Goal: Task Accomplishment & Management: Manage account settings

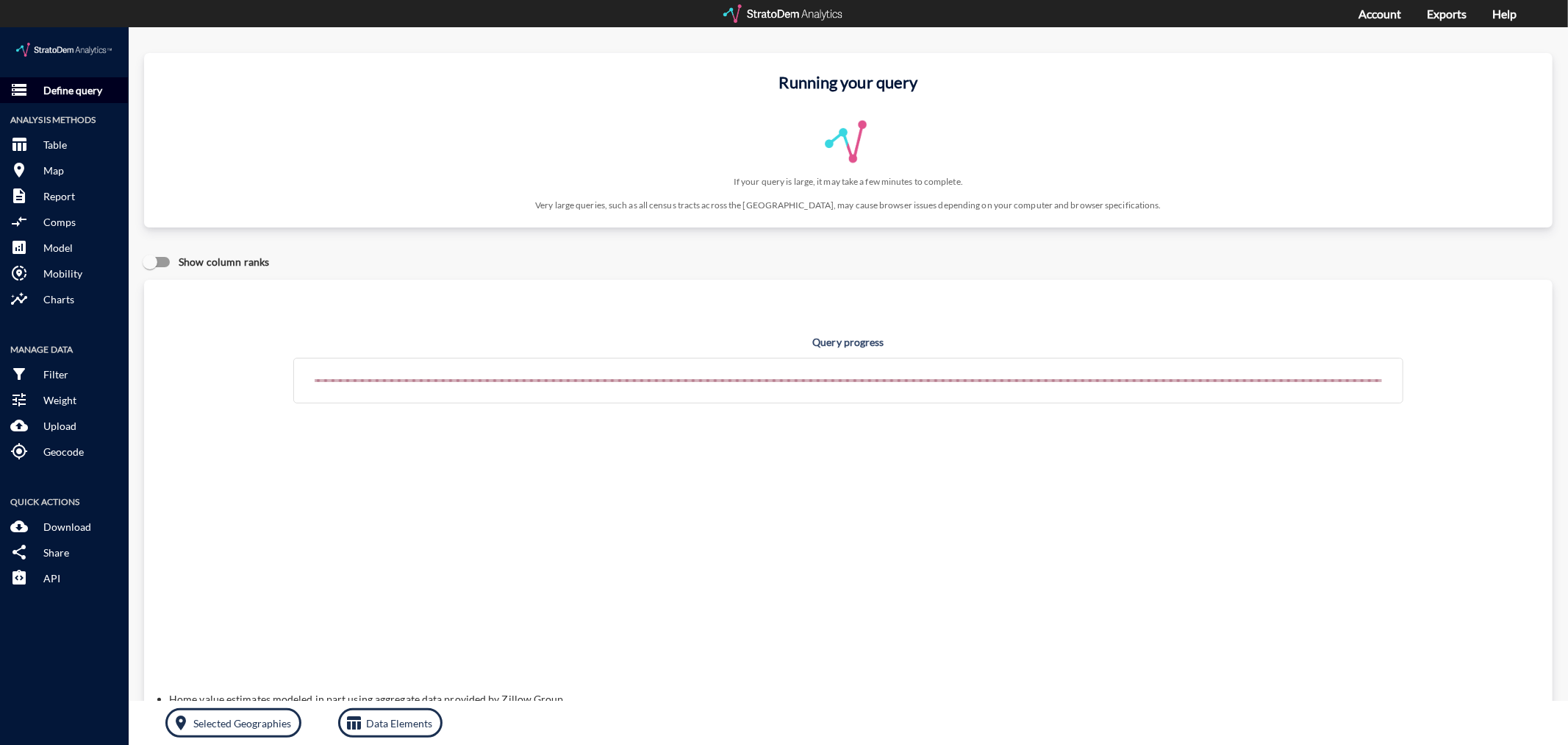
click p "Define query"
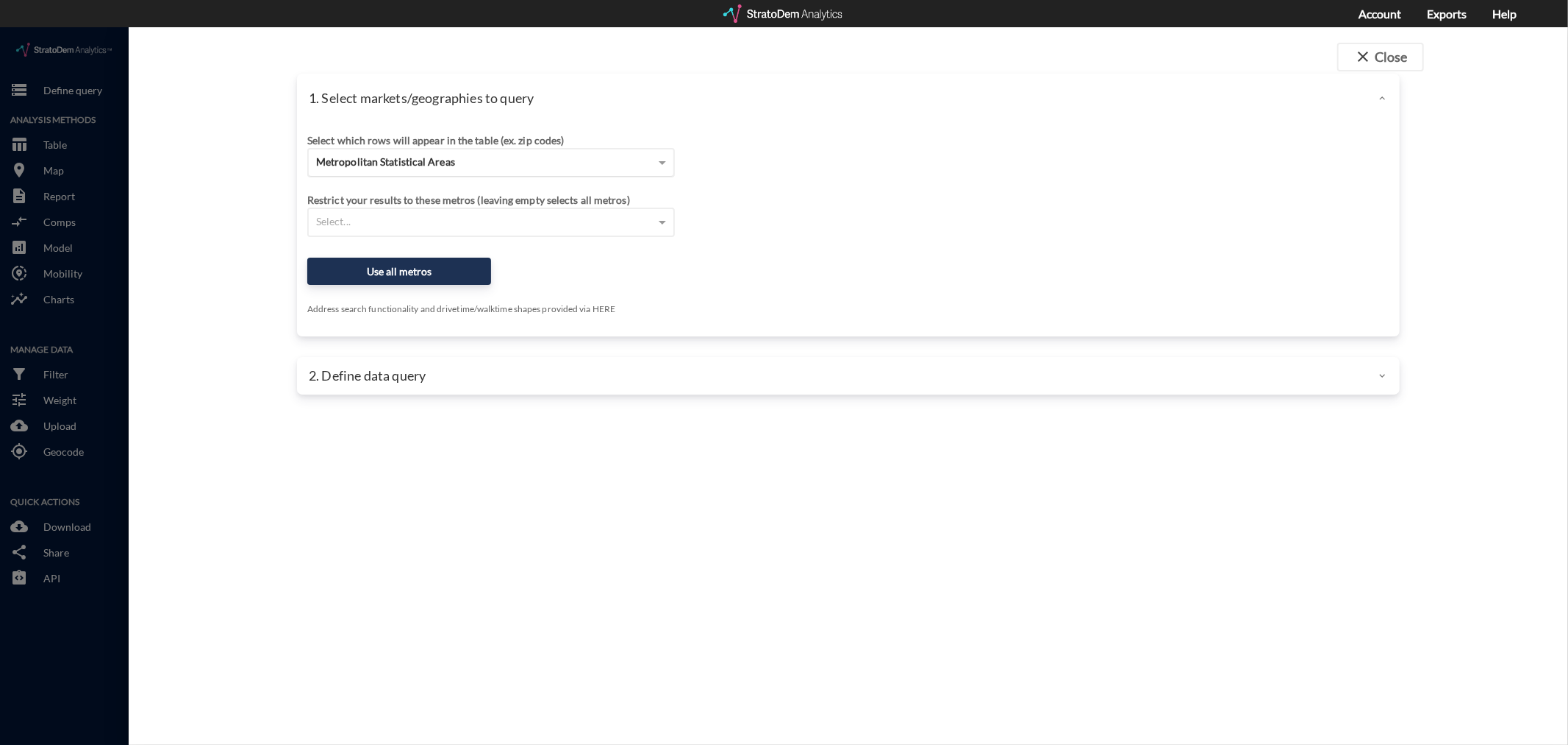
click span "Metropolitan Statistical Areas"
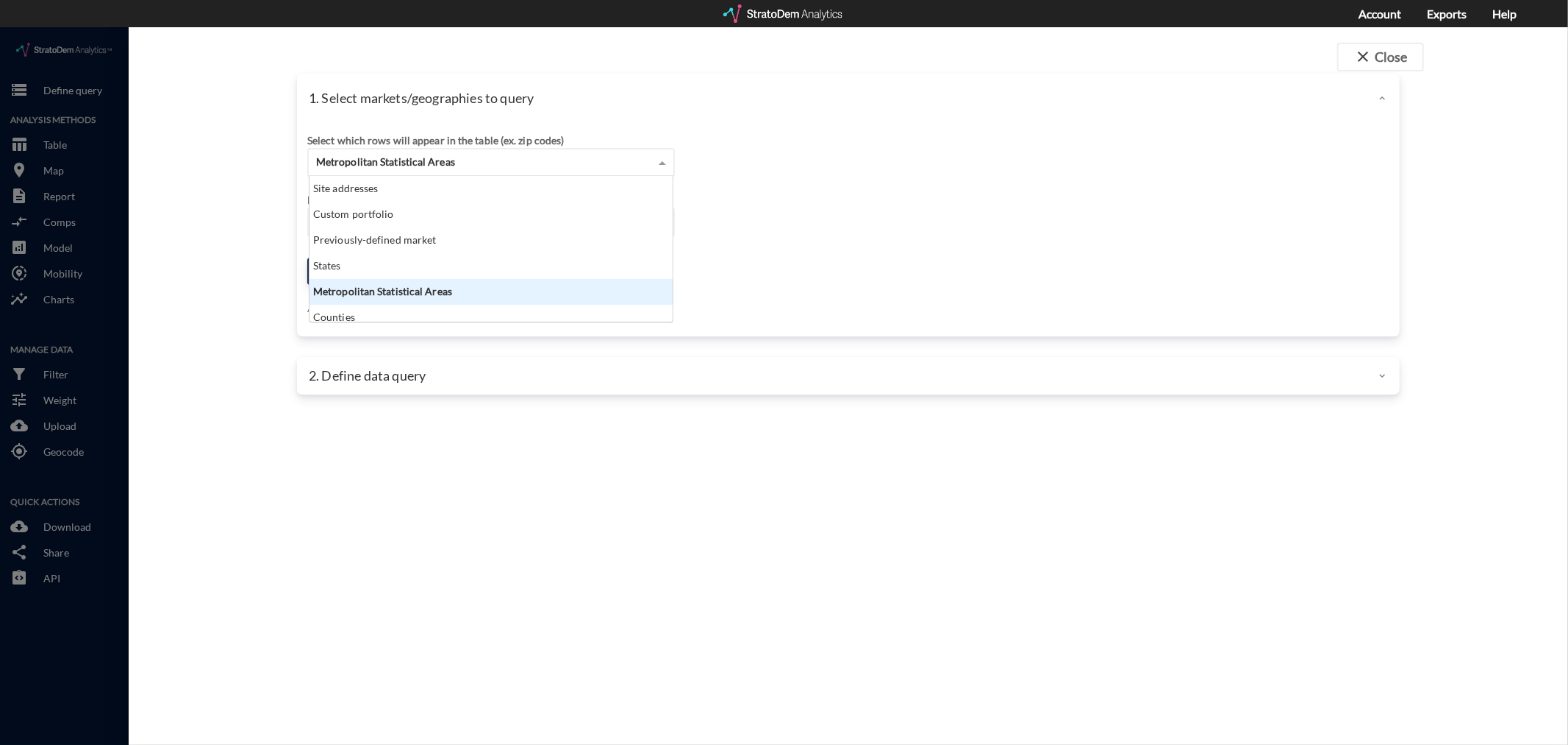
scroll to position [133, 356]
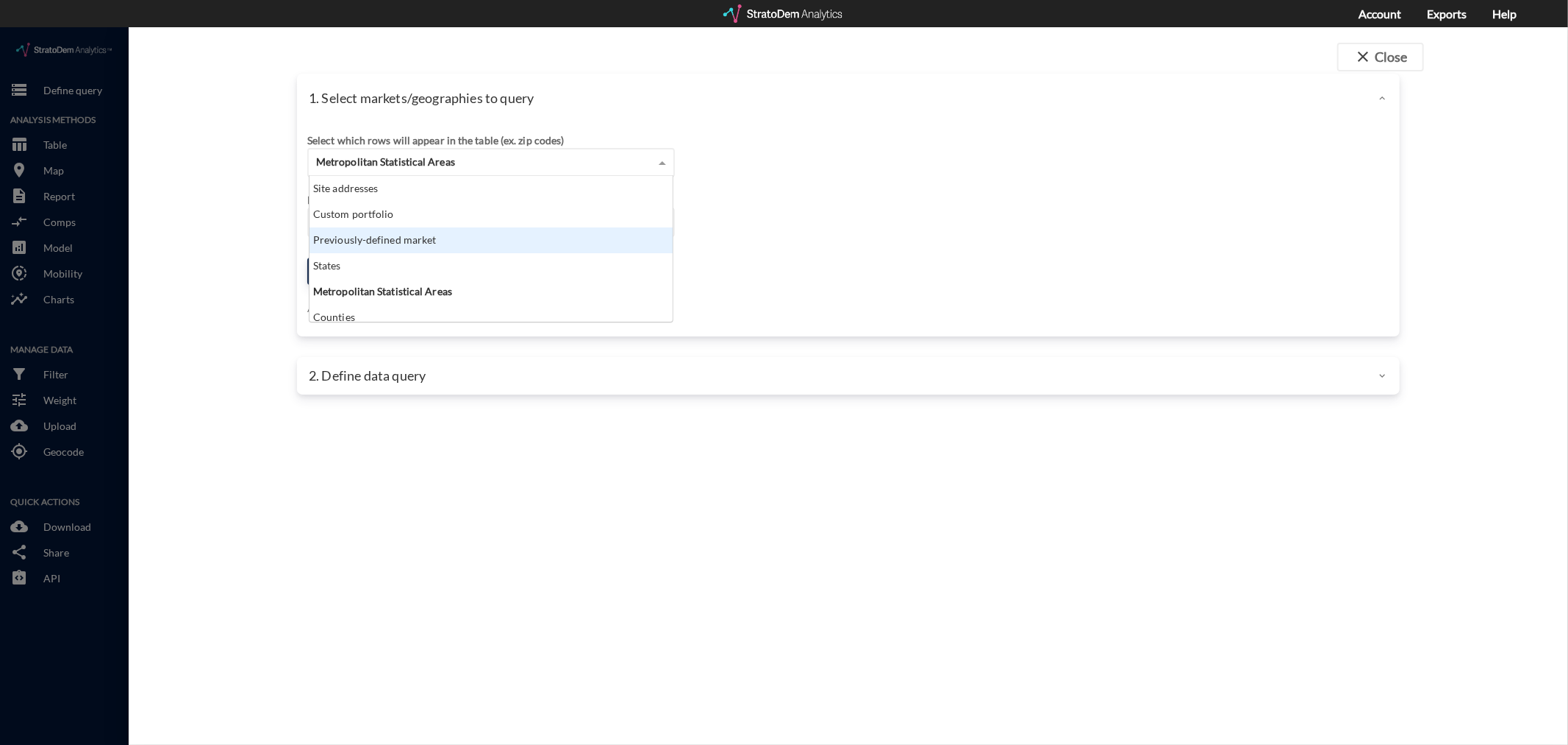
click div "Previously-defined market"
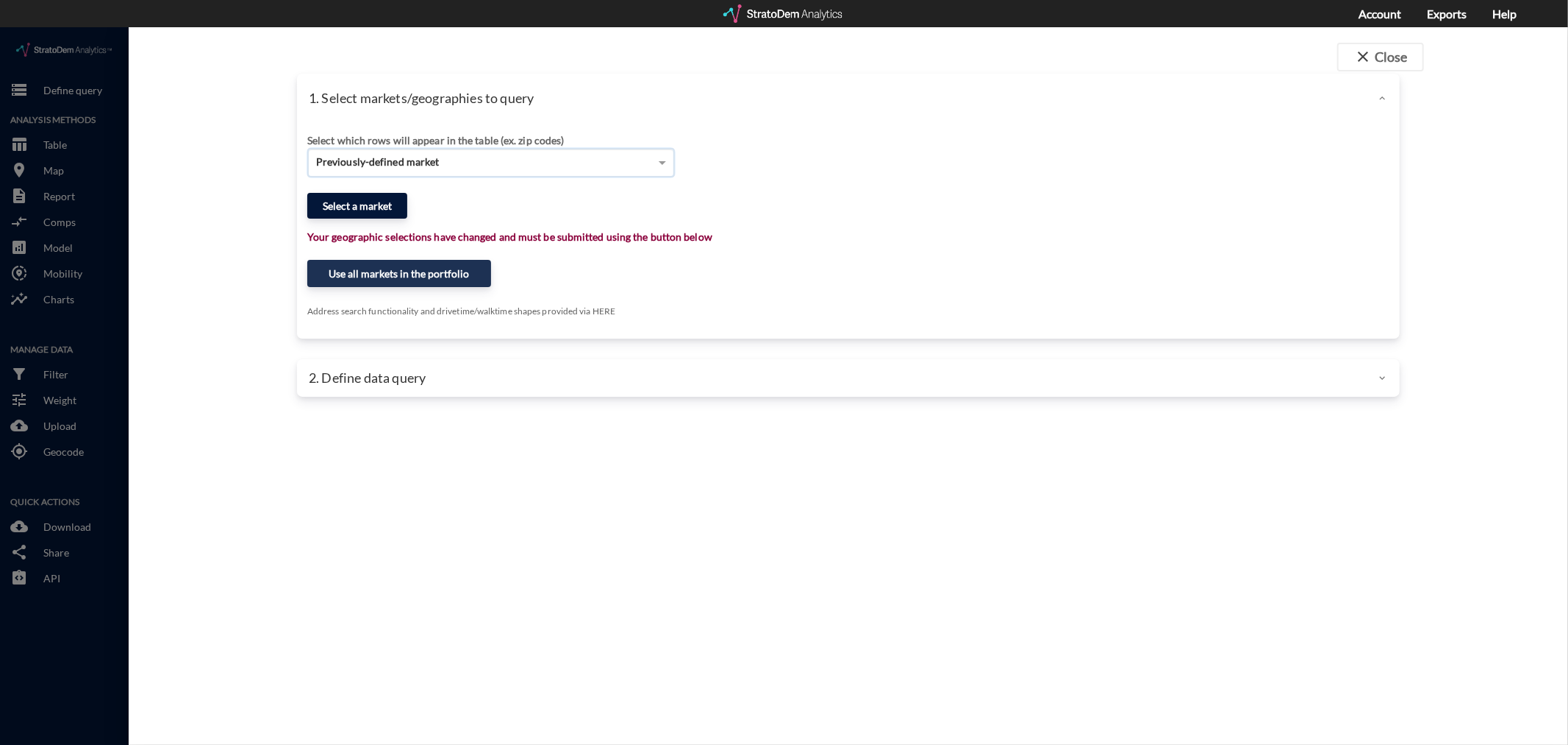
click button "Select a market"
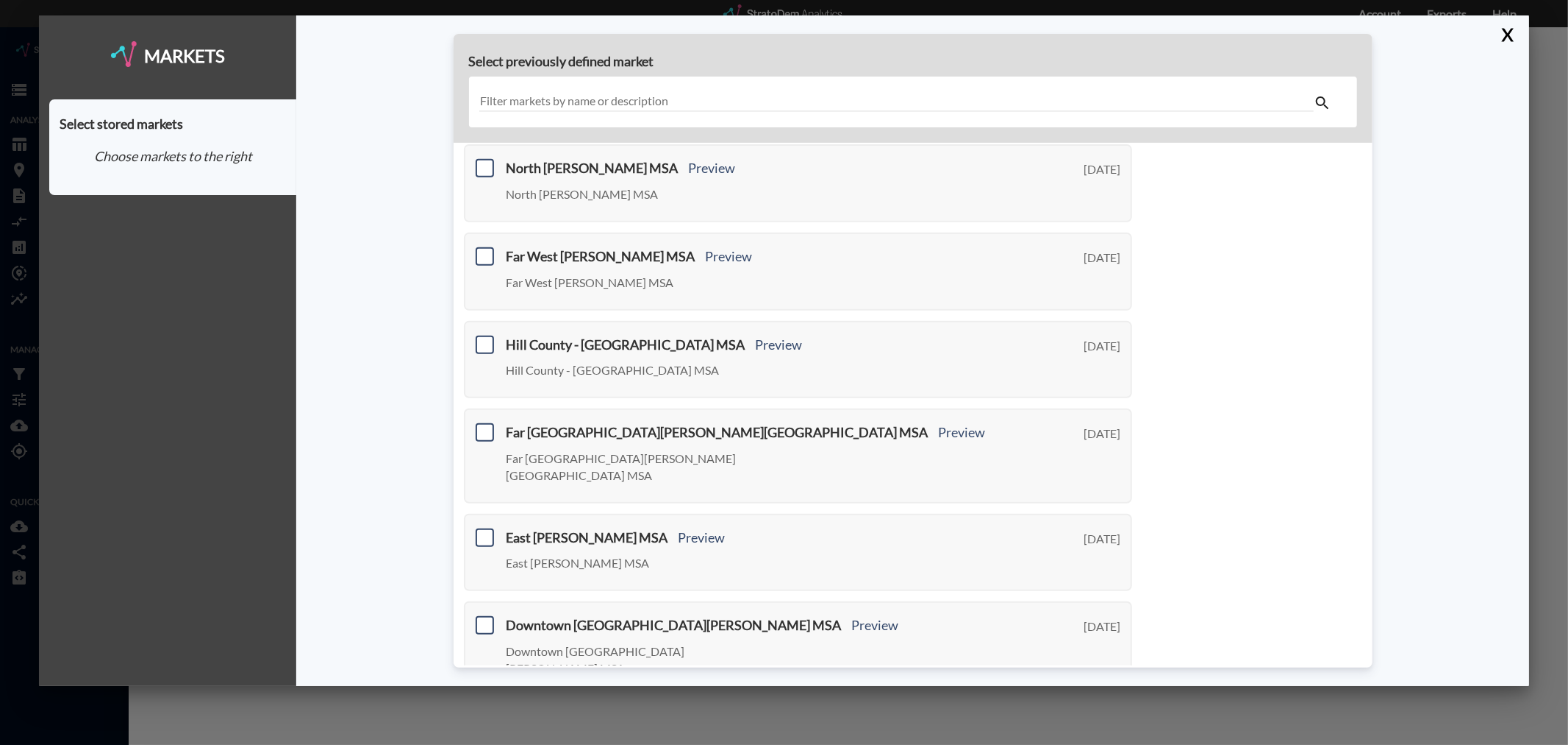
scroll to position [444, 0]
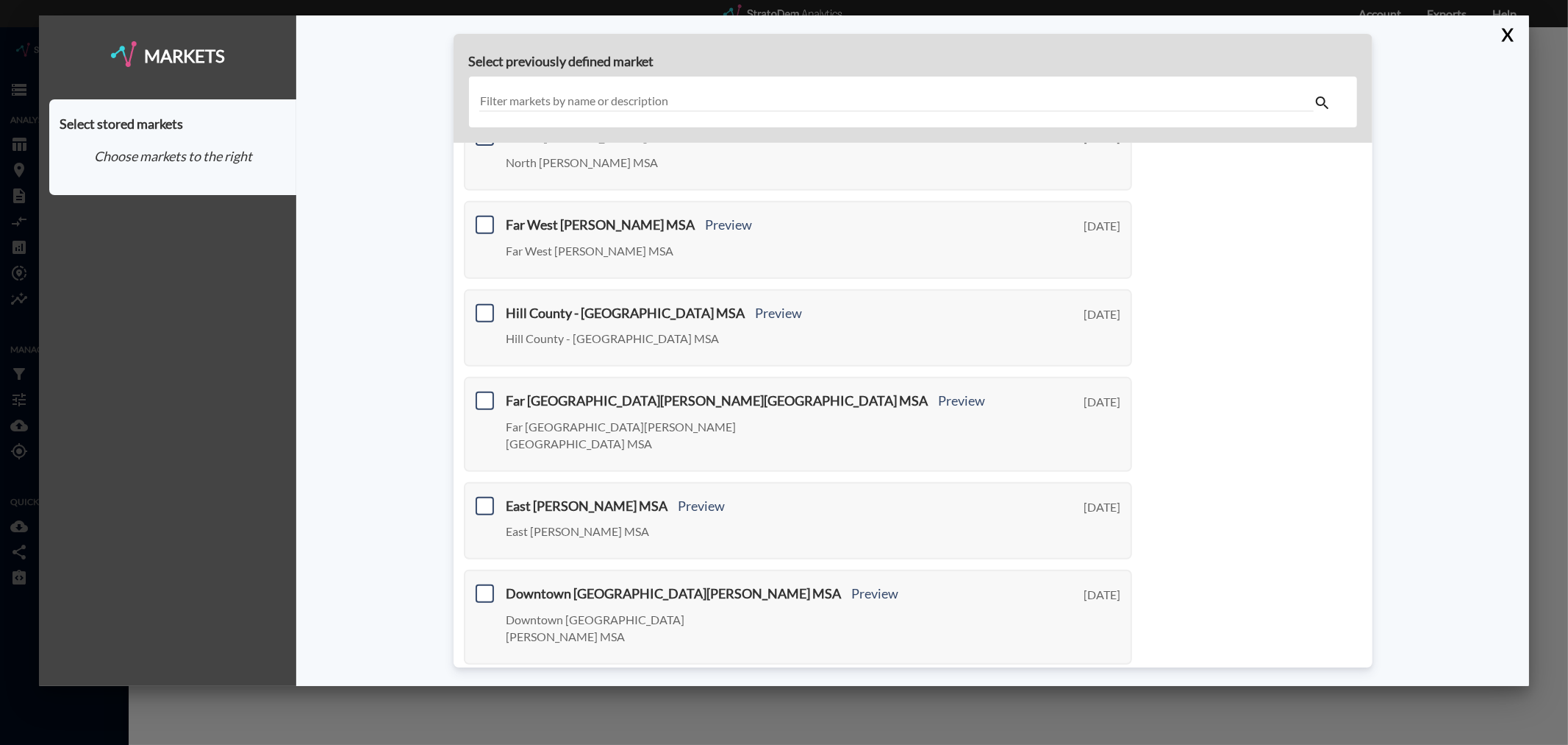
click at [1113, 679] on link "Next >" at bounding box center [1115, 688] width 34 height 17
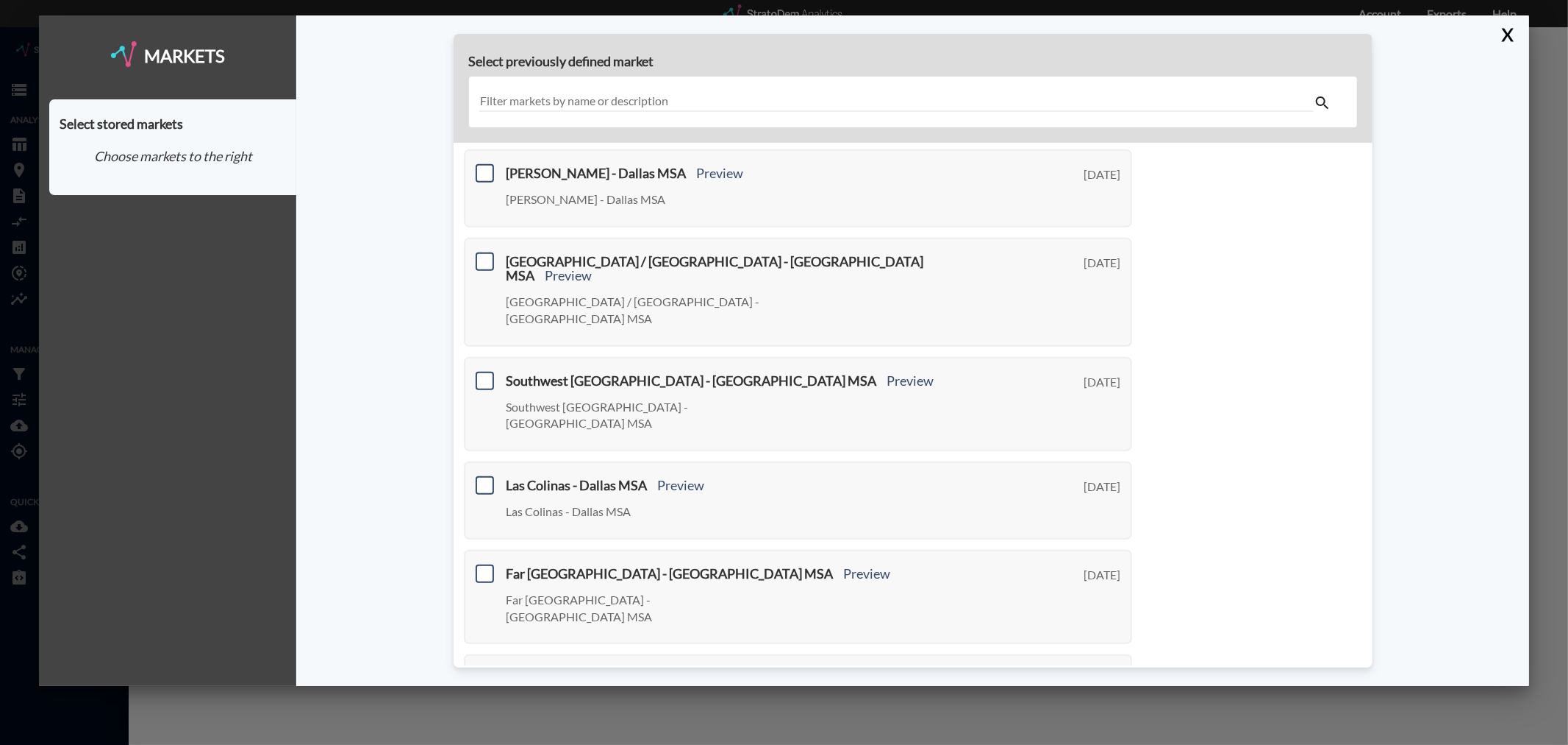
scroll to position [444, 0]
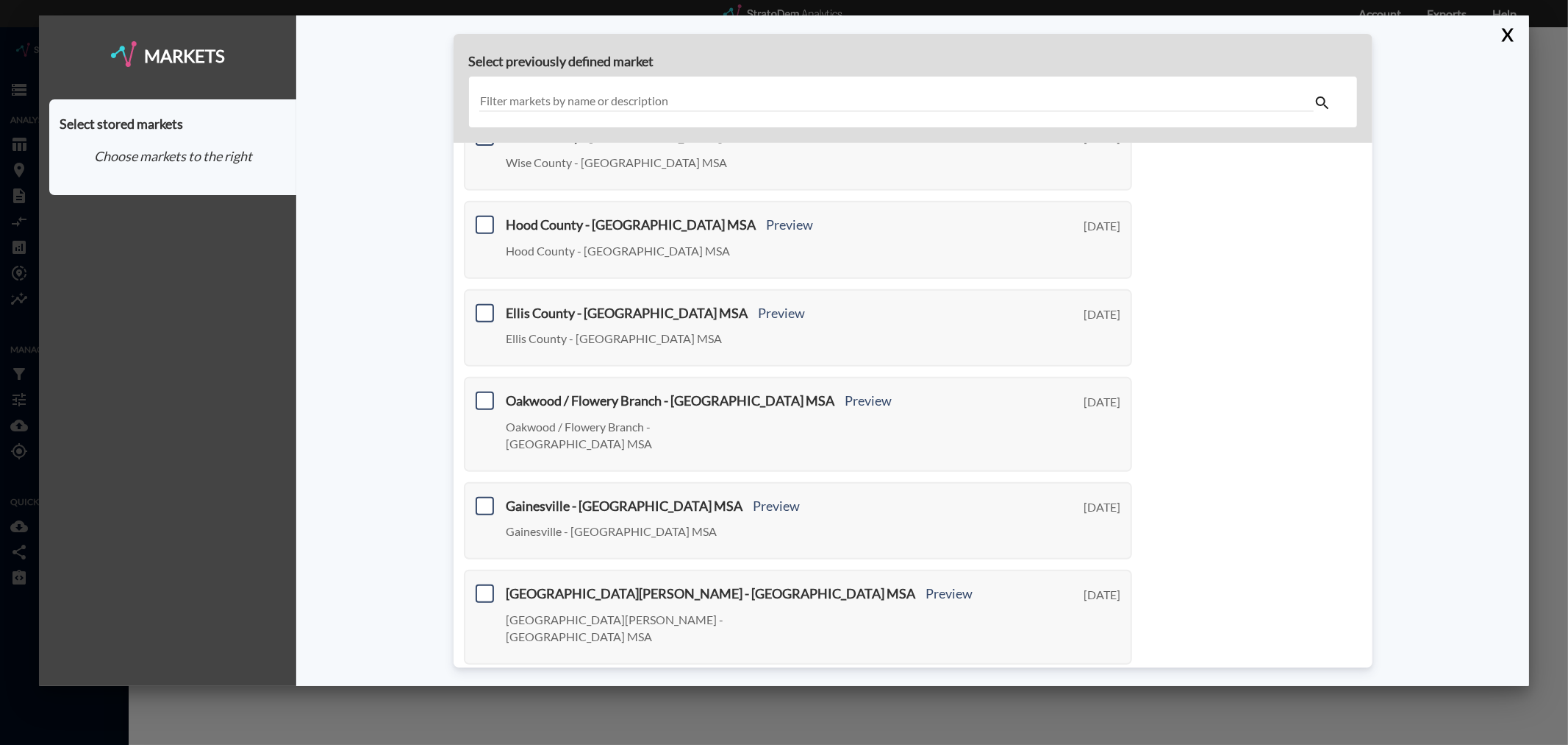
click at [1109, 679] on link "Next >" at bounding box center [1115, 688] width 34 height 17
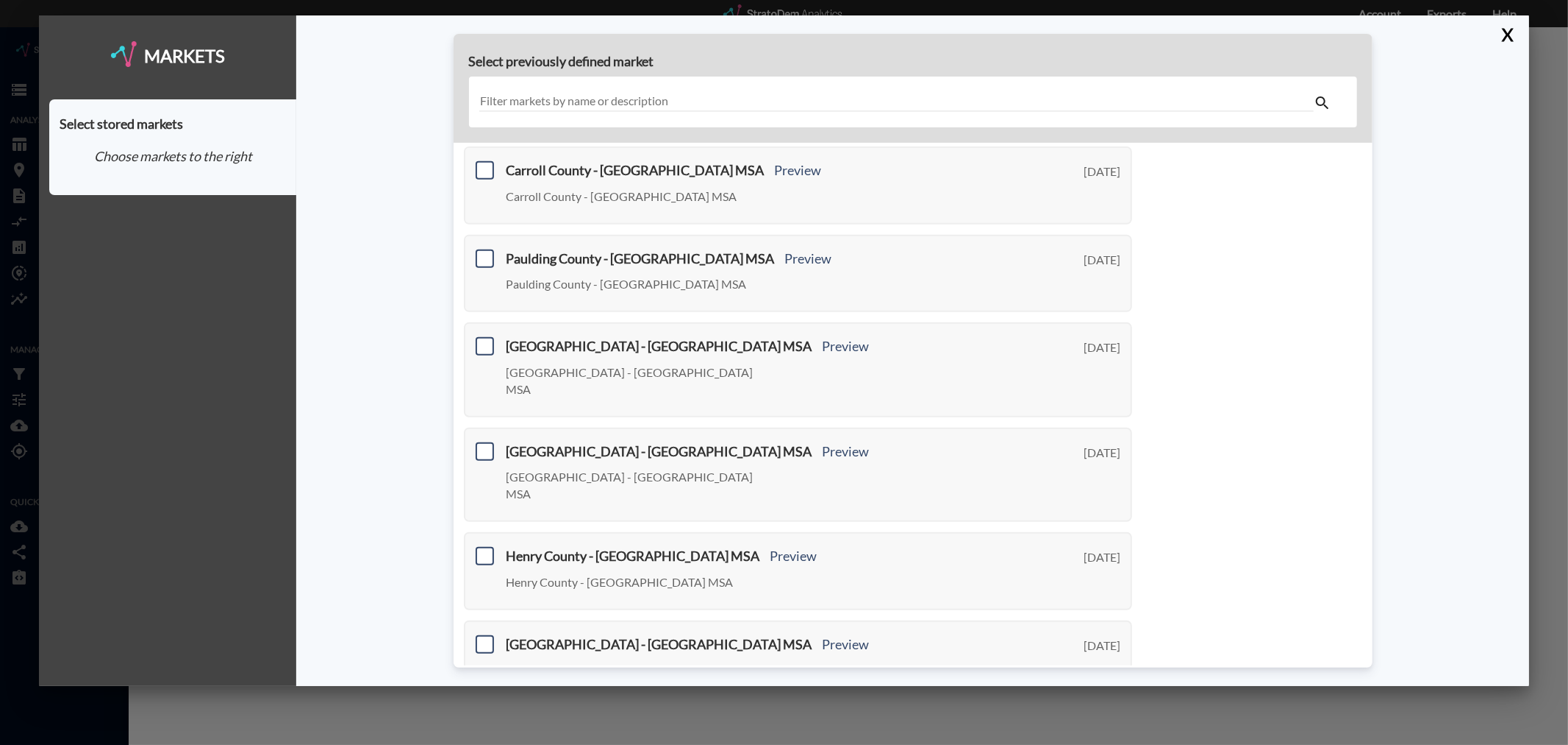
click at [1112, 730] on link "Next >" at bounding box center [1115, 738] width 34 height 17
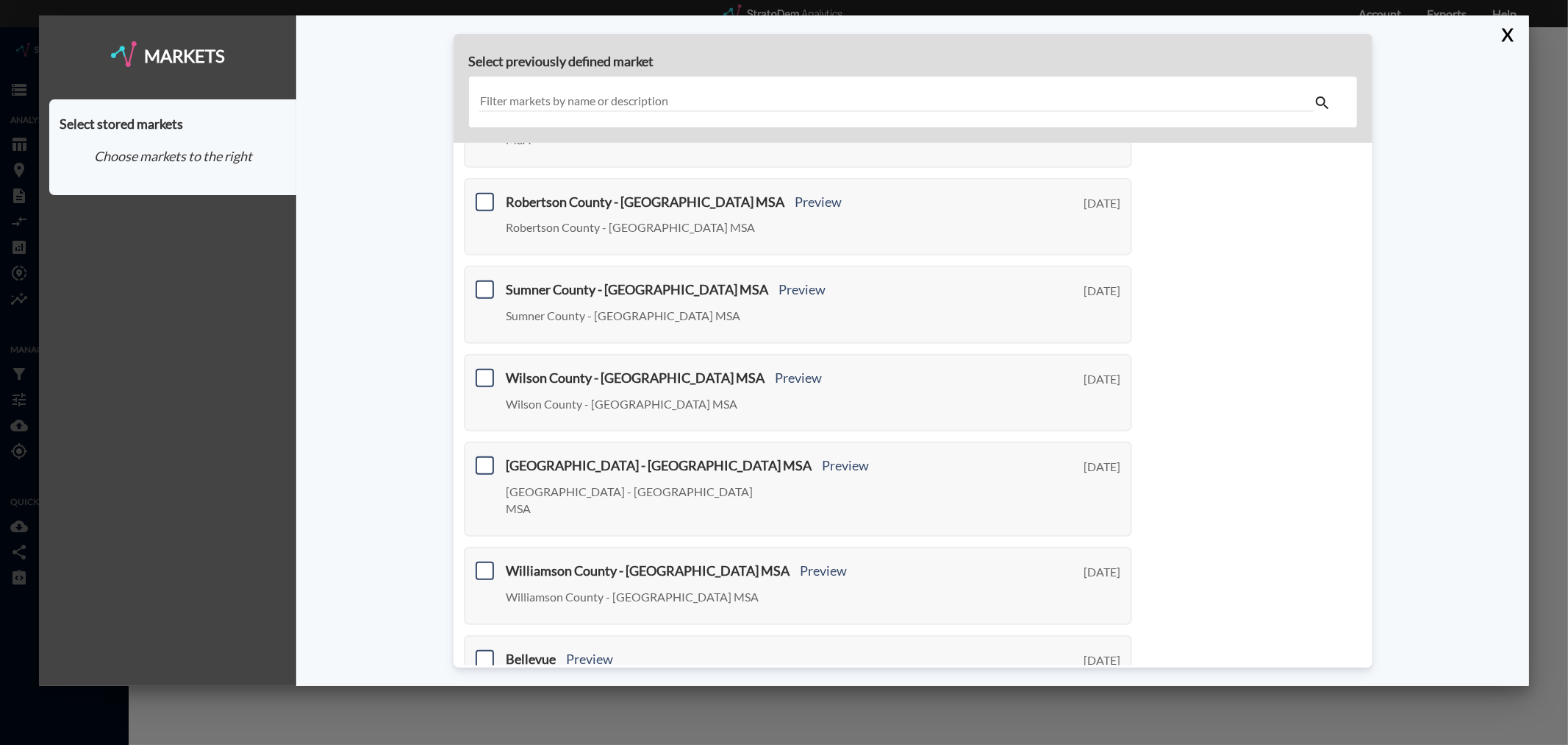
click at [1100, 728] on link "Next >" at bounding box center [1115, 736] width 34 height 17
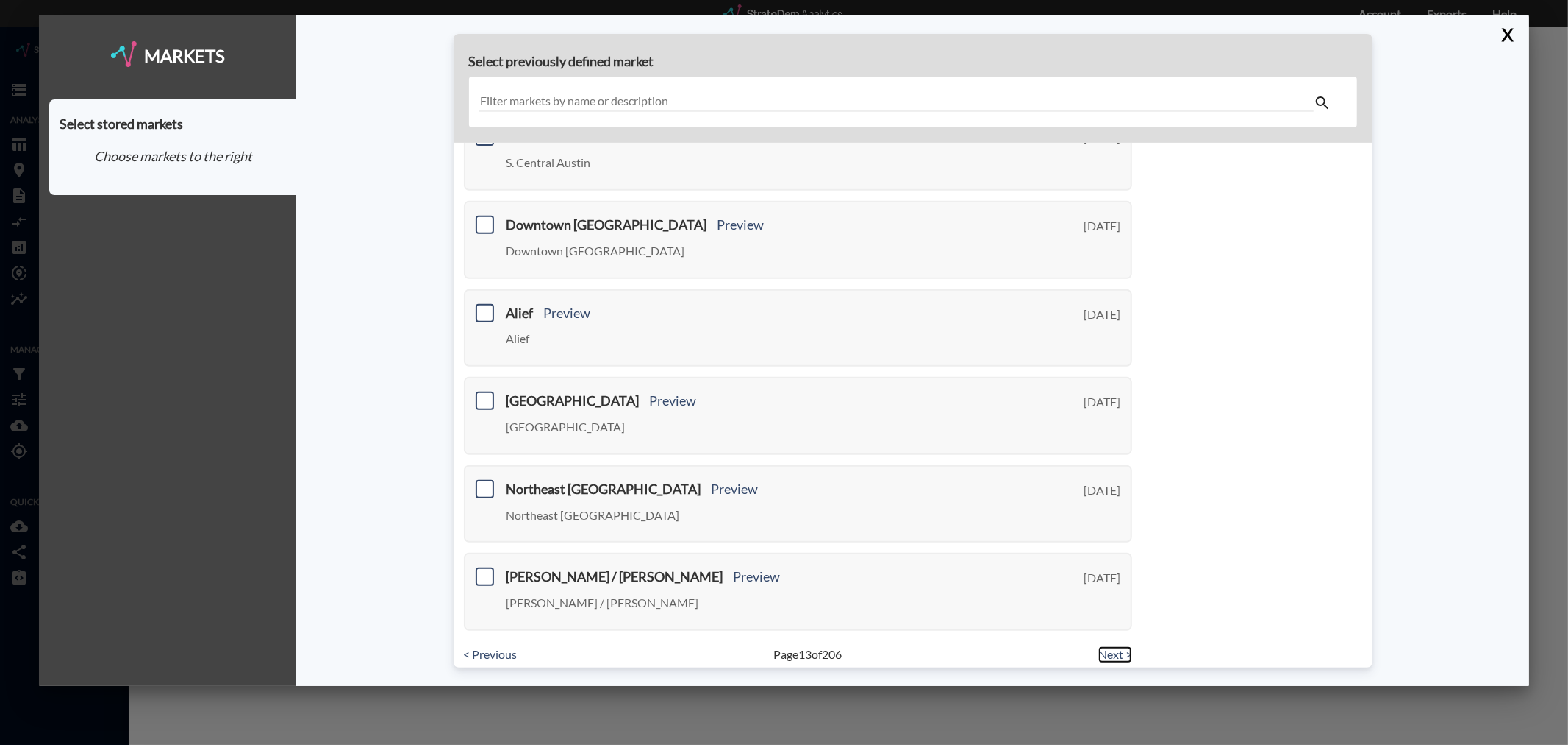
click at [1103, 646] on link "Next >" at bounding box center [1115, 655] width 34 height 17
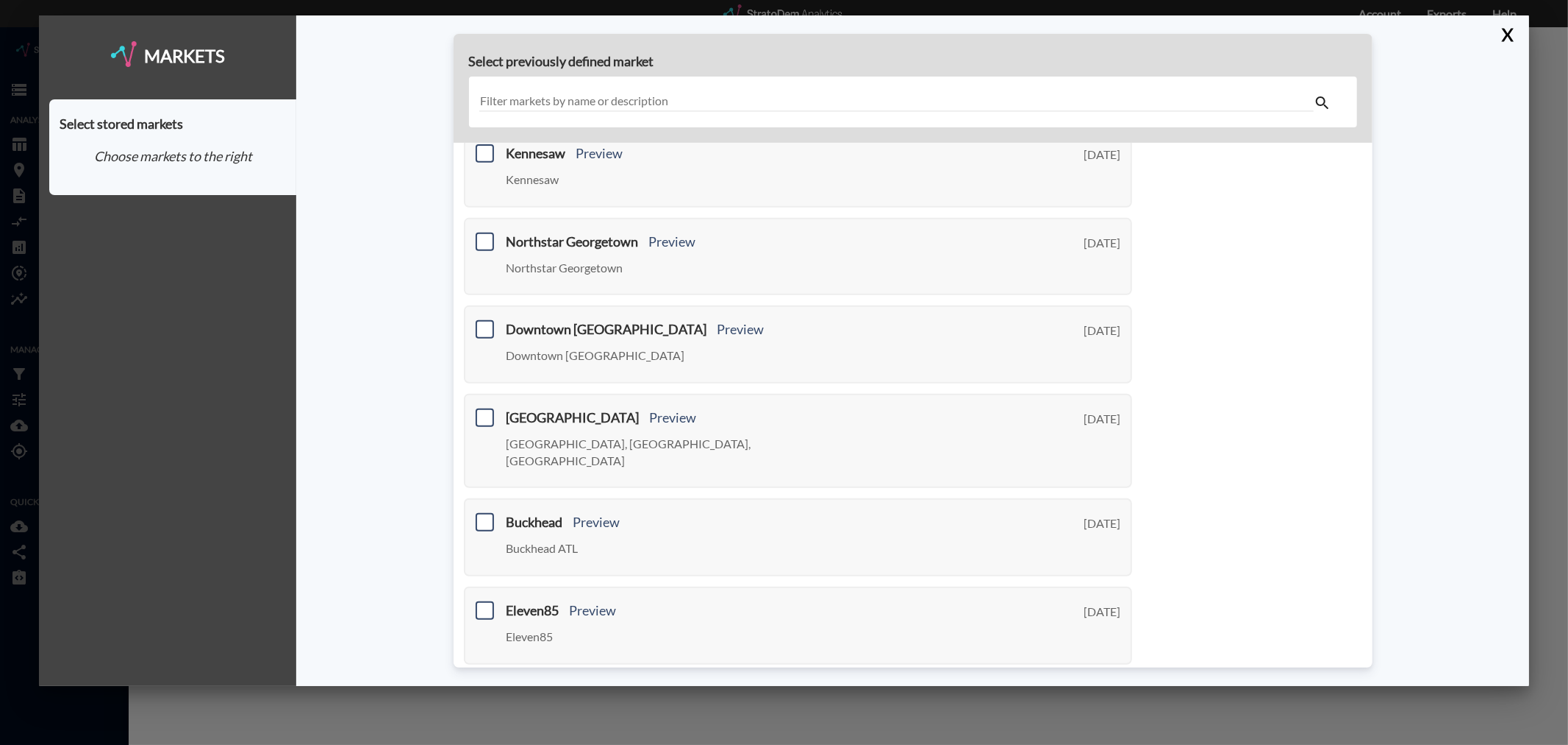
click at [1103, 679] on link "Next >" at bounding box center [1115, 688] width 34 height 17
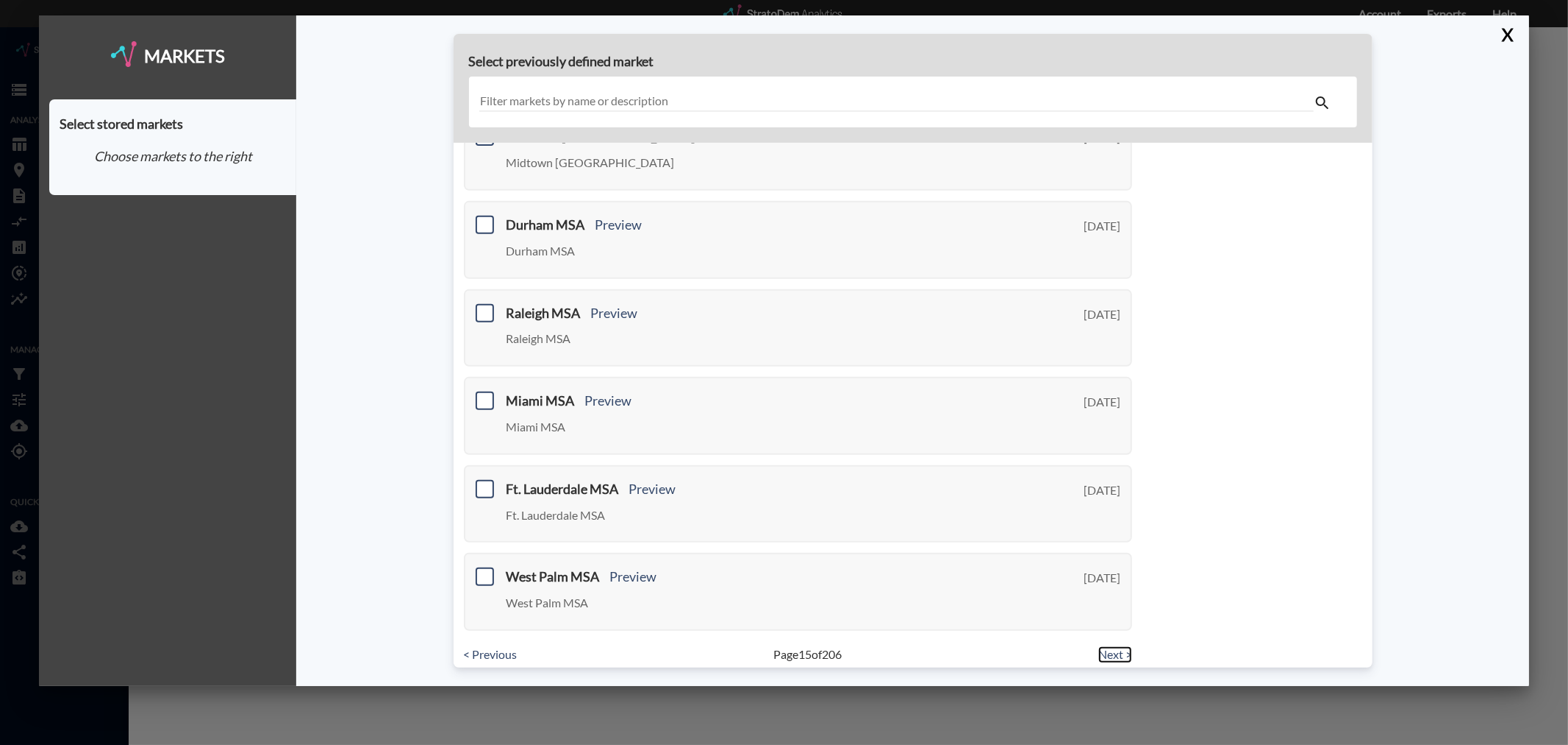
click at [1103, 646] on link "Next >" at bounding box center [1115, 655] width 34 height 17
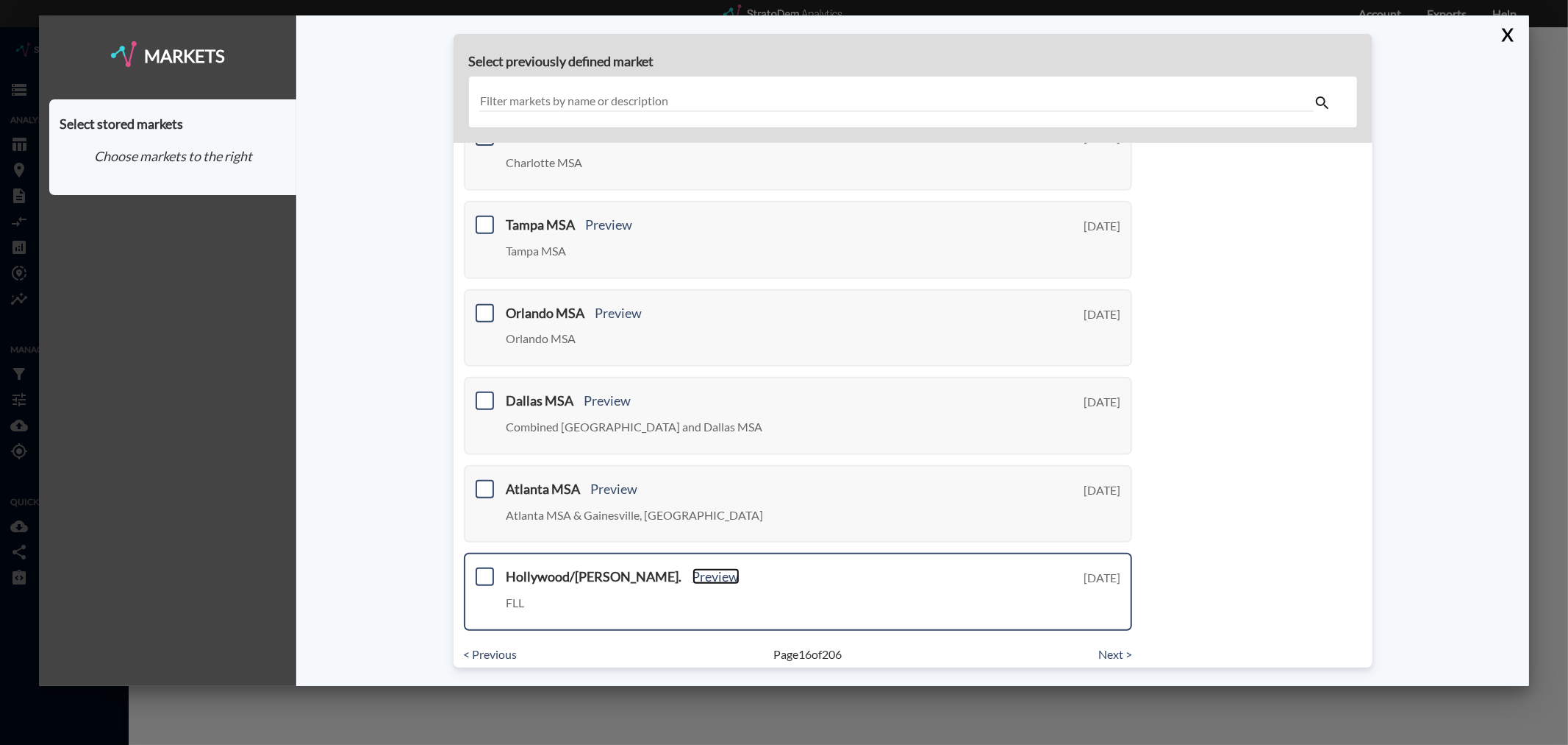
click at [692, 568] on link "Preview" at bounding box center [715, 576] width 47 height 16
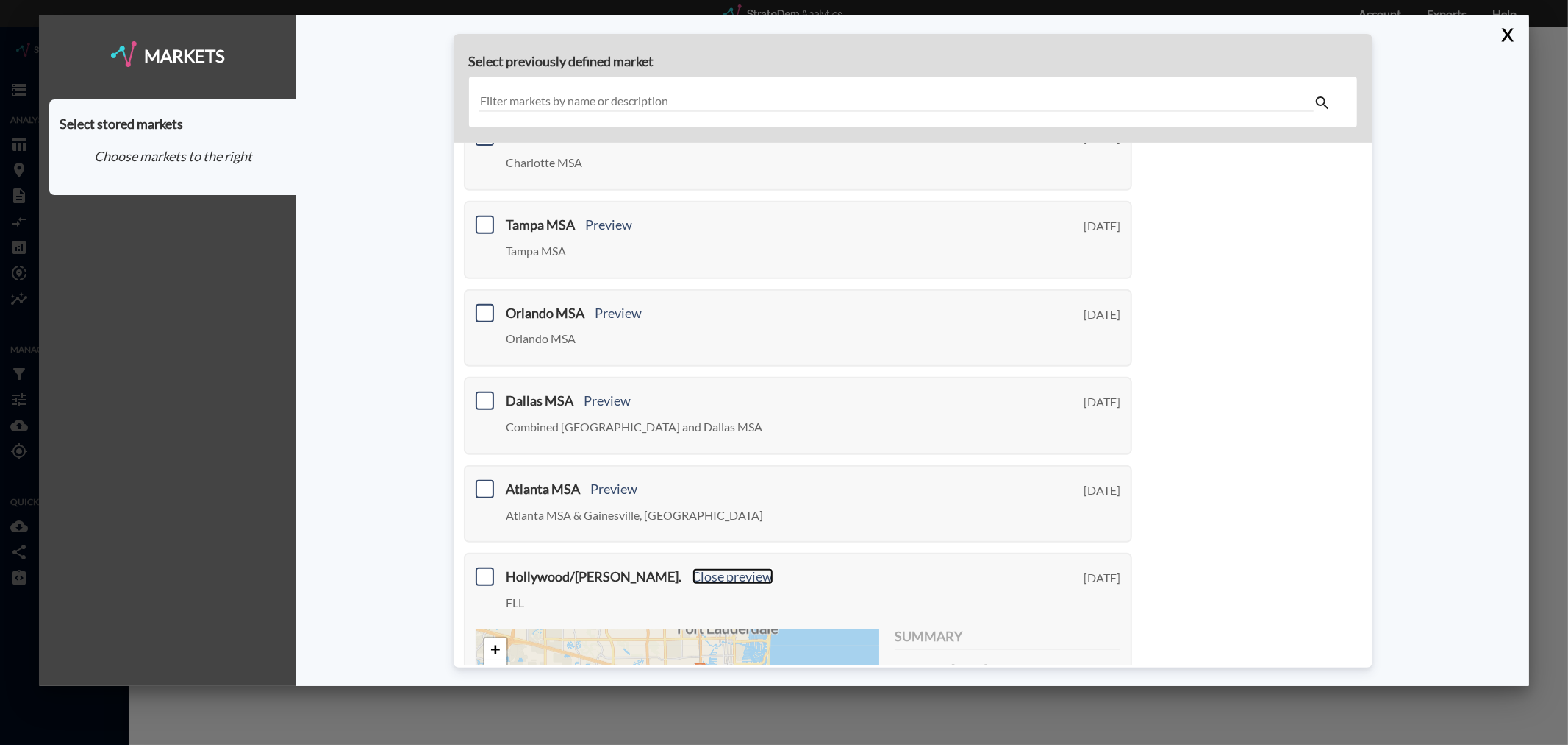
scroll to position [690, 0]
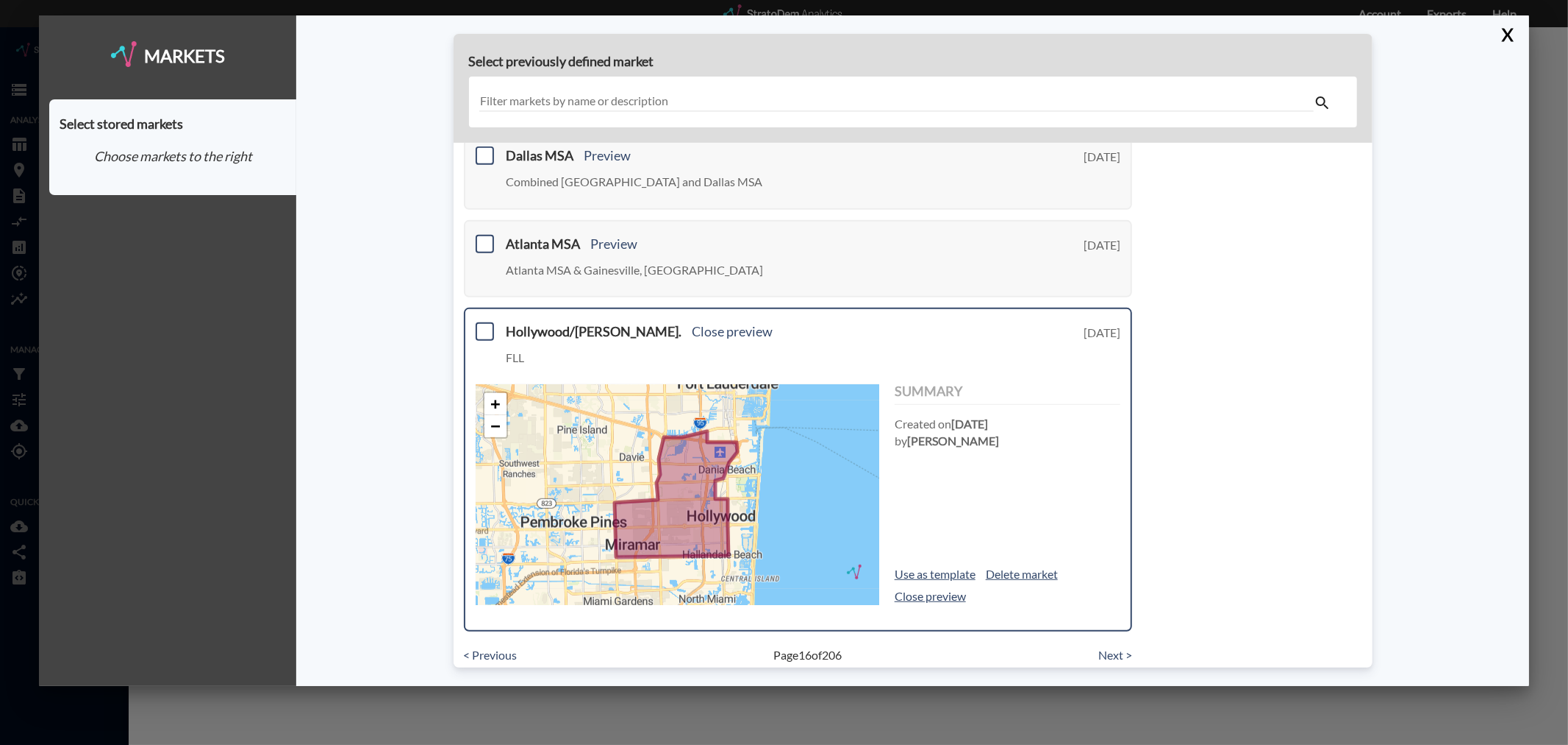
click at [1023, 485] on div "Summary Created [DATE][DATE] by [PERSON_NAME] Use as template Delete market Clo…" at bounding box center [1007, 495] width 225 height 221
click at [1010, 453] on div "Summary Created [DATE][DATE] by [PERSON_NAME] Use as template Delete market Clo…" at bounding box center [1007, 495] width 225 height 221
click at [954, 451] on div "Summary Created [DATE][DATE] by [PERSON_NAME] Use as template Delete market Clo…" at bounding box center [1007, 495] width 225 height 221
click at [909, 416] on p "Created [DATE][DATE] by [PERSON_NAME]" at bounding box center [1007, 433] width 225 height 34
click at [540, 324] on h3 "Hollywood/[PERSON_NAME]. Close preview" at bounding box center [759, 331] width 504 height 14
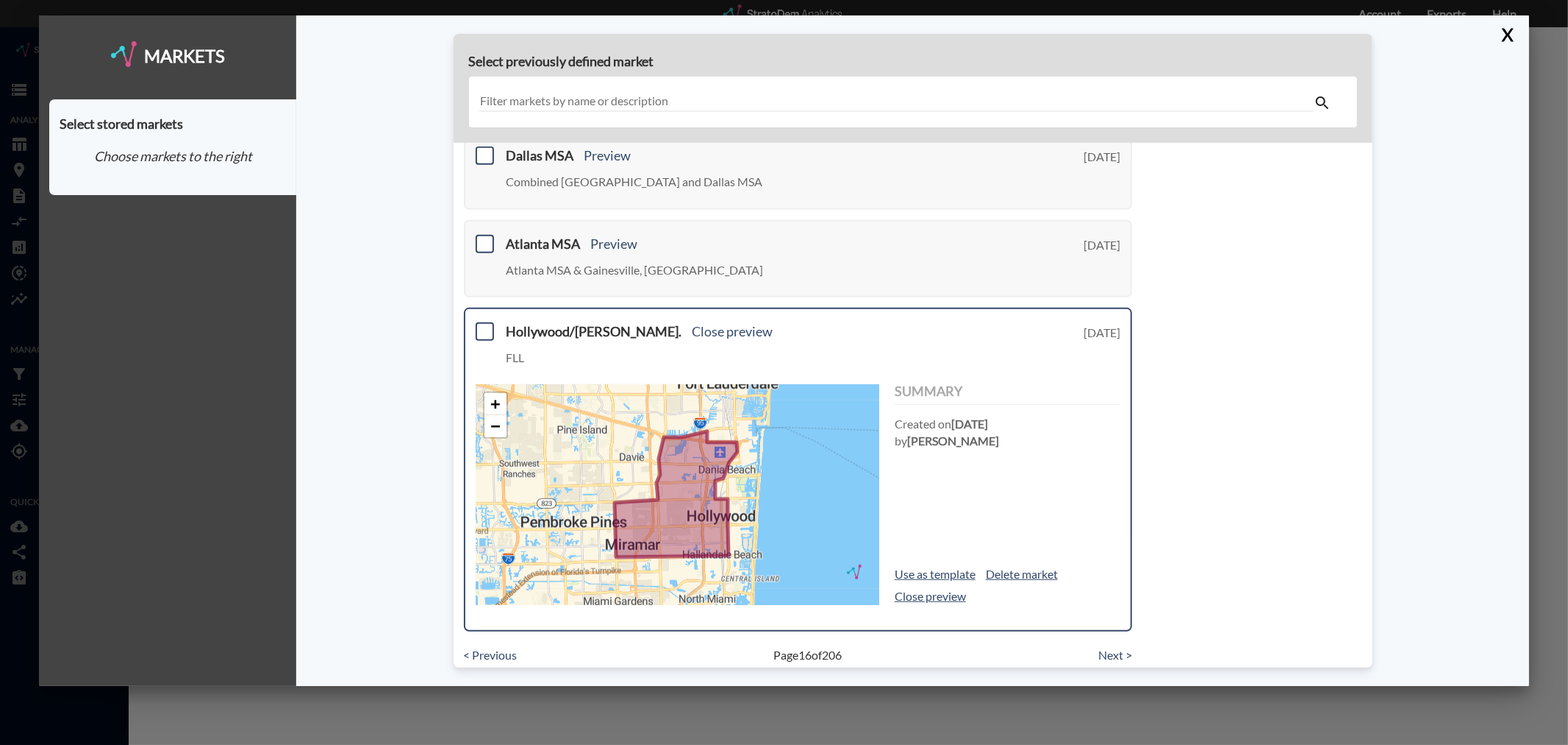
click at [545, 324] on h3 "Hollywood/[PERSON_NAME]. Close preview" at bounding box center [759, 331] width 504 height 14
click at [836, 332] on div "Hollywood/[PERSON_NAME]. Close preview FLL" at bounding box center [814, 349] width 614 height 49
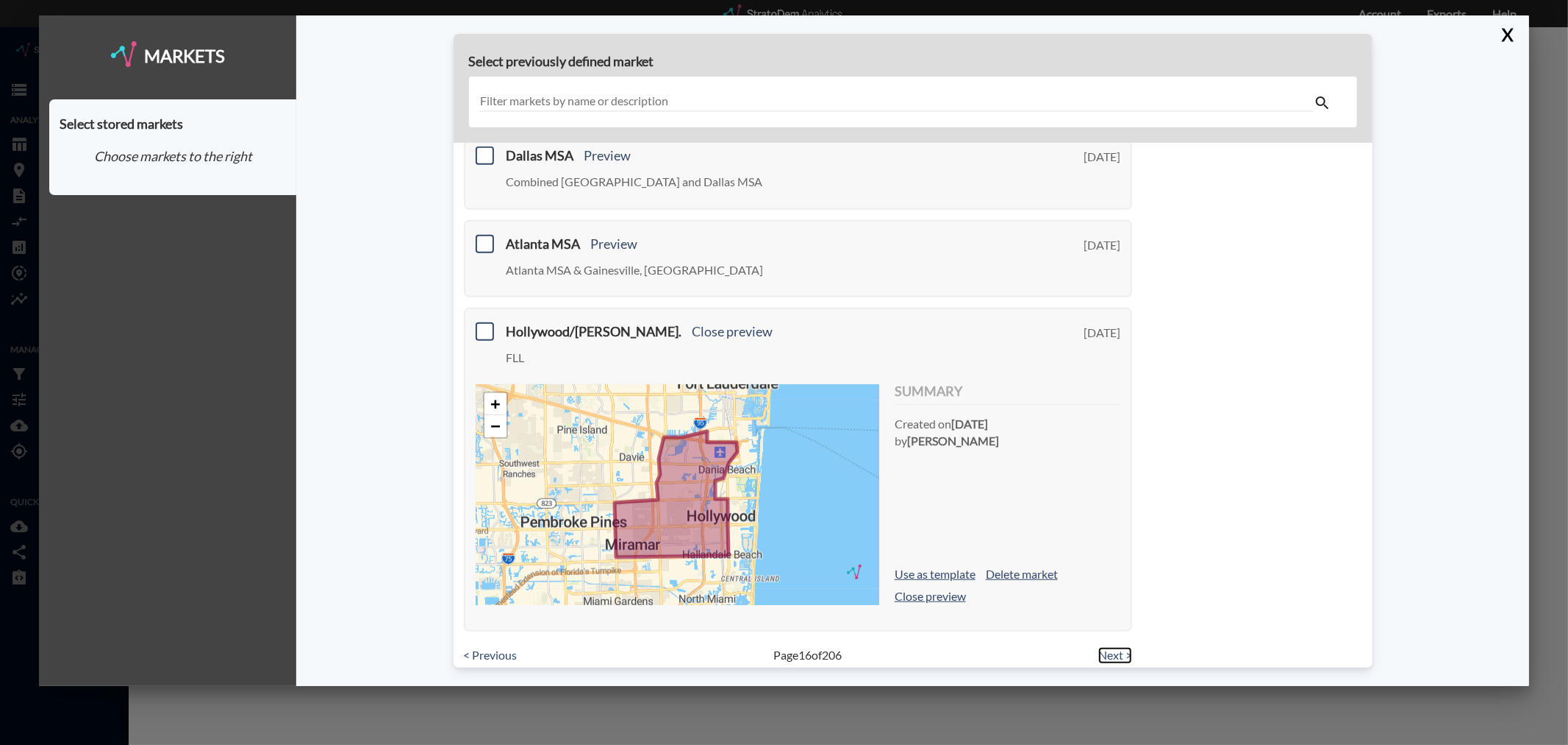
click at [1107, 647] on link "Next >" at bounding box center [1115, 656] width 34 height 17
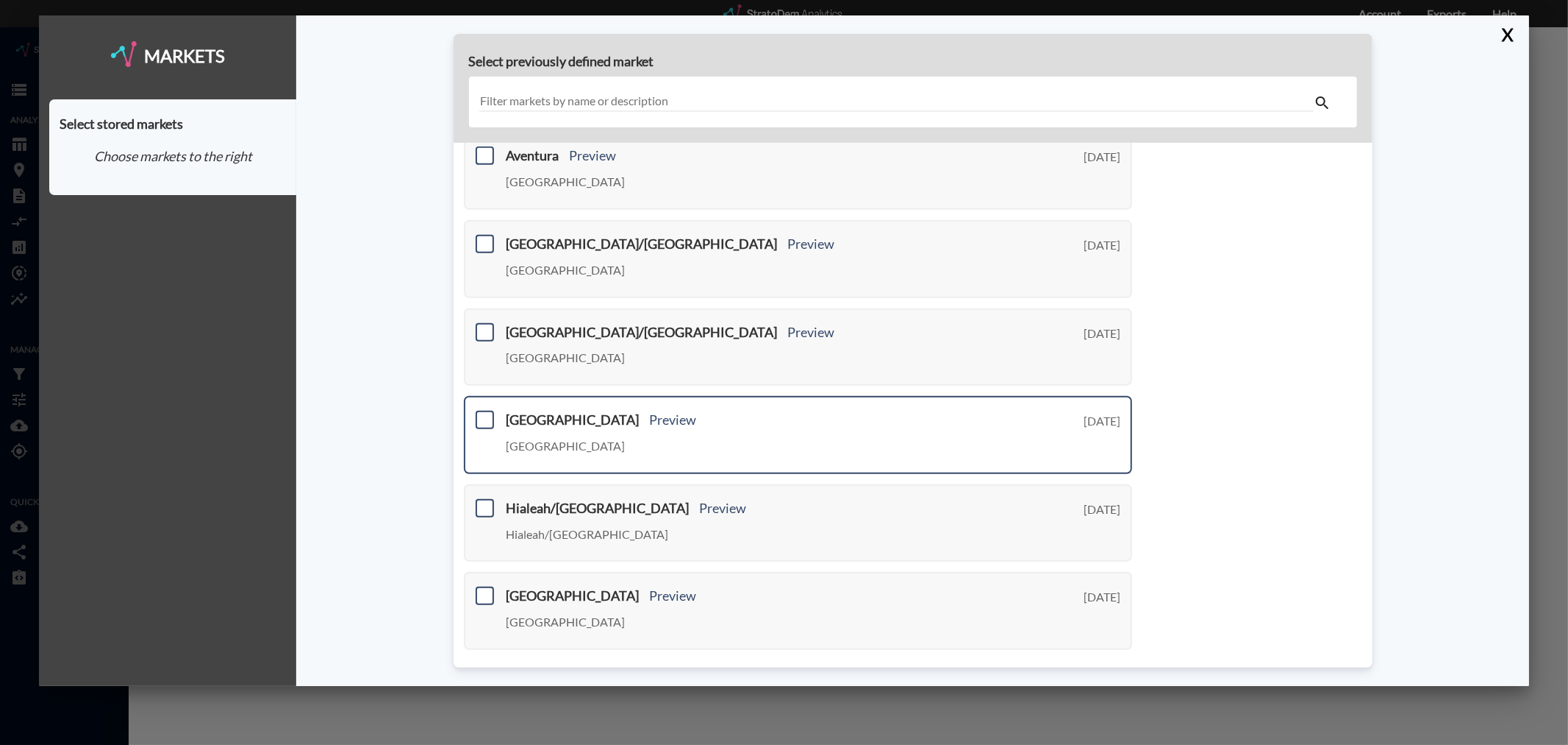
scroll to position [444, 0]
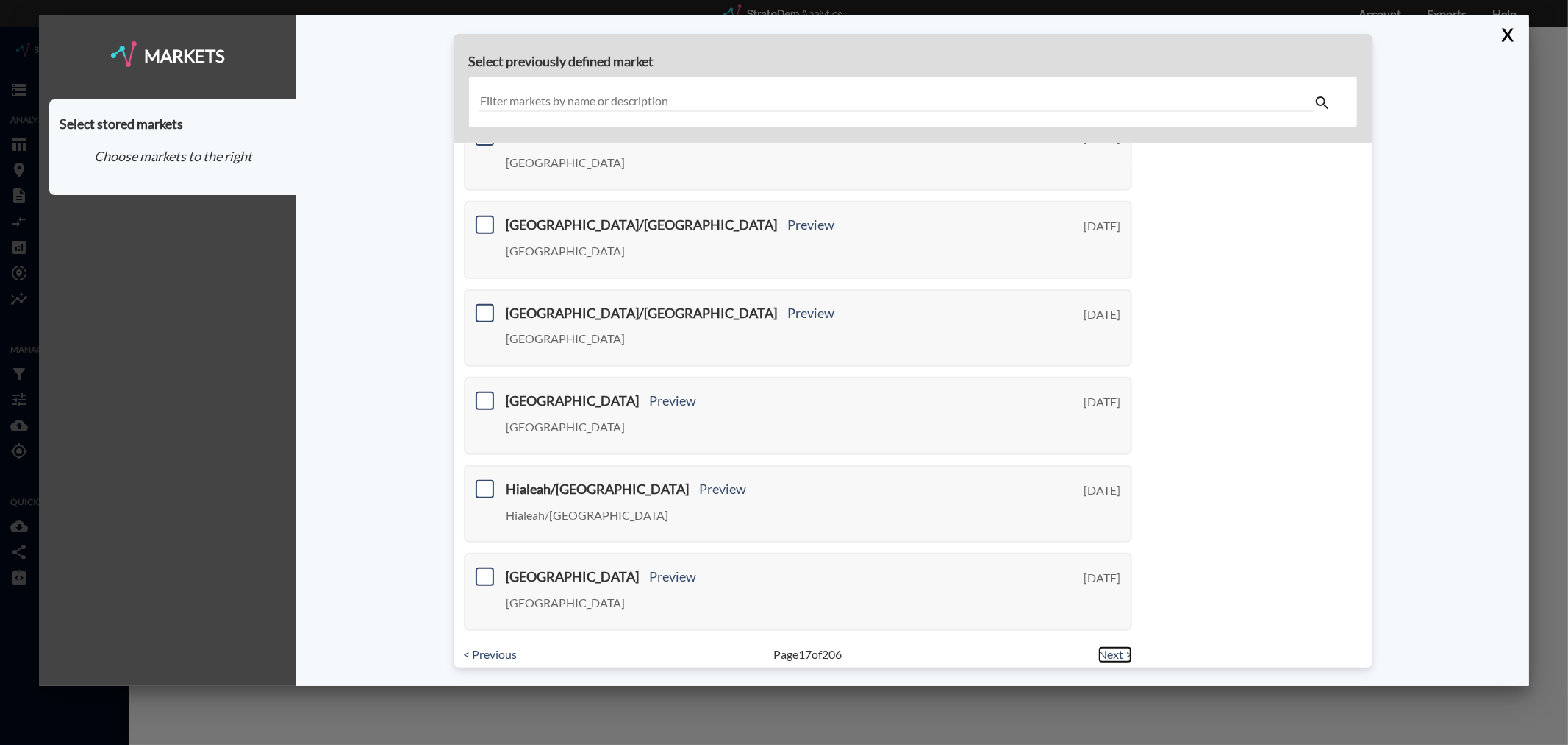
click at [1106, 646] on link "Next >" at bounding box center [1115, 655] width 34 height 17
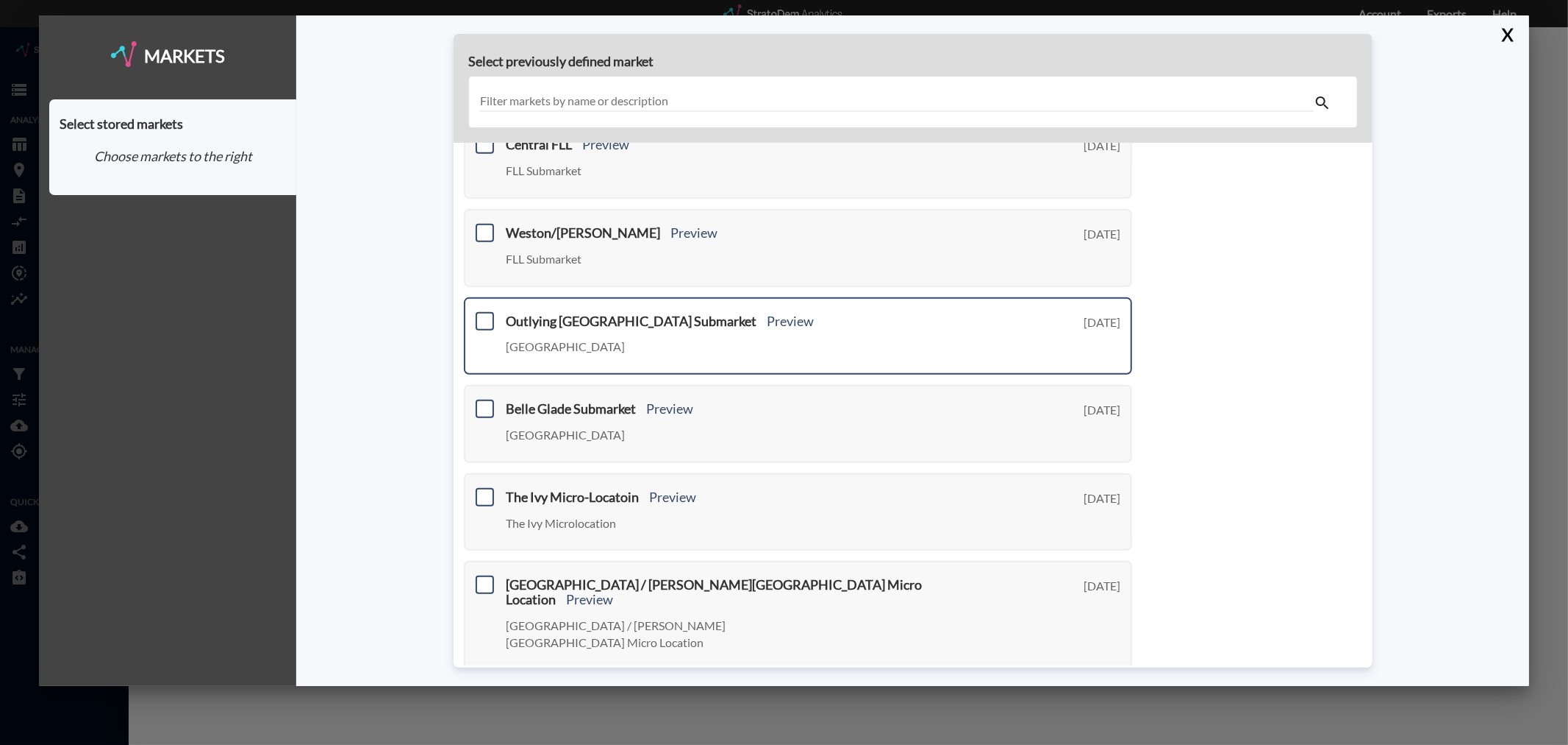
scroll to position [461, 0]
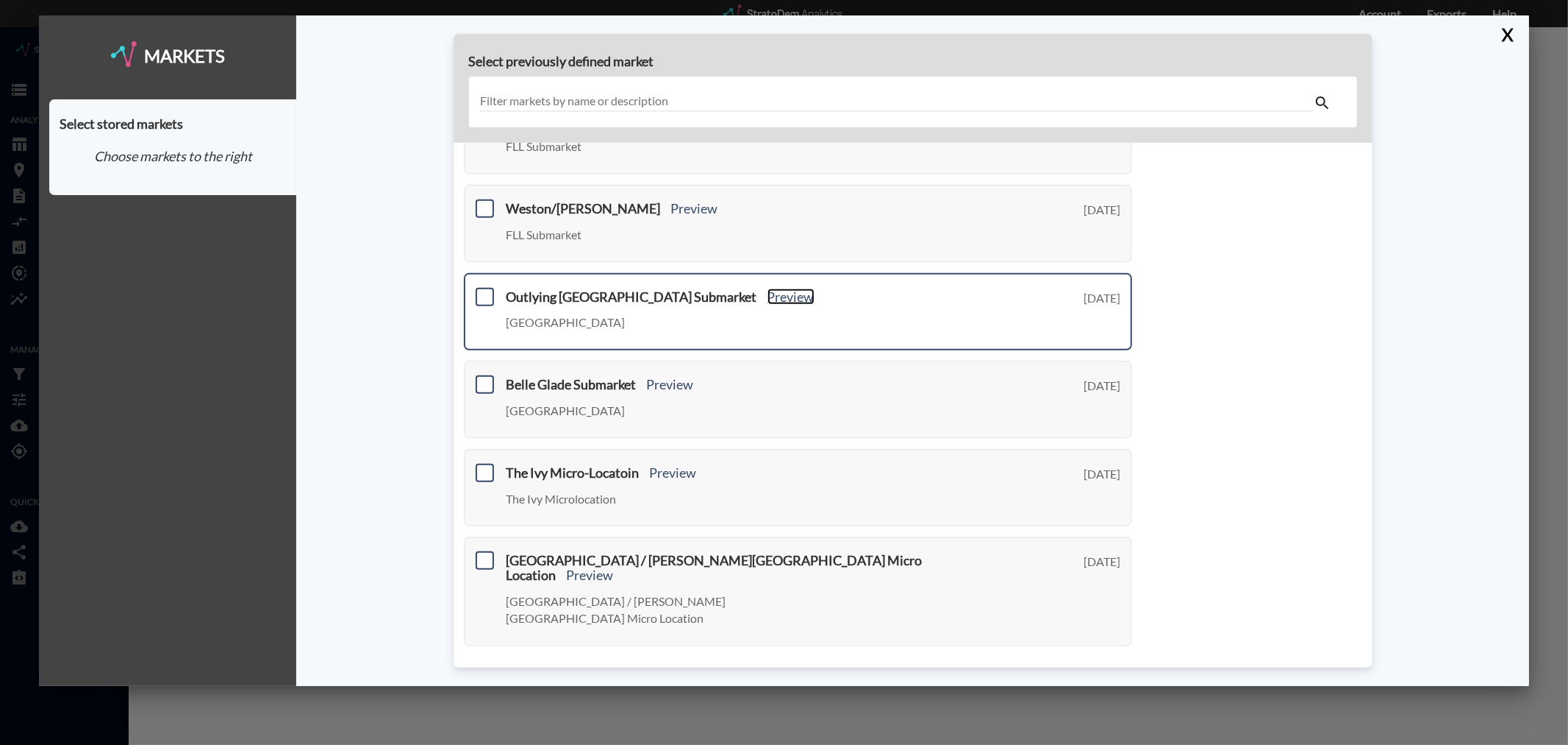
click at [767, 290] on link "Preview" at bounding box center [790, 295] width 47 height 16
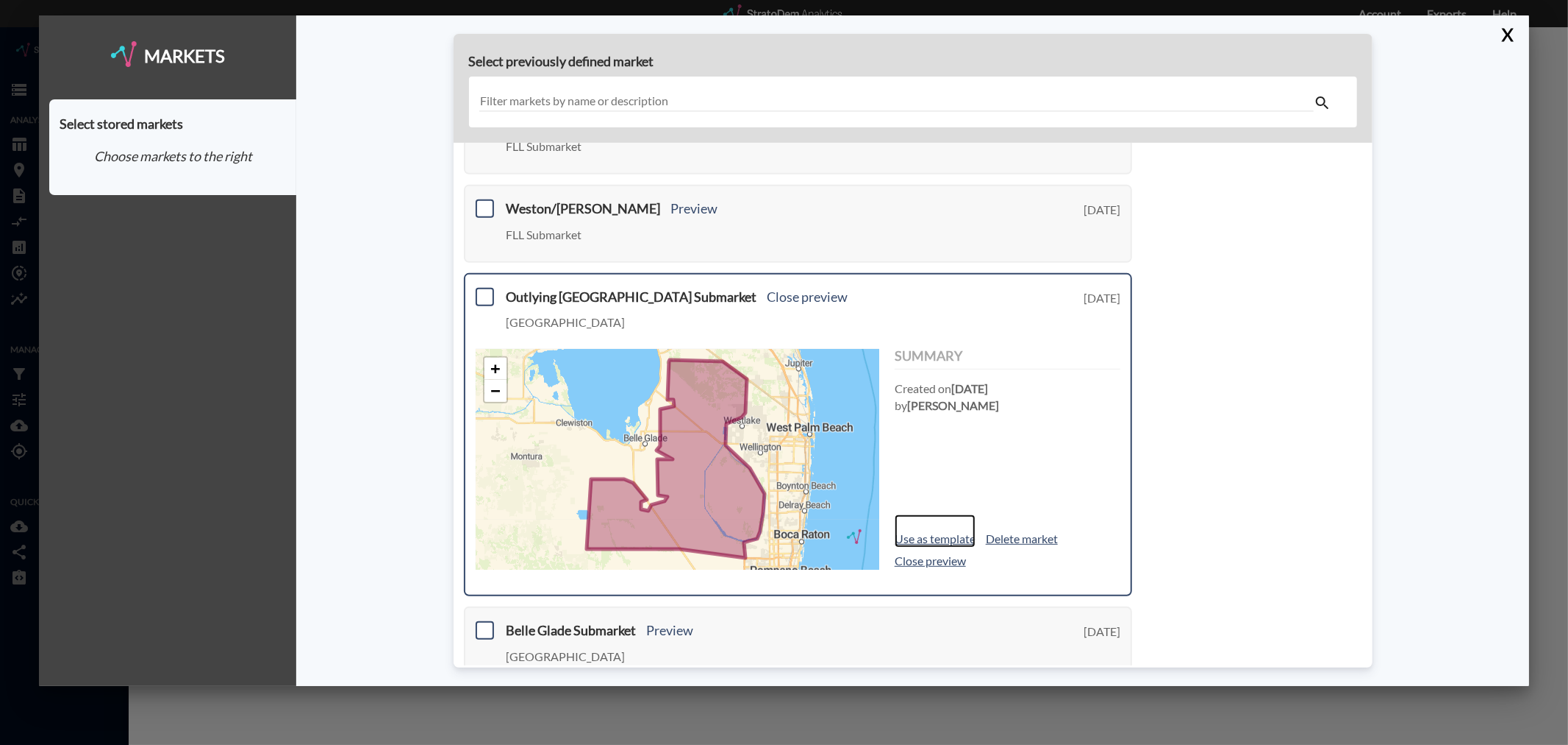
click at [943, 527] on link "Use as template" at bounding box center [935, 531] width 81 height 34
click at [936, 532] on link "Use as template" at bounding box center [935, 531] width 81 height 34
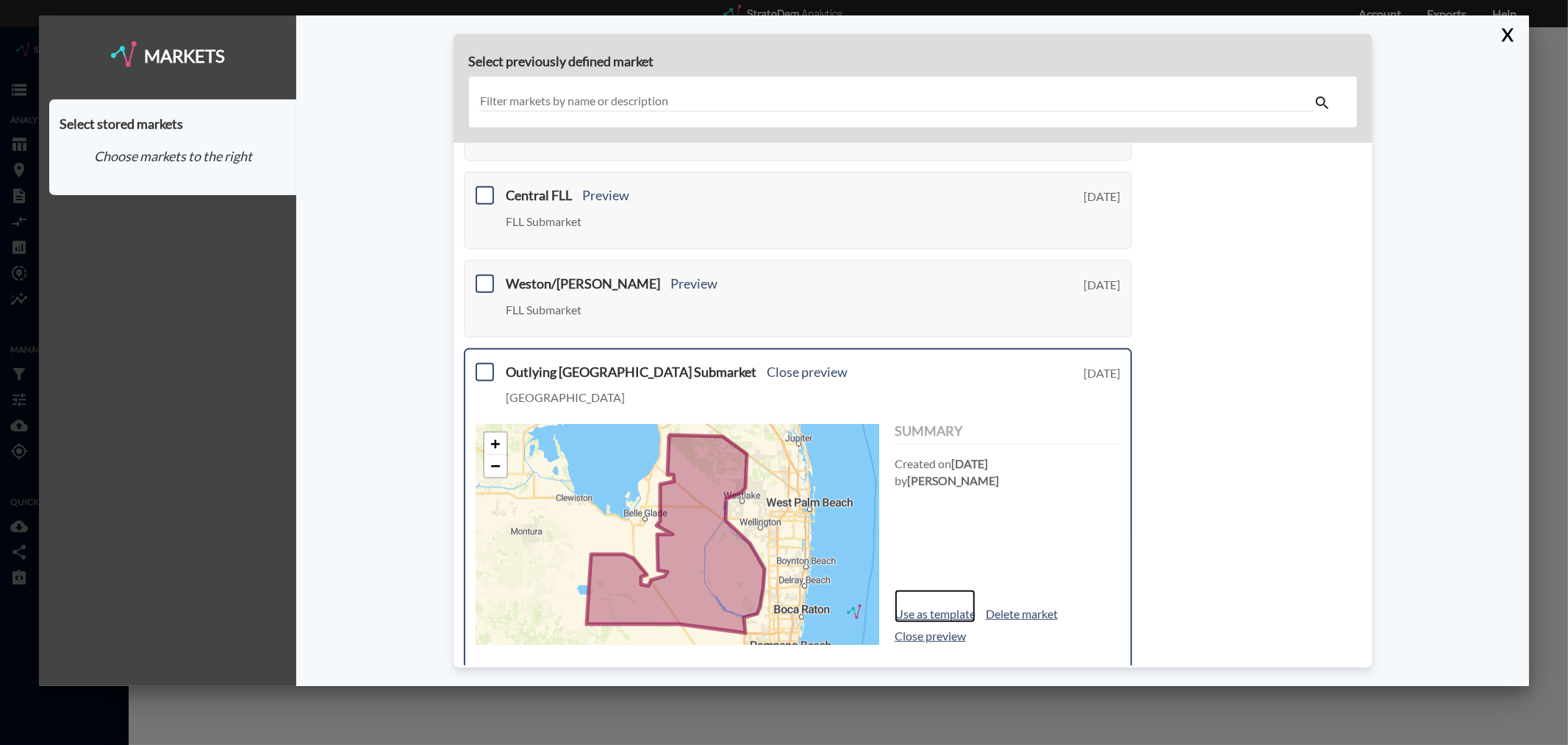
scroll to position [379, 0]
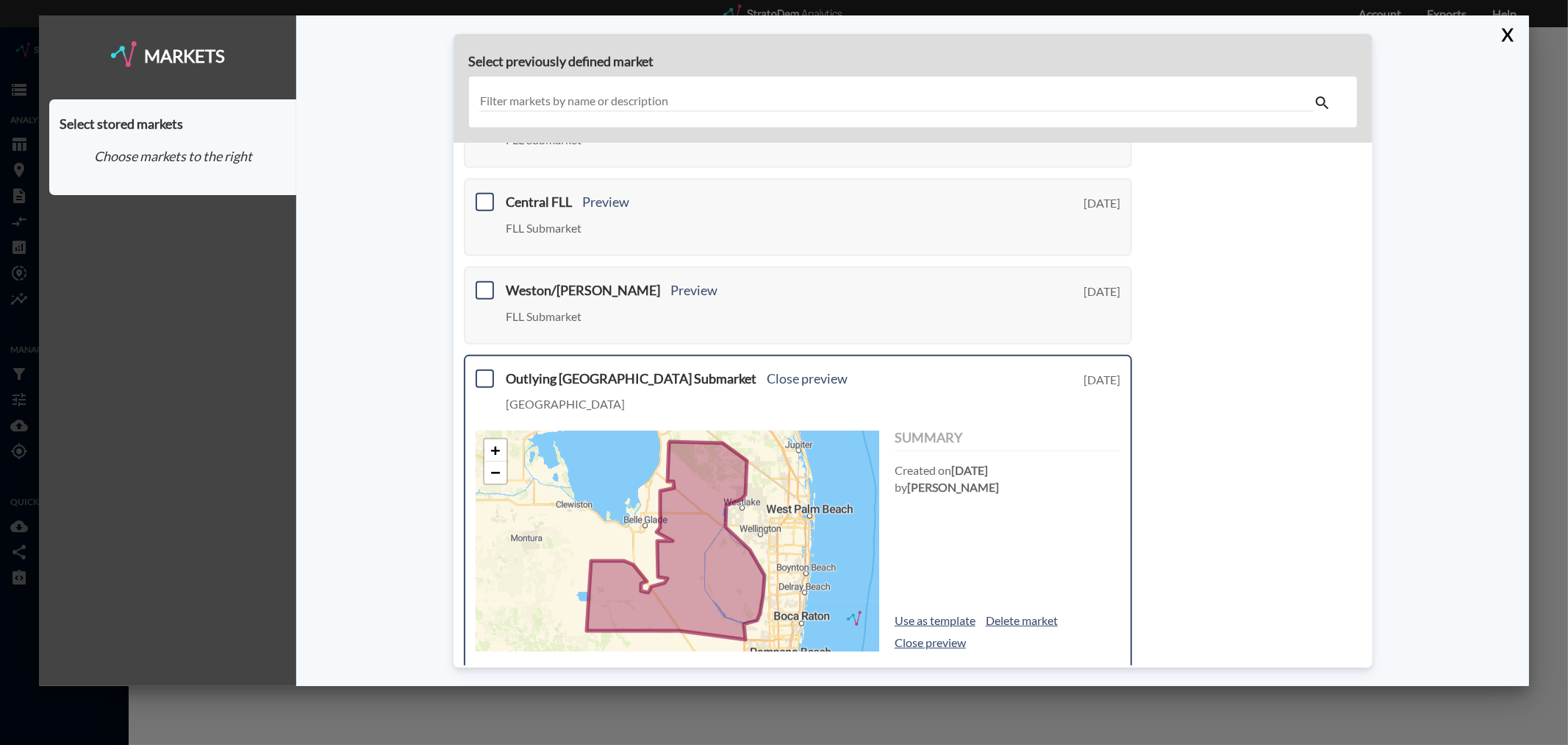
click at [616, 371] on h3 "Outlying [GEOGRAPHIC_DATA] Submarket Close preview" at bounding box center [759, 378] width 504 height 14
click at [545, 371] on h3 "Outlying [GEOGRAPHIC_DATA] Submarket Close preview" at bounding box center [759, 378] width 504 height 14
click at [490, 376] on span at bounding box center [484, 377] width 18 height 18
click at [483, 371] on input "checkbox" at bounding box center [483, 371] width 0 height 0
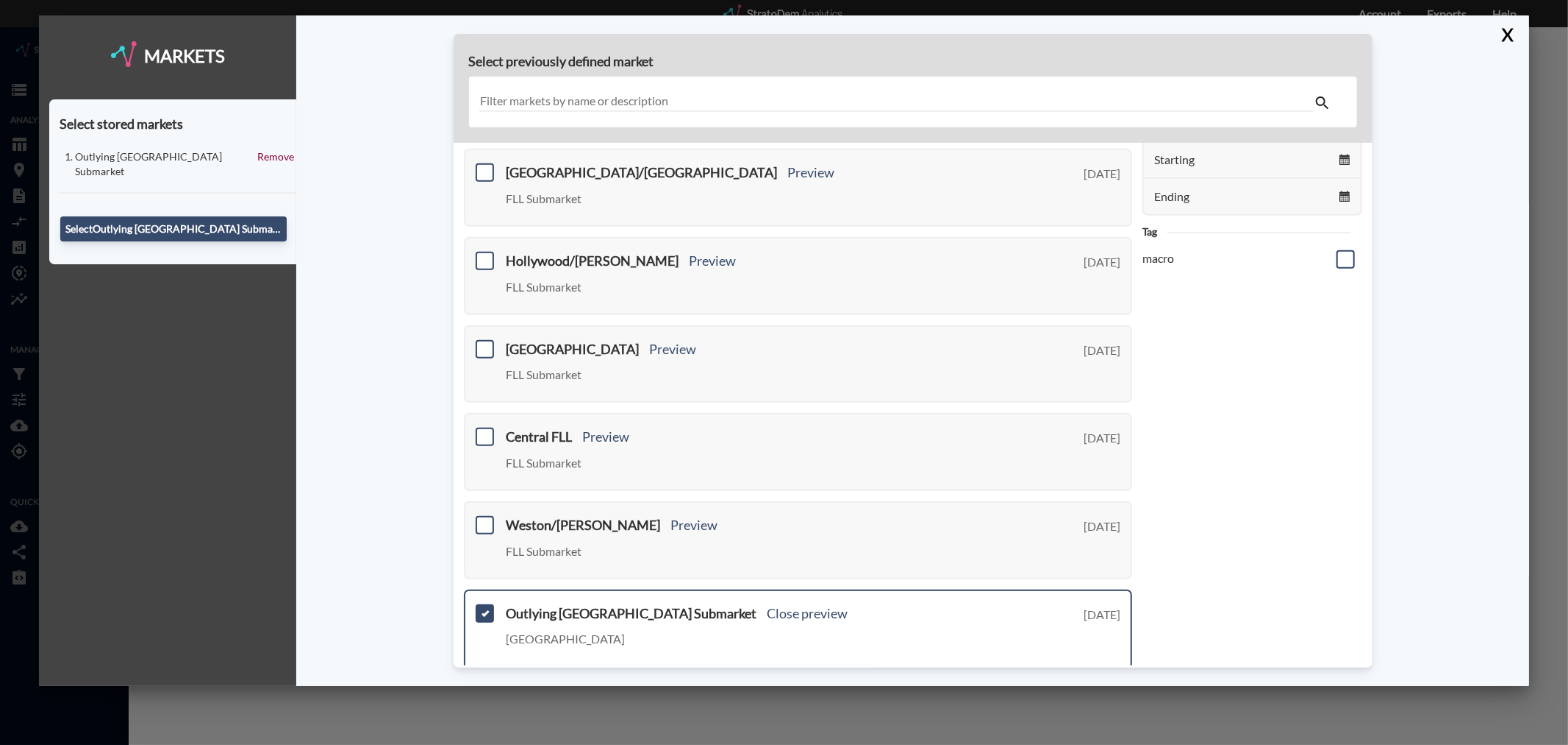
scroll to position [164, 0]
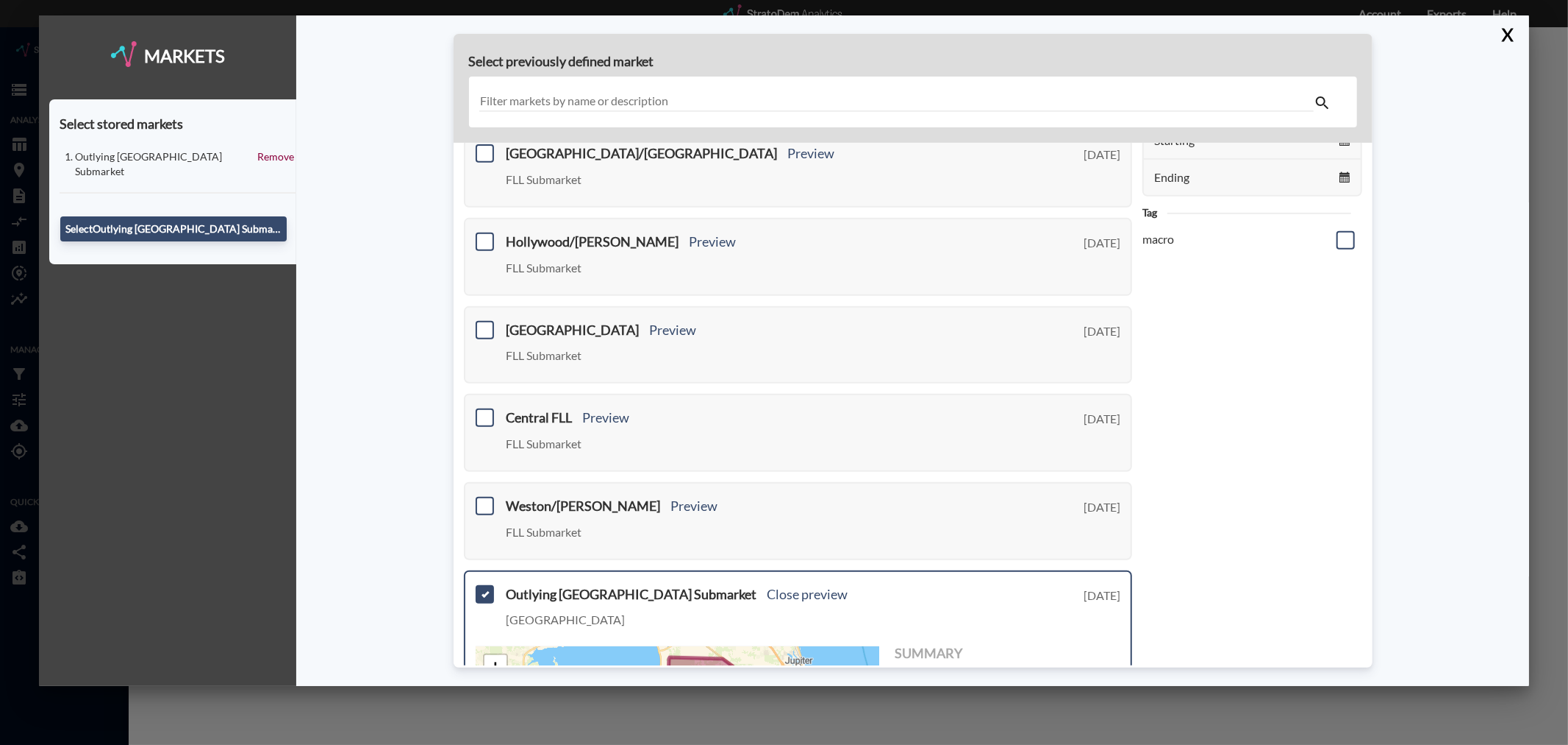
click at [422, 400] on div "Select previously defined market 2,058 result s Hint: Use the macro tag to rest…" at bounding box center [913, 350] width 1232 height 670
click at [1507, 30] on button "X" at bounding box center [1505, 34] width 26 height 38
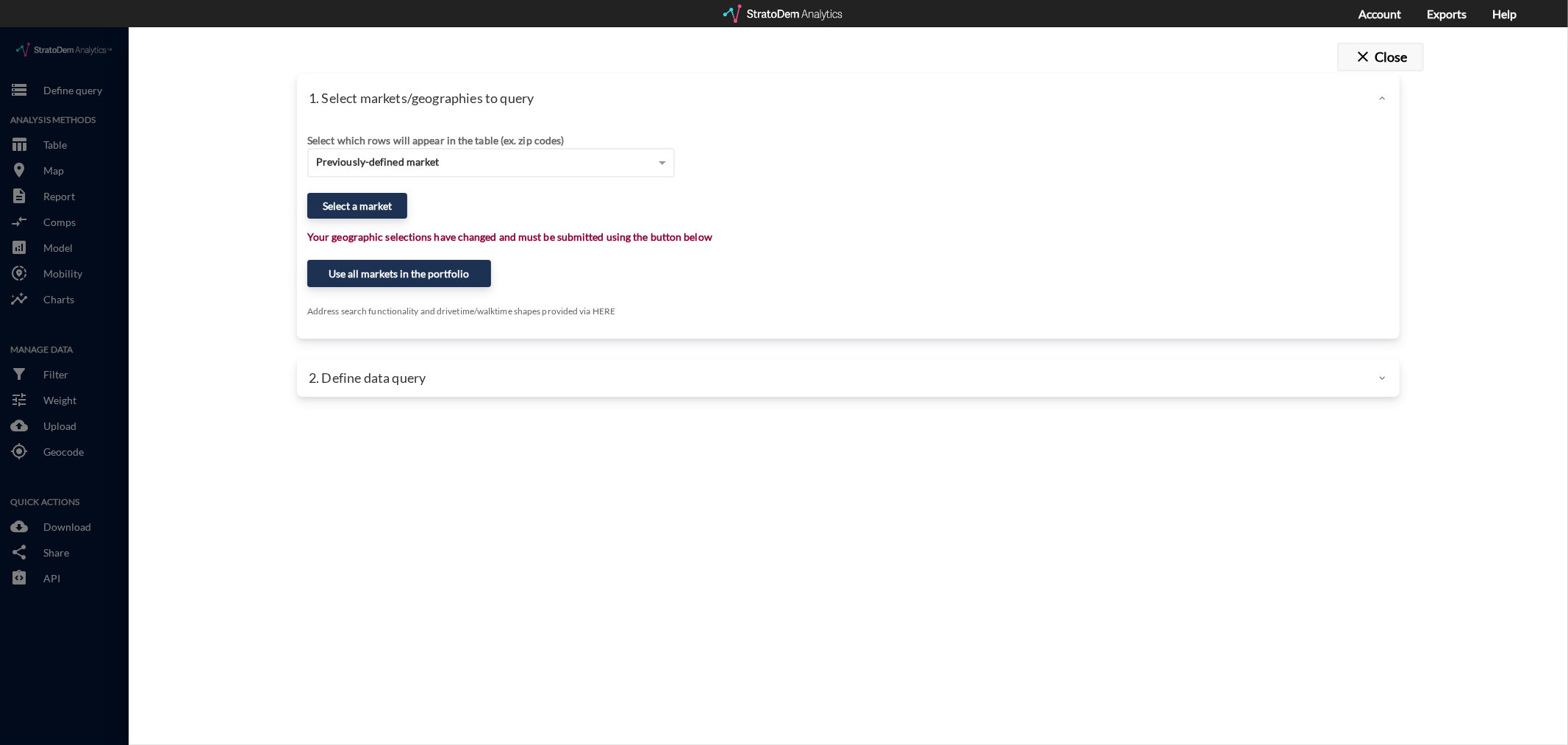
click button "close Close"
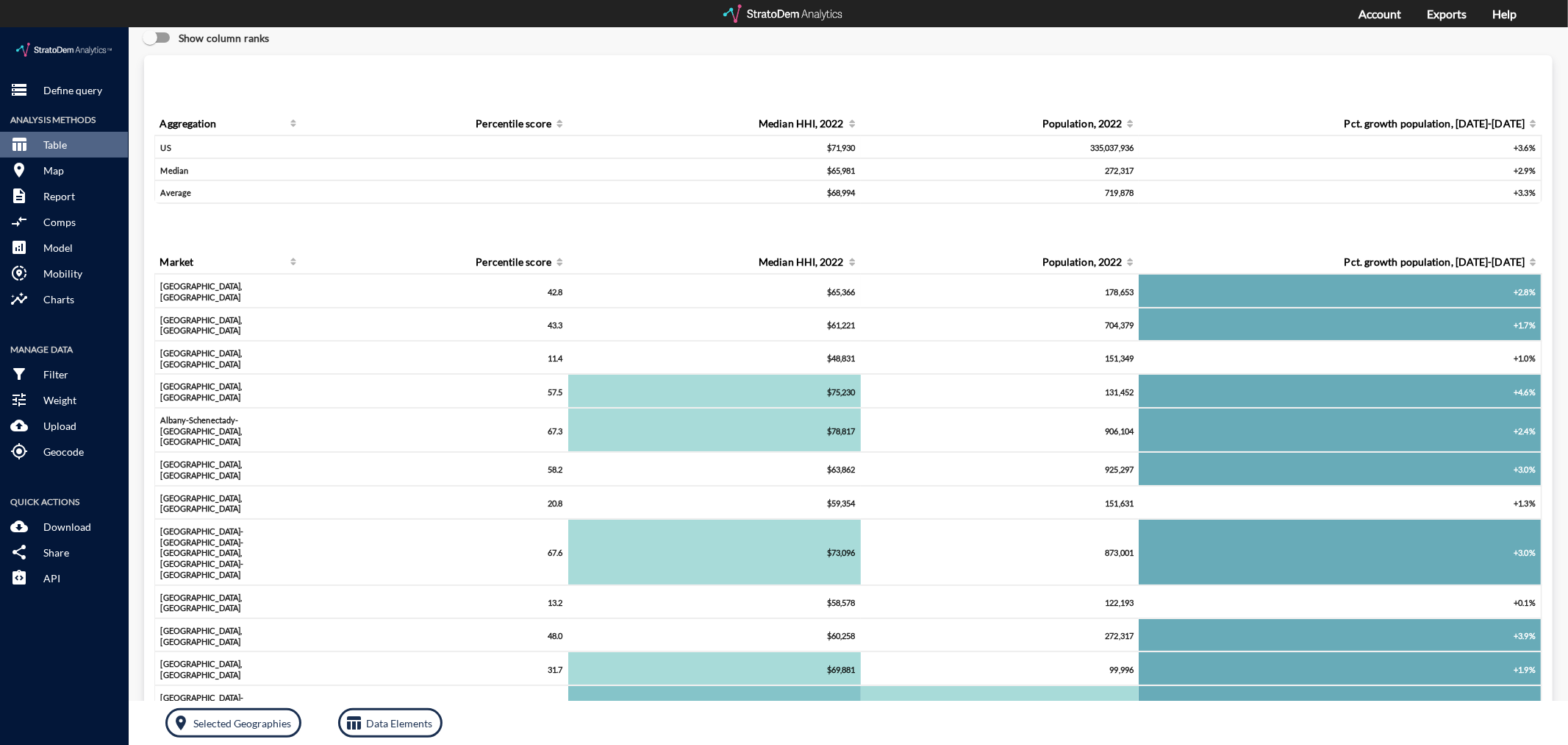
scroll to position [0, 0]
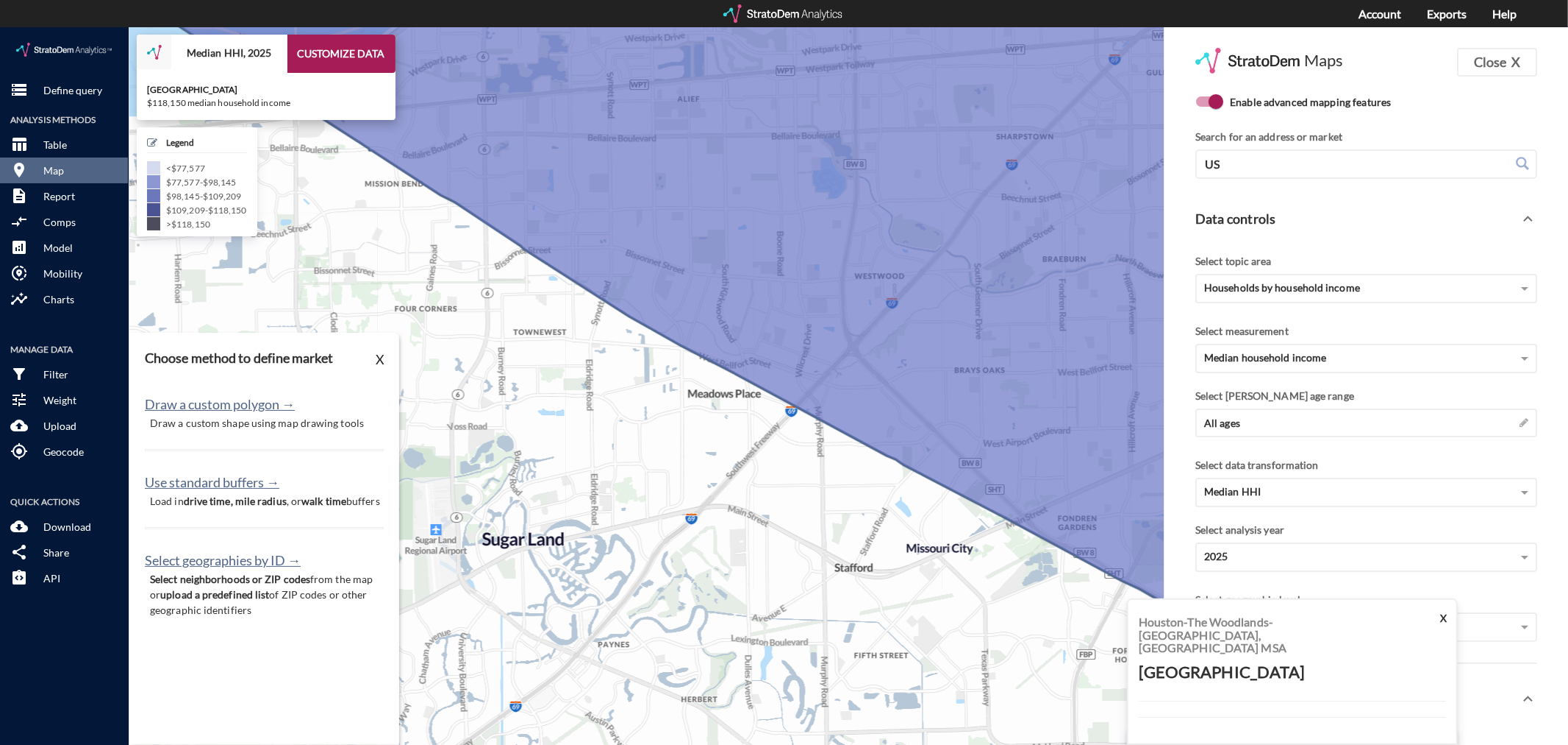
scroll to position [2, 0]
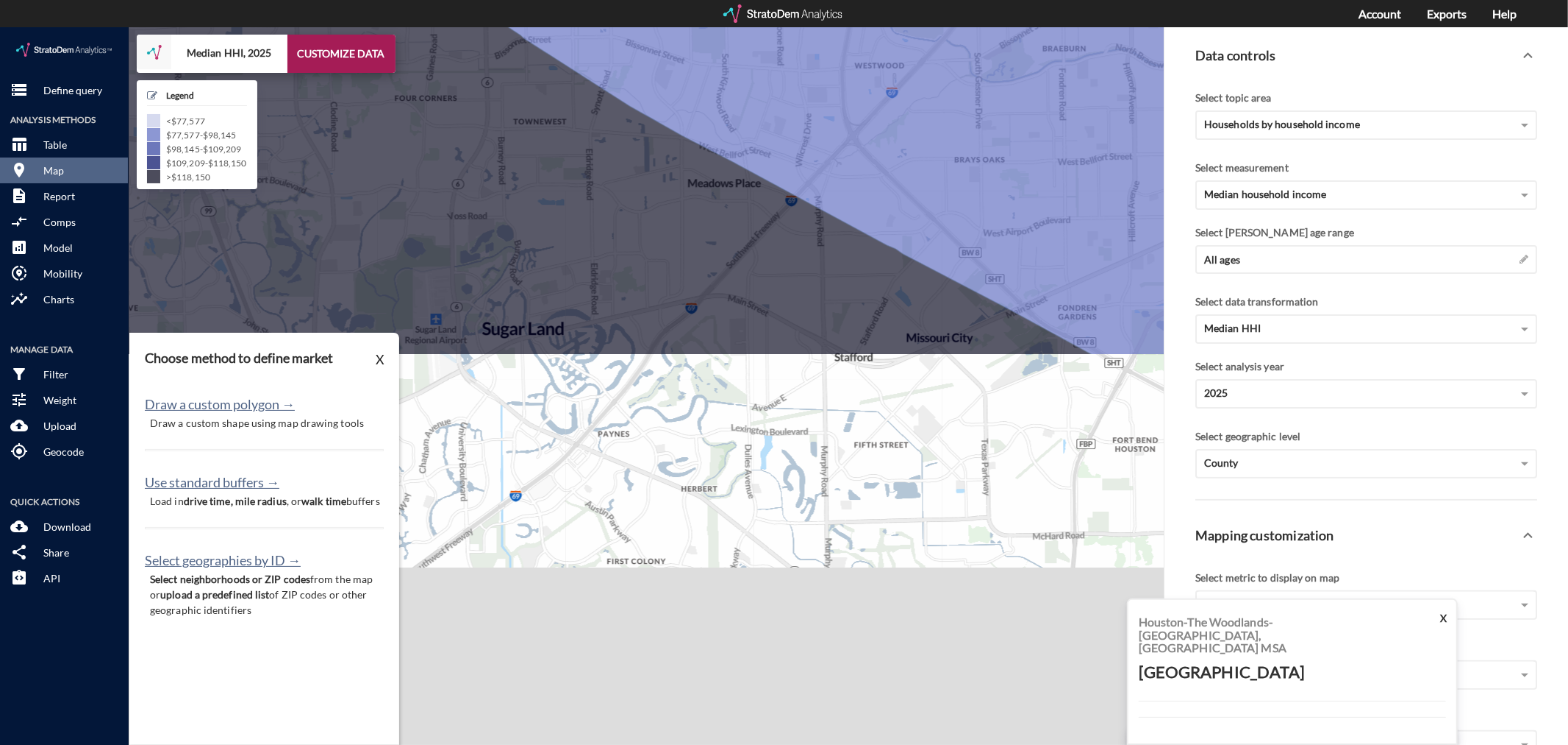
click div "Houston-The Woodlands-[GEOGRAPHIC_DATA], [GEOGRAPHIC_DATA] MSA Harris County X …"
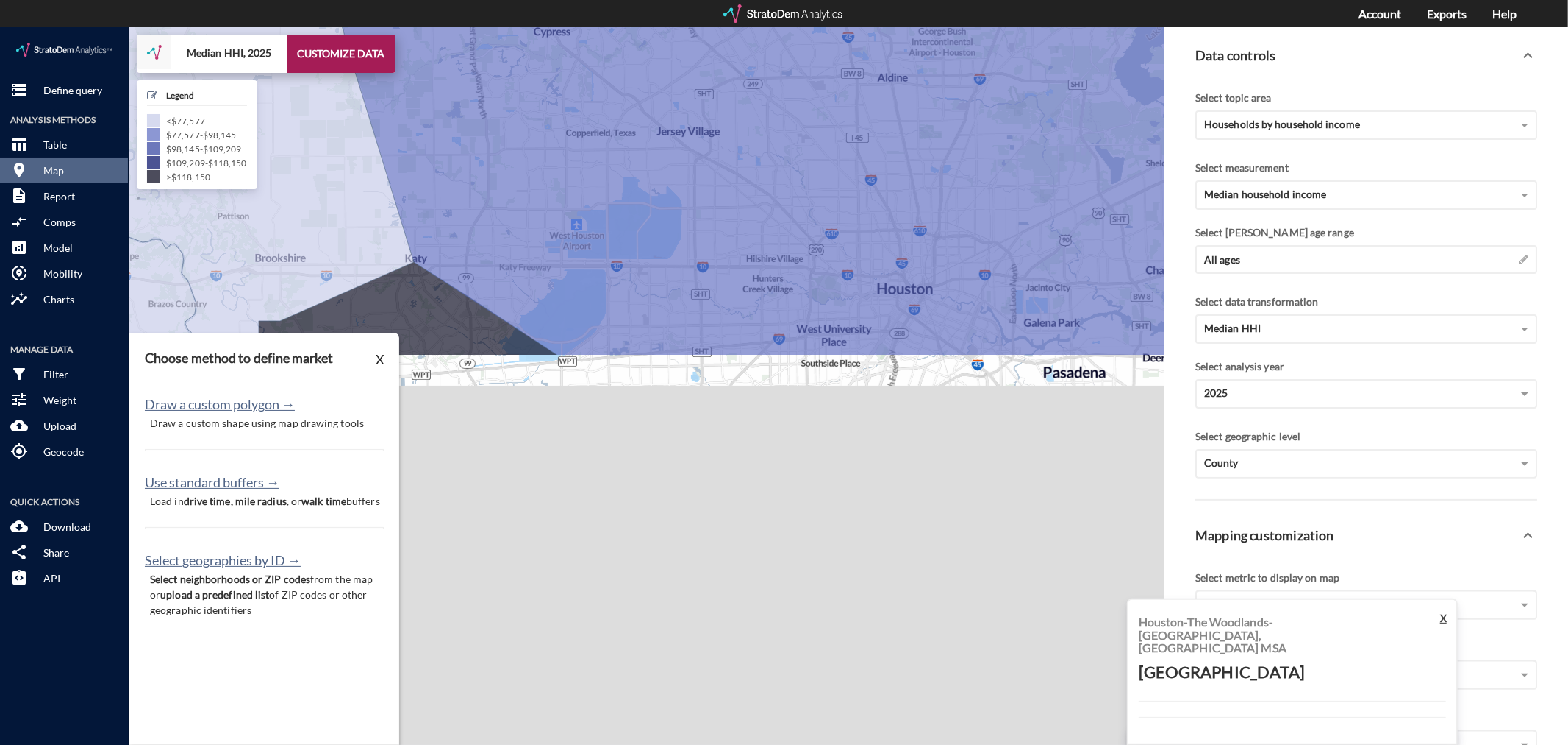
click button "X"
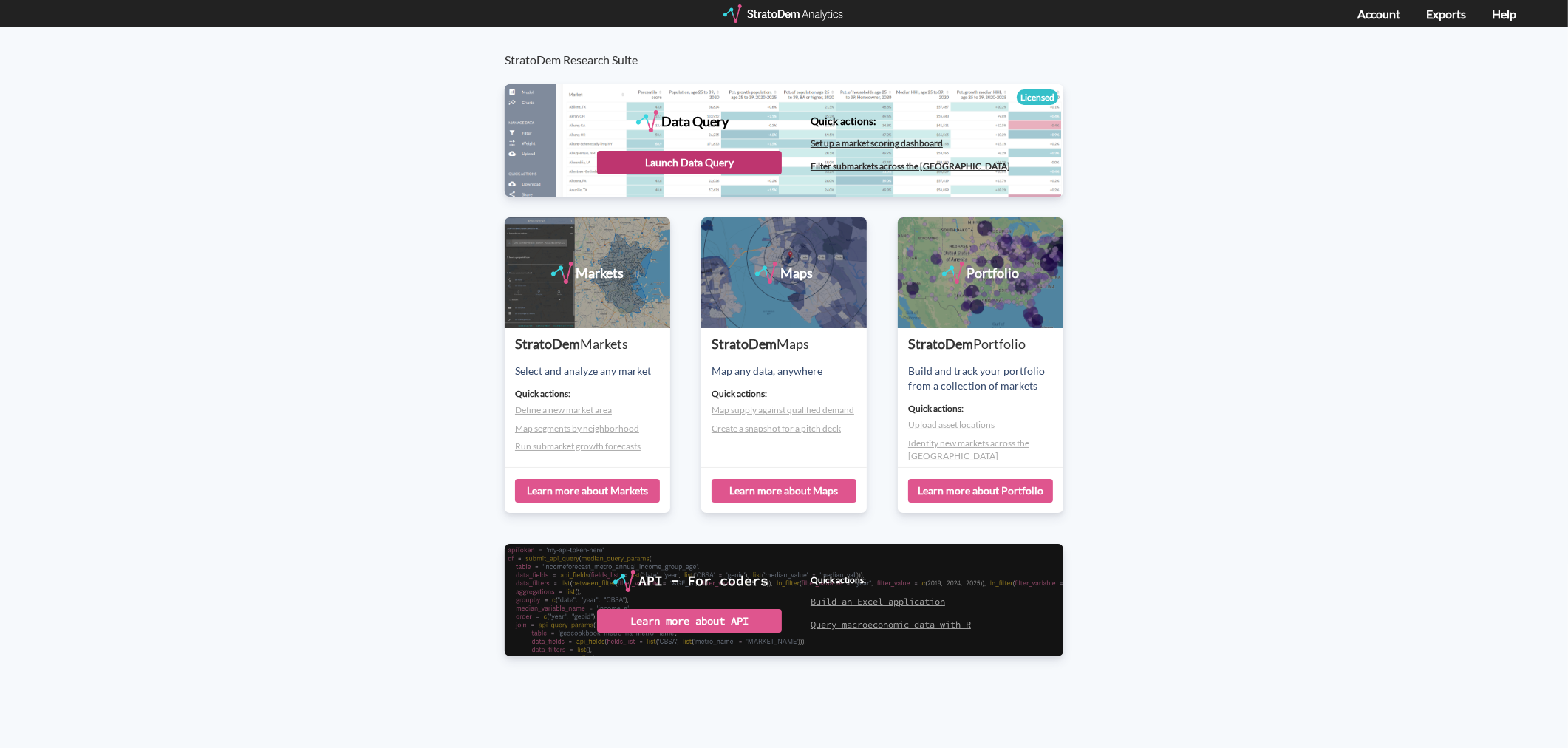
click at [702, 164] on div "Launch Data Query" at bounding box center [689, 162] width 184 height 24
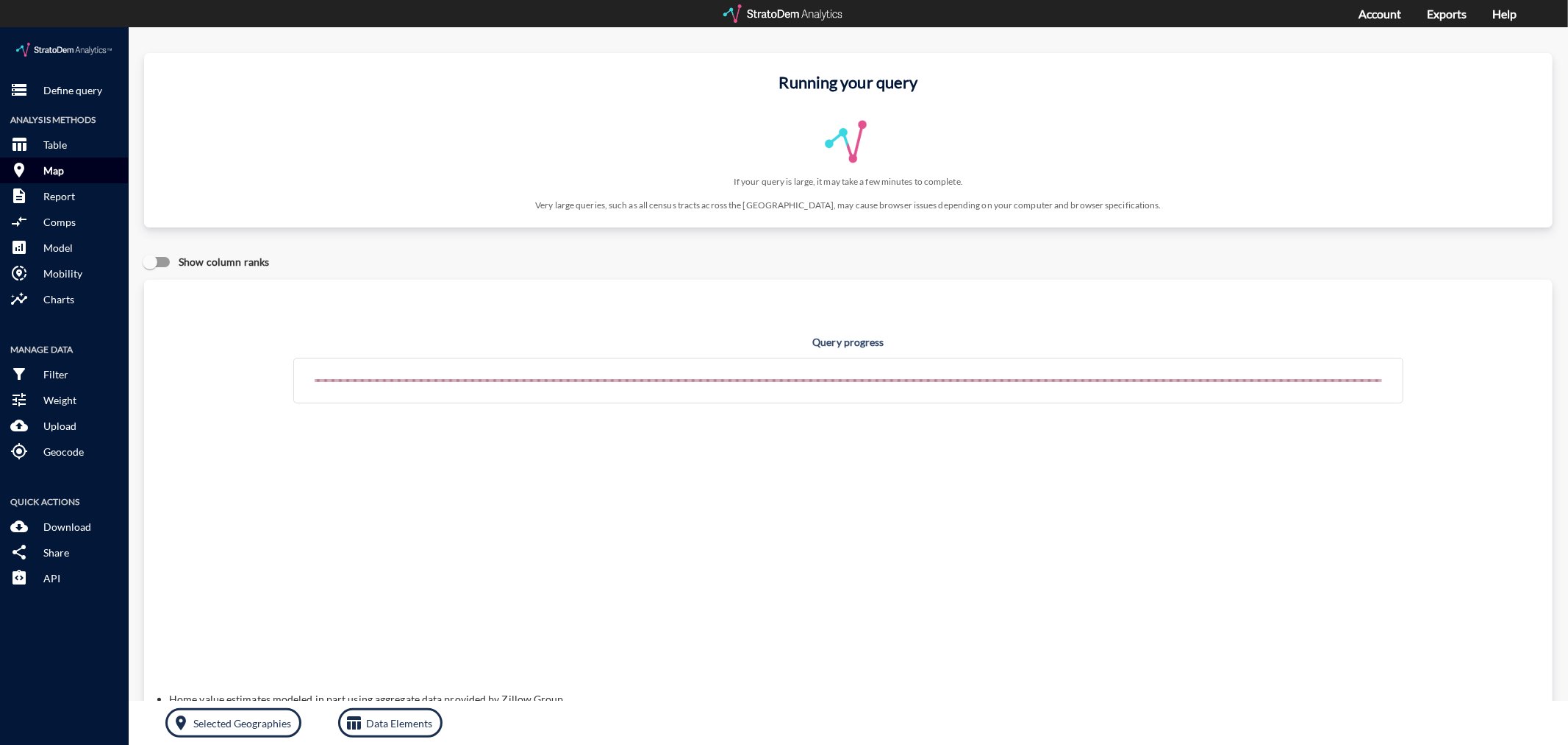
click p "Map"
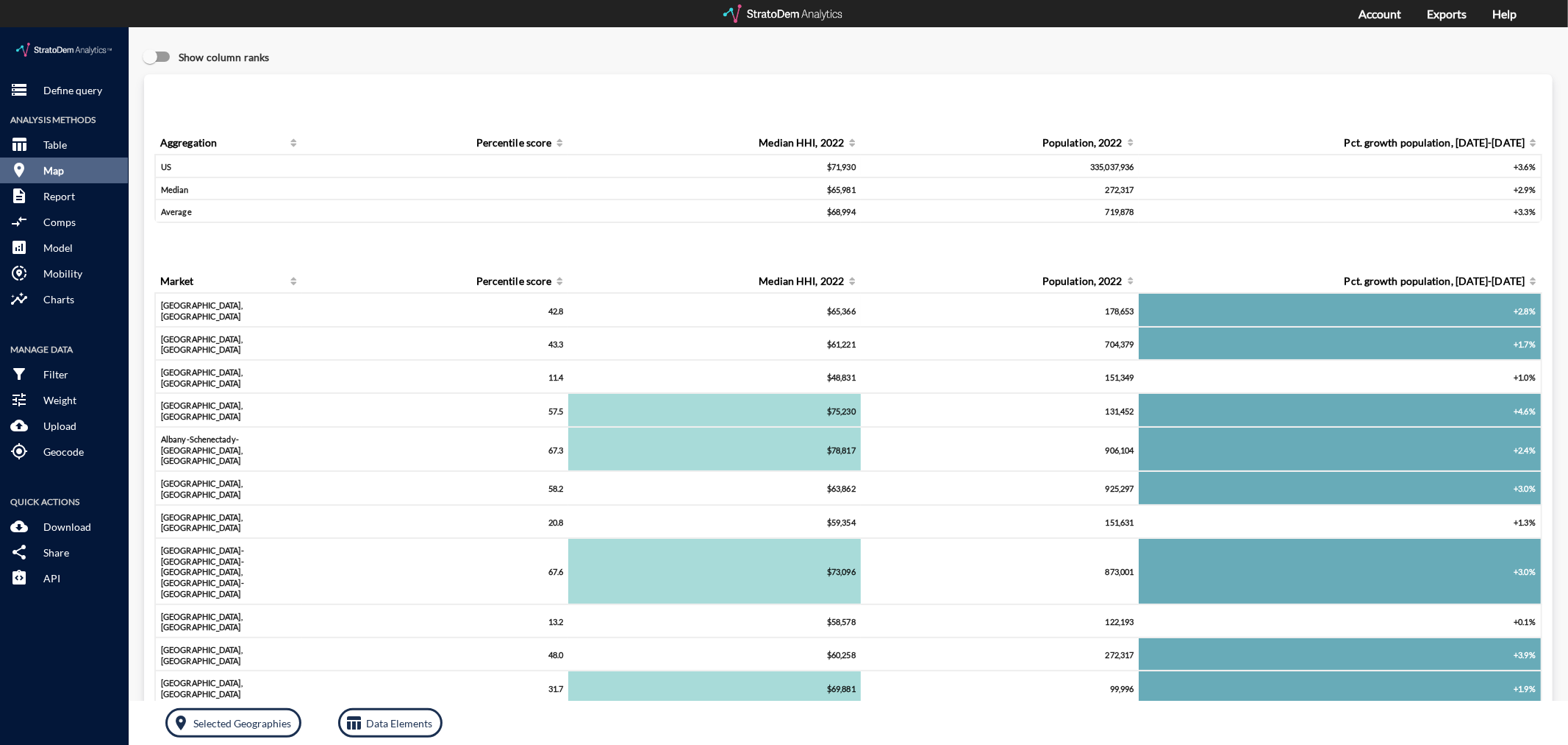
click p "Map"
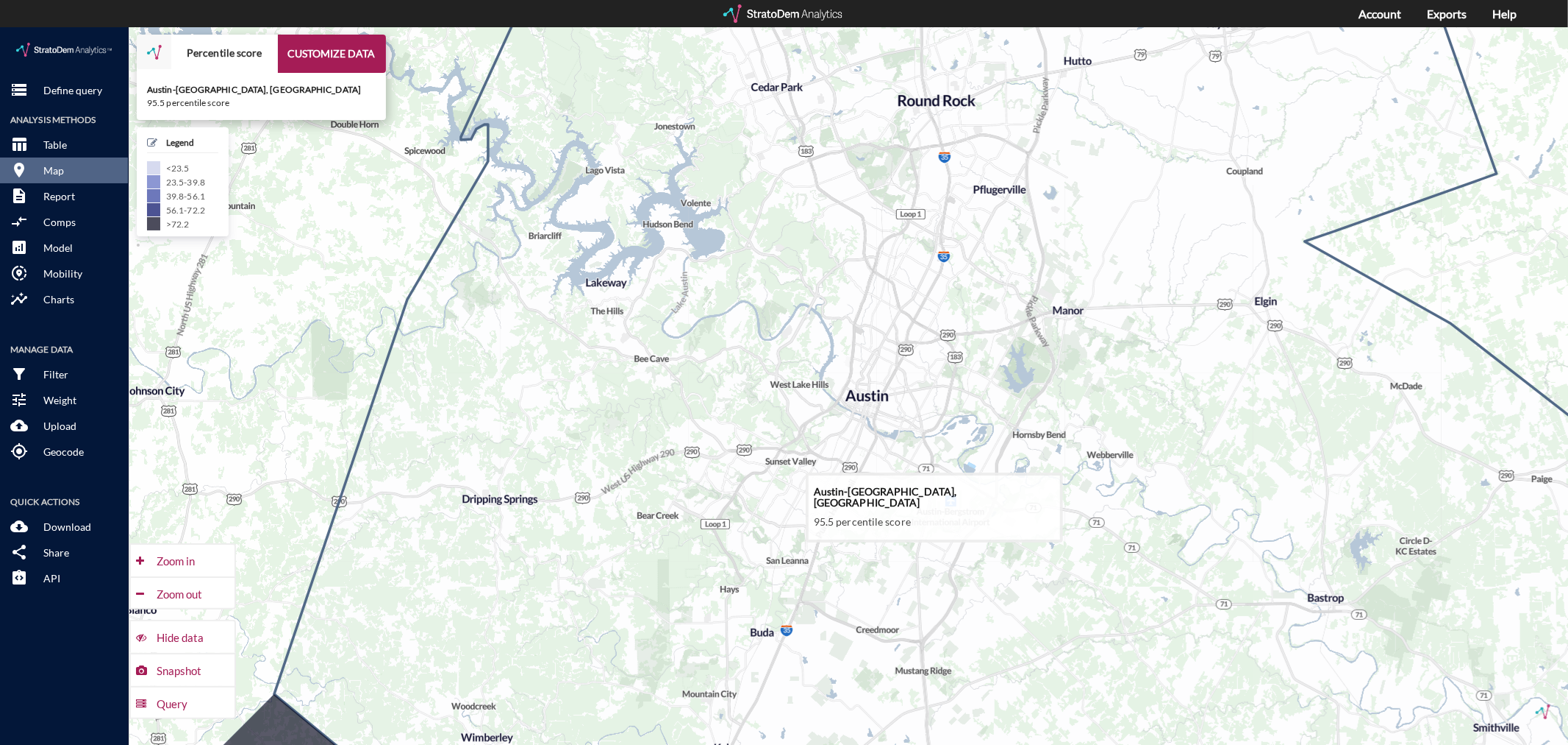
drag, startPoint x: 790, startPoint y: 576, endPoint x: 822, endPoint y: 291, distance: 286.8
click icon
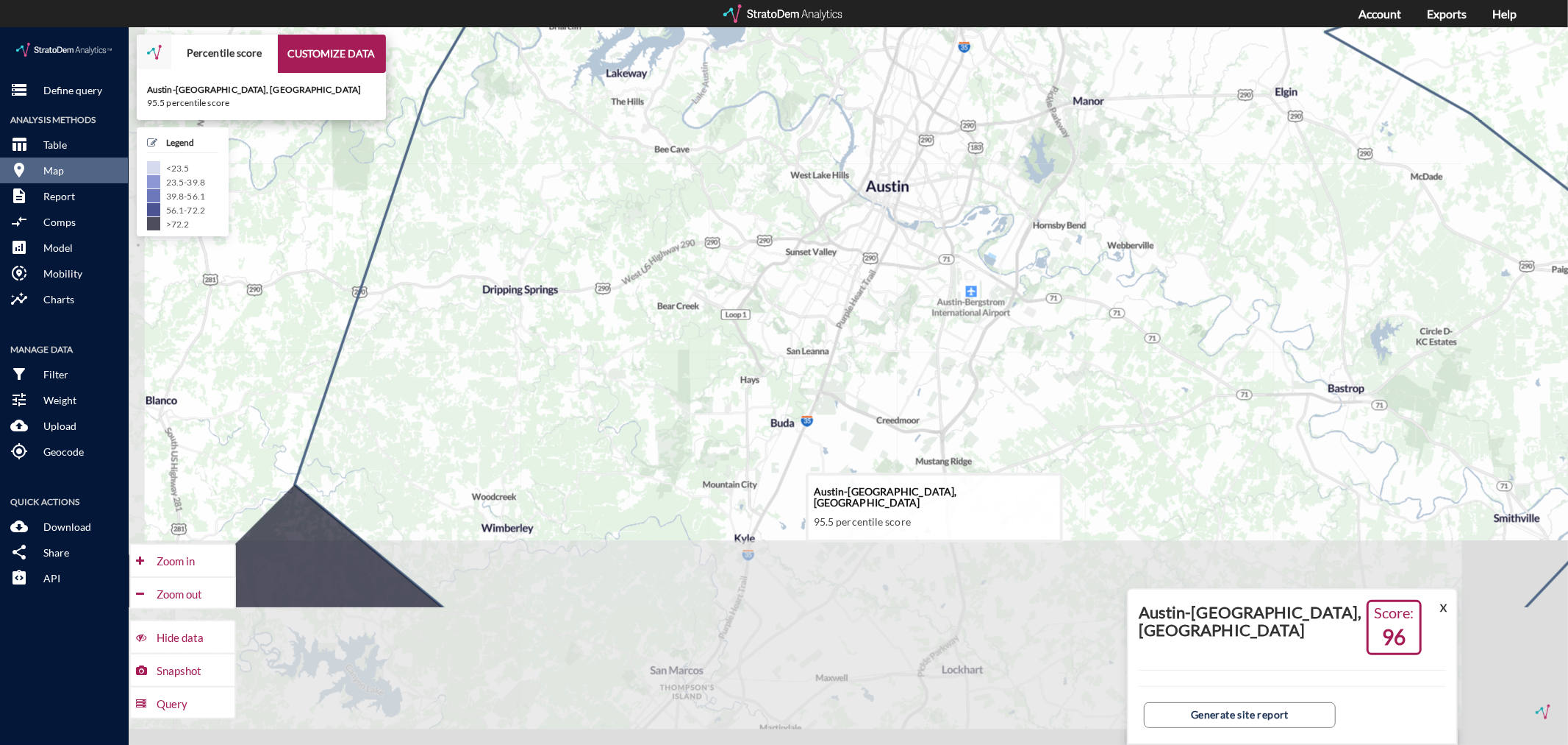
drag, startPoint x: 780, startPoint y: 507, endPoint x: 800, endPoint y: 281, distance: 226.9
click icon
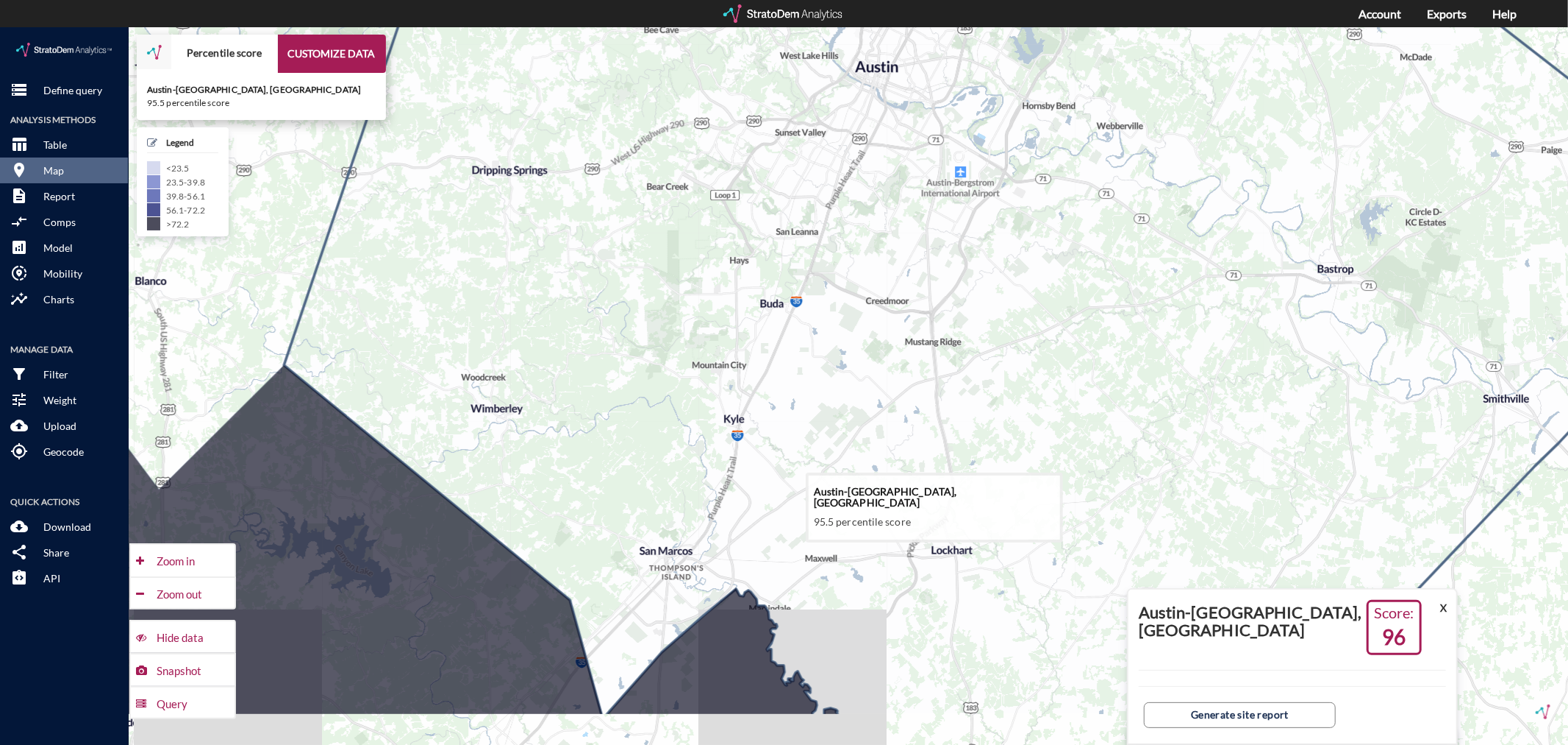
drag, startPoint x: 811, startPoint y: 624, endPoint x: 798, endPoint y: 518, distance: 106.8
click icon
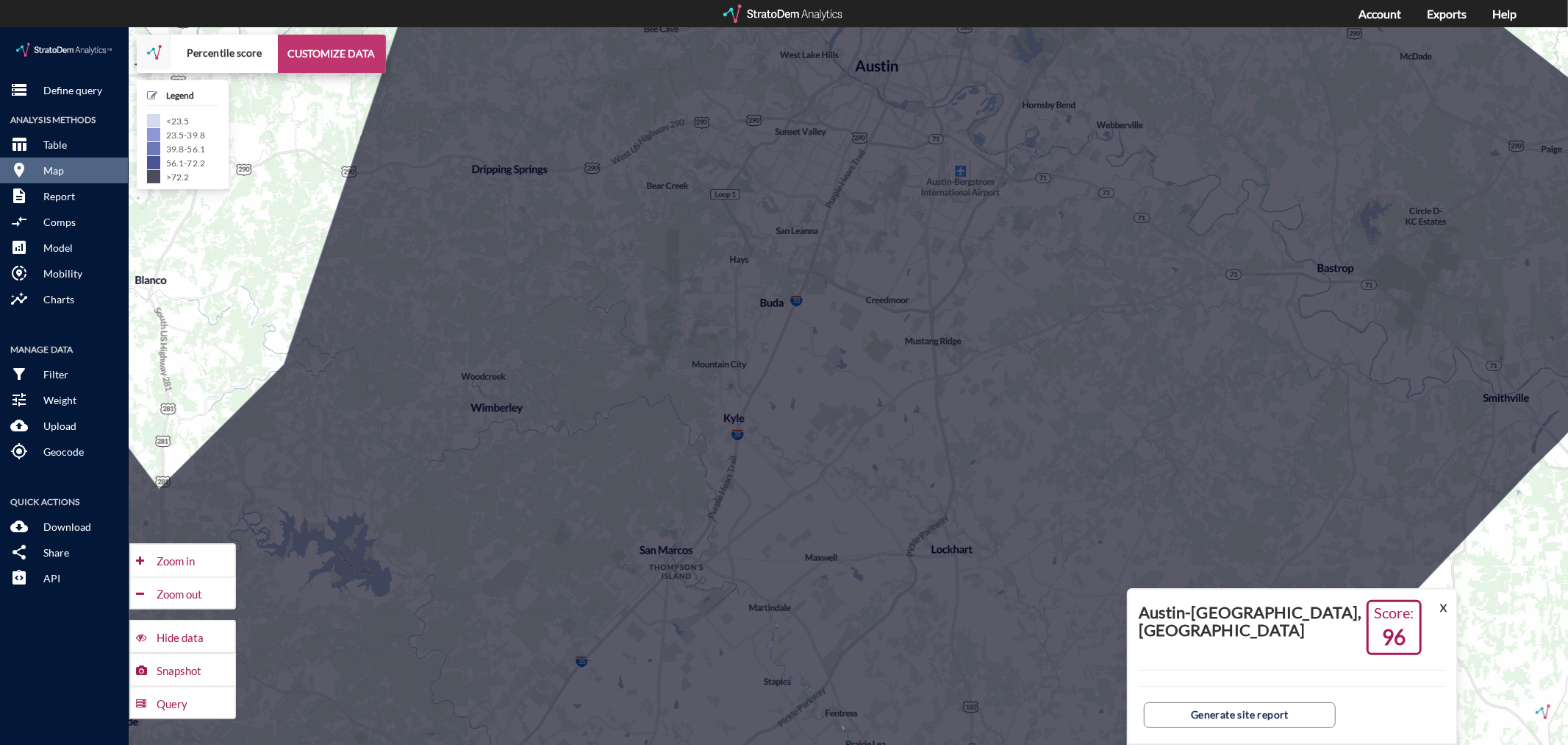
click button "CUSTOMIZE DATA"
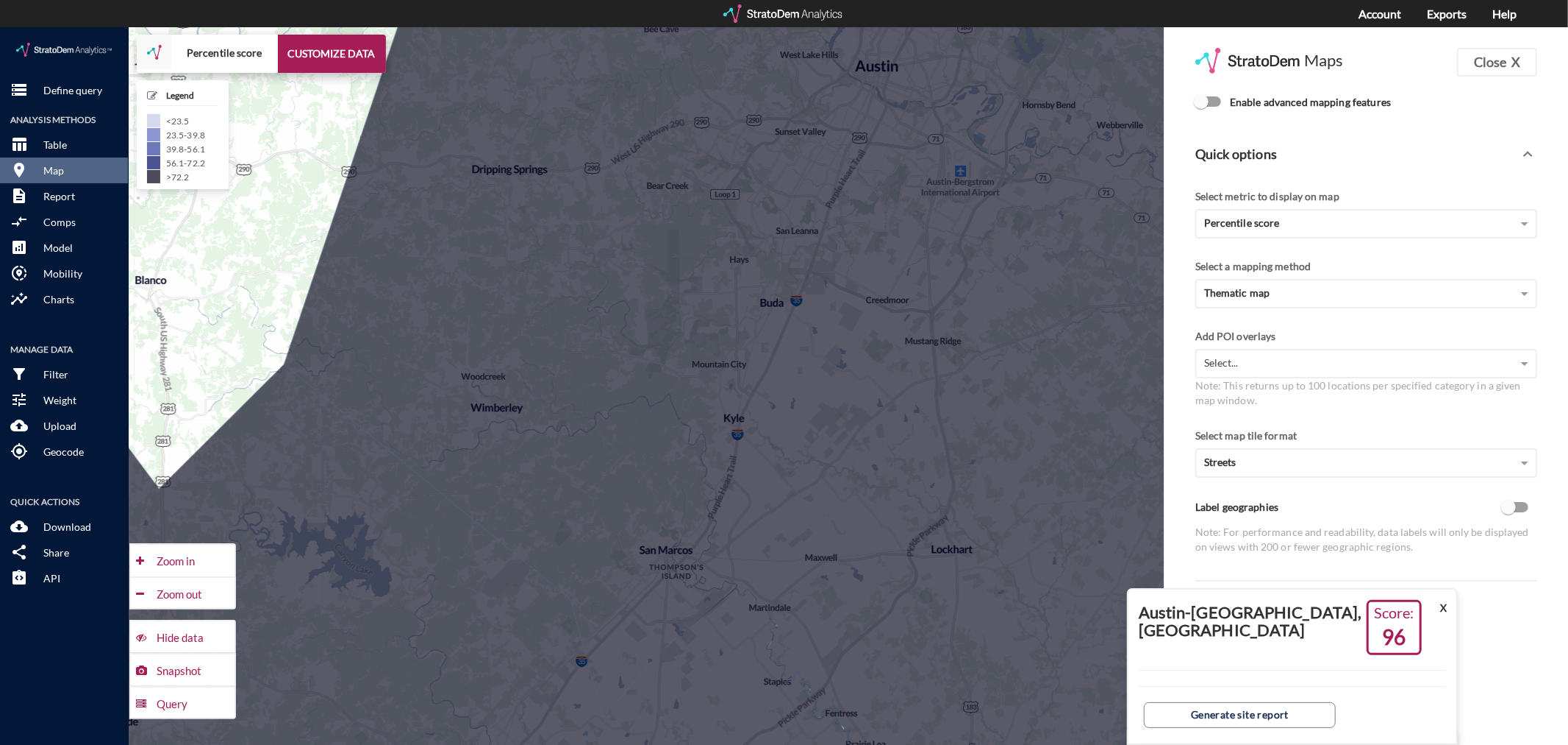
click input "Enable advanced mapping features"
checkbox input "true"
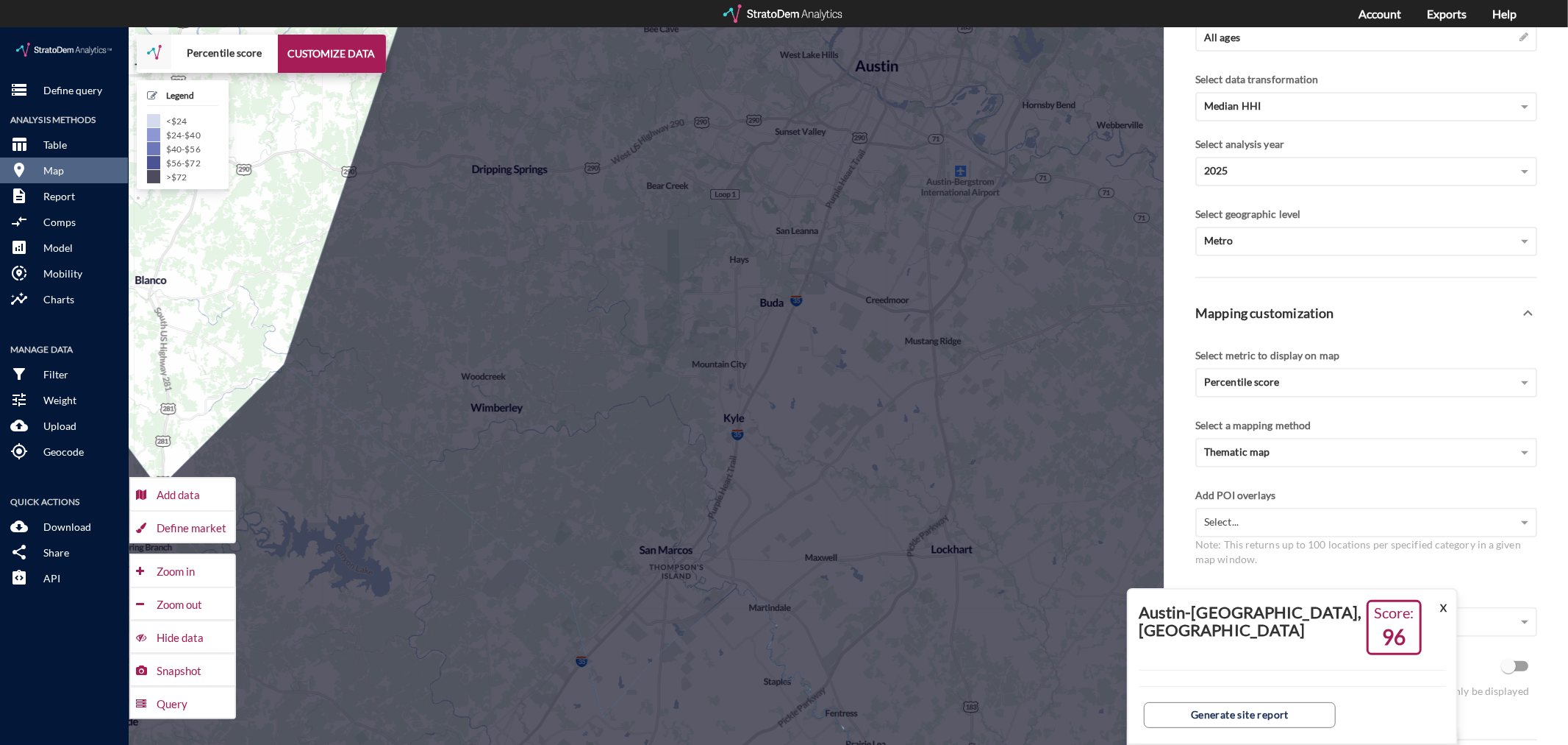
scroll to position [408, 0]
click button "X"
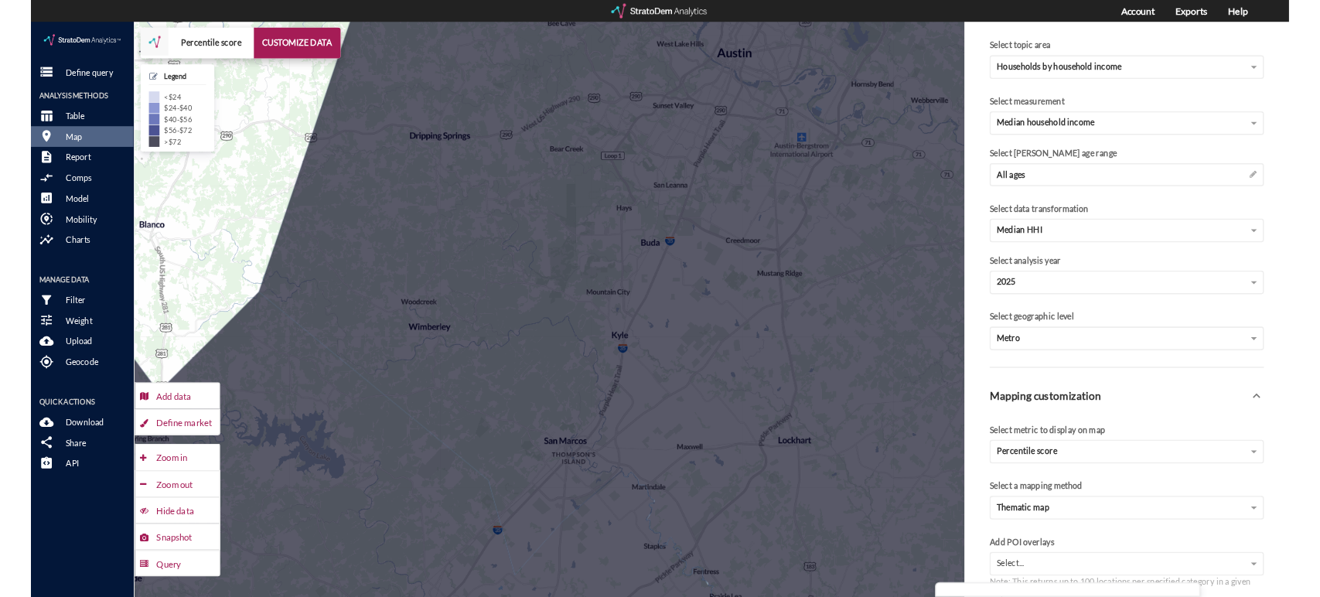
scroll to position [0, 0]
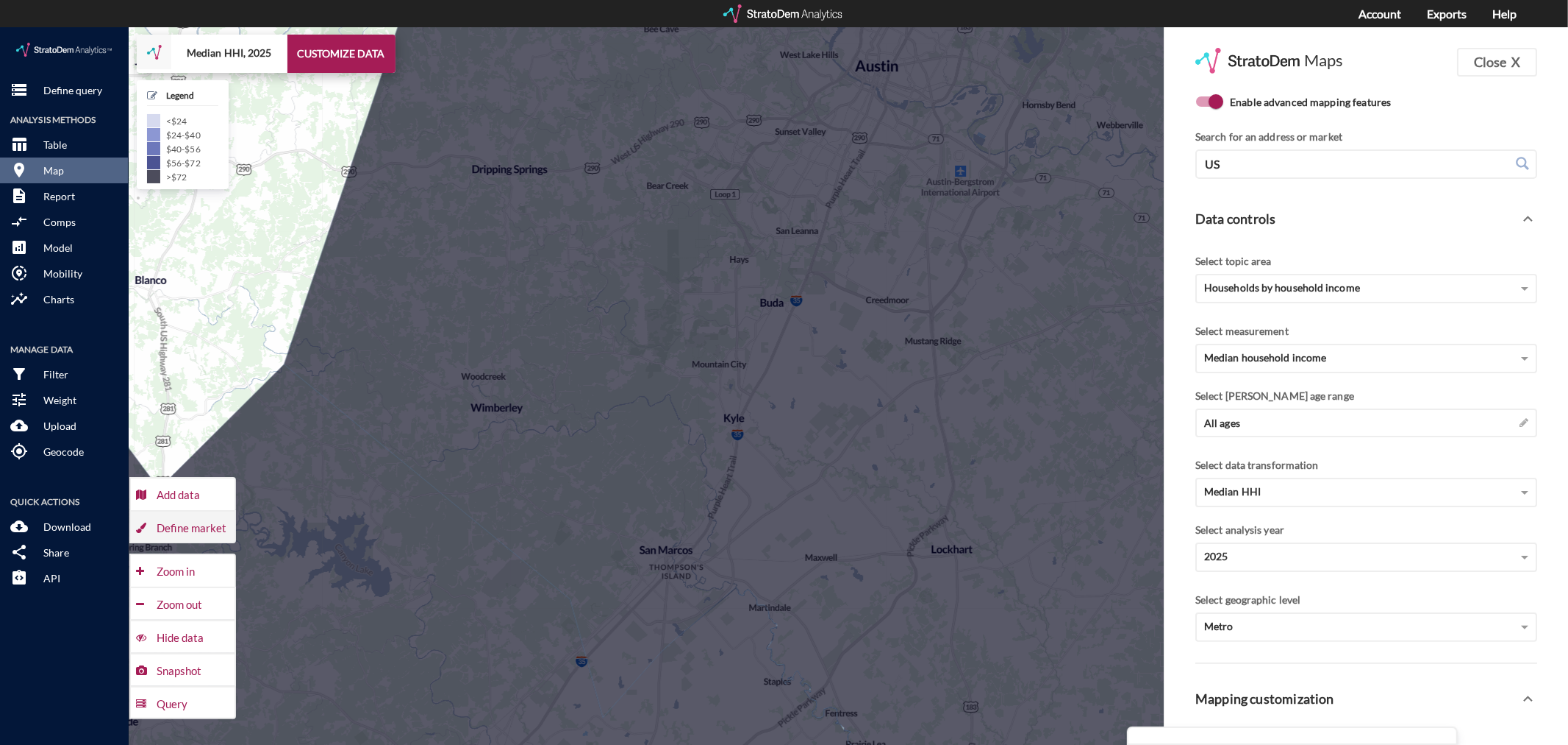
click div "Define market"
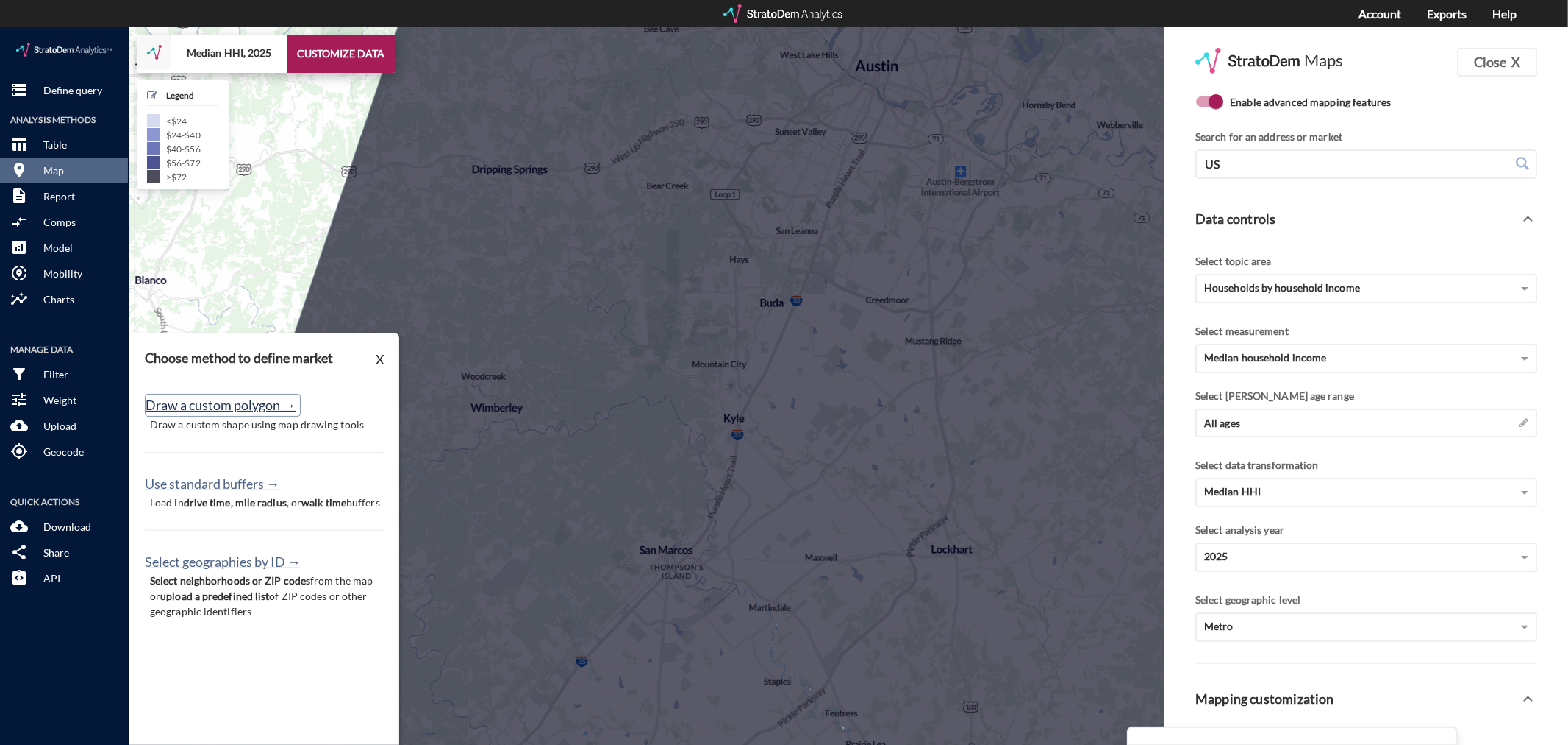
click button "Draw a custom polygon →"
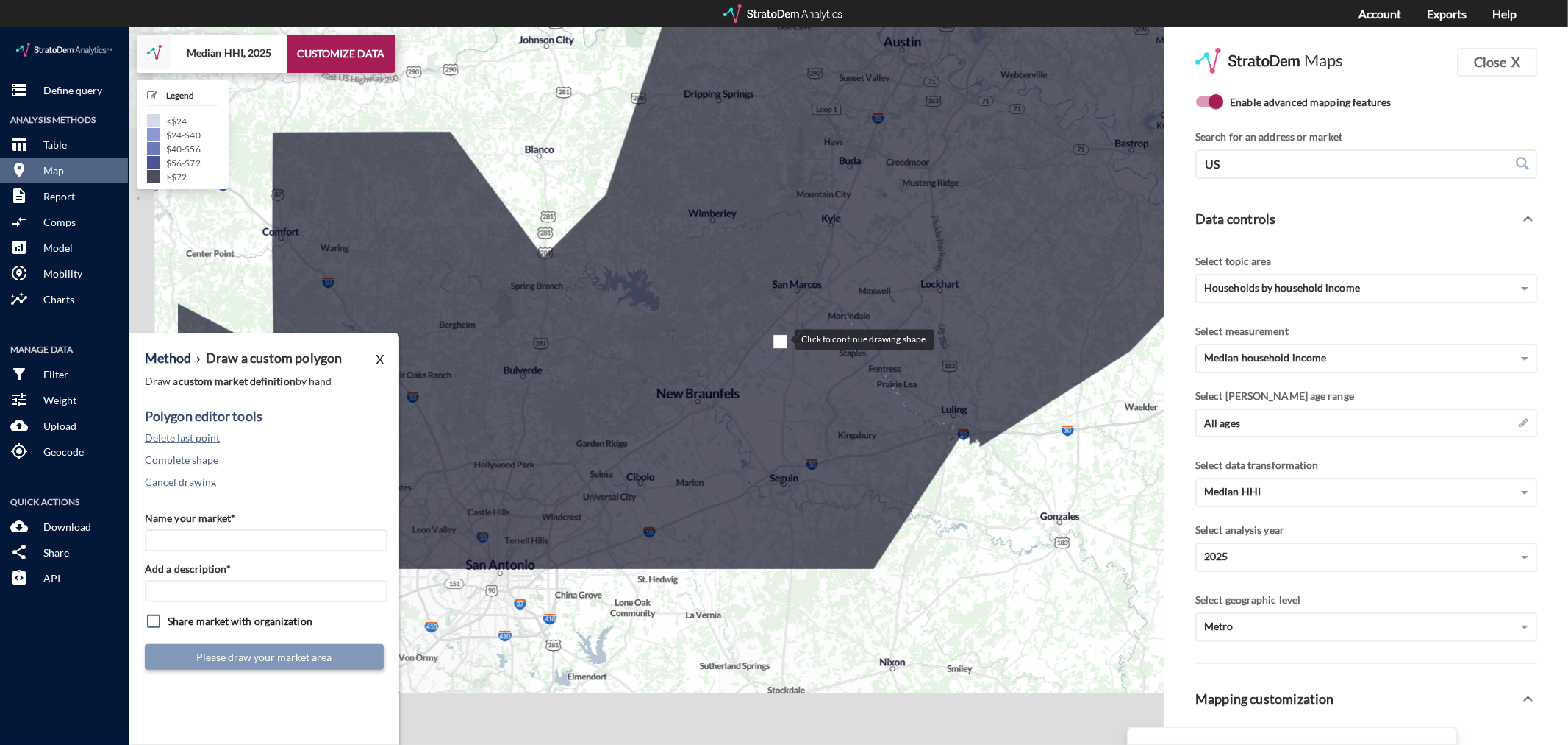
drag, startPoint x: 589, startPoint y: 562, endPoint x: 781, endPoint y: 312, distance: 315.2
click div
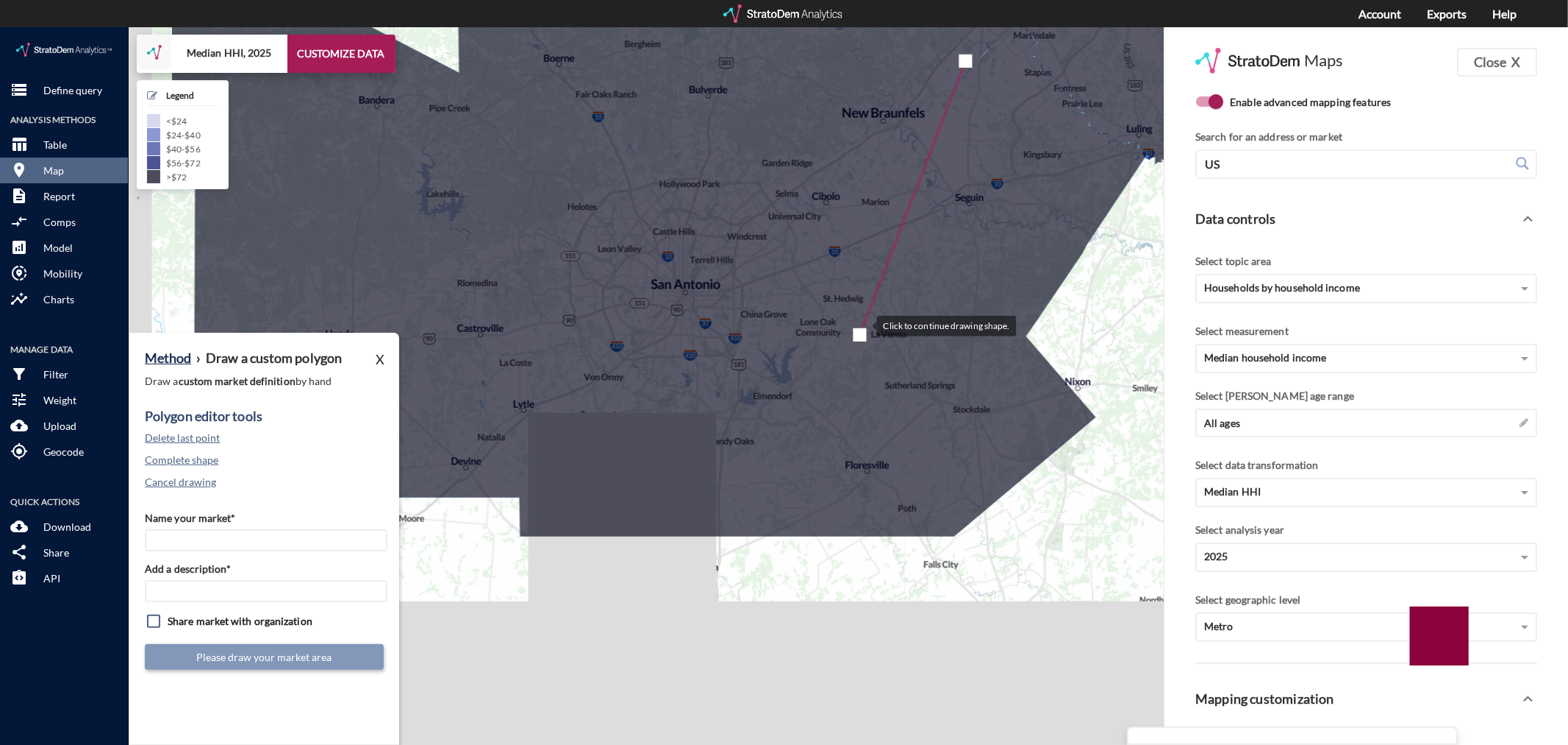
drag, startPoint x: 676, startPoint y: 578, endPoint x: 861, endPoint y: 297, distance: 336.4
click div
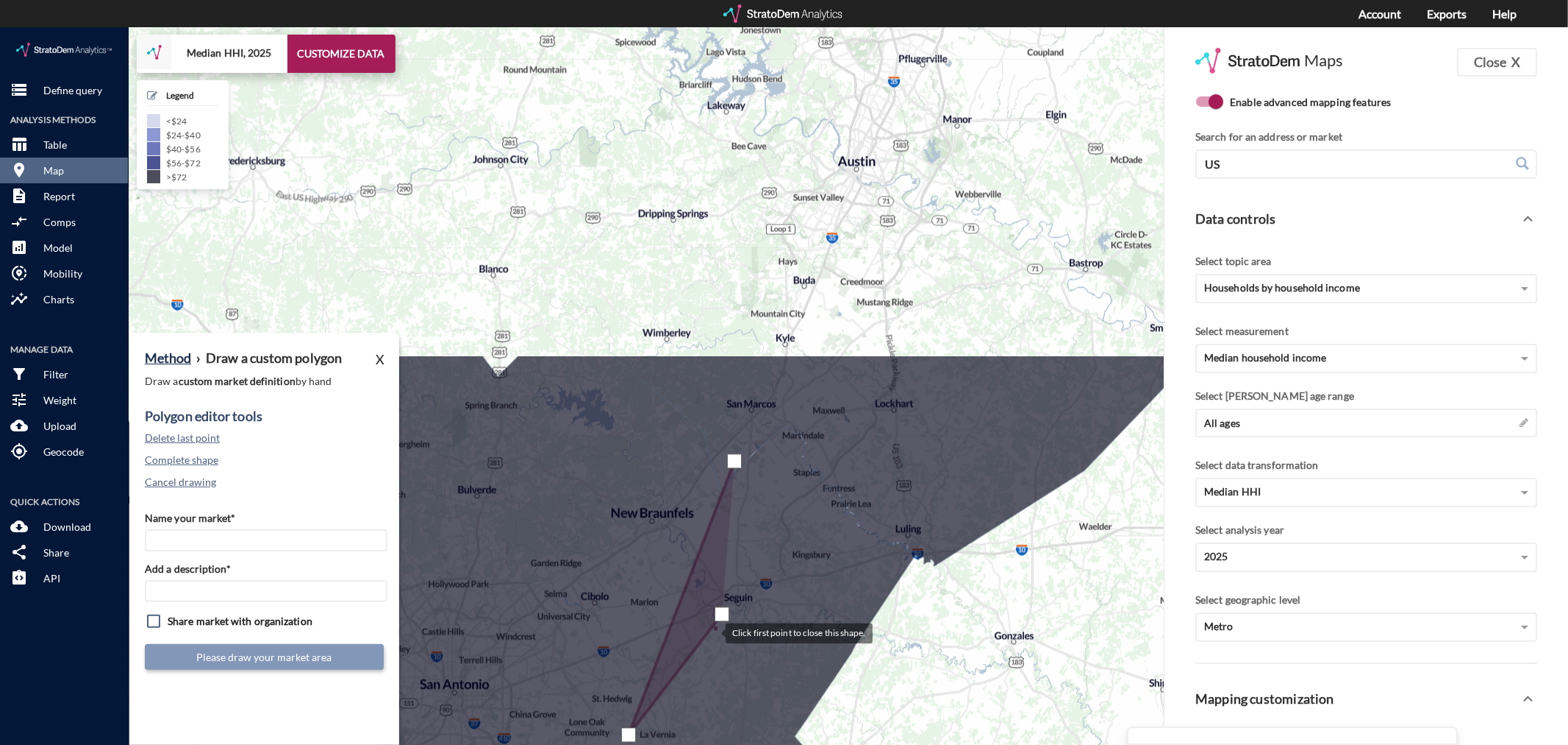
drag, startPoint x: 953, startPoint y: 186, endPoint x: 707, endPoint y: 607, distance: 487.6
click div
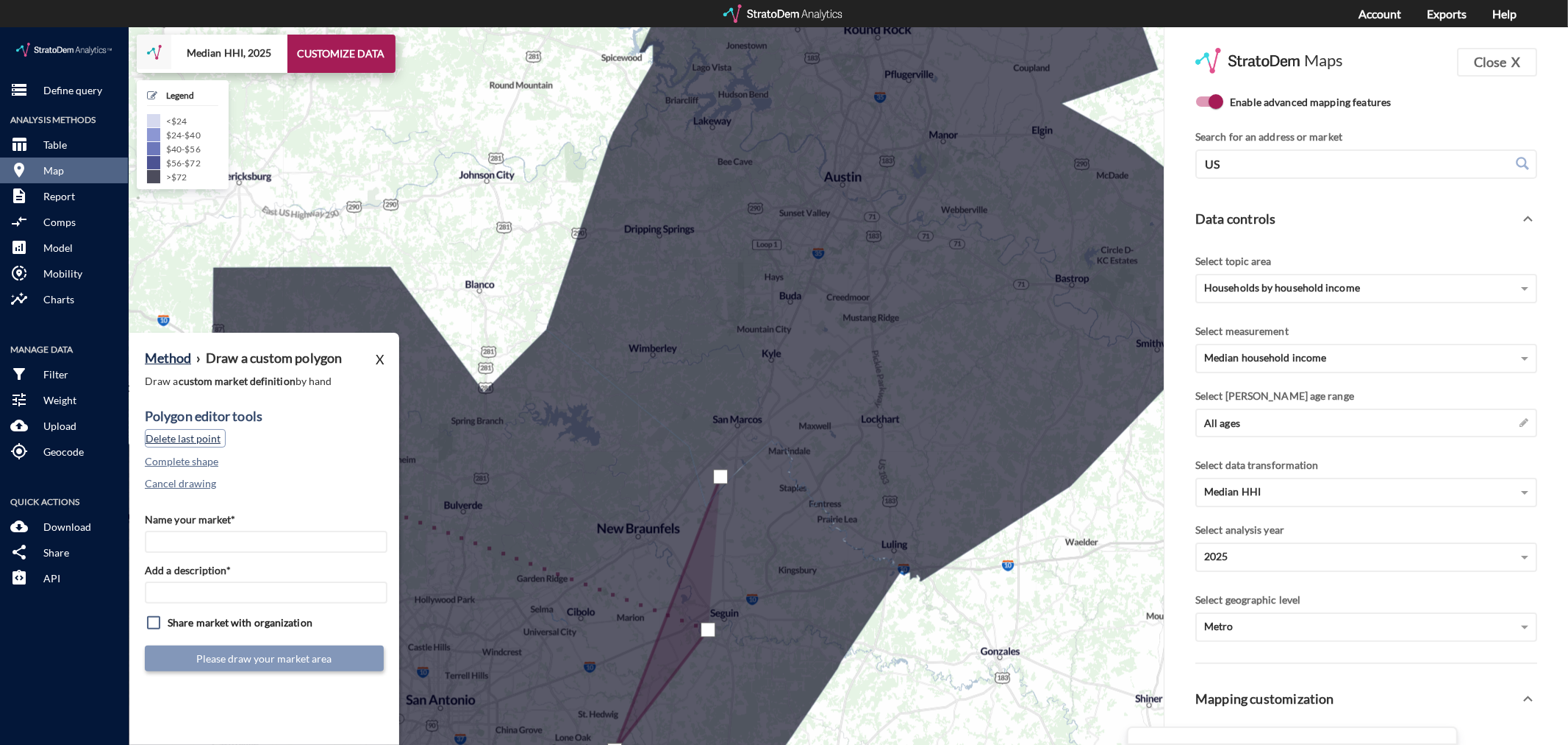
click button "Delete last point"
click button "Cancel drawing"
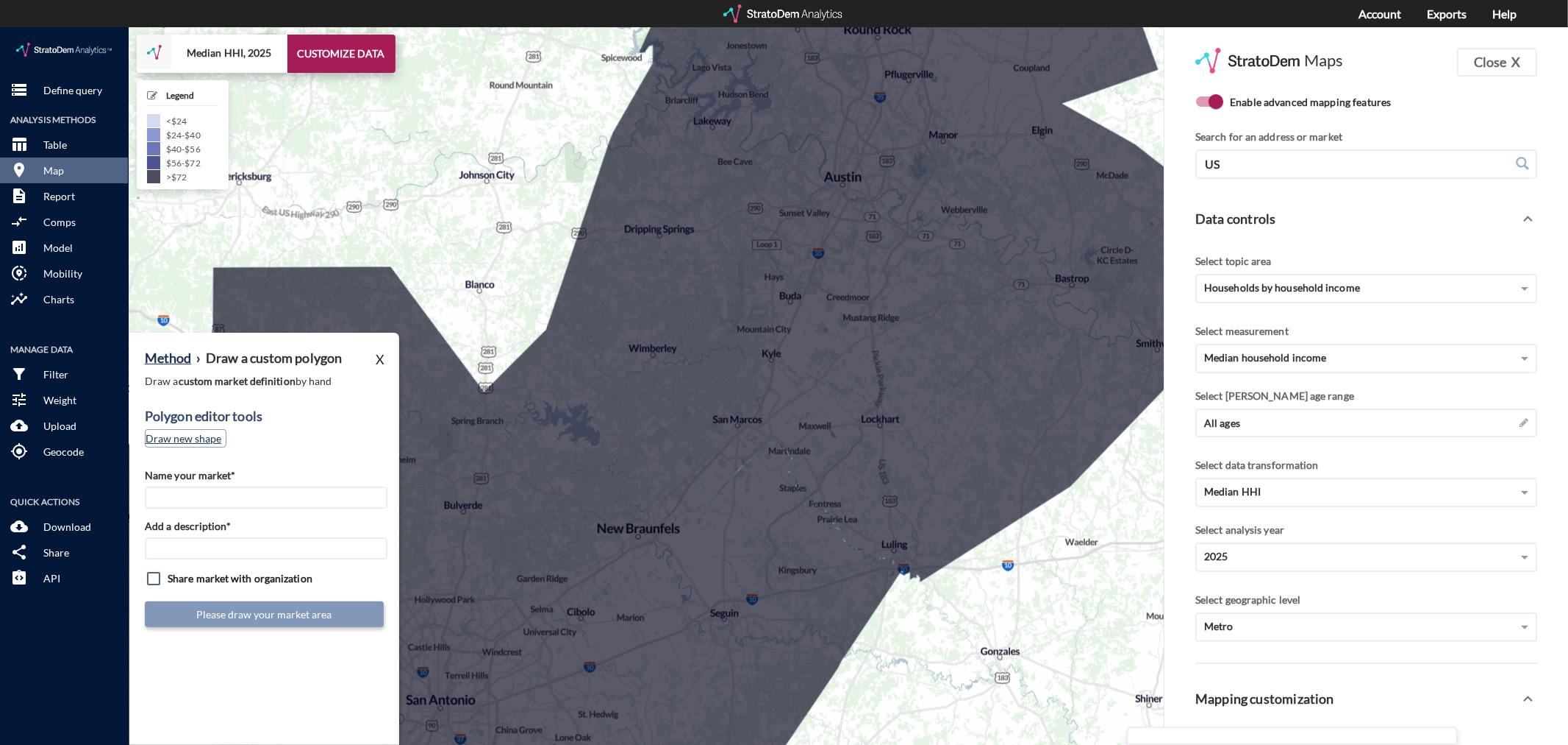
click button "Draw new shape"
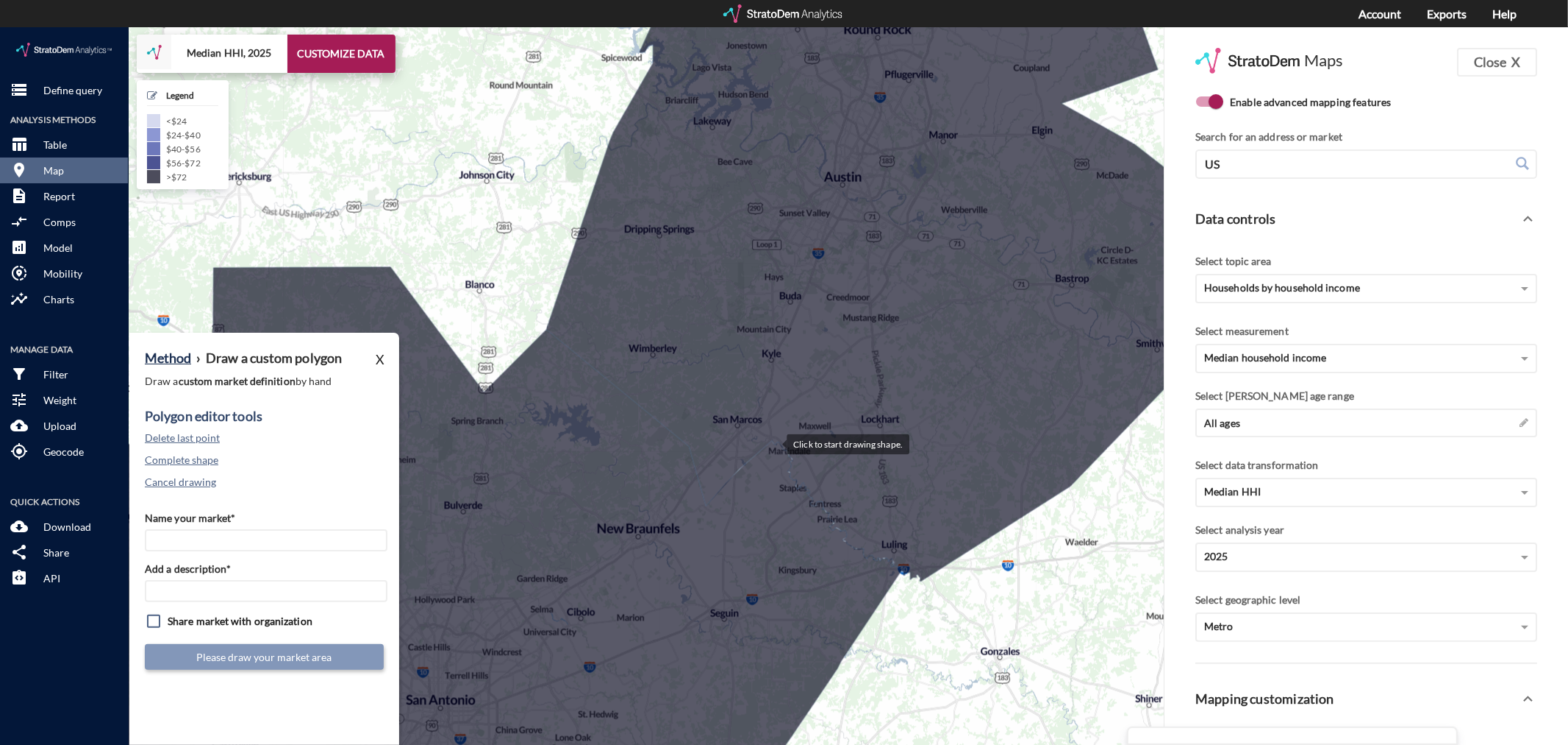
click div
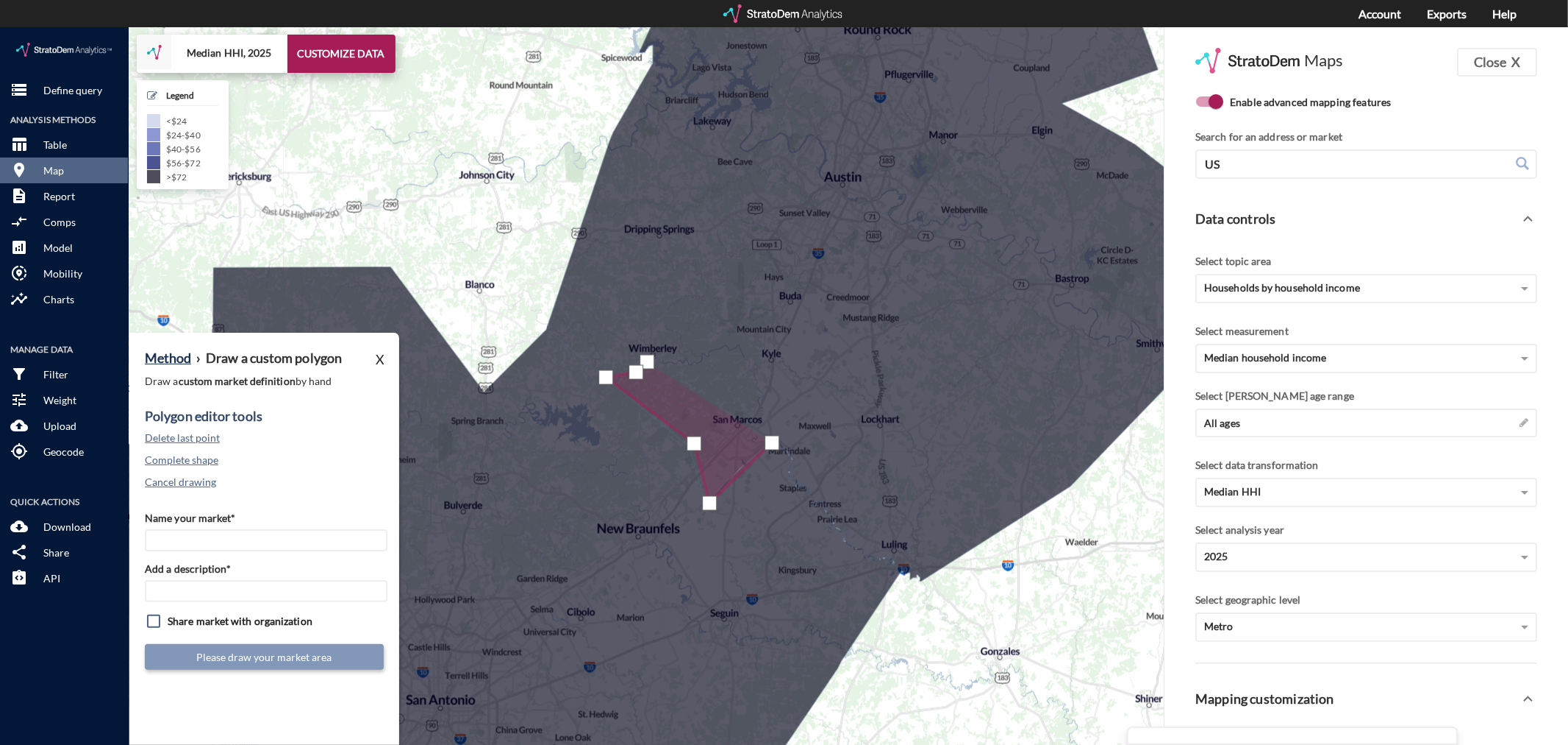
drag, startPoint x: 647, startPoint y: 334, endPoint x: 659, endPoint y: 327, distance: 13.9
click div
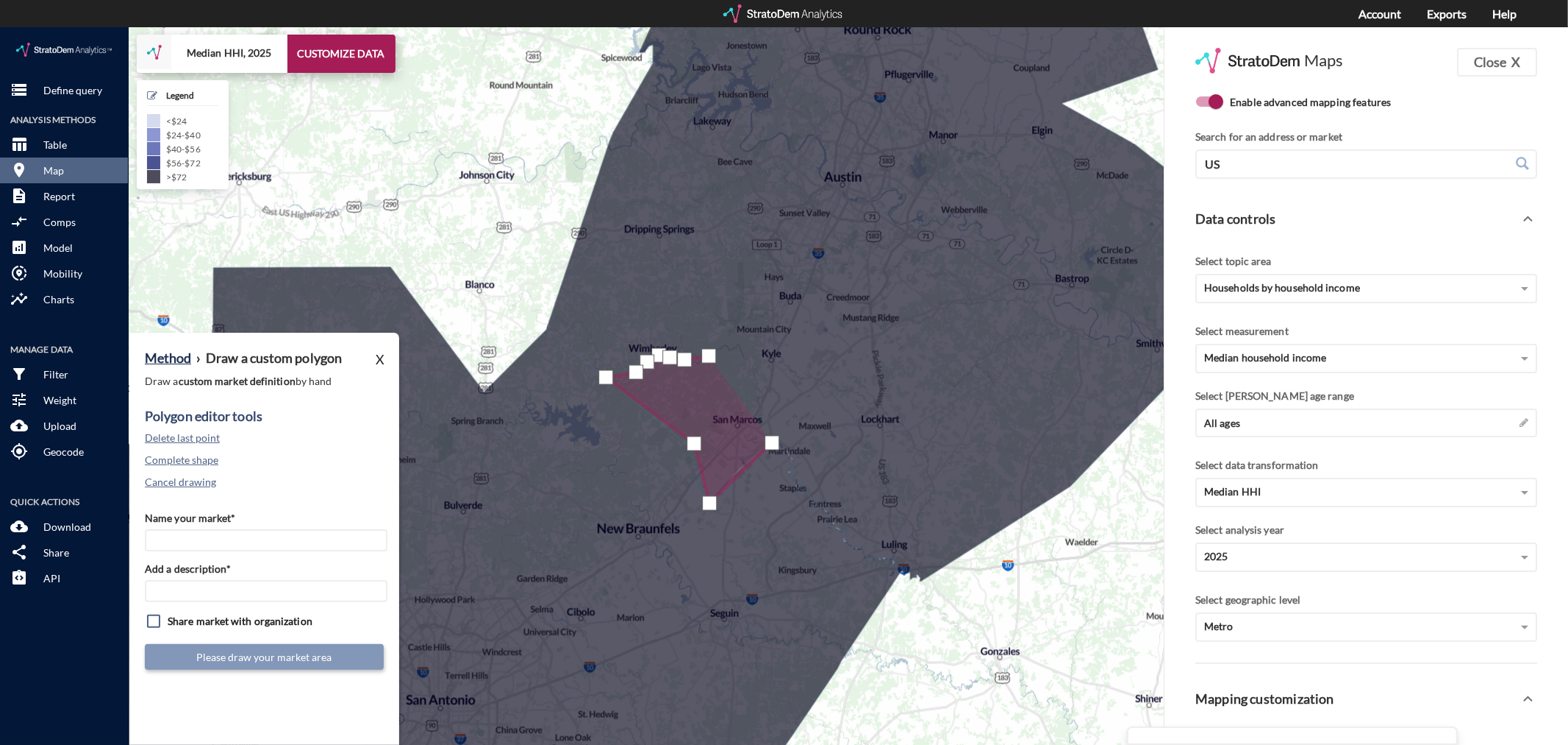
click div
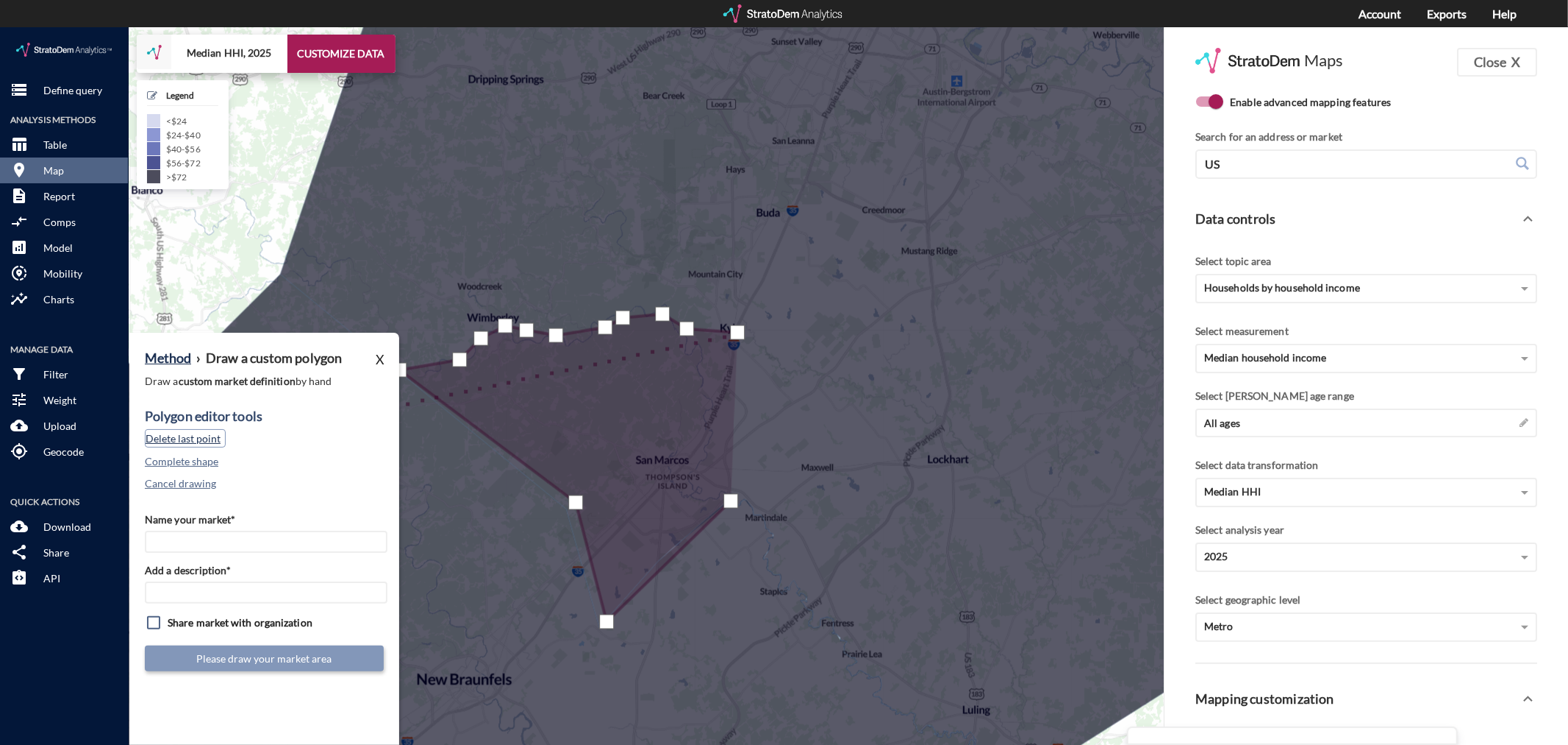
click button "Delete last point"
click div
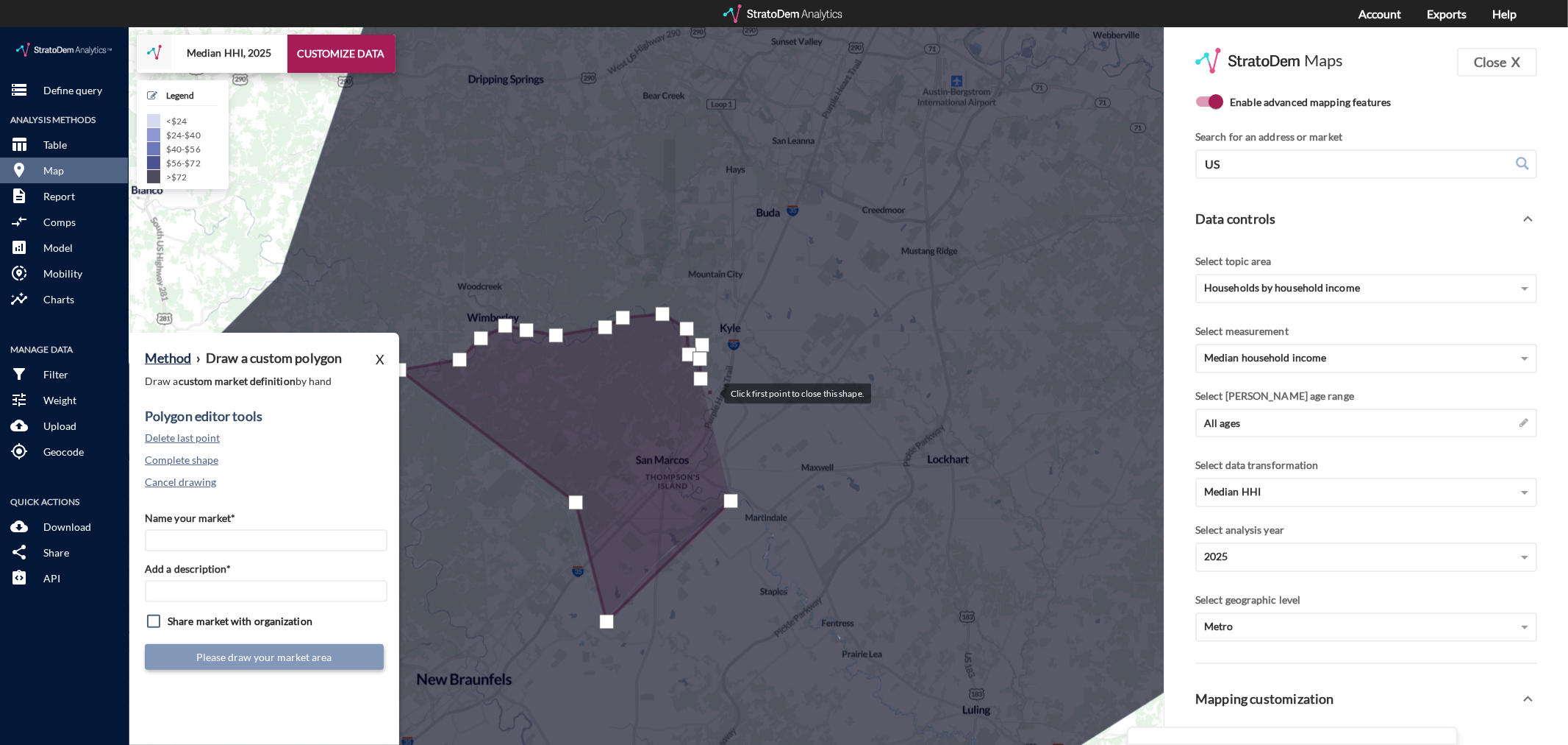
click div
click button "Delete last point"
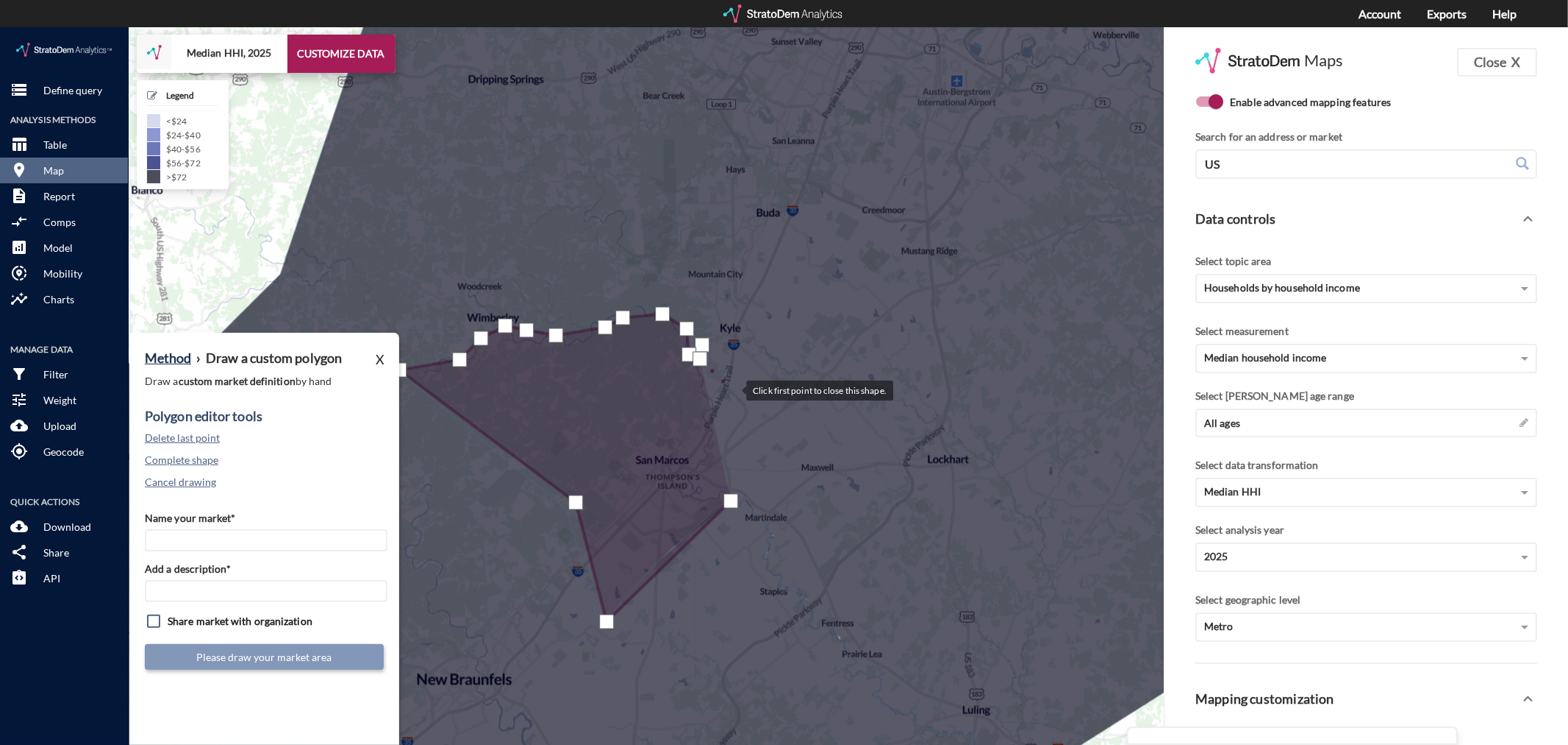
click div
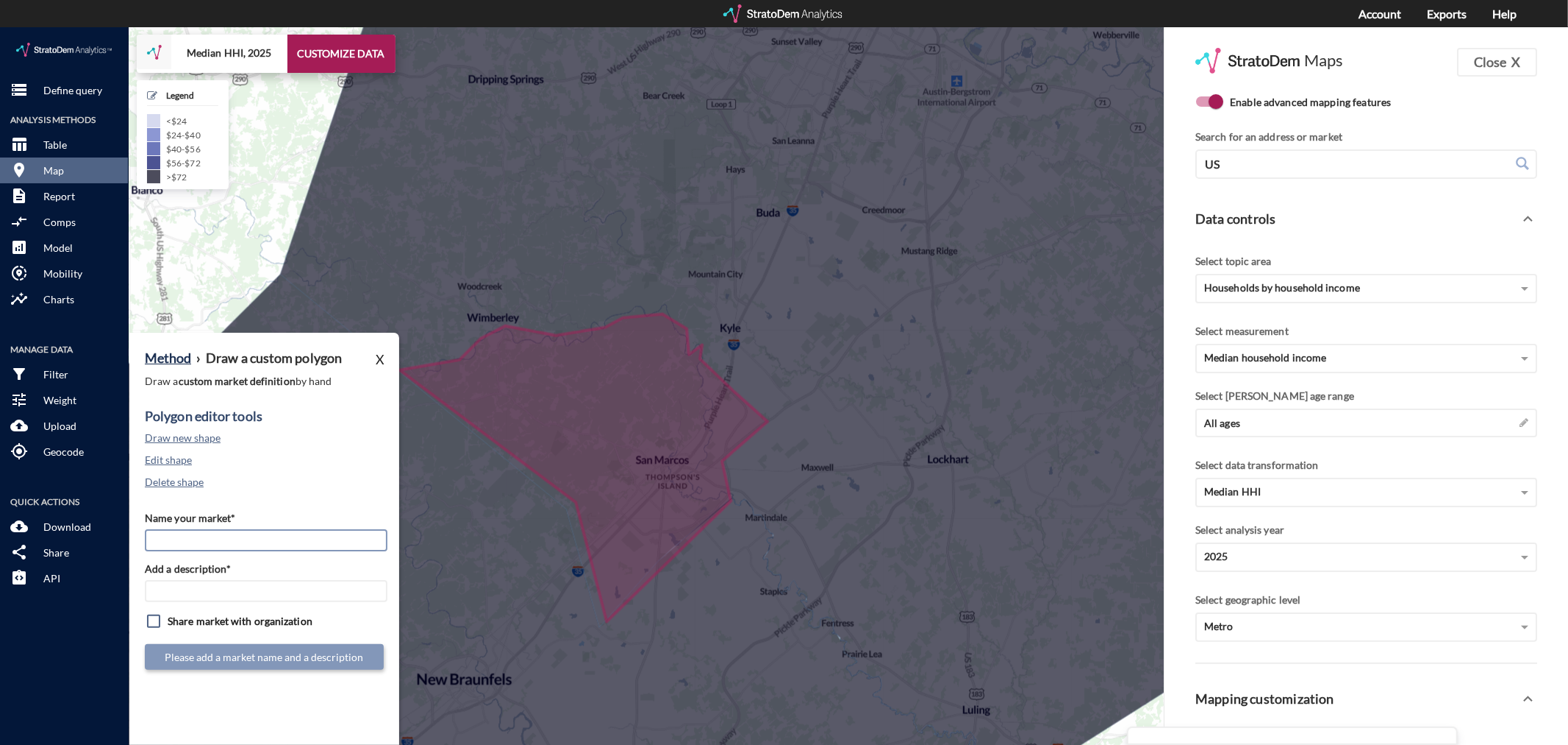
click input "Name your market*"
type input "San Marcos - Austin MSA"
paste input "San Marcos - Austin MSA"
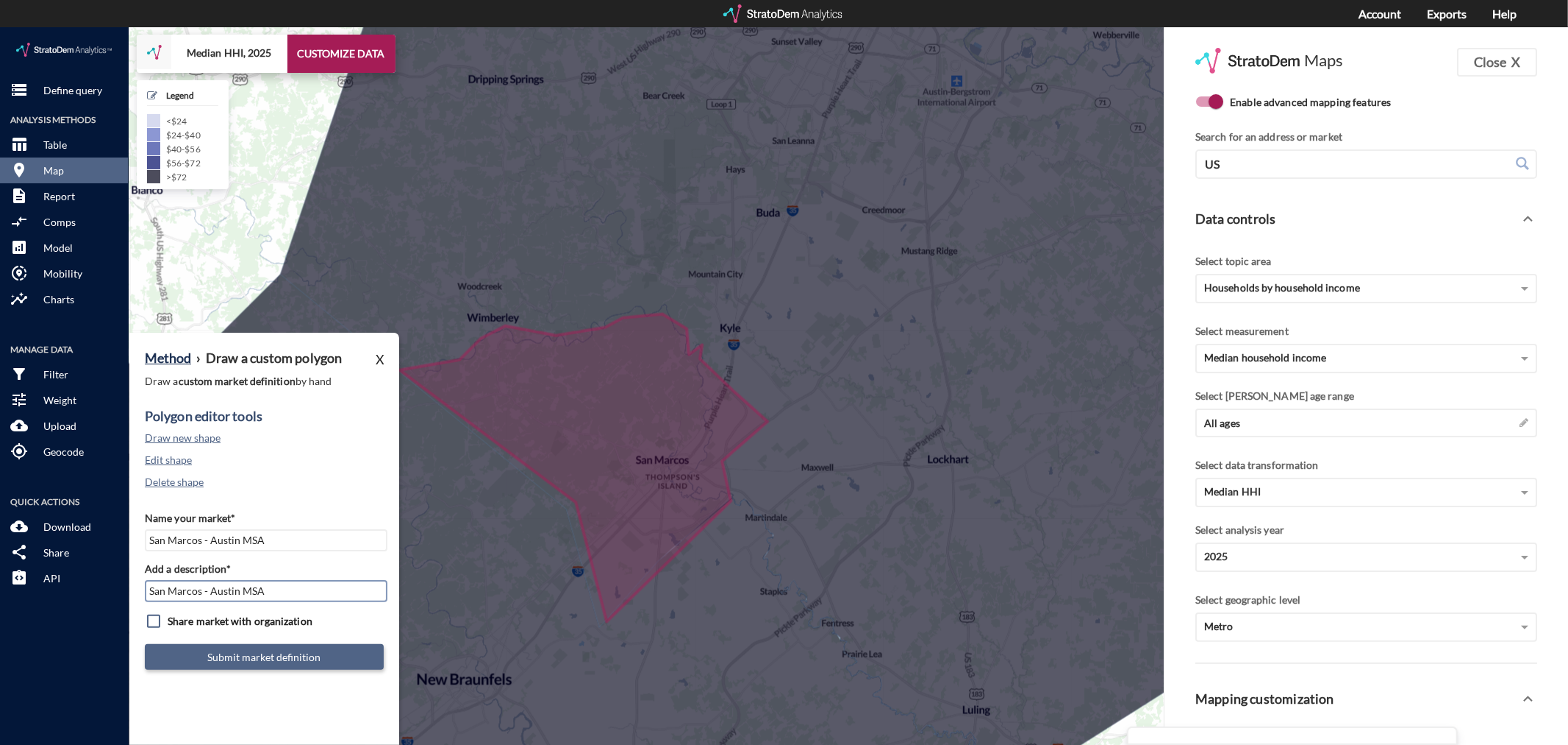
type input "San Marcos - Austin MSA"
click button "Submit market definition"
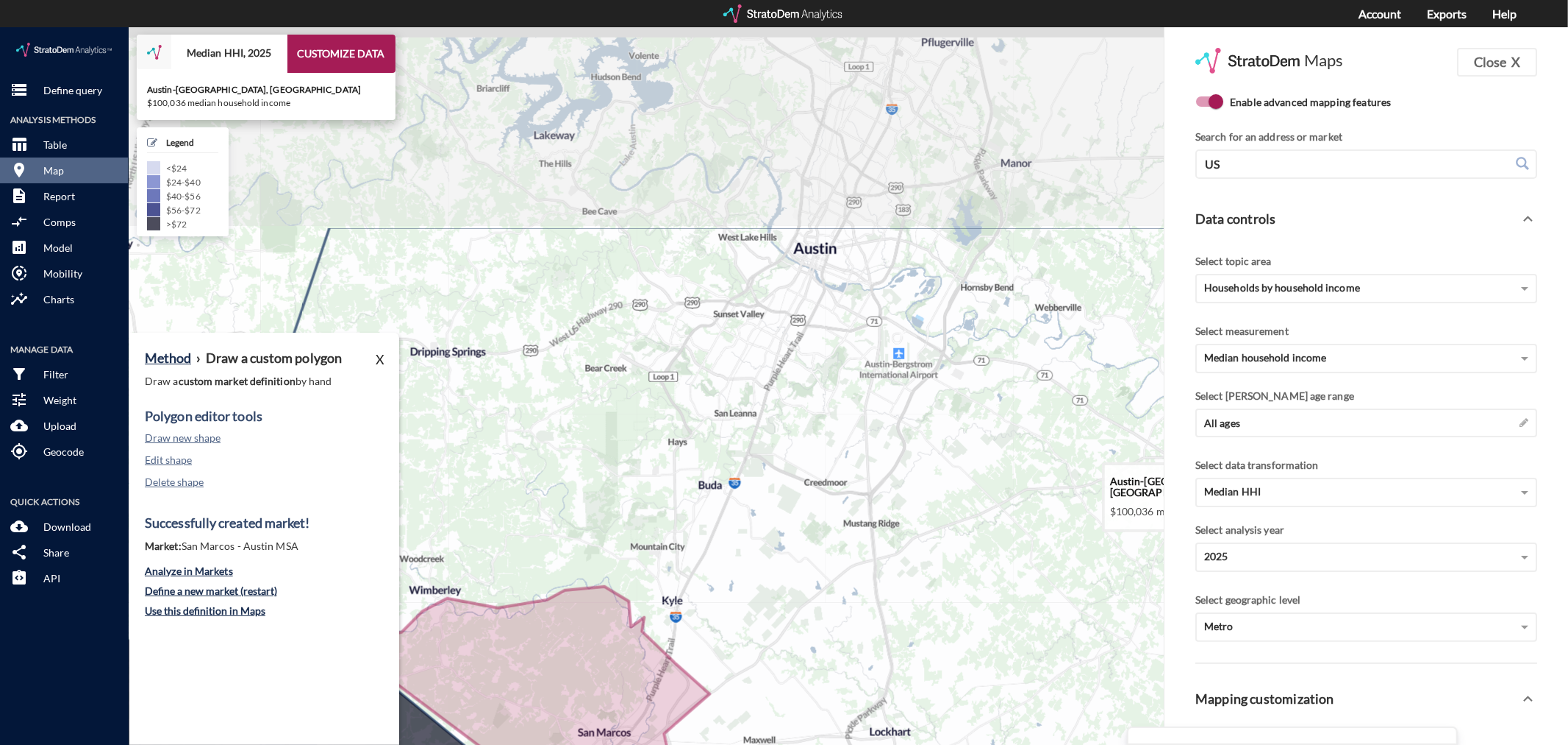
drag, startPoint x: 726, startPoint y: 161, endPoint x: 666, endPoint y: 451, distance: 296.1
click icon
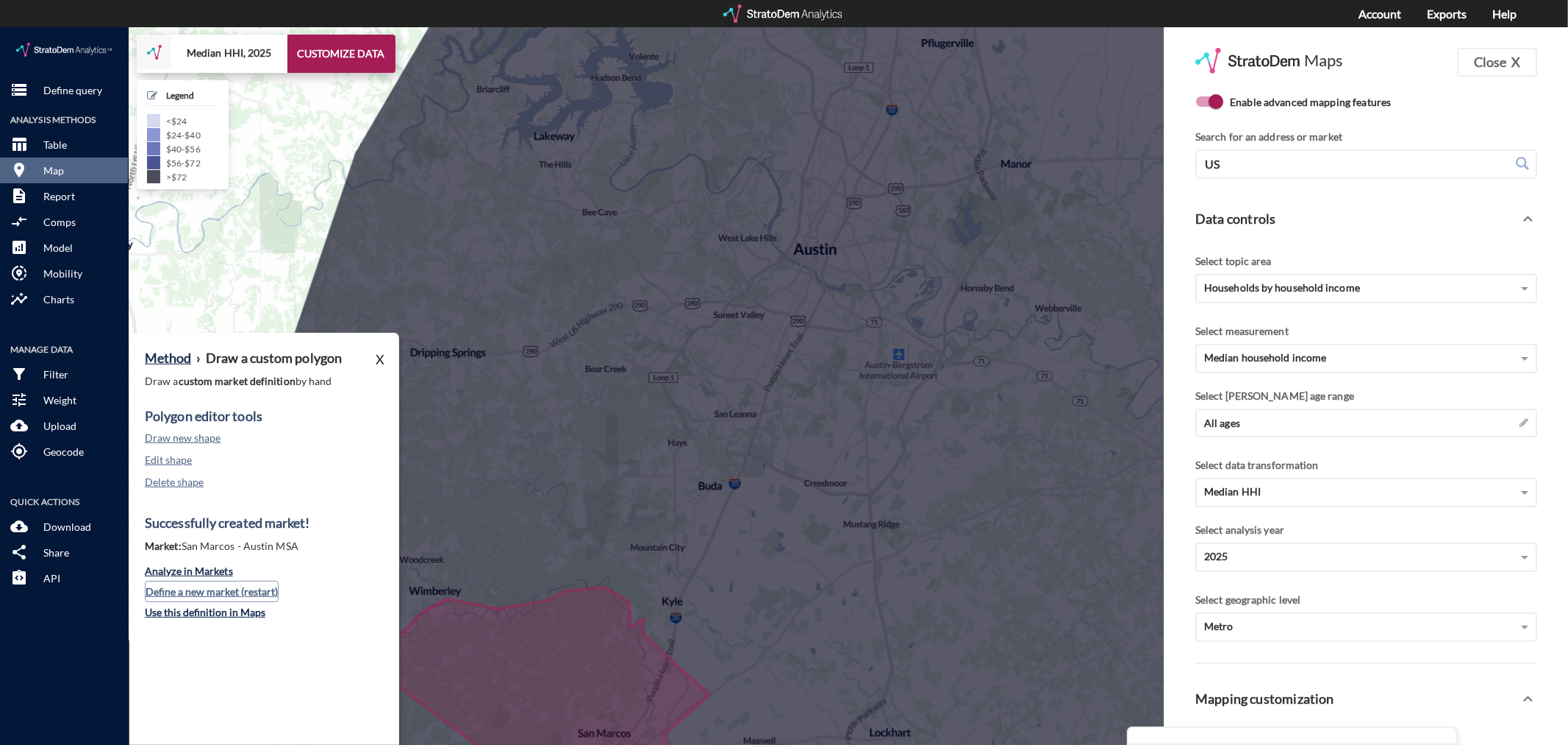
click button "Define a new market (restart)"
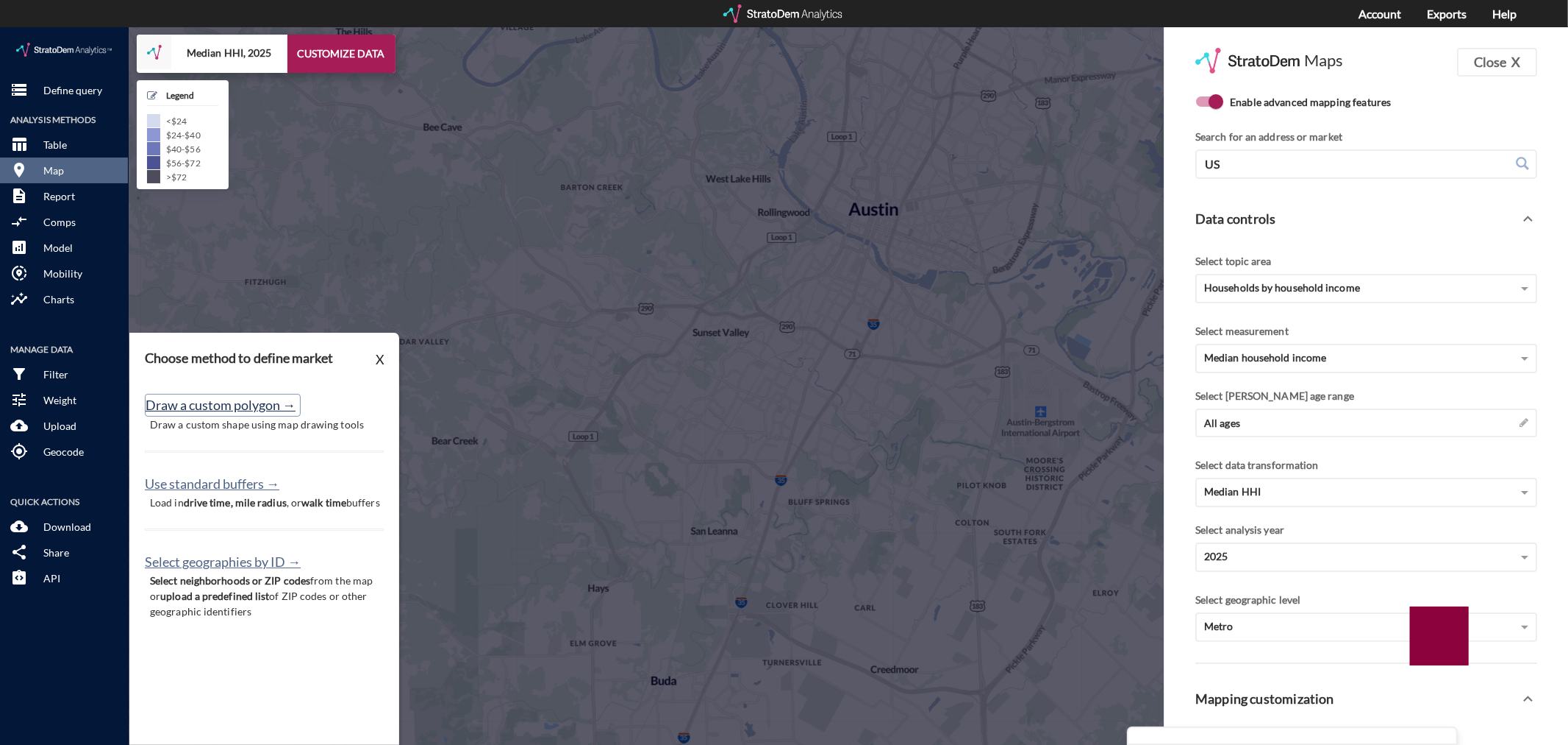
click button "Draw a custom polygon →"
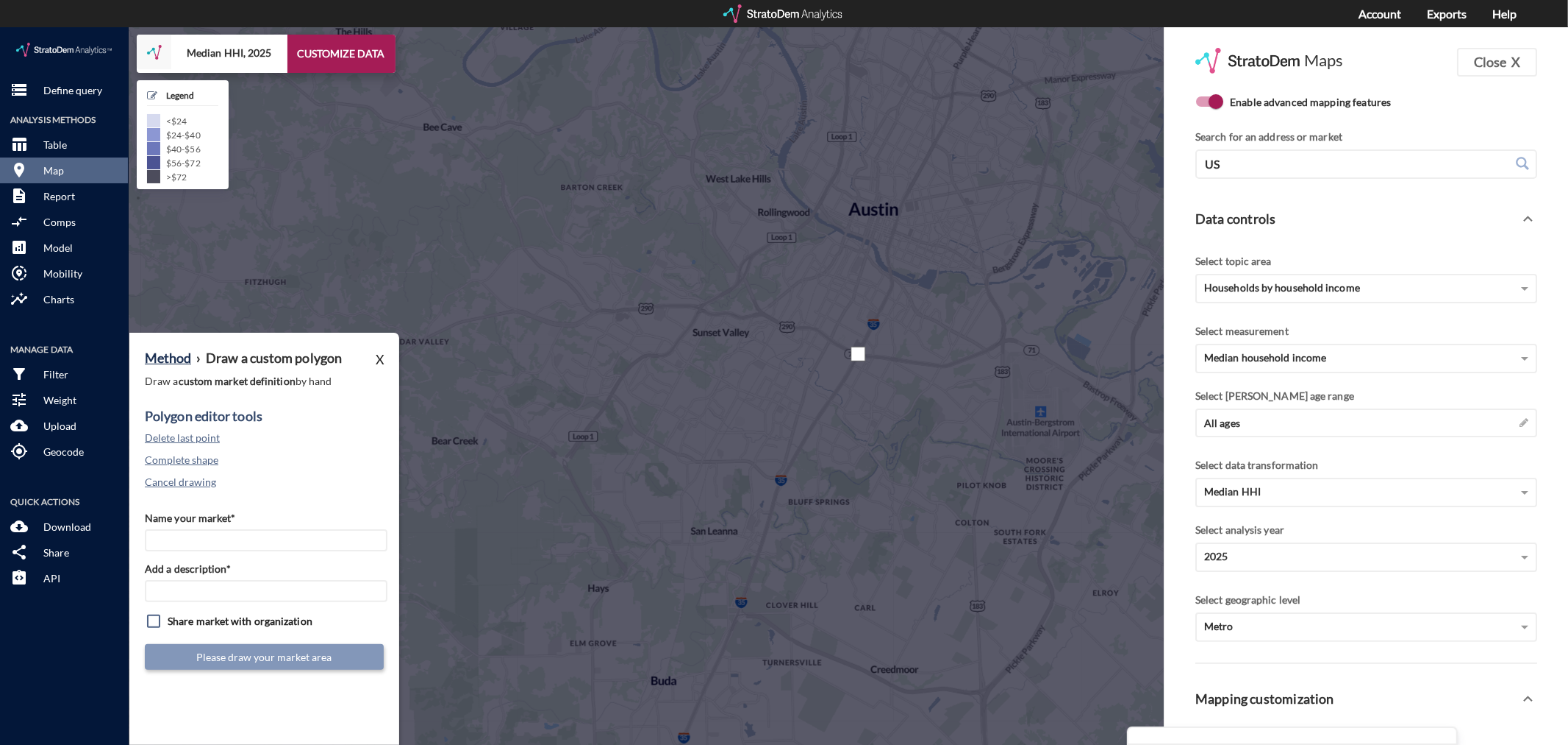
click div
drag, startPoint x: 812, startPoint y: 301, endPoint x: 799, endPoint y: 301, distance: 13.0
click div
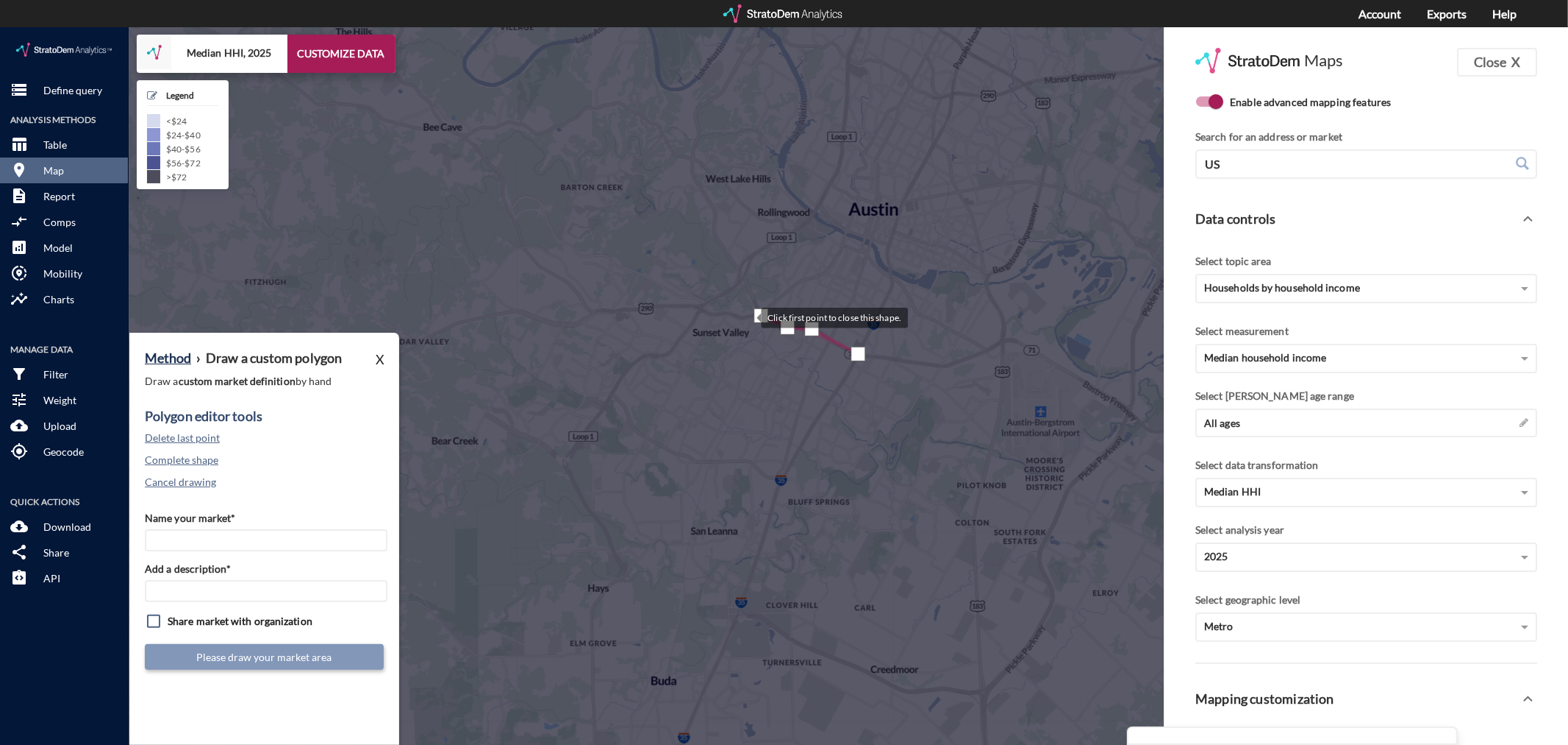
click div
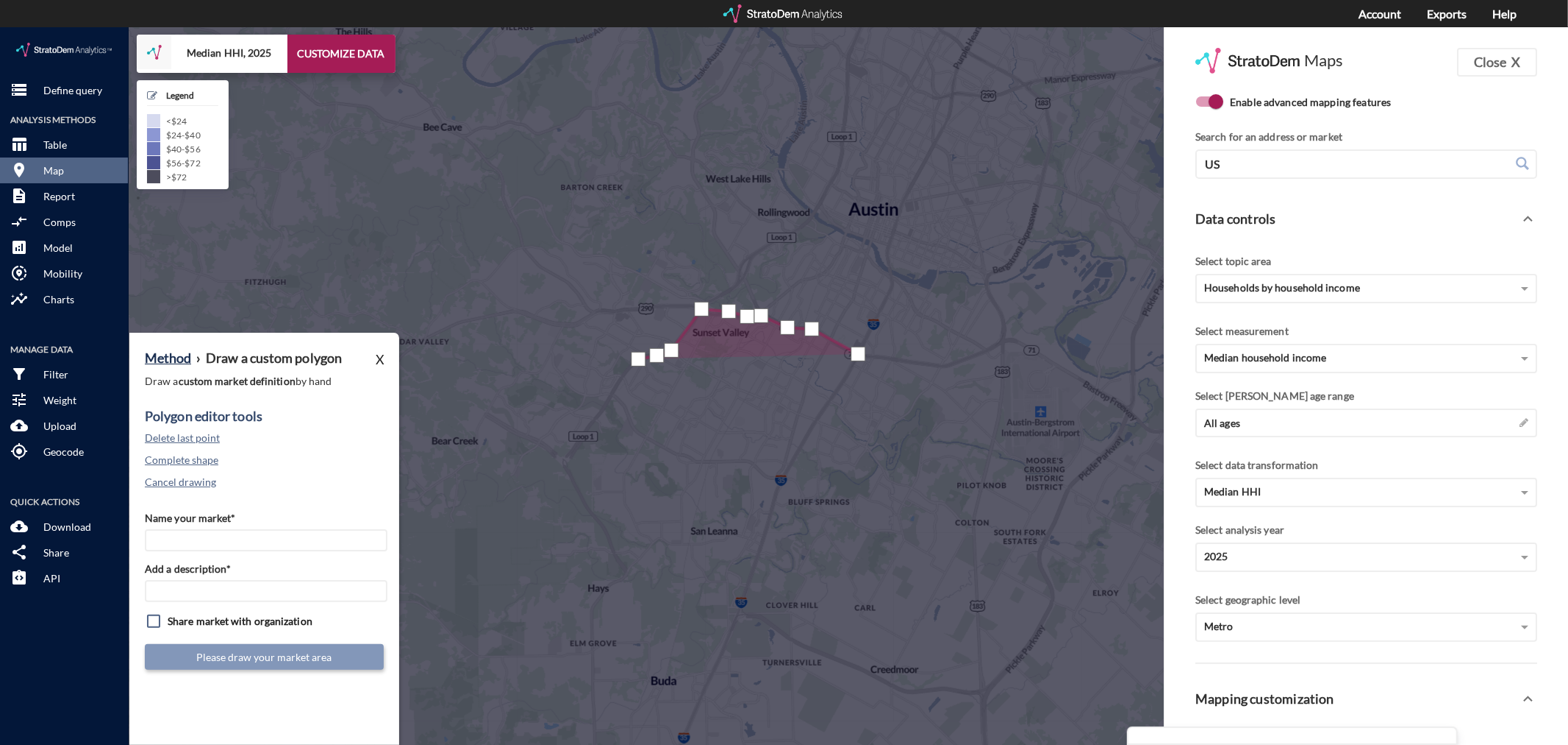
click div
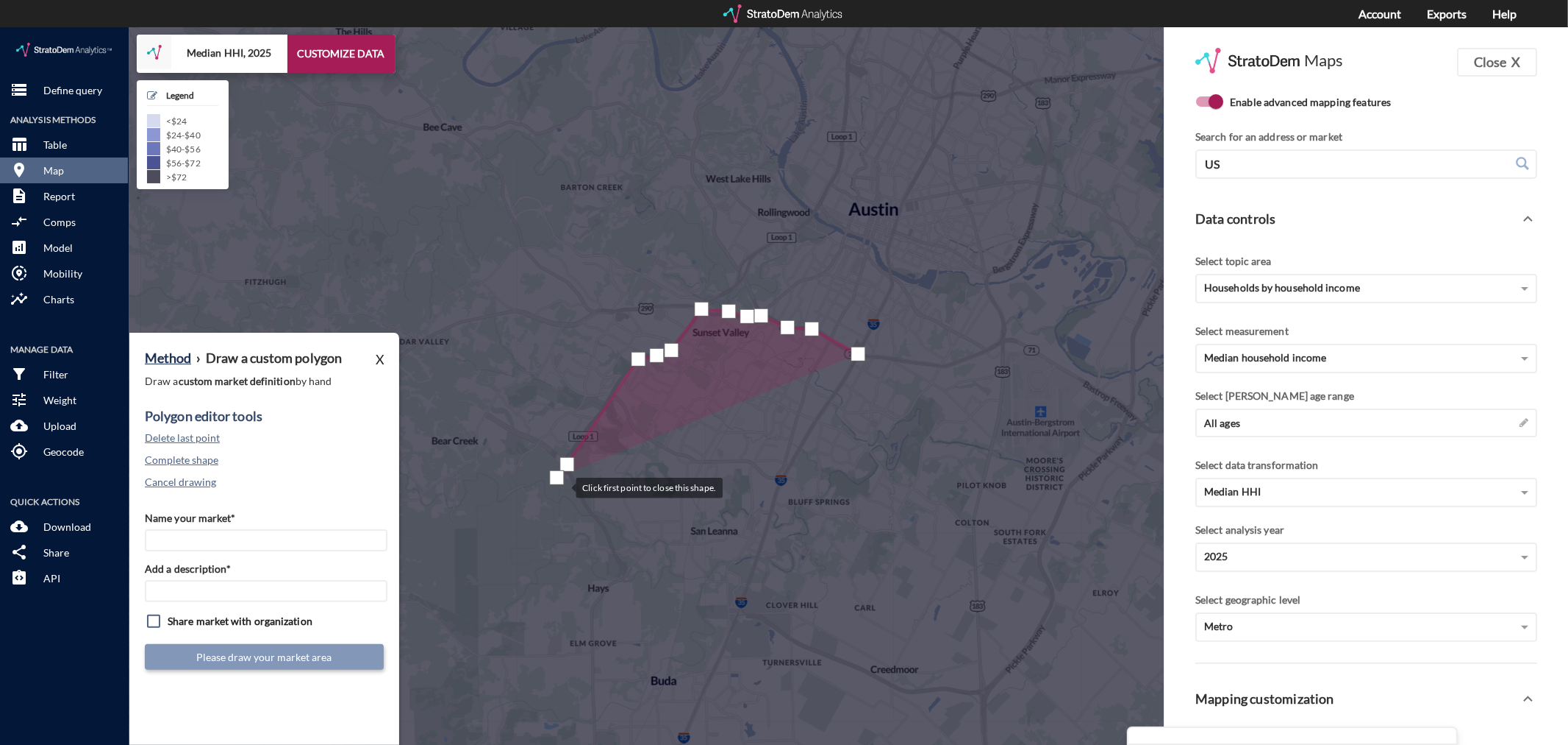
click div
click button "Delete last point"
click div
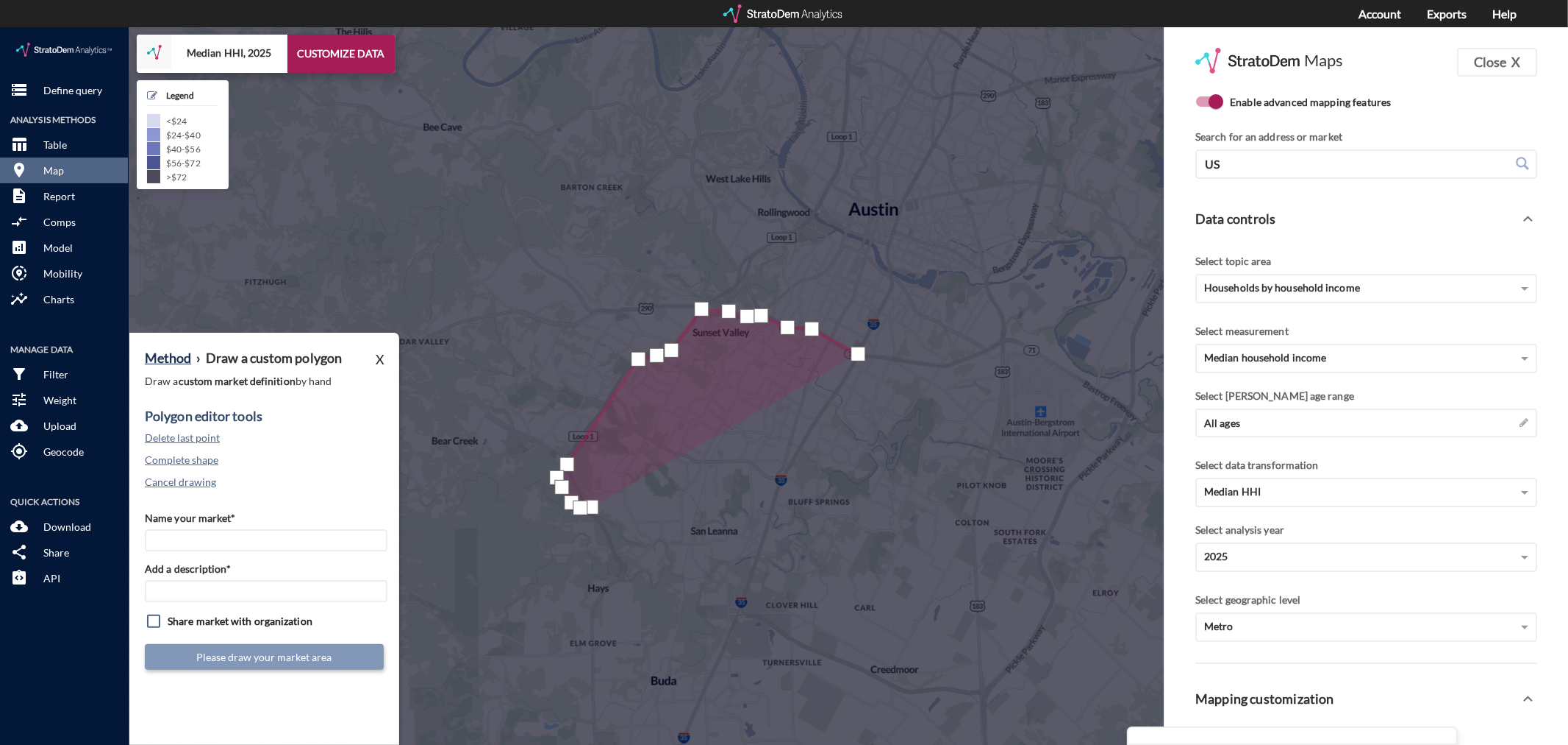
click div
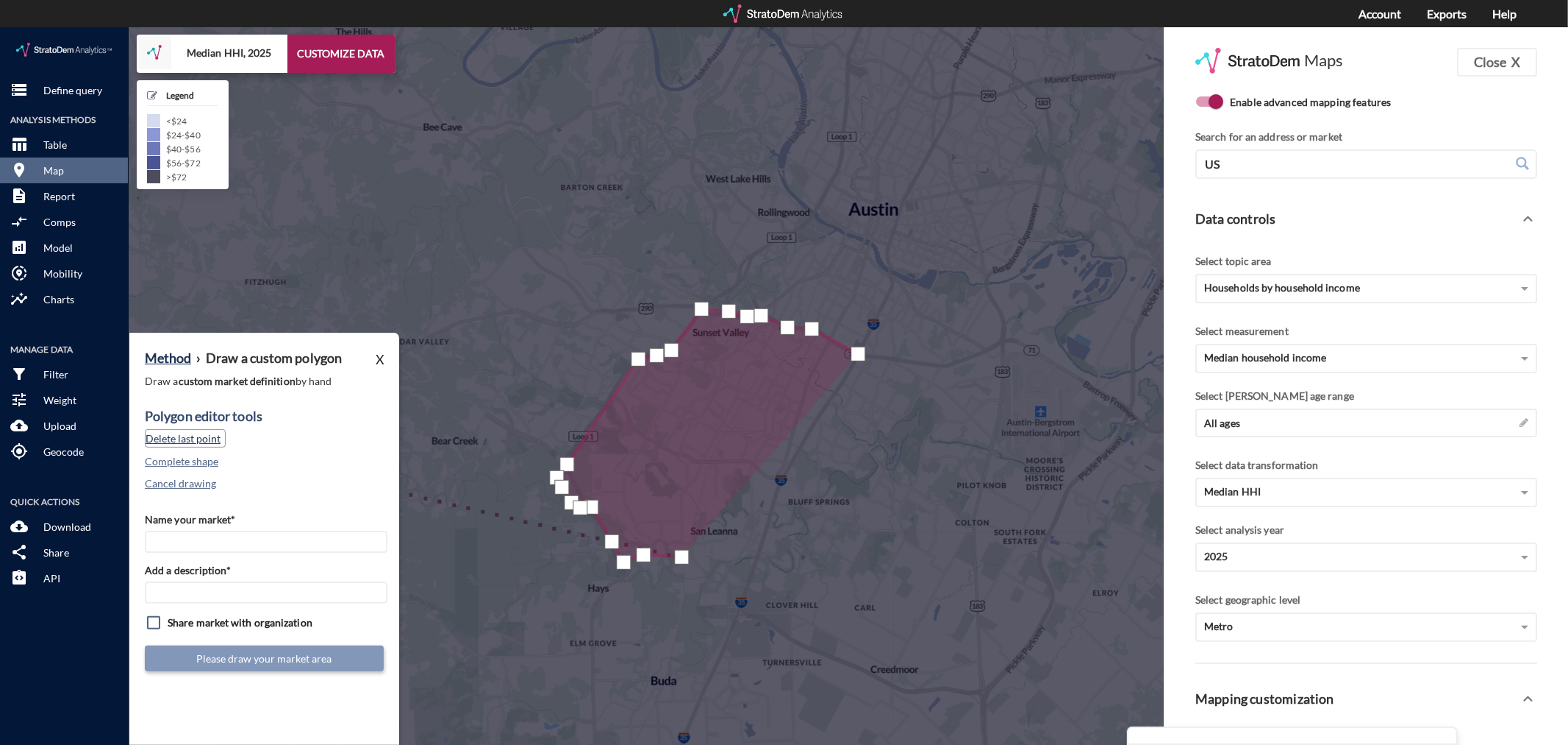
click button "Delete last point"
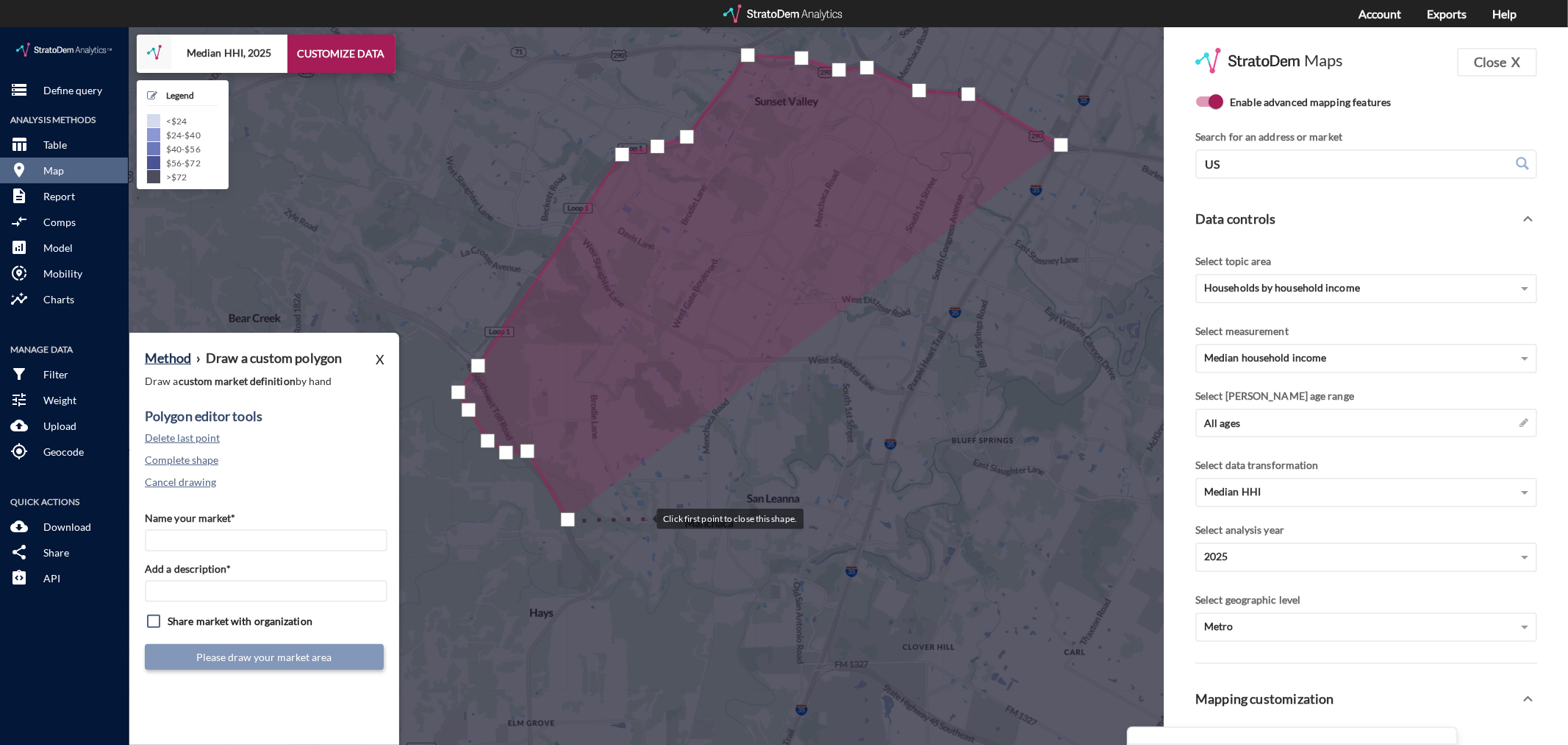
click div
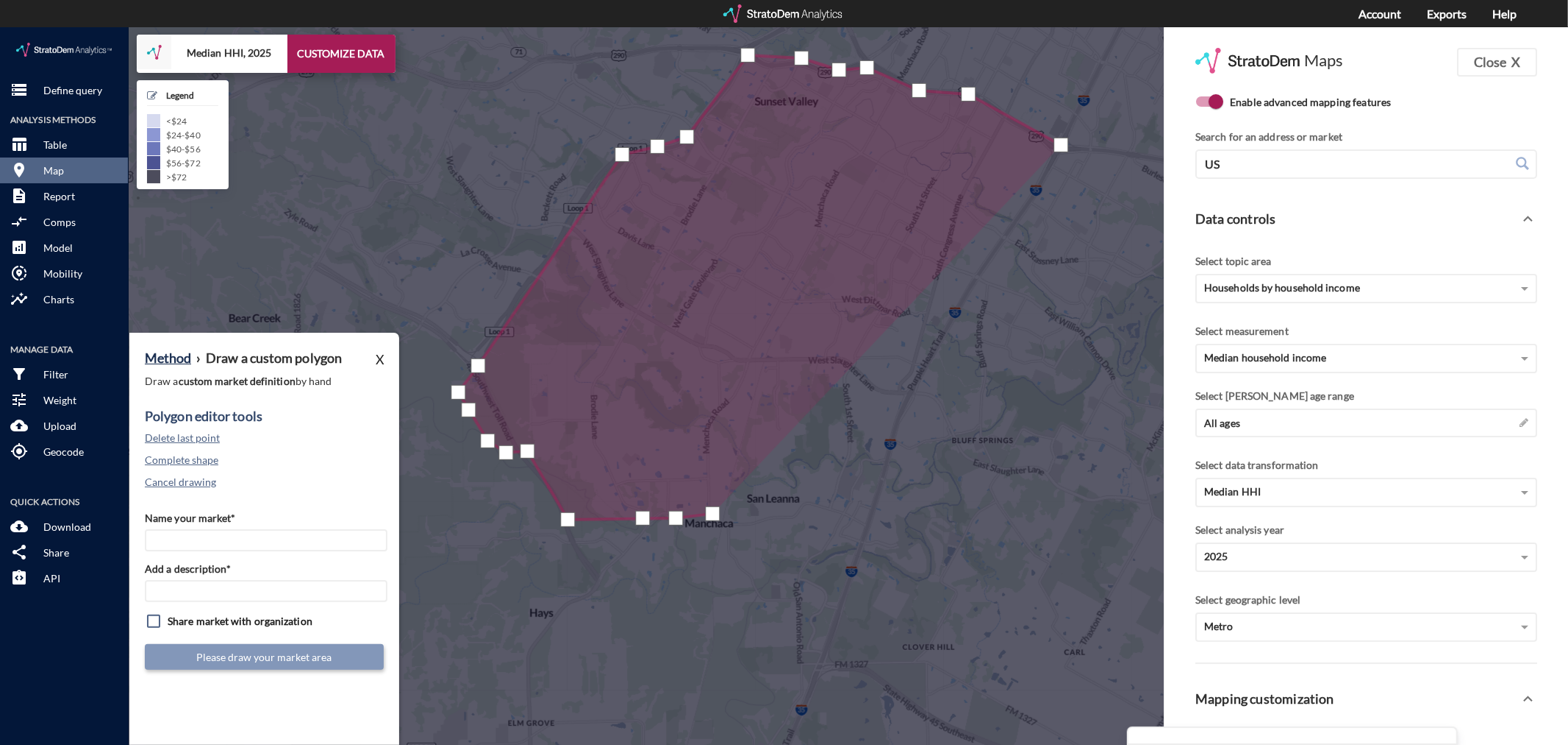
click div
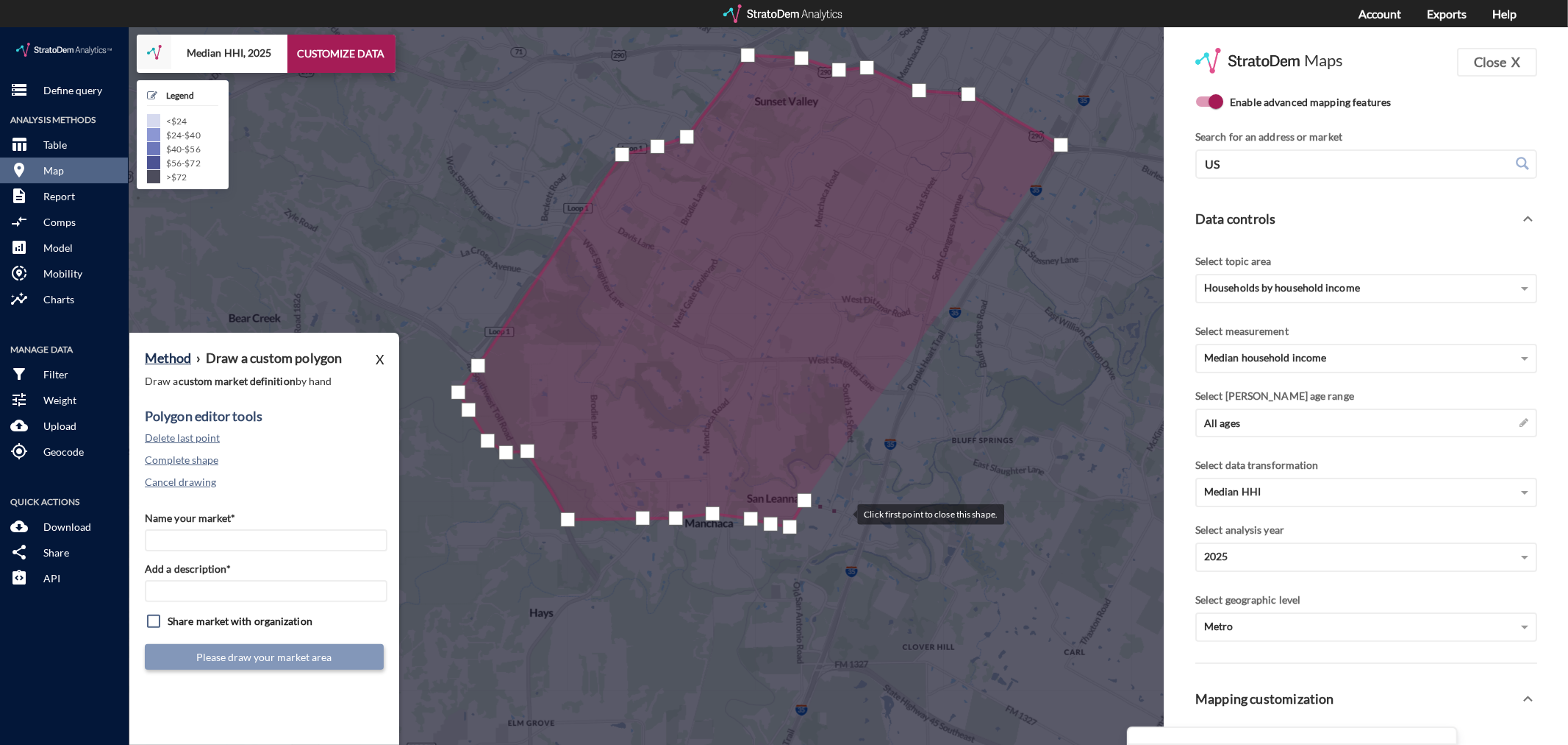
click div
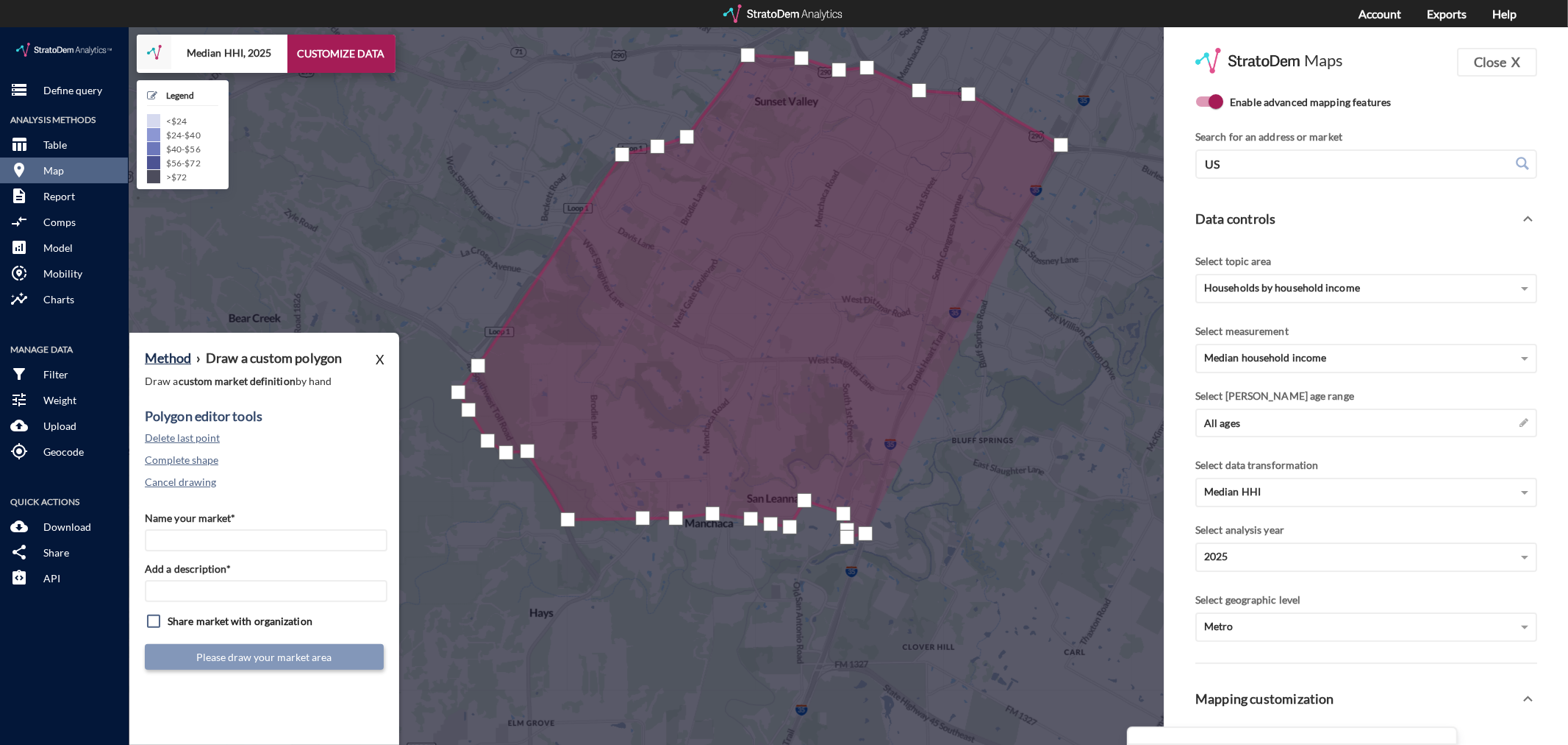
click div
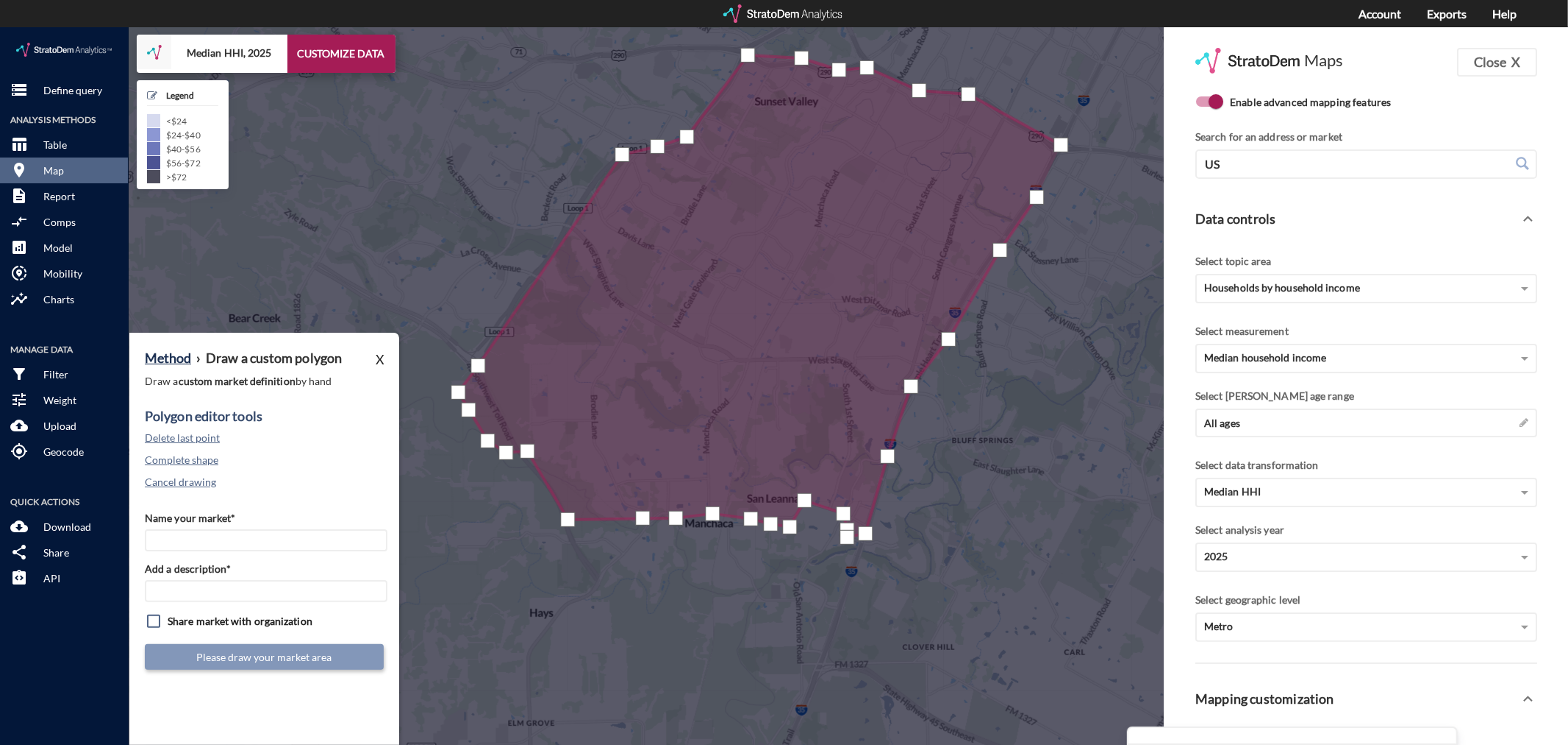
drag, startPoint x: 1037, startPoint y: 169, endPoint x: 1067, endPoint y: 131, distance: 48.4
click div
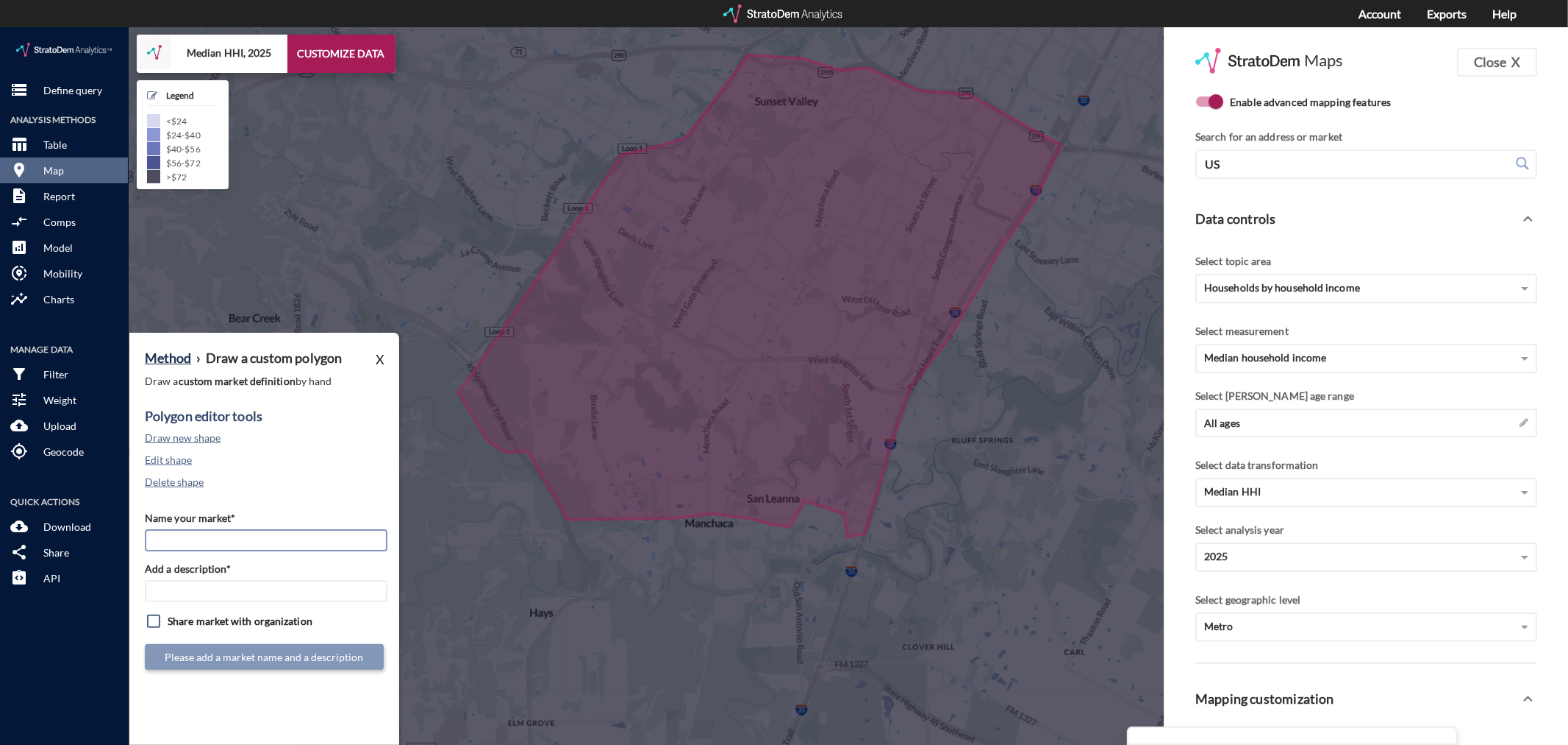
click input "Name your market*"
type input "South Austin - Austin MSA"
paste input "South Austin - Austin MSA"
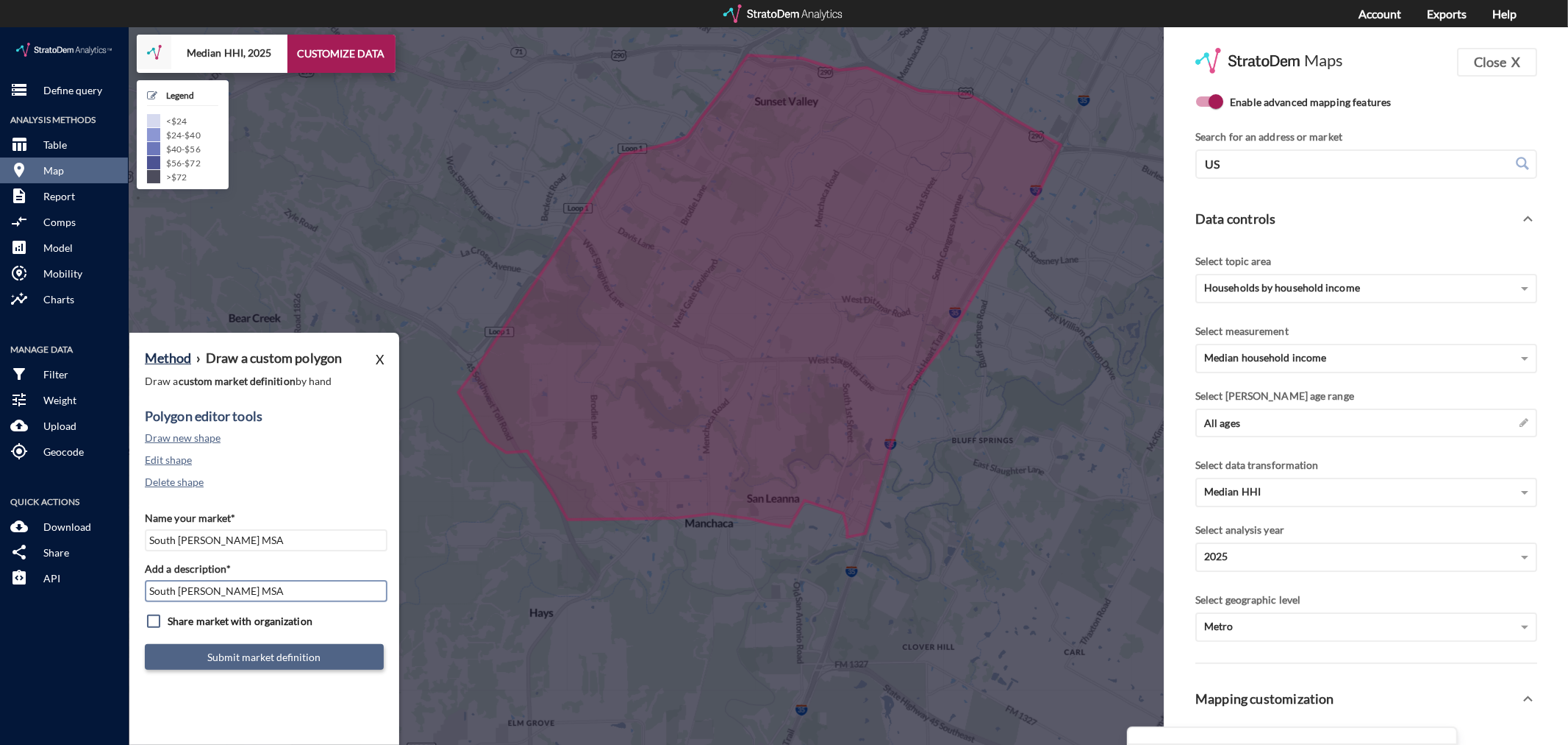
type input "South Austin - Austin MSA"
click button "Submit market definition"
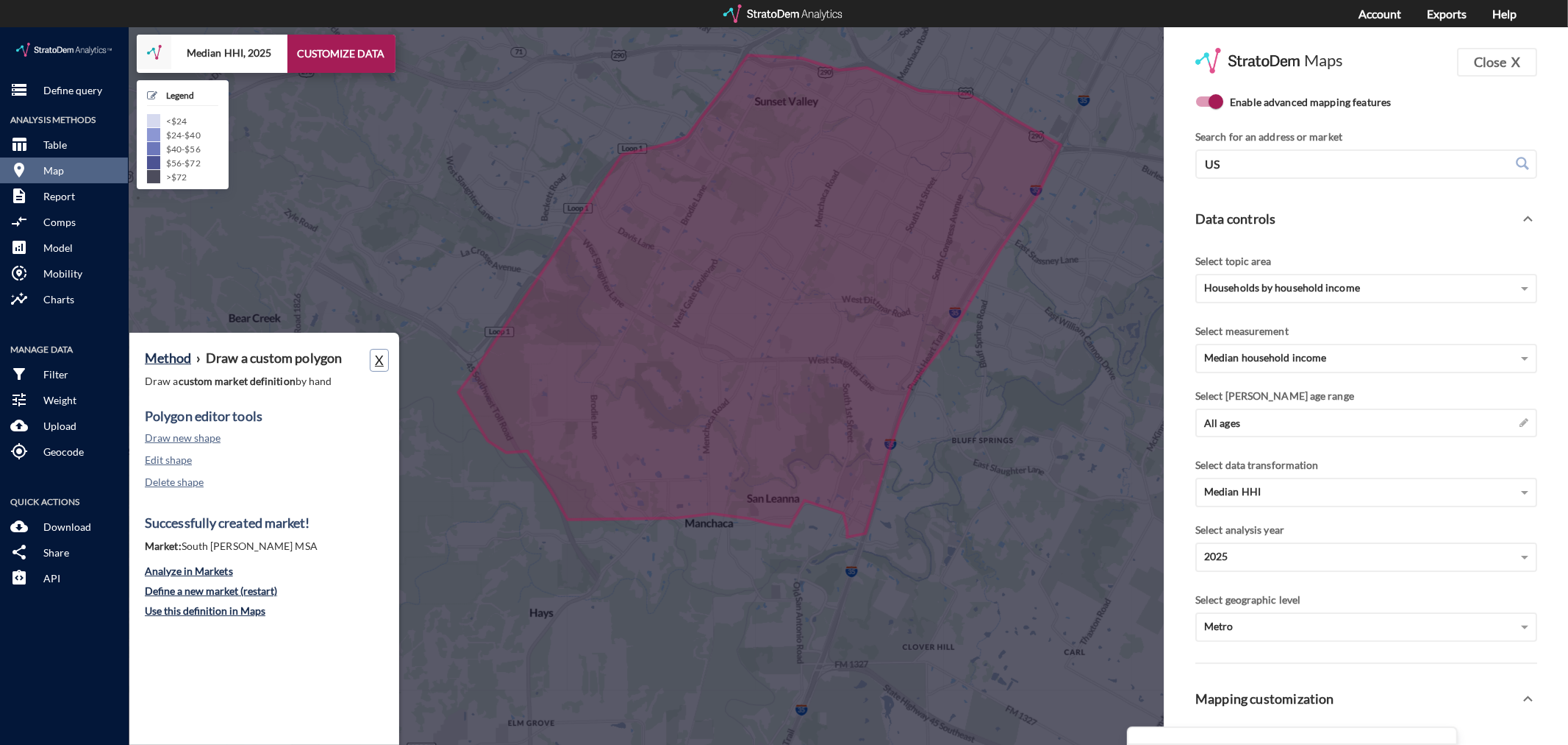
click button "X"
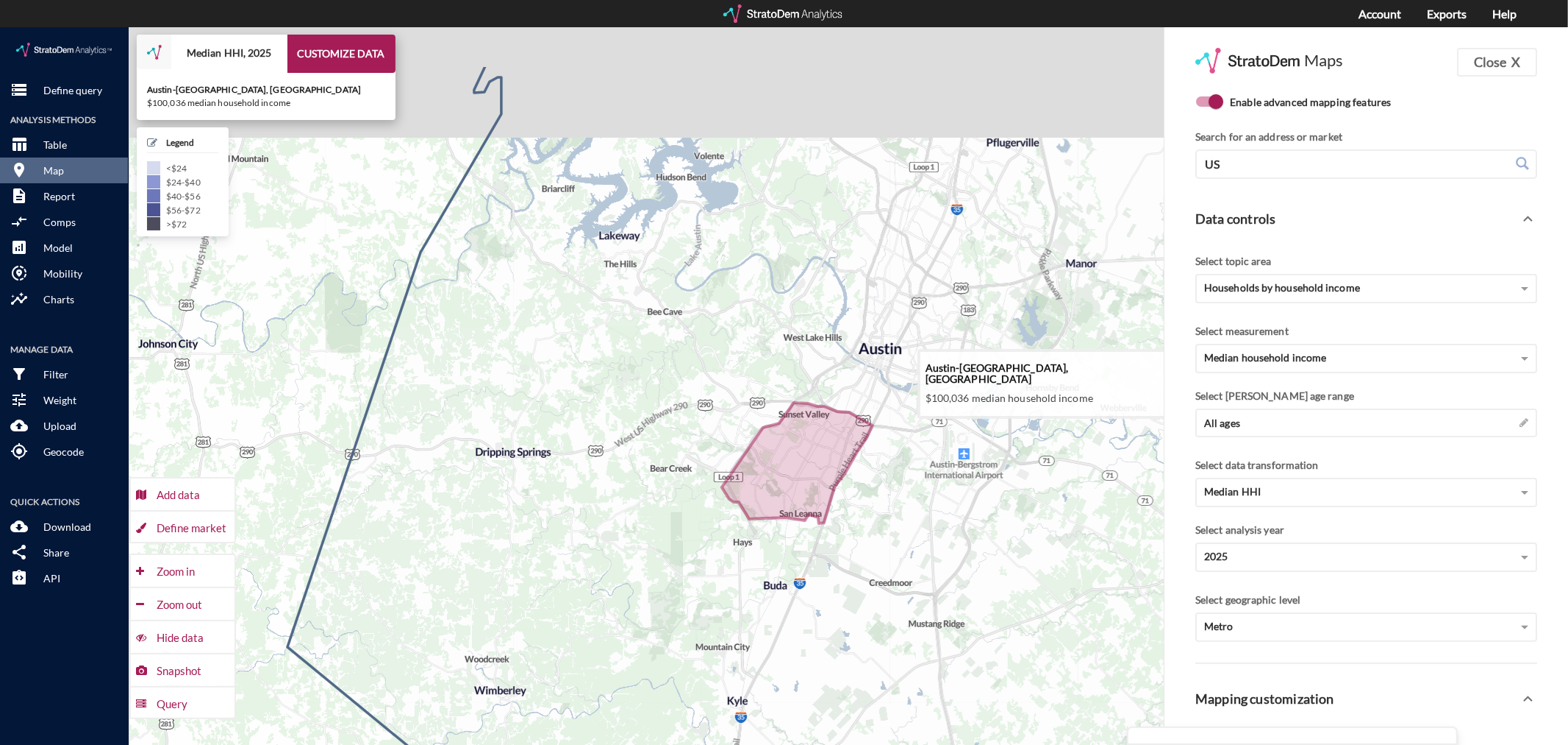
drag, startPoint x: 964, startPoint y: 338, endPoint x: 963, endPoint y: 456, distance: 118.0
click icon
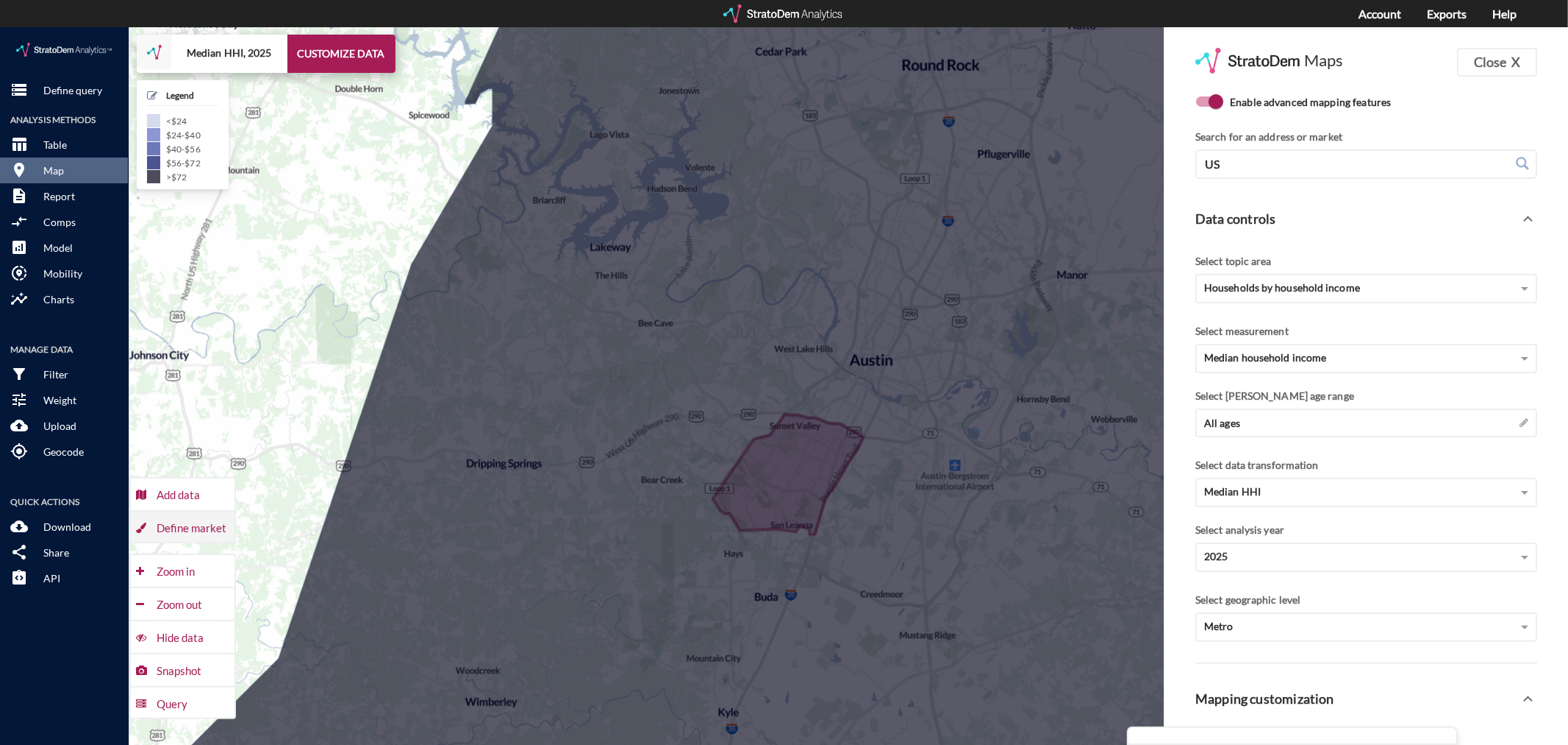
click div "Define market"
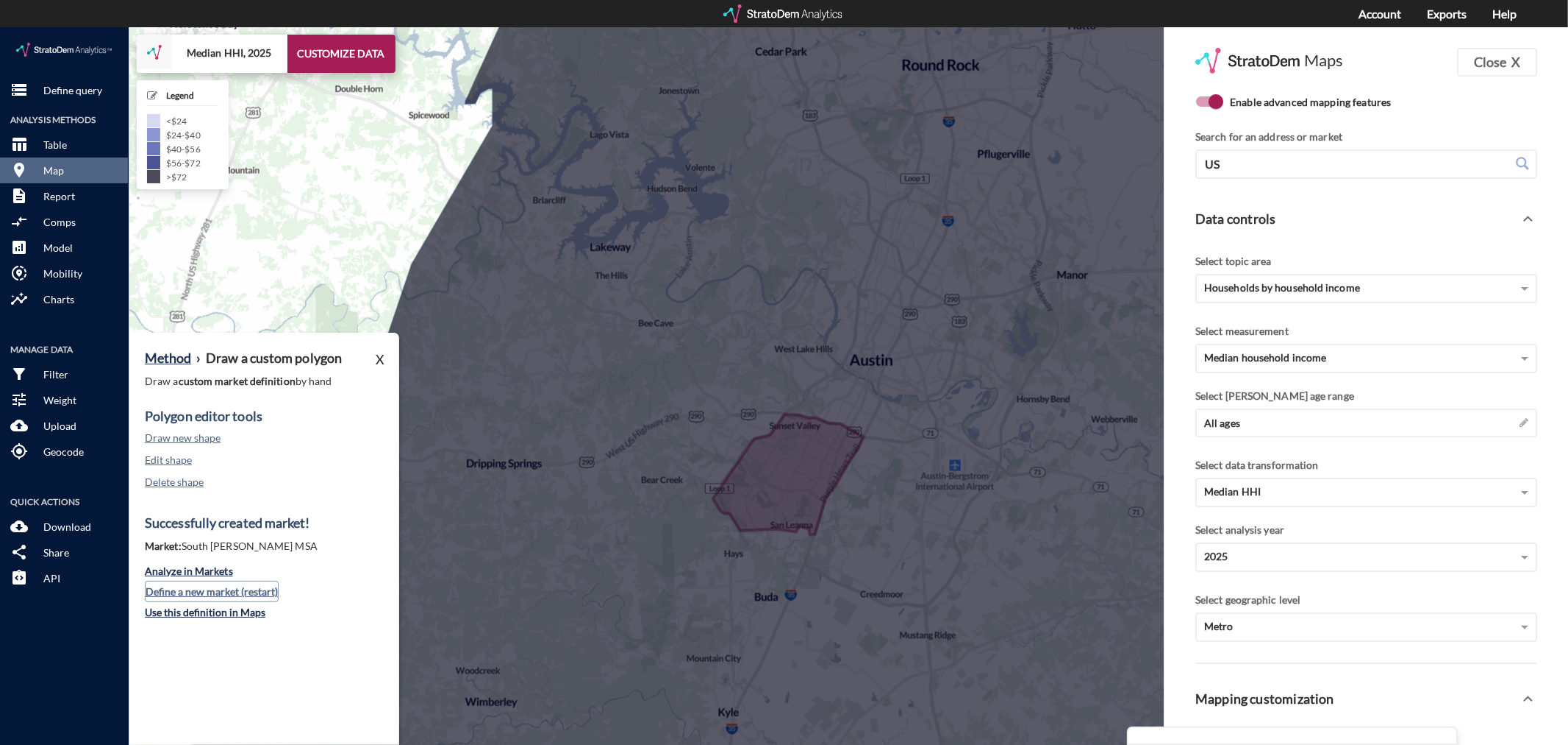
click button "Define a new market (restart)"
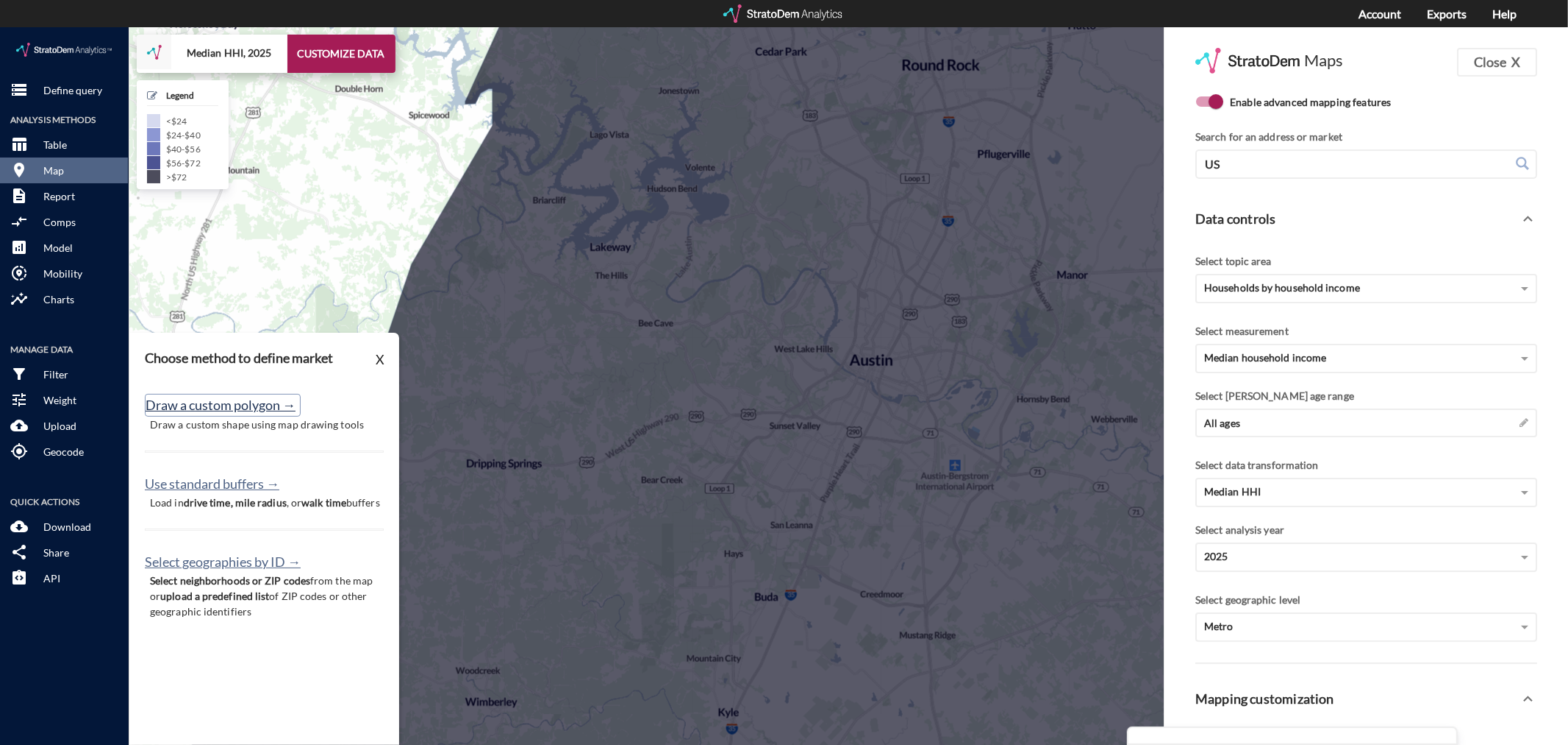
click button "Draw a custom polygon →"
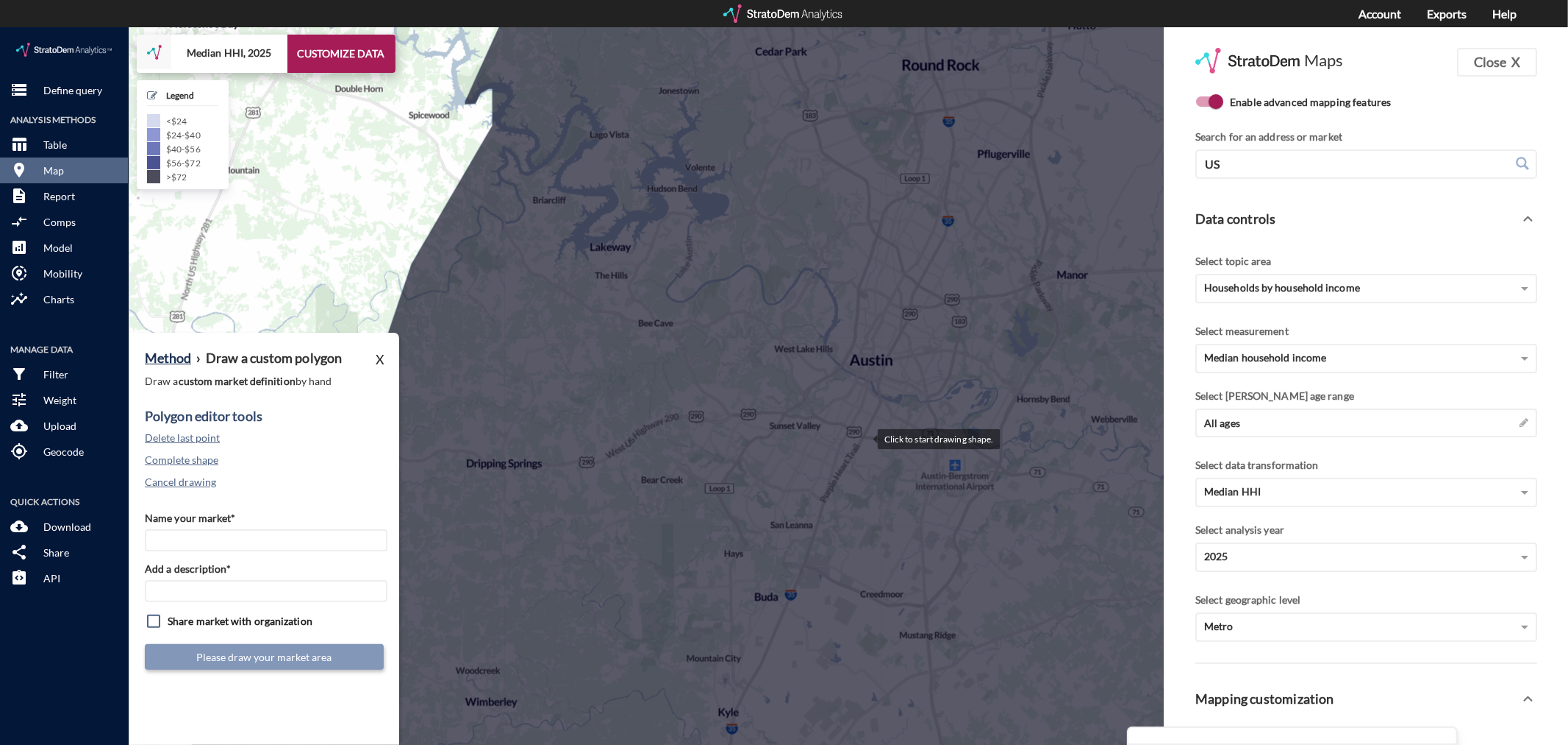
click div
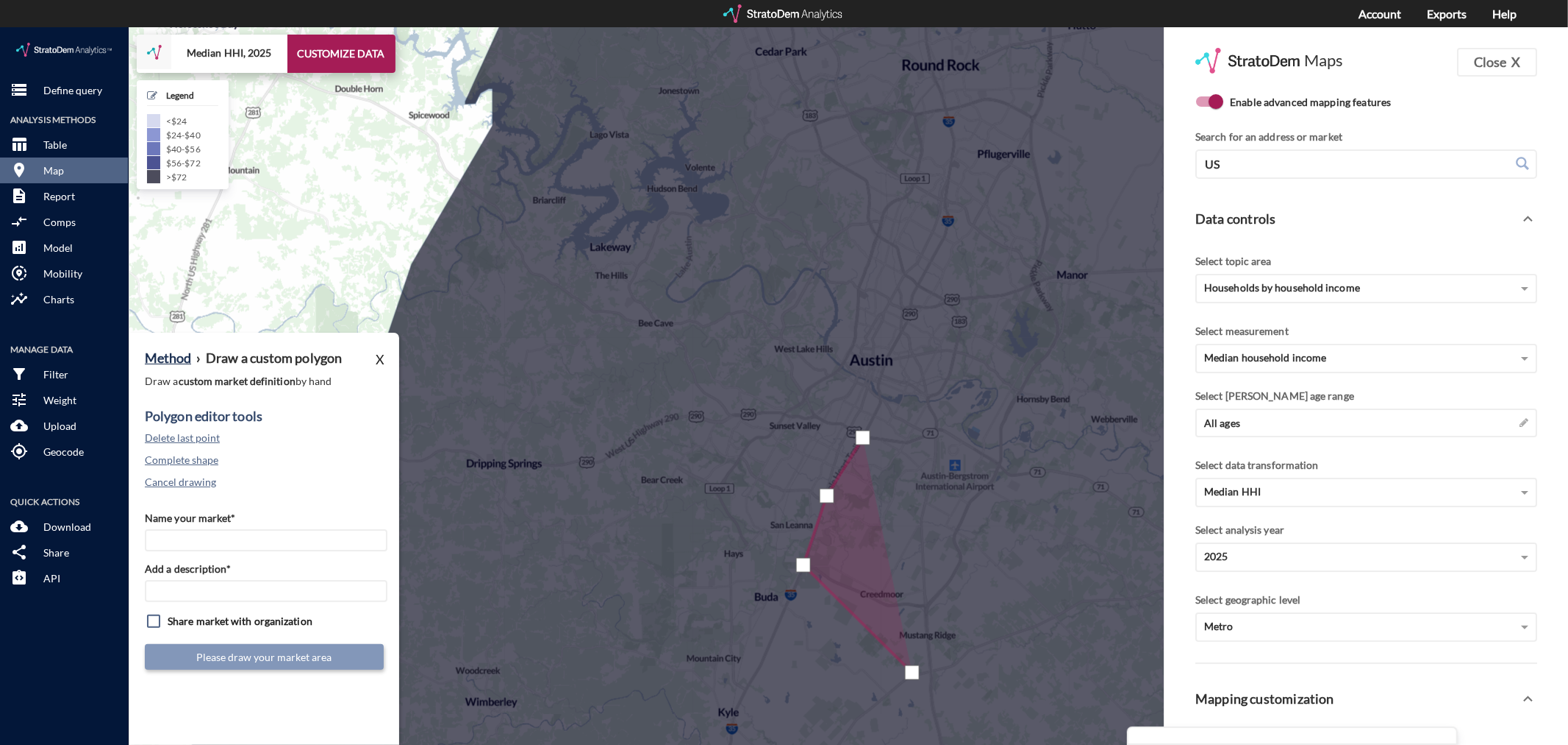
click div
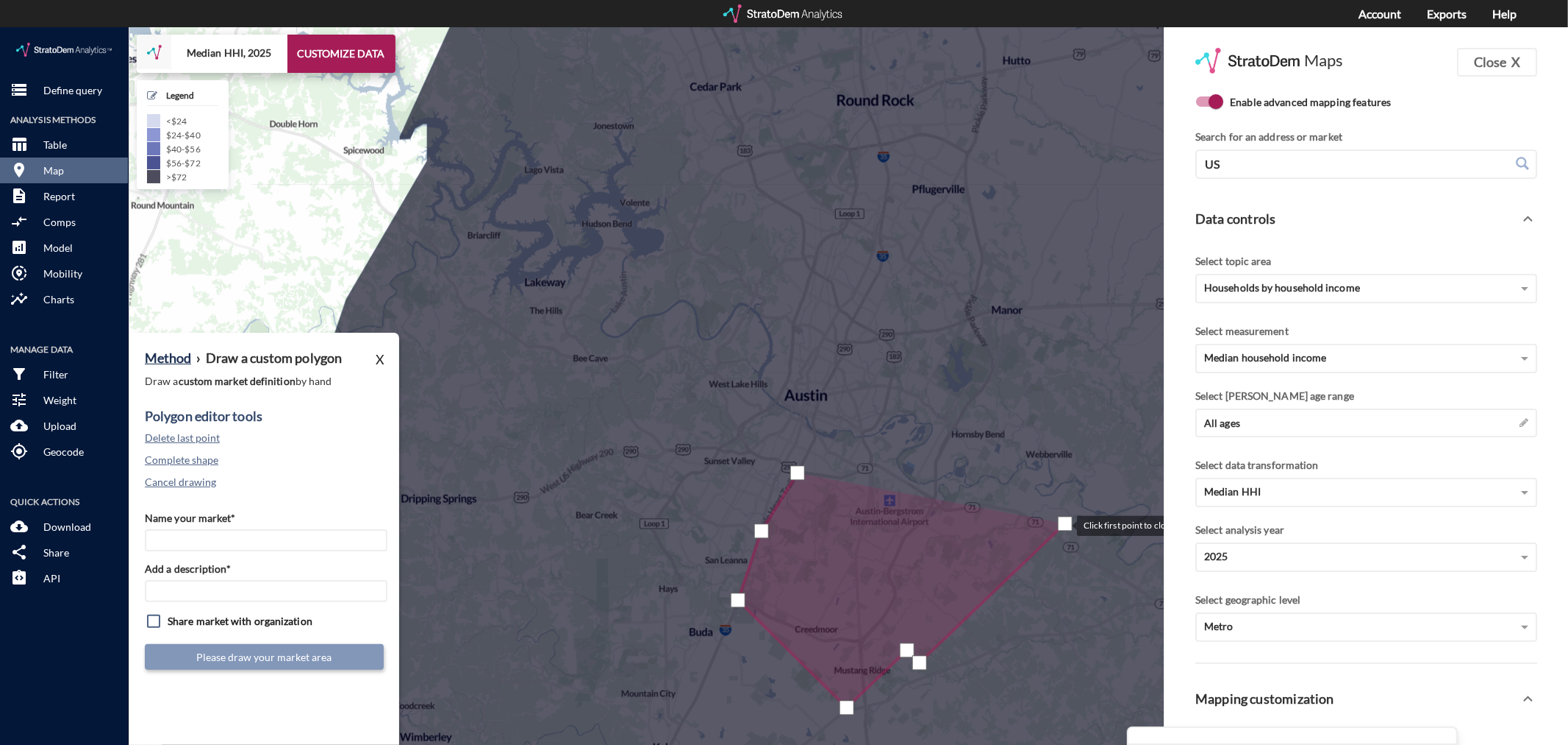
drag, startPoint x: 1130, startPoint y: 461, endPoint x: 1063, endPoint y: 497, distance: 76.1
click div
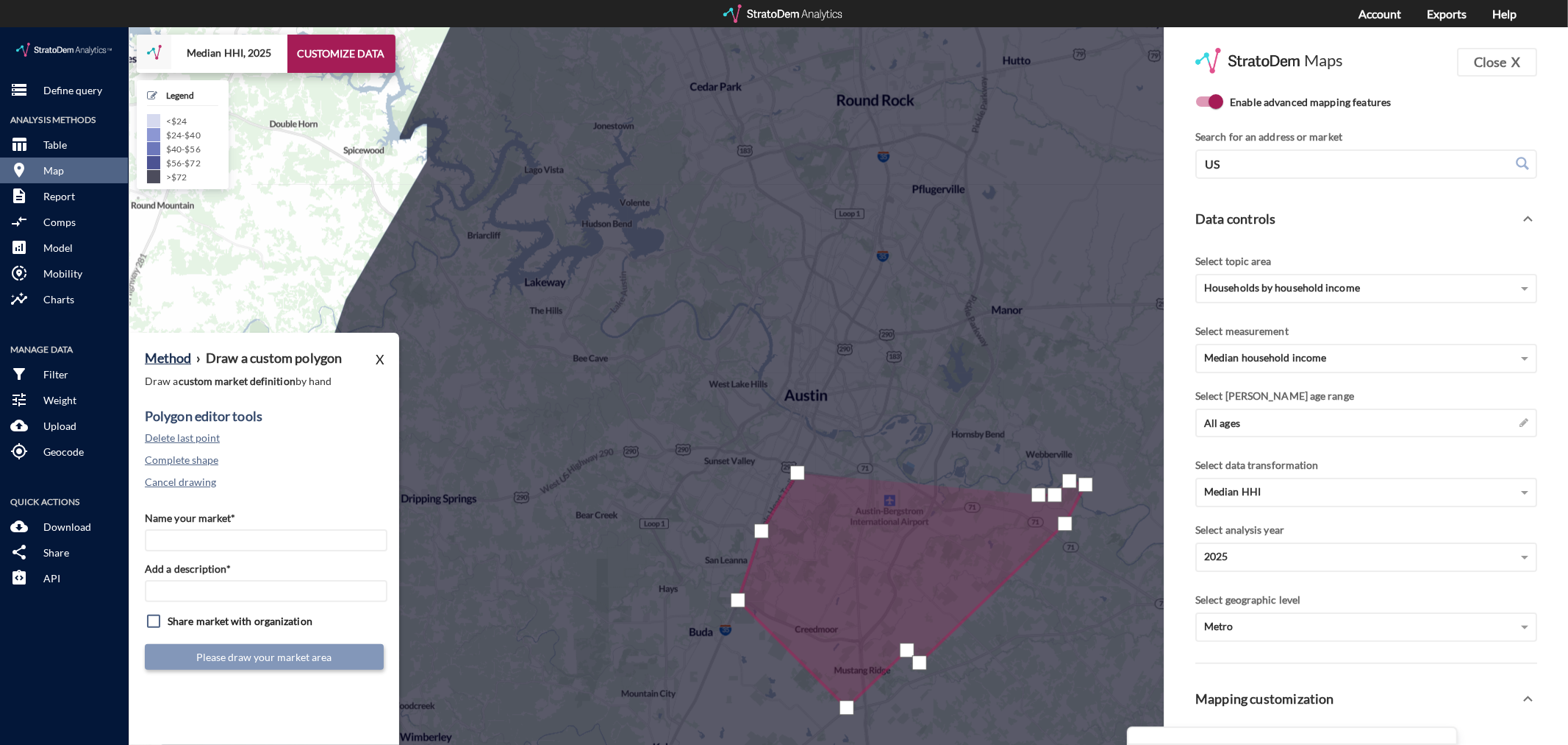
click div
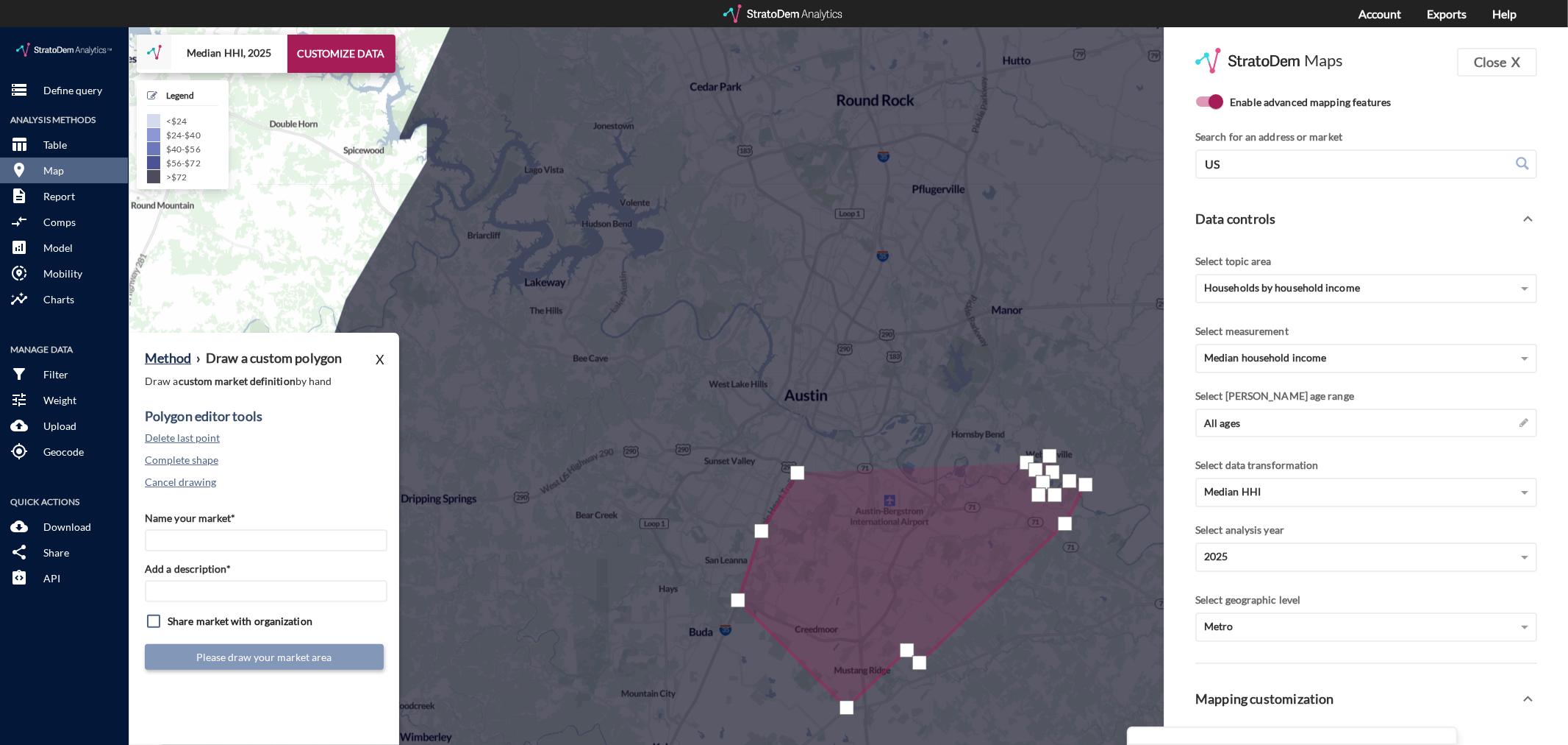
click div
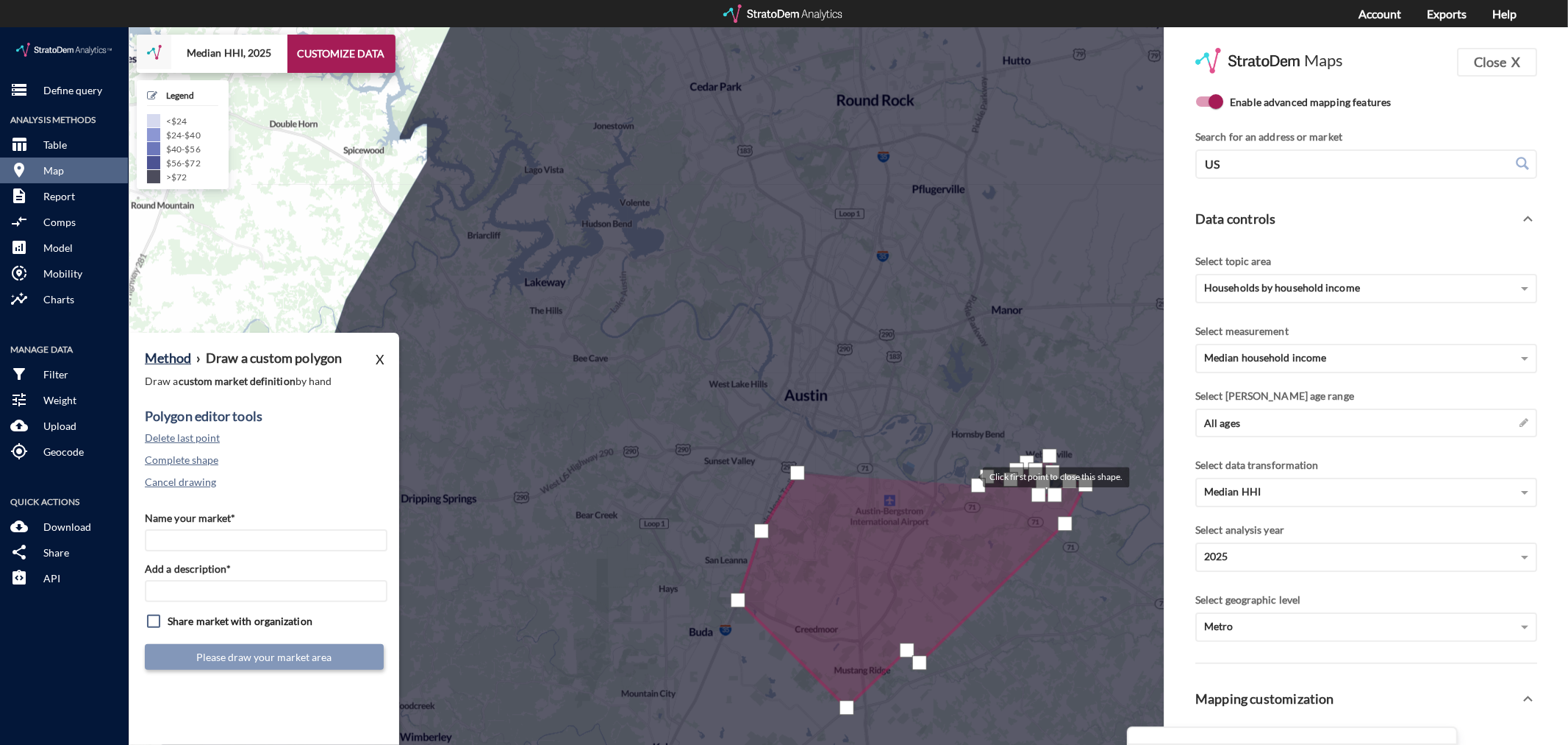
click div
drag, startPoint x: 954, startPoint y: 431, endPoint x: 951, endPoint y: 439, distance: 8.5
click div
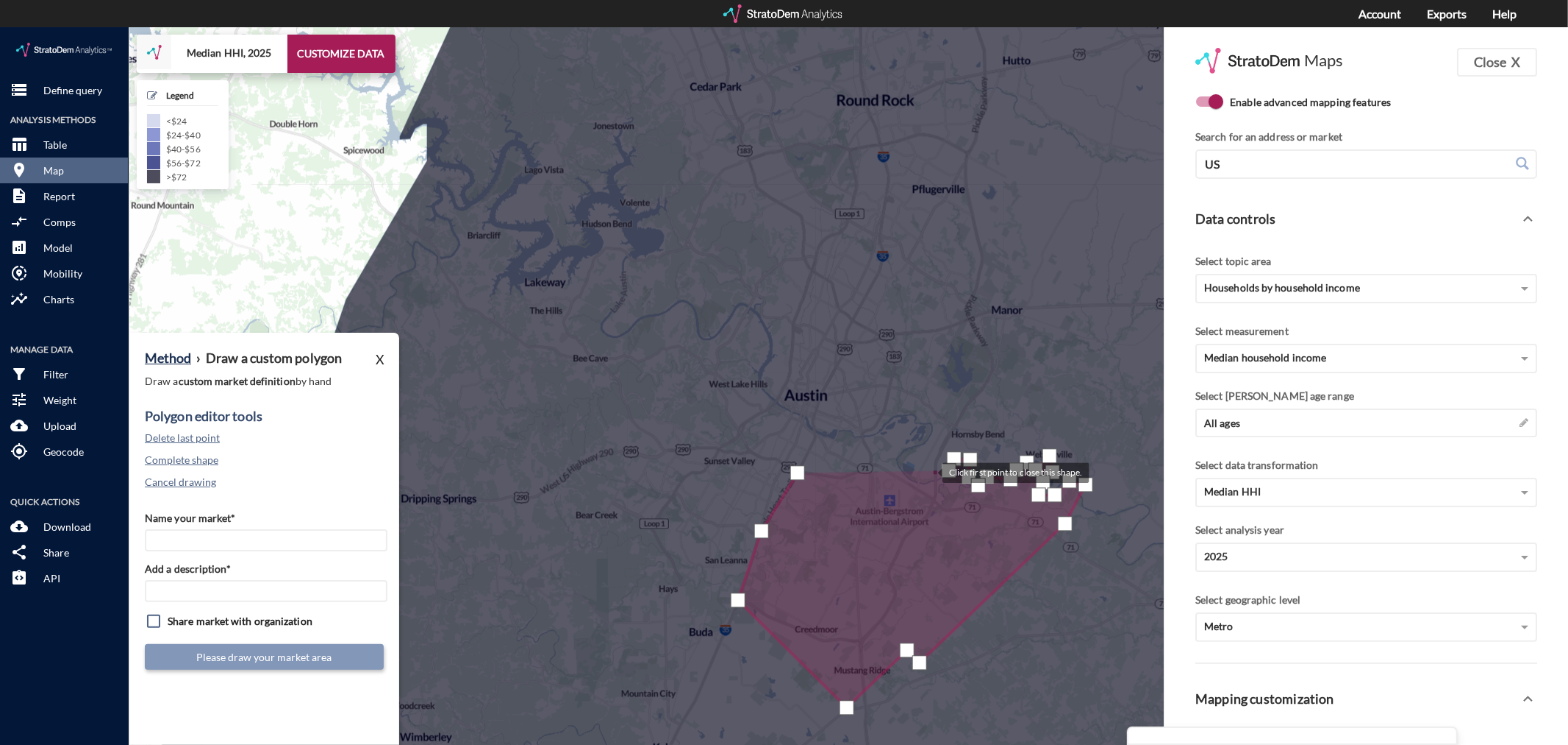
click div
drag, startPoint x: 917, startPoint y: 421, endPoint x: 924, endPoint y: 411, distance: 12.2
click div
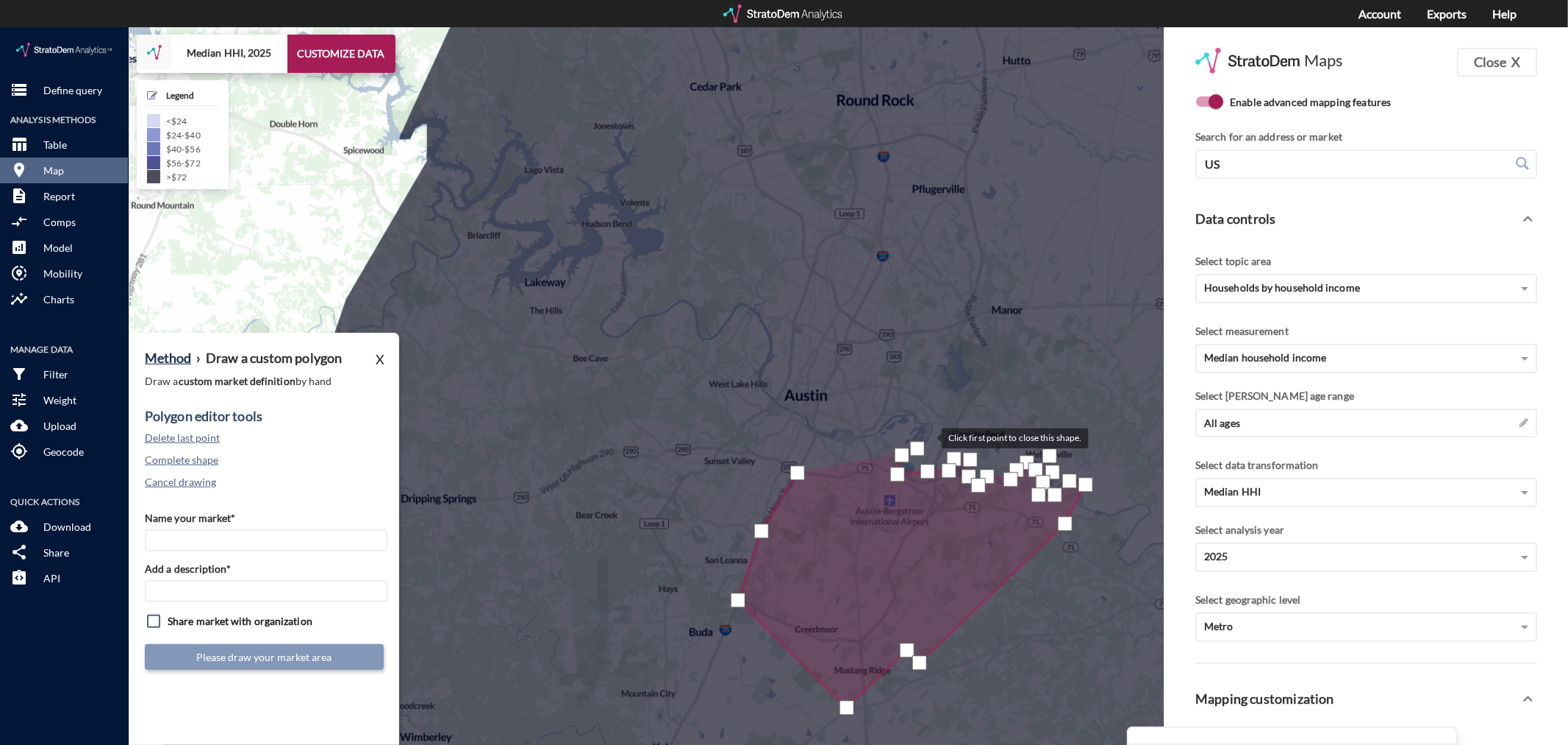
click div
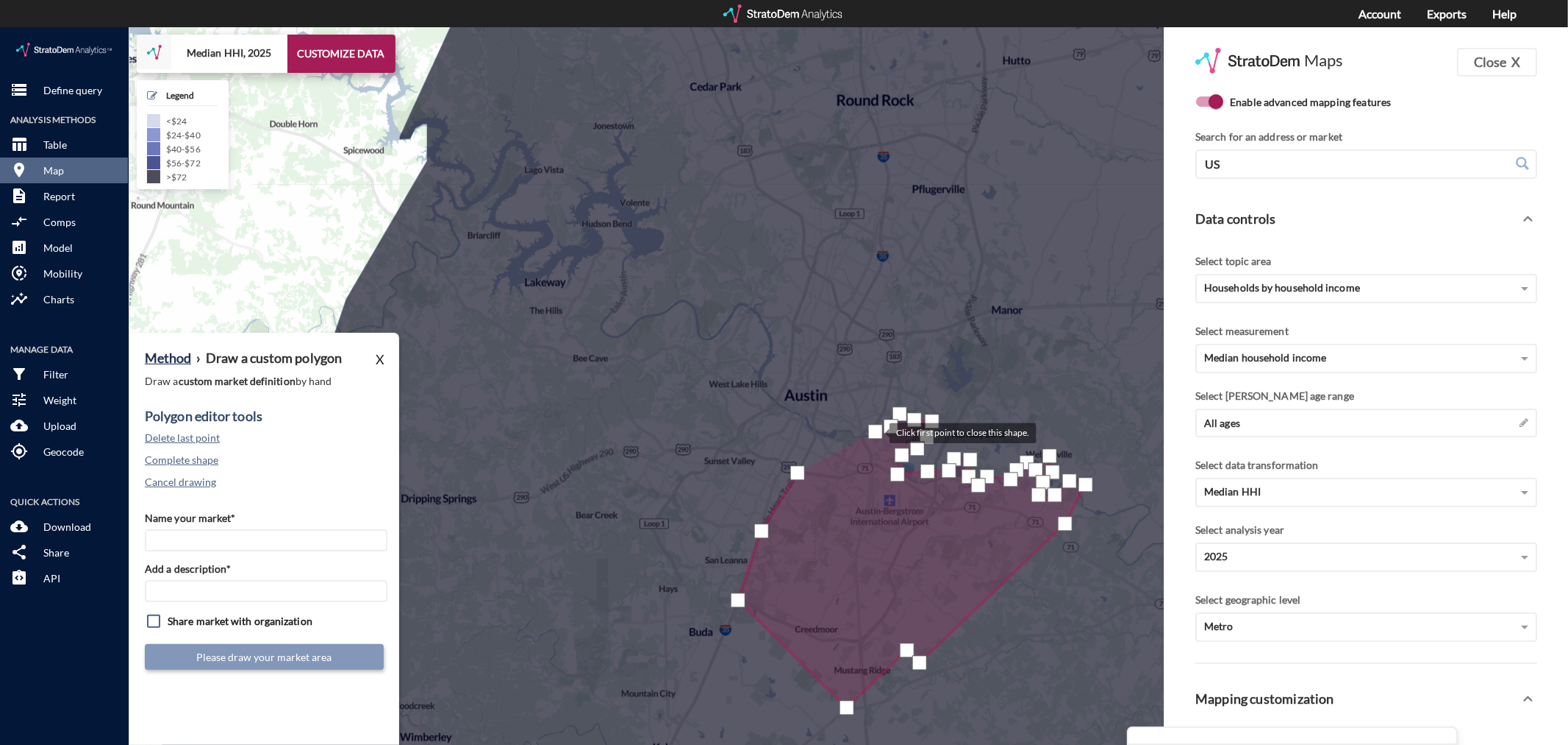
click div
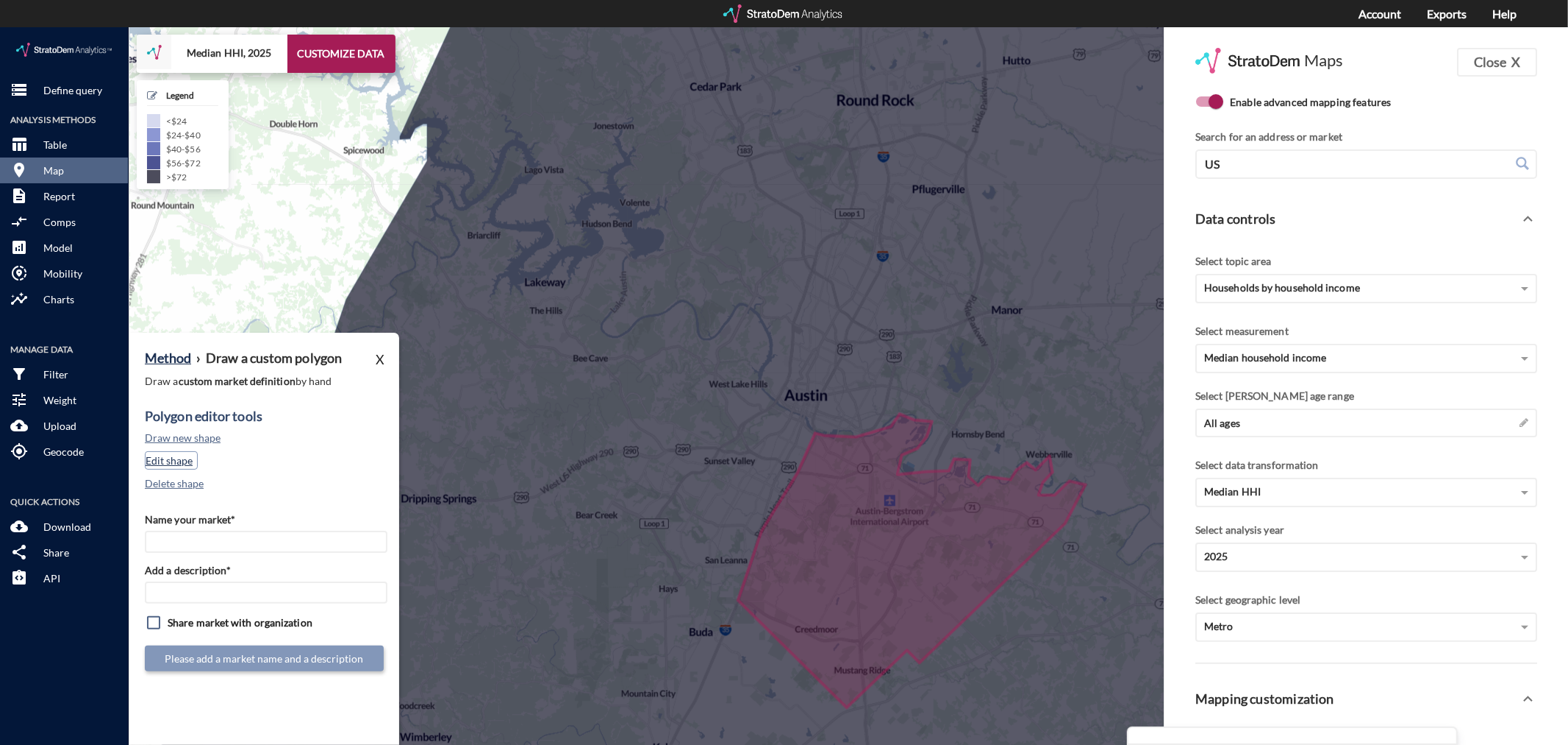
click button "Edit shape"
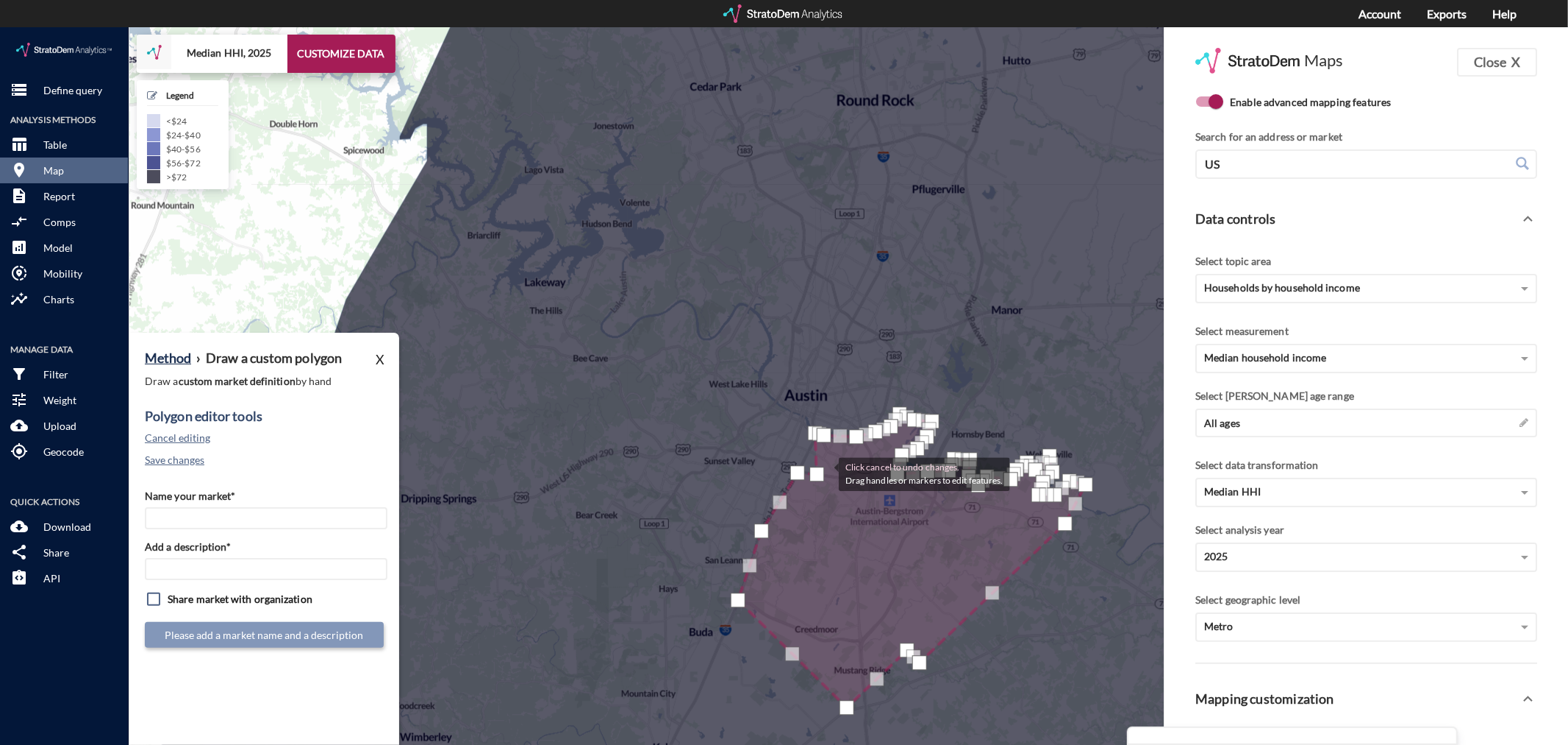
drag, startPoint x: 811, startPoint y: 422, endPoint x: 824, endPoint y: 445, distance: 26.4
click div
drag, startPoint x: 831, startPoint y: 411, endPoint x: 846, endPoint y: 440, distance: 32.6
click div
drag, startPoint x: 816, startPoint y: 401, endPoint x: 835, endPoint y: 446, distance: 48.8
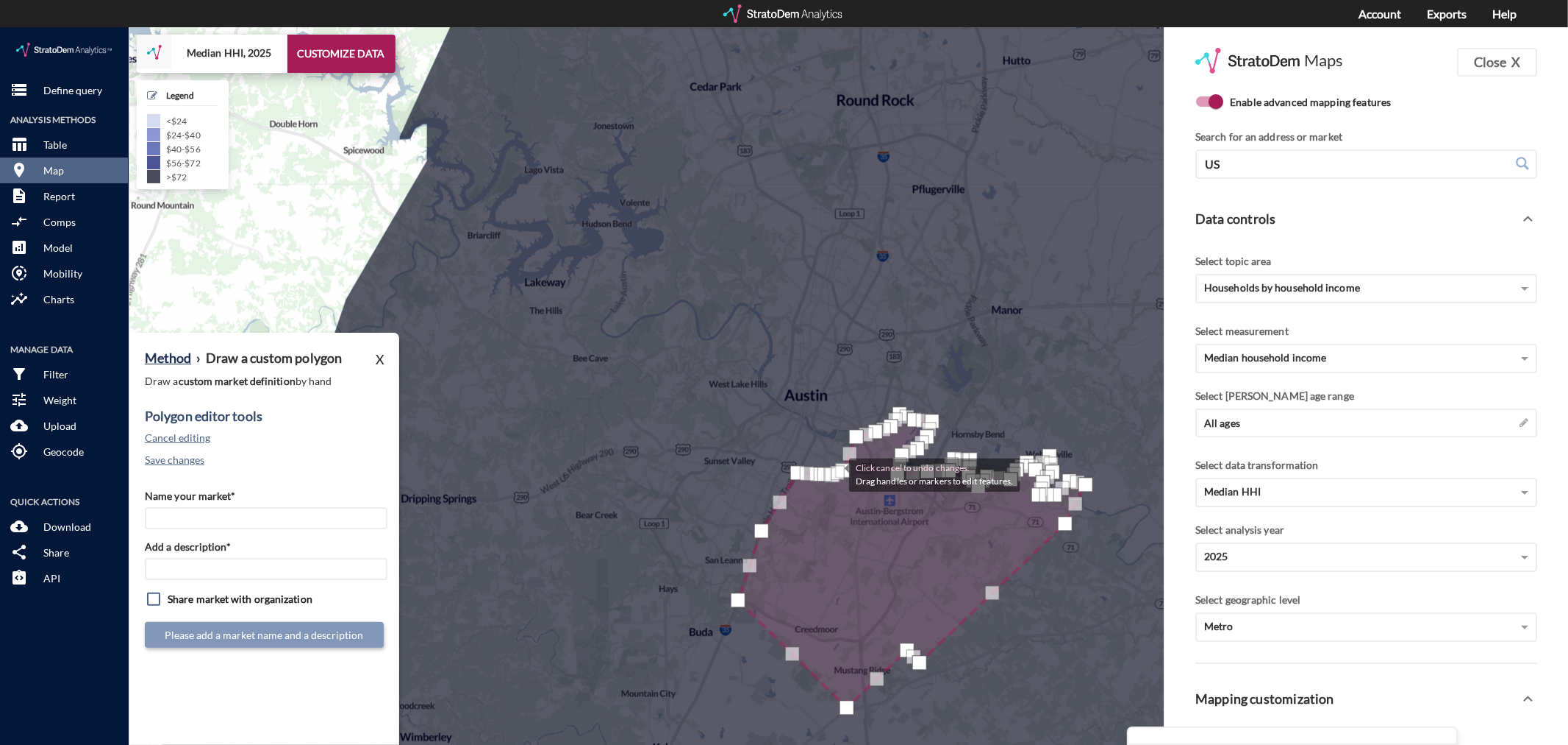
click div
drag, startPoint x: 848, startPoint y: 423, endPoint x: 863, endPoint y: 432, distance: 17.5
click div
drag, startPoint x: 858, startPoint y: 408, endPoint x: 869, endPoint y: 423, distance: 18.6
click div
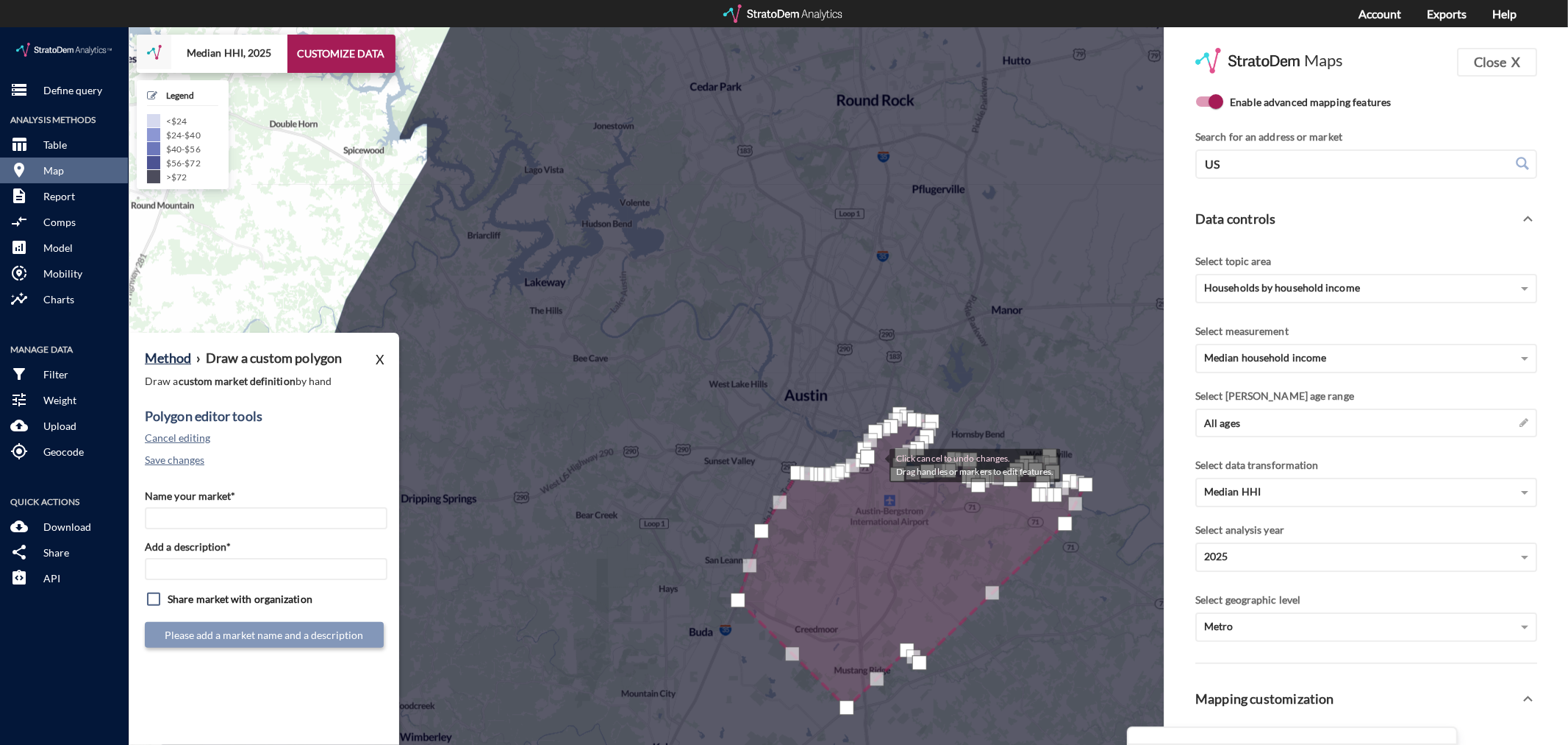
click div
click input "Name your market*"
type input "Southeast Austin - Austin MSA"
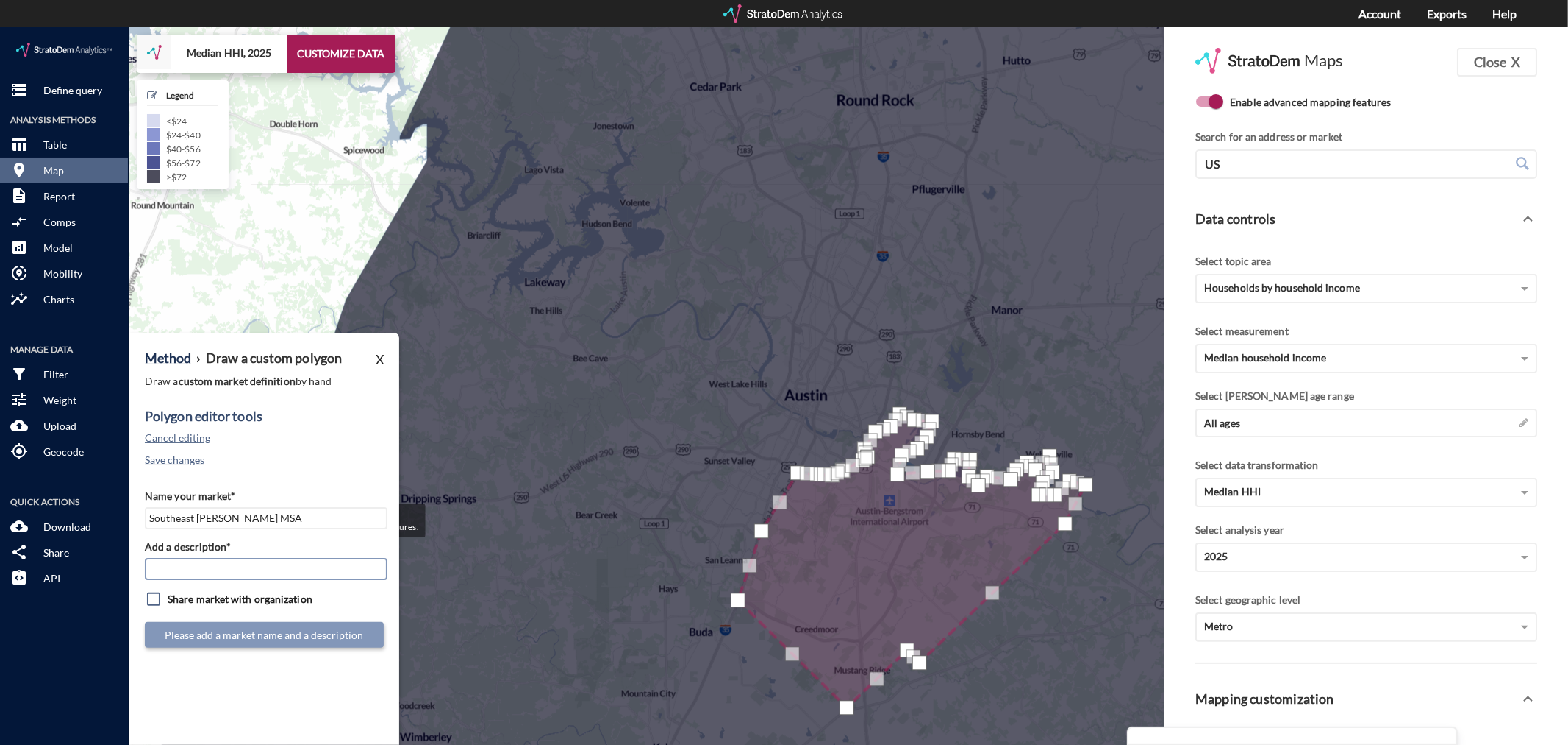
paste input "Southeast Austin - Austin MSA"
type input "Southeast Austin - Austin MSA"
click button "Submit market definition"
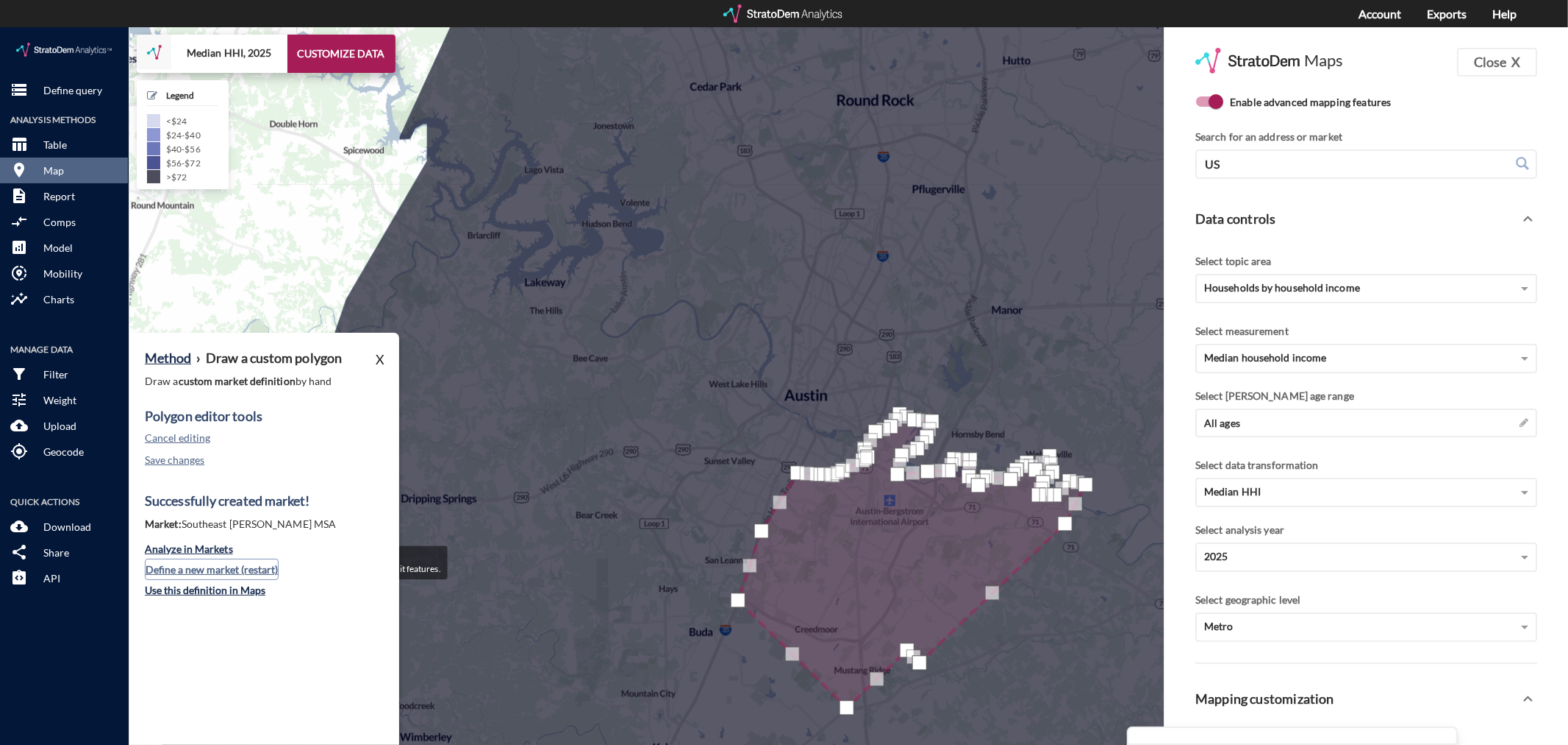
click button "Define a new market (restart)"
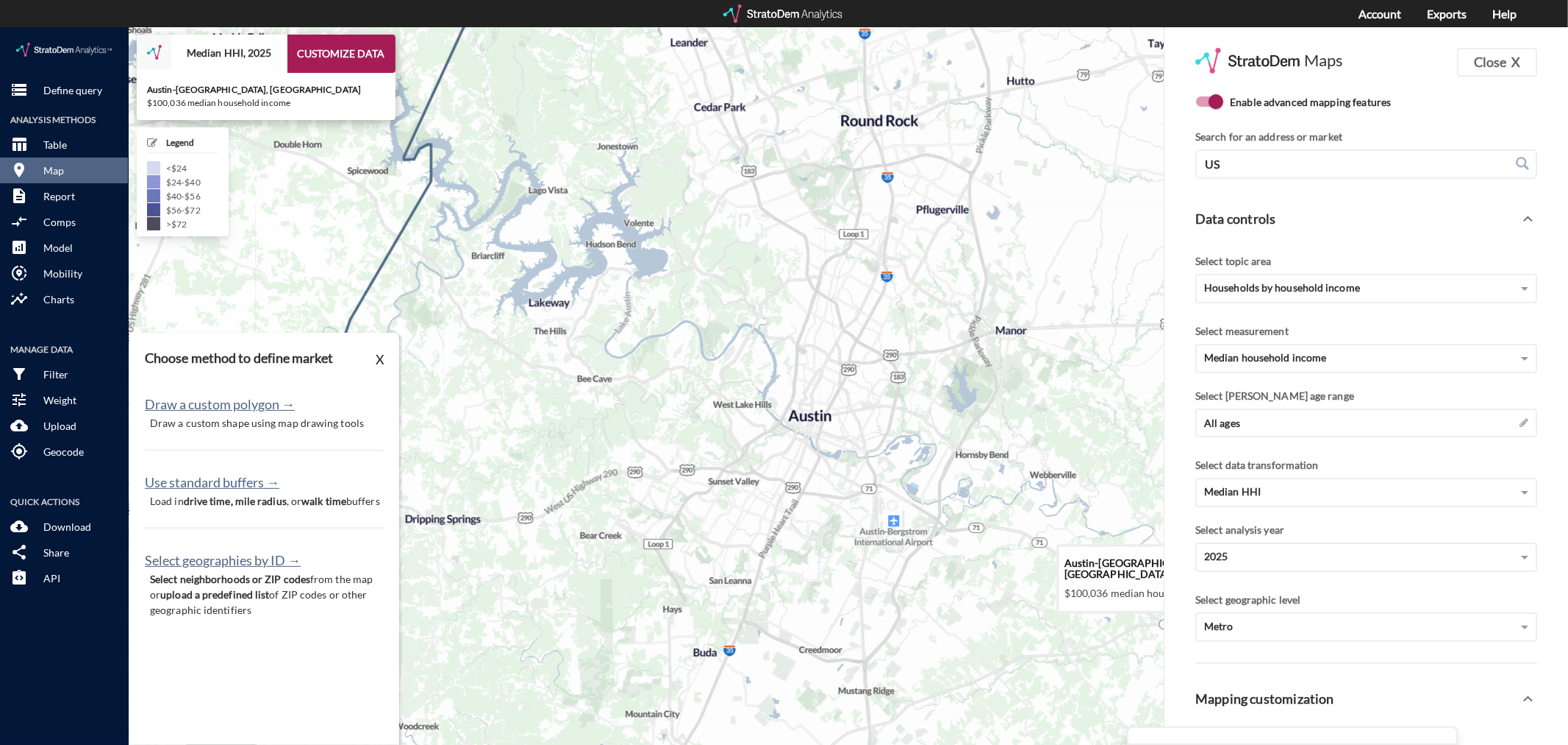
drag, startPoint x: 658, startPoint y: 343, endPoint x: 663, endPoint y: 366, distance: 23.5
click icon
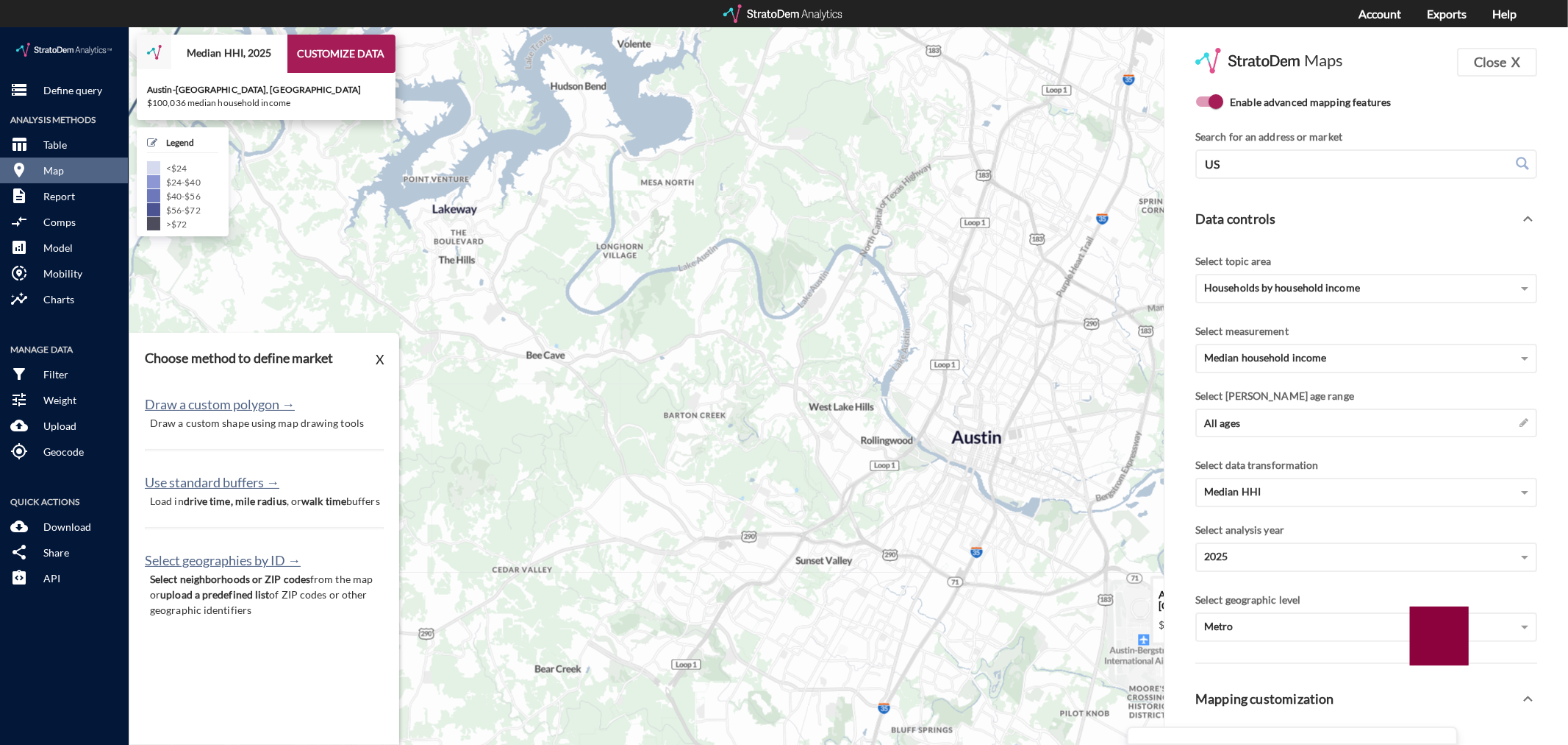
drag, startPoint x: 699, startPoint y: 365, endPoint x: 792, endPoint y: 385, distance: 95.1
click icon
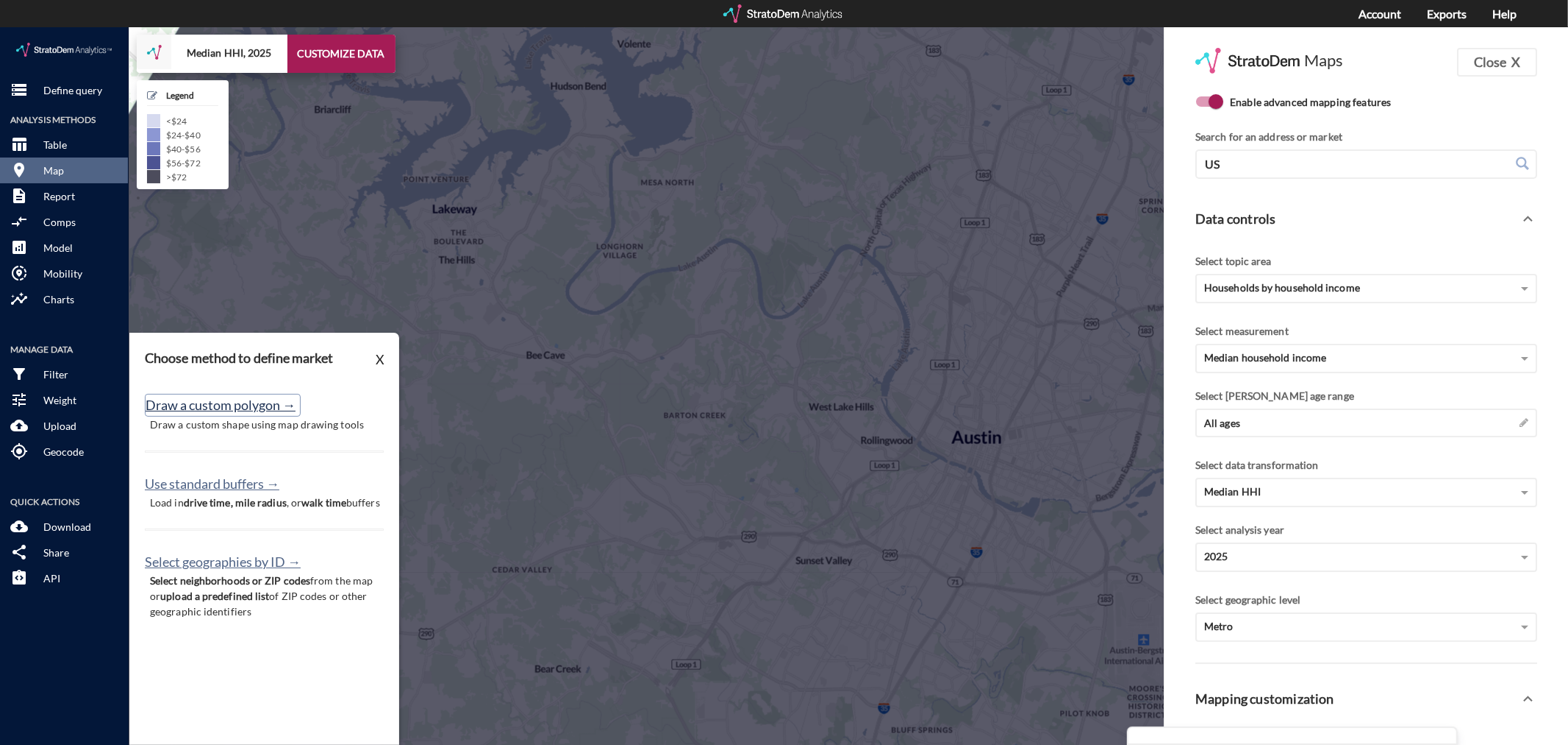
click button "Draw a custom polygon →"
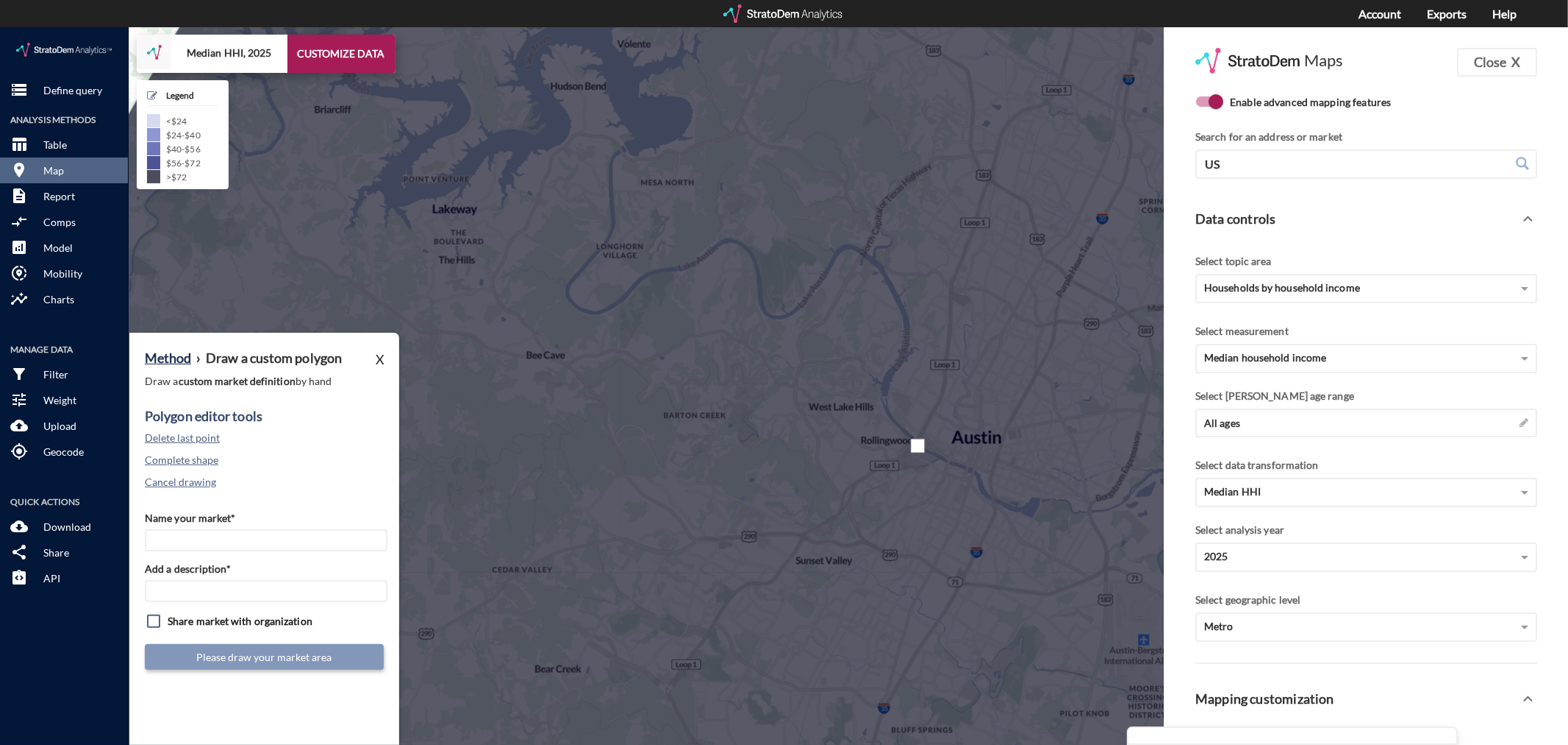
click div
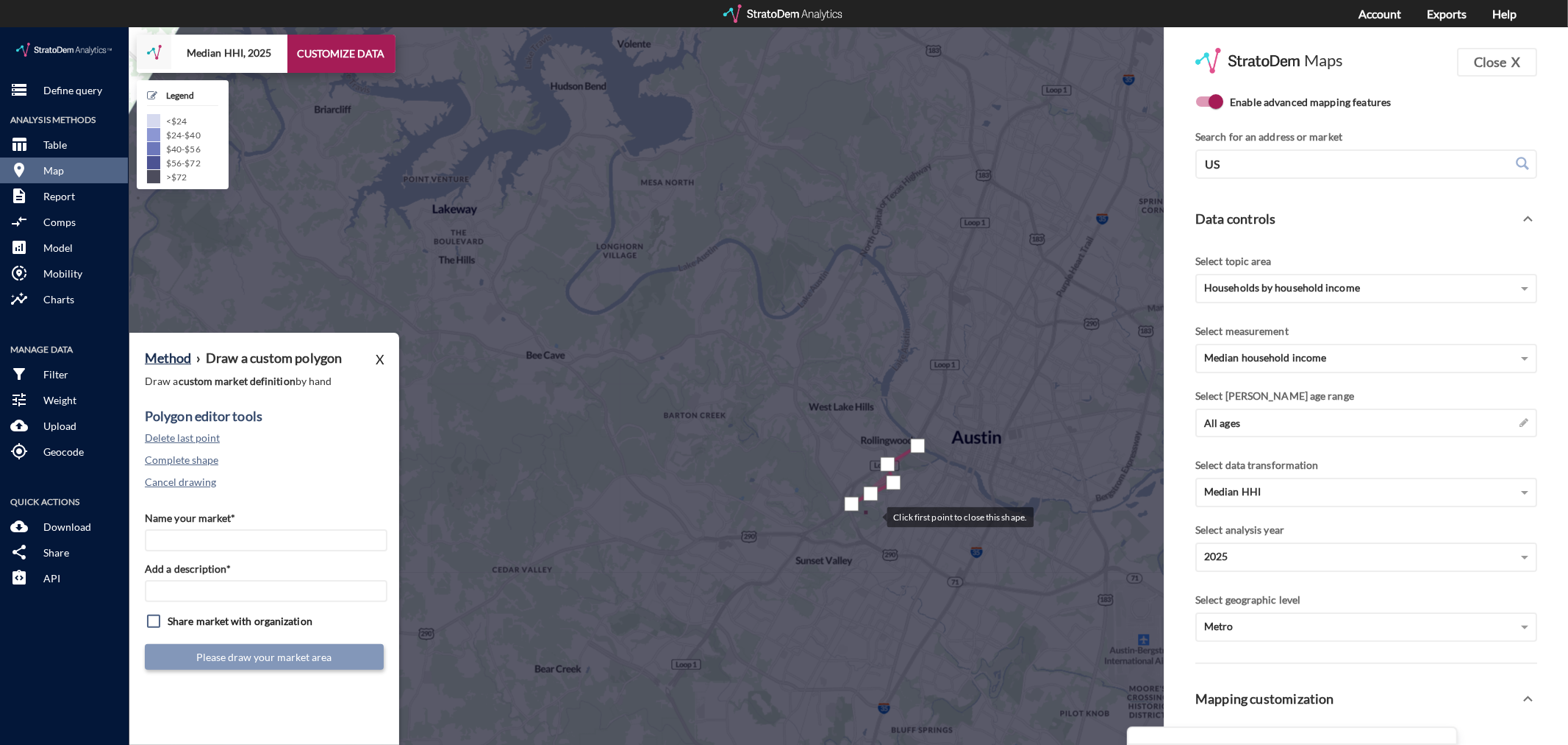
click div
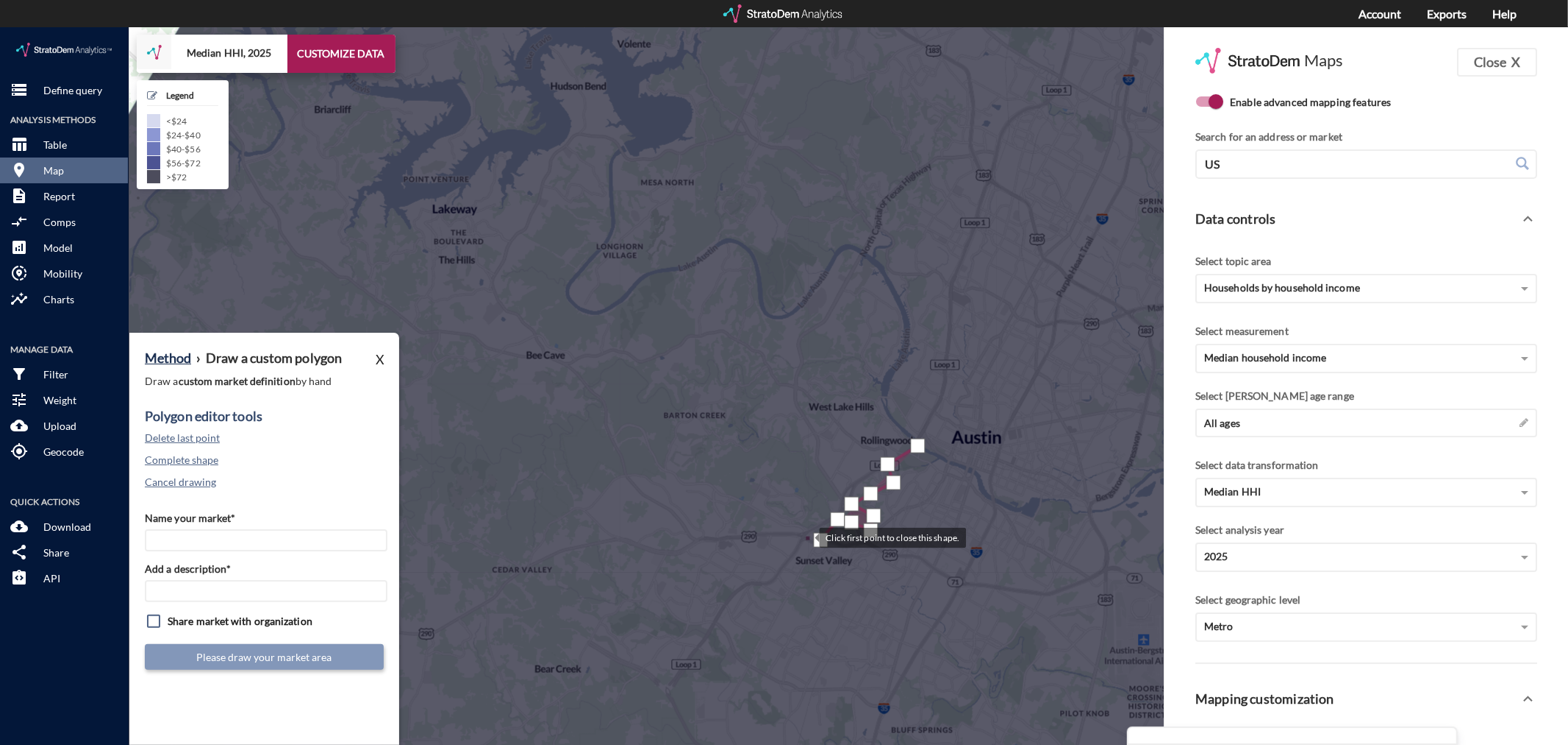
click div
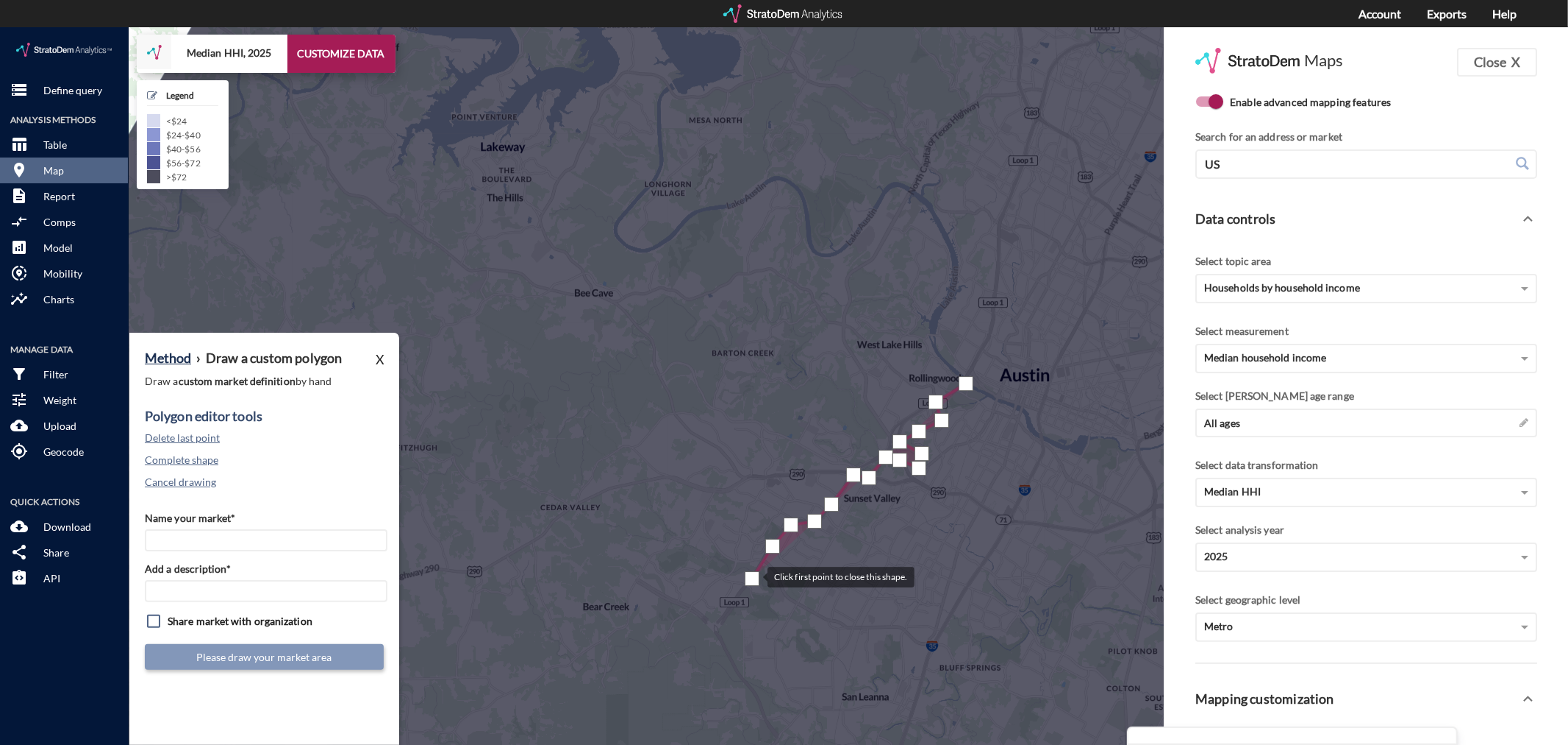
drag, startPoint x: 704, startPoint y: 613, endPoint x: 755, endPoint y: 545, distance: 85.0
click div
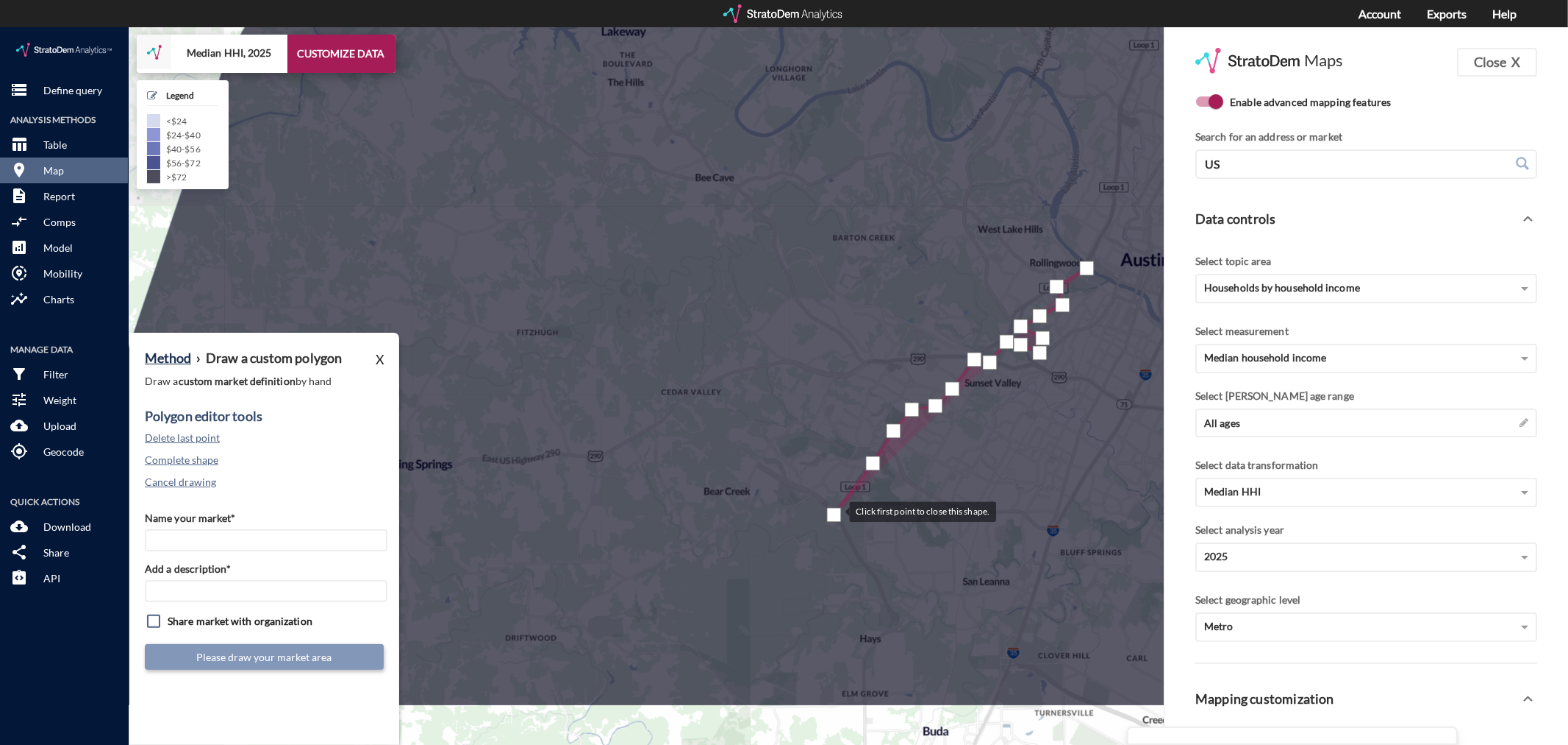
drag, startPoint x: 715, startPoint y: 598, endPoint x: 835, endPoint y: 483, distance: 166.2
click div
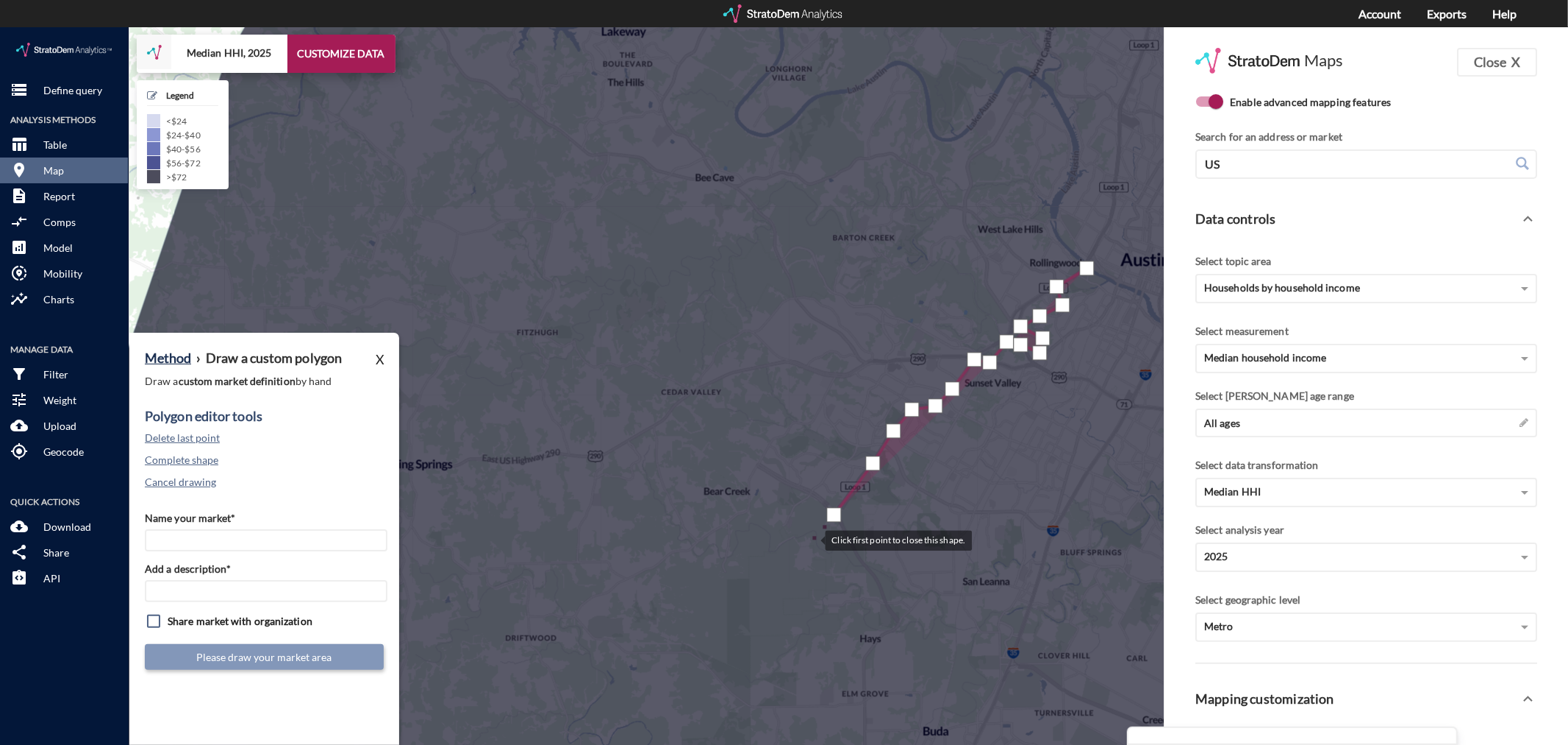
click div
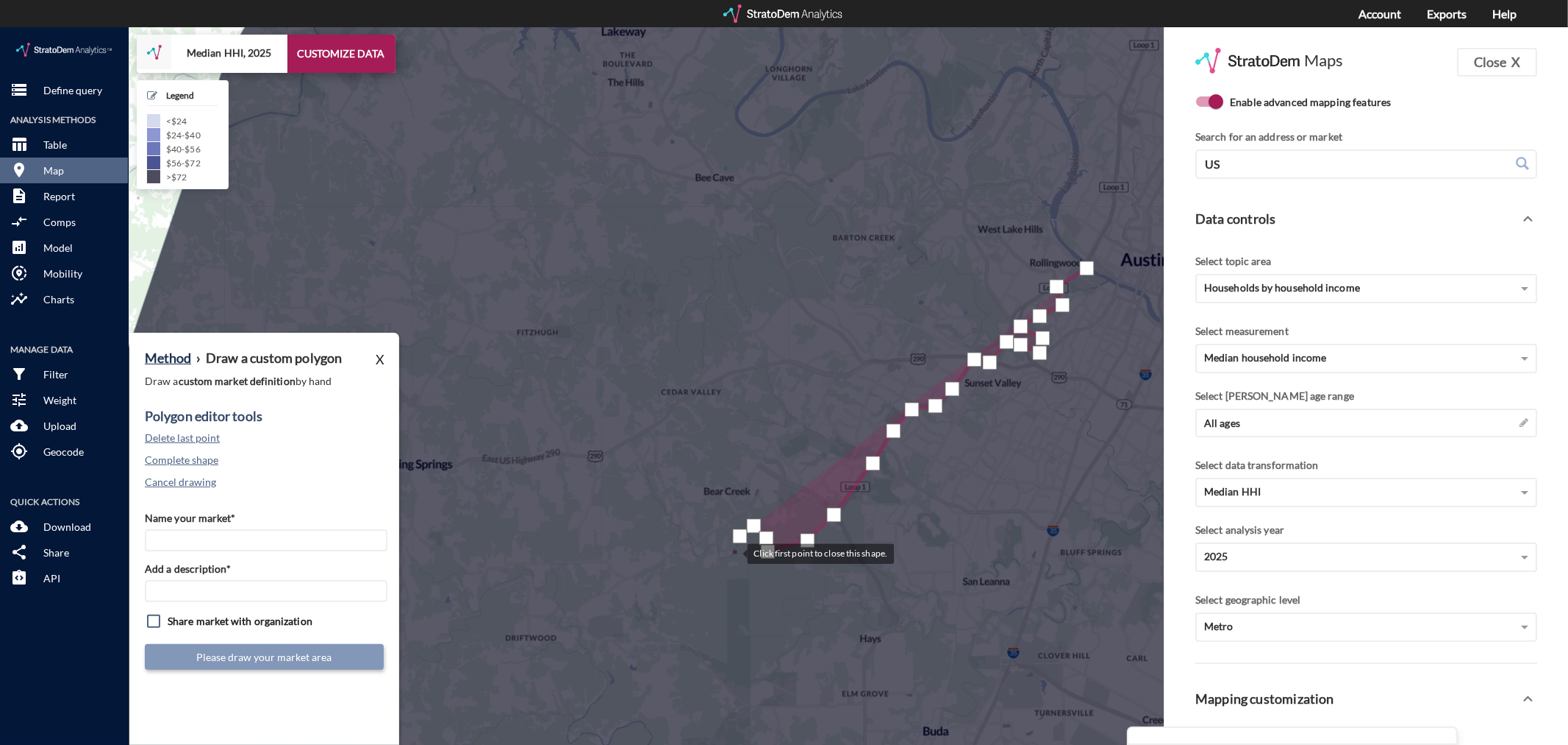
click div
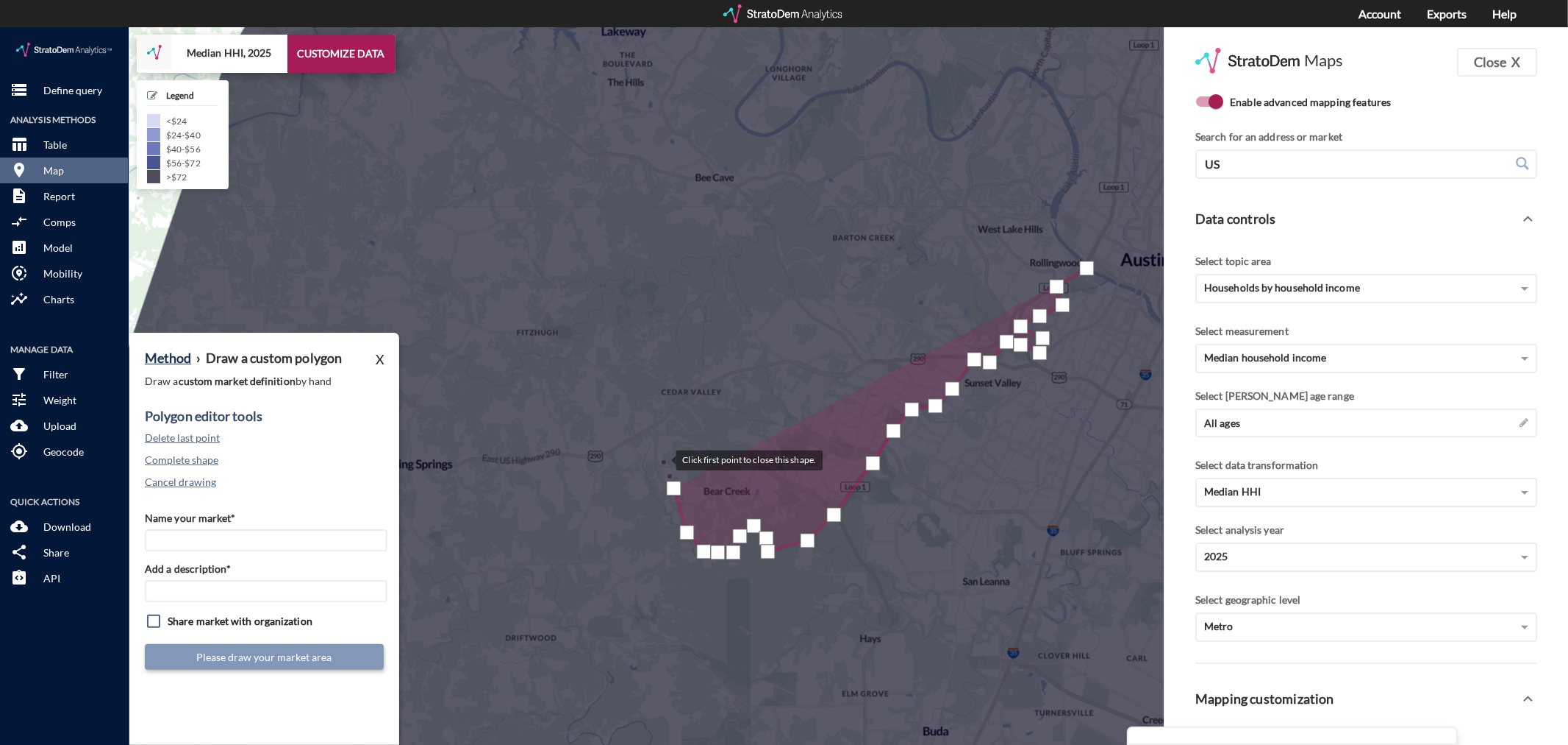
click div
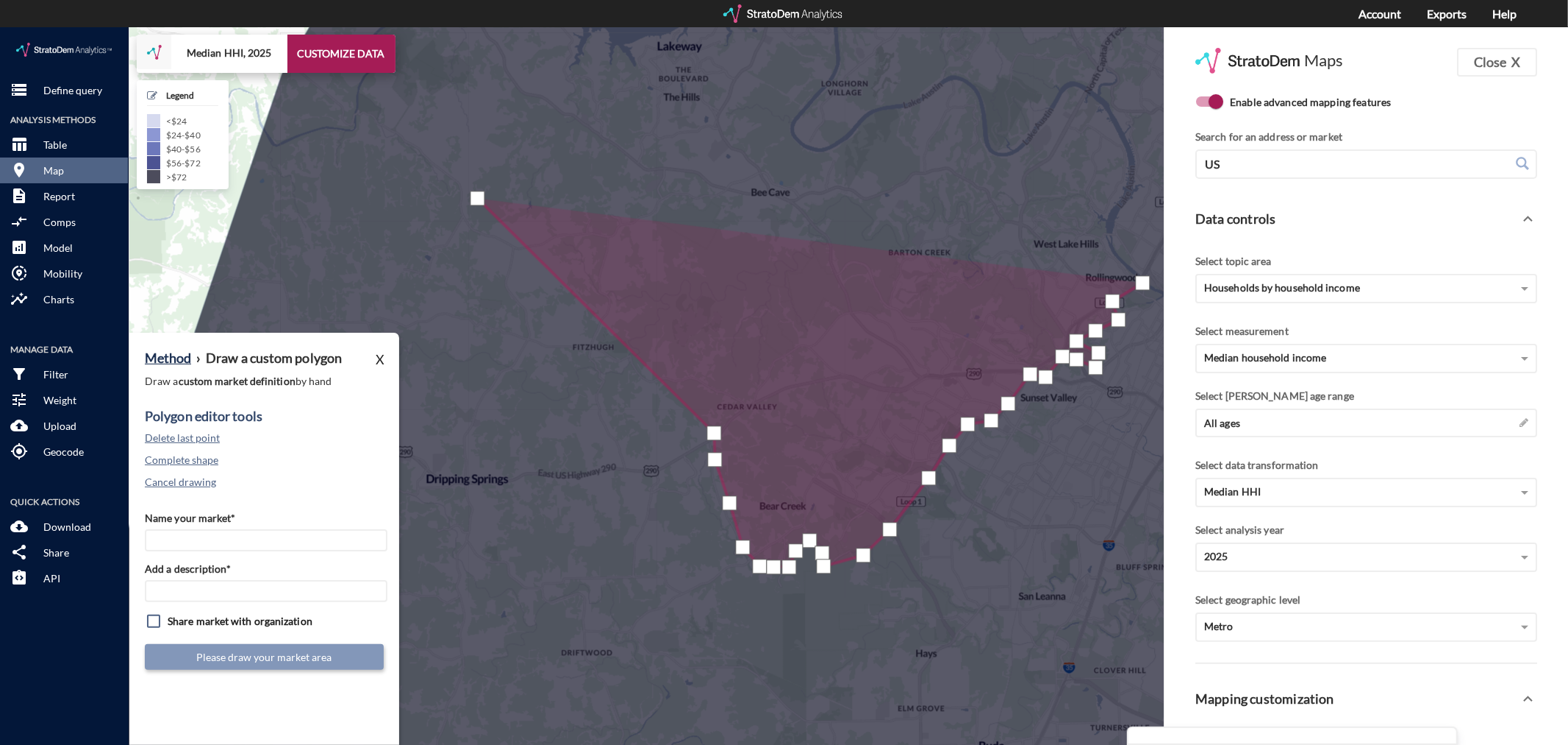
click div
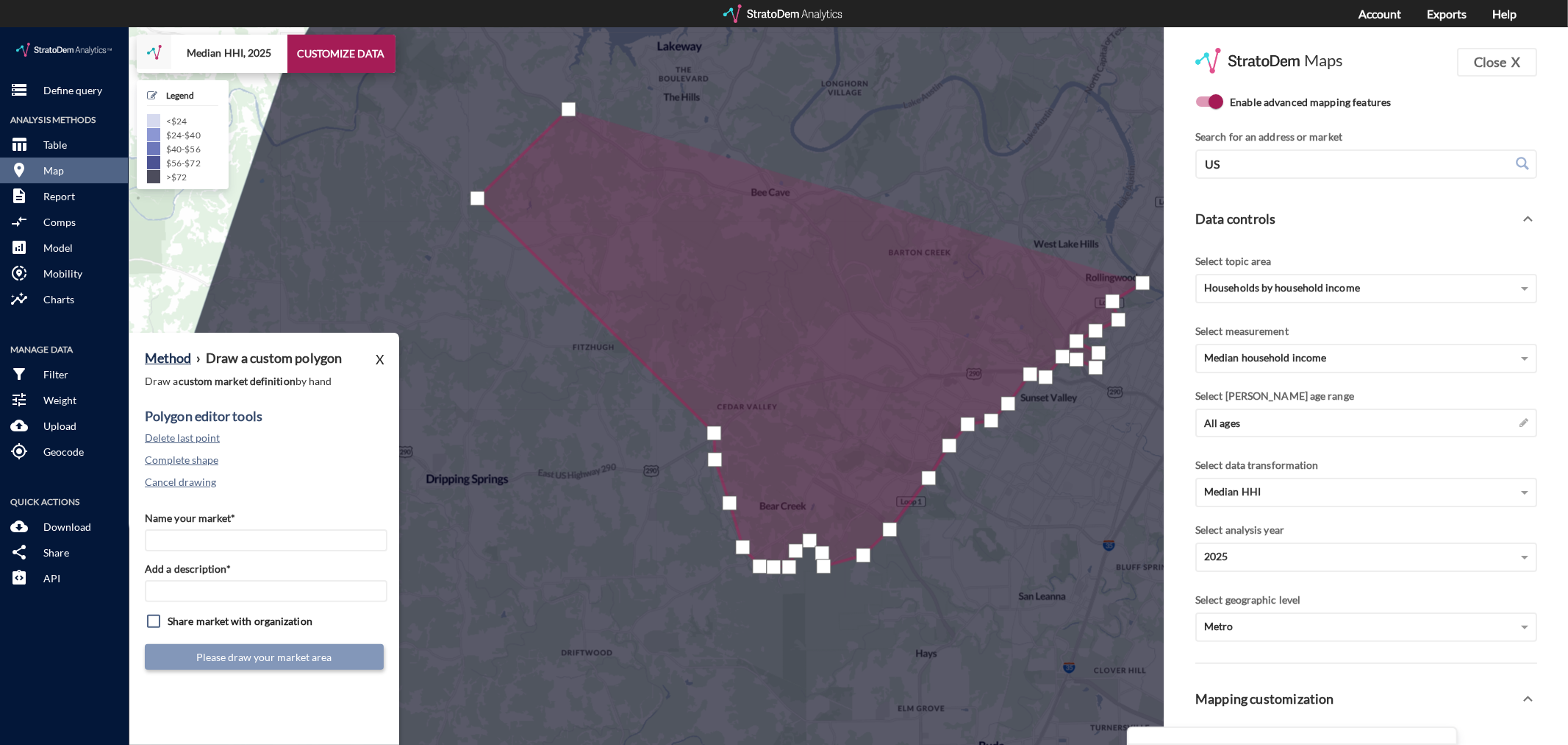
click div
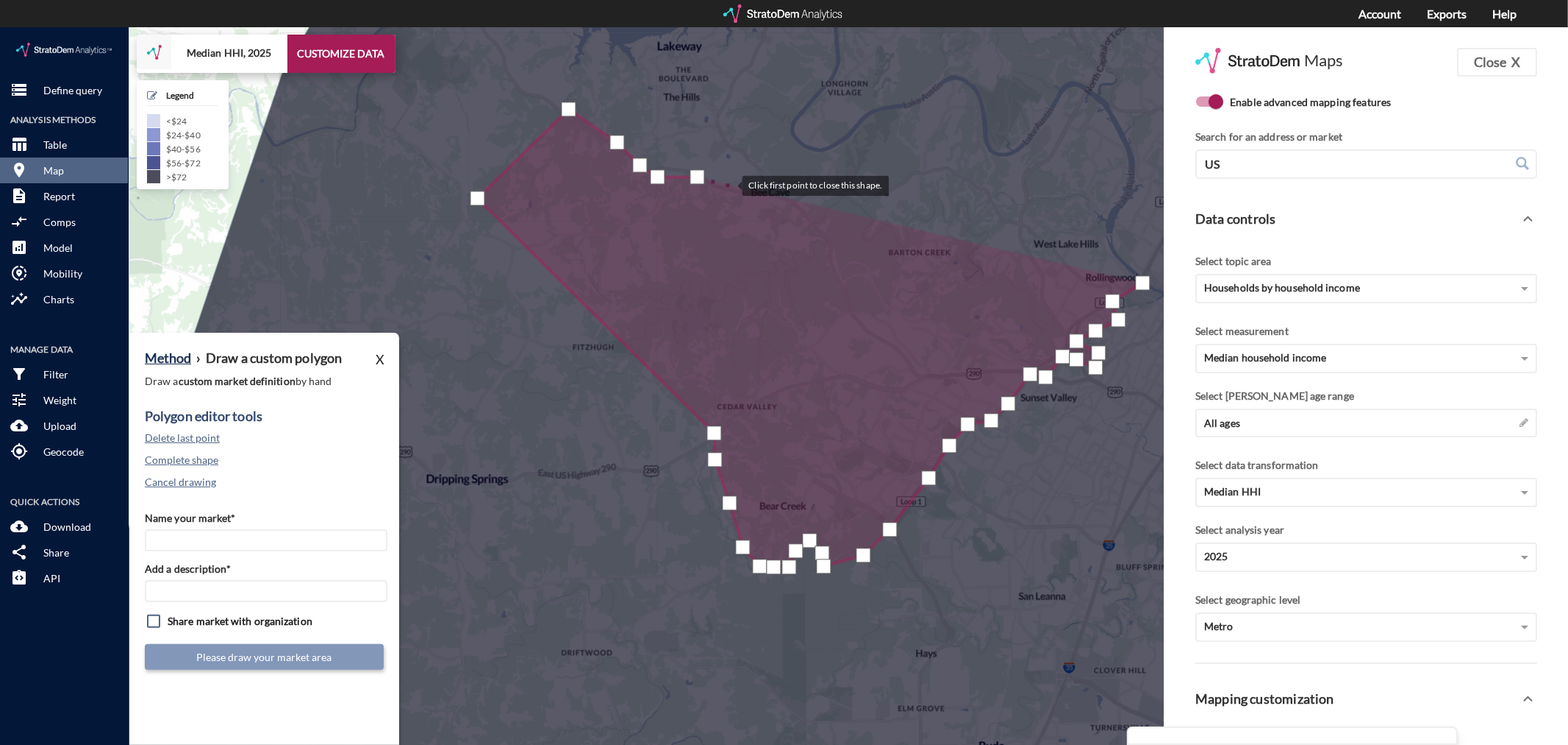
click div
click button "Delete last point"
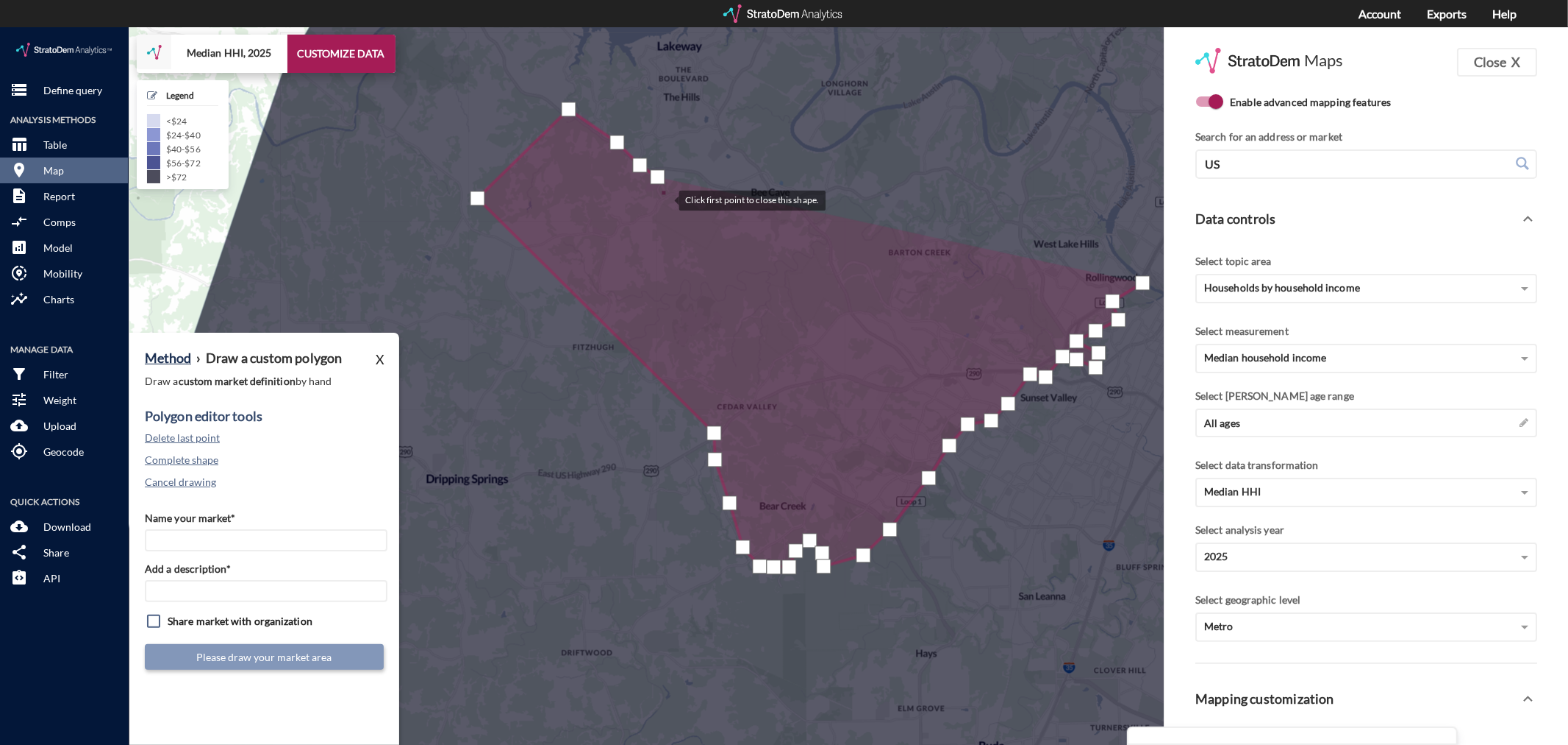
click div
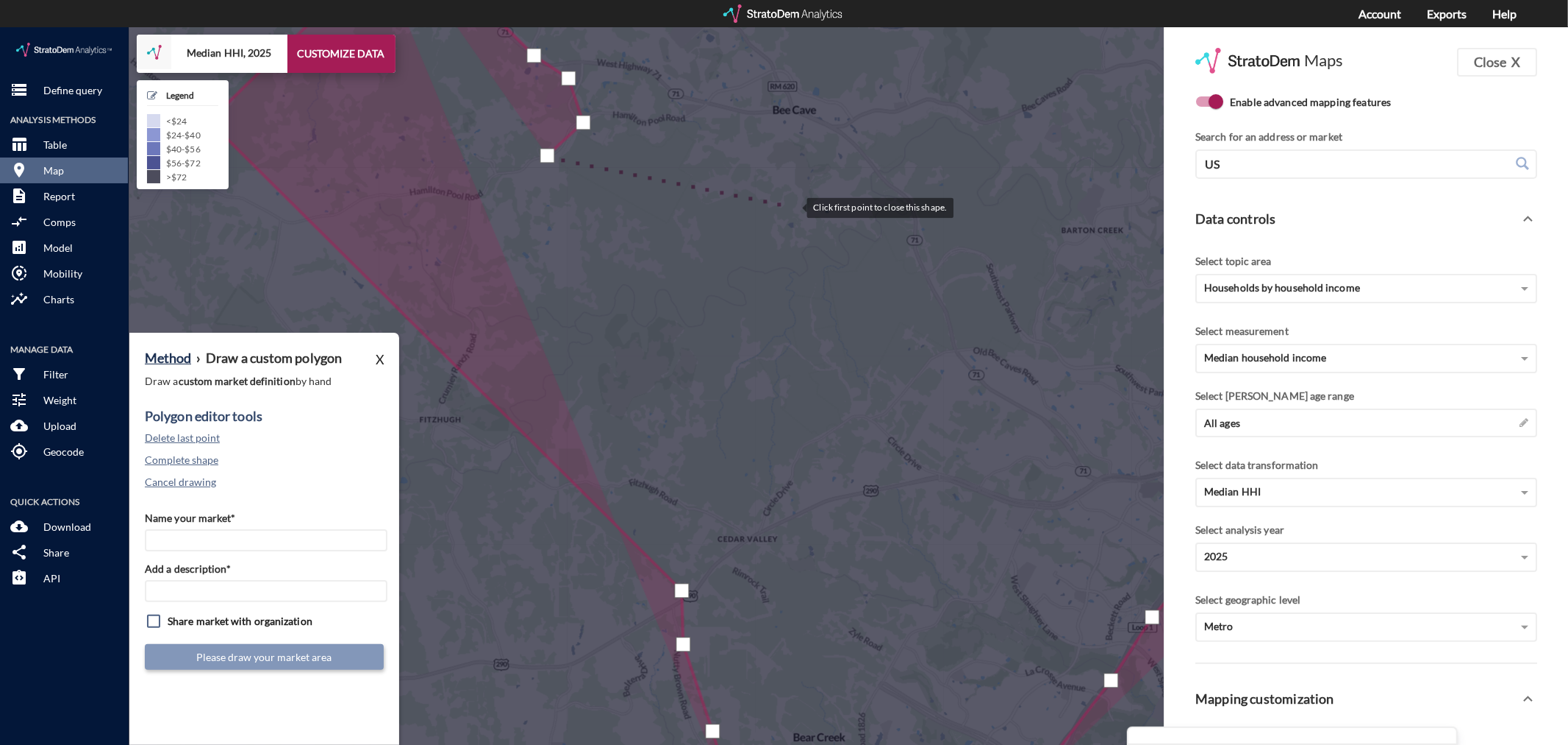
click div
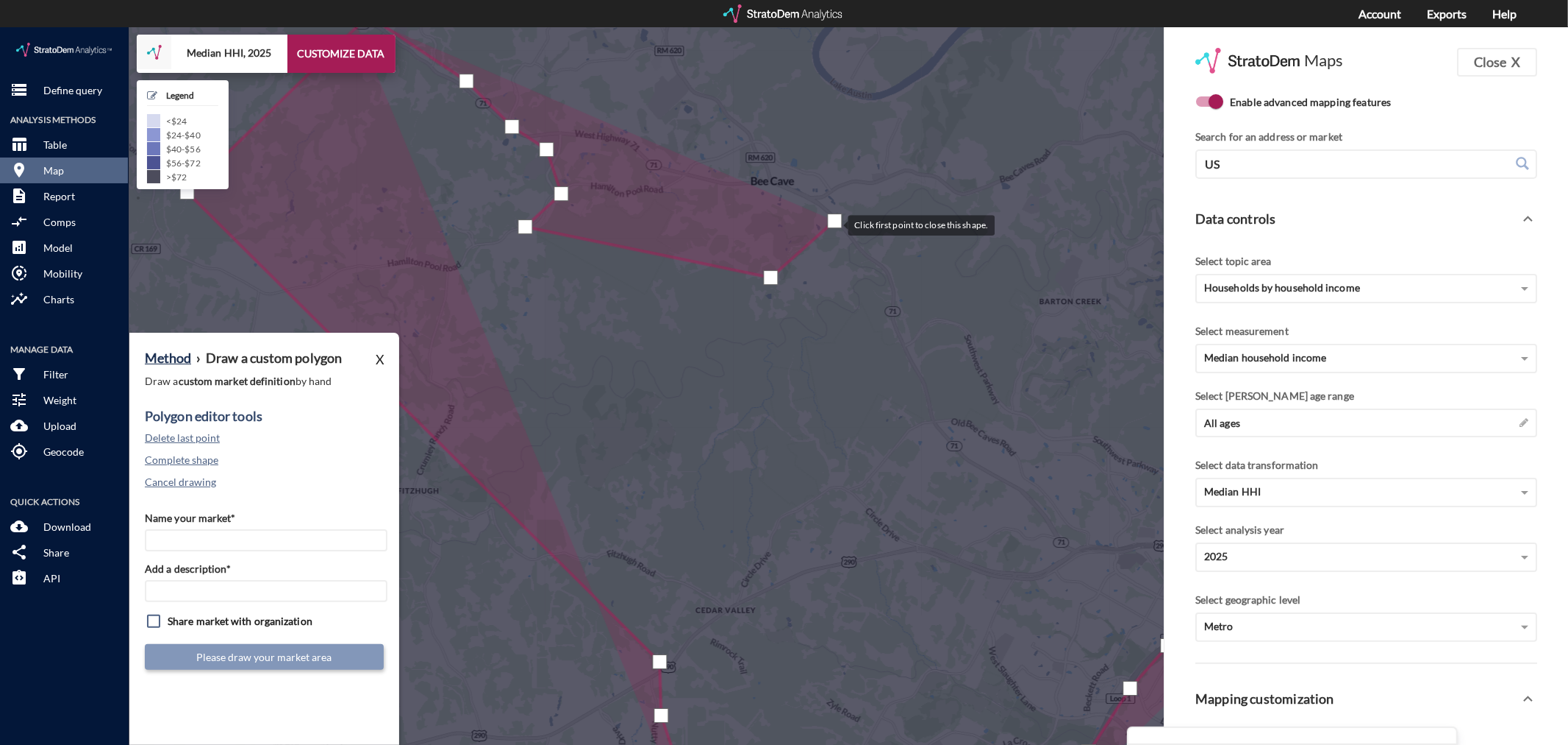
drag, startPoint x: 857, startPoint y: 122, endPoint x: 834, endPoint y: 196, distance: 77.5
click div
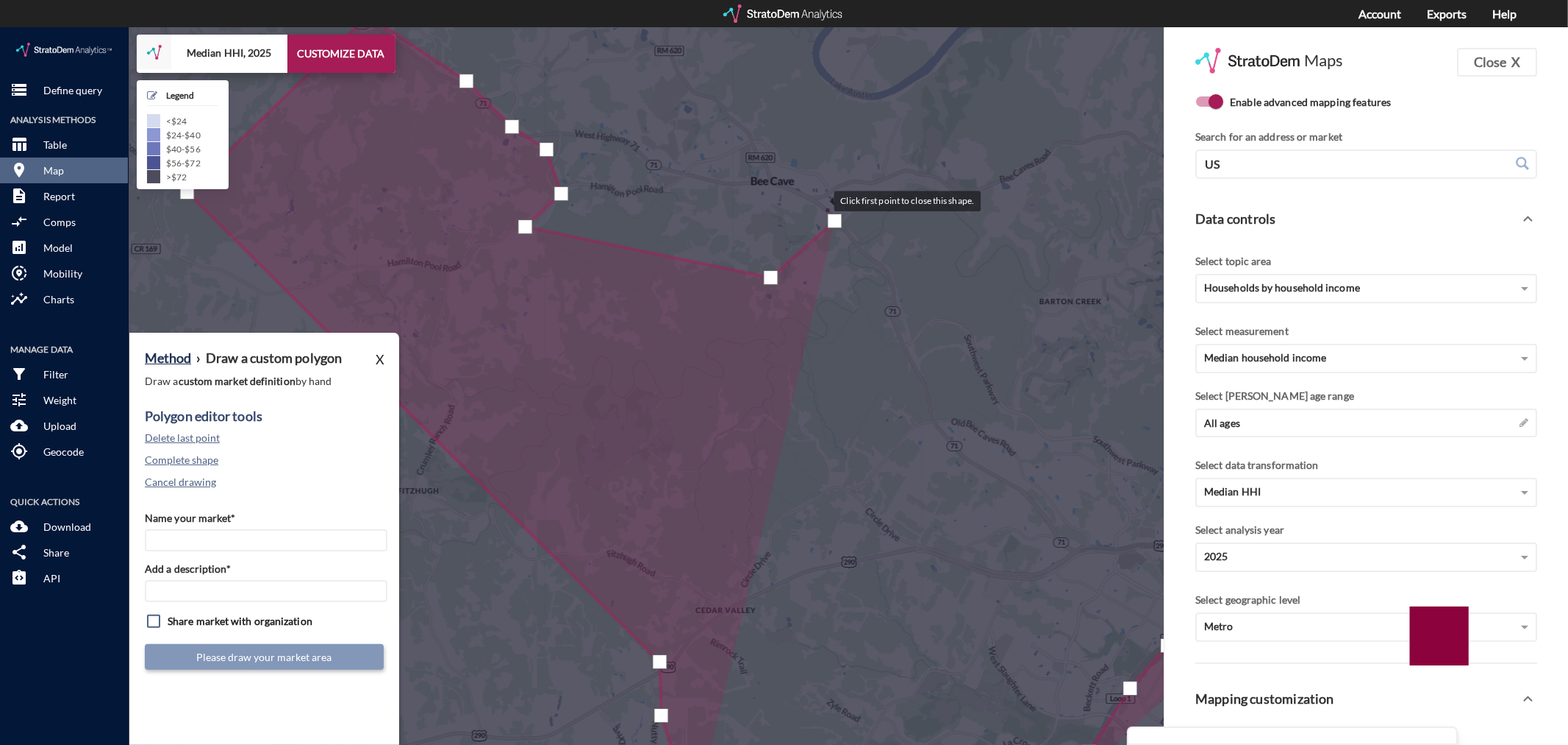
click div
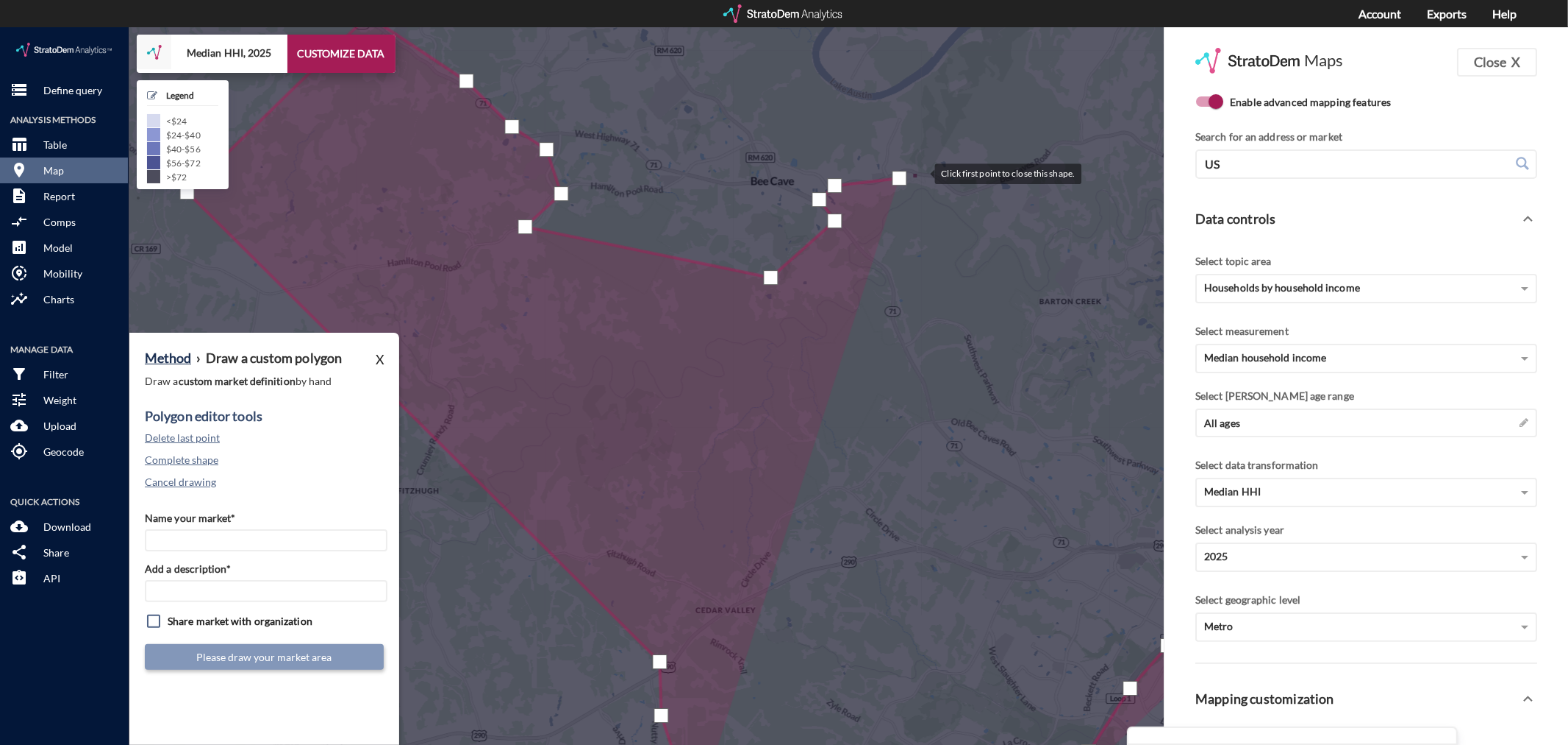
click div
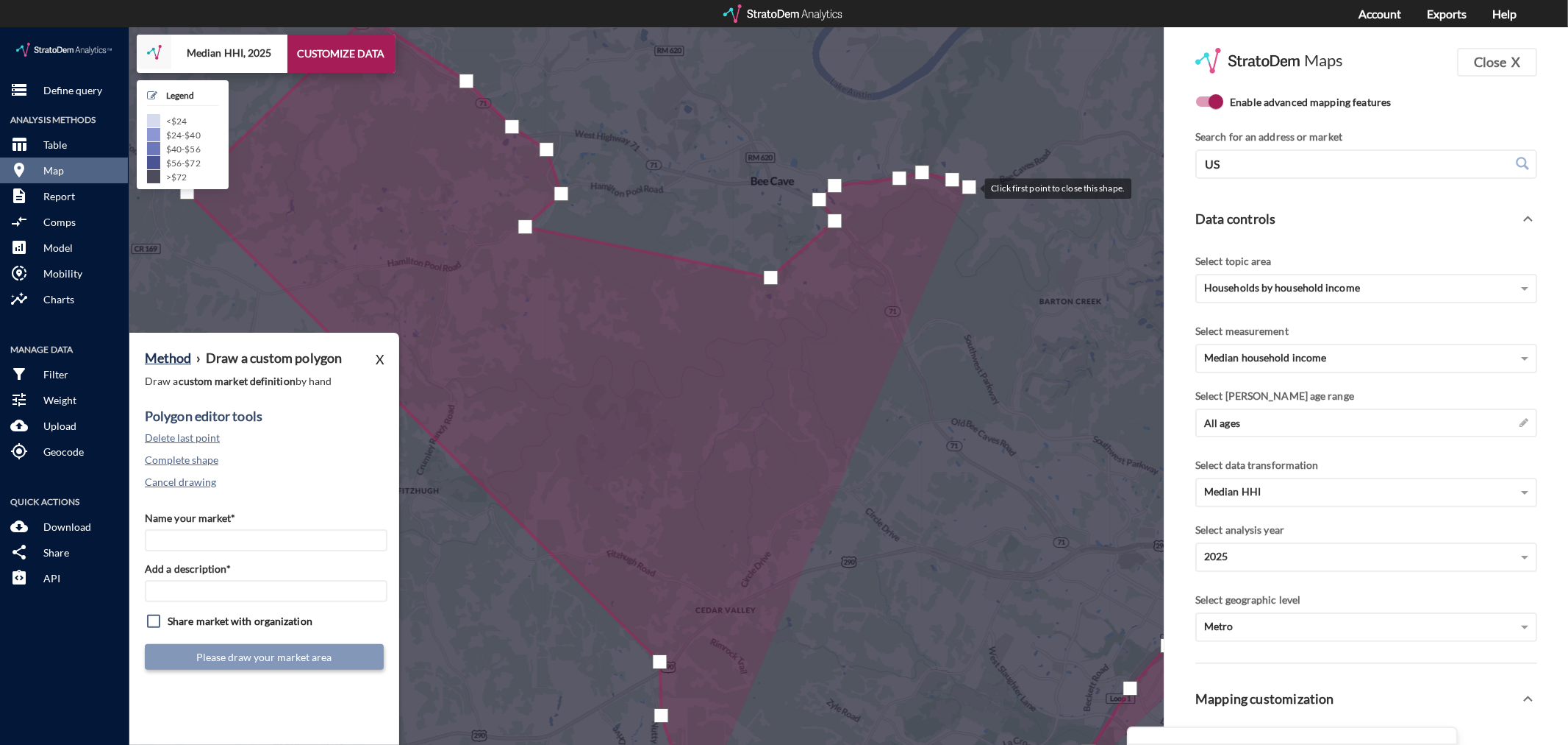
click div
drag, startPoint x: 1010, startPoint y: 151, endPoint x: 1036, endPoint y: 137, distance: 29.5
click div
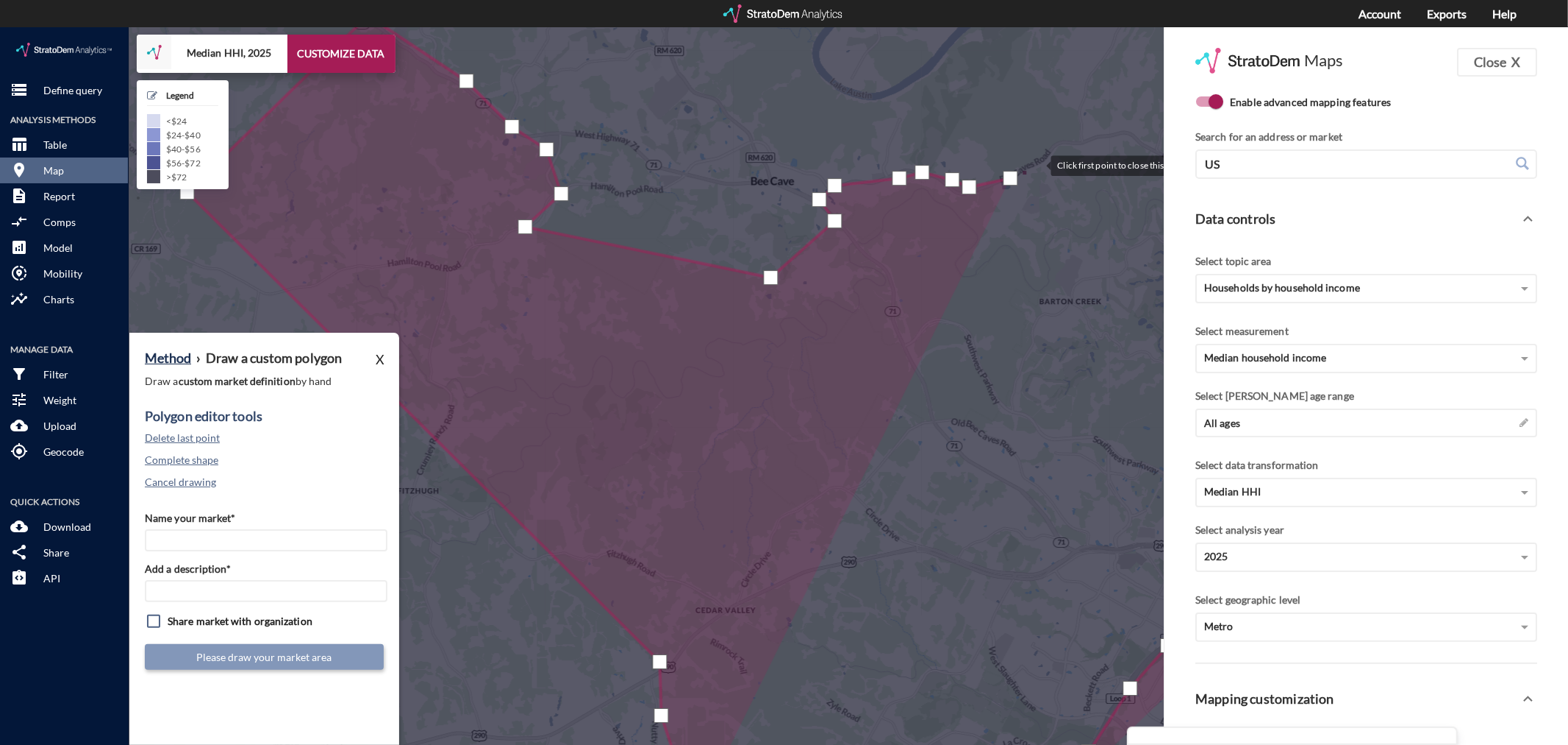
click div
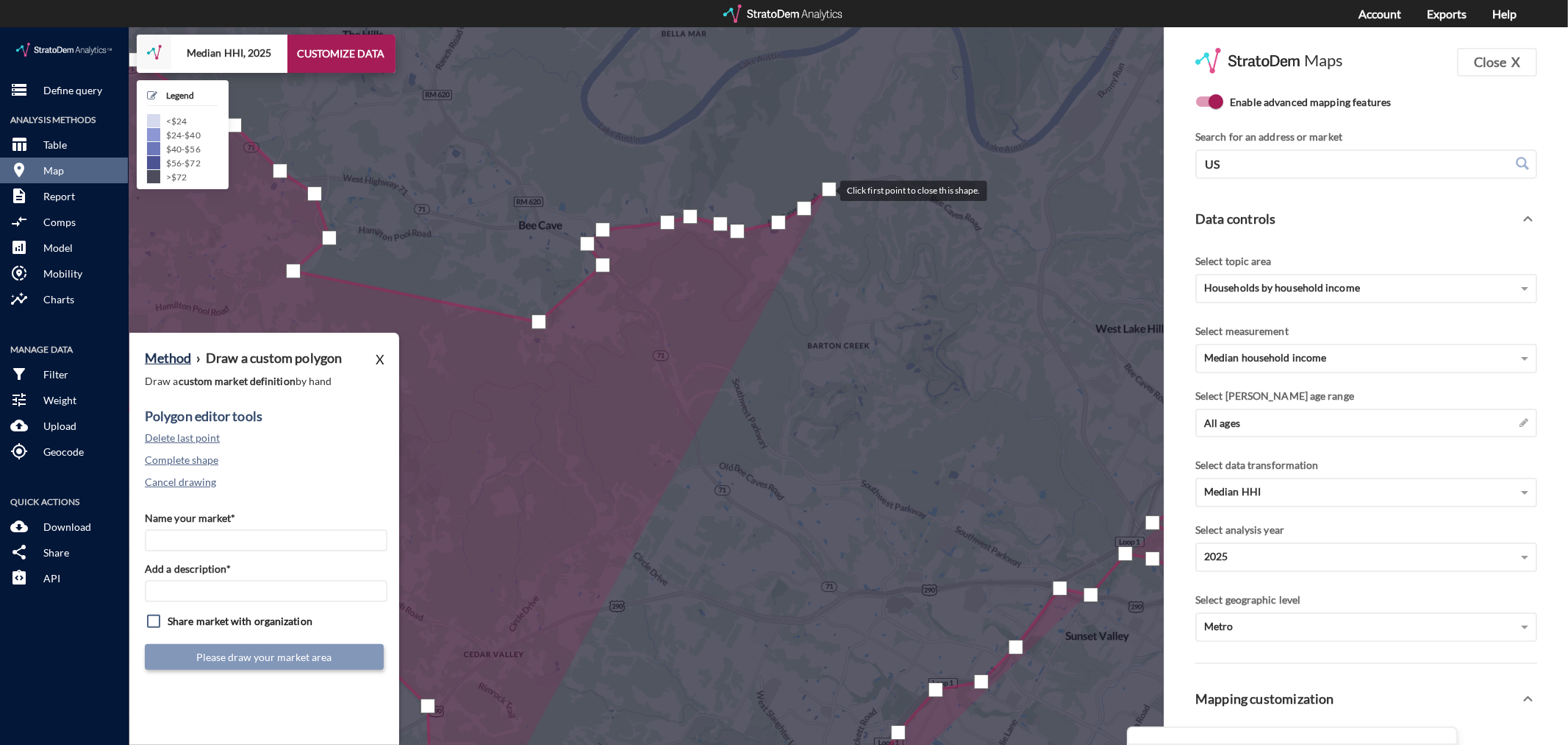
drag, startPoint x: 1061, startPoint y: 117, endPoint x: 826, endPoint y: 161, distance: 239.1
click div
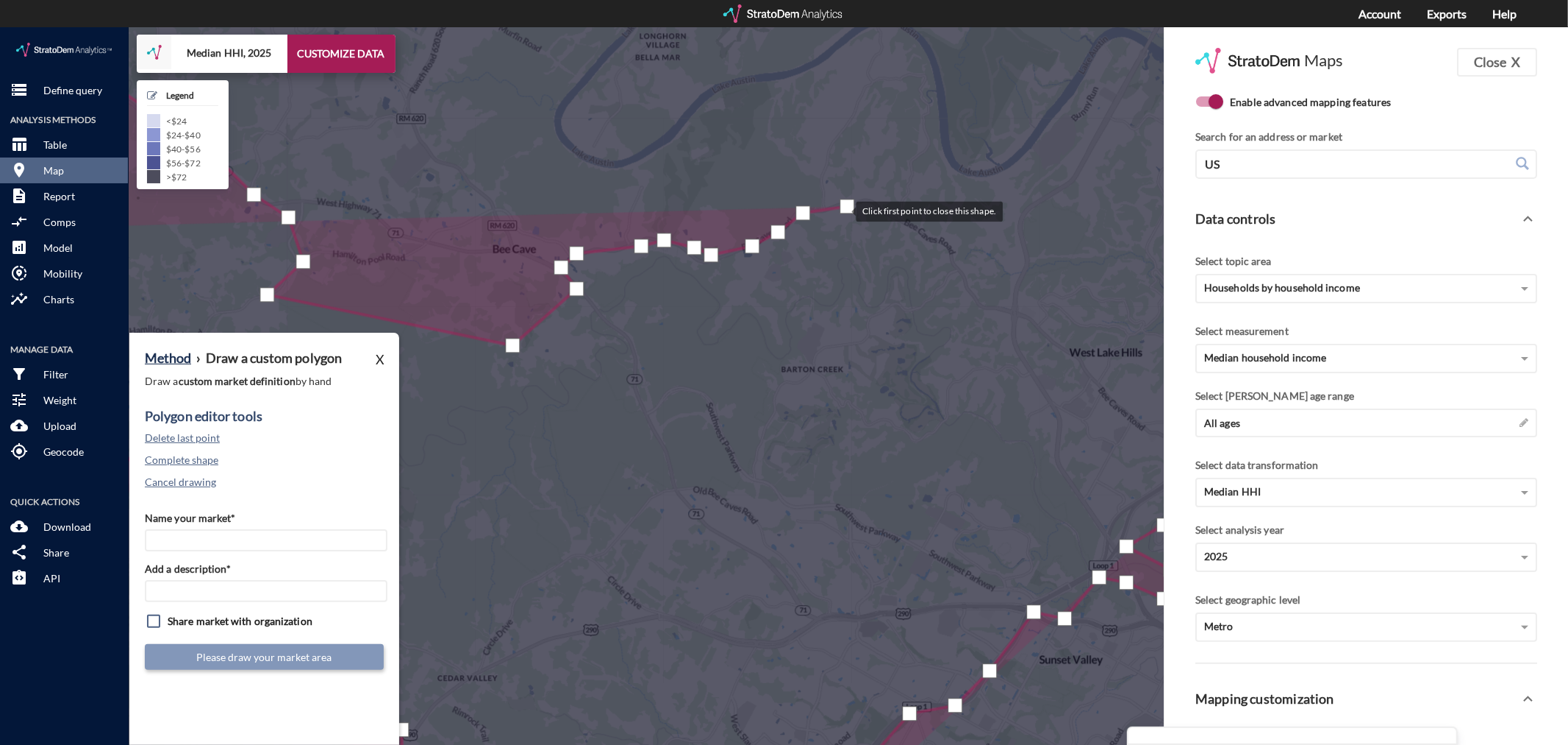
drag, startPoint x: 873, startPoint y: 154, endPoint x: 842, endPoint y: 182, distance: 41.8
click div
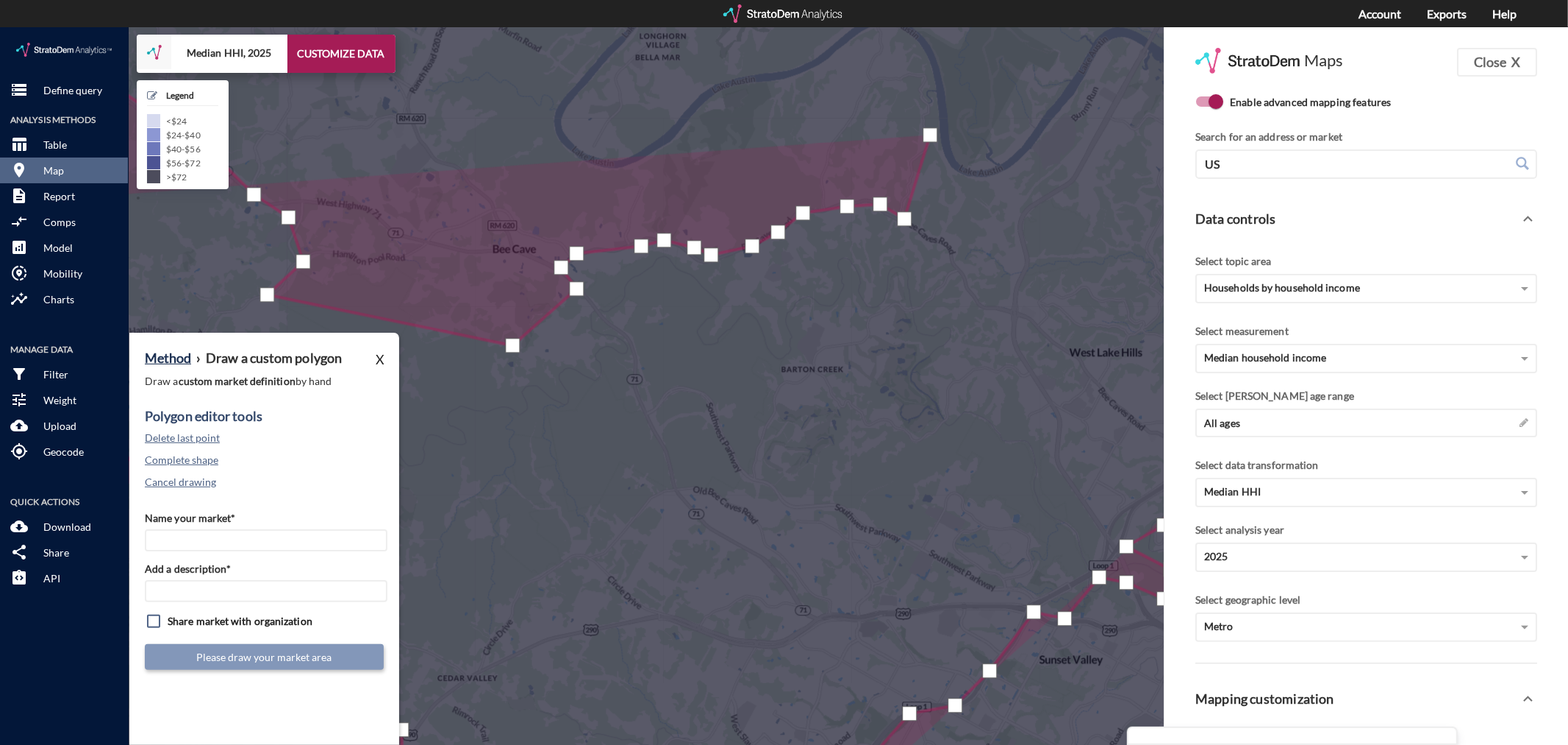
click div
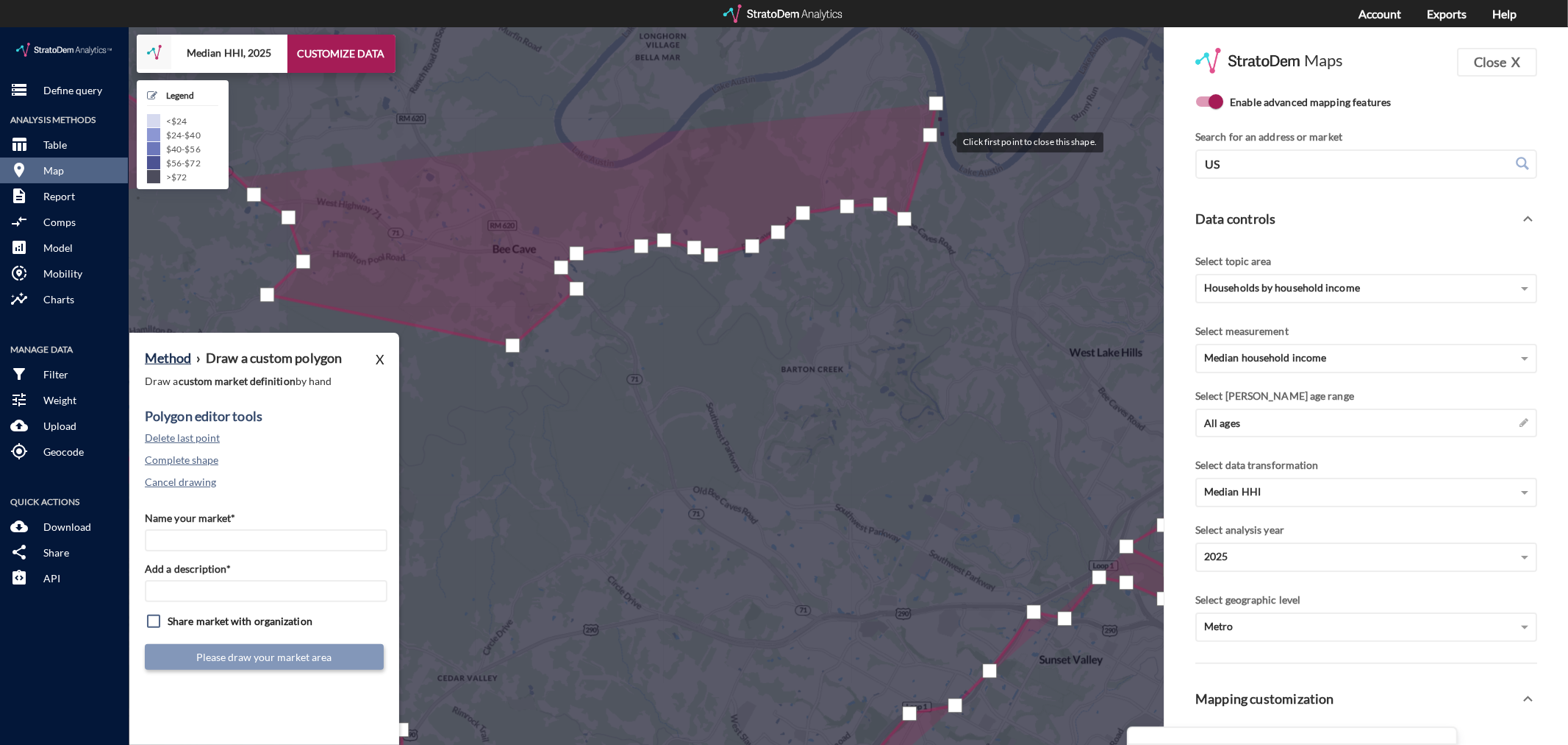
click div
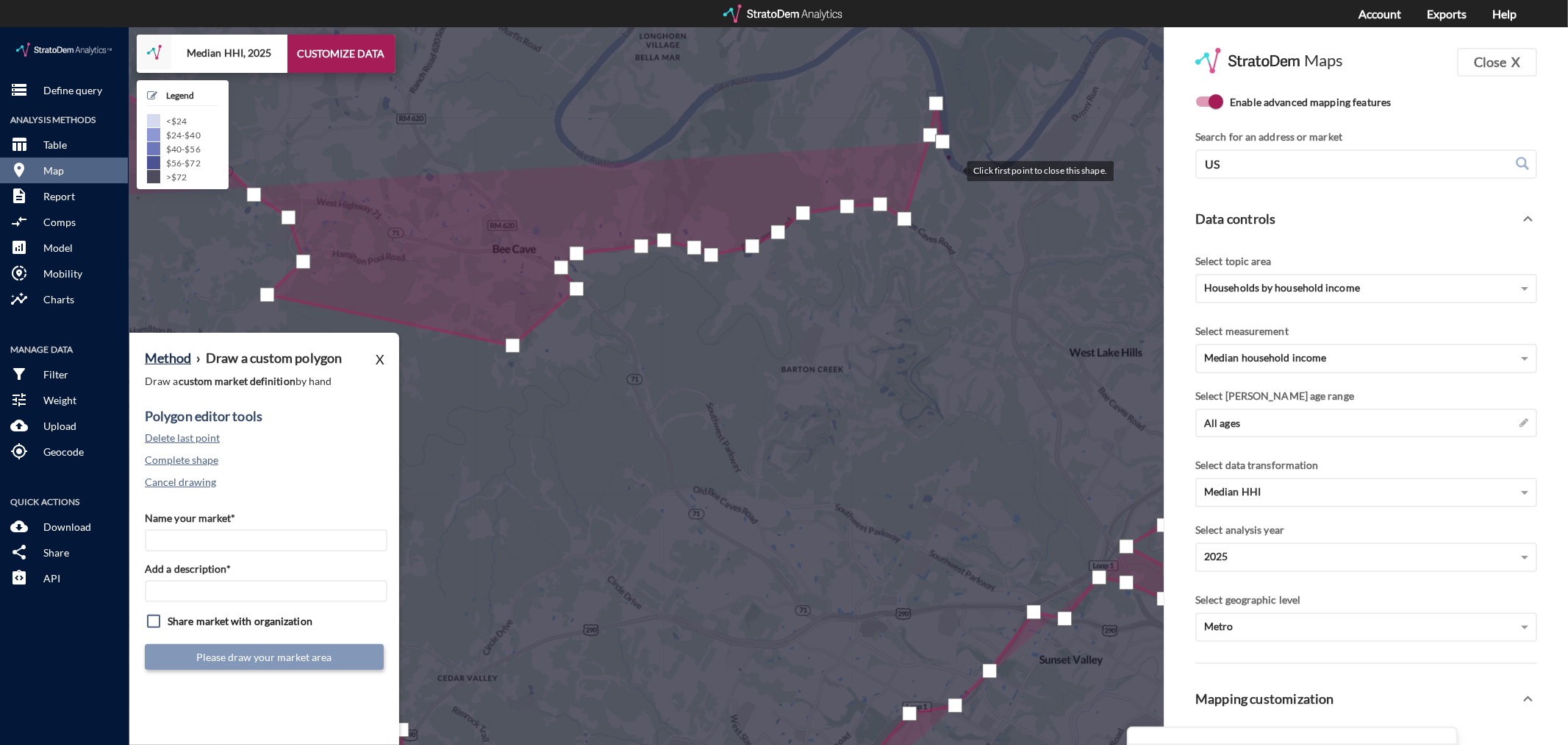
click div
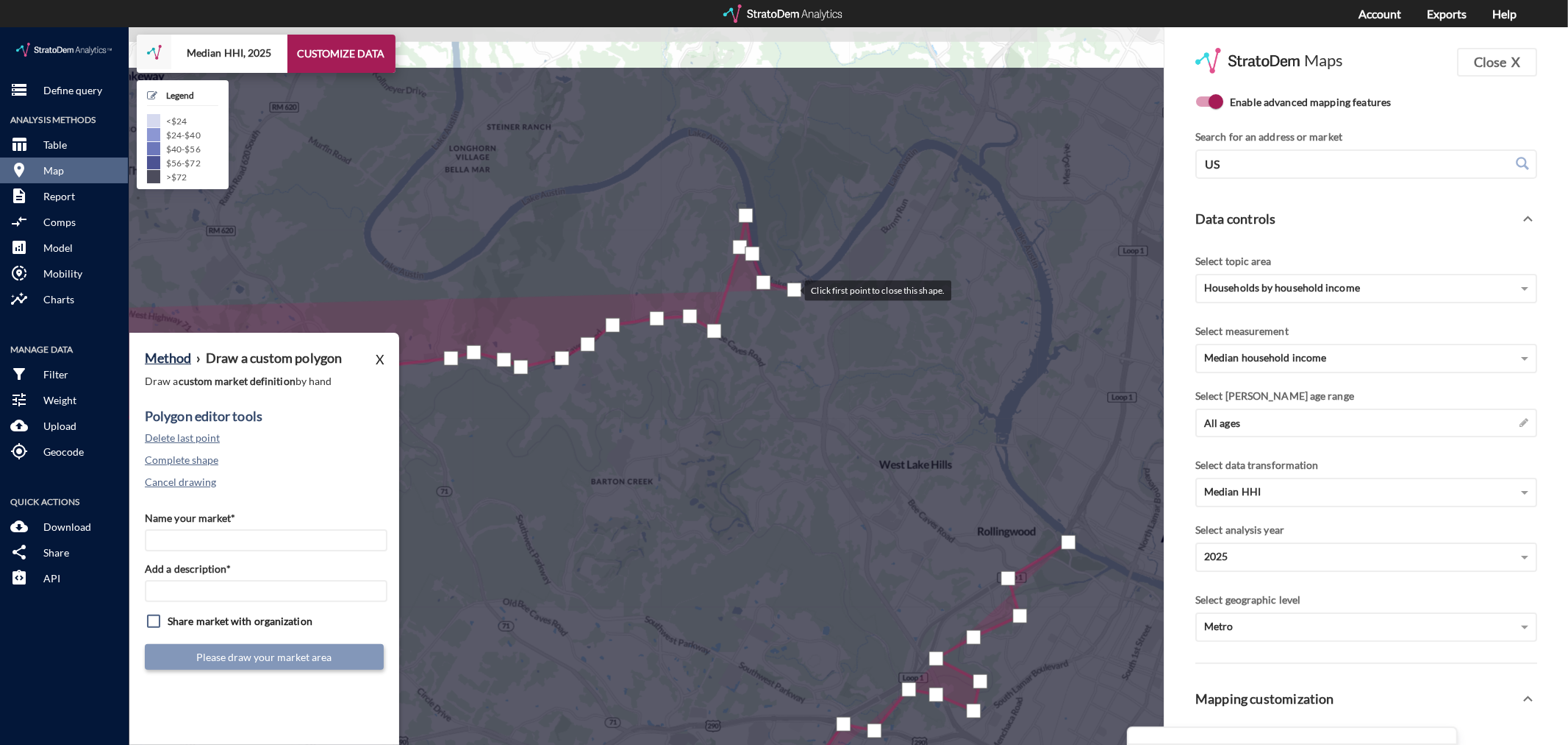
drag, startPoint x: 985, startPoint y: 150, endPoint x: 791, endPoint y: 262, distance: 224.0
click div
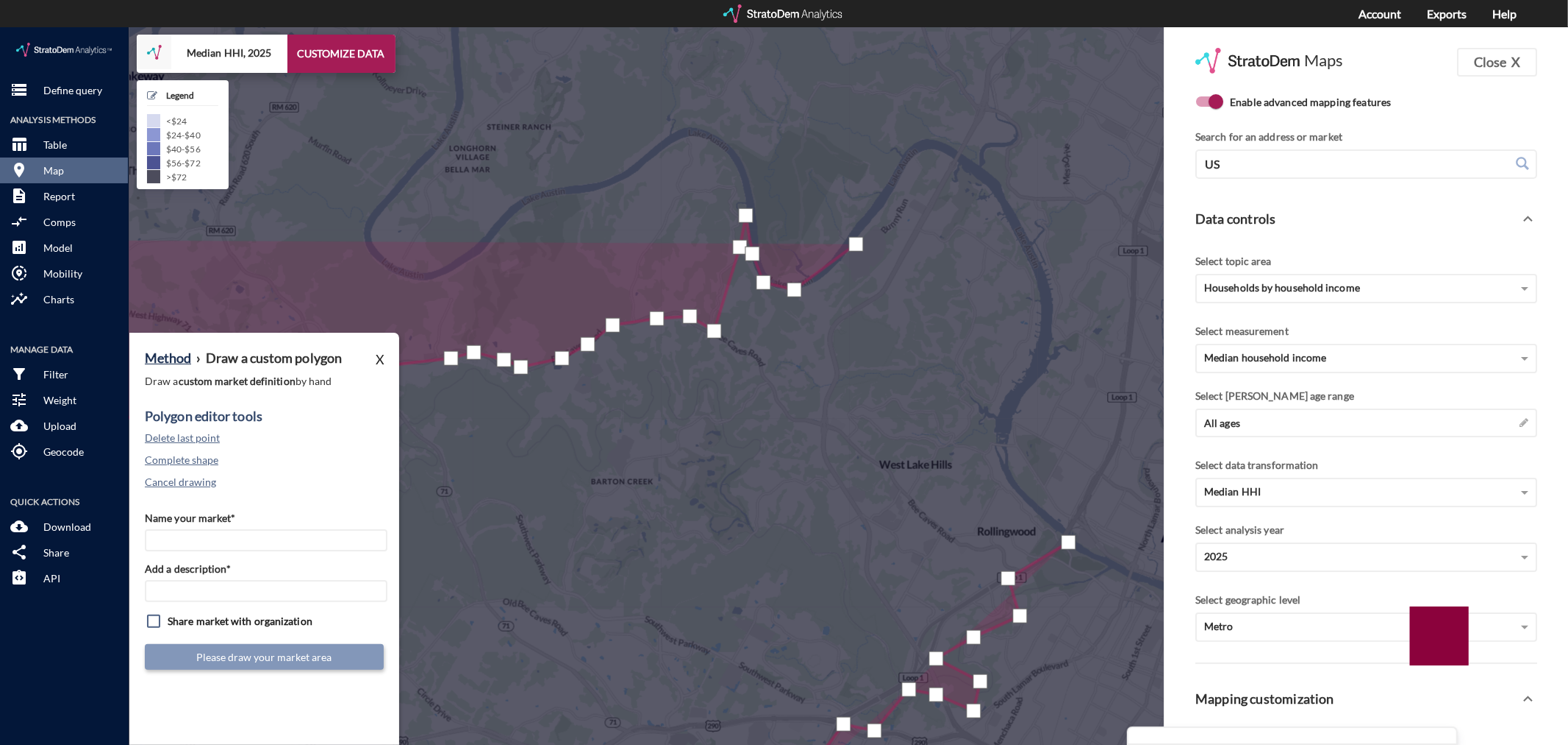
click div
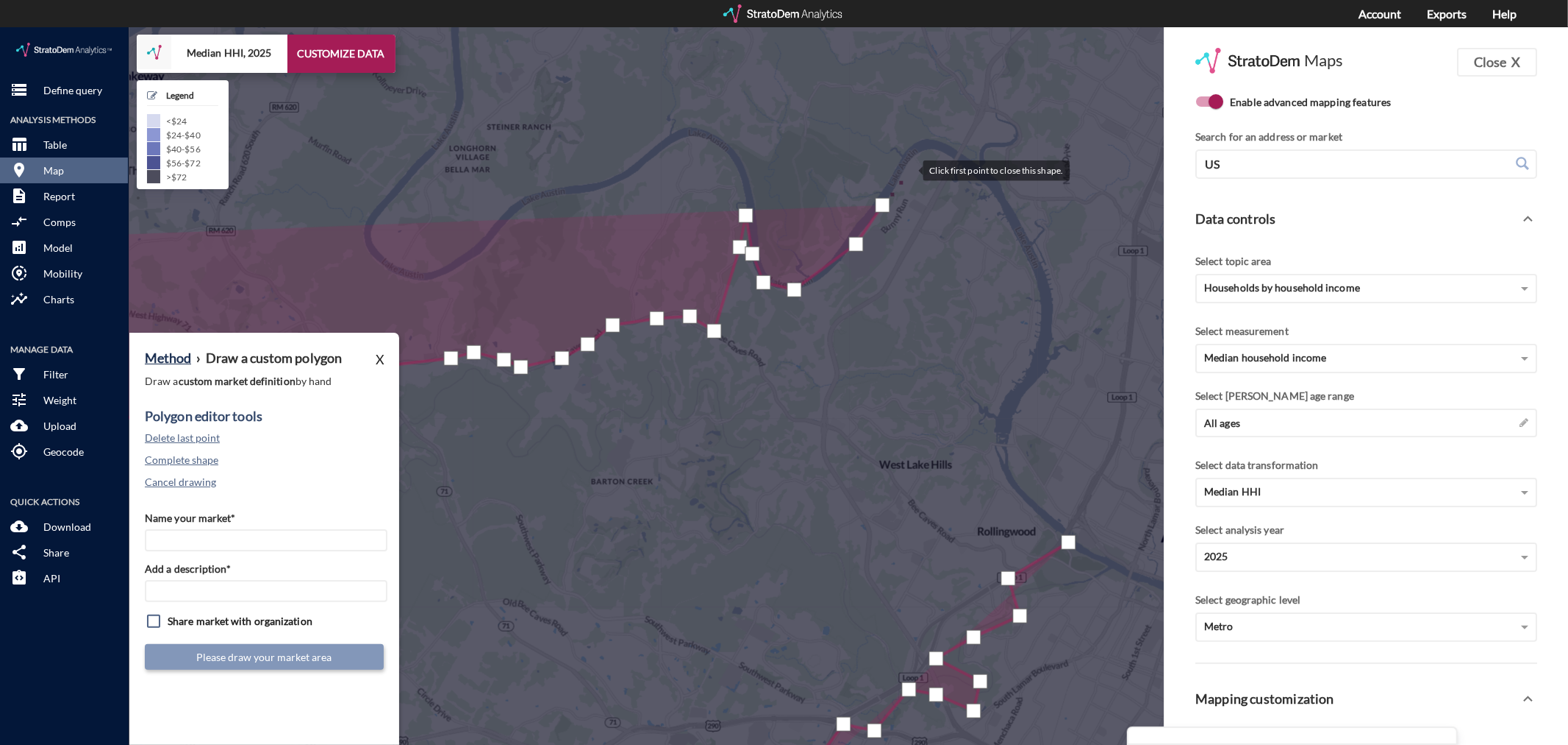
click div
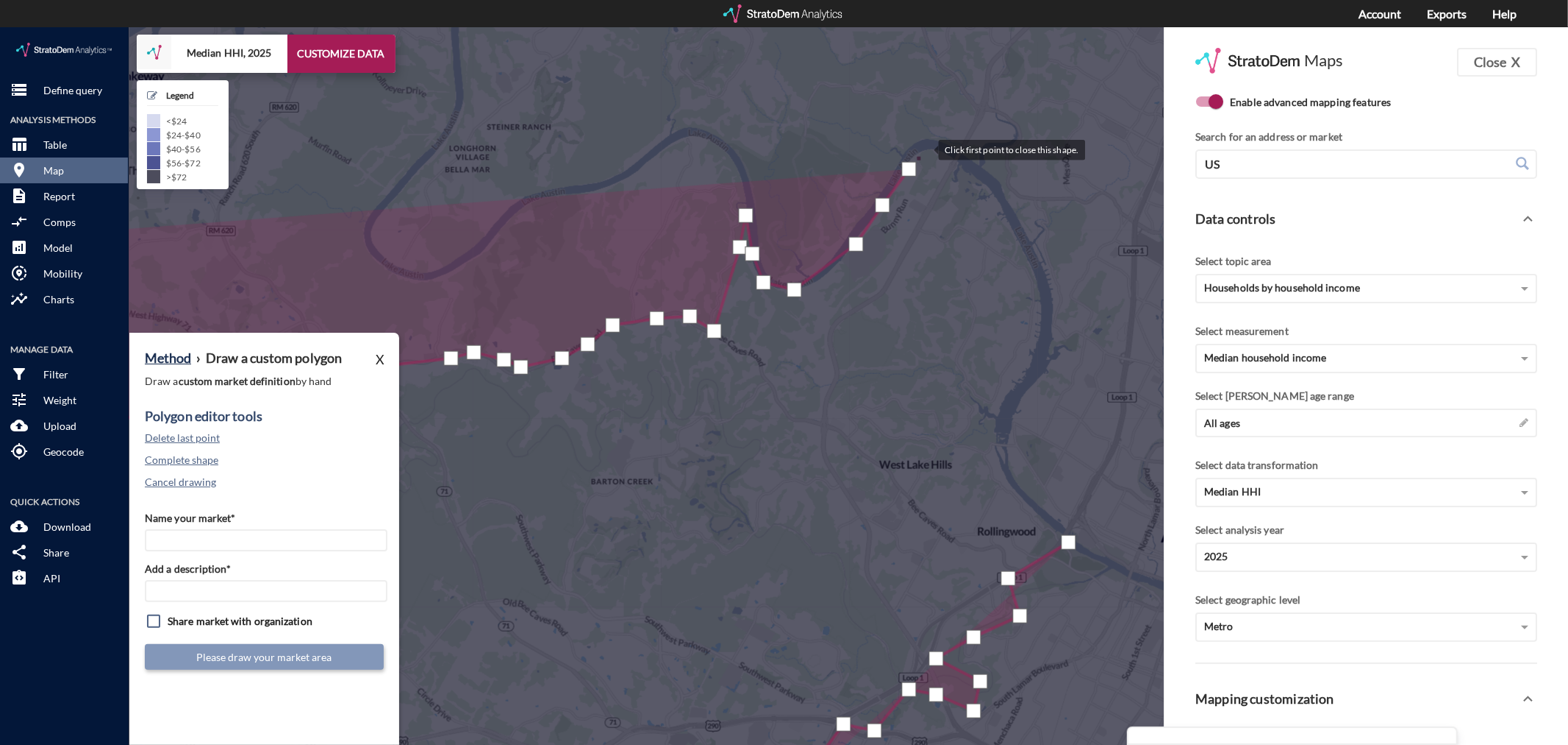
click div
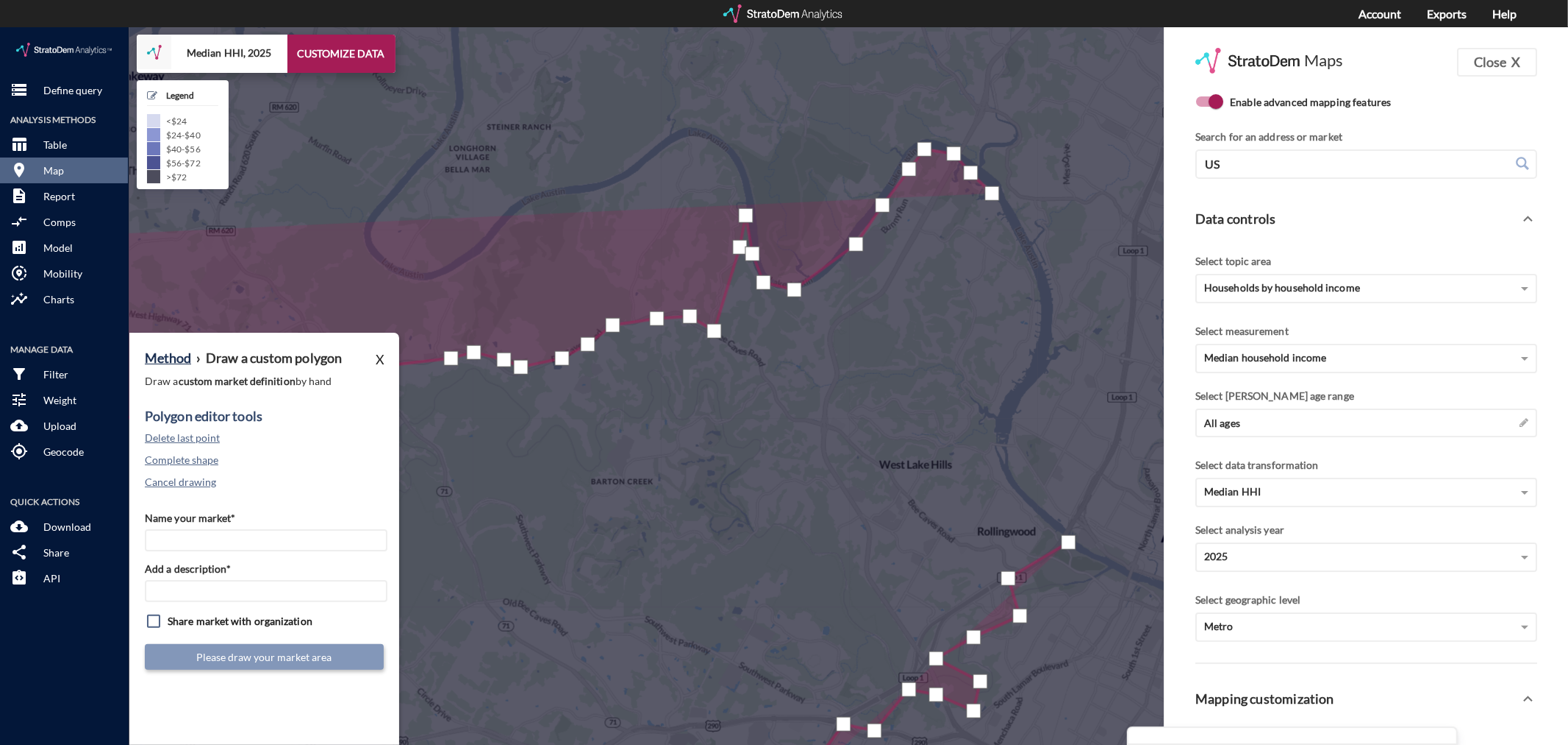
click div
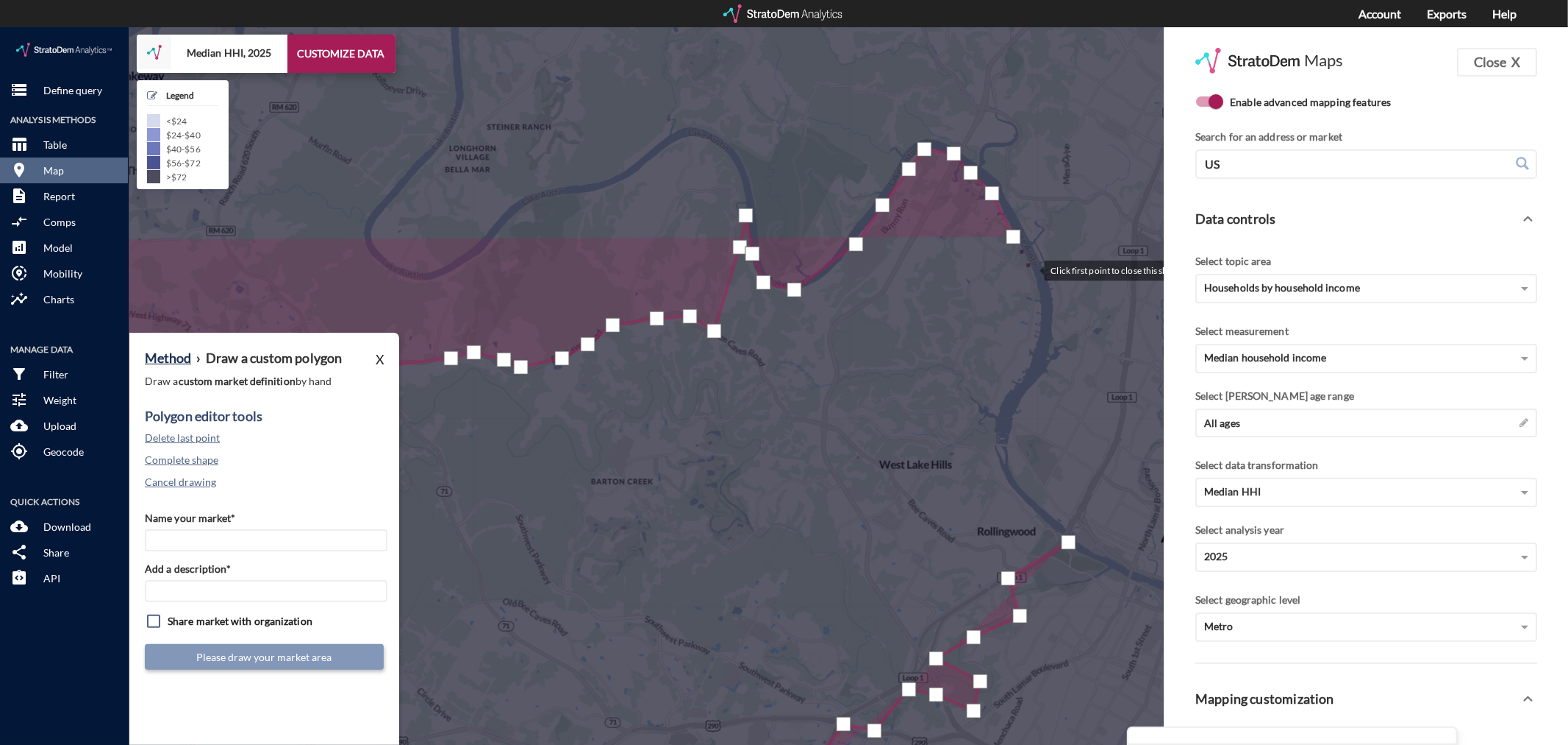
click div
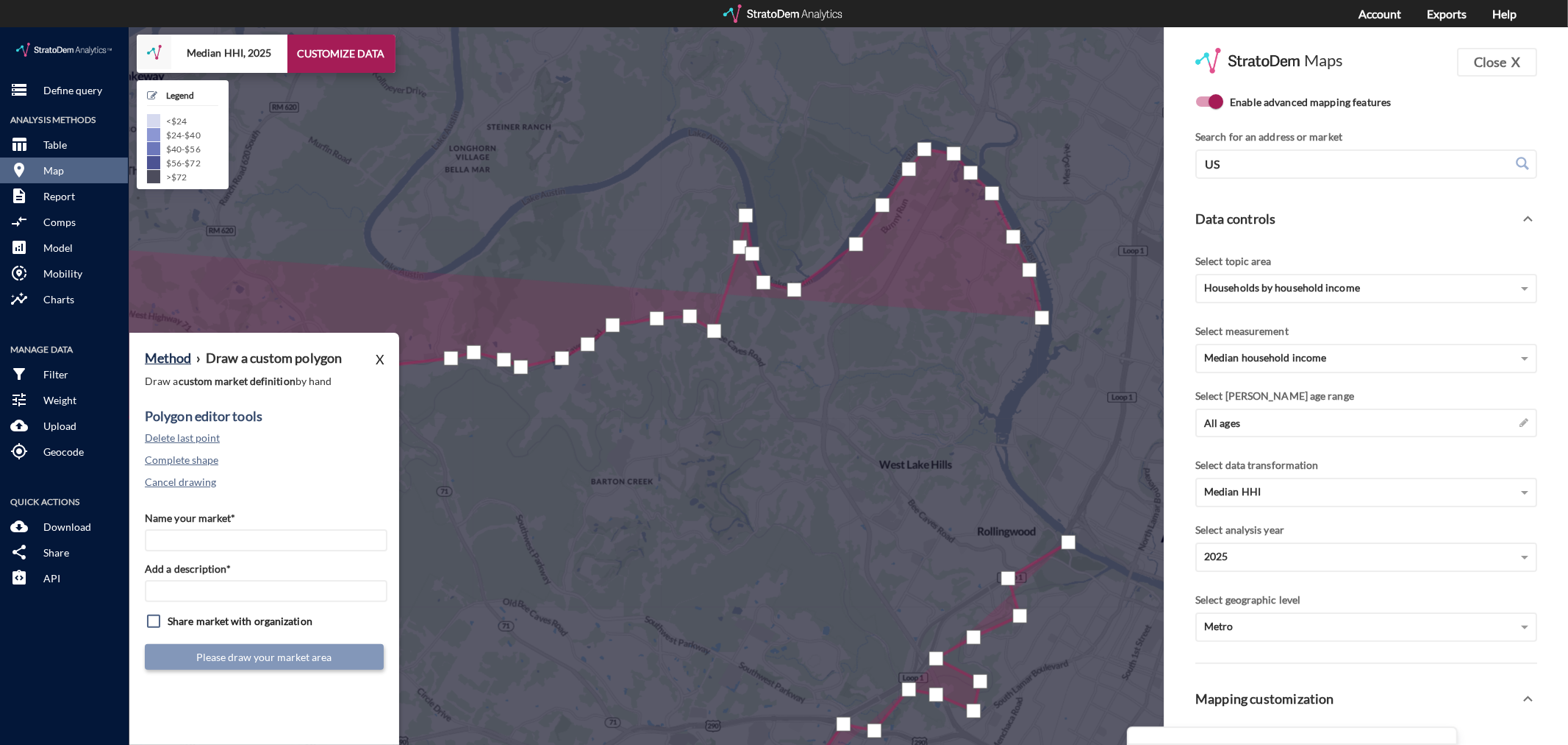
click div
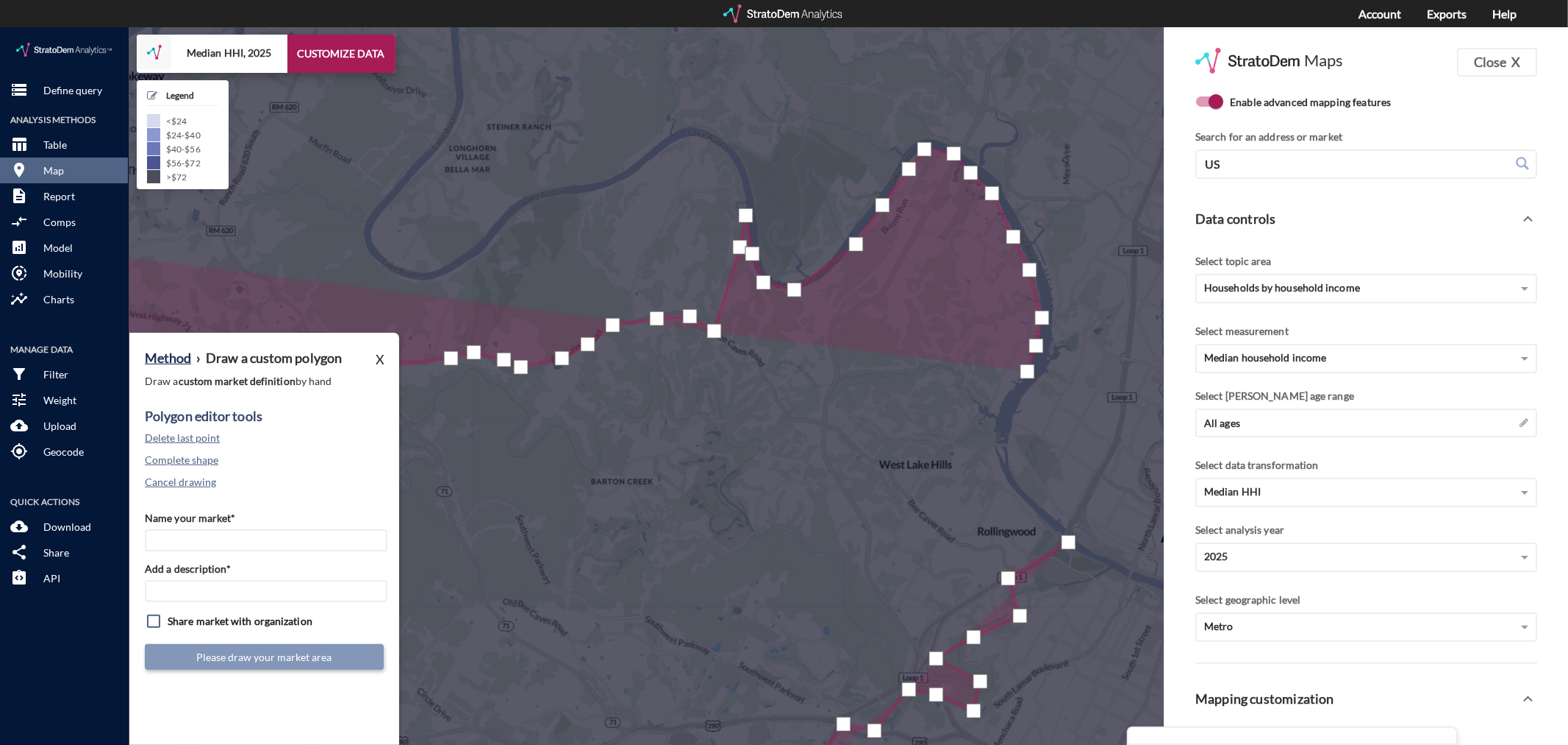
click div
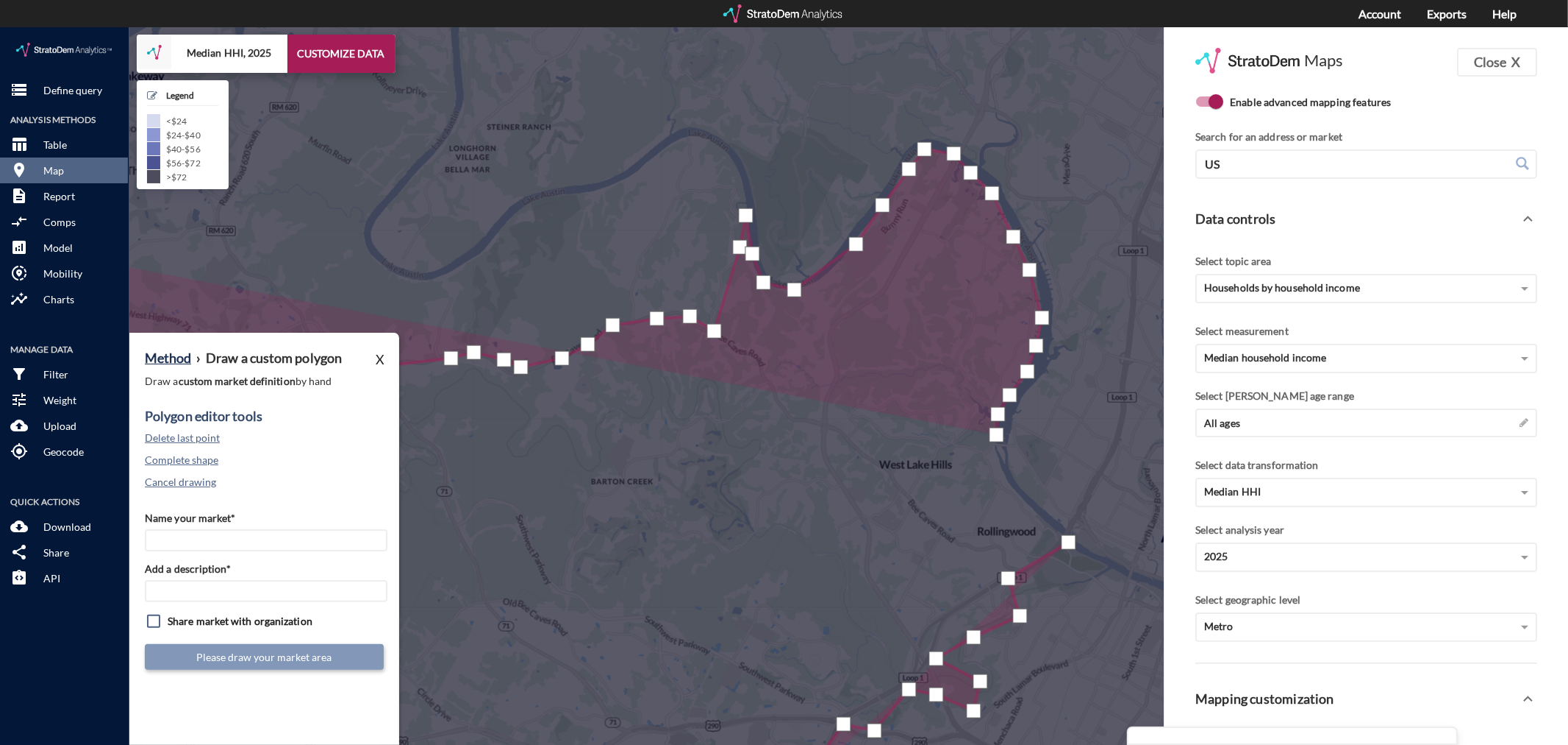
click div
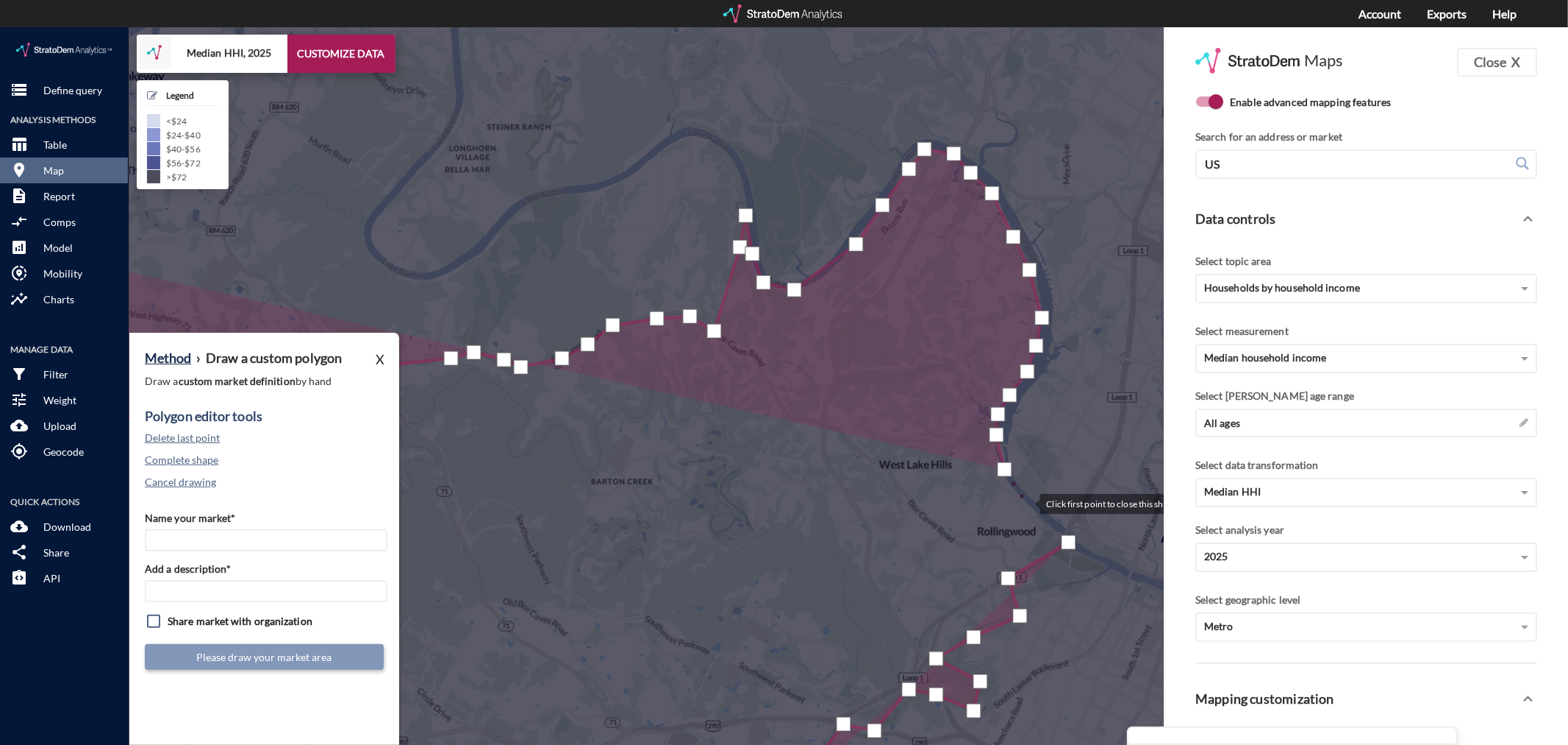
click div
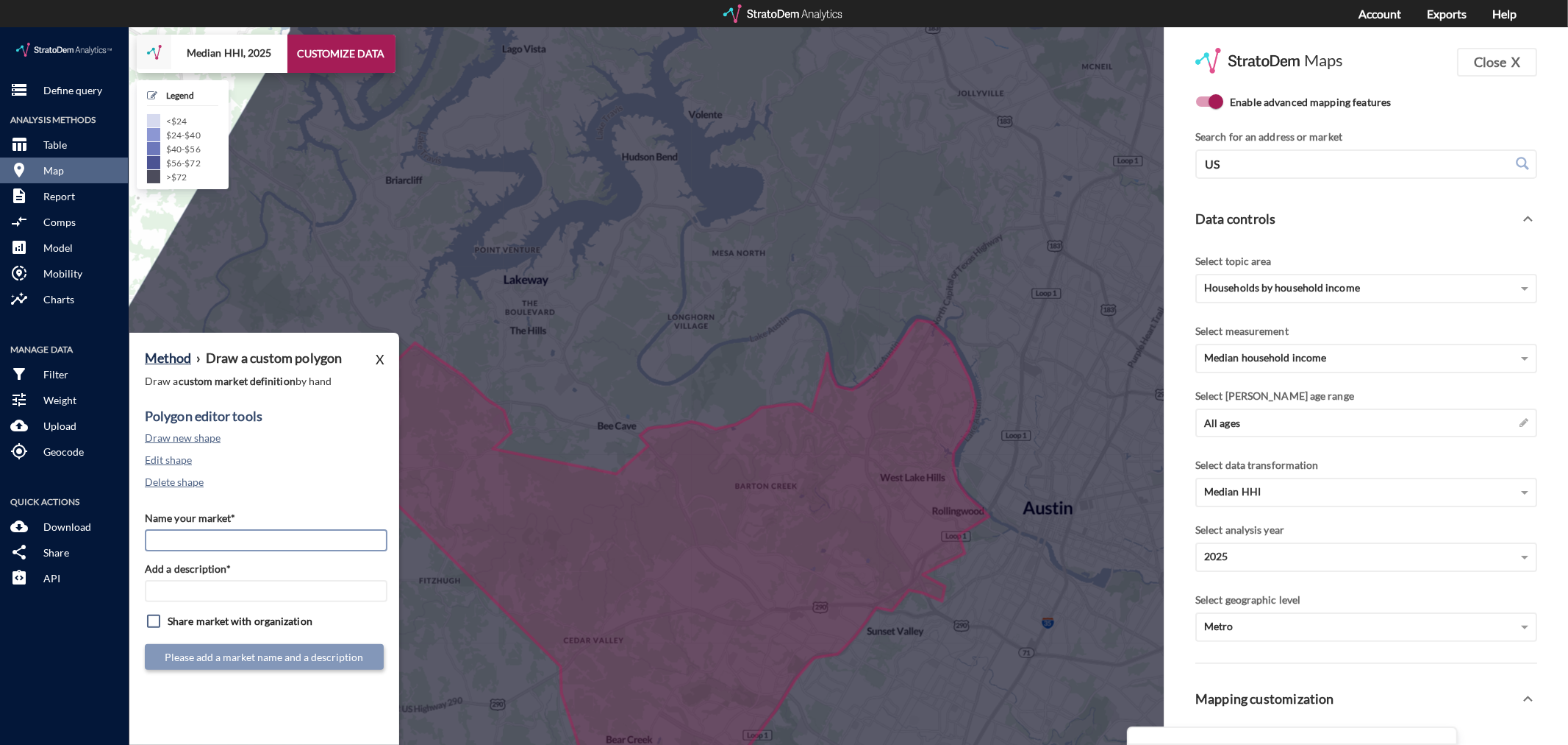
click input "Name your market*"
type input "Southwest Austin - Austin MSA"
paste input "Southwest Austin - Austin MSA"
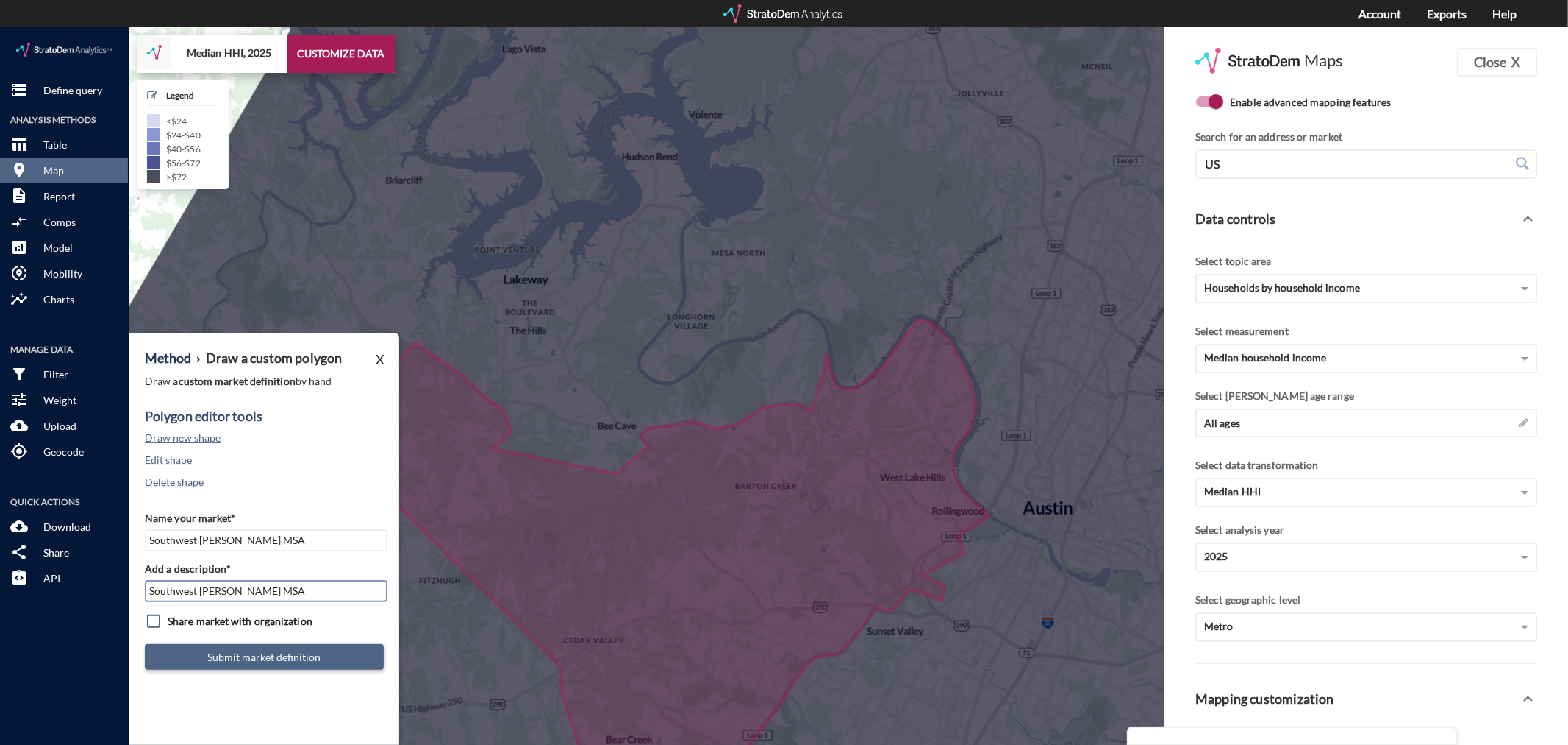
type input "Southwest Austin - Austin MSA"
click button "Submit market definition"
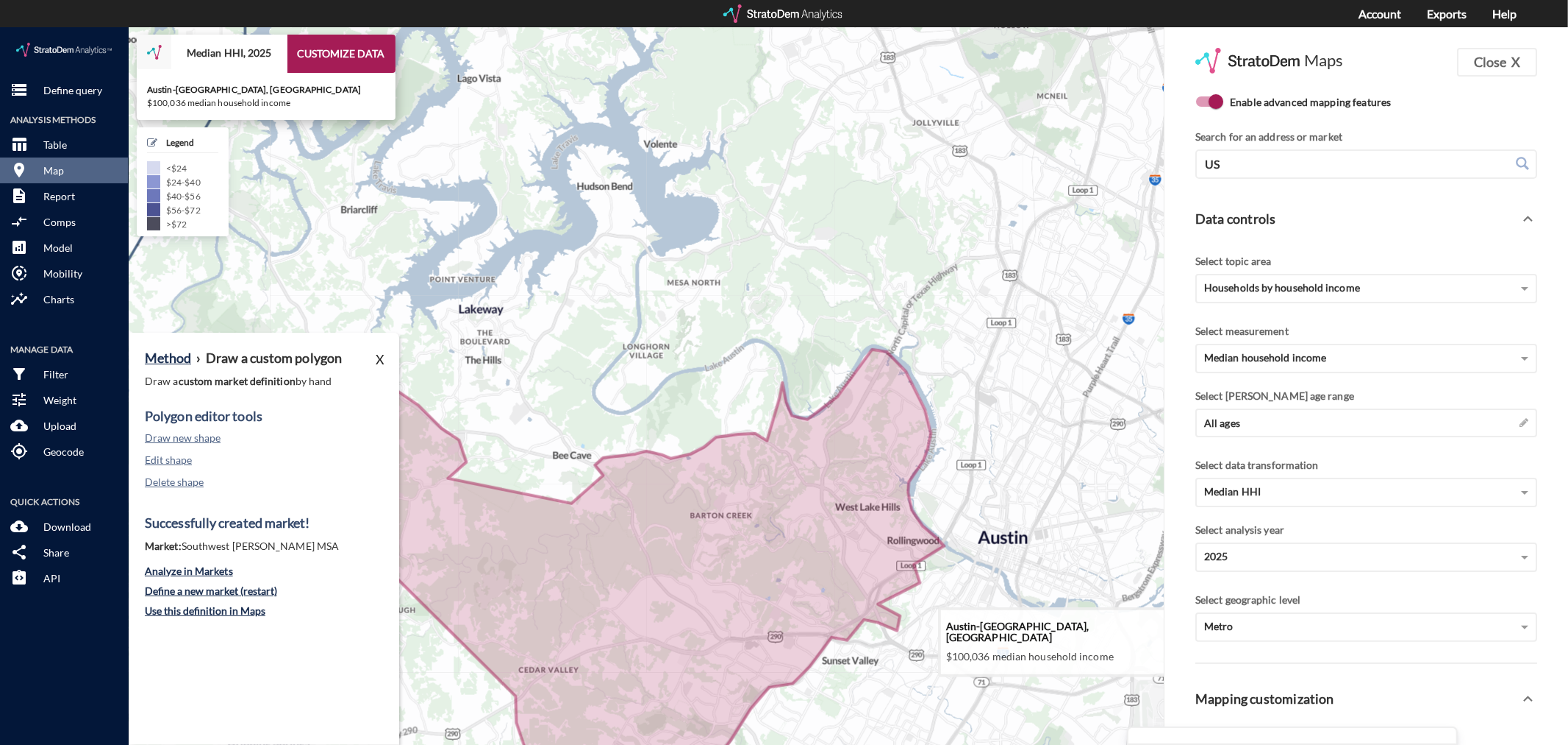
drag, startPoint x: 1031, startPoint y: 507, endPoint x: 980, endPoint y: 541, distance: 61.3
click icon
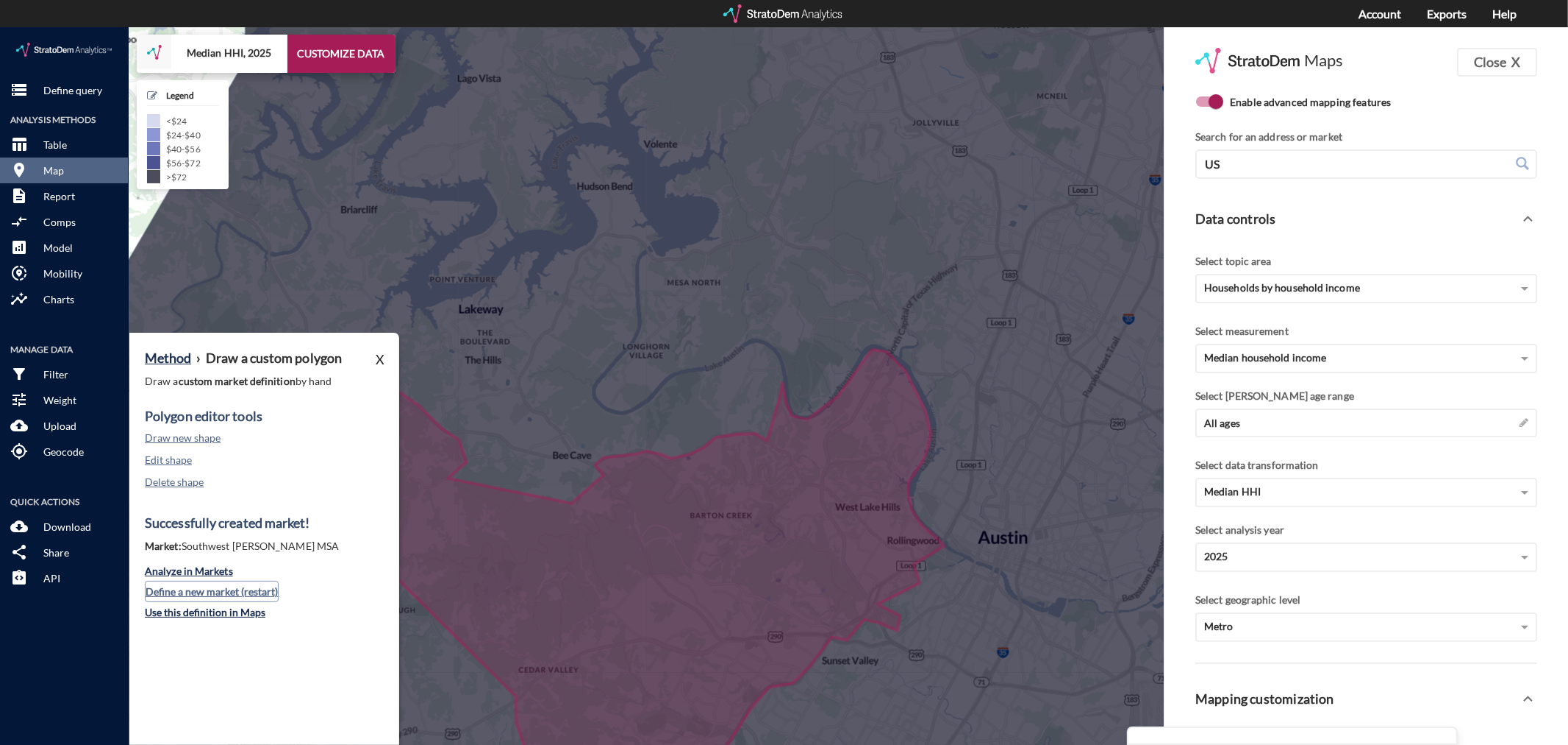
click button "Define a new market (restart)"
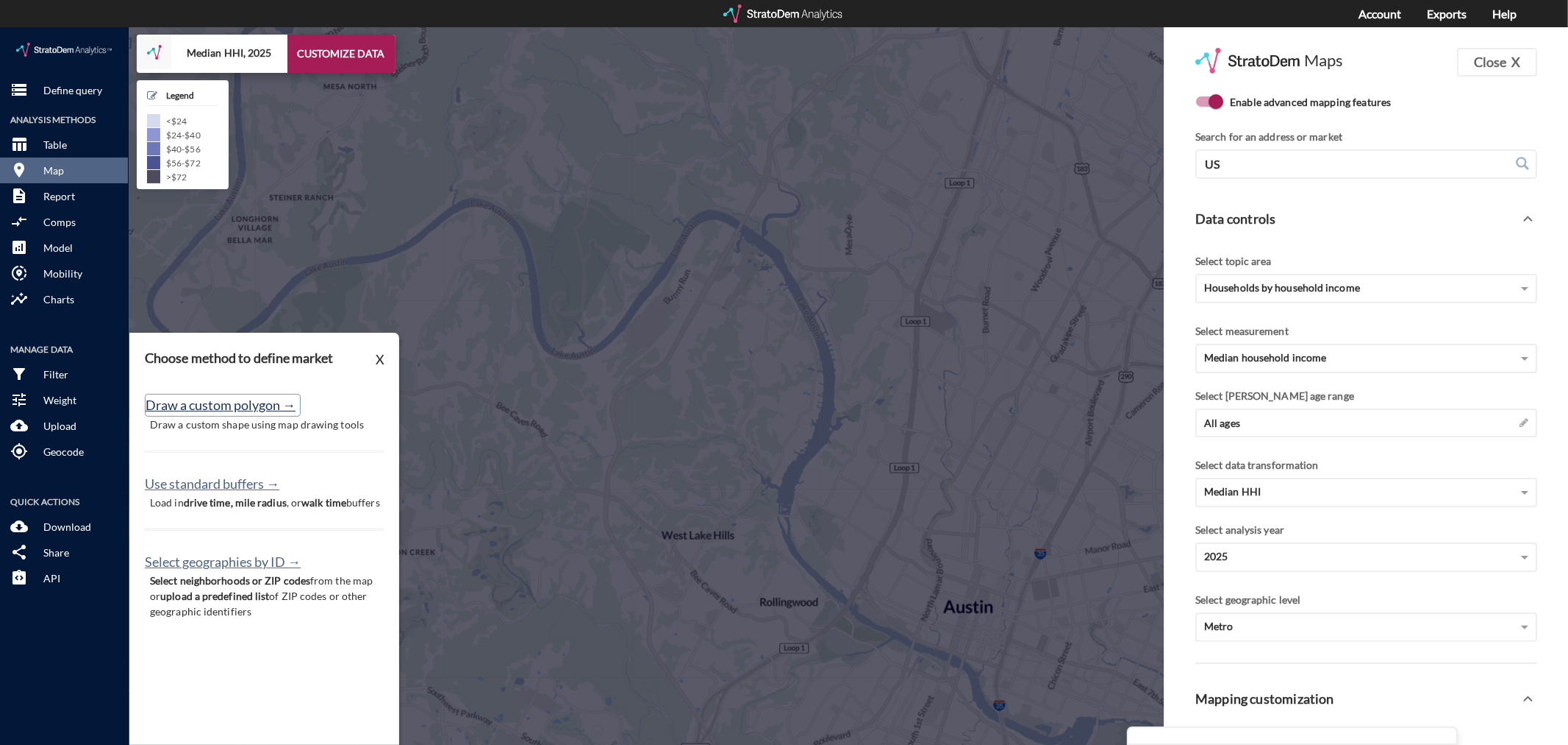
click button "Draw a custom polygon →"
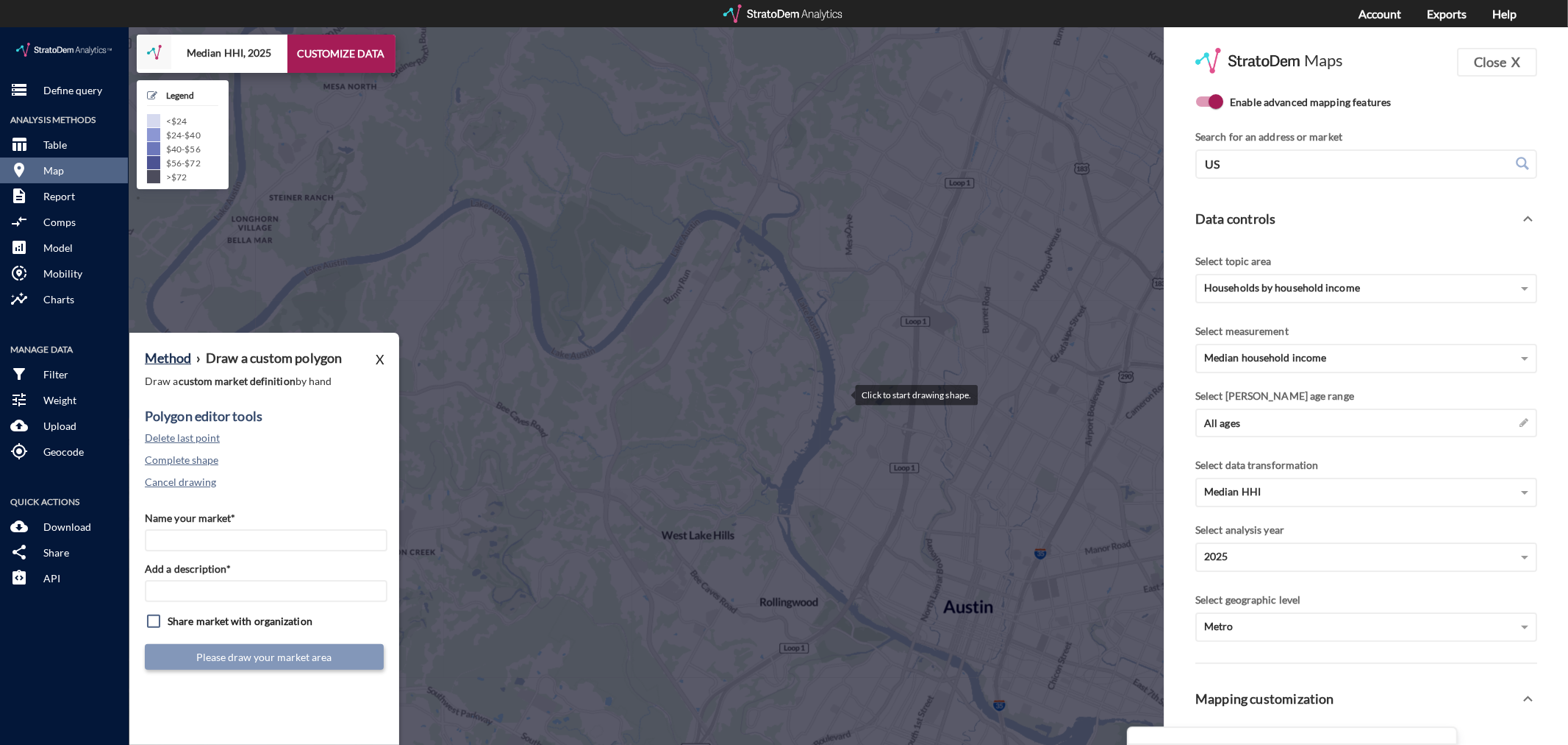
click div
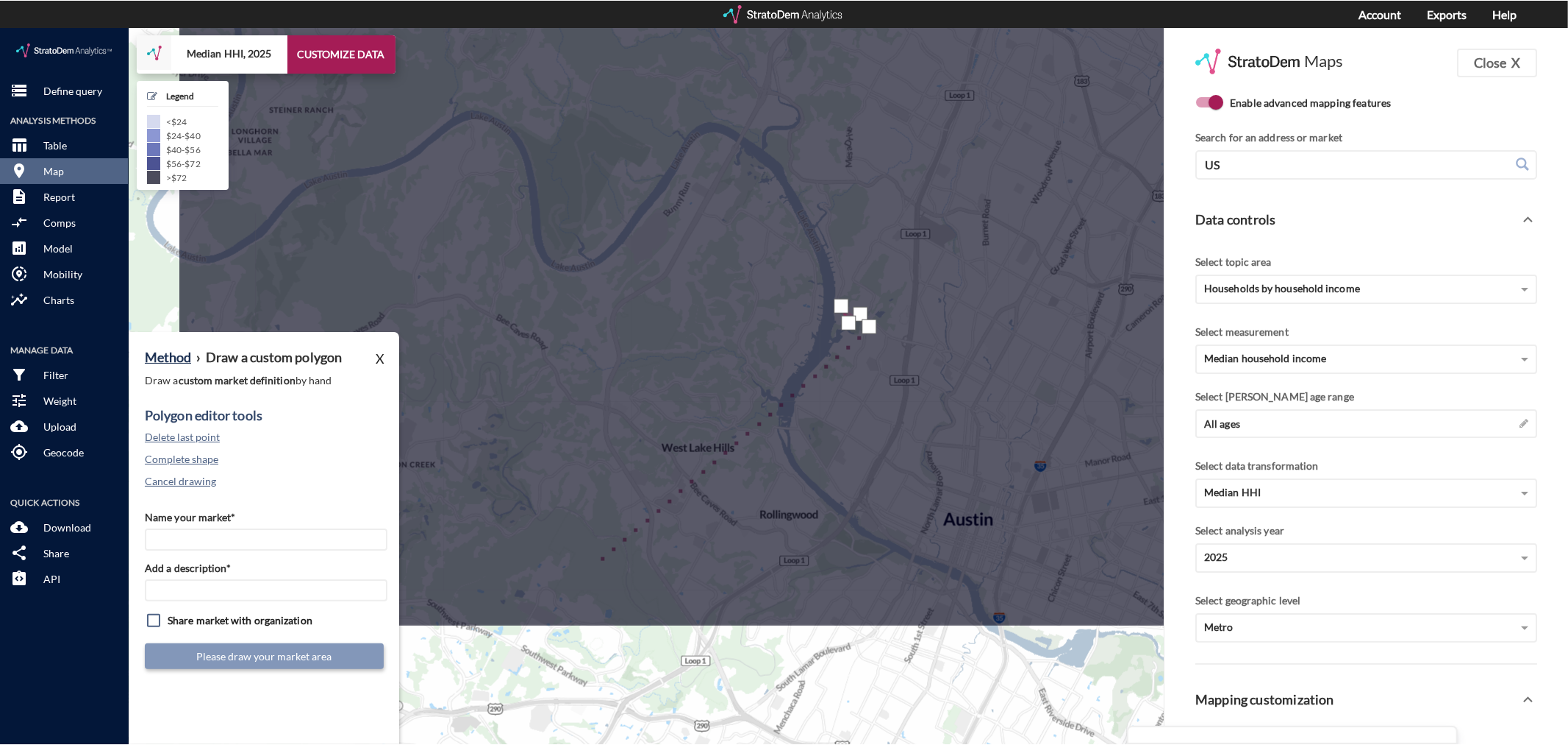
scroll to position [472, 0]
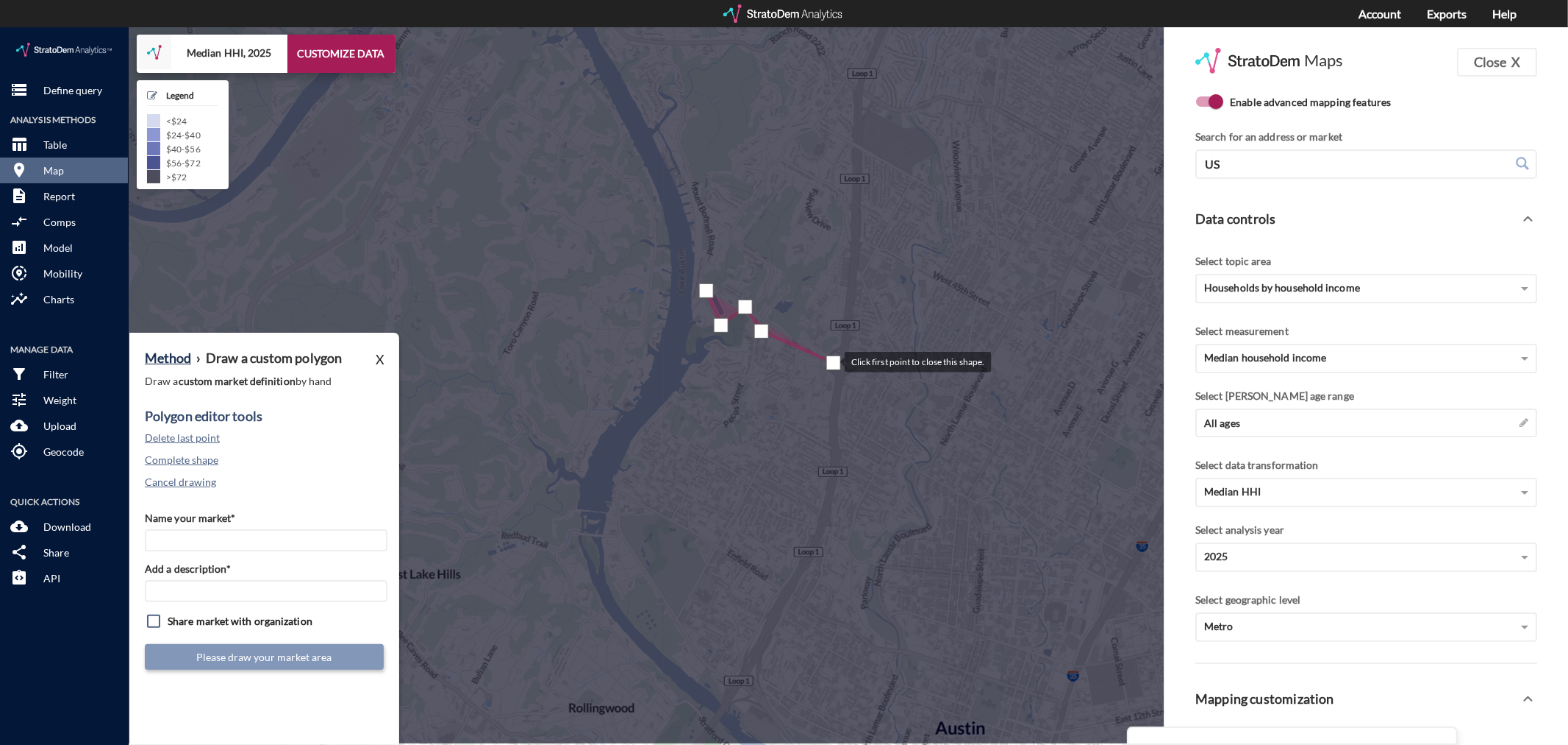
drag, startPoint x: 913, startPoint y: 407, endPoint x: 831, endPoint y: 334, distance: 109.8
click div
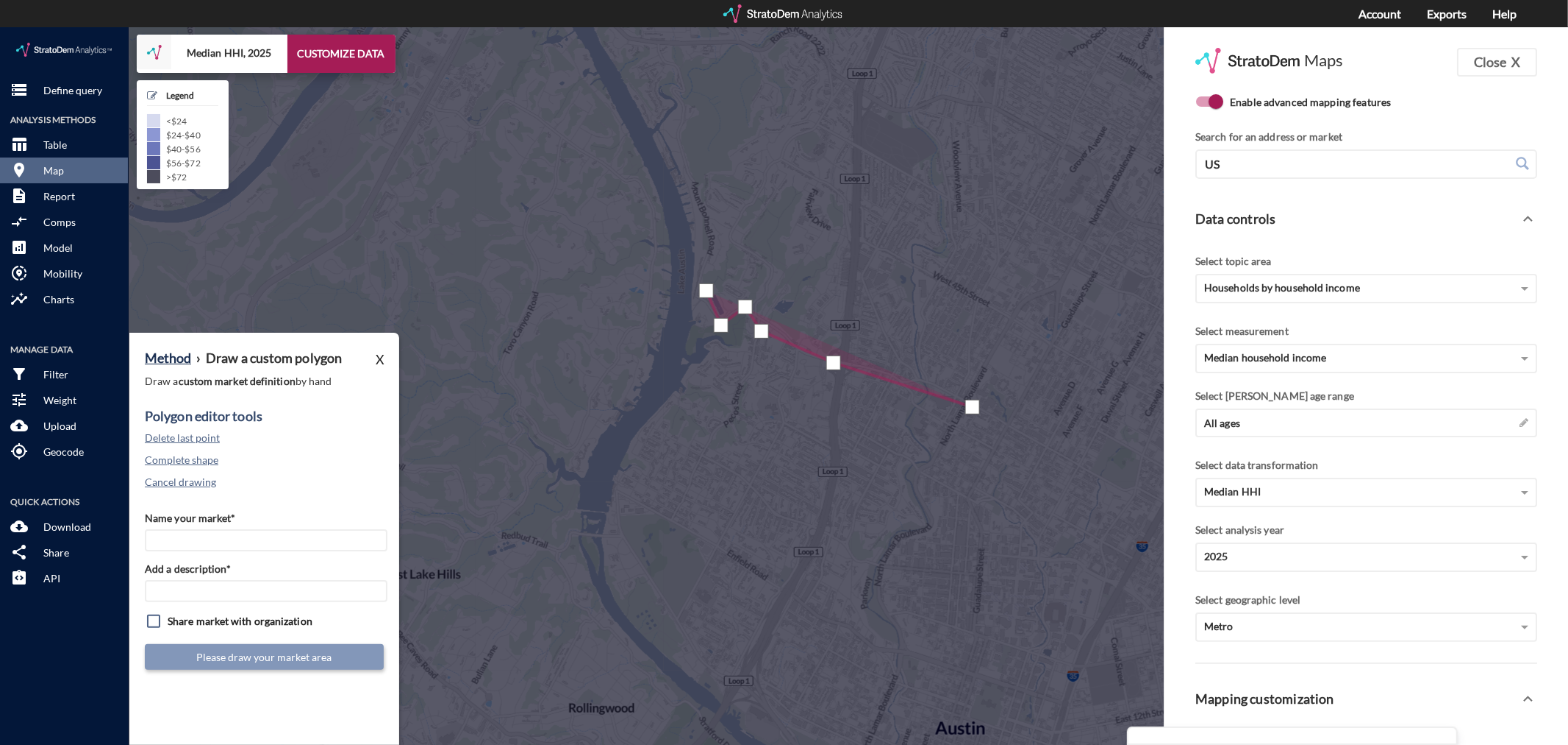
click div
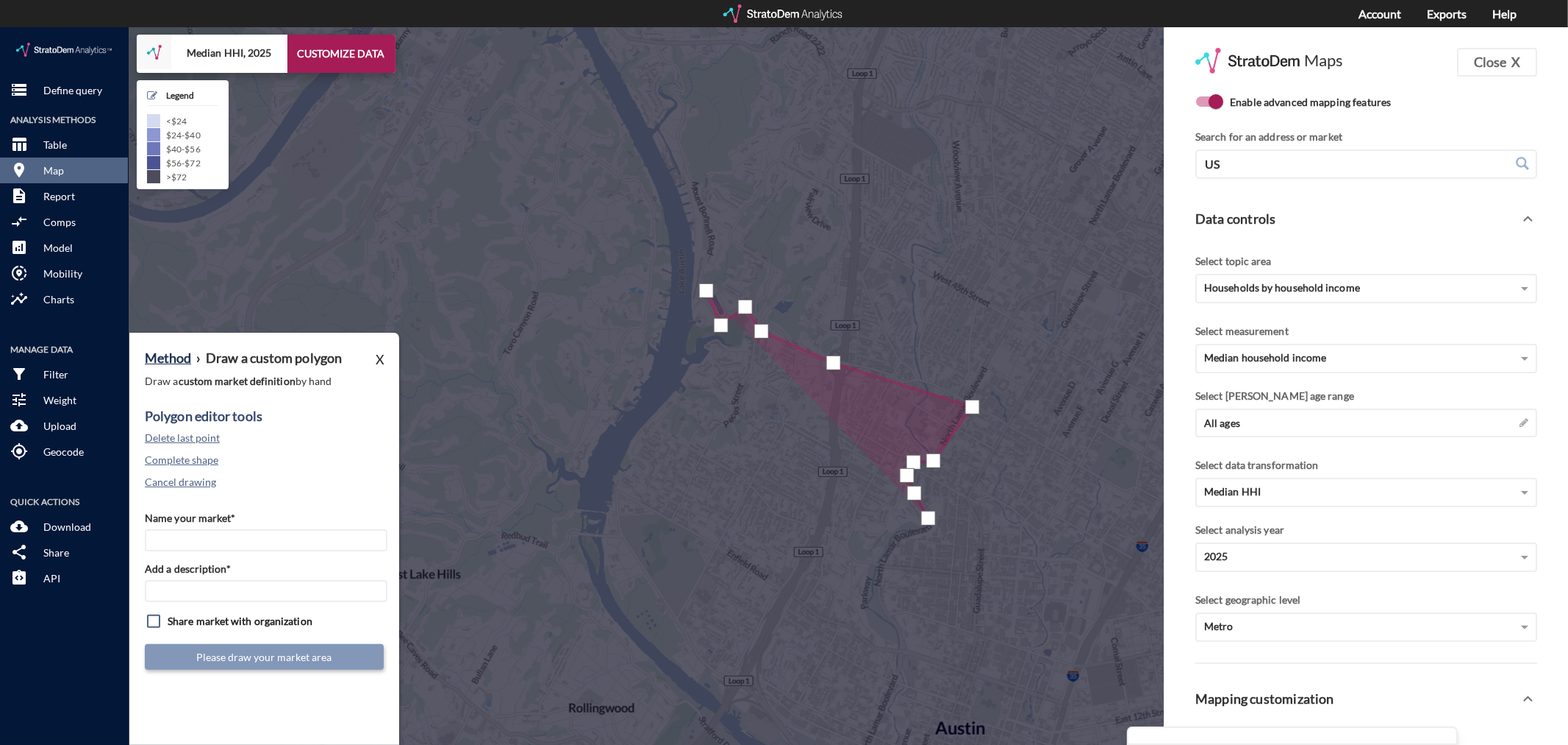
click div
drag, startPoint x: 869, startPoint y: 561, endPoint x: 871, endPoint y: 573, distance: 12.2
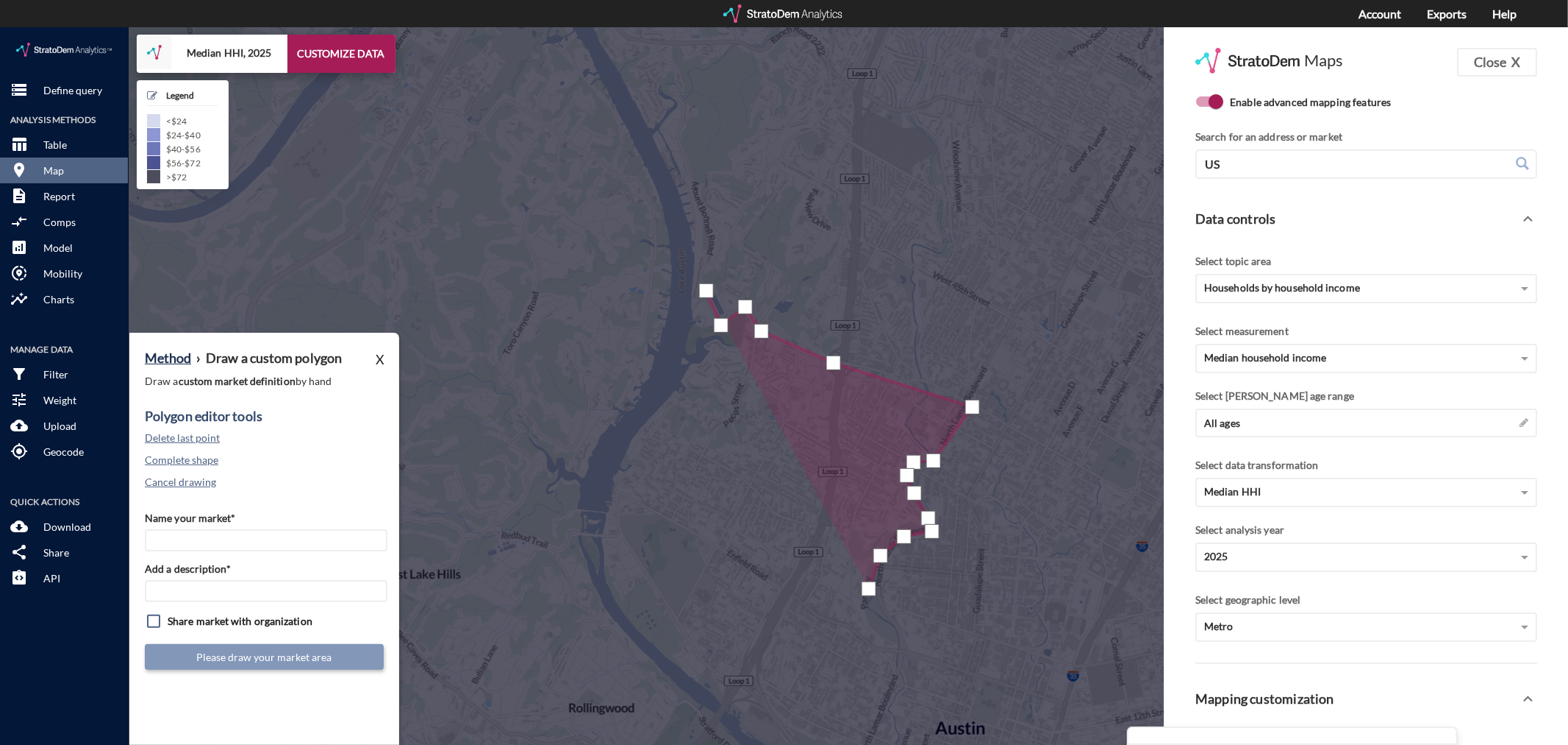
click div
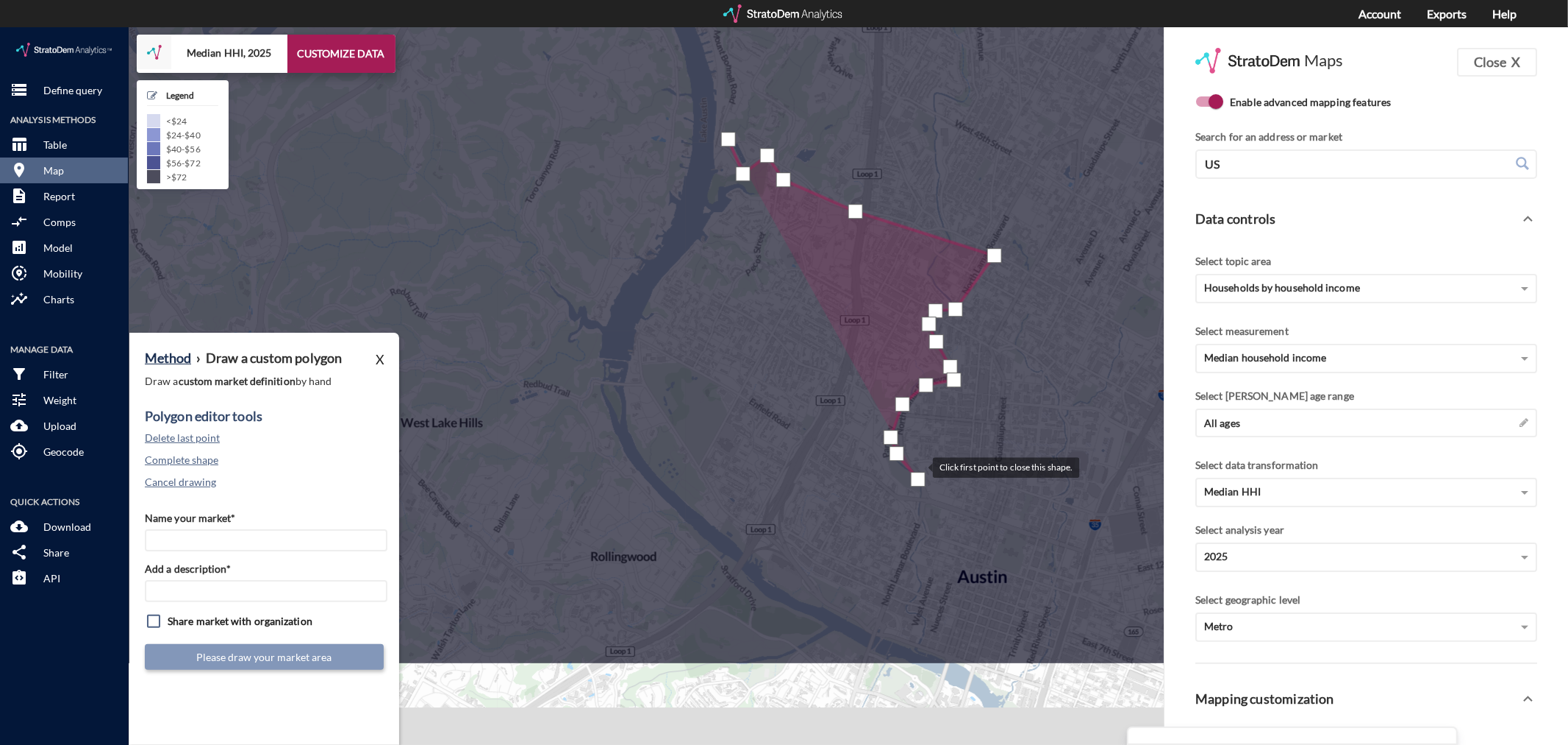
drag, startPoint x: 897, startPoint y: 603, endPoint x: 920, endPoint y: 433, distance: 171.5
click div
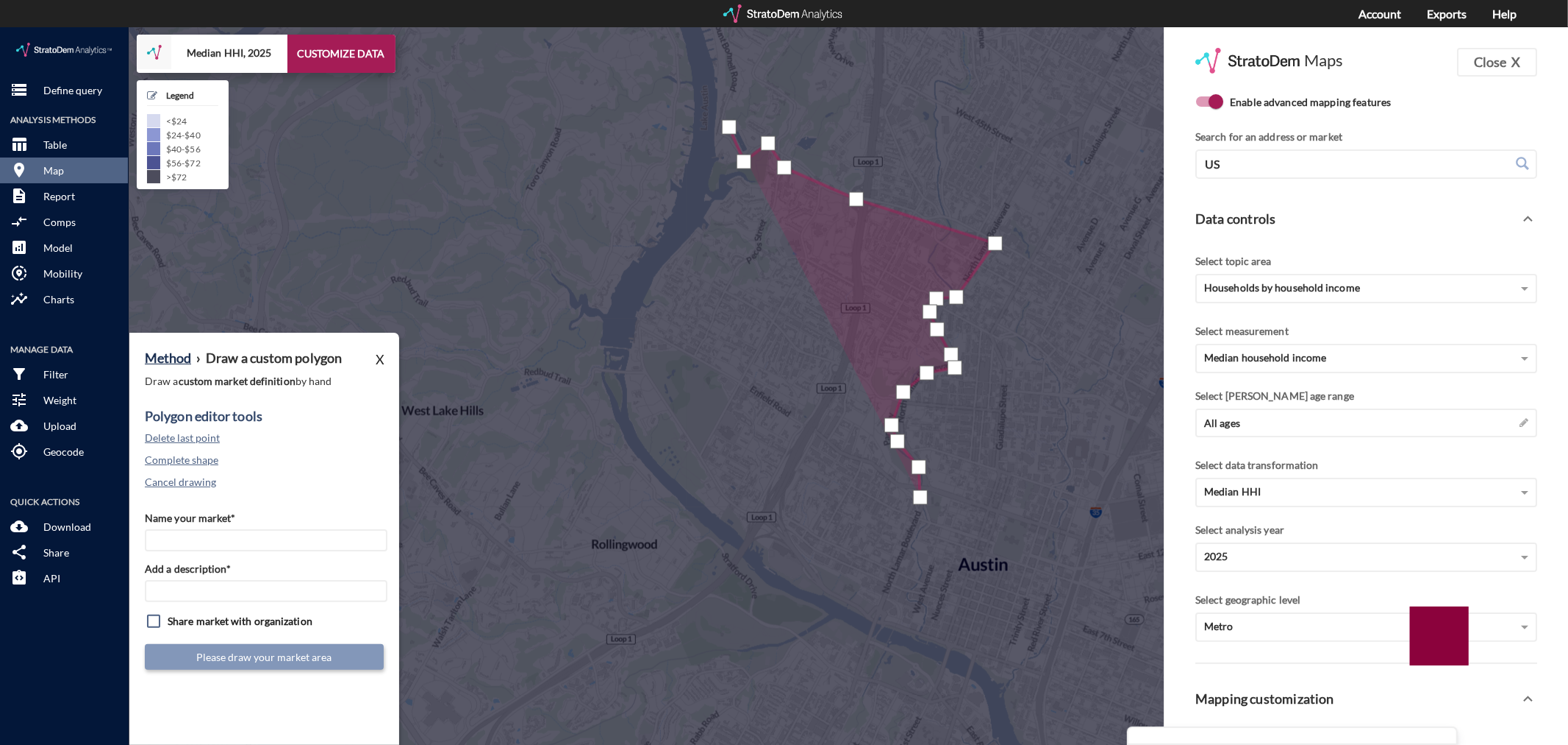
click div
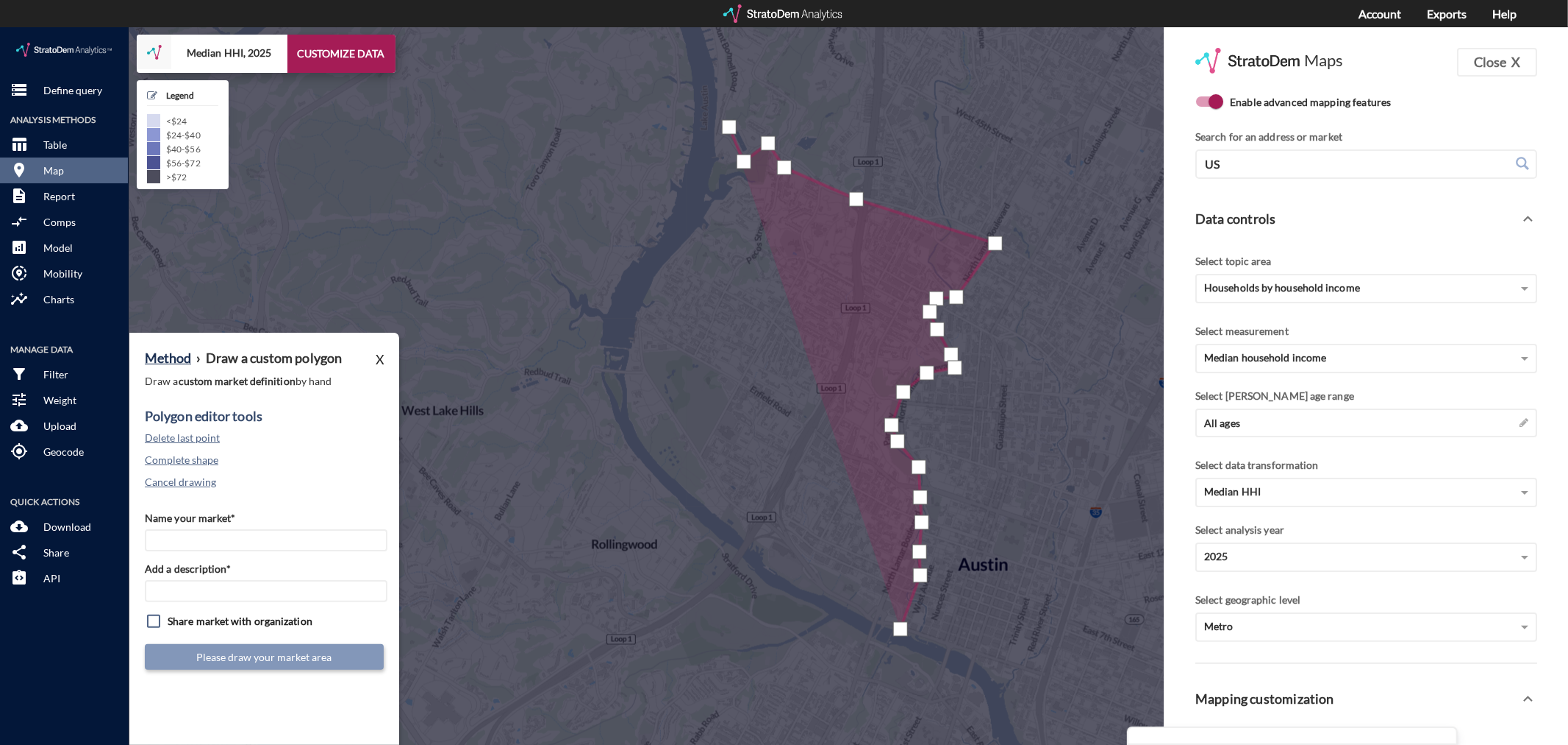
click div
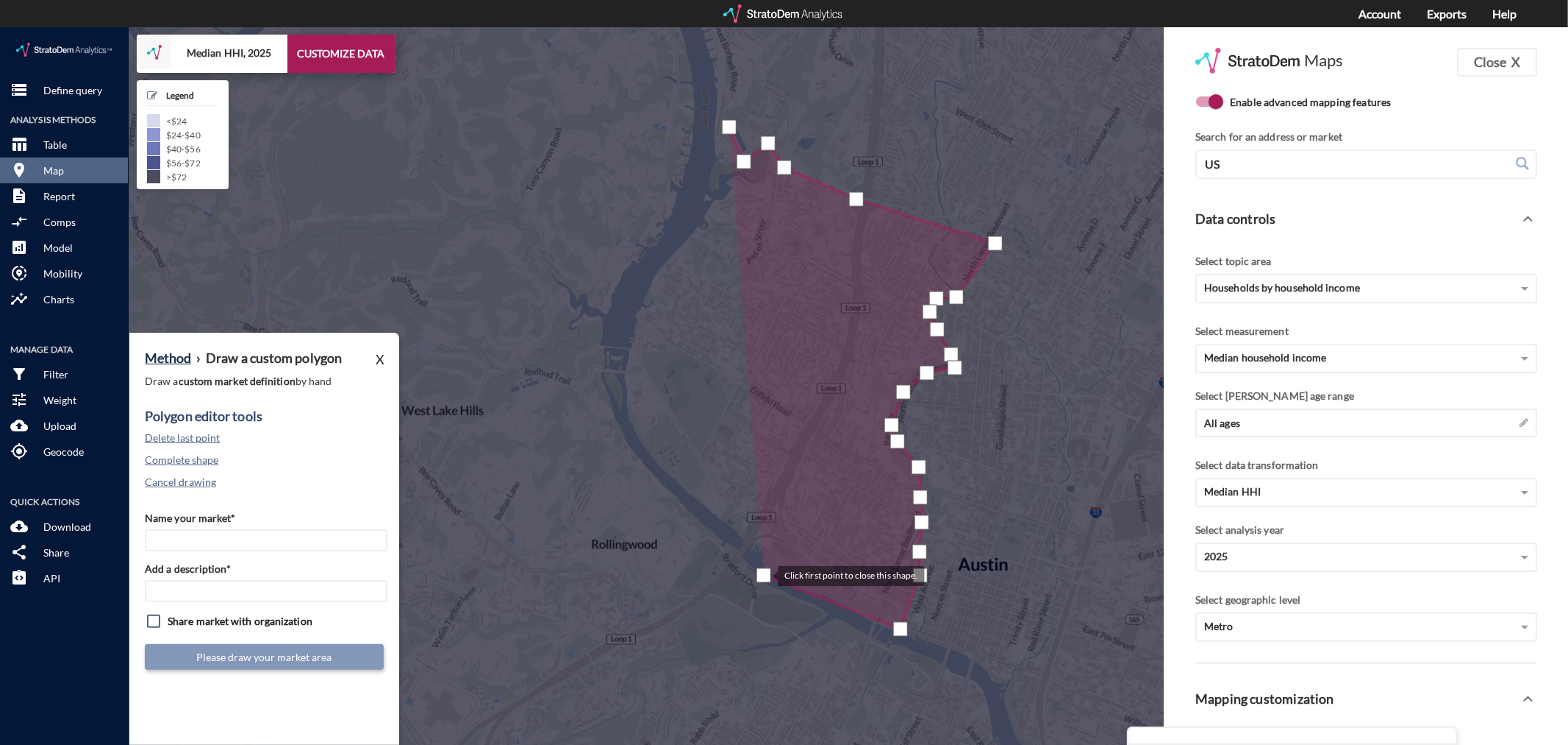
click div
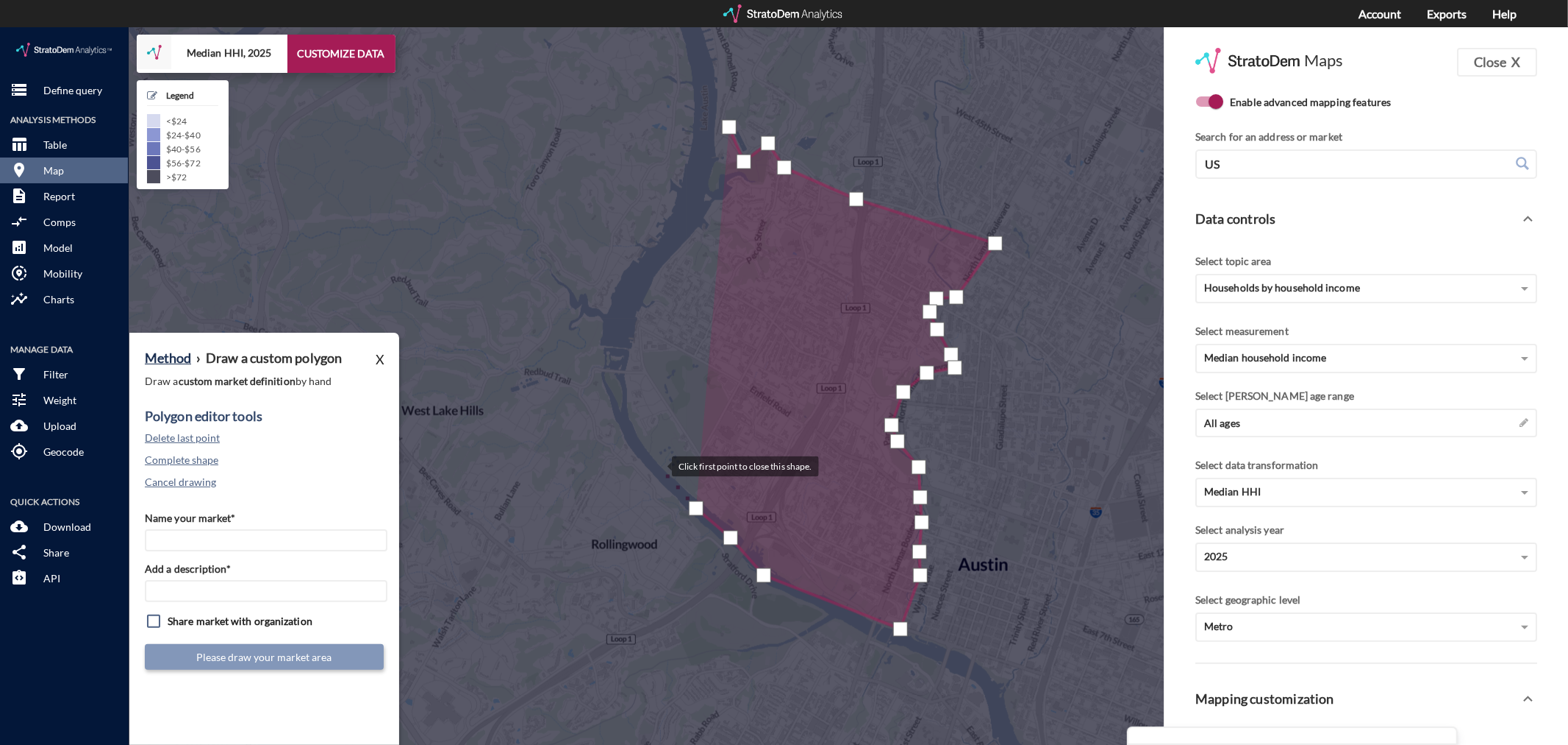
click div
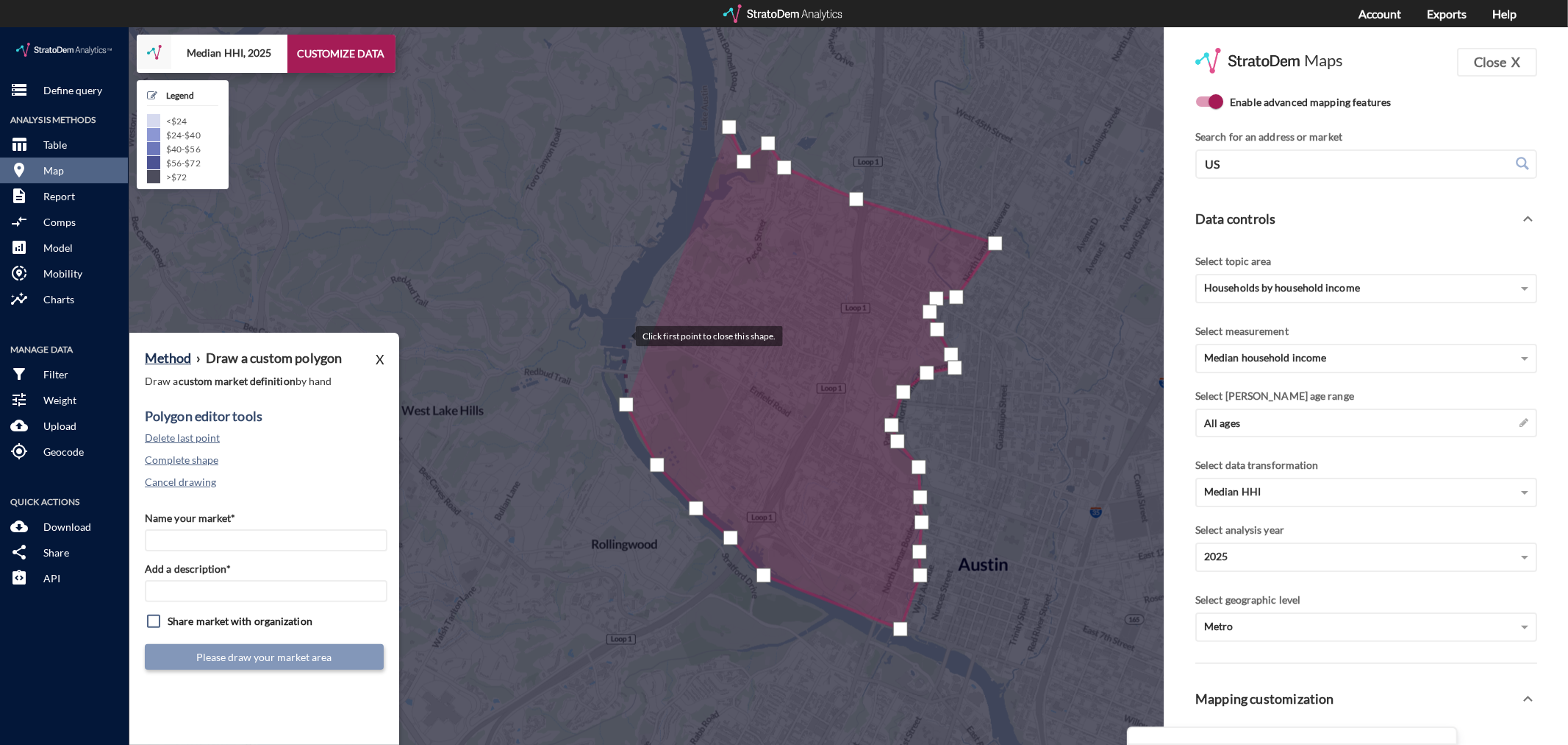
click div
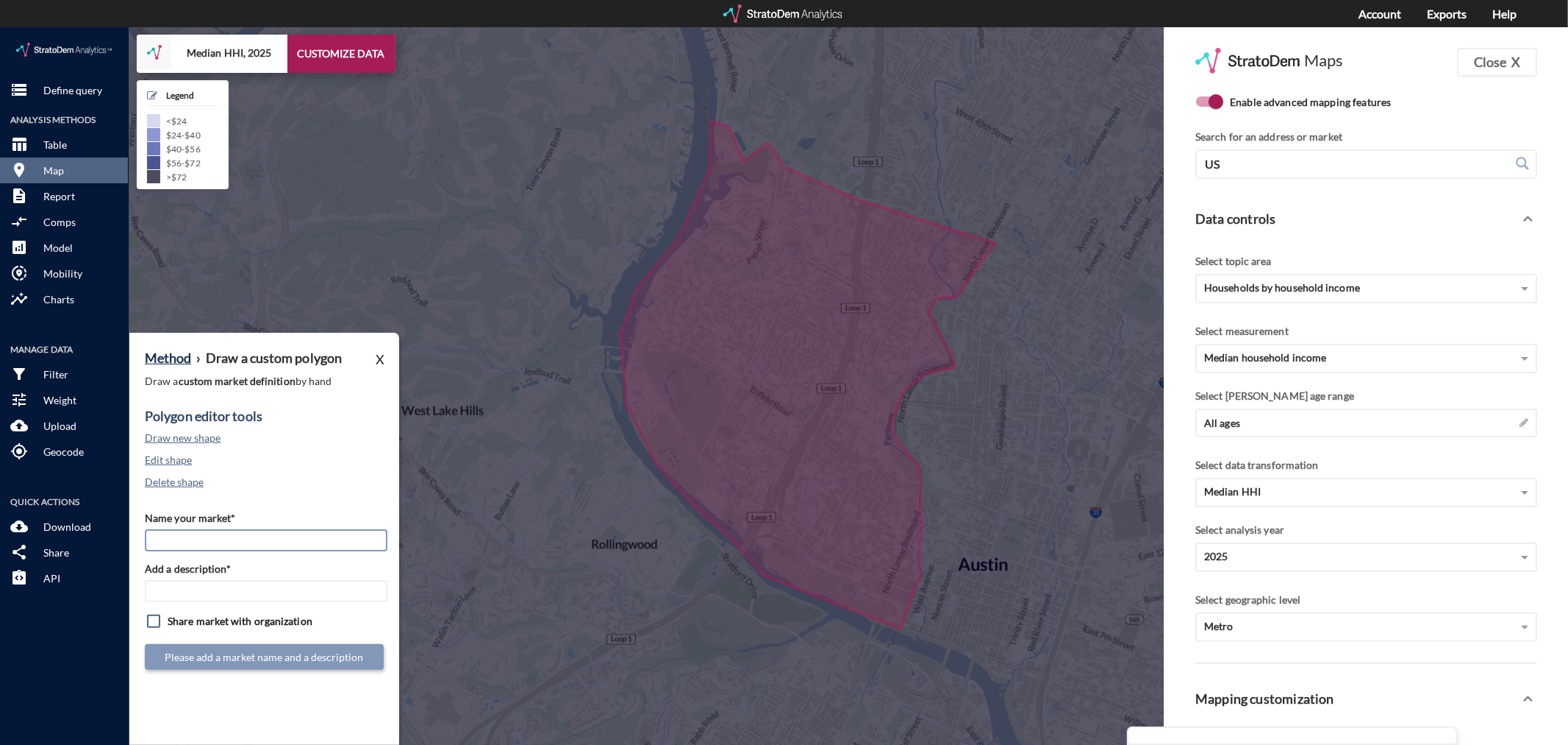
click input "Name your market*"
type input "West Austin - Austin MSA"
paste input "West Austin - Austin MSA"
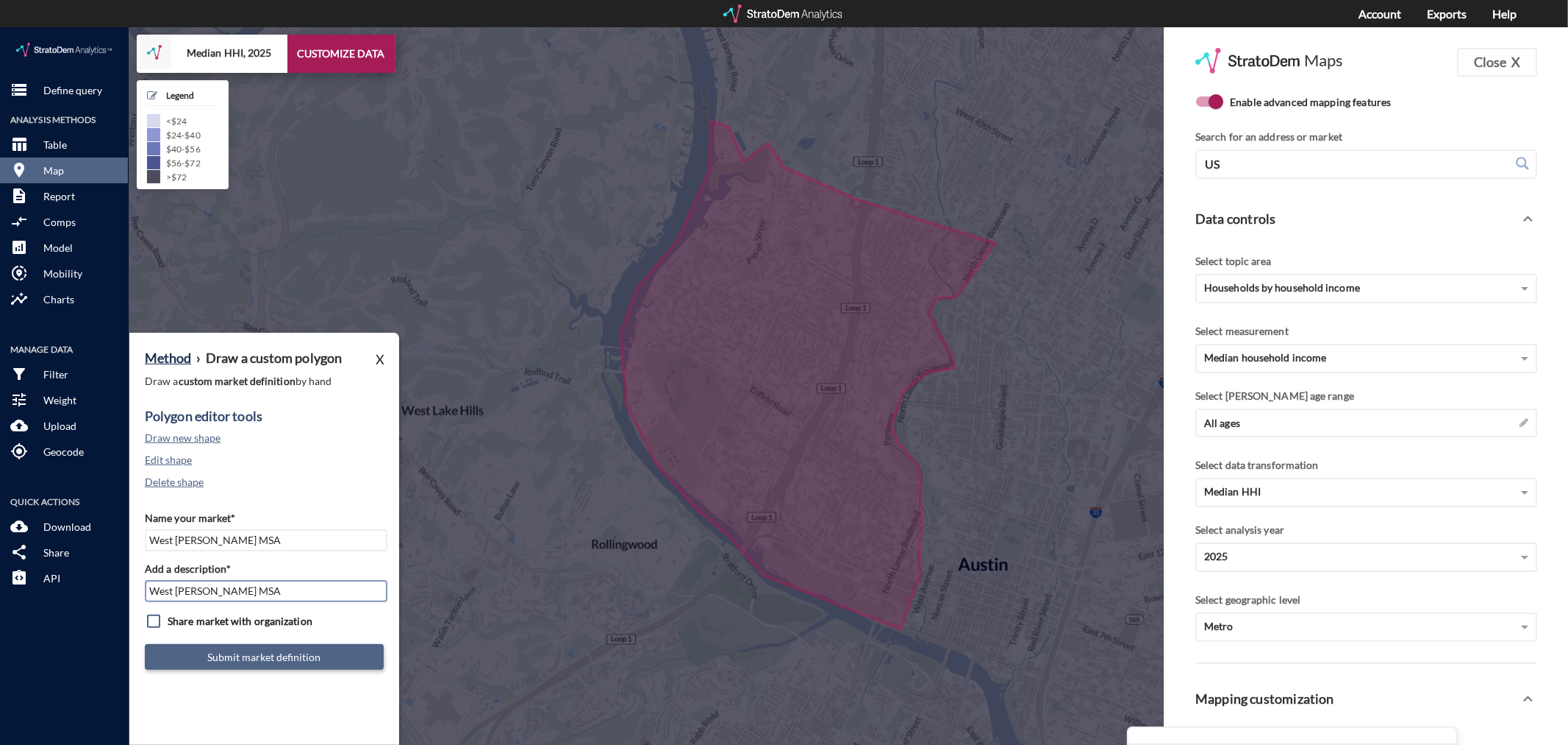
type input "West Austin - Austin MSA"
click button "Submit market definition"
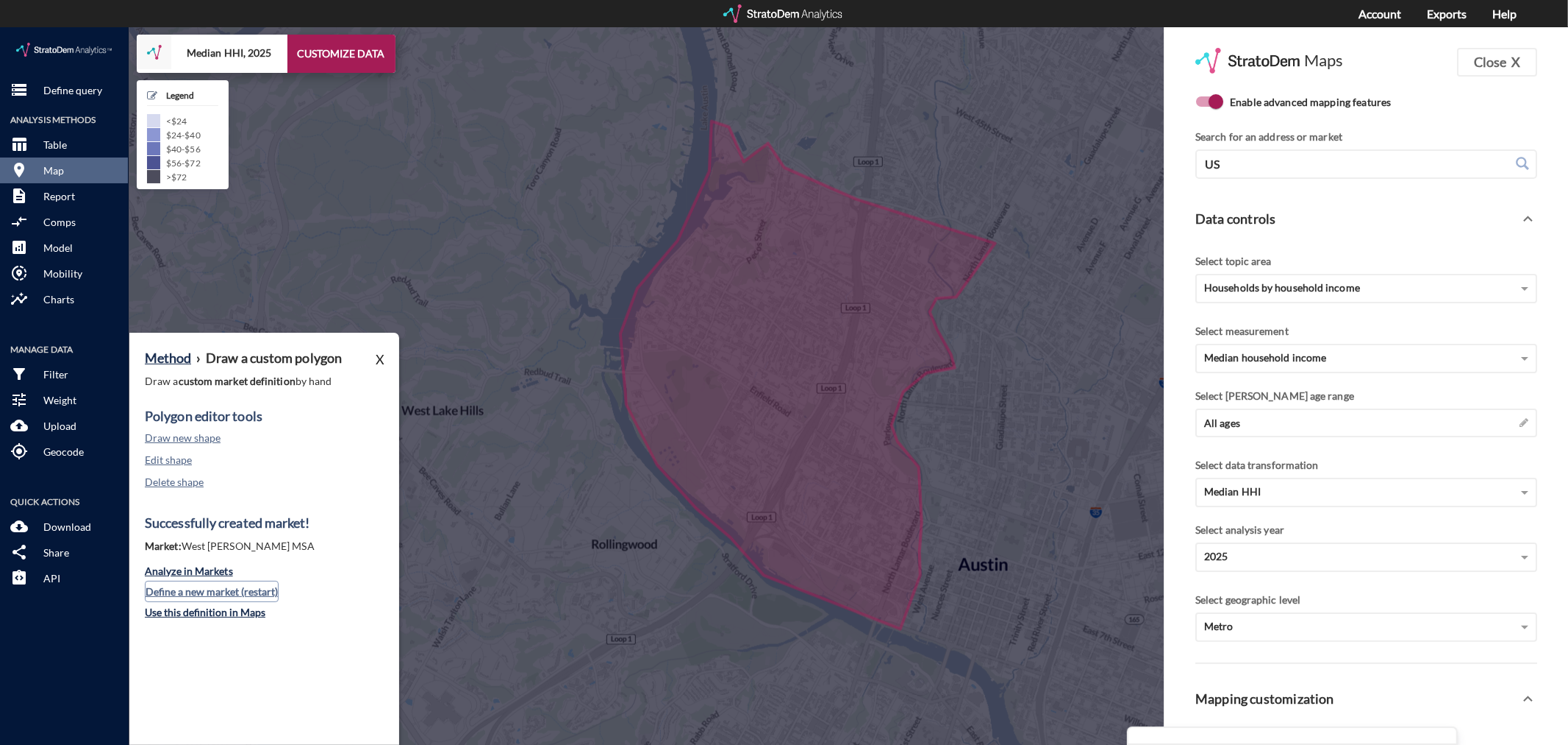
click button "Define a new market (restart)"
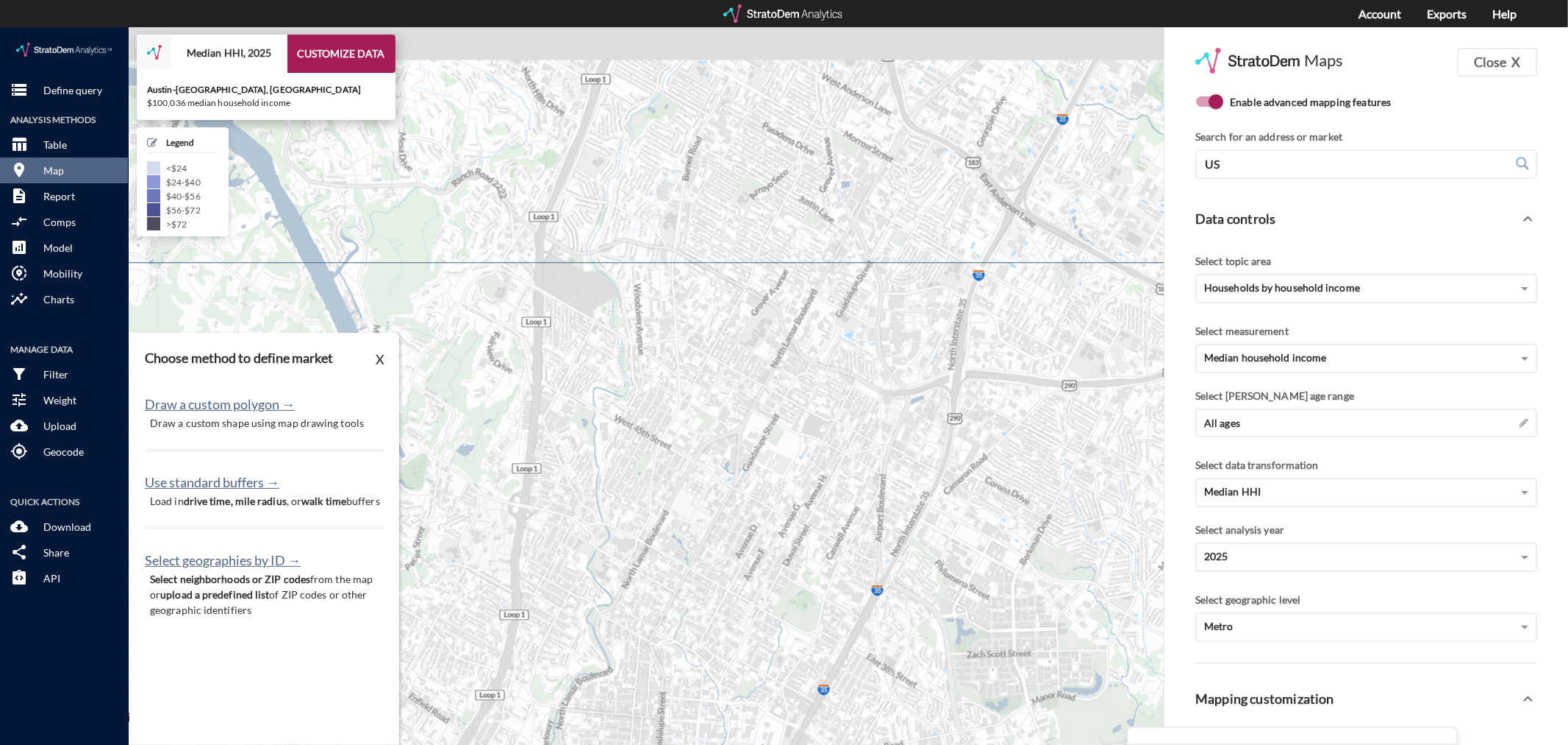
drag, startPoint x: 1046, startPoint y: 316, endPoint x: 699, endPoint y: 626, distance: 465.3
click icon
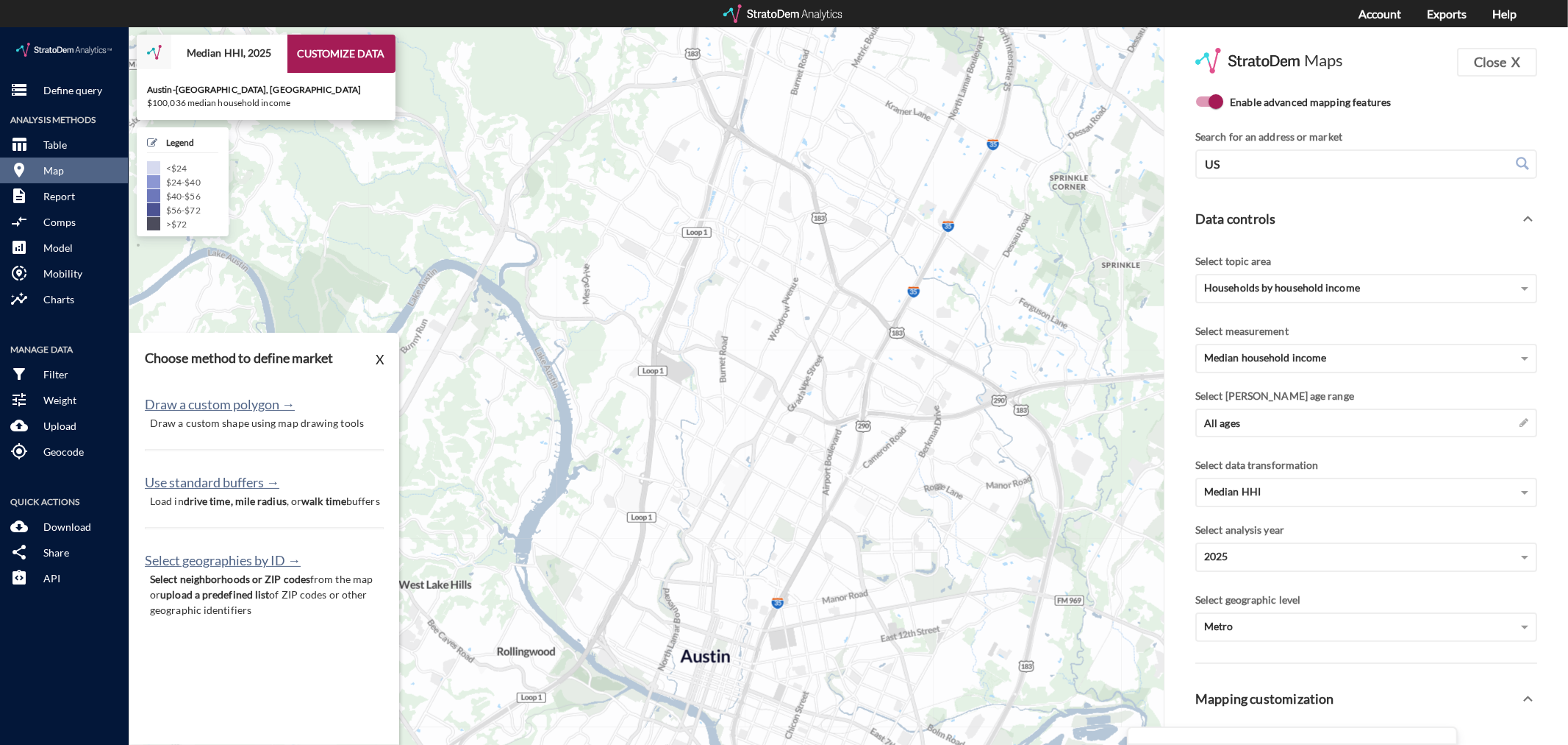
drag, startPoint x: 759, startPoint y: 306, endPoint x: 762, endPoint y: 356, distance: 50.1
click icon
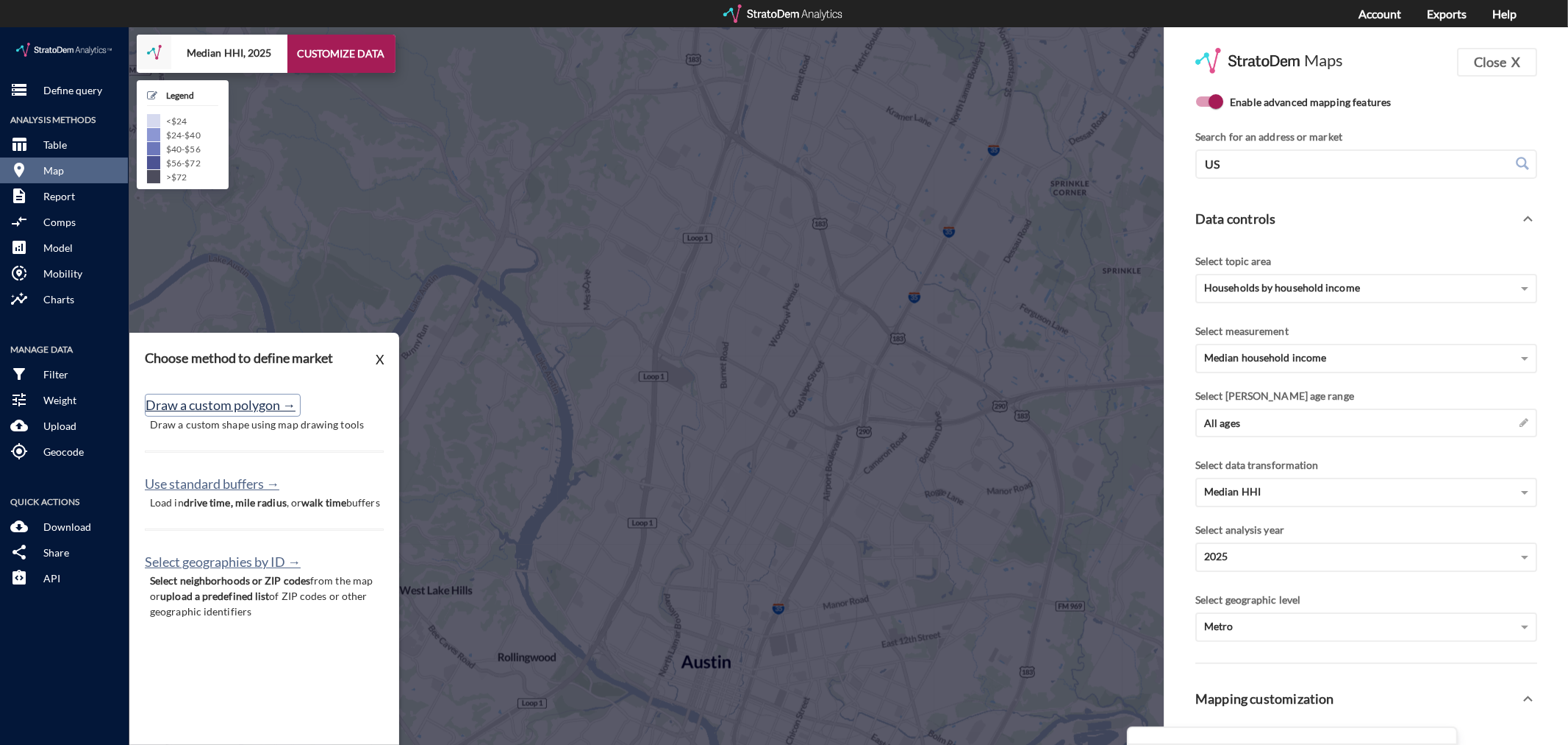
click button "Draw a custom polygon →"
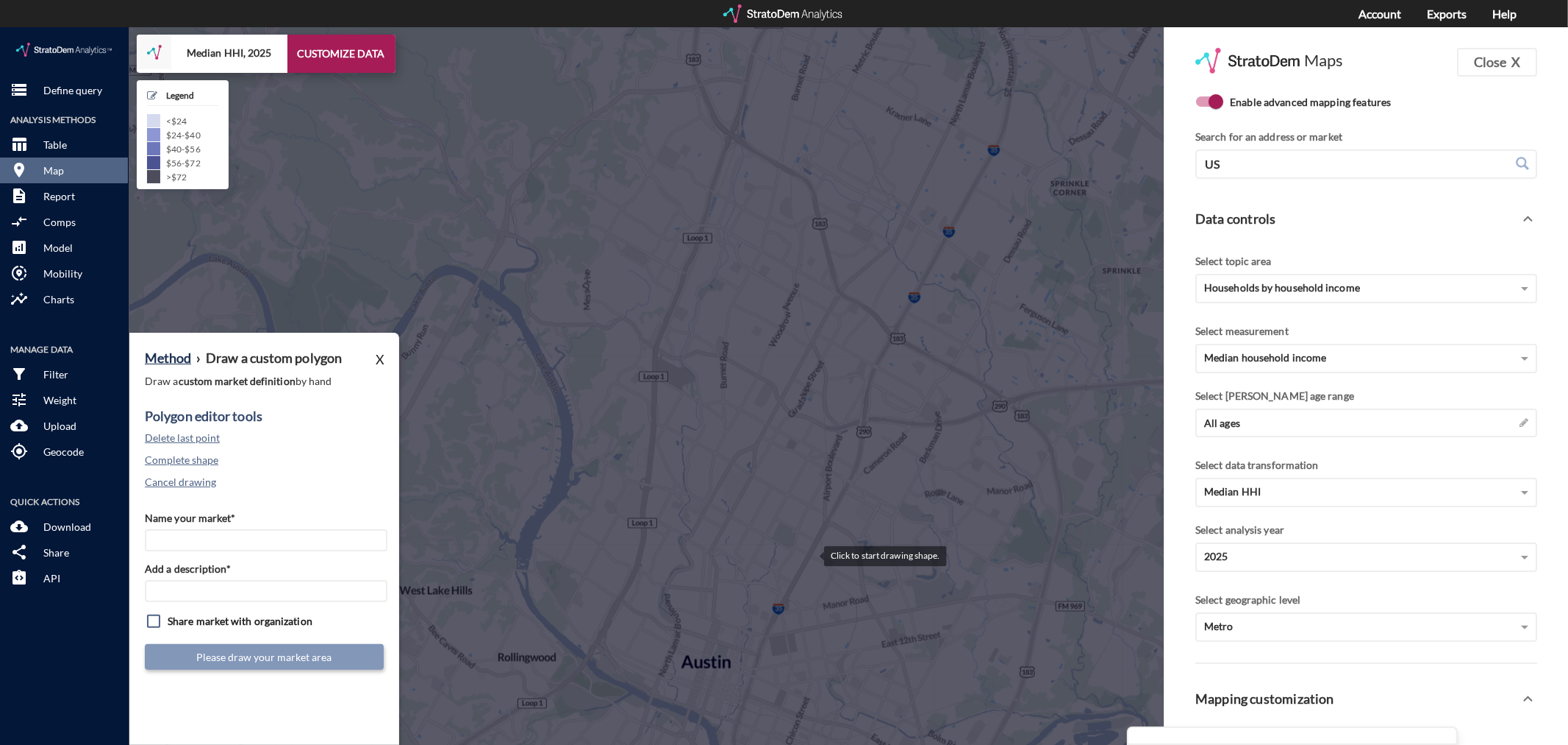
click div
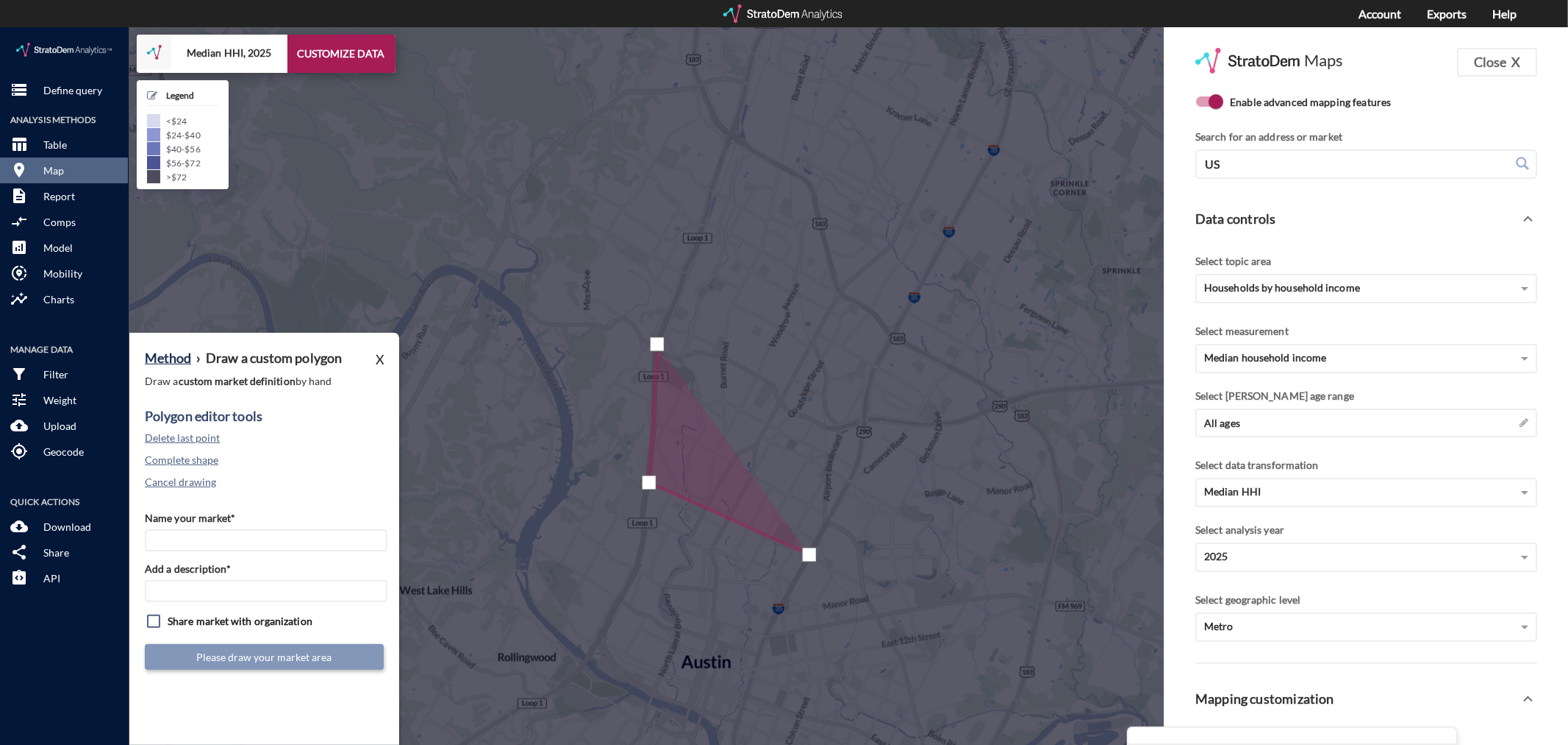
click div
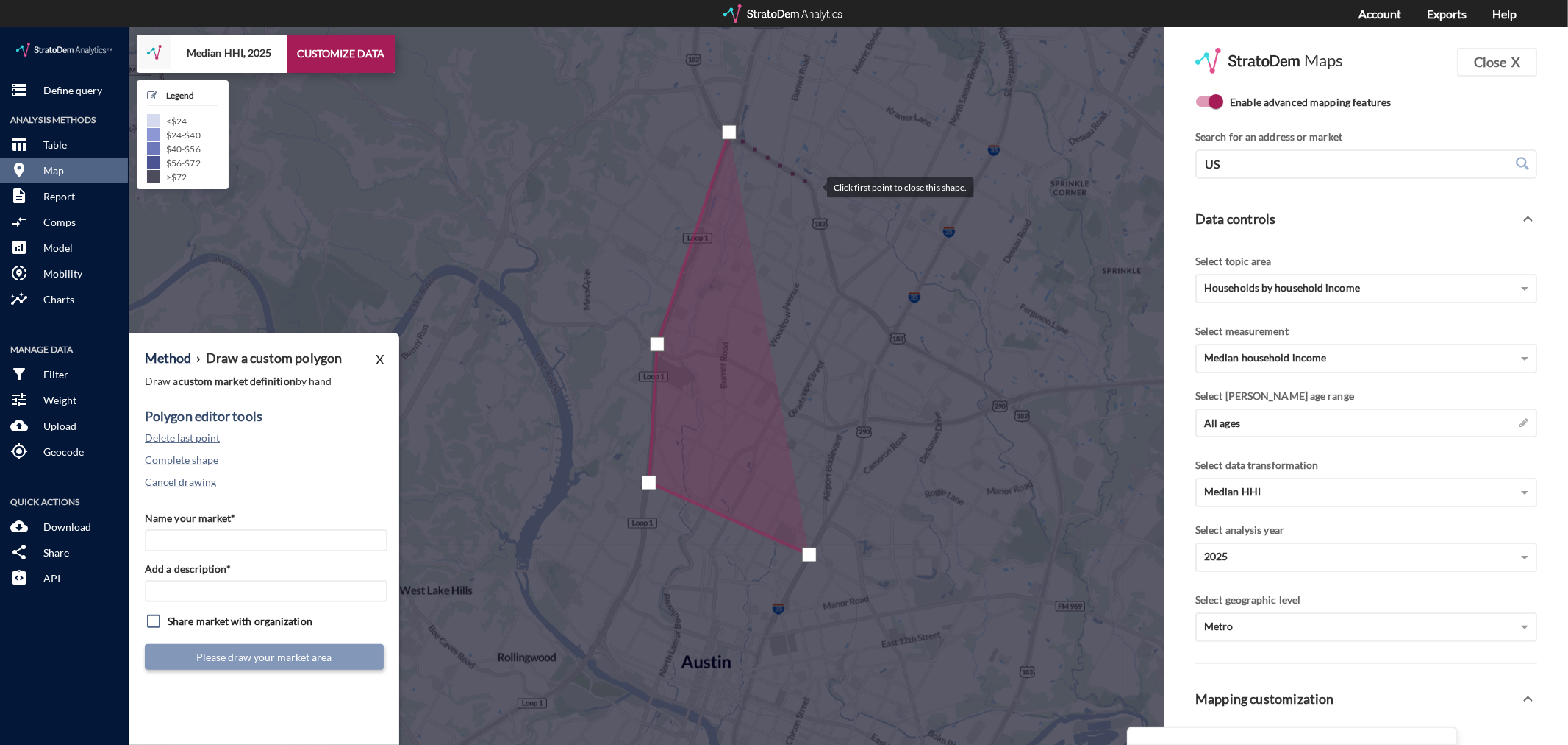
click div
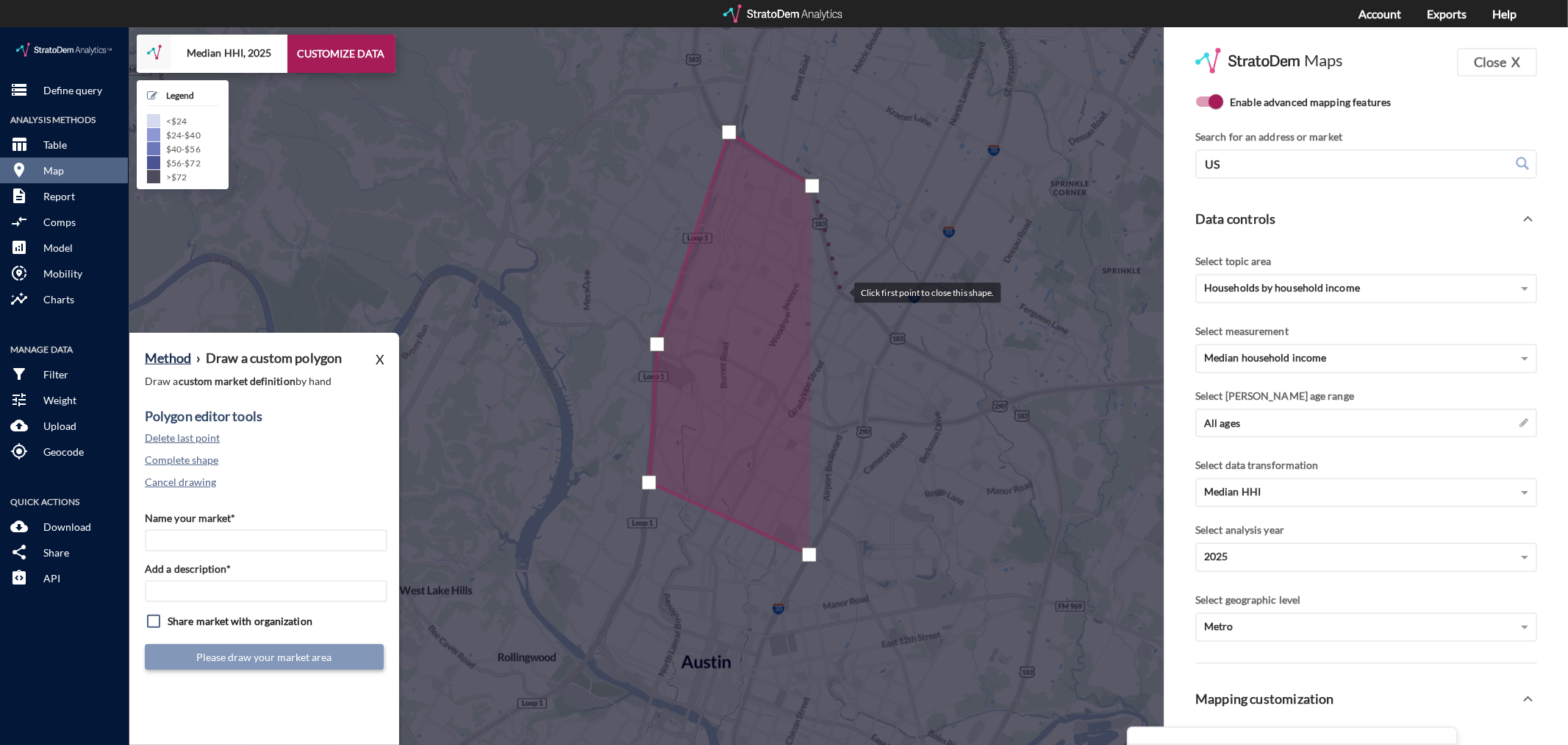
click div
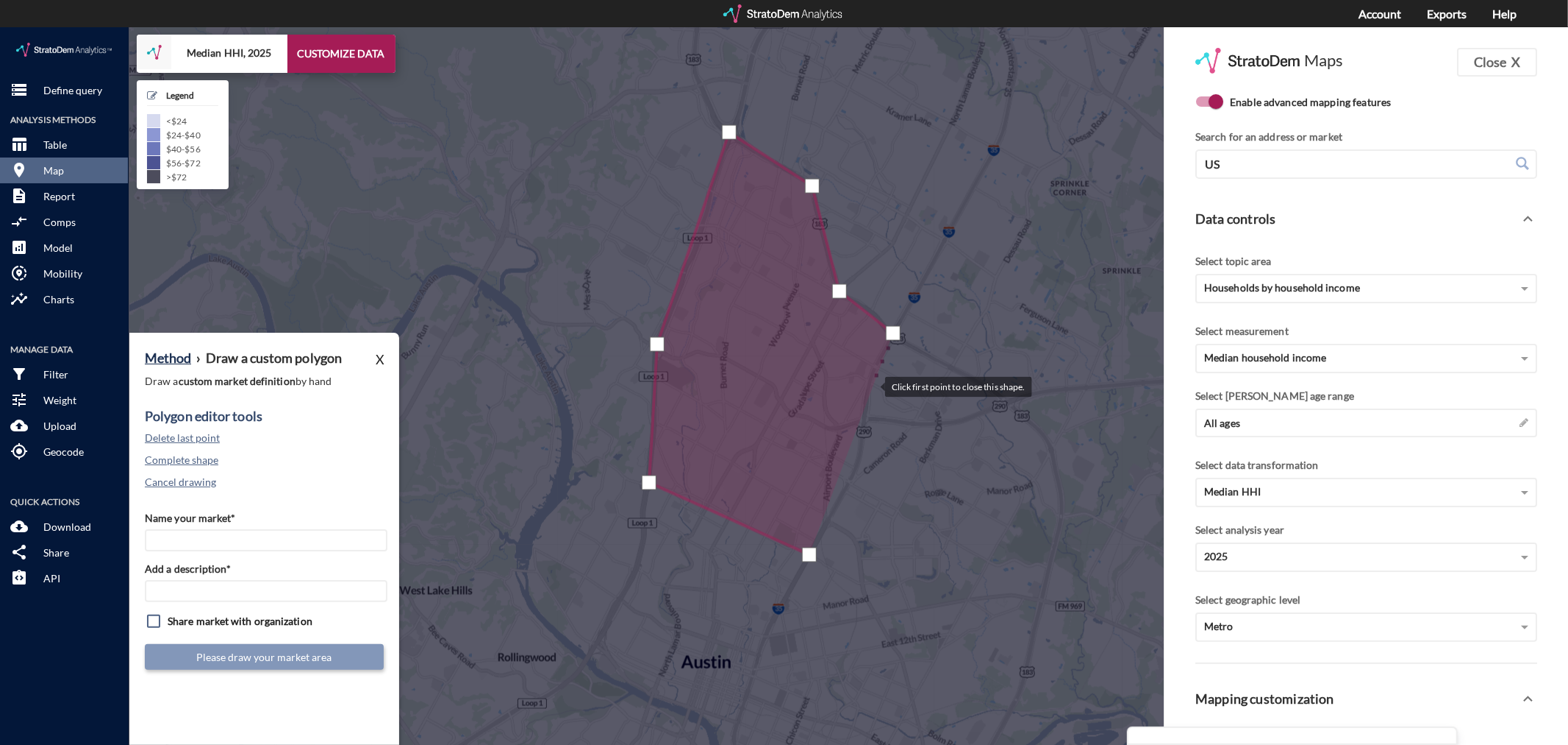
click div
click input "Name your market*"
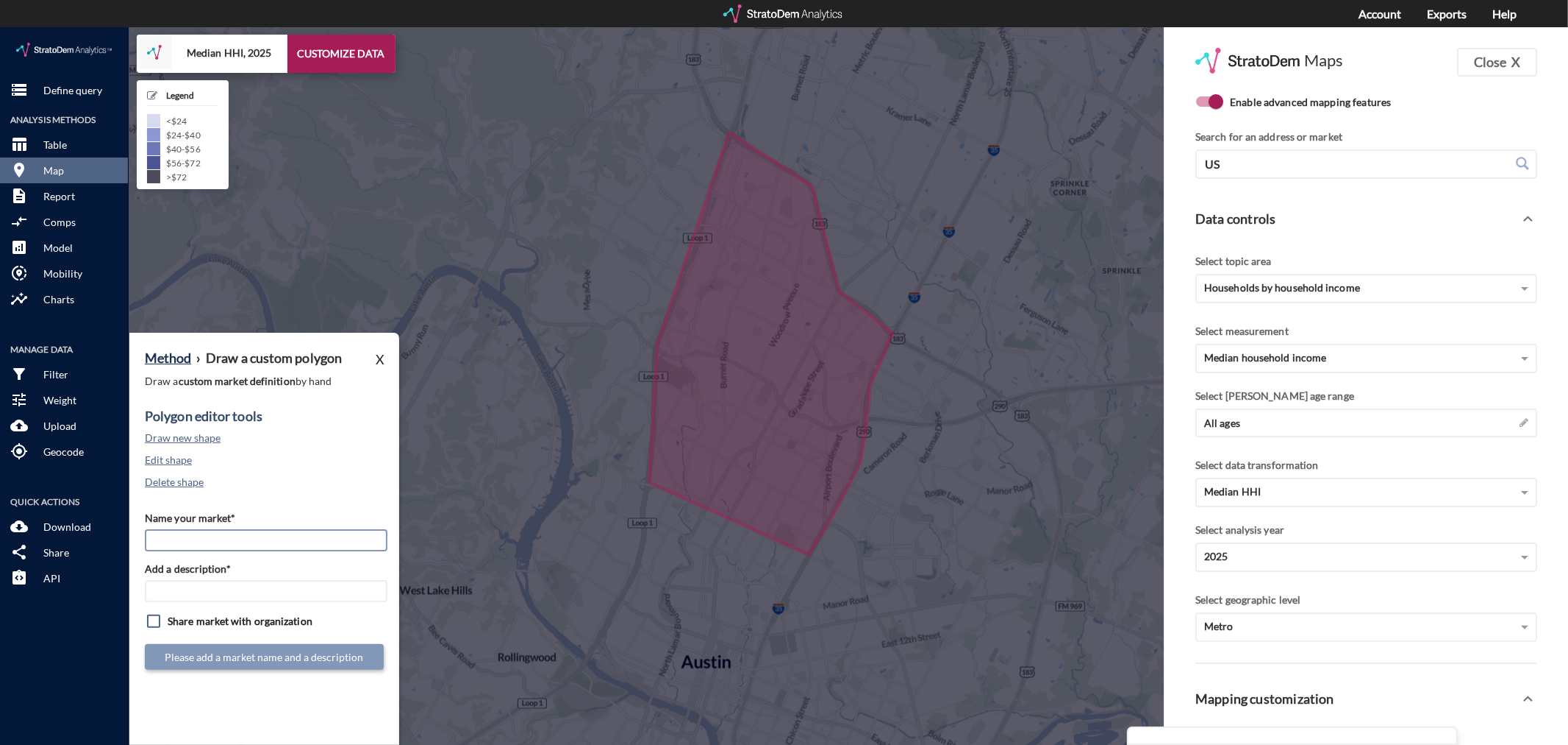
click input "Name your market*"
type input "Midtown Austin - Austin MSA"
type input "M"
paste input "Midtown Austin - Austin MSA"
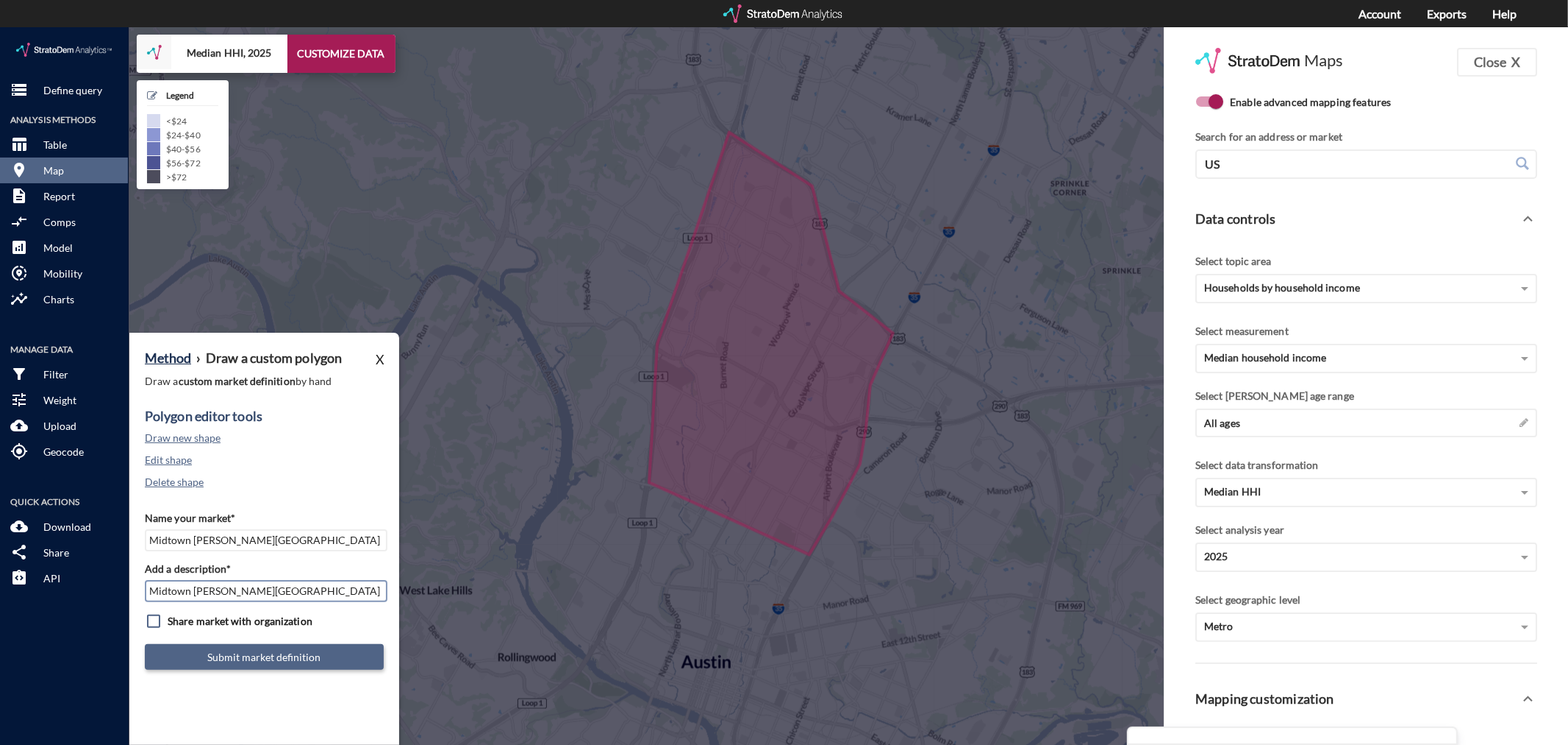
type input "Midtown Austin - Austin MSA"
click button "Submit market definition"
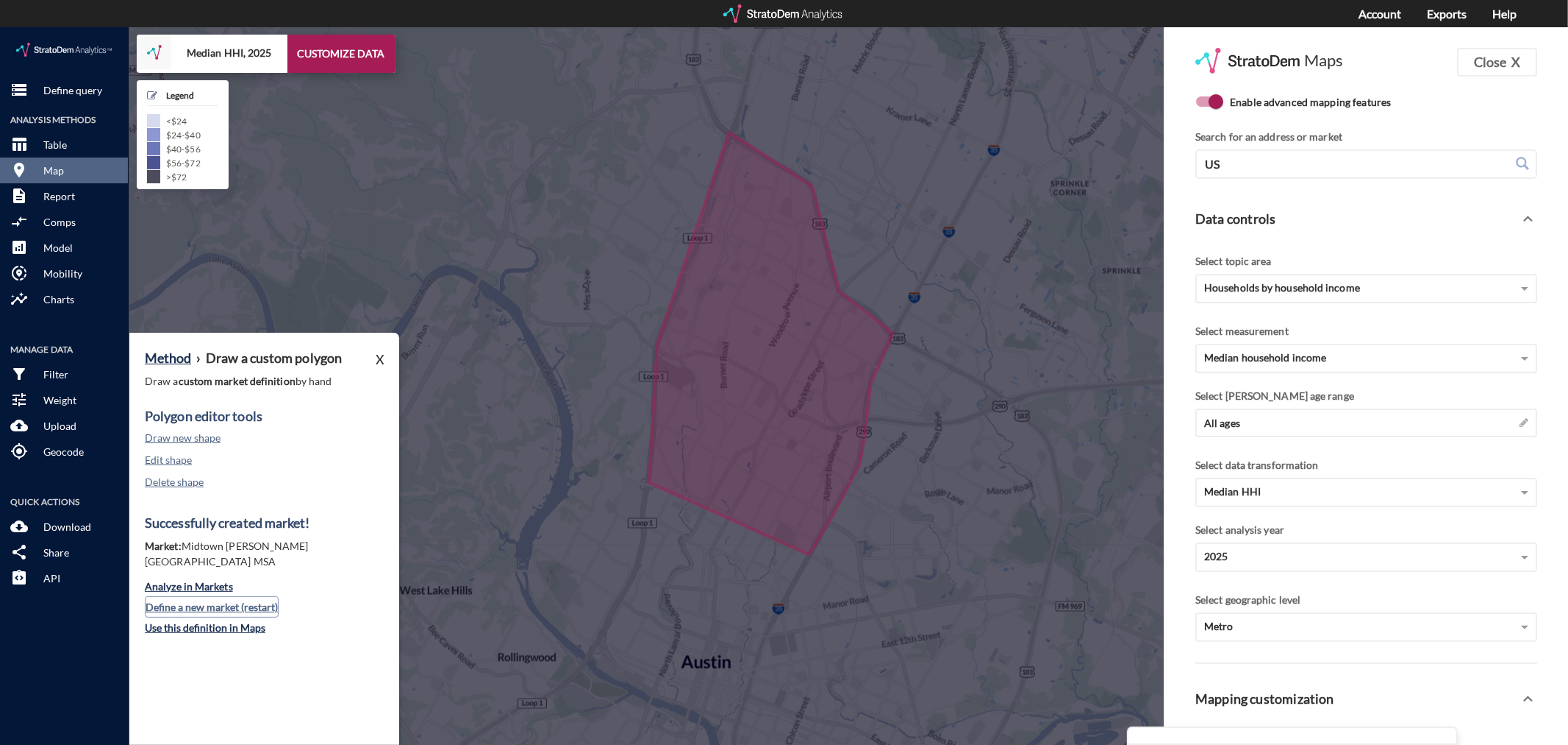
click button "Define a new market (restart)"
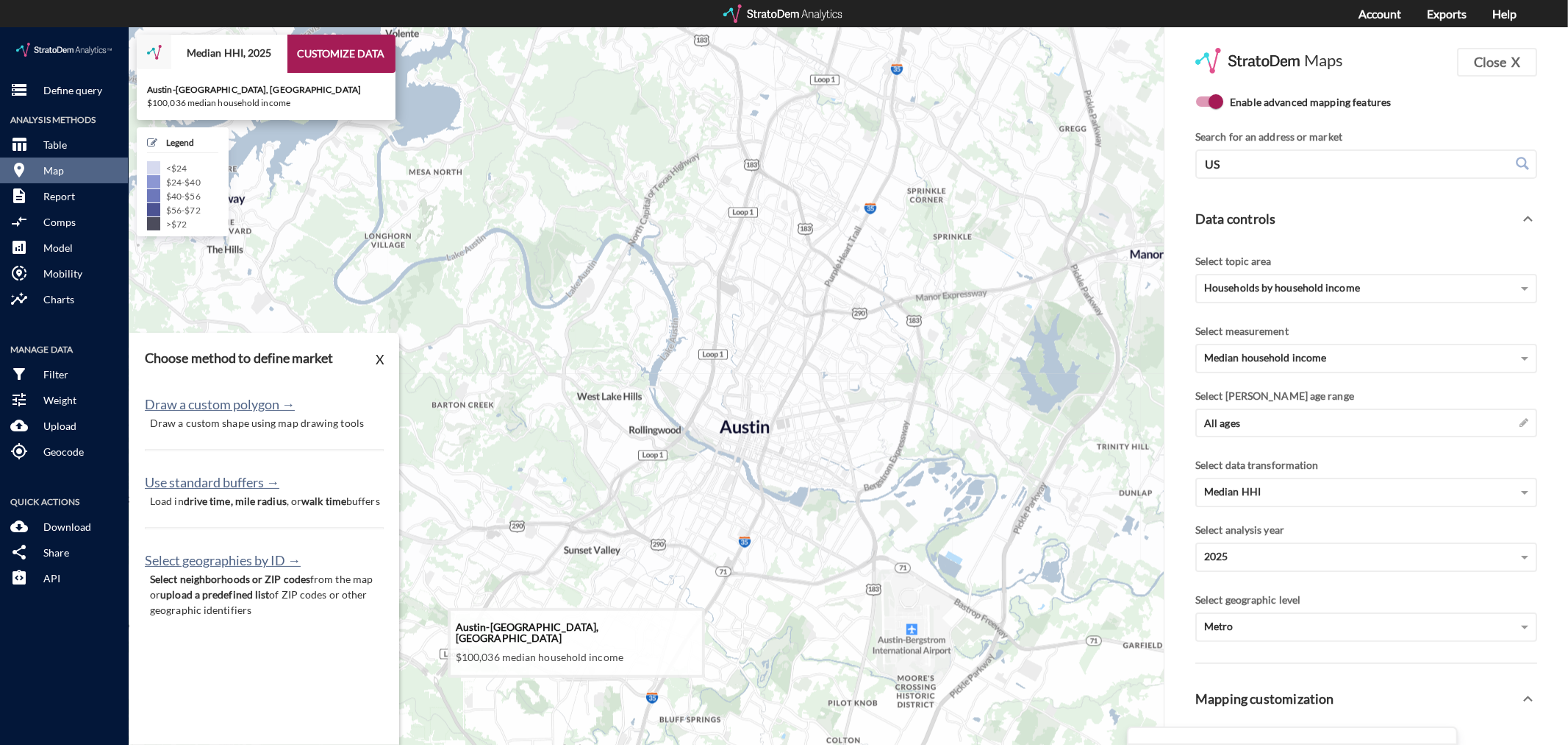
drag, startPoint x: 572, startPoint y: 670, endPoint x: 686, endPoint y: 431, distance: 264.8
click icon
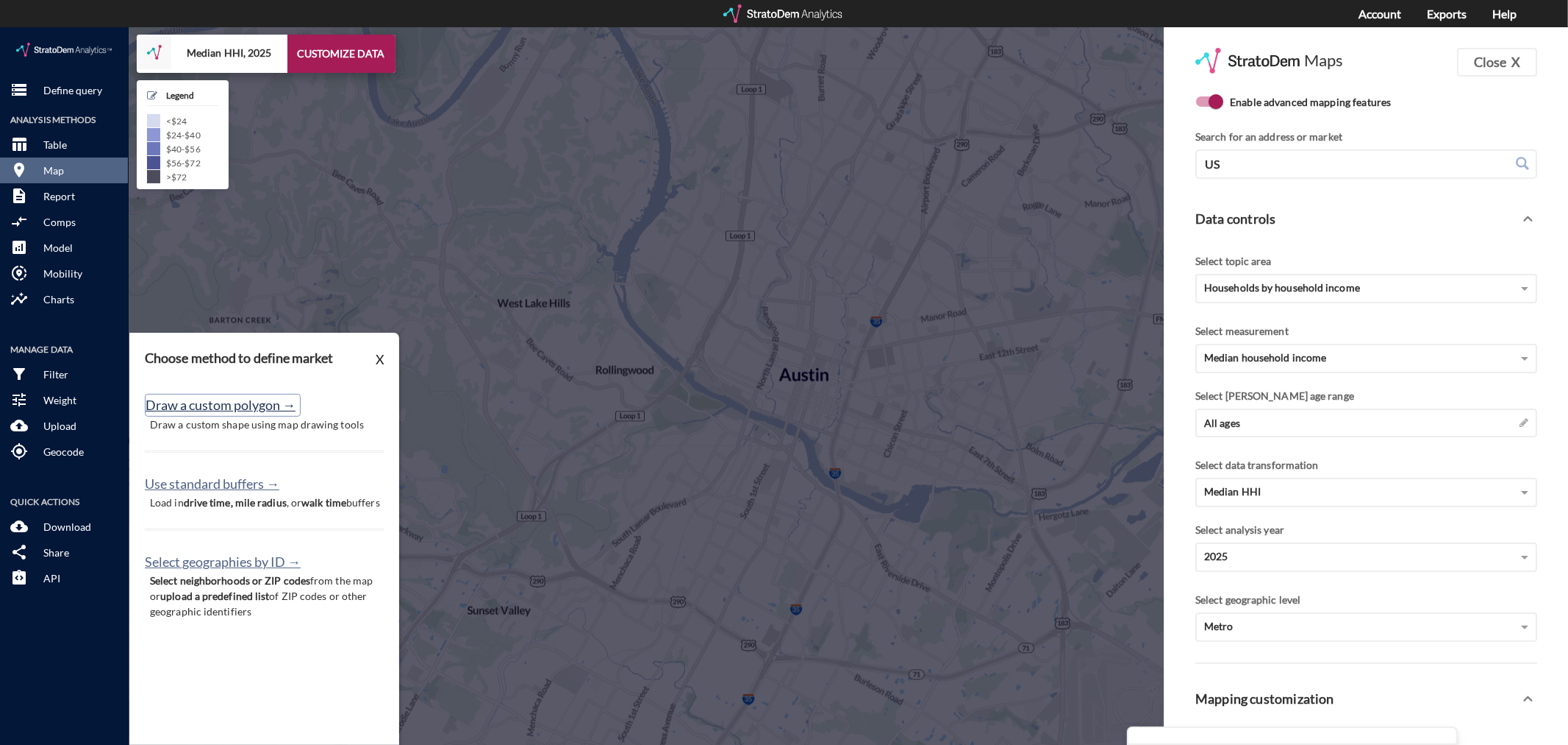
click button "Draw a custom polygon →"
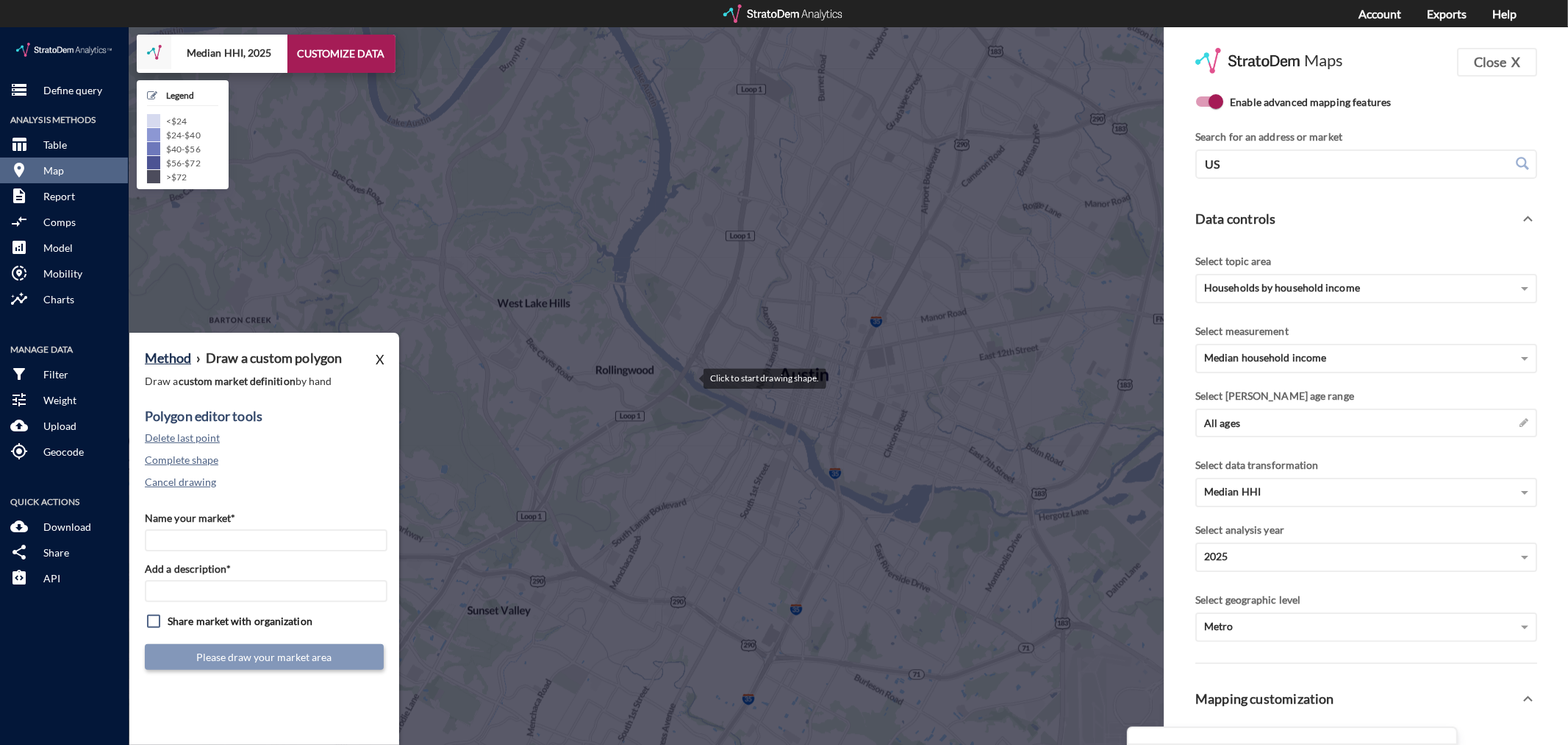
click div
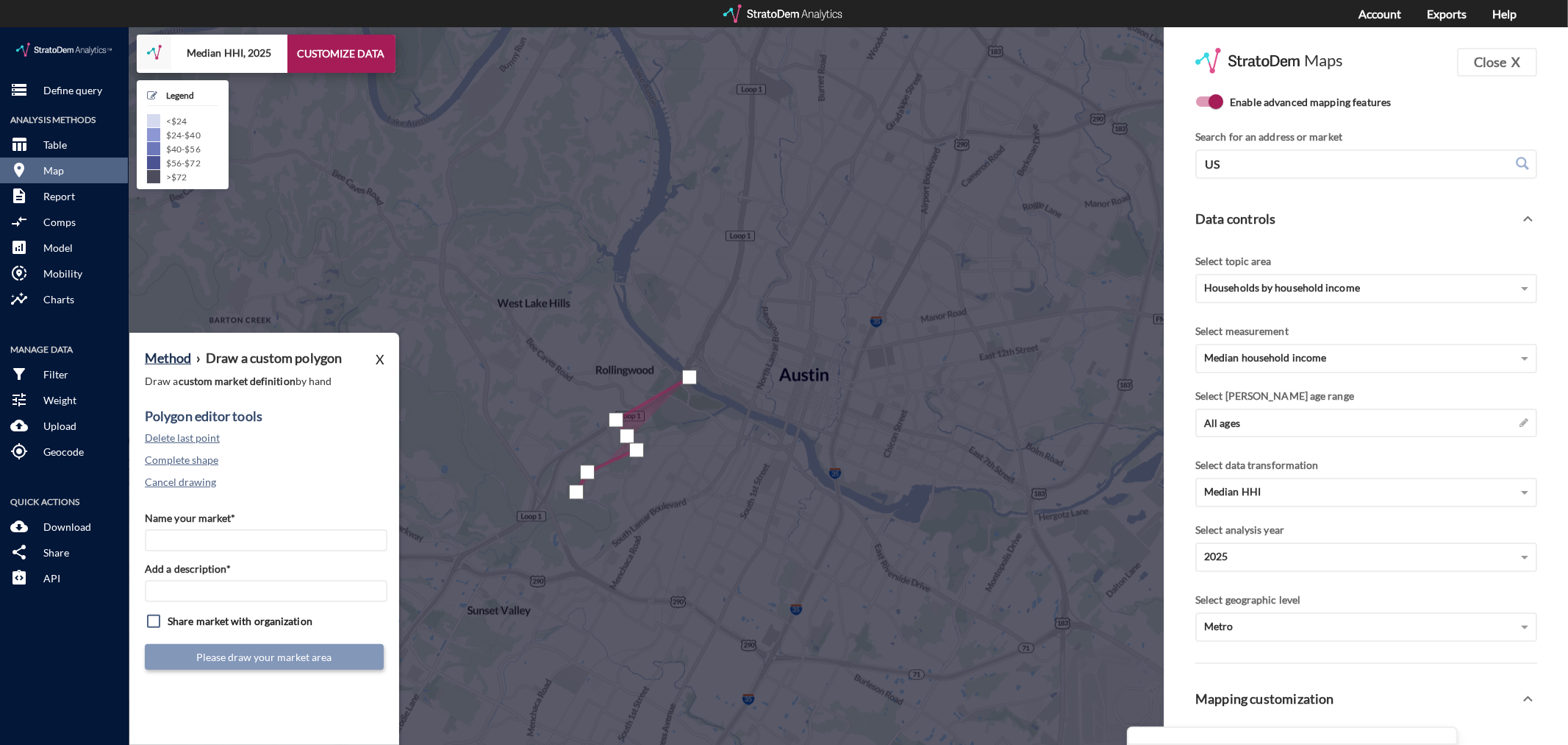
click div
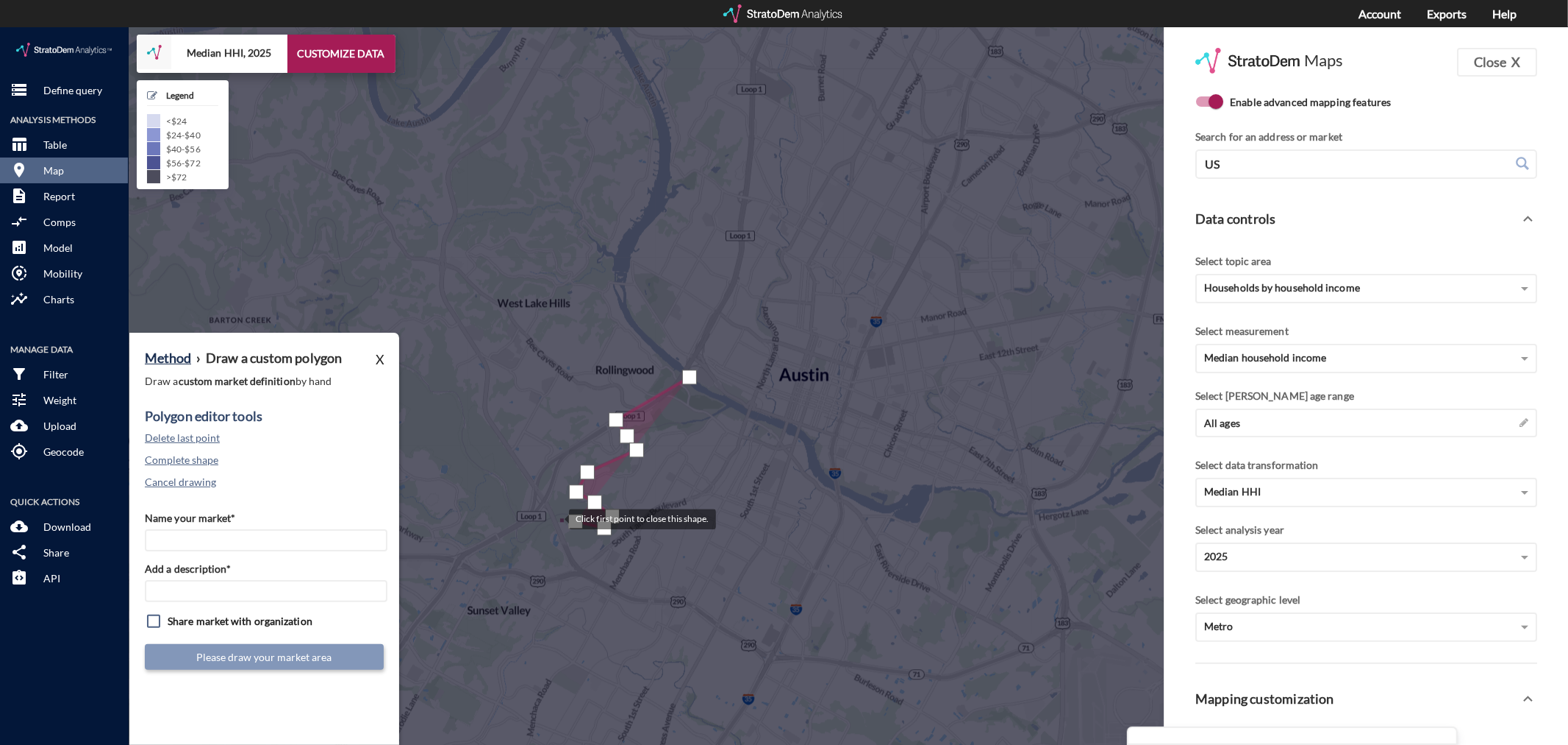
click div
click button "Delete last point"
click div
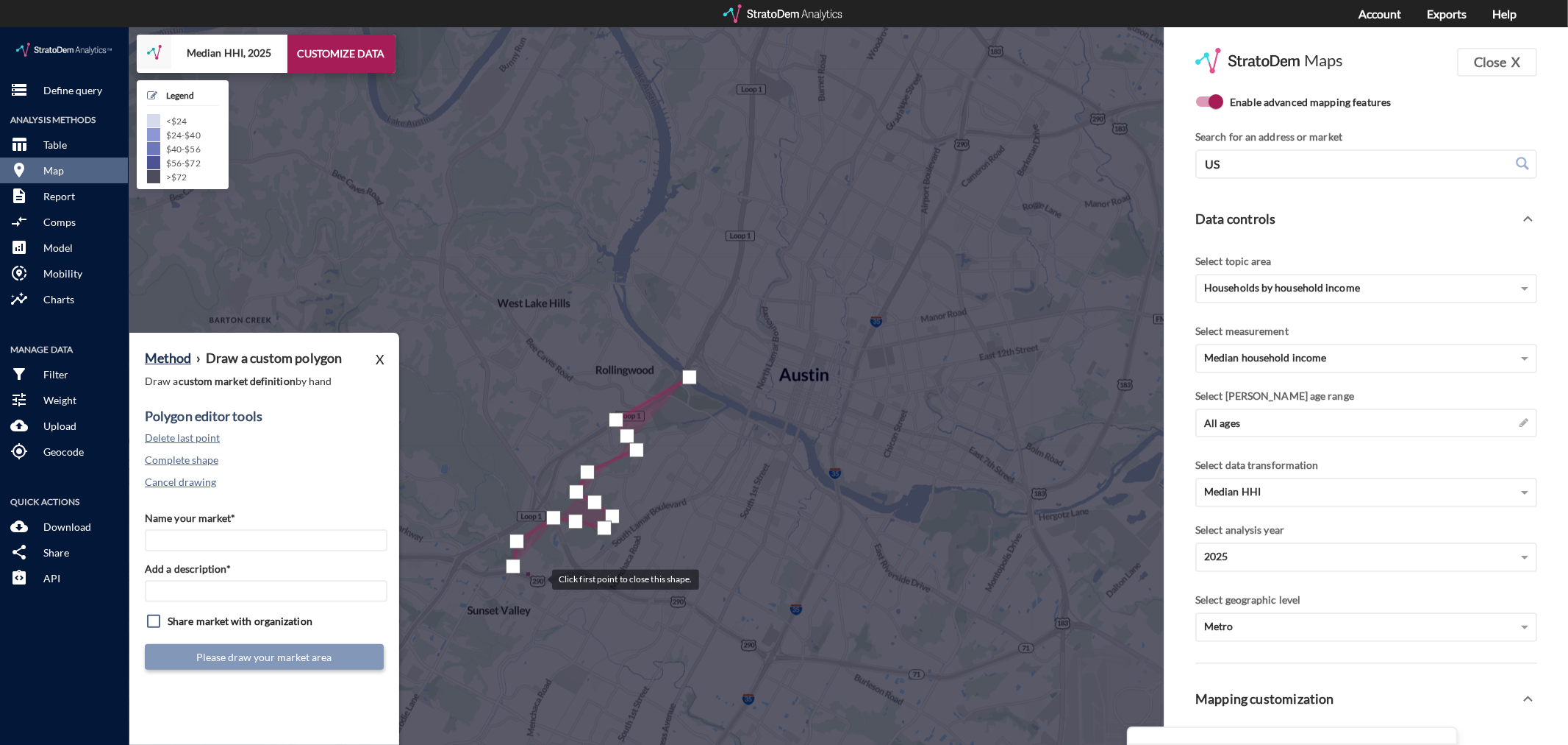
click div
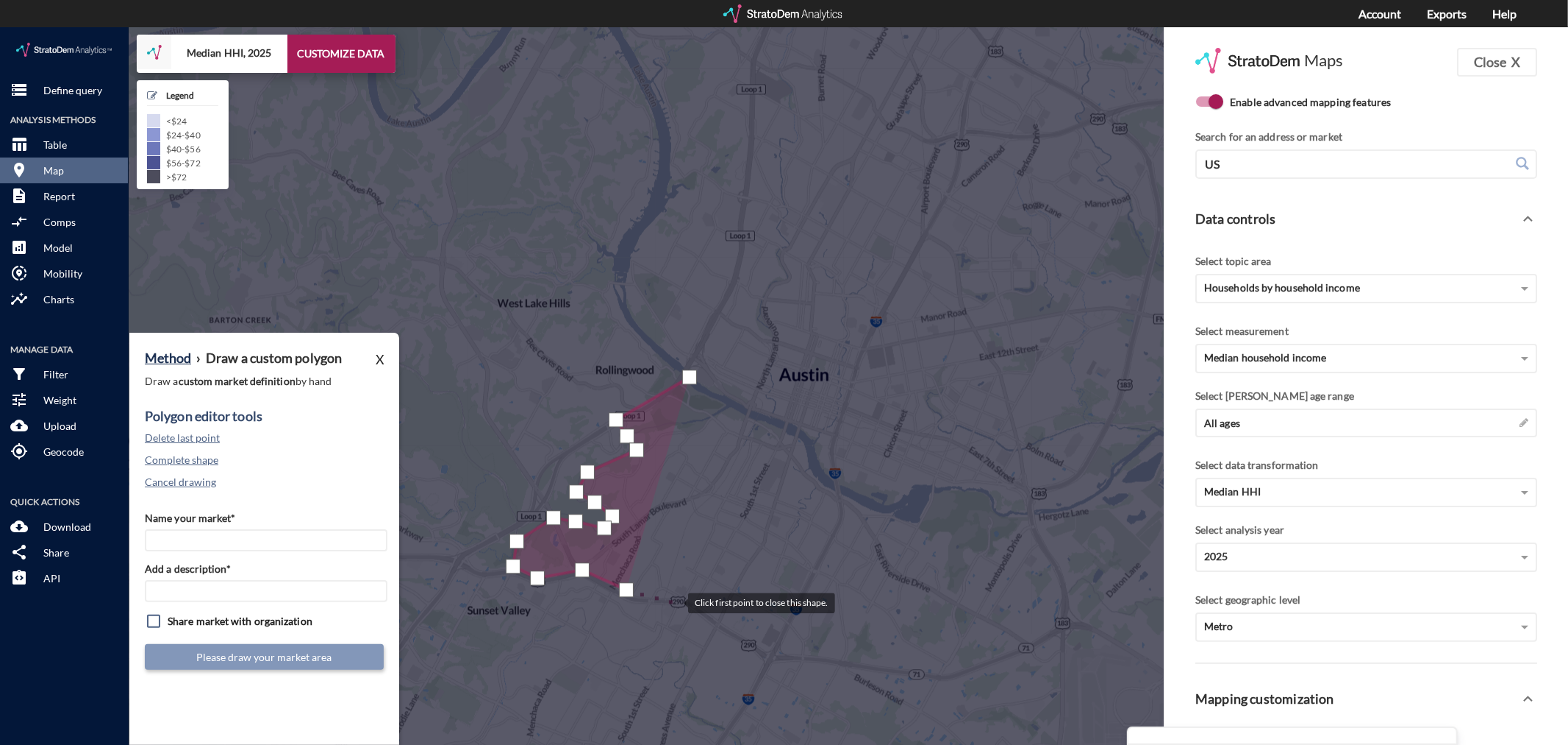
click div
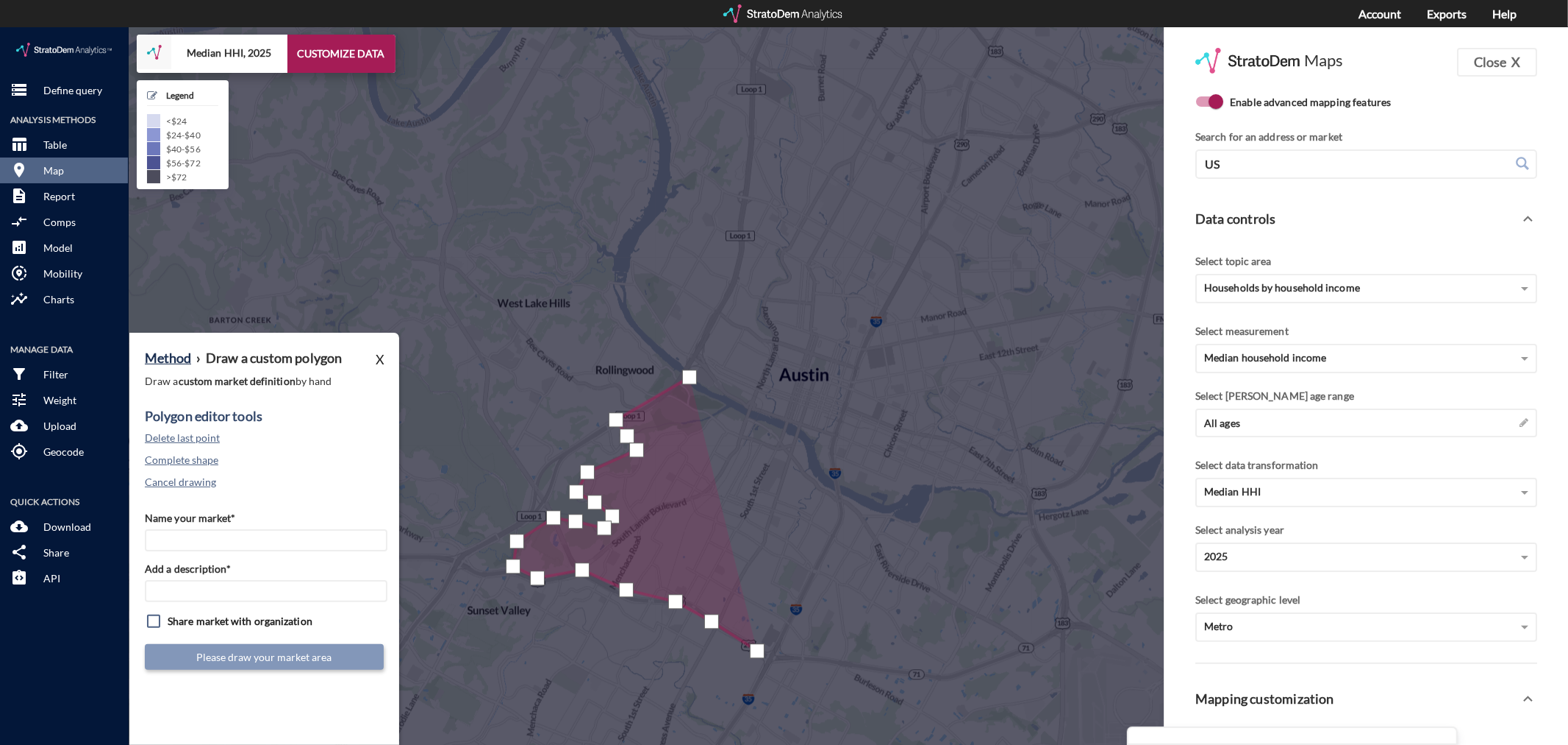
click div
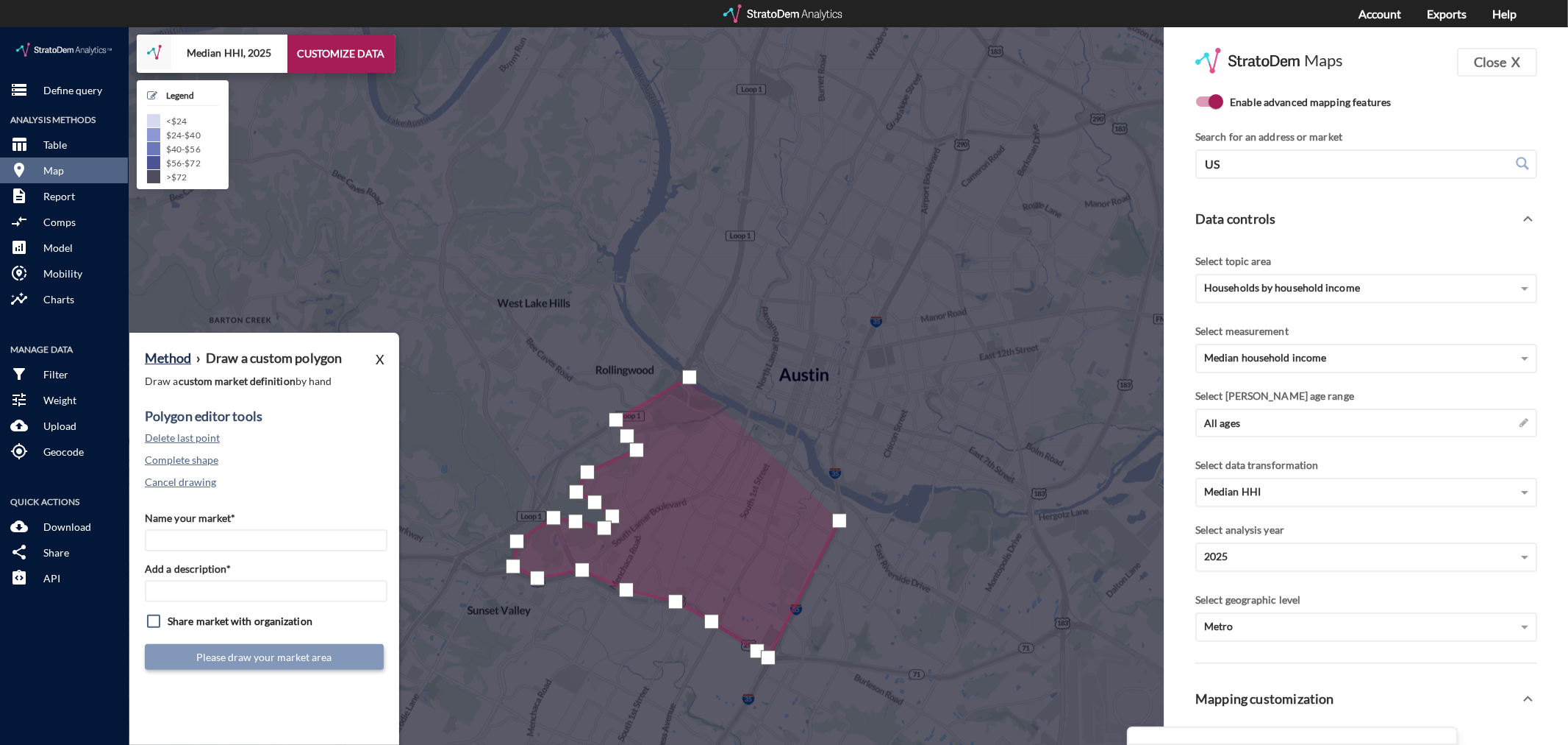
click div
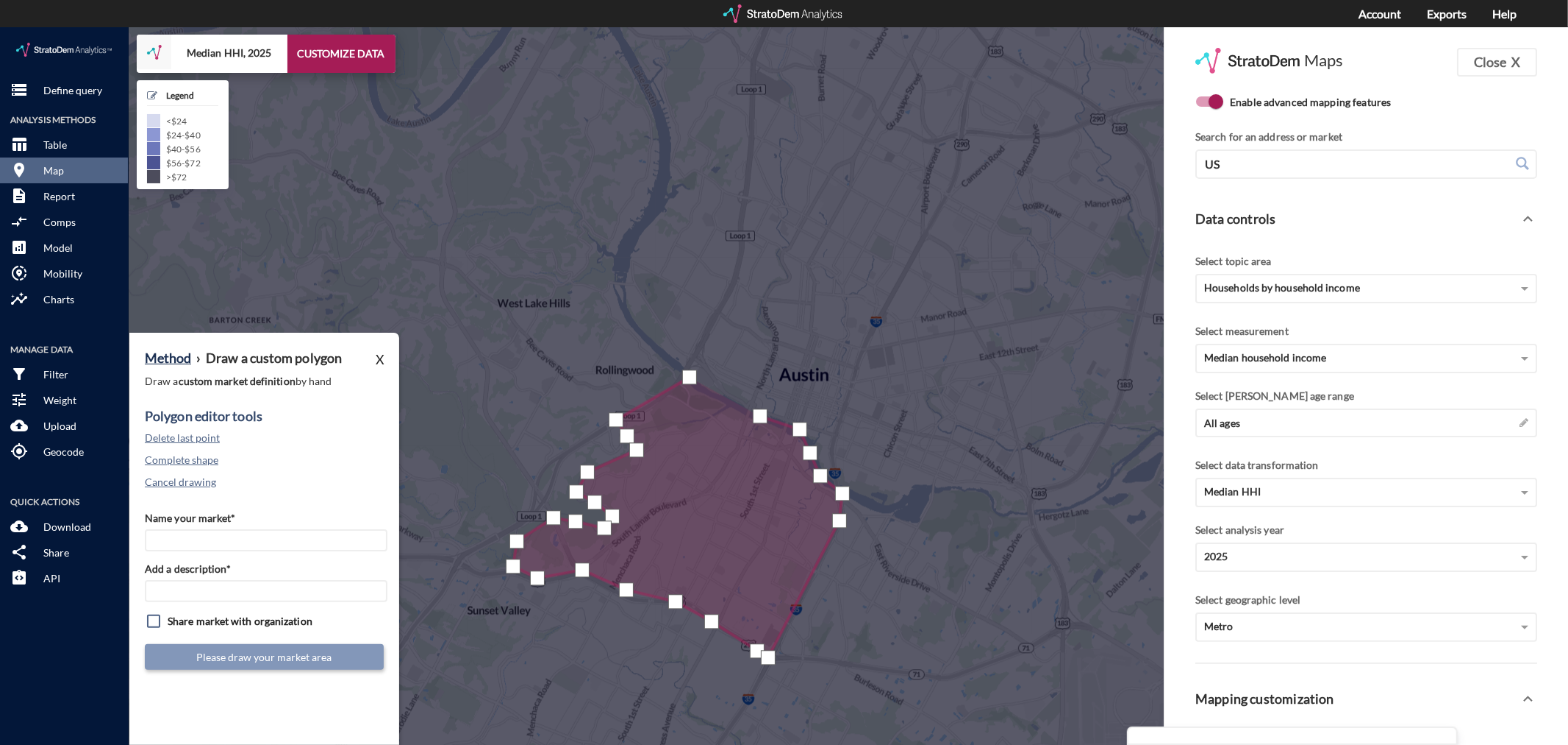
click div
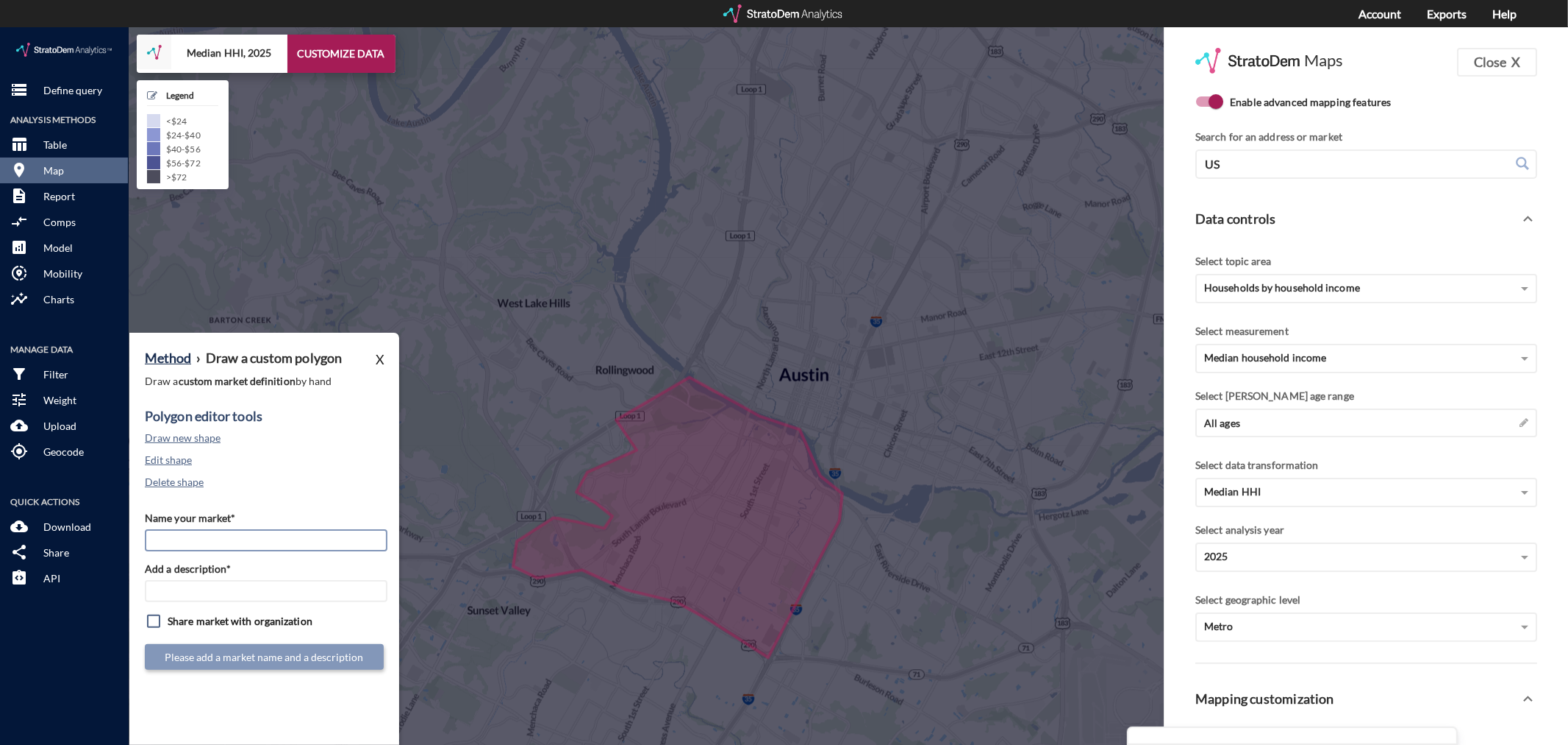
click input "Name your market*"
type input "South Central Austin - Austin MSA"
paste input "South Central Austin - Austin MSA"
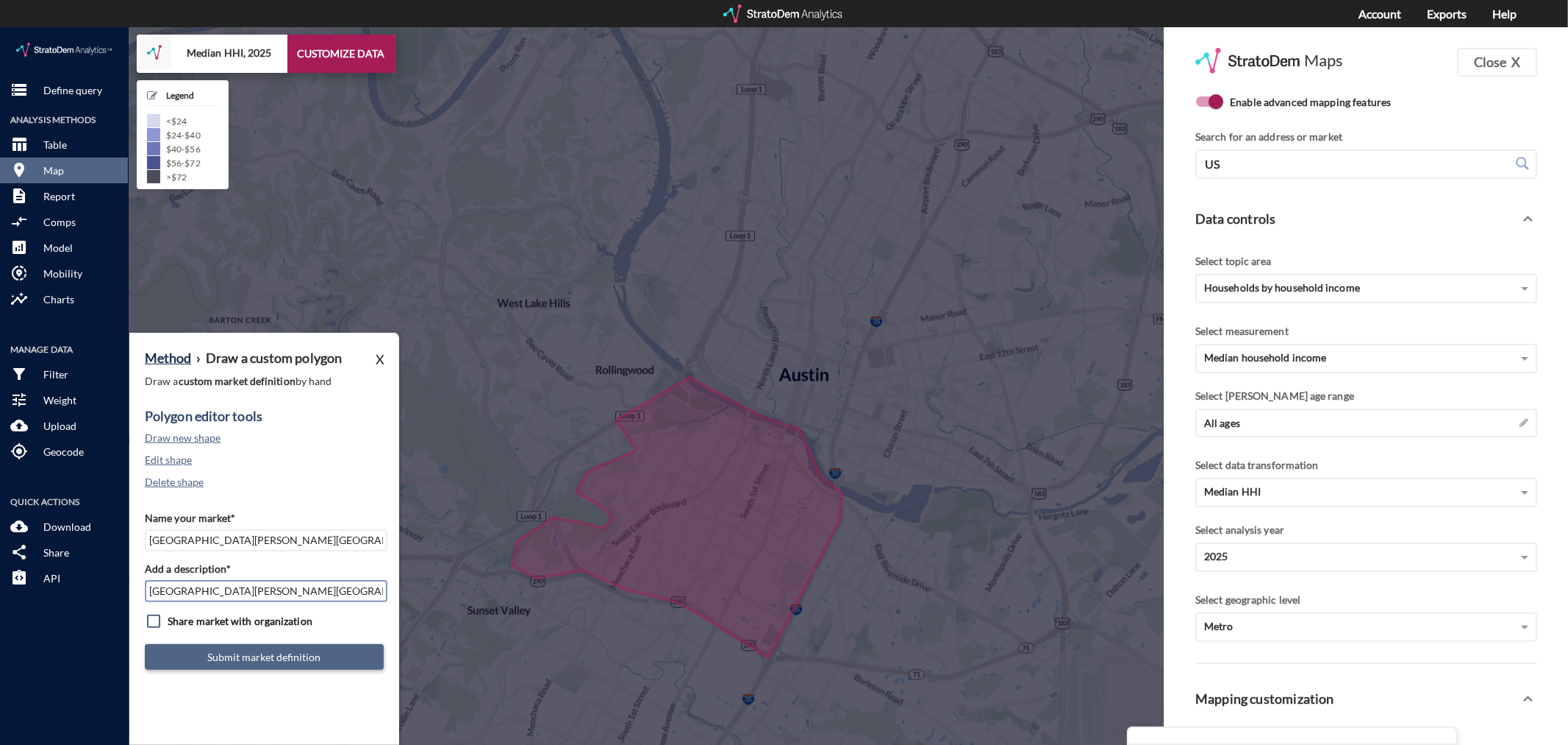
type input "South Central Austin - Austin MSA"
click button "Submit market definition"
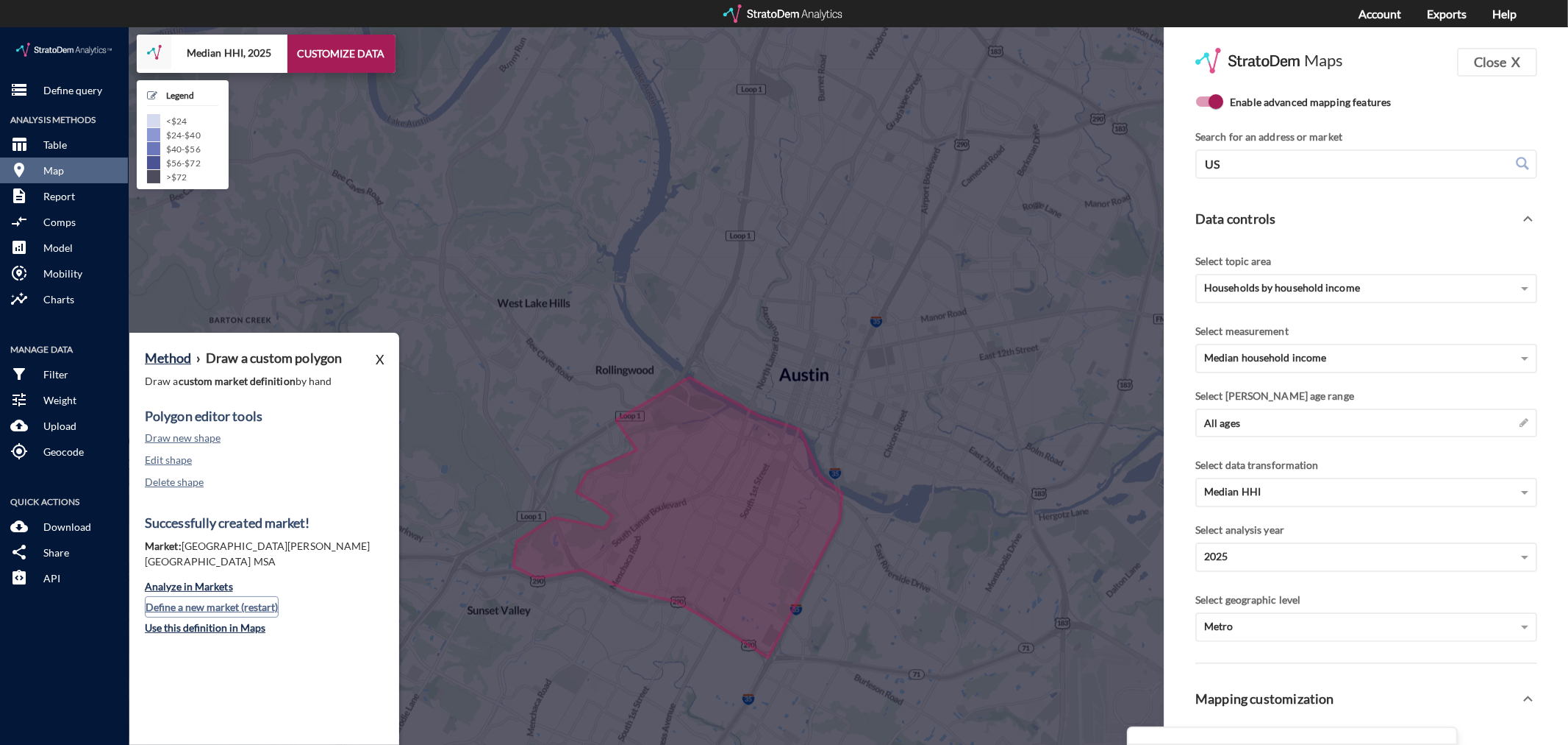
click button "Define a new market (restart)"
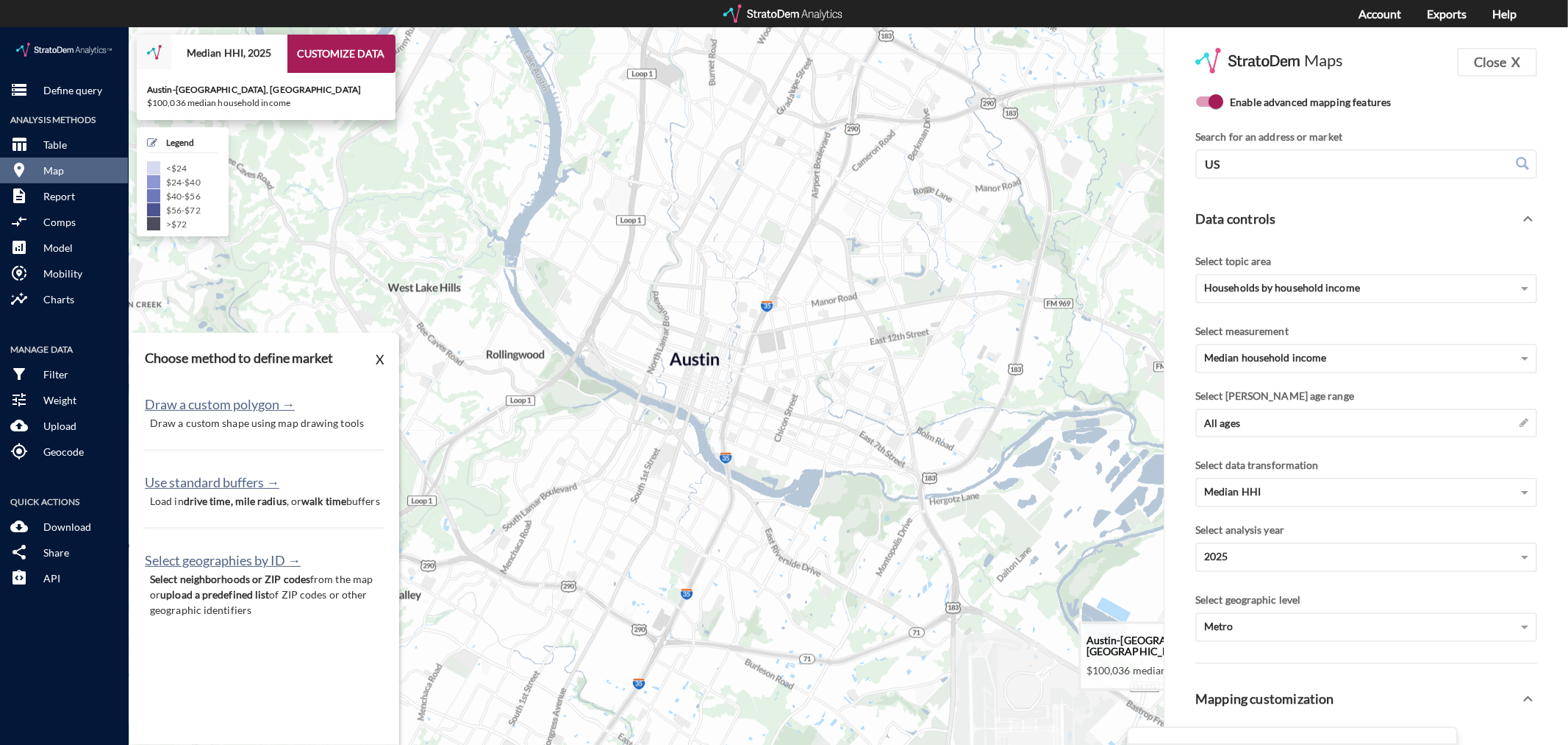
drag, startPoint x: 968, startPoint y: 535, endPoint x: 890, endPoint y: 523, distance: 78.9
click icon
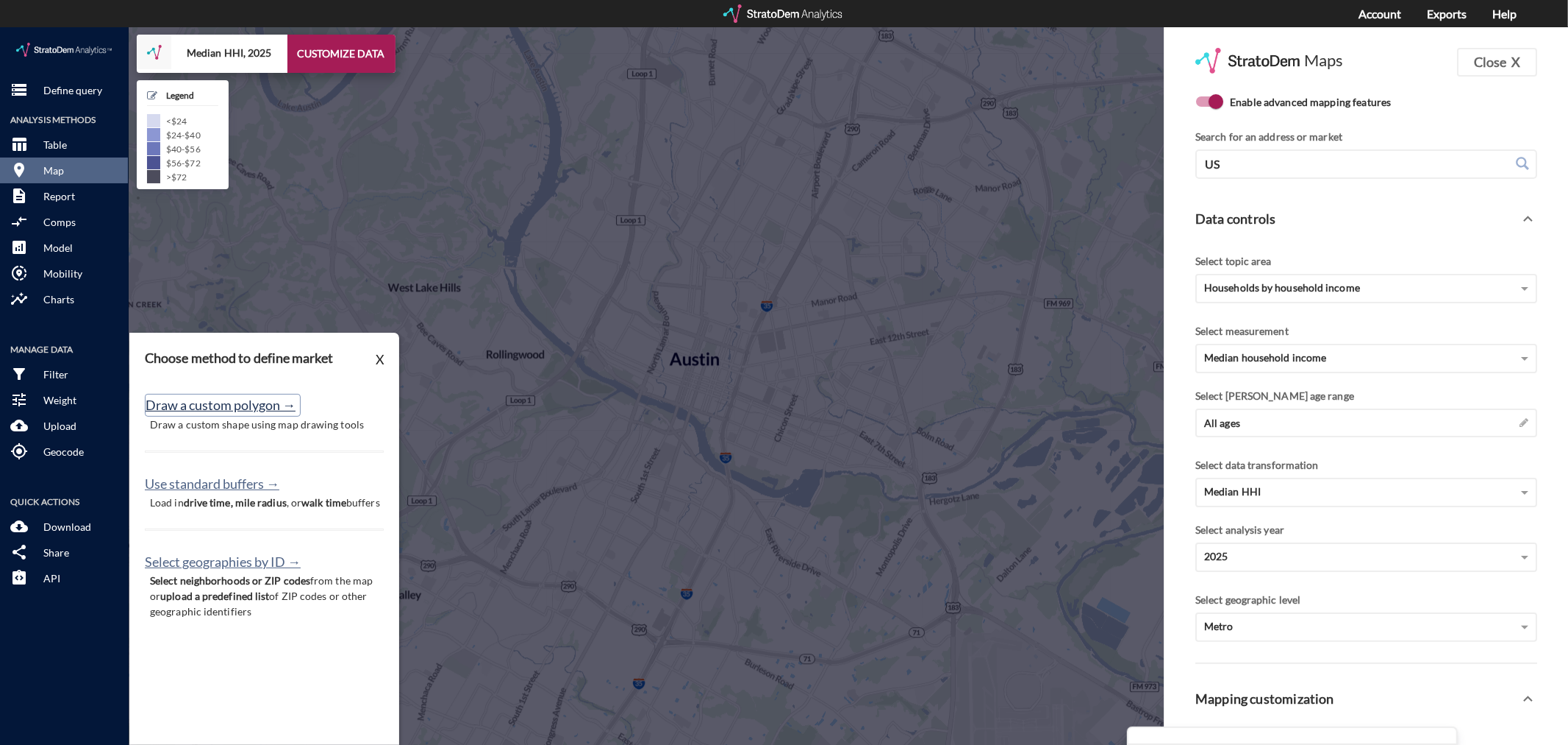
click button "Draw a custom polygon →"
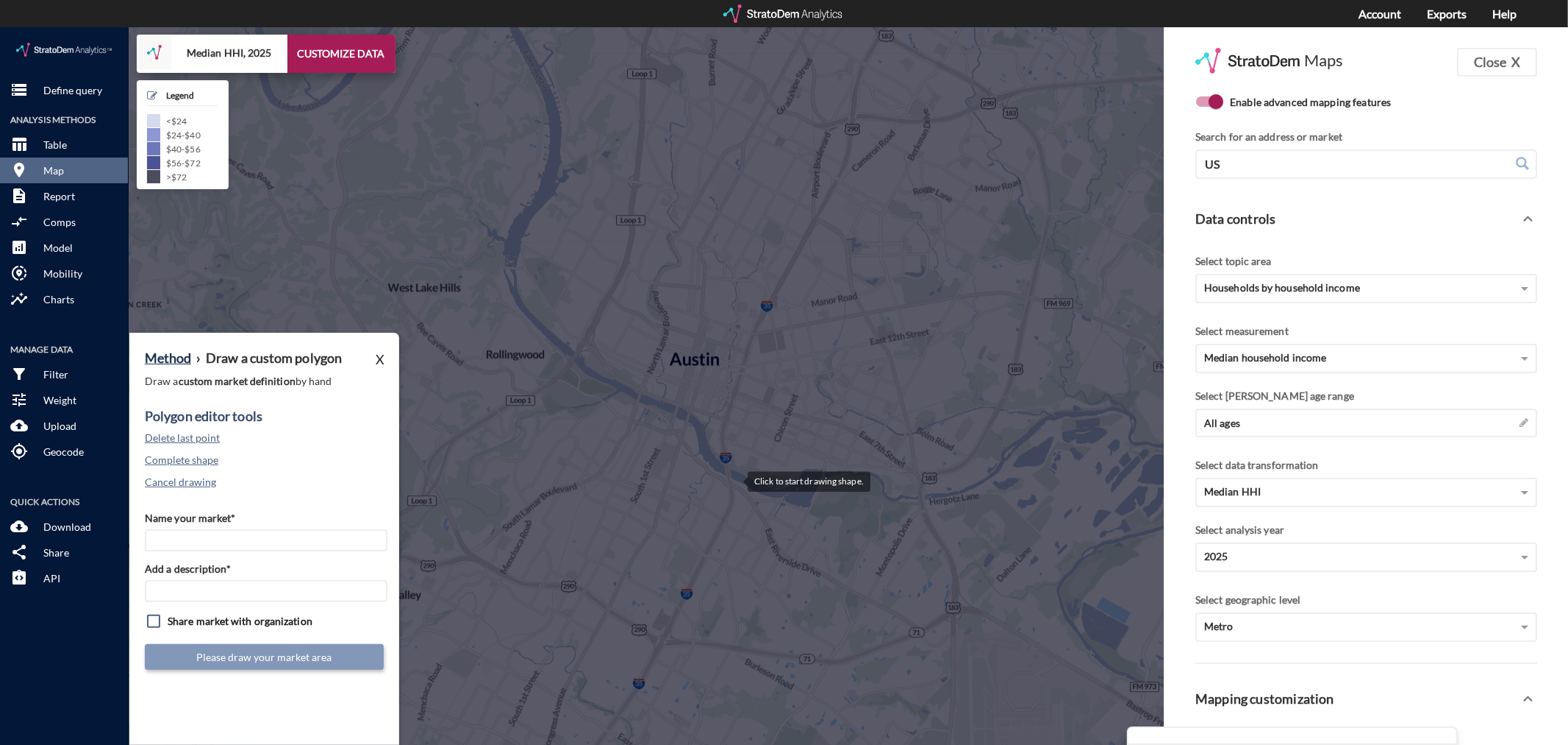
click div
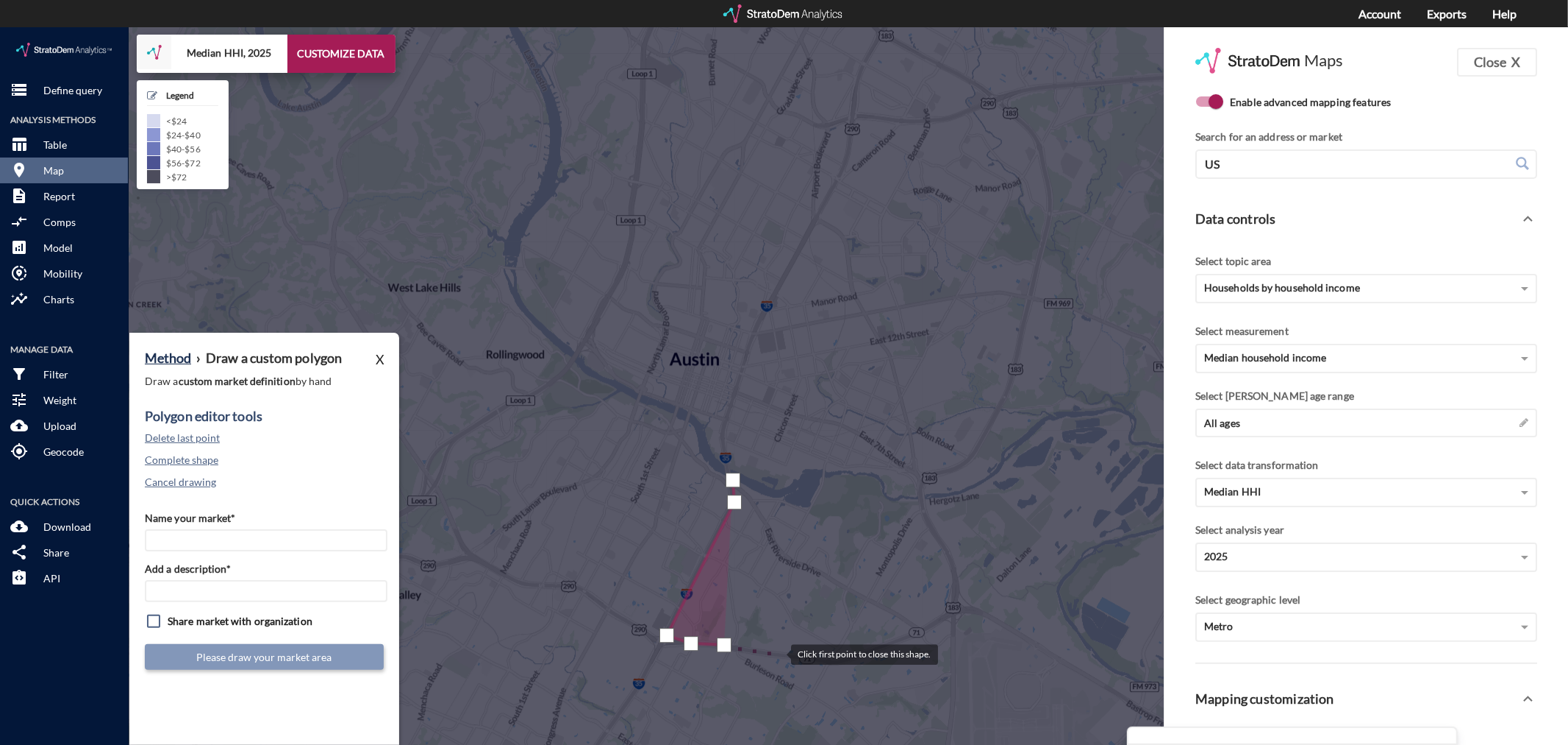
click div
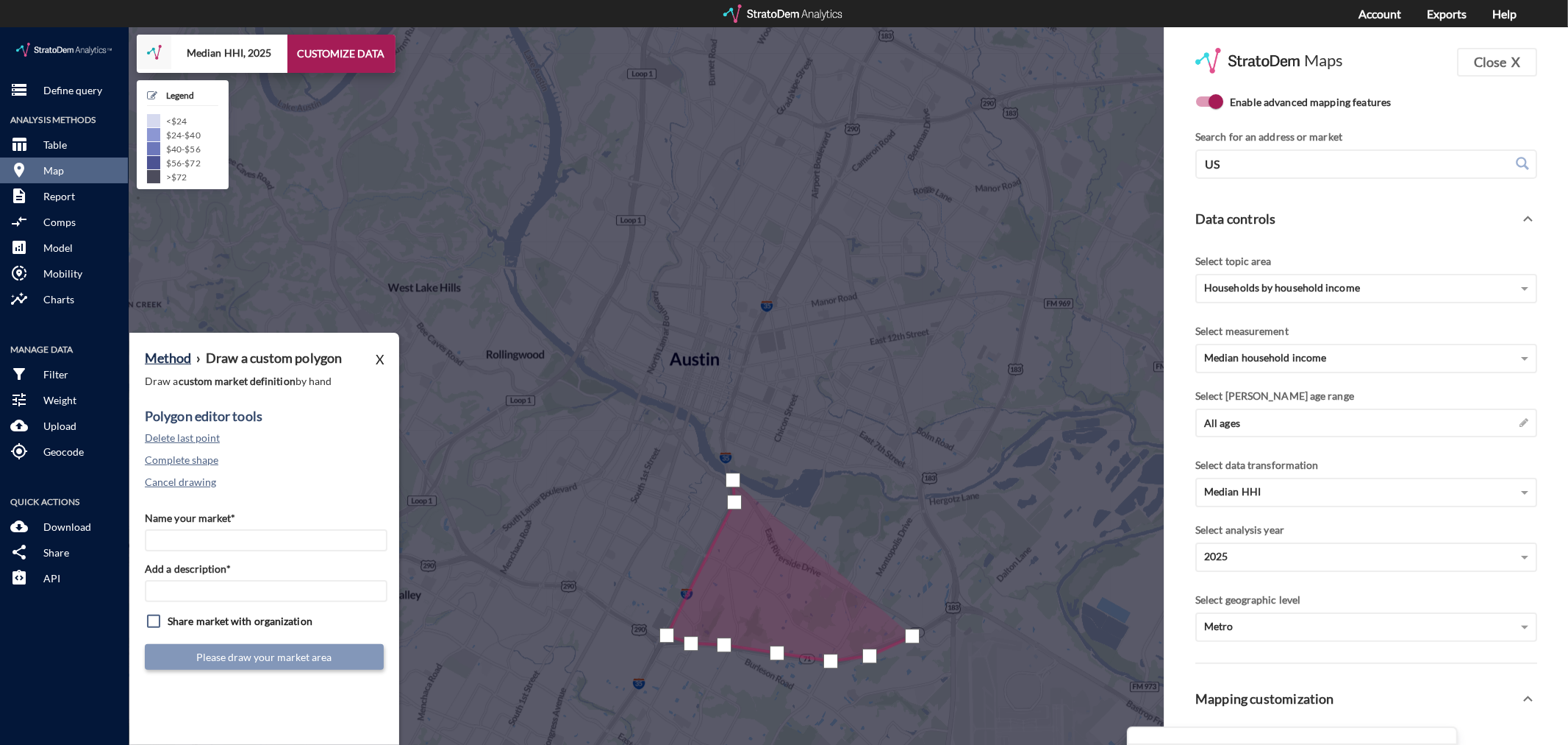
click div
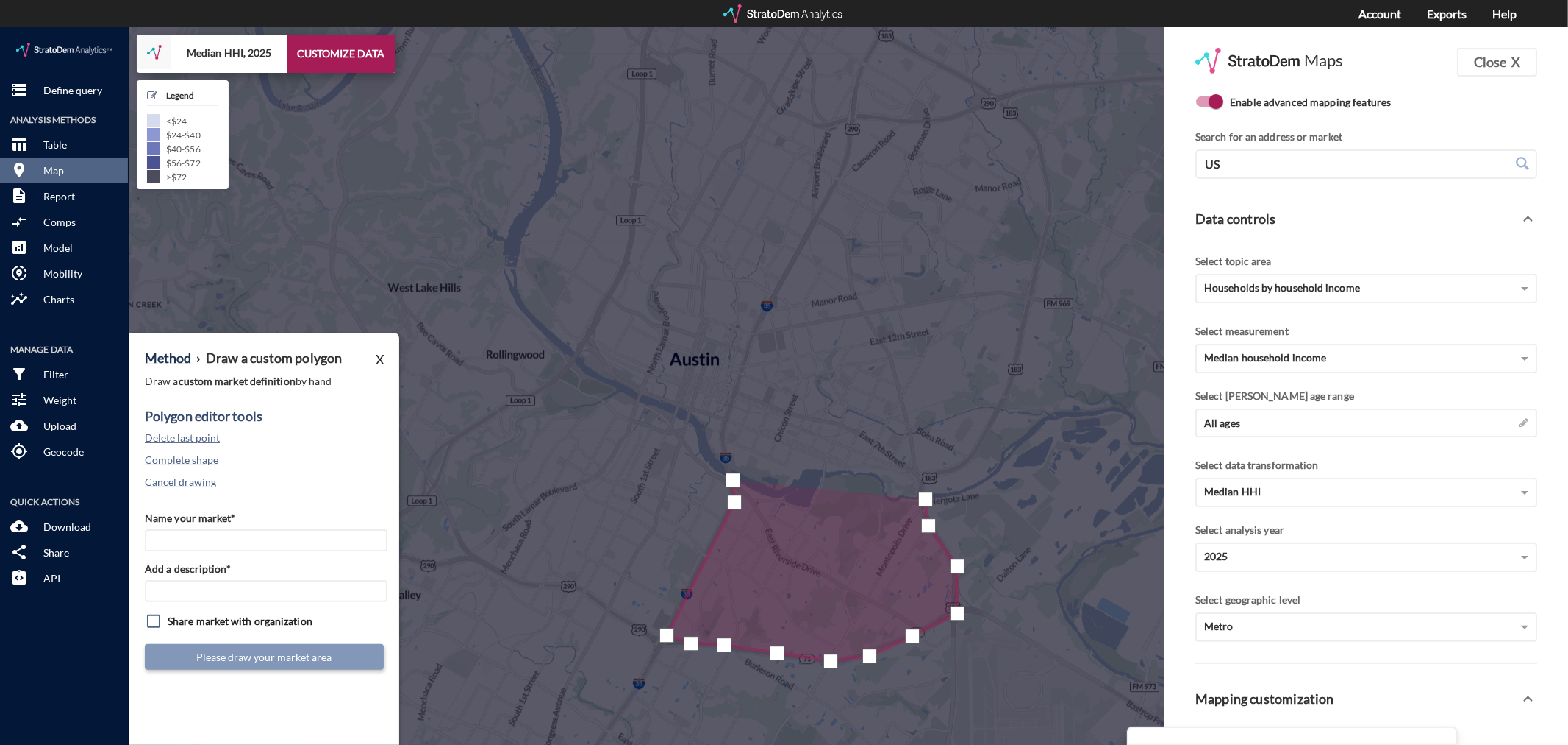
click div
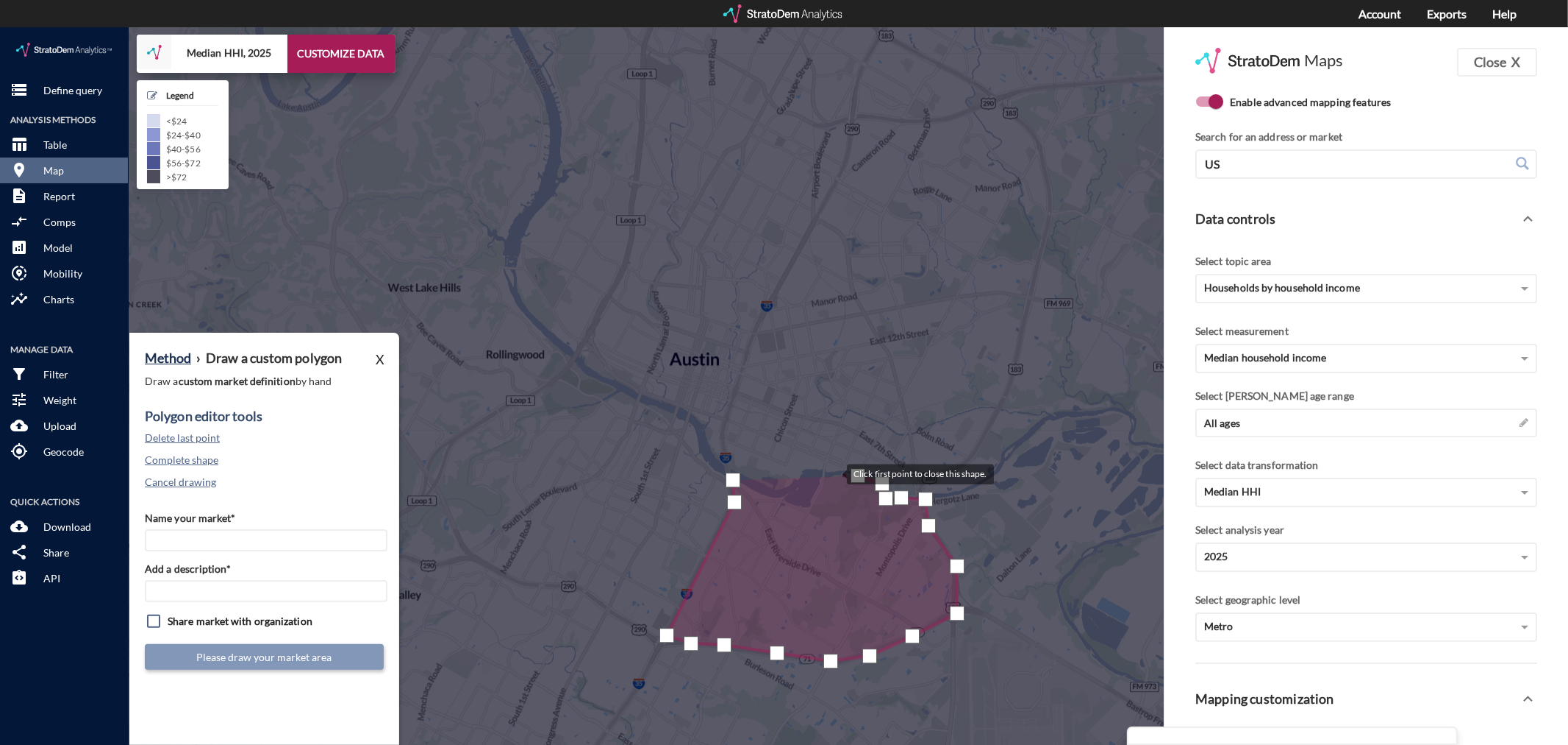
click div
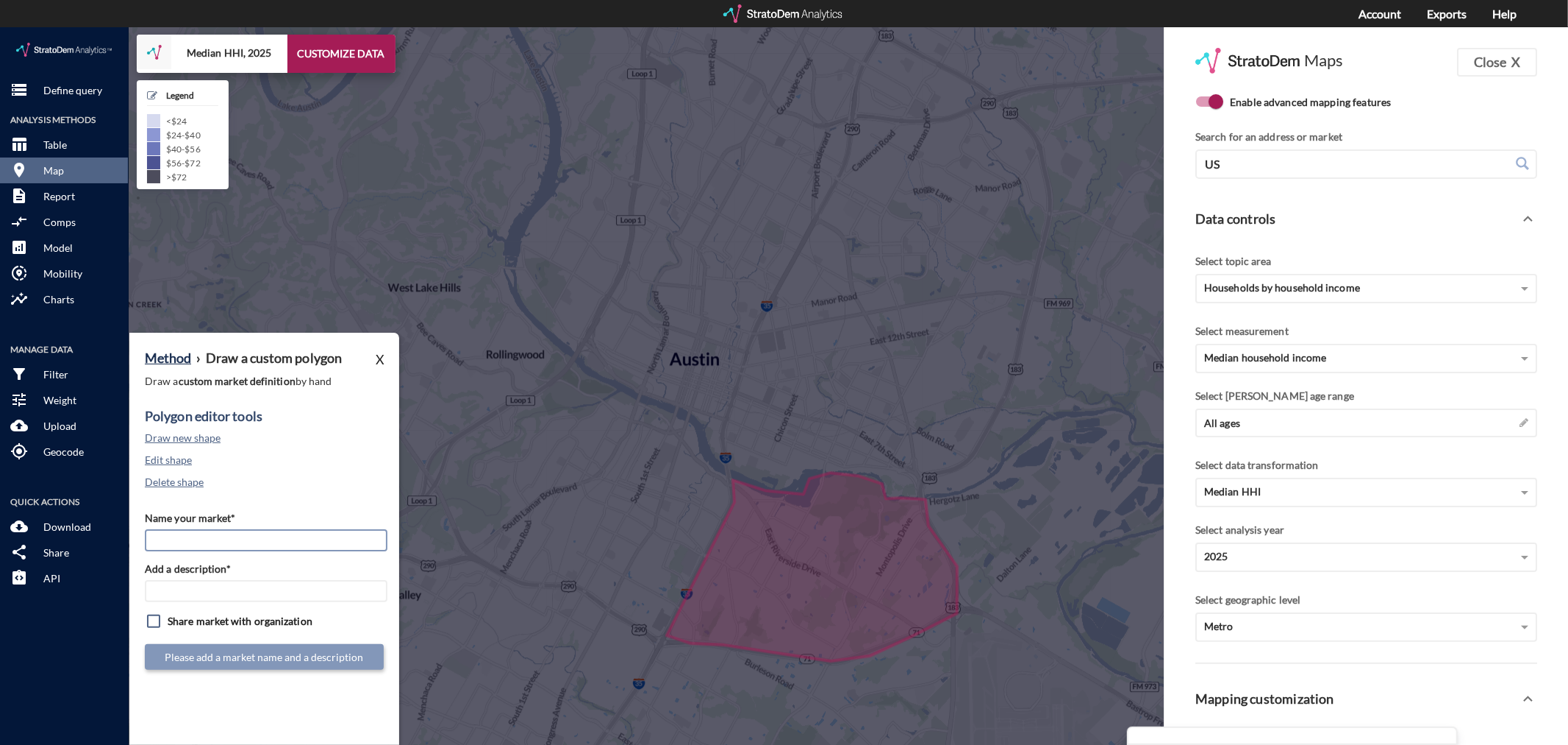
click input "Name your market*"
type input "Riverside - Austin MSA"
paste input "Riverside - Austin MSA"
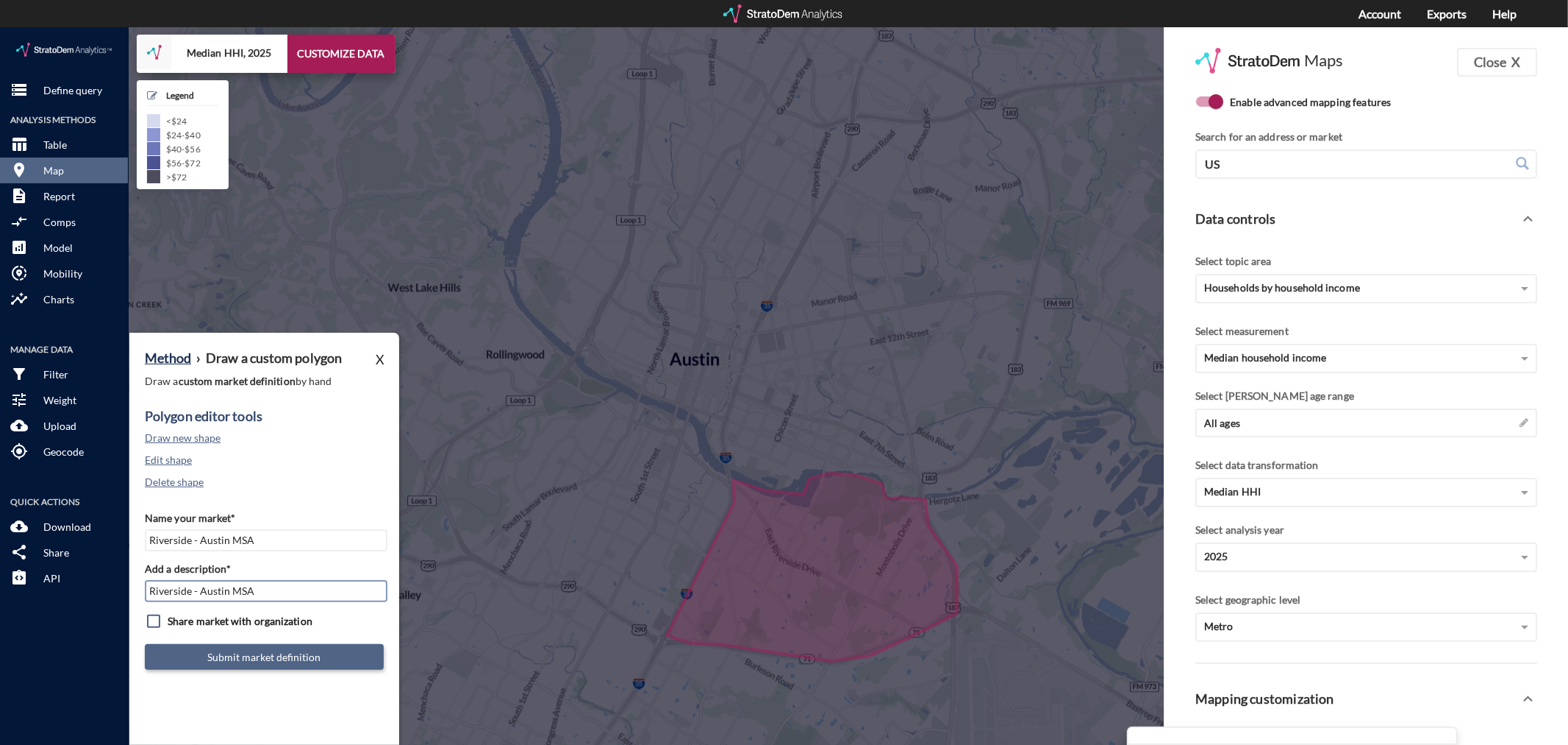
type input "Riverside - Austin MSA"
click button "Submit market definition"
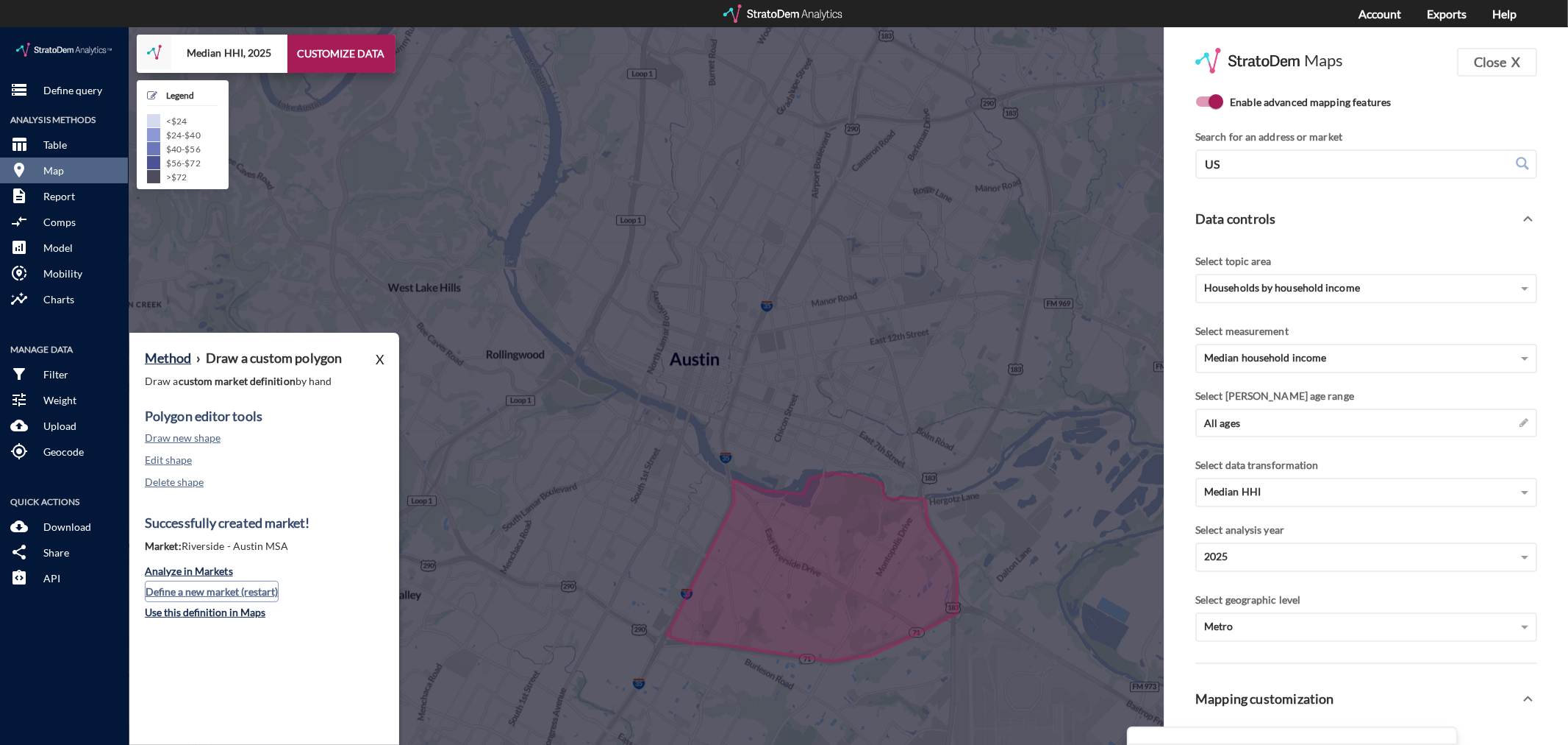
click button "Define a new market (restart)"
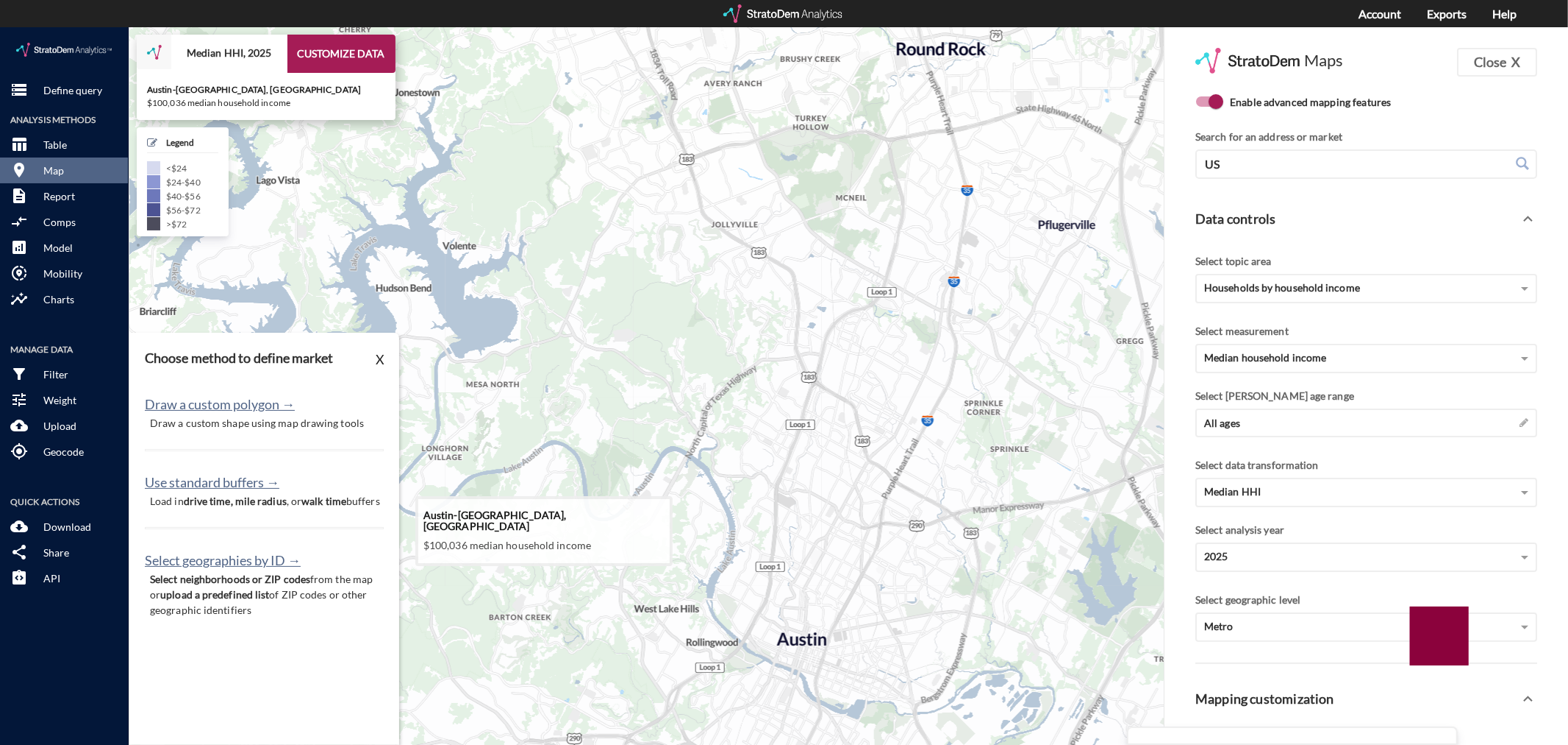
drag, startPoint x: 502, startPoint y: 290, endPoint x: 701, endPoint y: 548, distance: 325.8
click icon
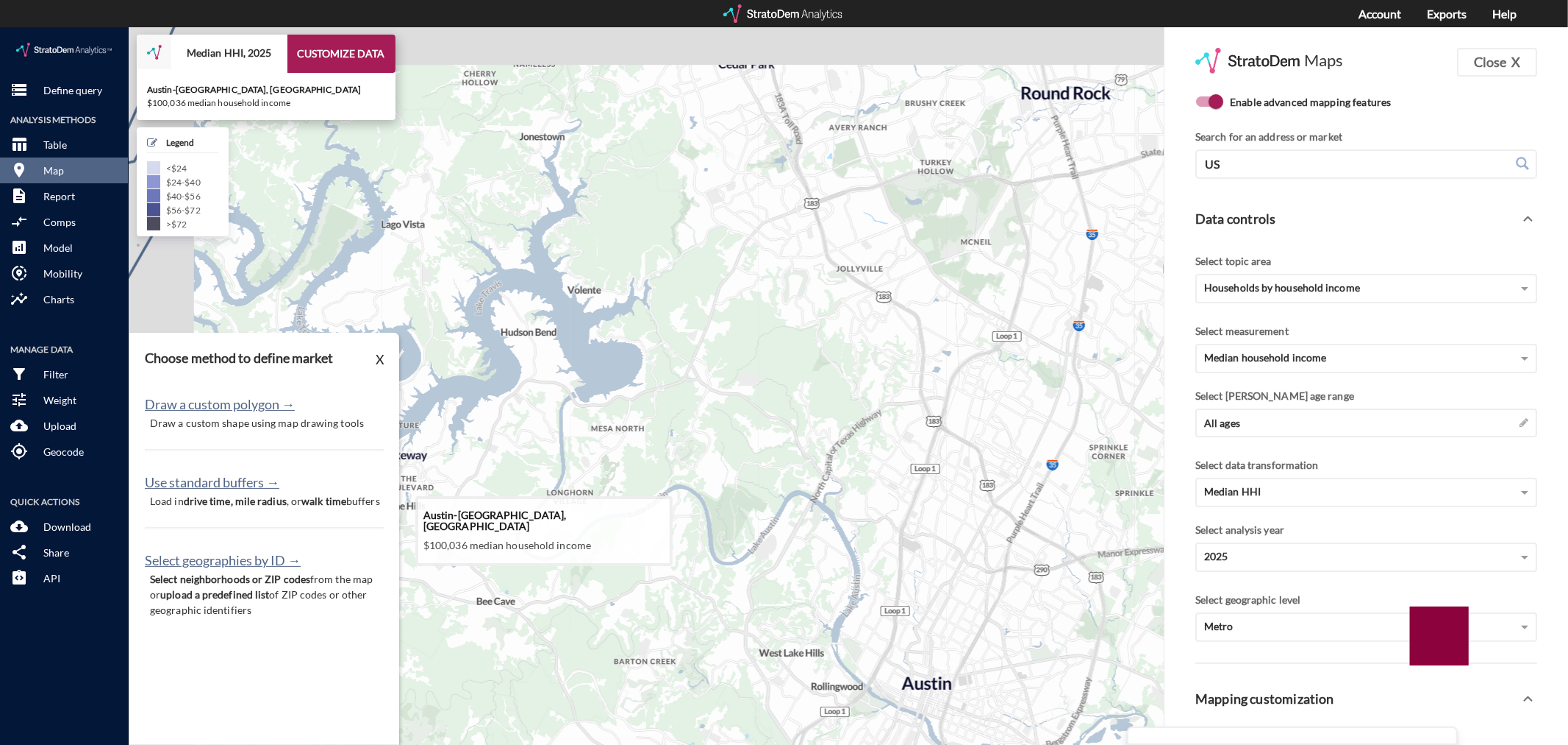
drag, startPoint x: 625, startPoint y: 405, endPoint x: 755, endPoint y: 453, distance: 138.6
click icon
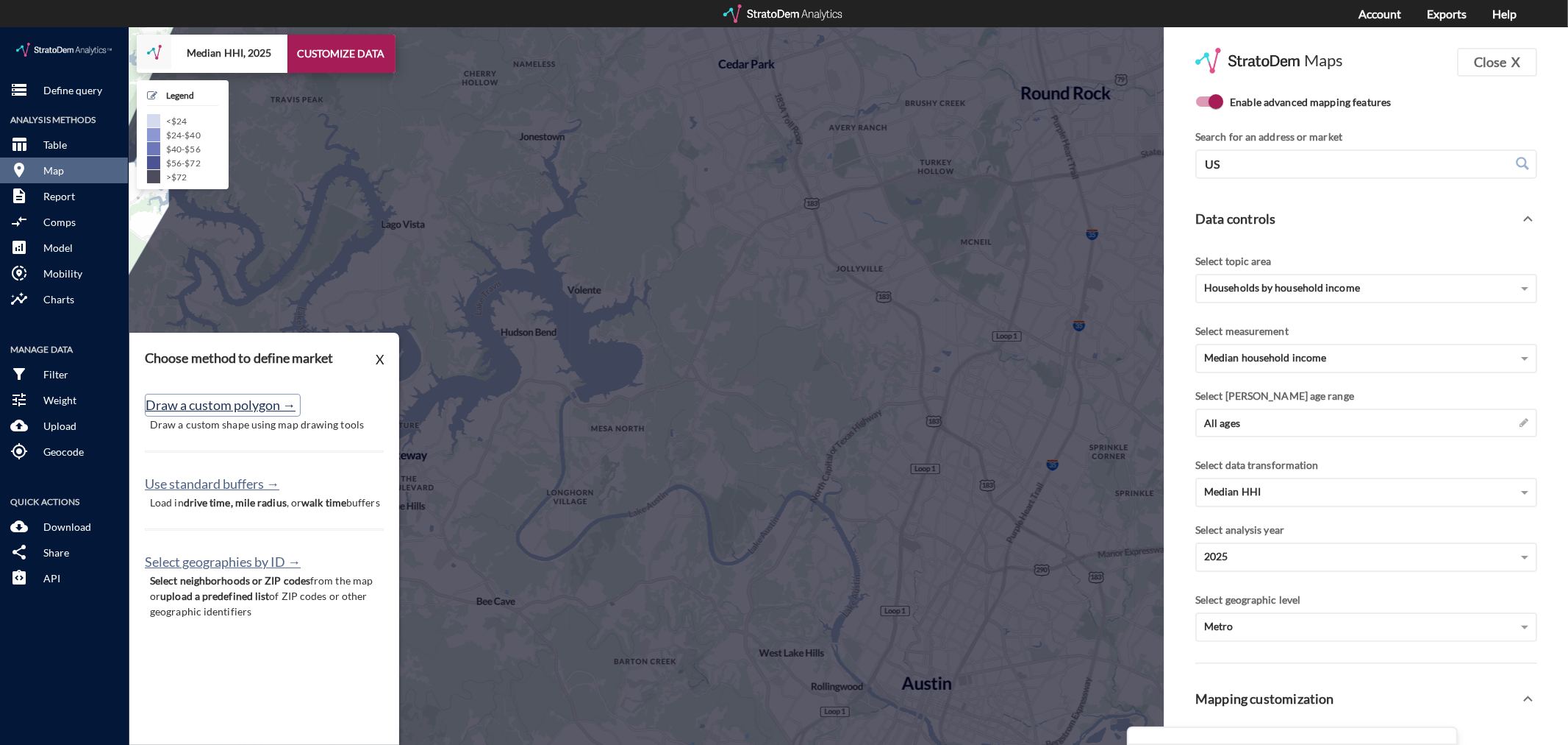
click button "Draw a custom polygon →"
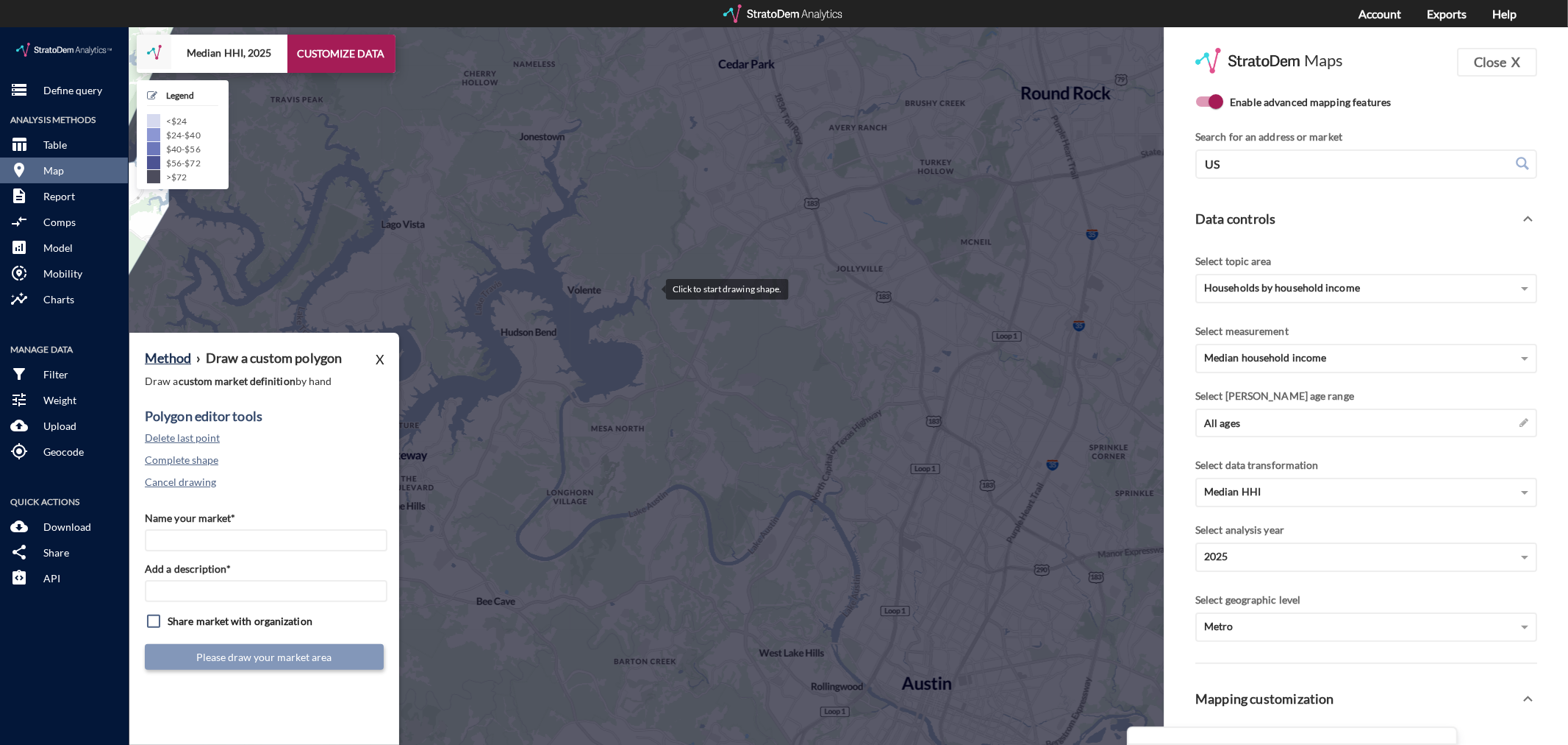
click div
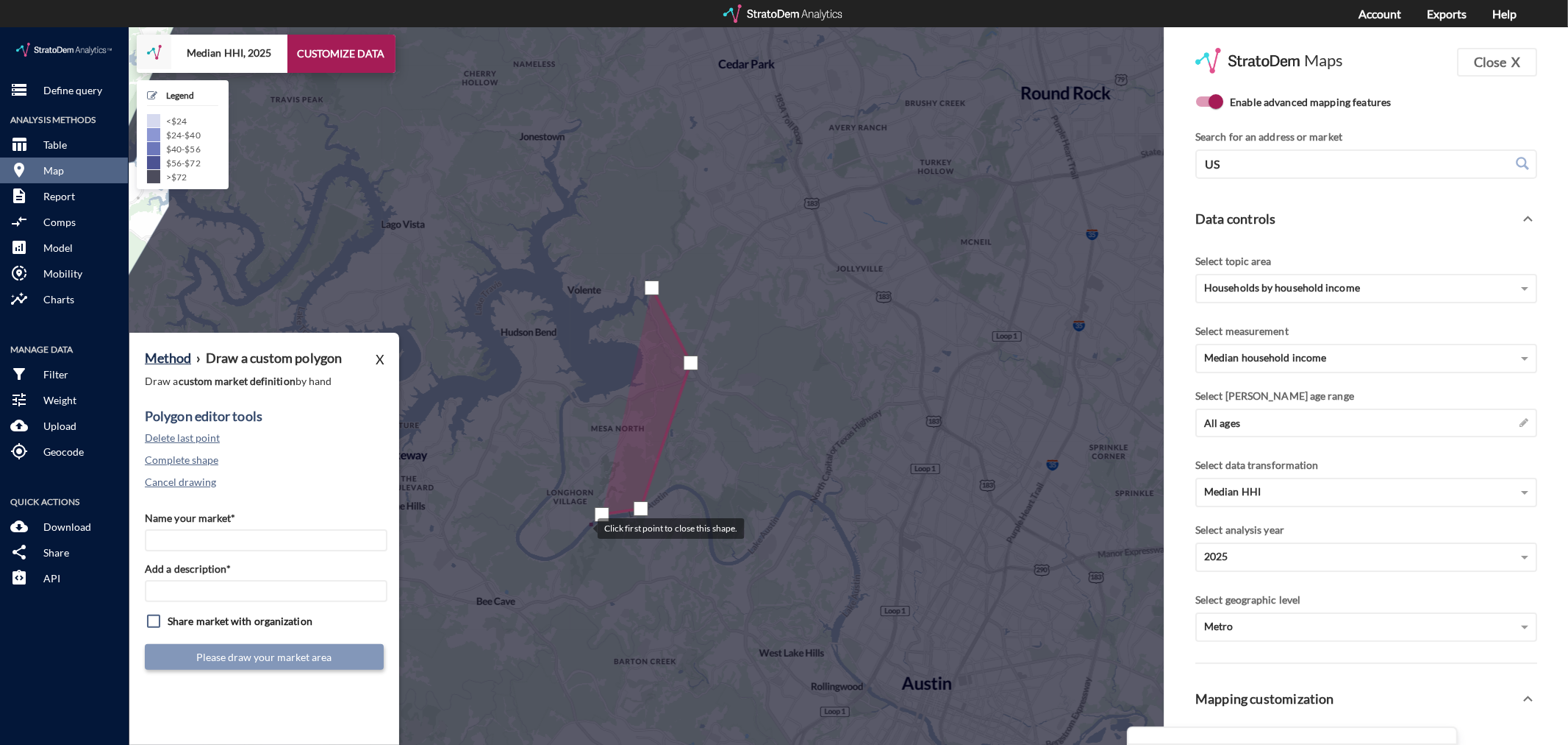
click div
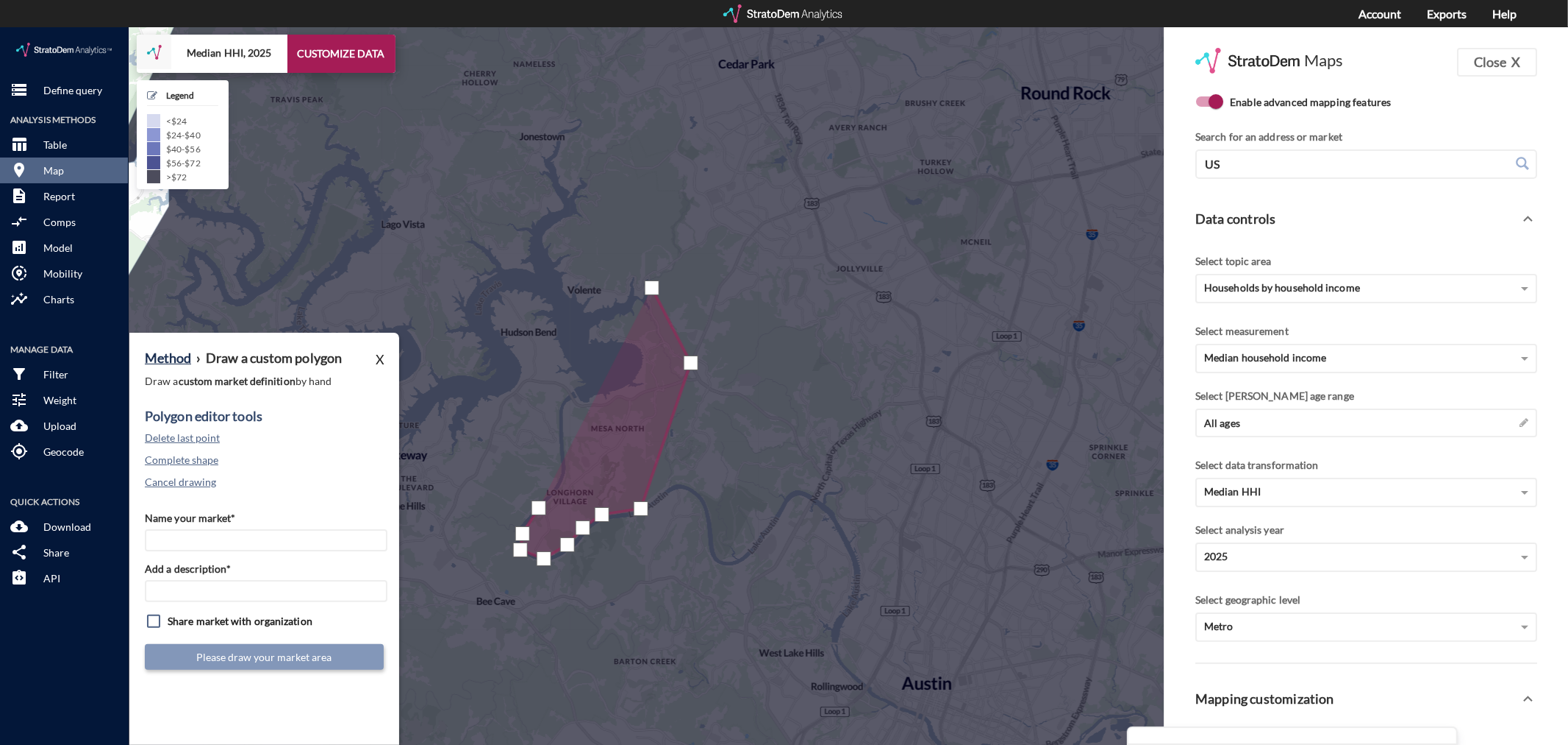
drag, startPoint x: 539, startPoint y: 480, endPoint x: 552, endPoint y: 469, distance: 17.0
click div
drag, startPoint x: 563, startPoint y: 413, endPoint x: 562, endPoint y: 396, distance: 17.0
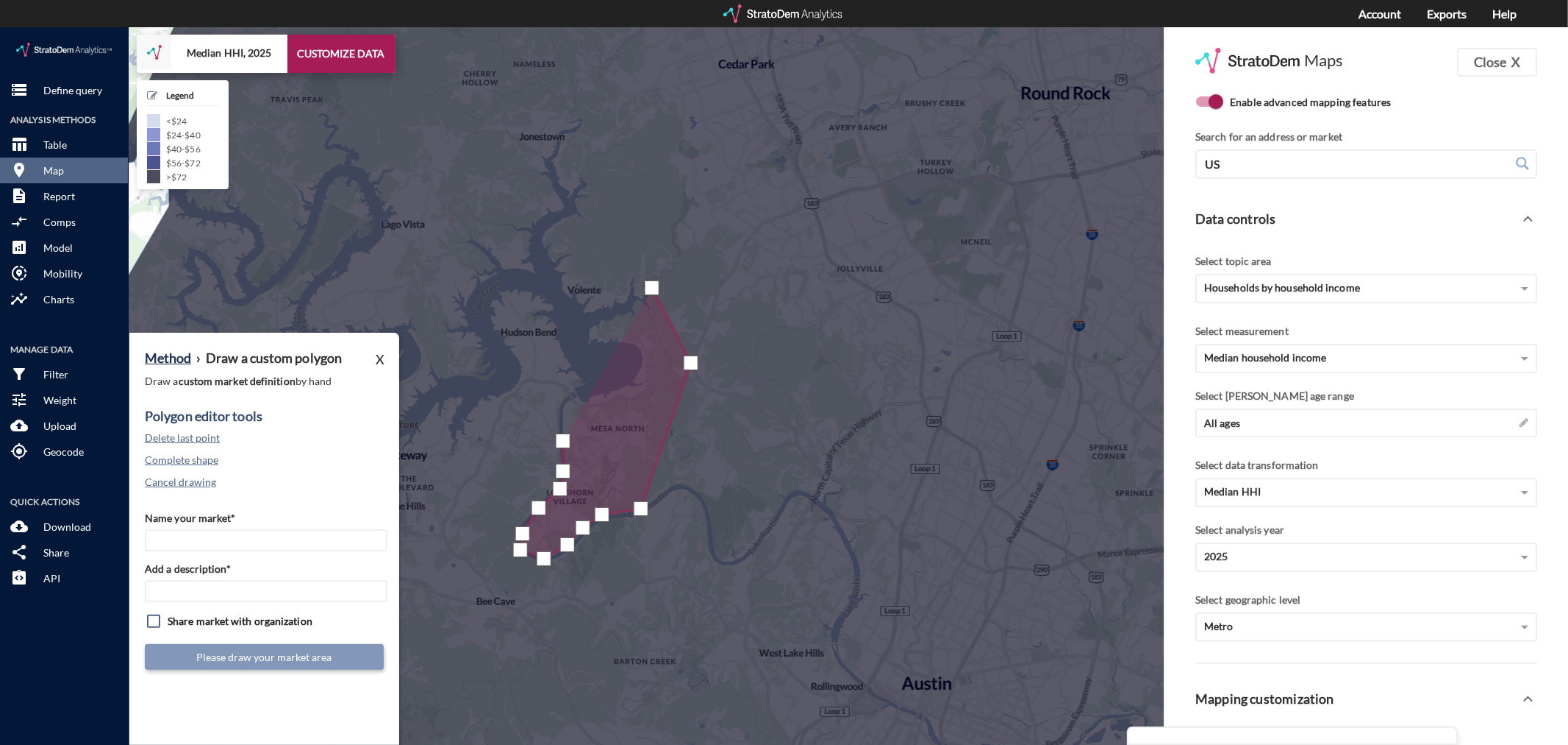
click div
click button "Delete last point"
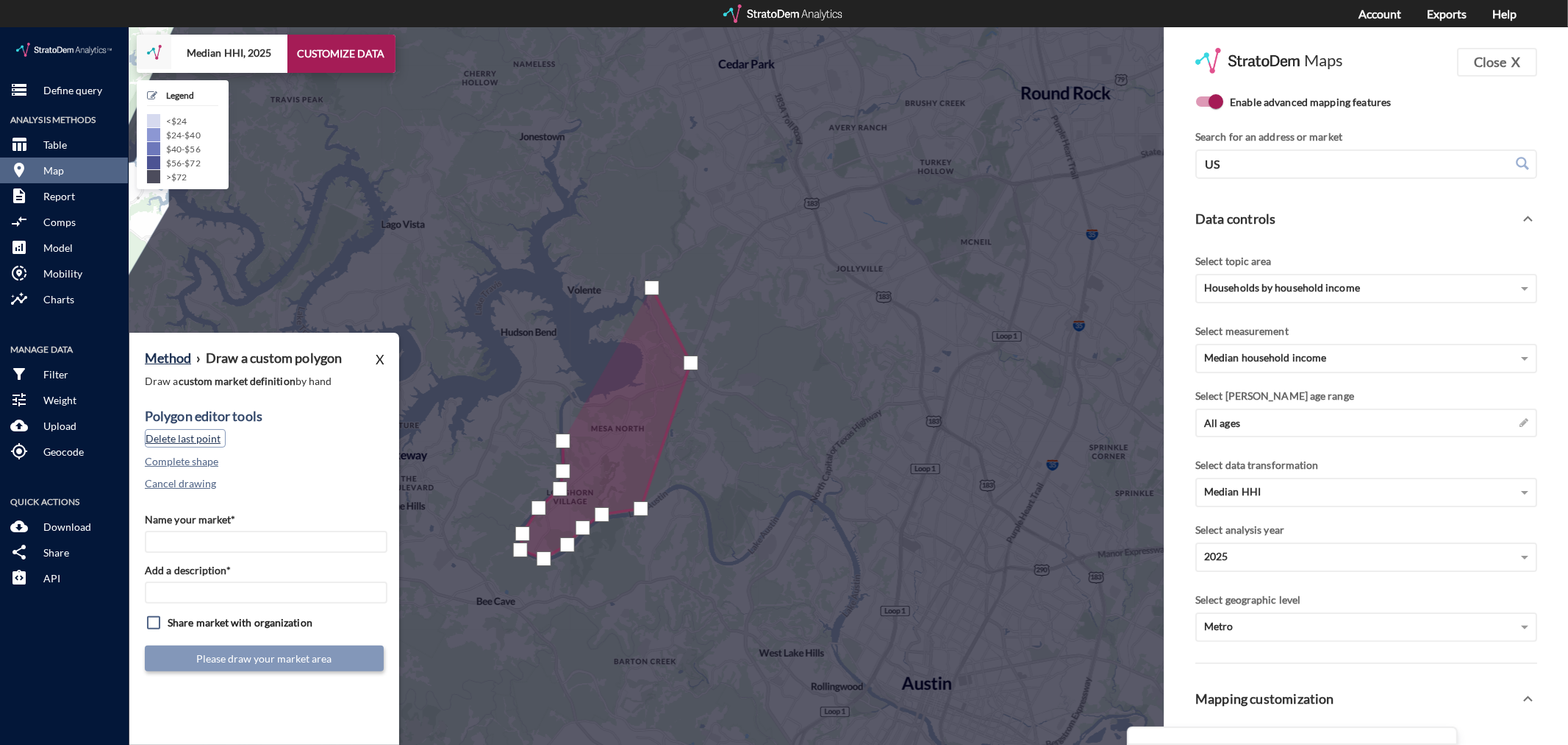
click button "Delete last point"
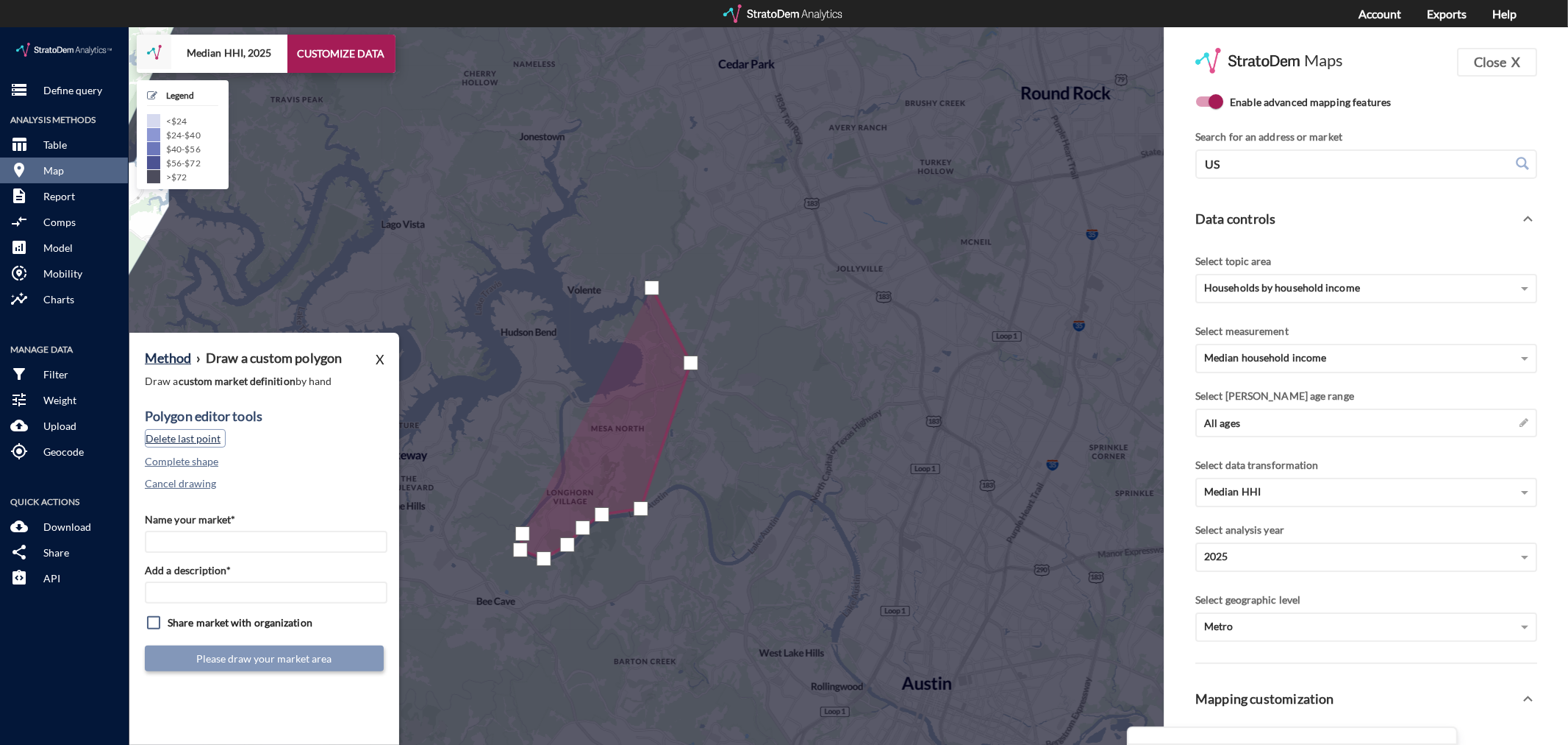
click button "Delete last point"
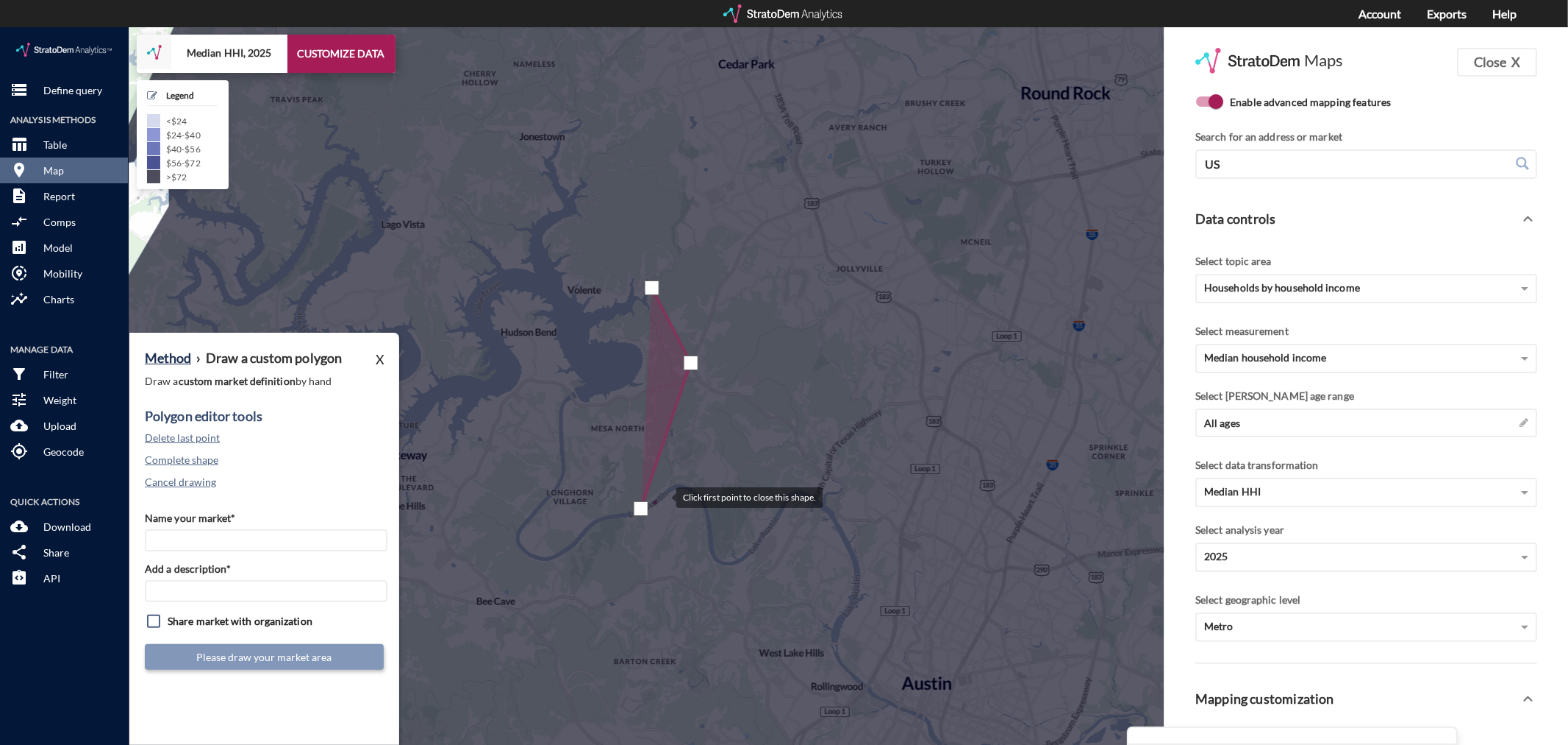
click div
drag, startPoint x: 700, startPoint y: 475, endPoint x: 707, endPoint y: 484, distance: 11.4
click div
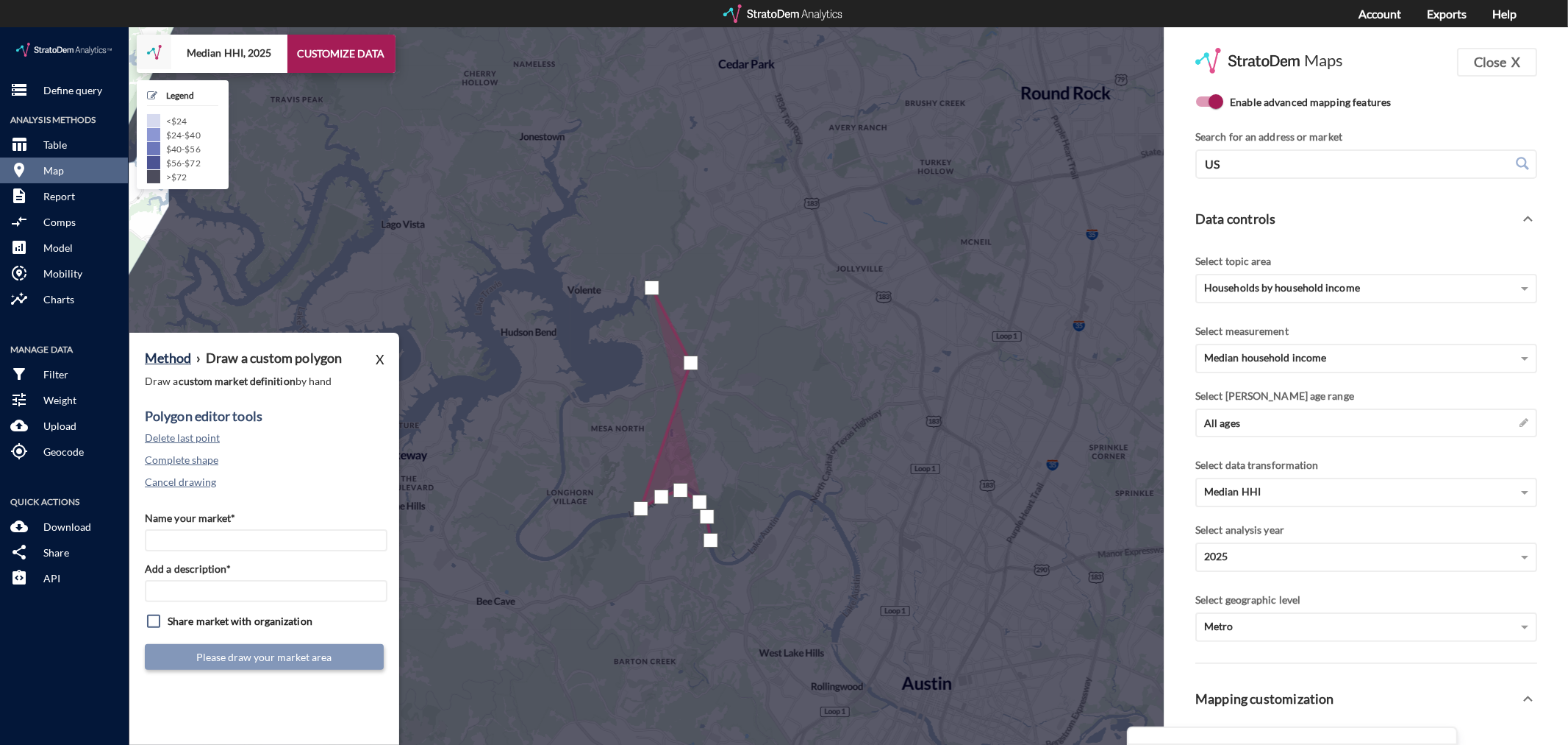
click div
drag, startPoint x: 660, startPoint y: 550, endPoint x: 652, endPoint y: 555, distance: 9.4
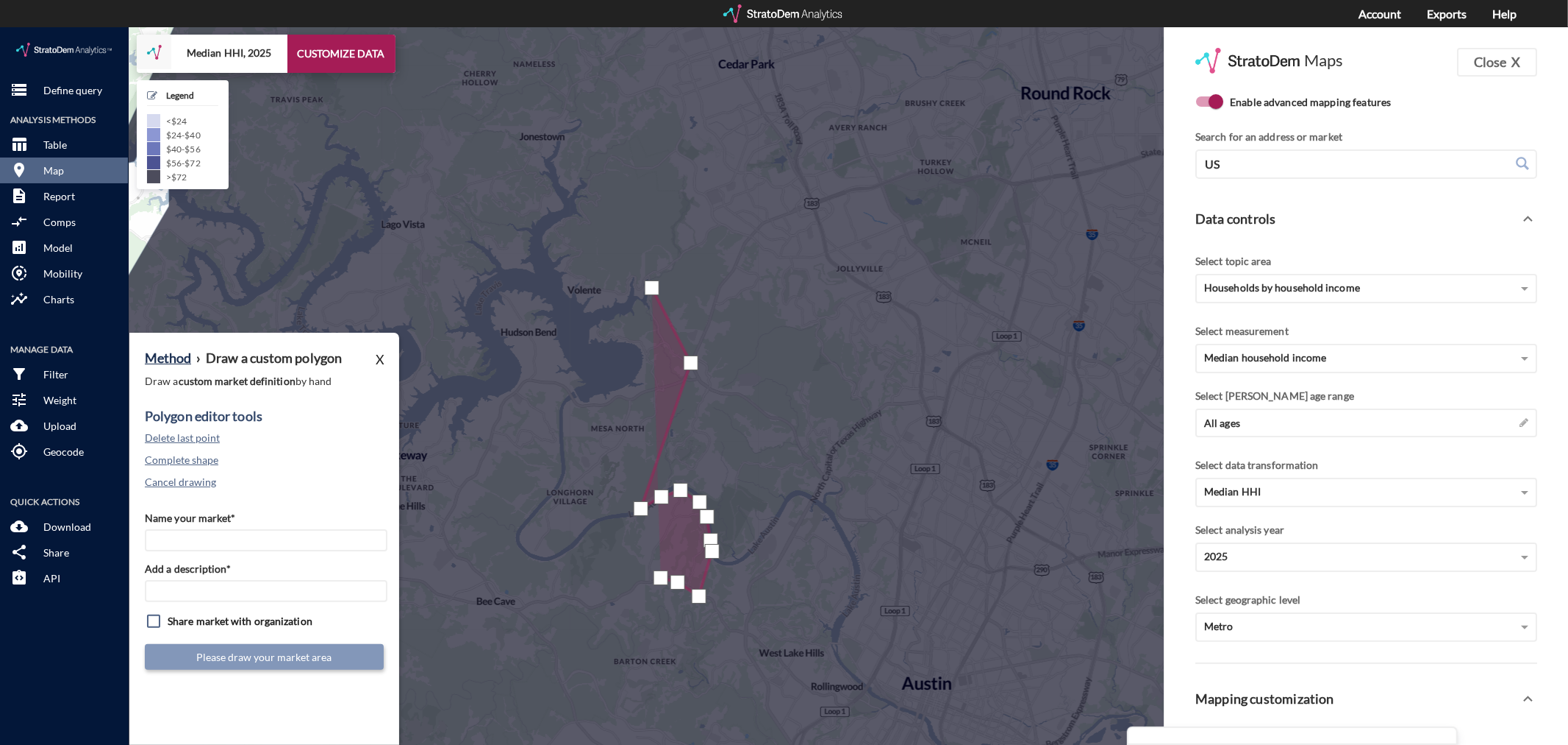
click div
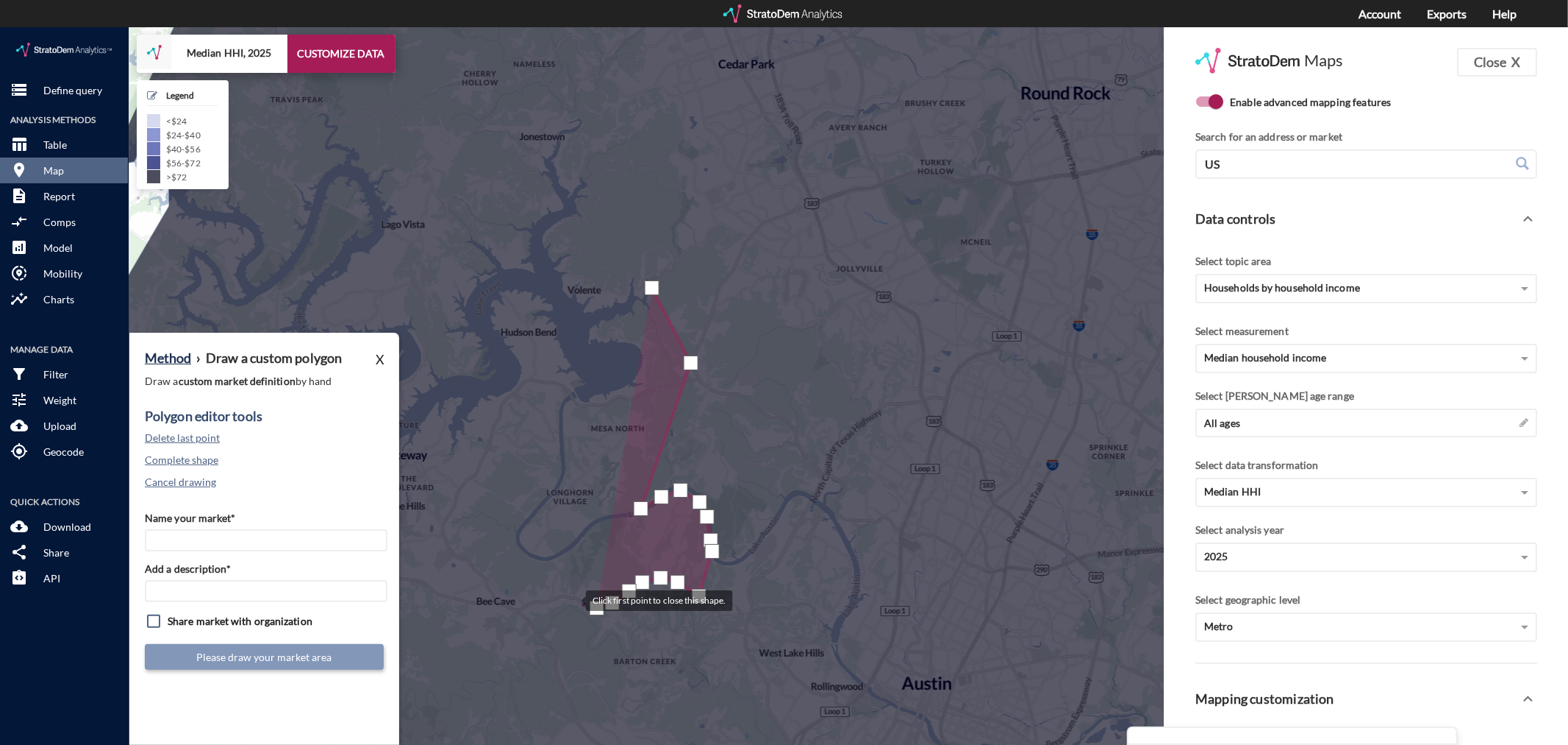
click div
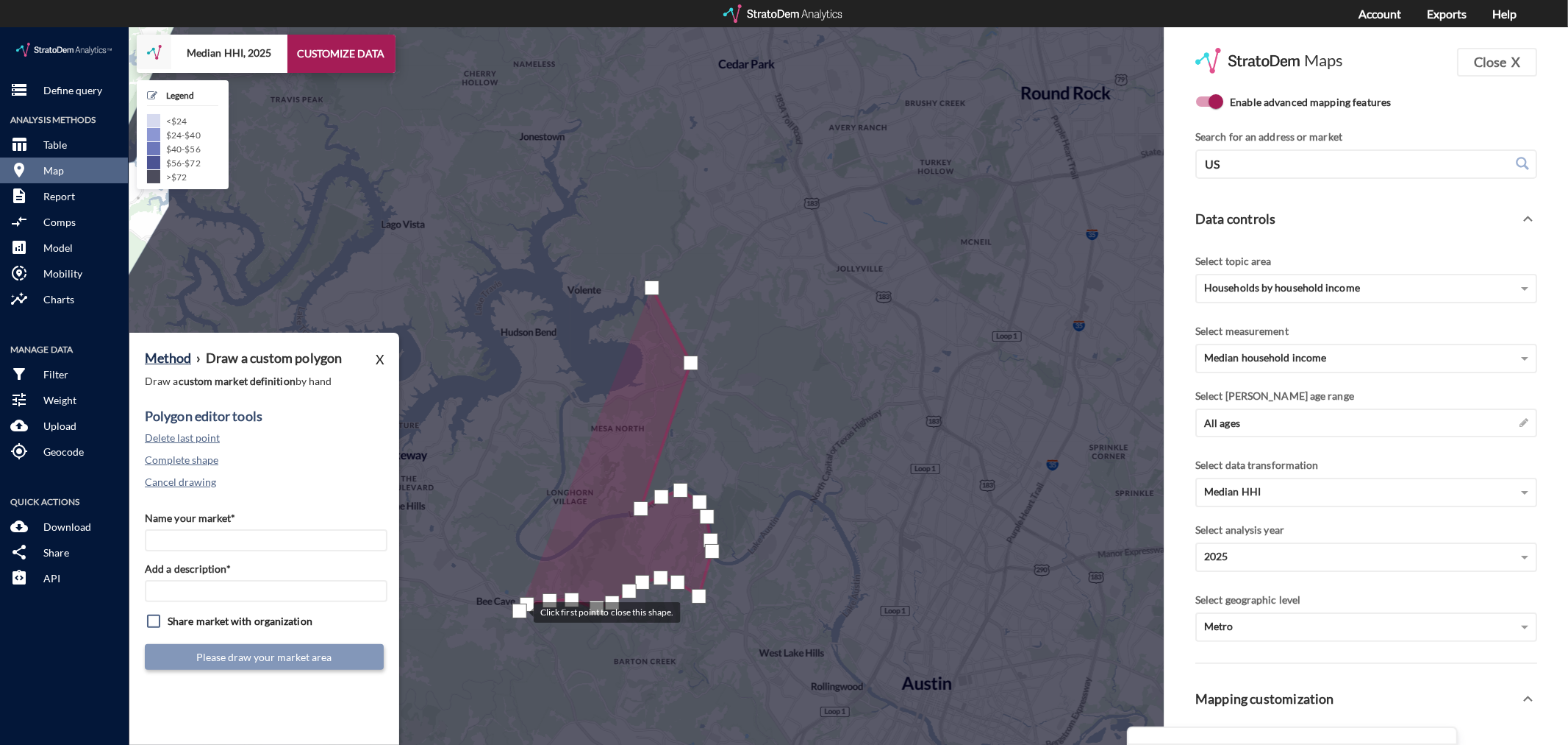
click div
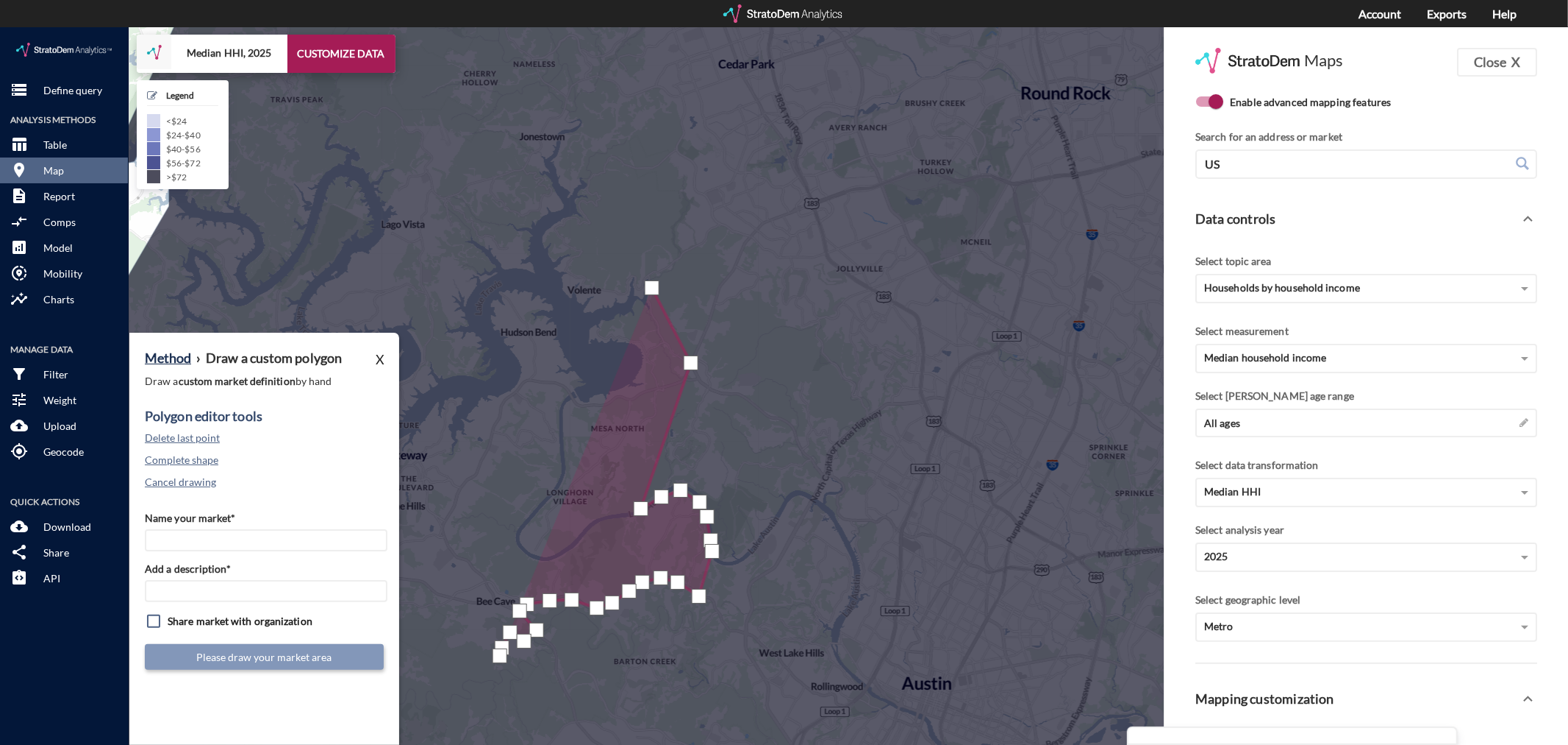
click div
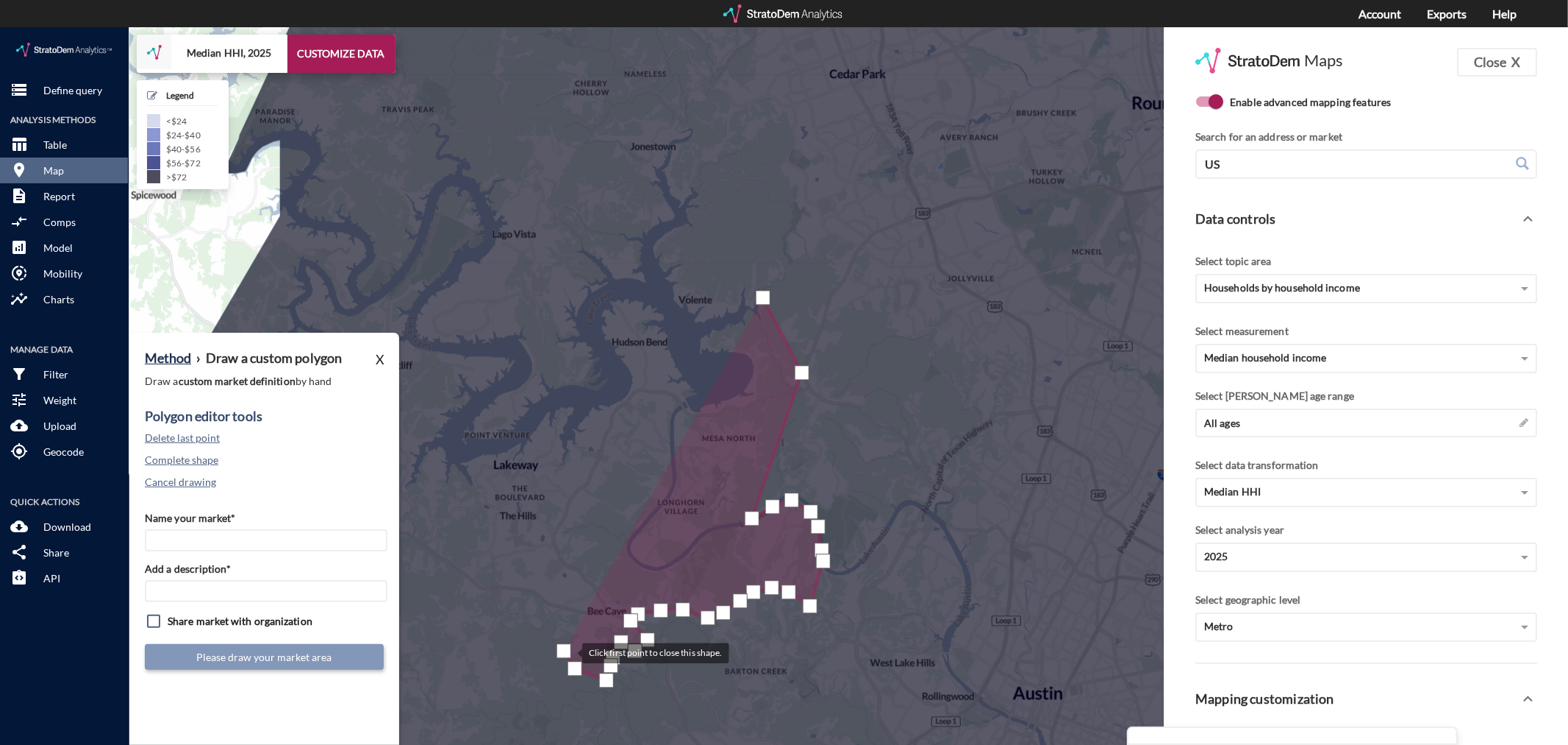
drag, startPoint x: 453, startPoint y: 614, endPoint x: 566, endPoint y: 624, distance: 113.4
click div
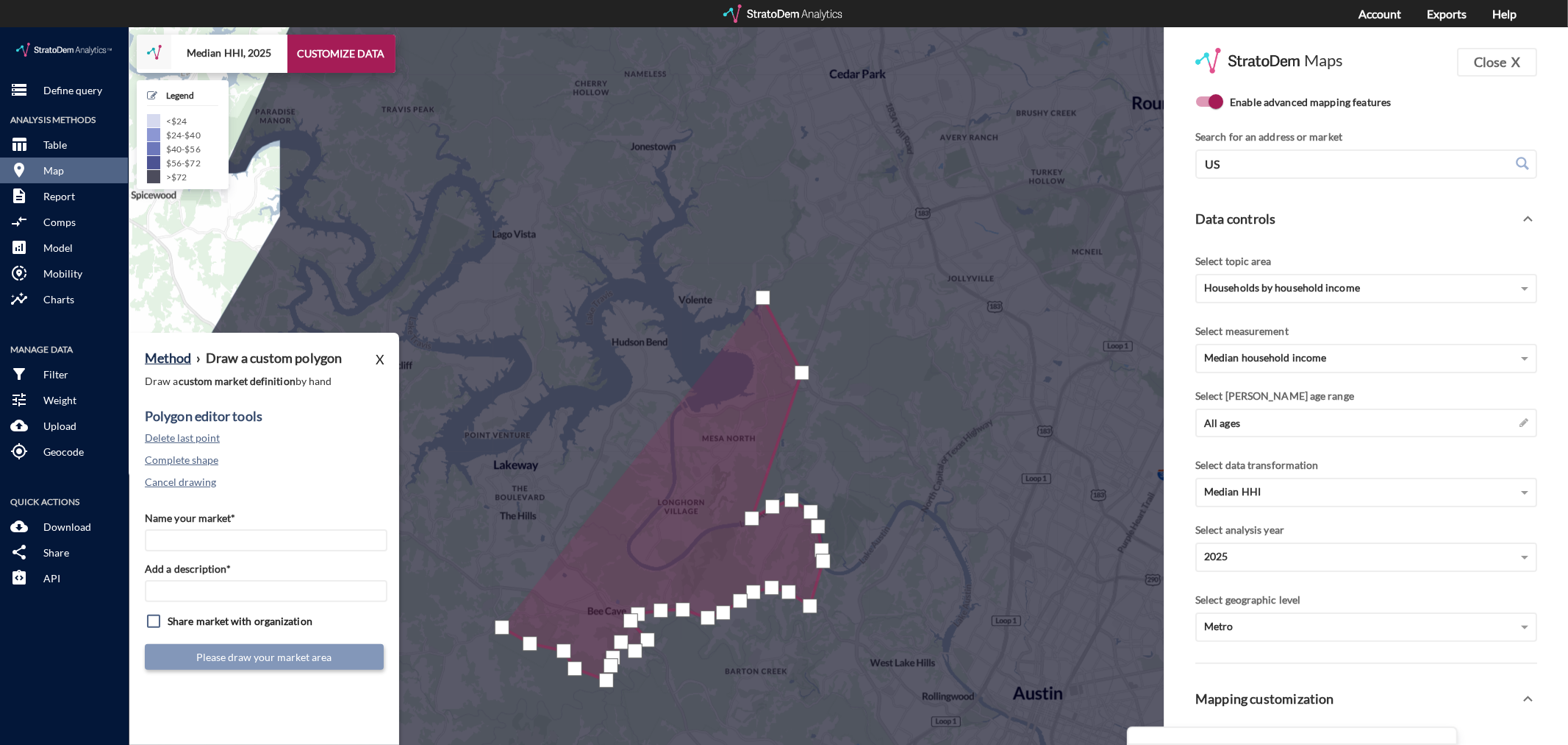
click div
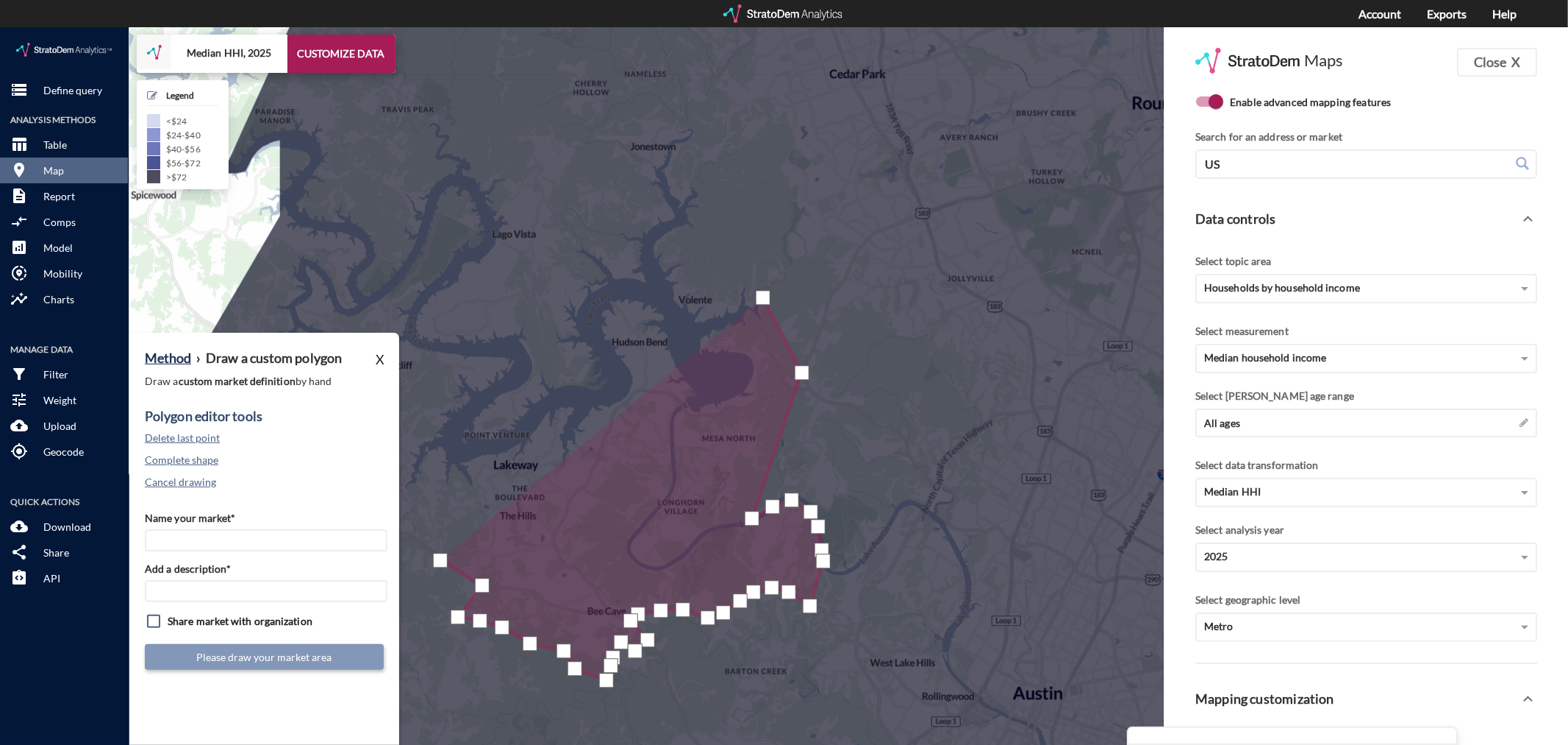
click div
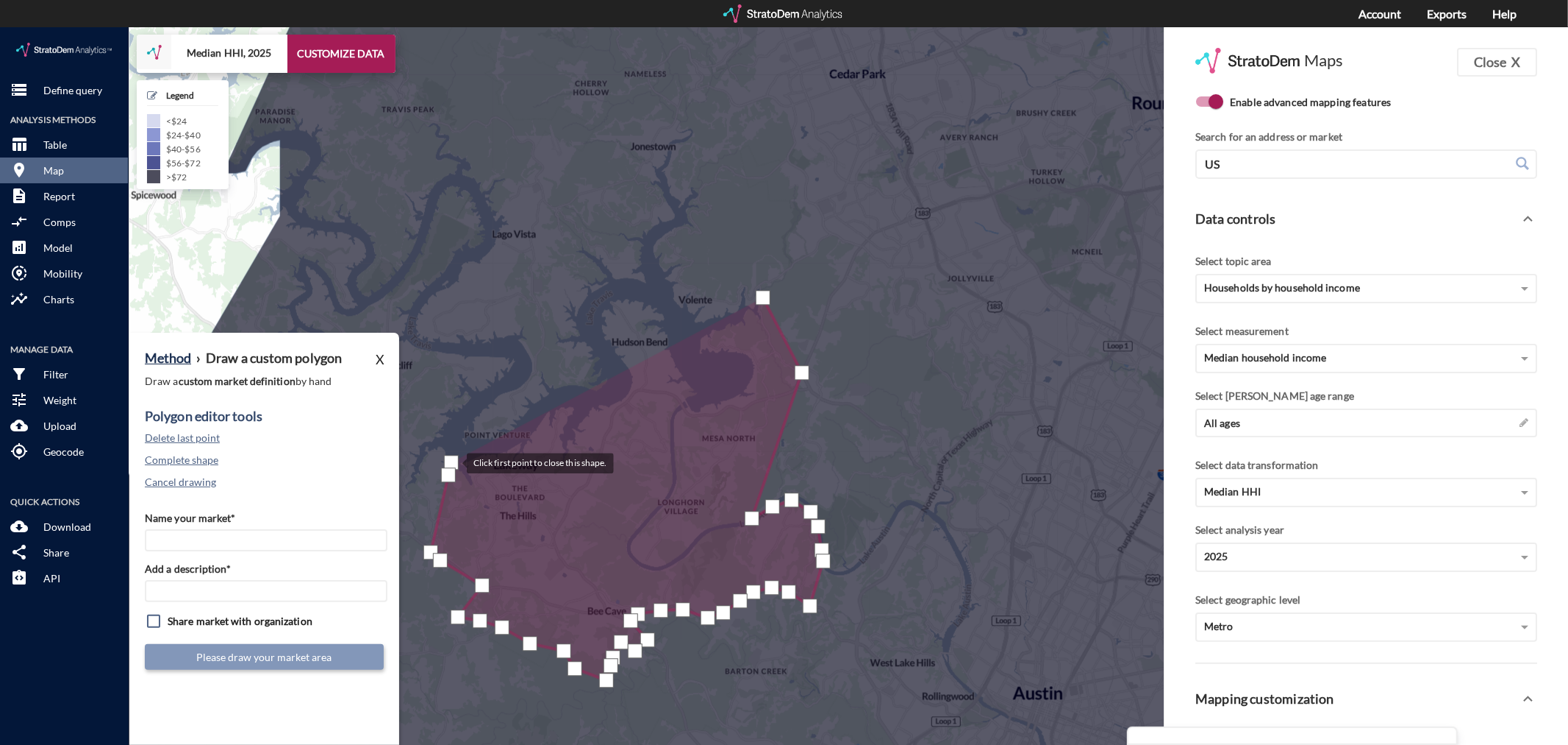
click div
drag, startPoint x: 471, startPoint y: 452, endPoint x: 474, endPoint y: 460, distance: 8.5
click div
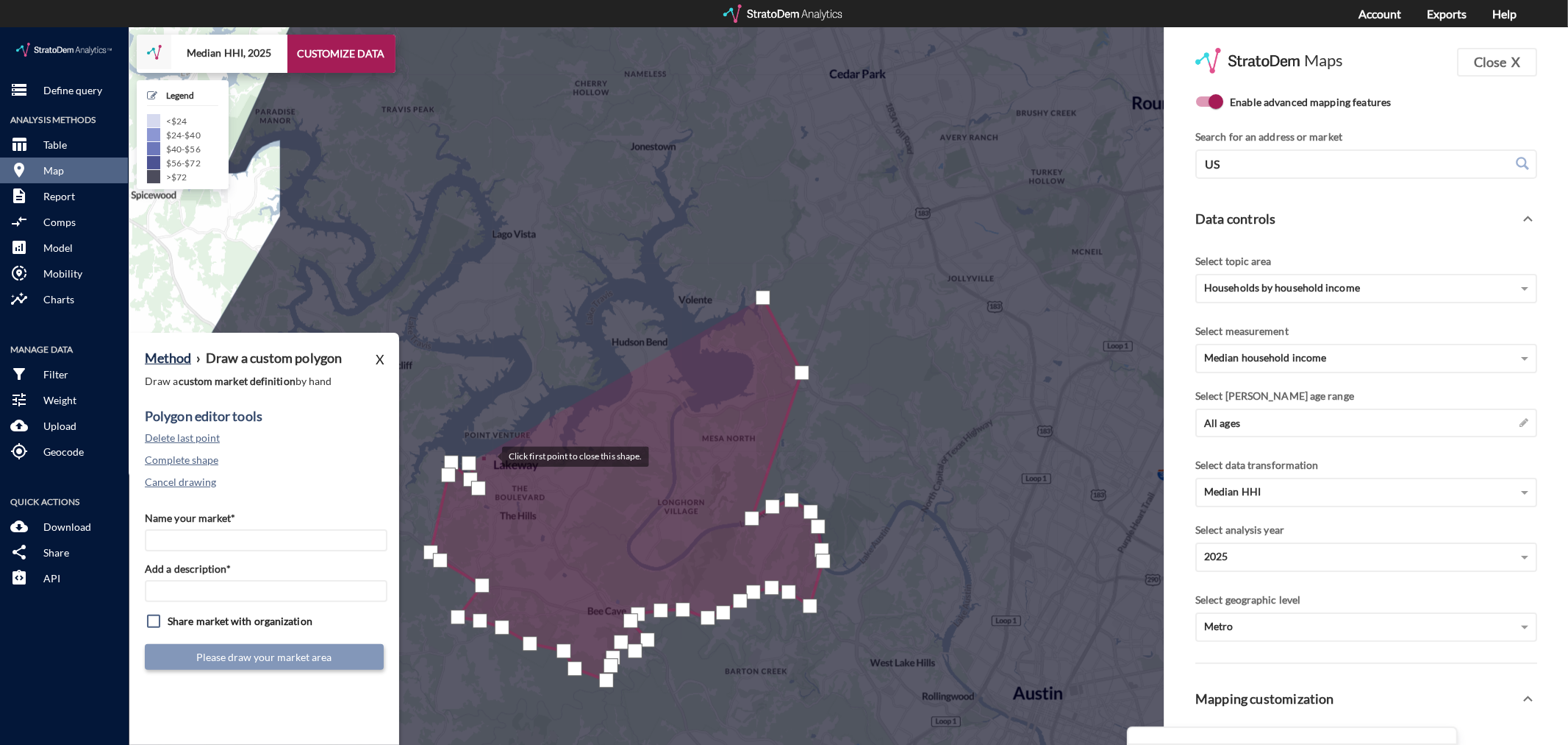
click div
drag, startPoint x: 513, startPoint y: 417, endPoint x: 534, endPoint y: 405, distance: 24.2
click div
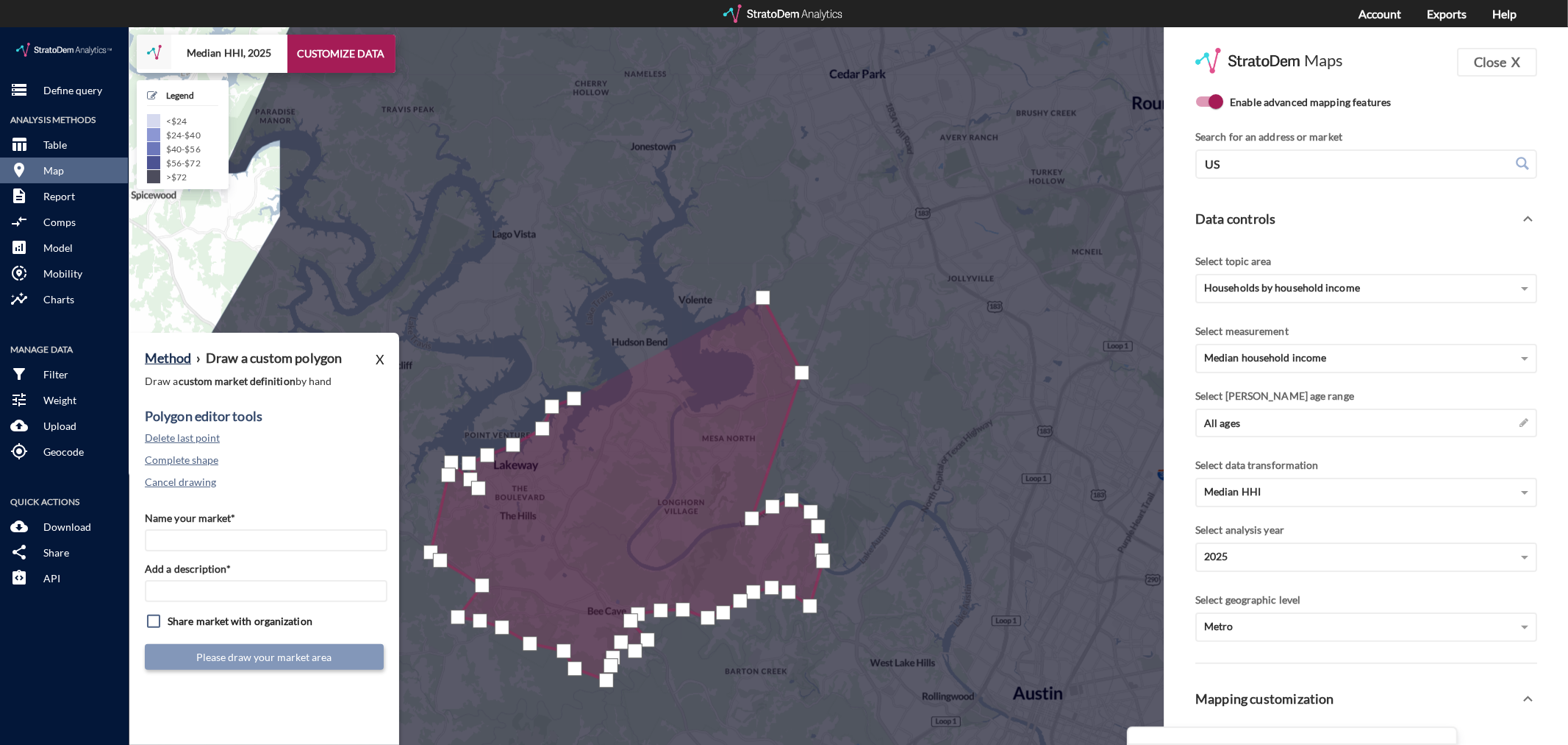
click div
drag, startPoint x: 614, startPoint y: 359, endPoint x: 610, endPoint y: 329, distance: 30.3
click div
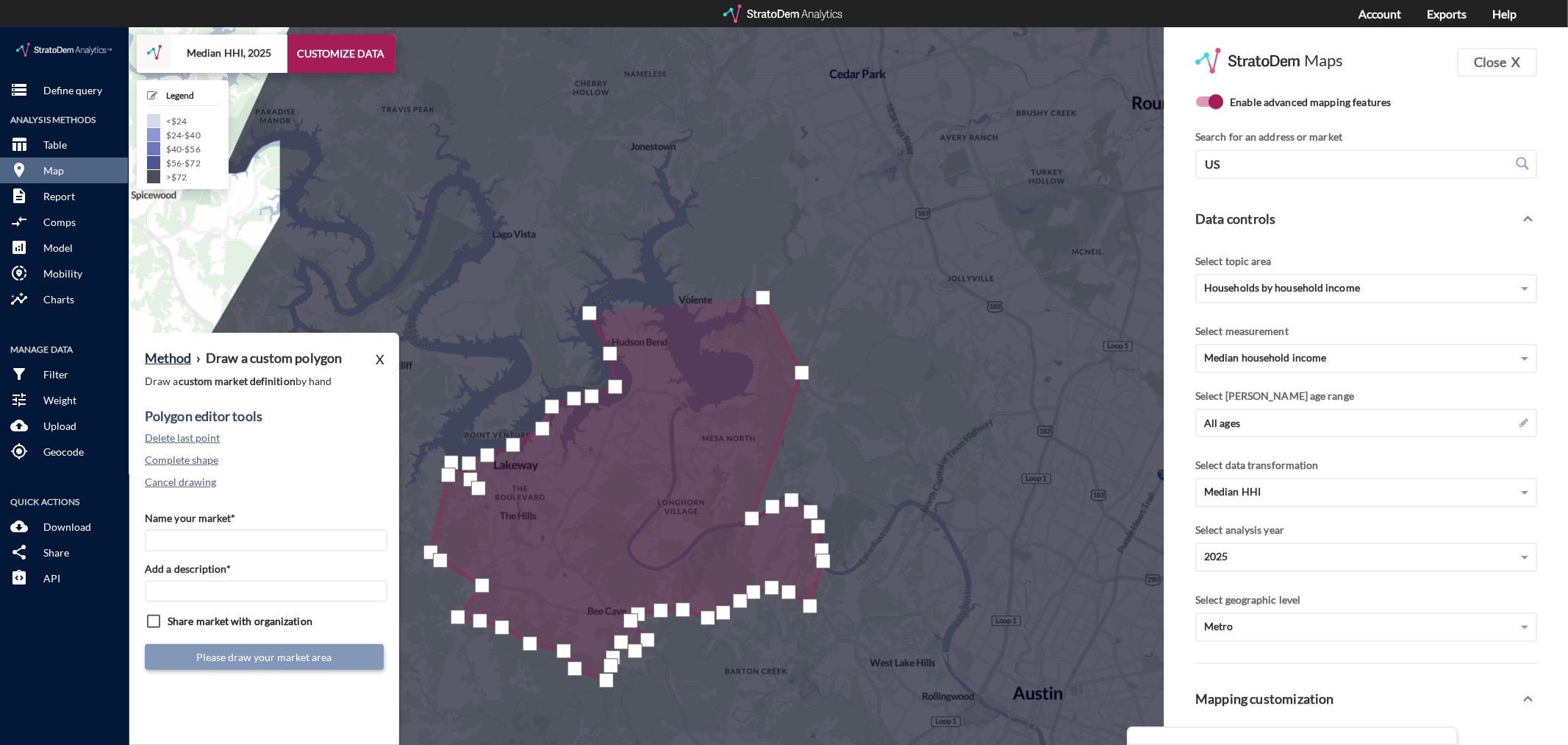
click div
drag, startPoint x: 653, startPoint y: 271, endPoint x: 673, endPoint y: 278, distance: 21.2
click div
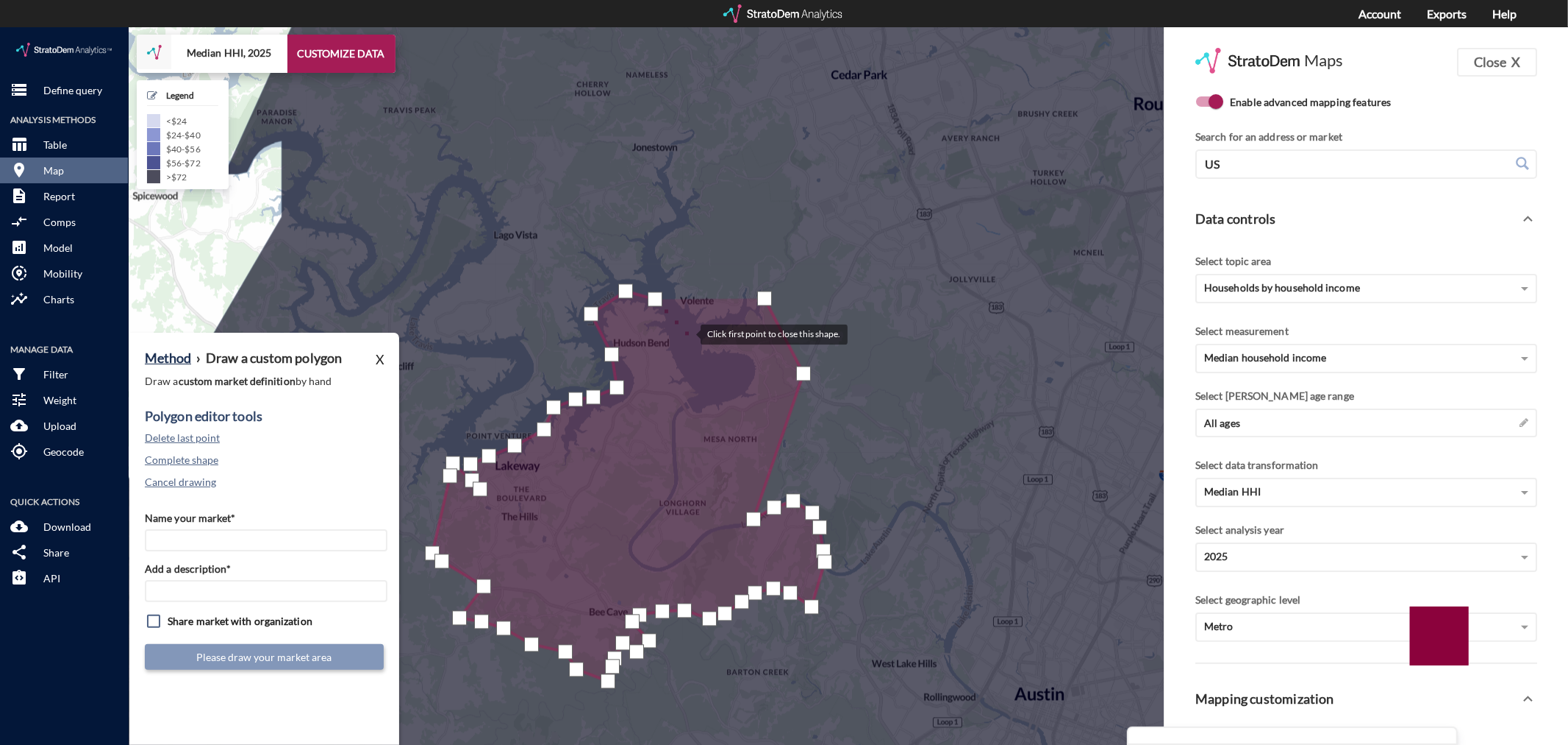
click div
drag, startPoint x: 713, startPoint y: 299, endPoint x: 738, endPoint y: 286, distance: 28.2
click div
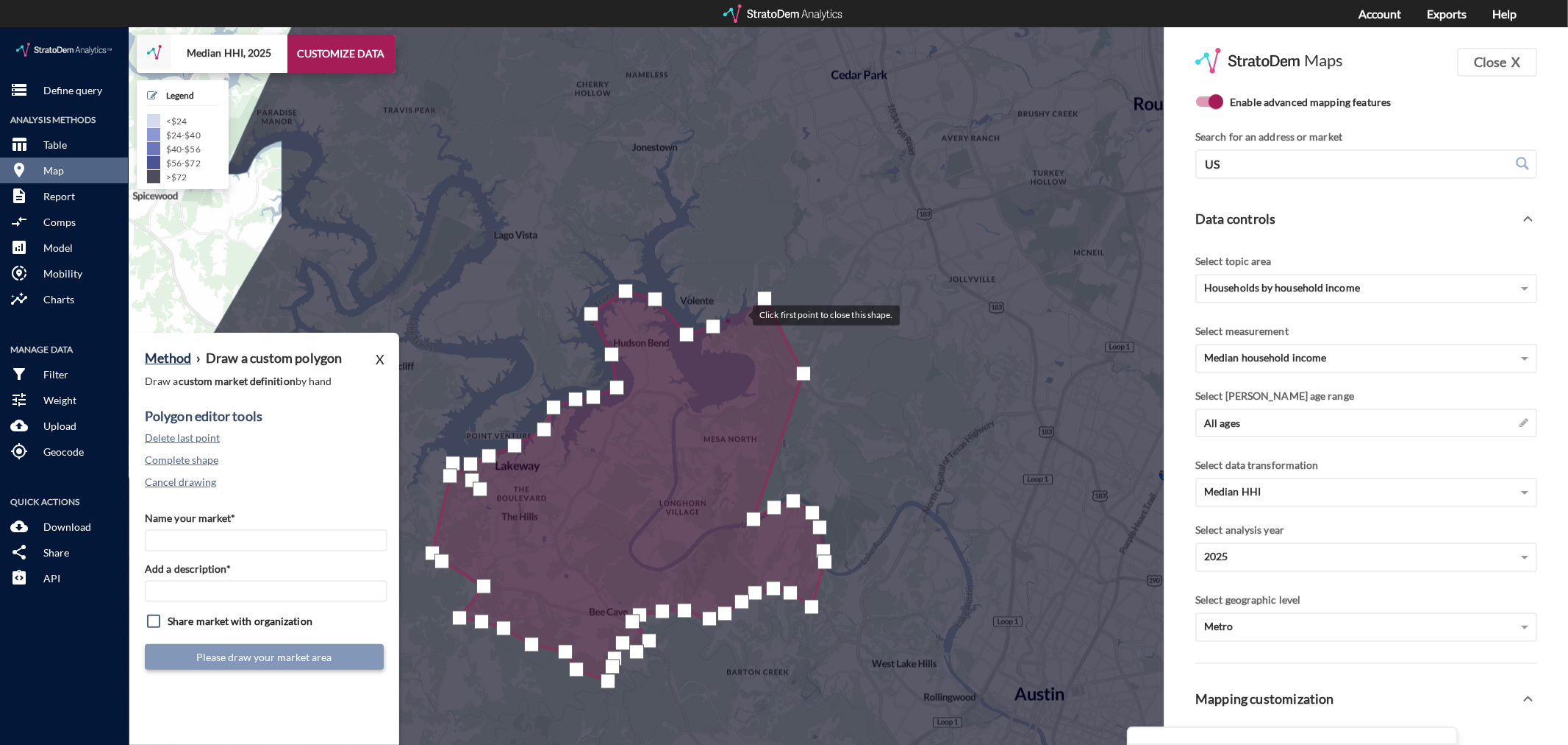
click div
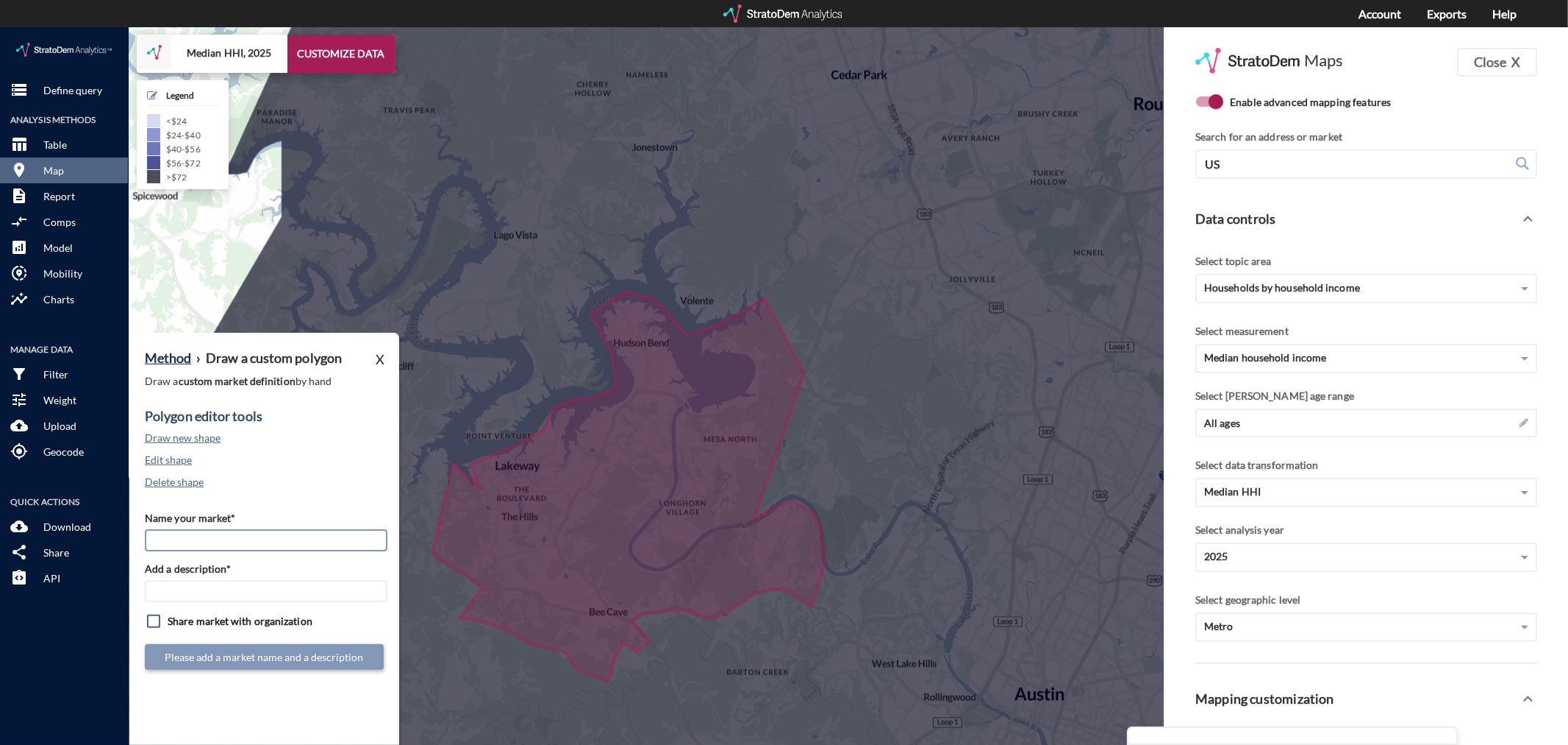
click input "Name your market*"
type input "l"
type input "Lake Travis - Austin MSA"
paste input "Lake Travis - Austin MSA"
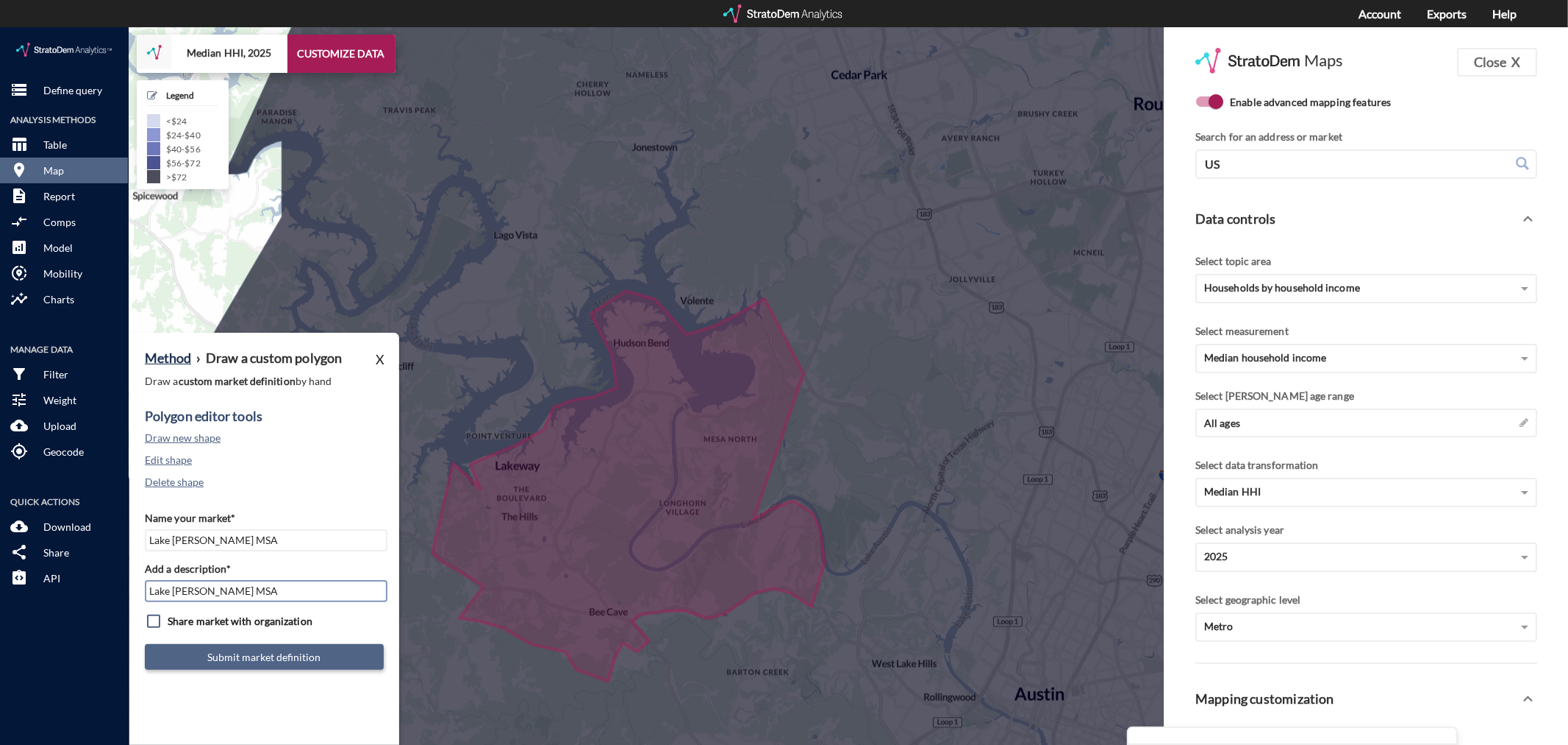
type input "Lake Travis - Austin MSA"
click button "Submit market definition"
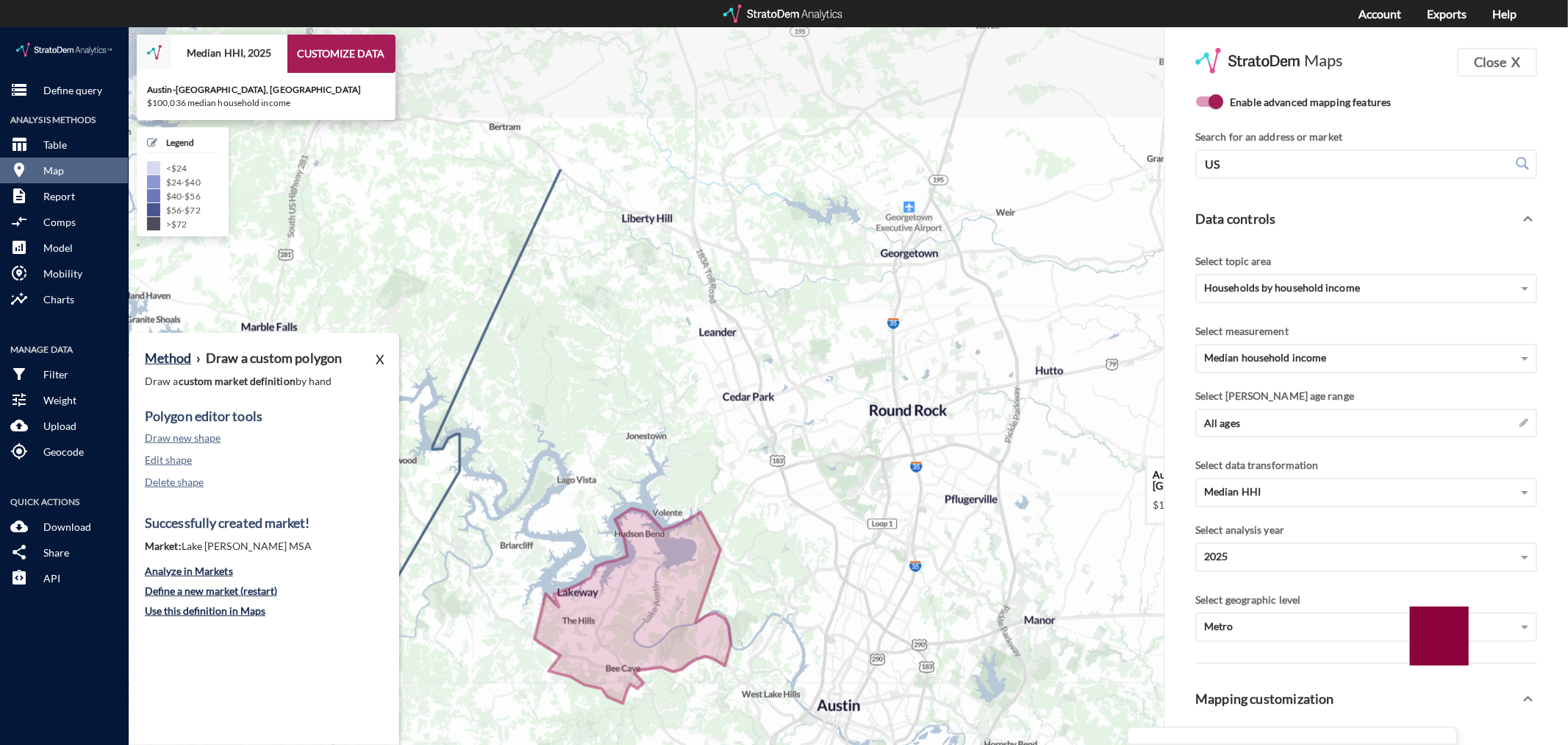
drag, startPoint x: 829, startPoint y: 173, endPoint x: 716, endPoint y: 402, distance: 255.4
click icon
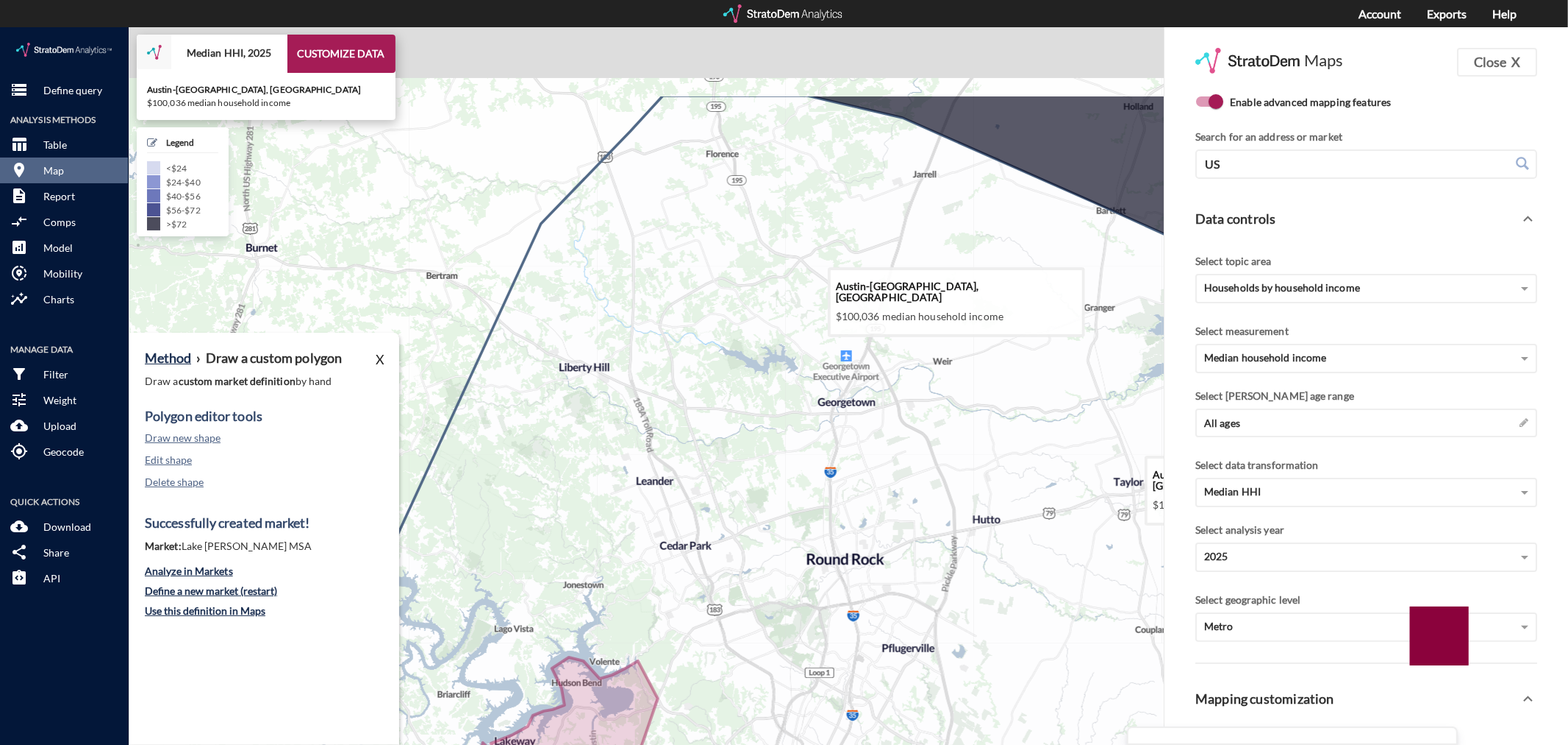
click icon
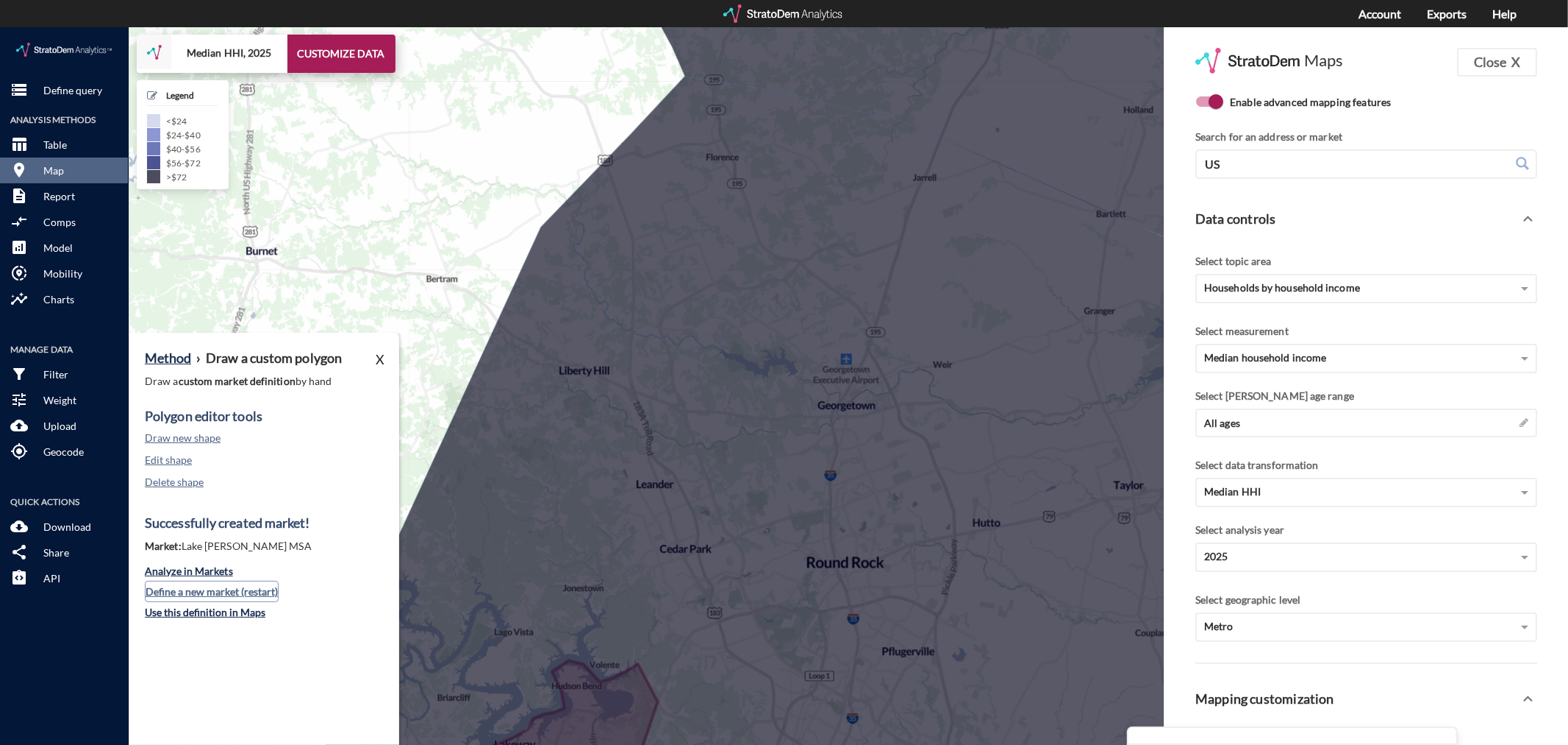
click button "Define a new market (restart)"
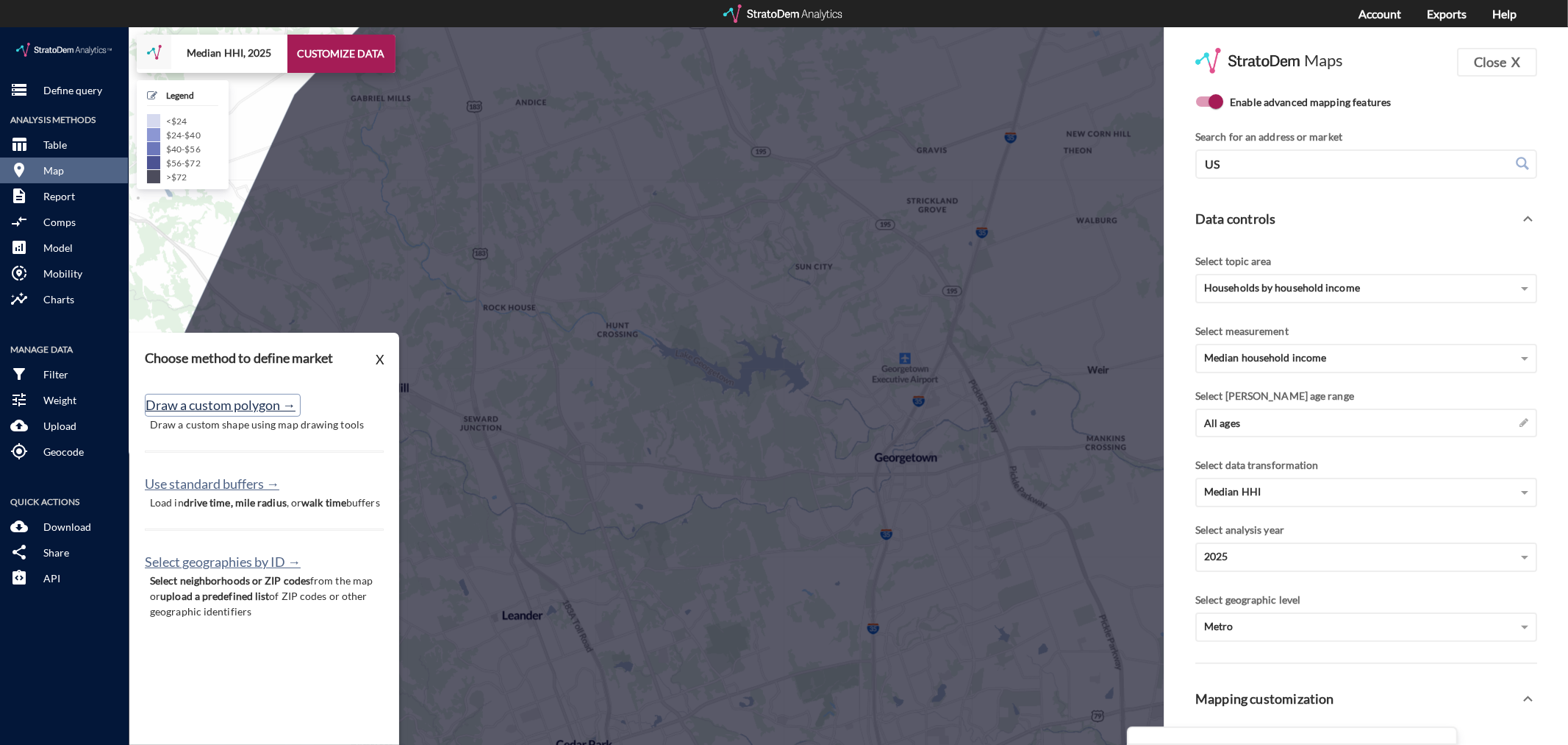
click button "Draw a custom polygon →"
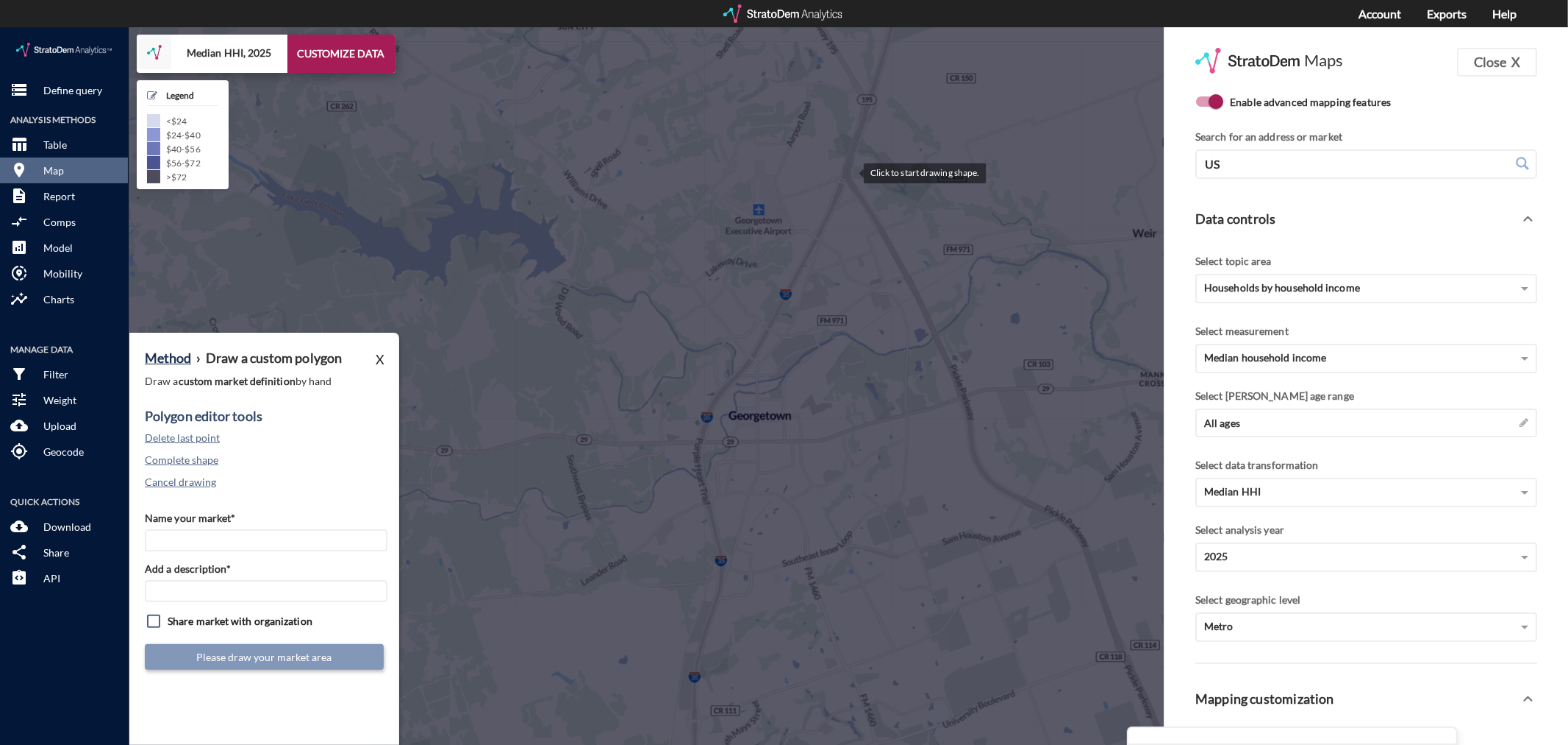
click div
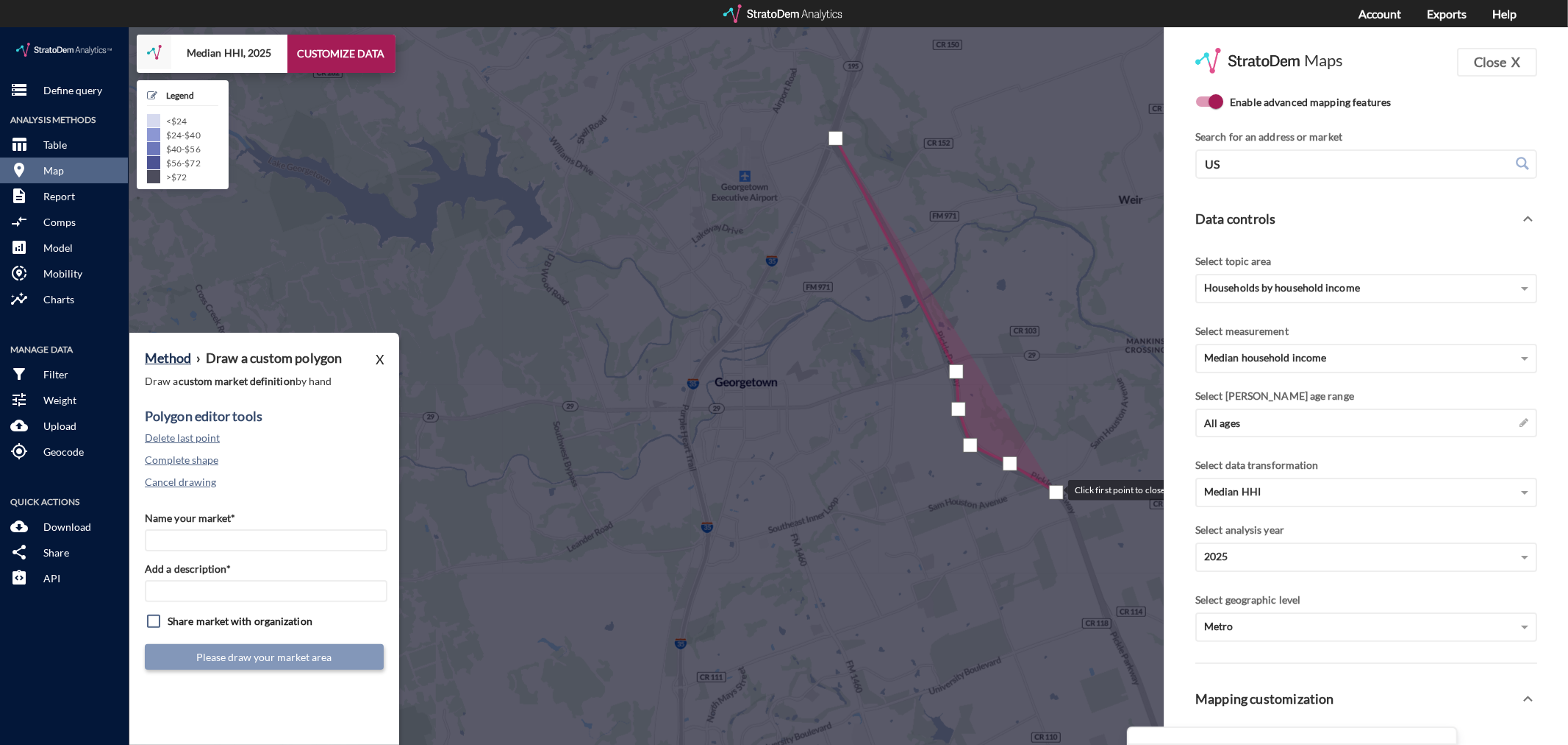
drag, startPoint x: 1070, startPoint y: 498, endPoint x: 1055, endPoint y: 462, distance: 39.0
click div
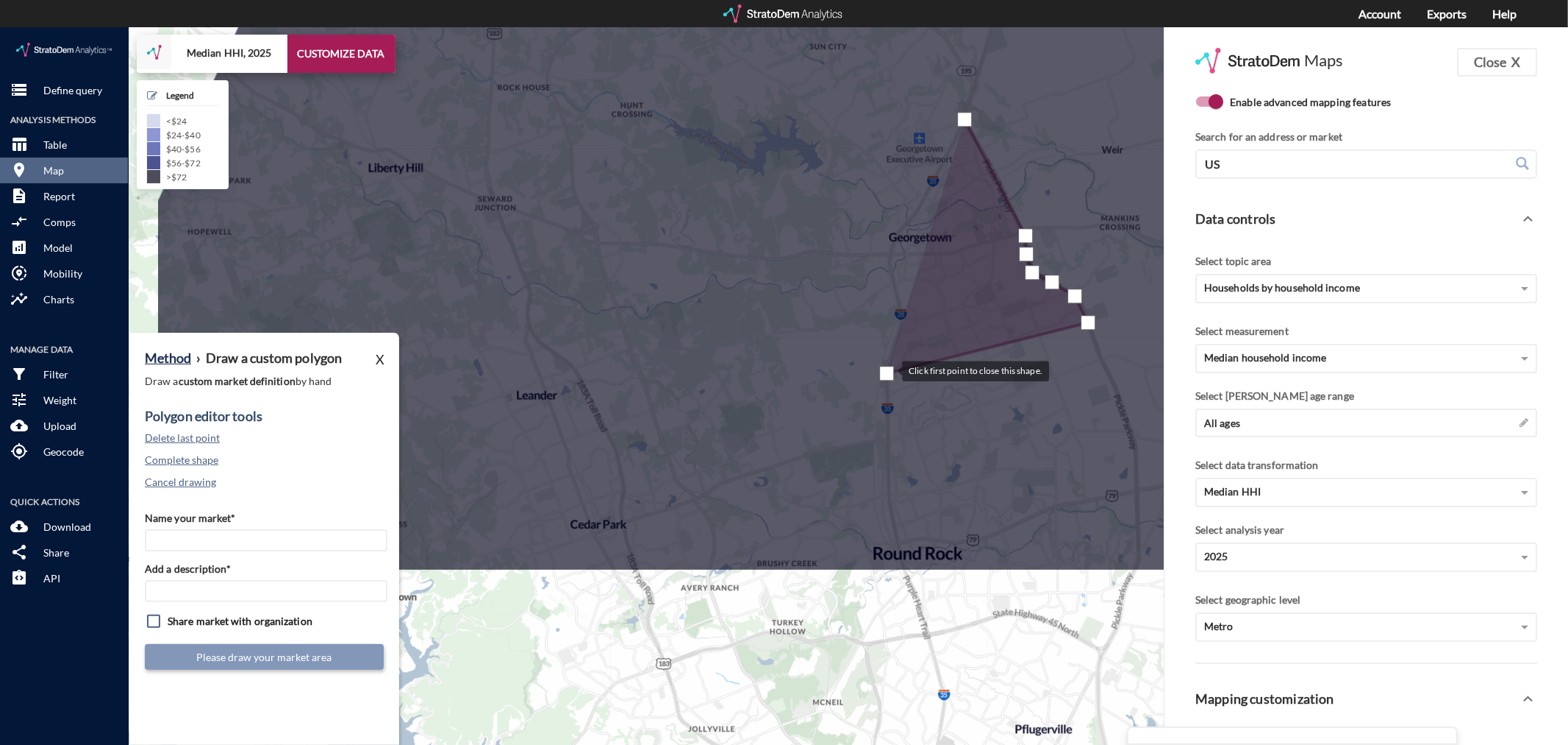
drag, startPoint x: 715, startPoint y: 591, endPoint x: 888, endPoint y: 343, distance: 302.4
click div
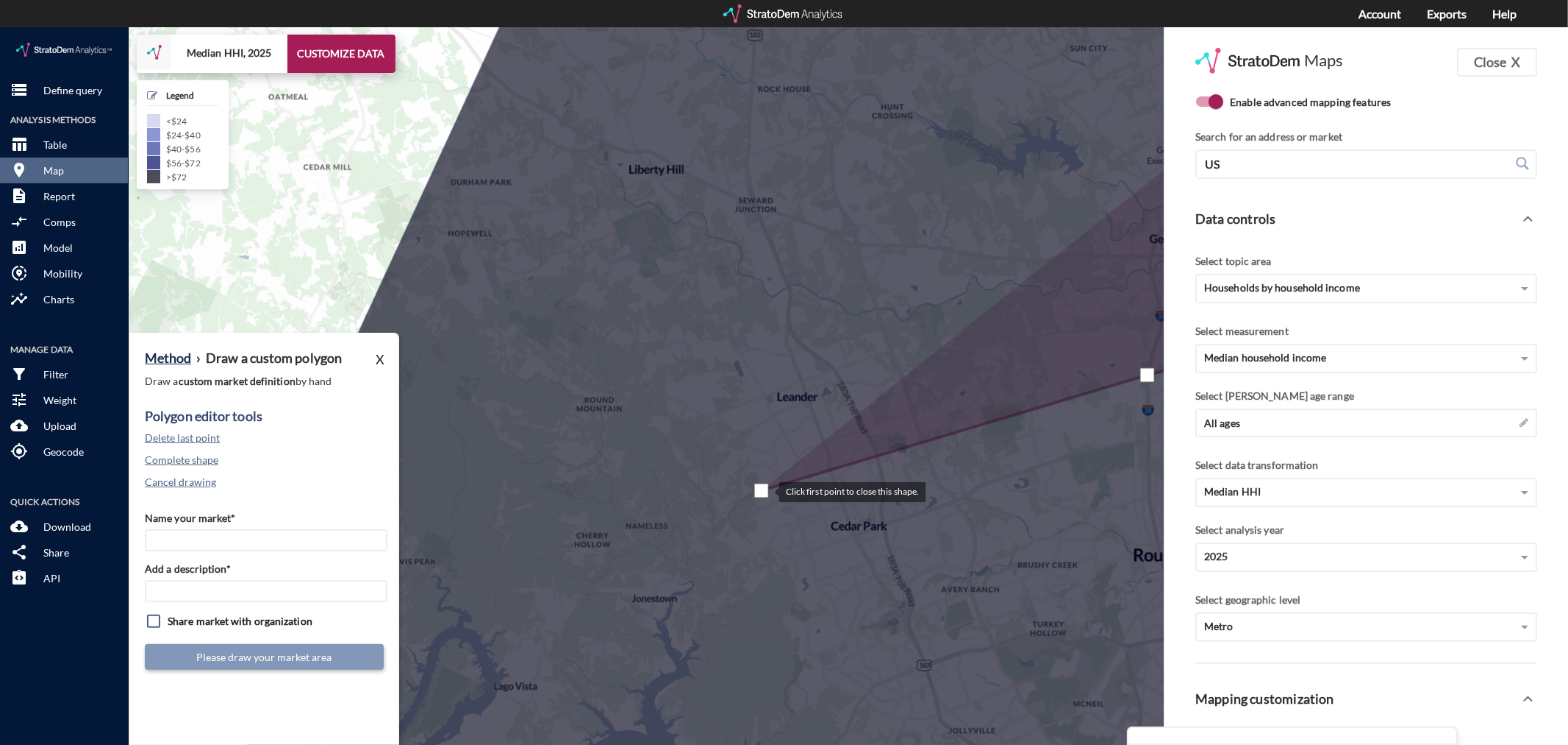
drag, startPoint x: 501, startPoint y: 461, endPoint x: 765, endPoint y: 463, distance: 264.0
click div
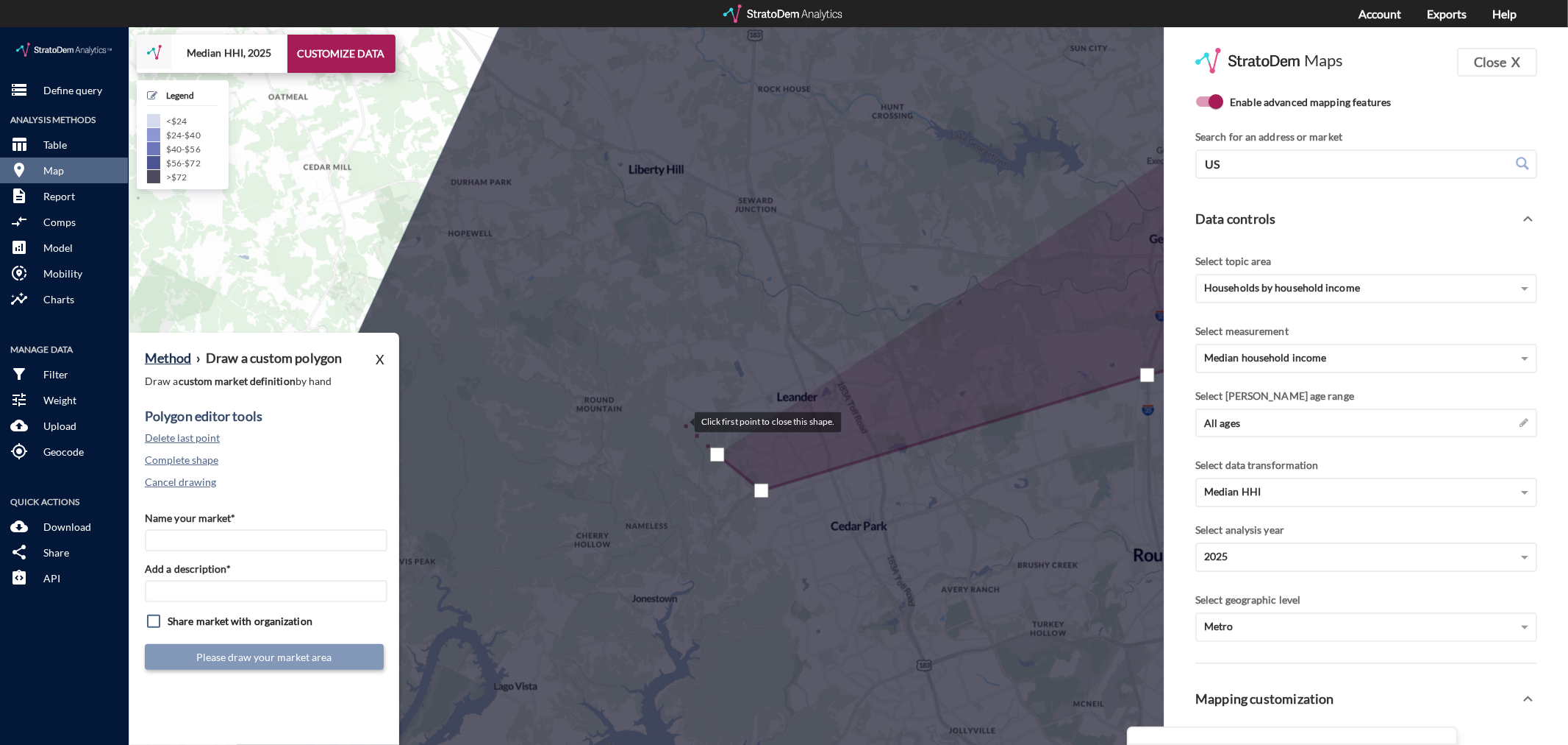
click div
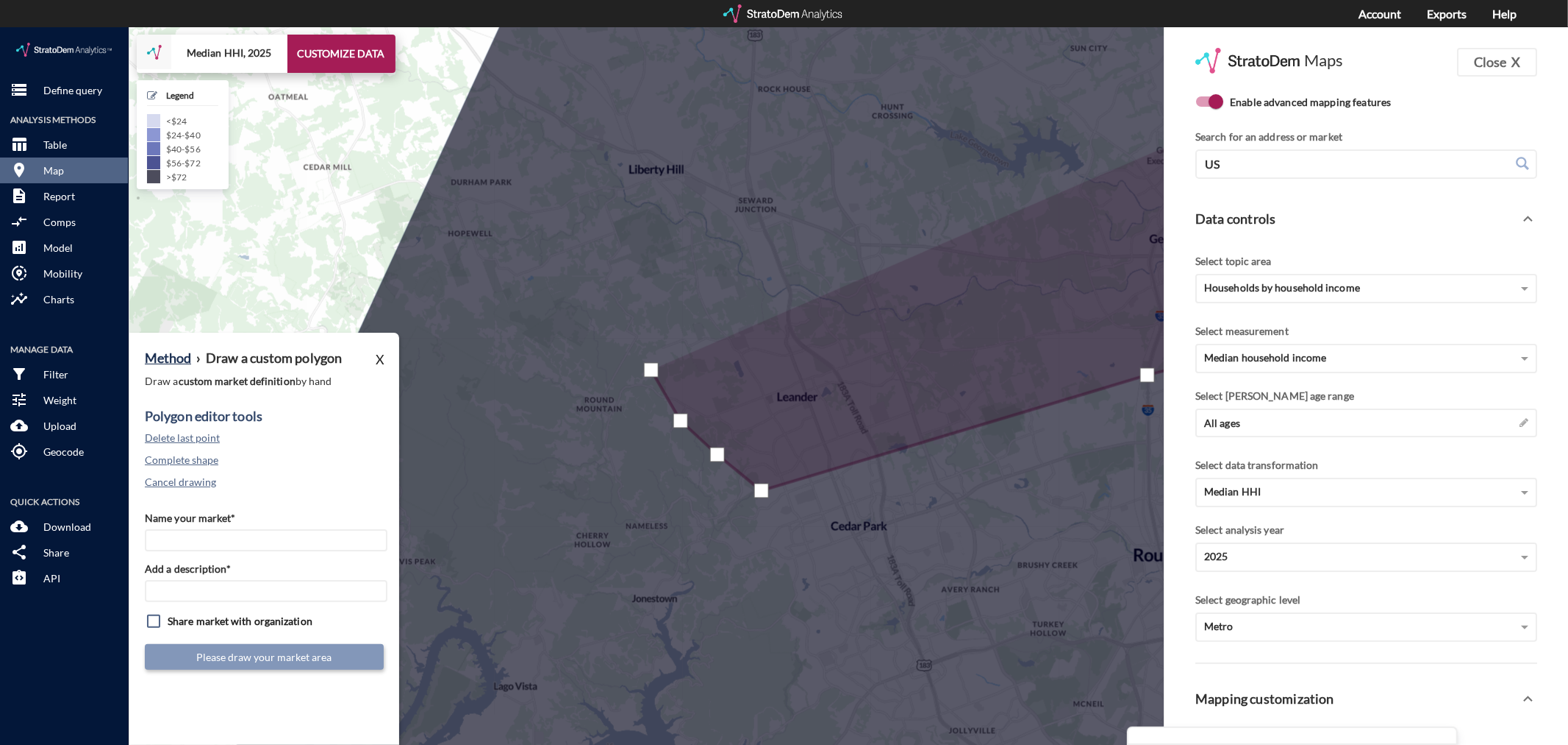
click div
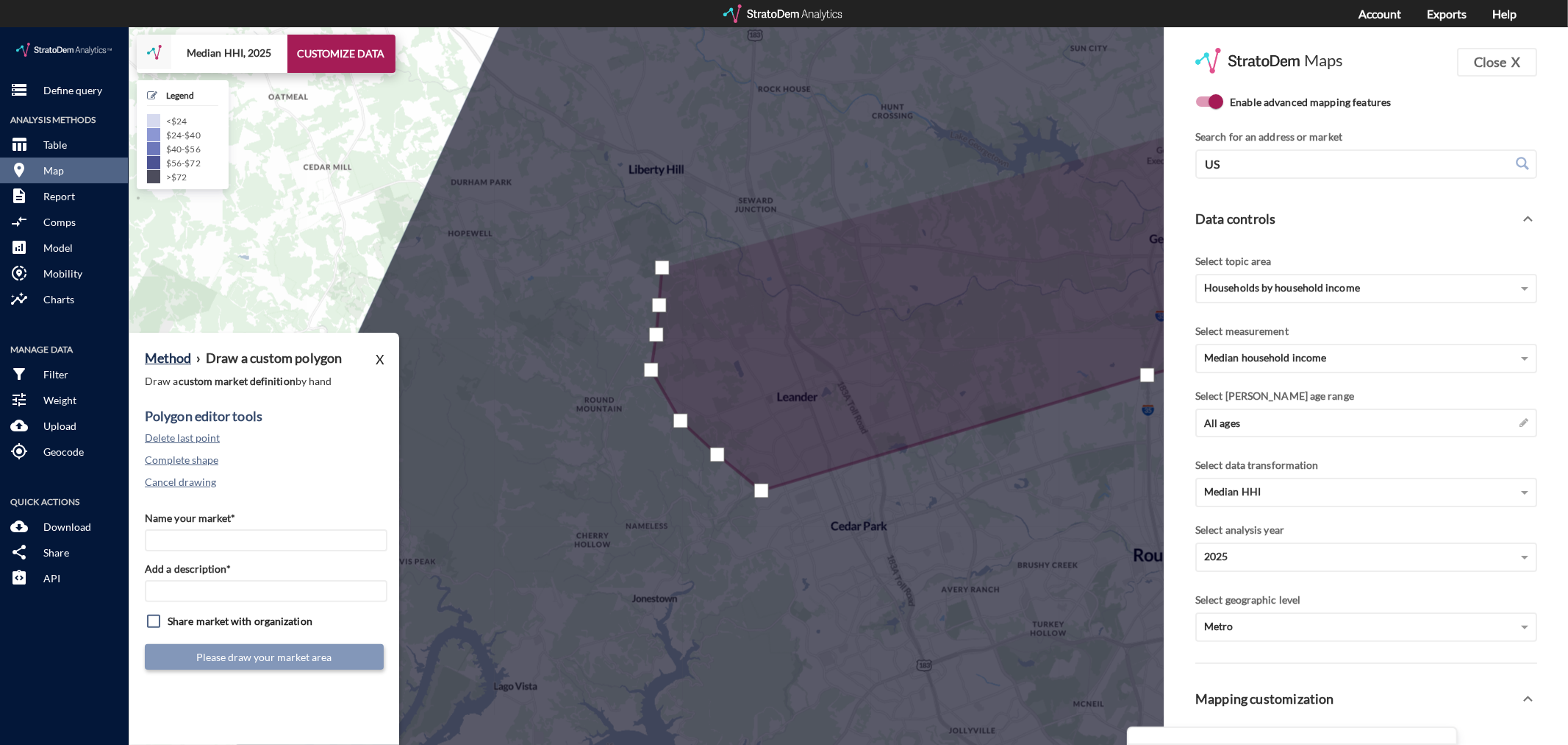
click div
drag, startPoint x: 628, startPoint y: 233, endPoint x: 601, endPoint y: 228, distance: 27.5
click div
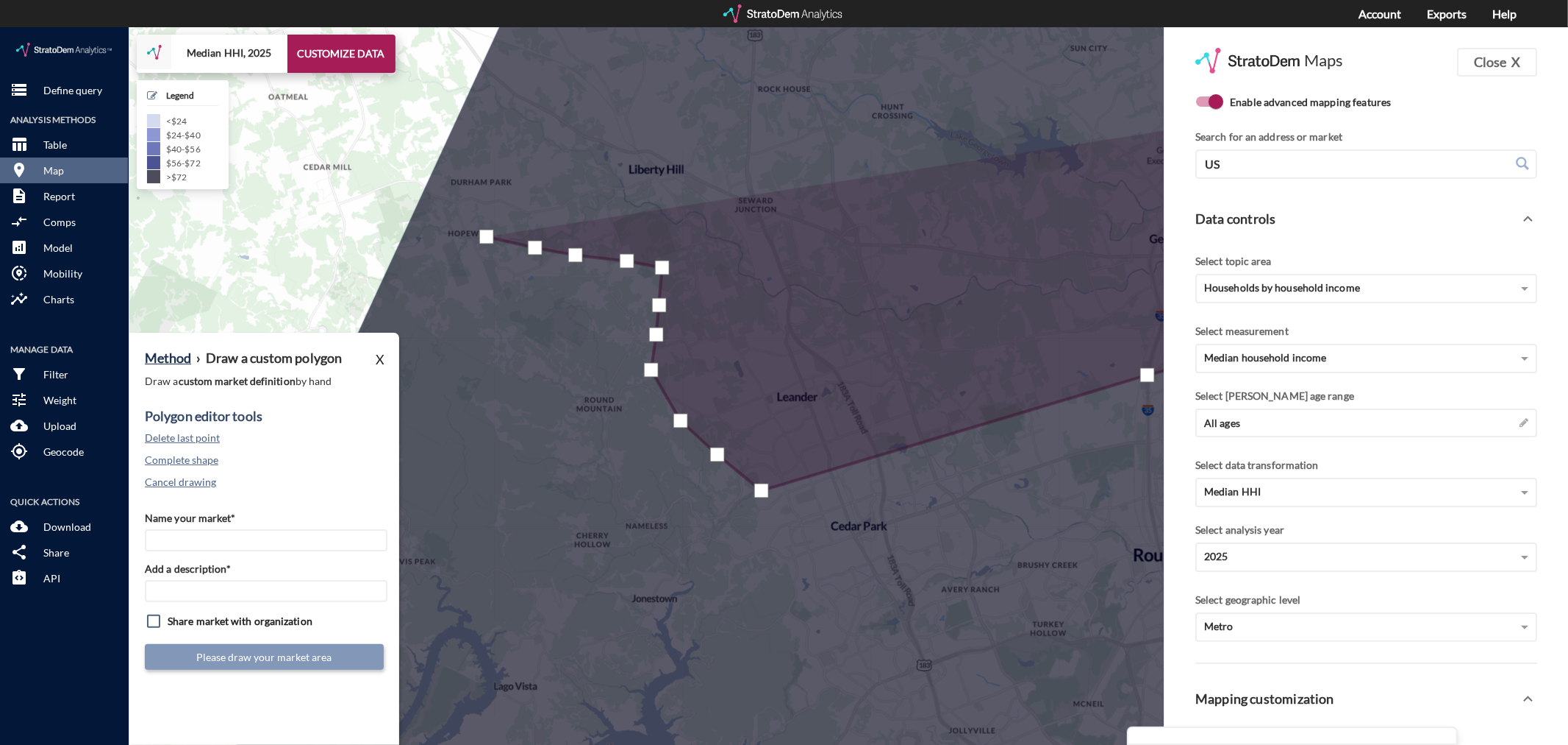
click div
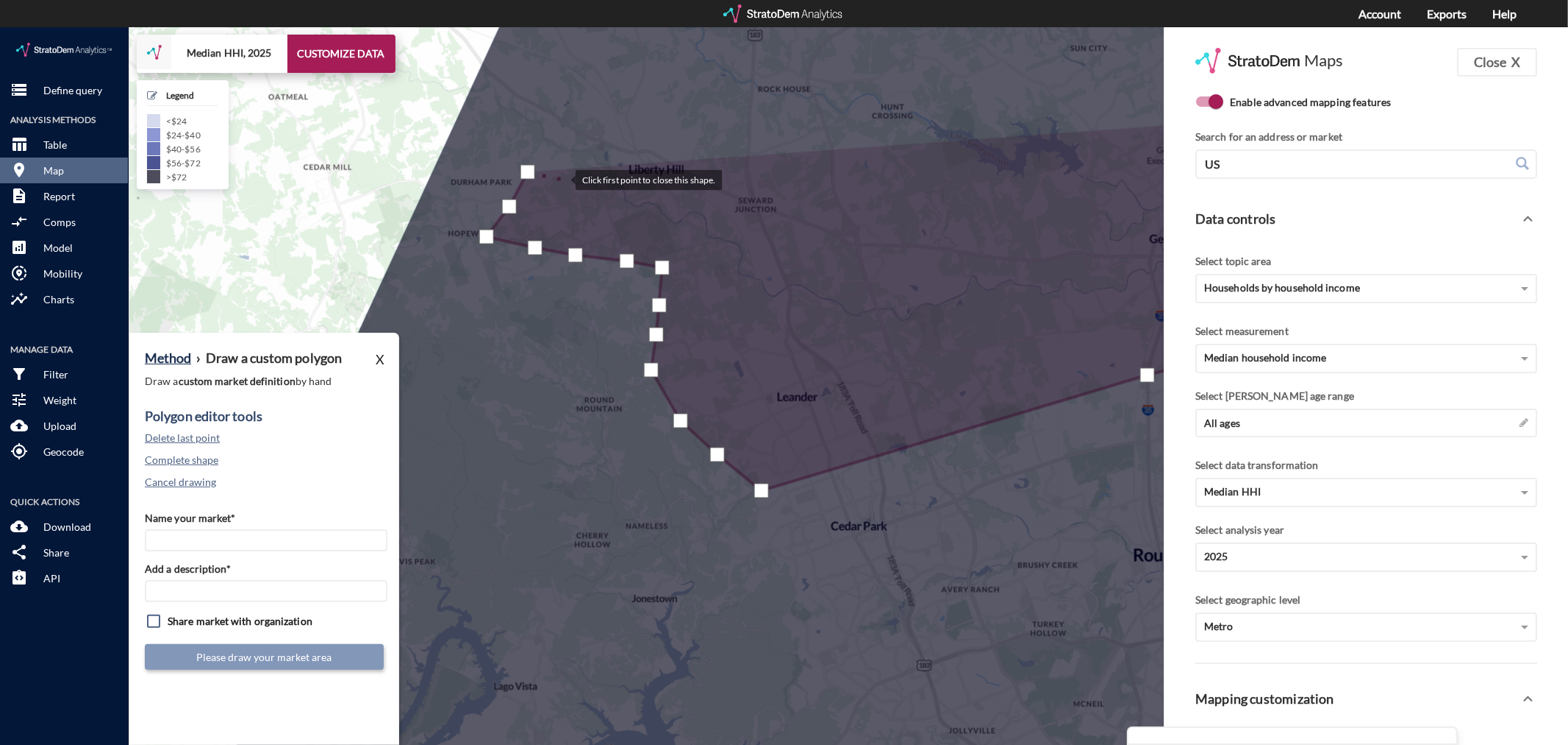
click div
drag, startPoint x: 664, startPoint y: 152, endPoint x: 765, endPoint y: 157, distance: 101.1
click div
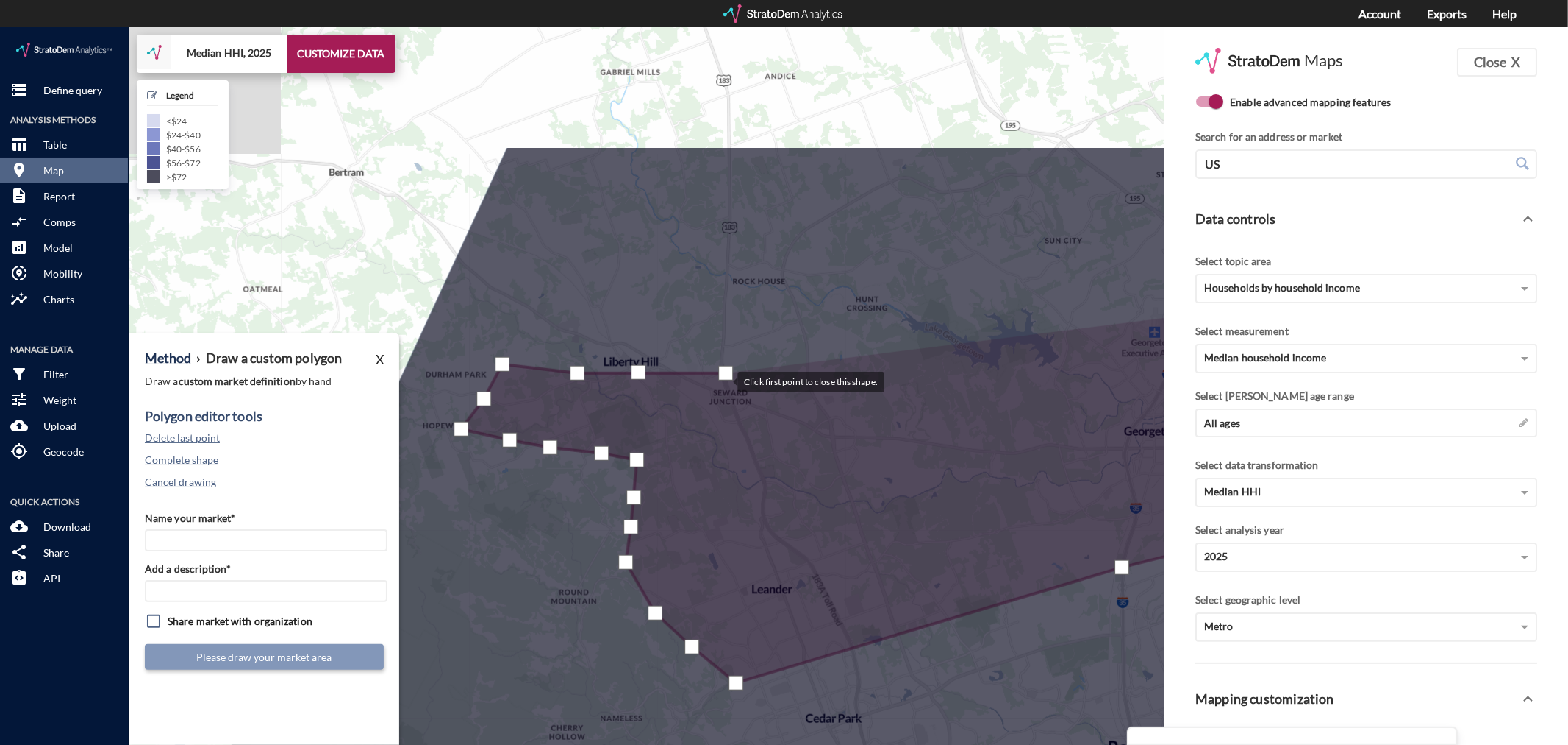
drag, startPoint x: 751, startPoint y: 153, endPoint x: 723, endPoint y: 352, distance: 201.0
click div
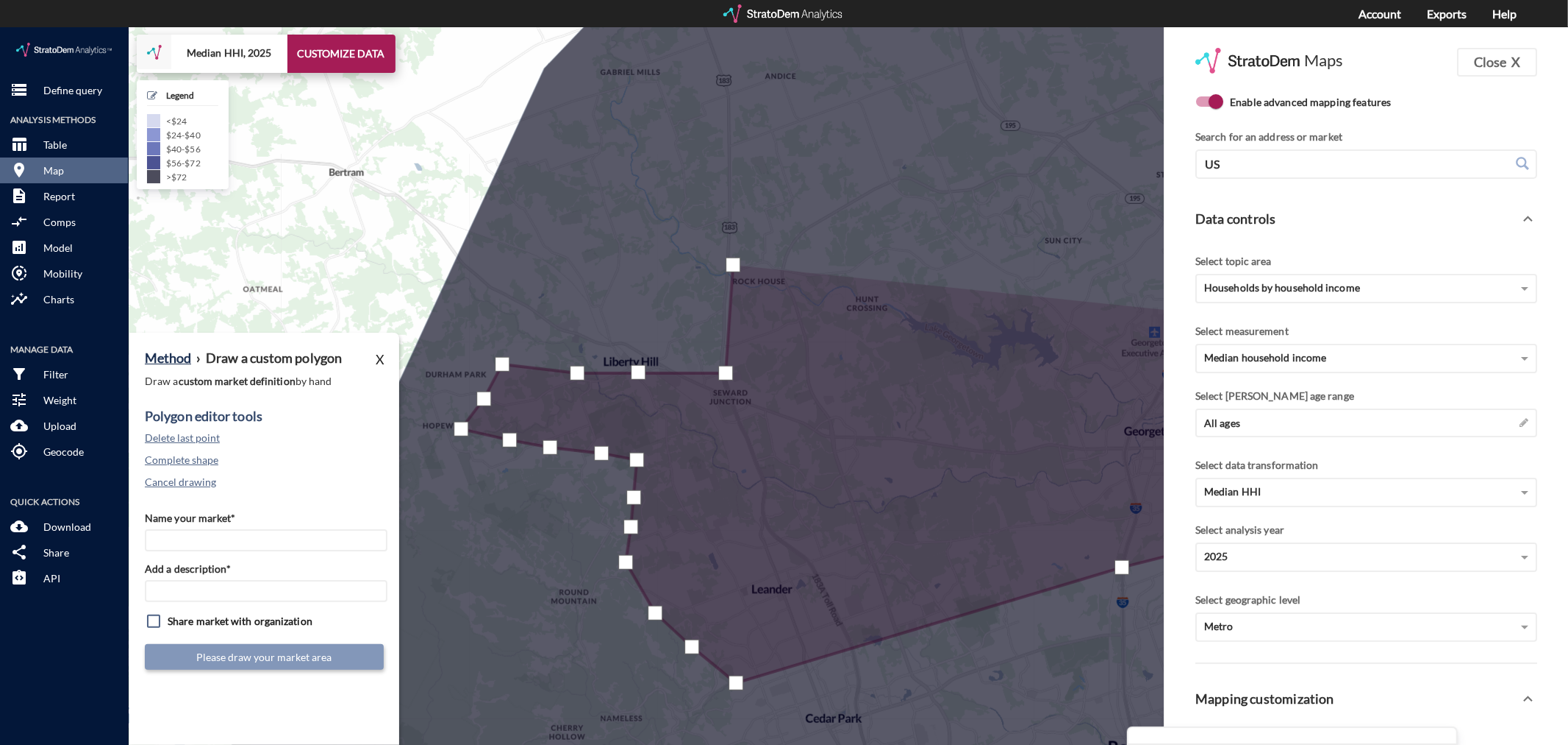
click div
drag, startPoint x: 792, startPoint y: 209, endPoint x: 806, endPoint y: 196, distance: 19.1
click div
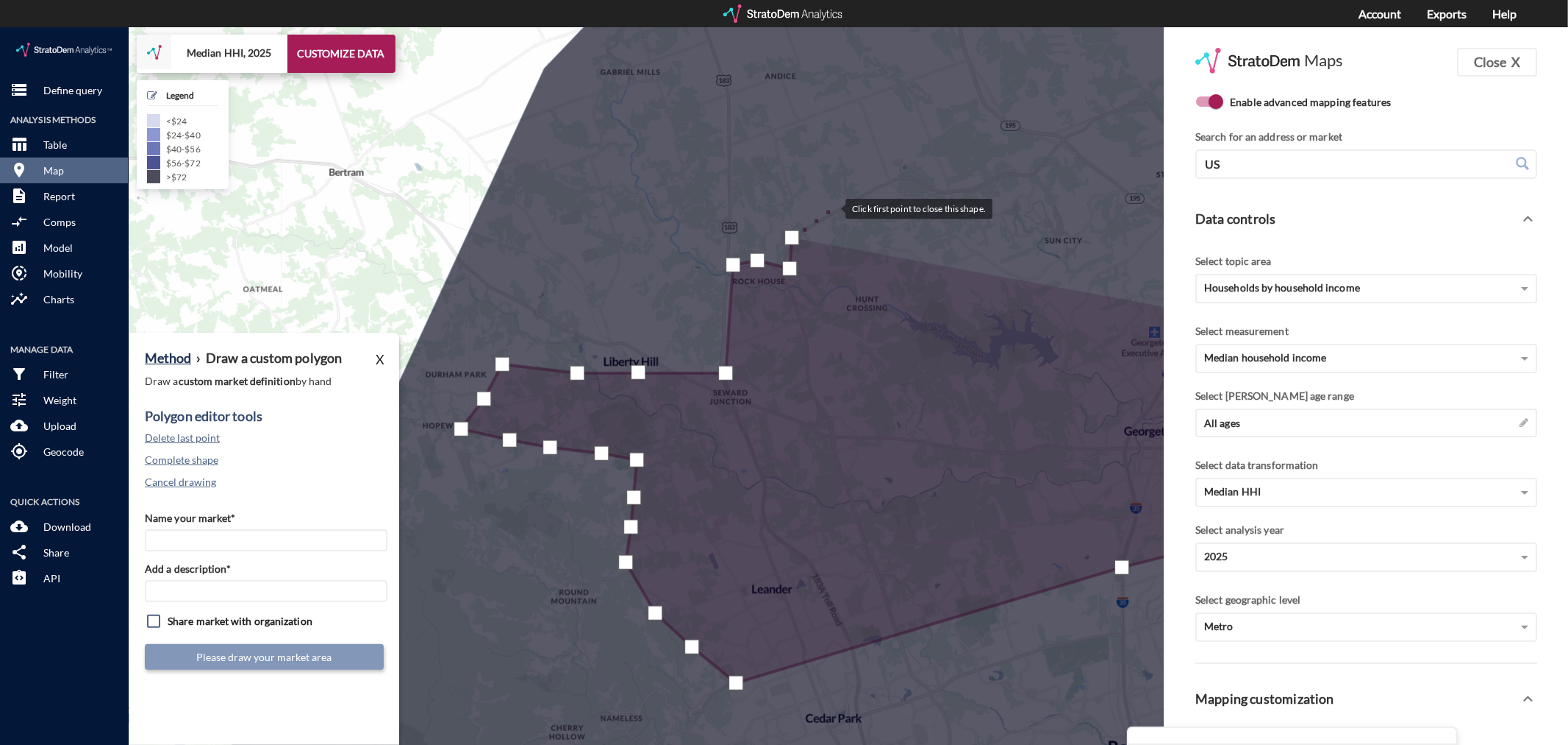
click div
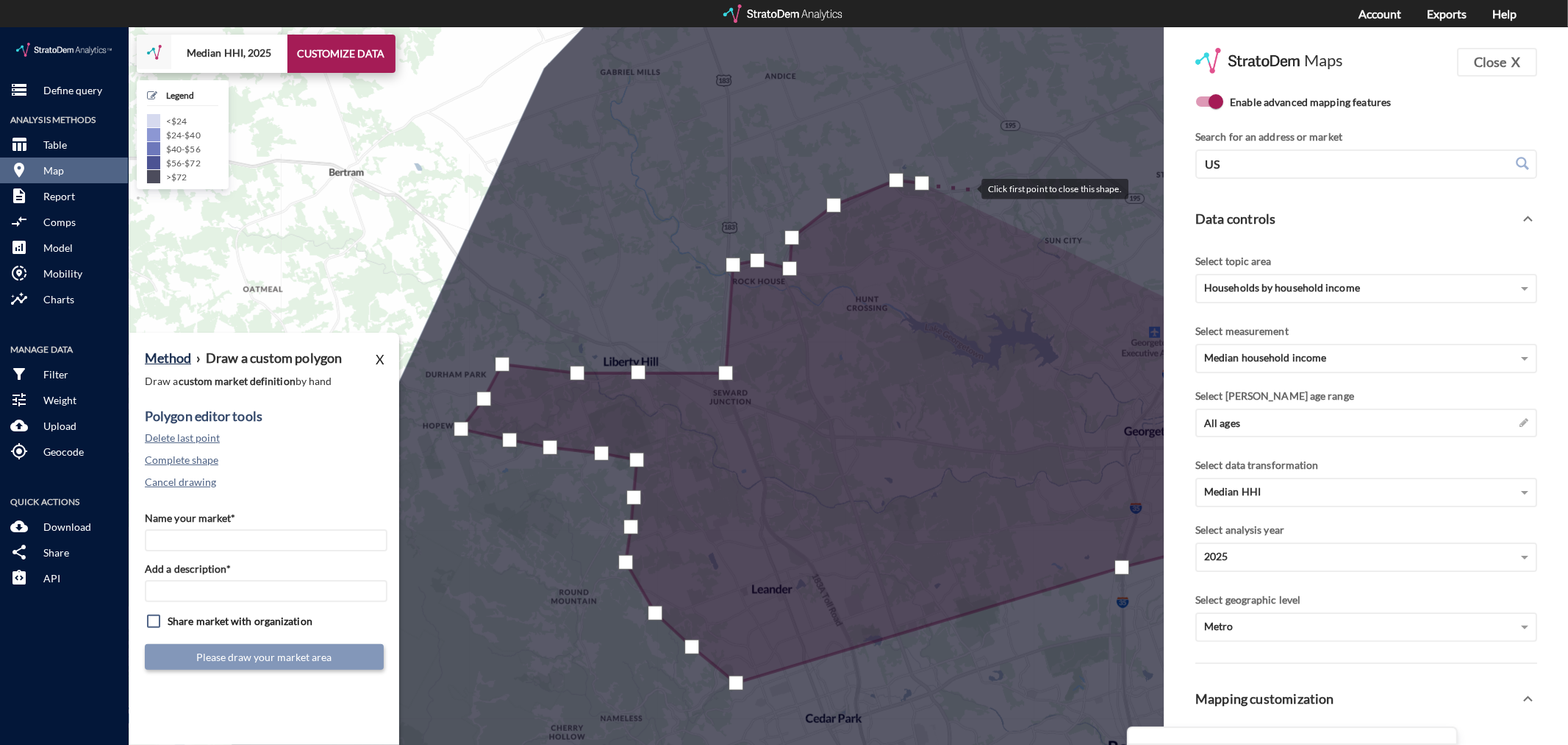
click div
drag, startPoint x: 1047, startPoint y: 137, endPoint x: 1061, endPoint y: 124, distance: 19.1
click div
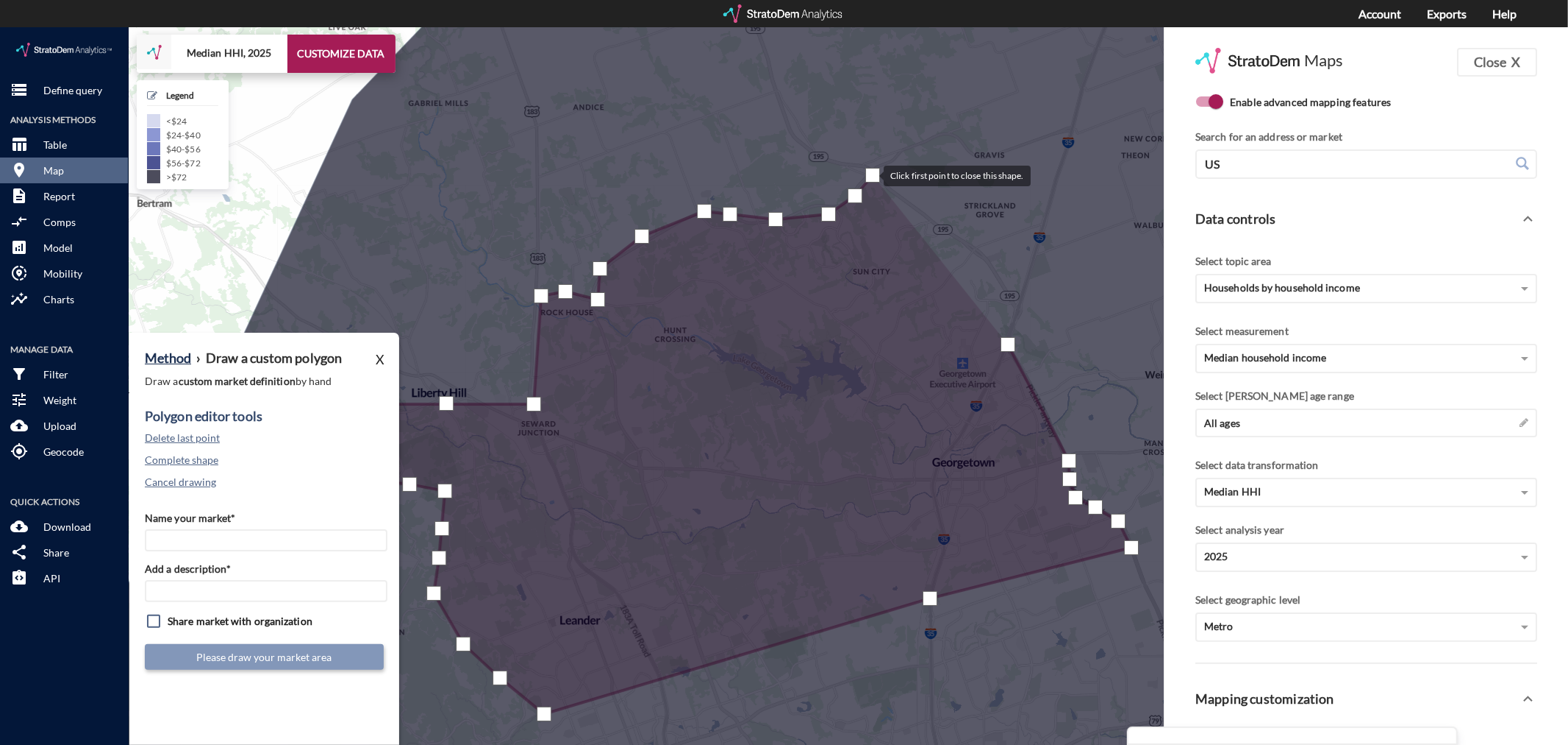
drag, startPoint x: 1065, startPoint y: 116, endPoint x: 865, endPoint y: 150, distance: 202.9
click div
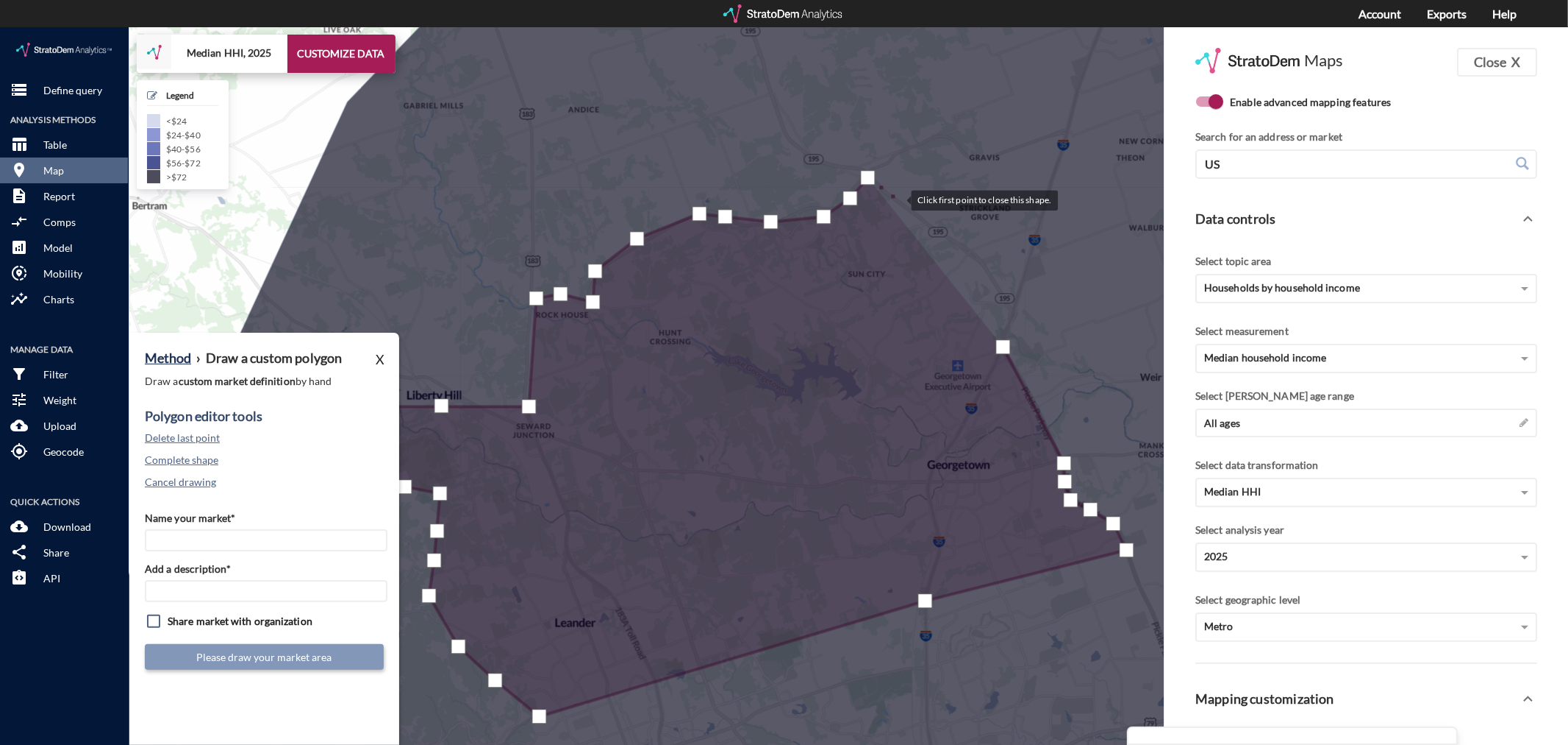
click div
drag, startPoint x: 956, startPoint y: 212, endPoint x: 975, endPoint y: 235, distance: 29.8
click div
drag, startPoint x: 982, startPoint y: 242, endPoint x: 1005, endPoint y: 268, distance: 34.7
click div
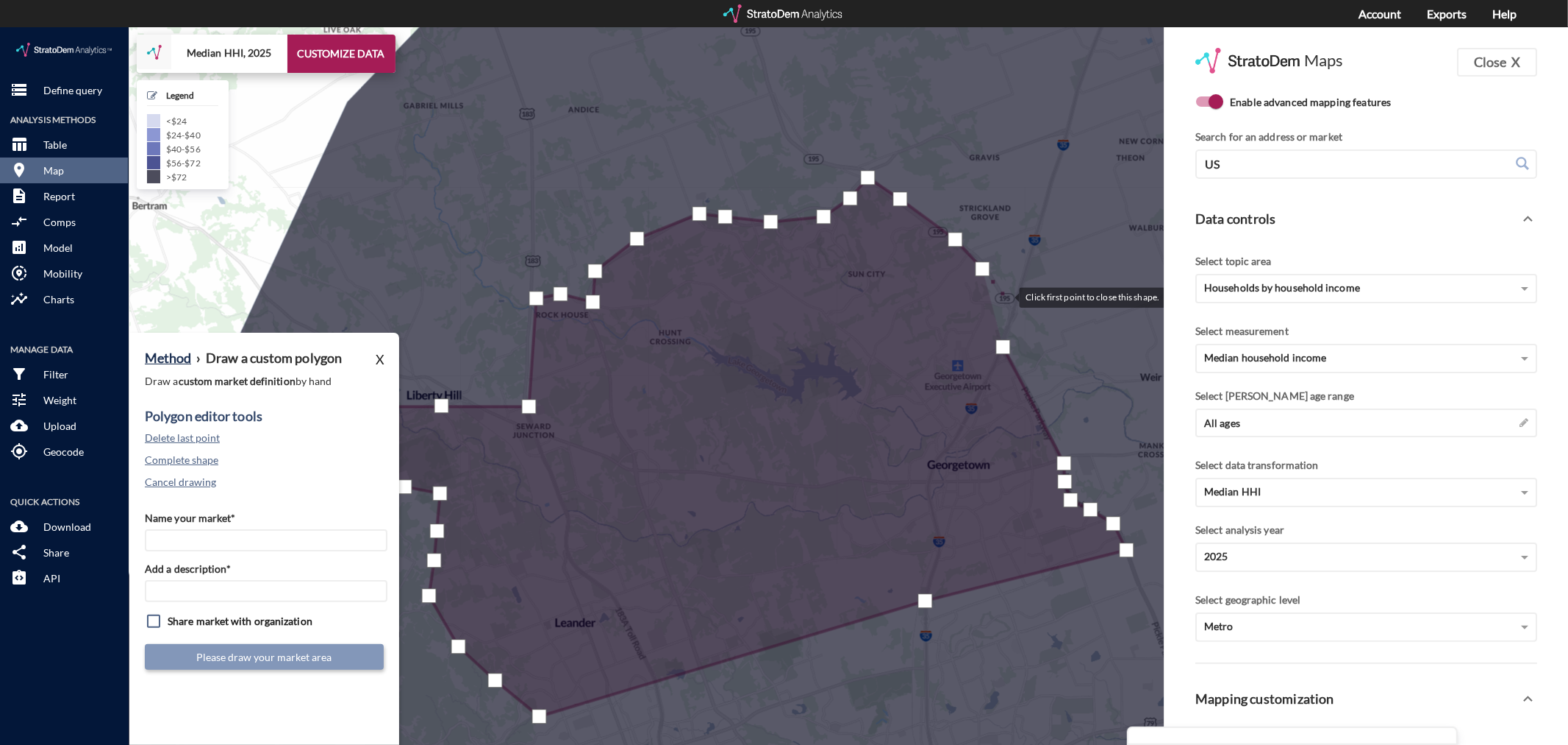
click div
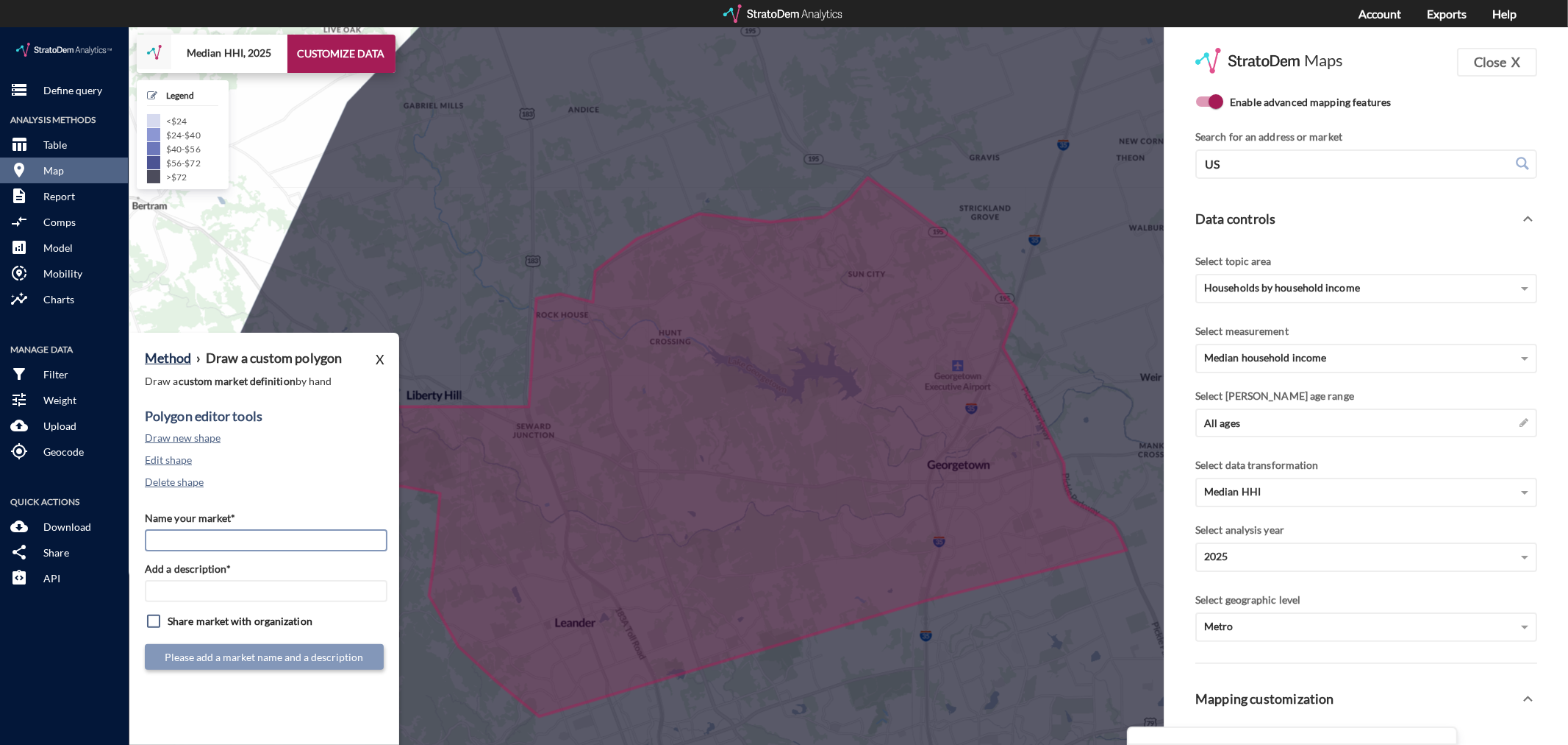
click input "Name your market*"
type input "Georgetown - Leander - Austin MSA"
paste input "Georgetown - Leander - Austin MSA"
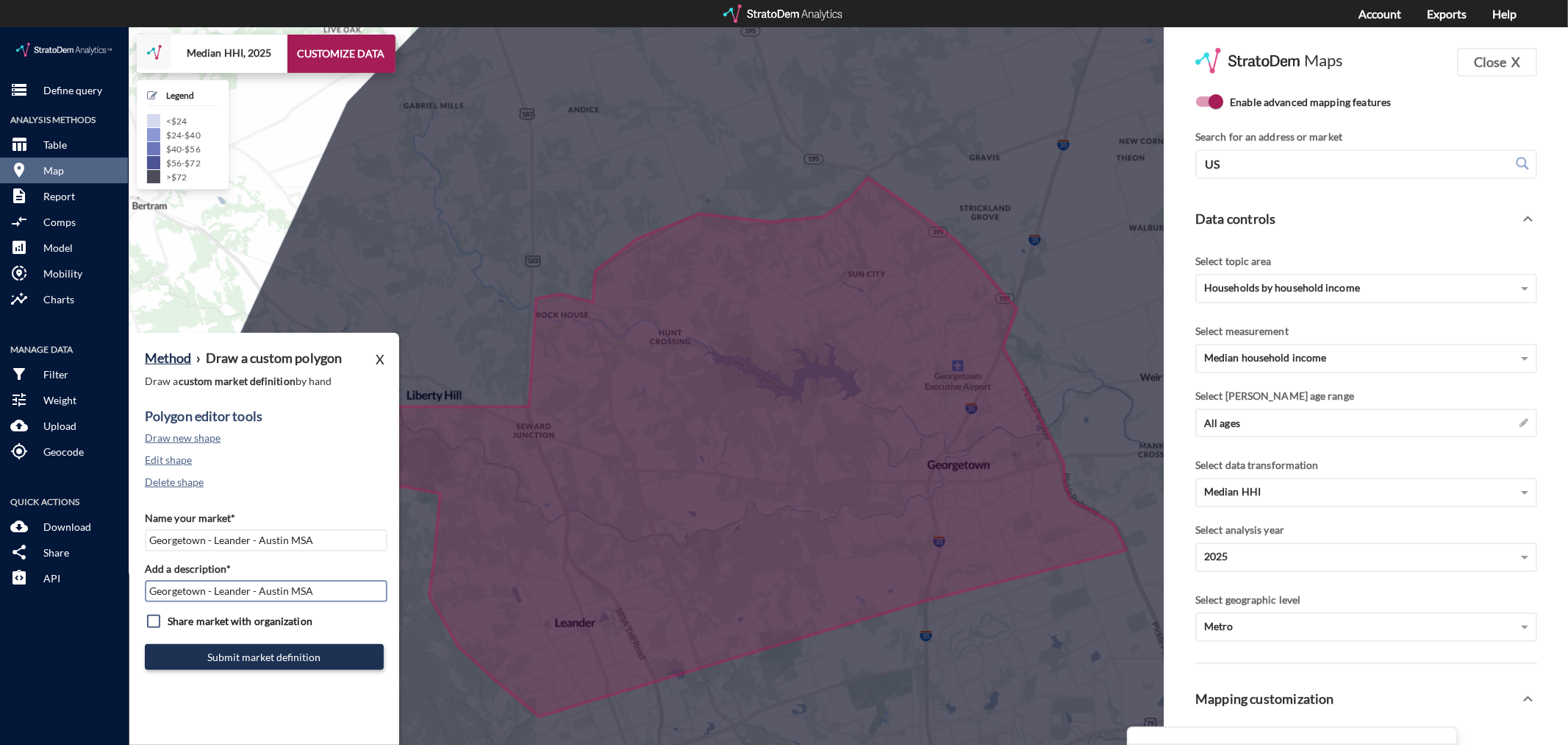
type input "Georgetown - Leander - Austin MSA"
click div "Method › Draw a custom polygon X Draw a custom market definition by hand Polygo…"
click button "Submit market definition"
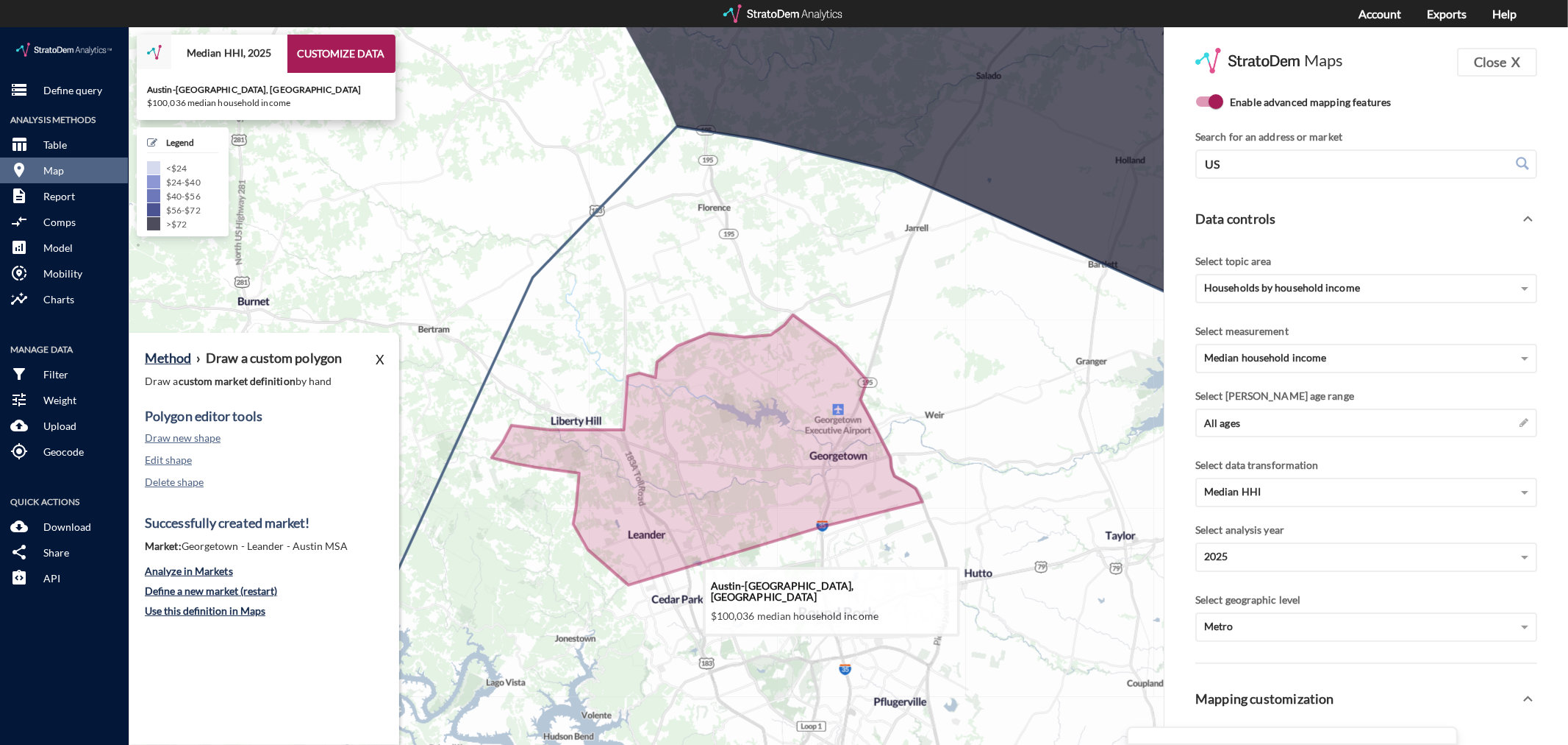
drag, startPoint x: 773, startPoint y: 650, endPoint x: 823, endPoint y: 378, distance: 276.6
click icon
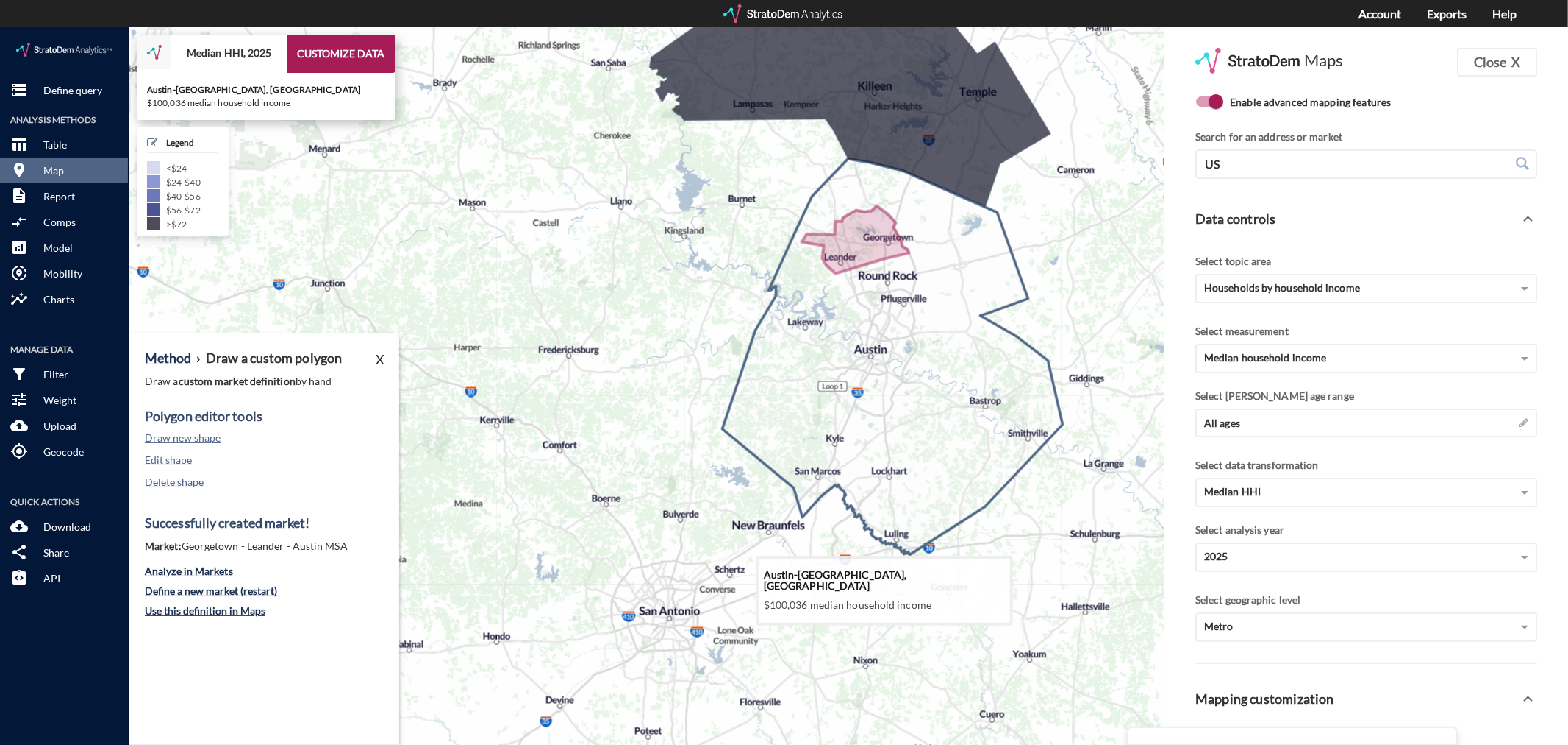
drag, startPoint x: 741, startPoint y: 542, endPoint x: 803, endPoint y: 393, distance: 161.4
click icon
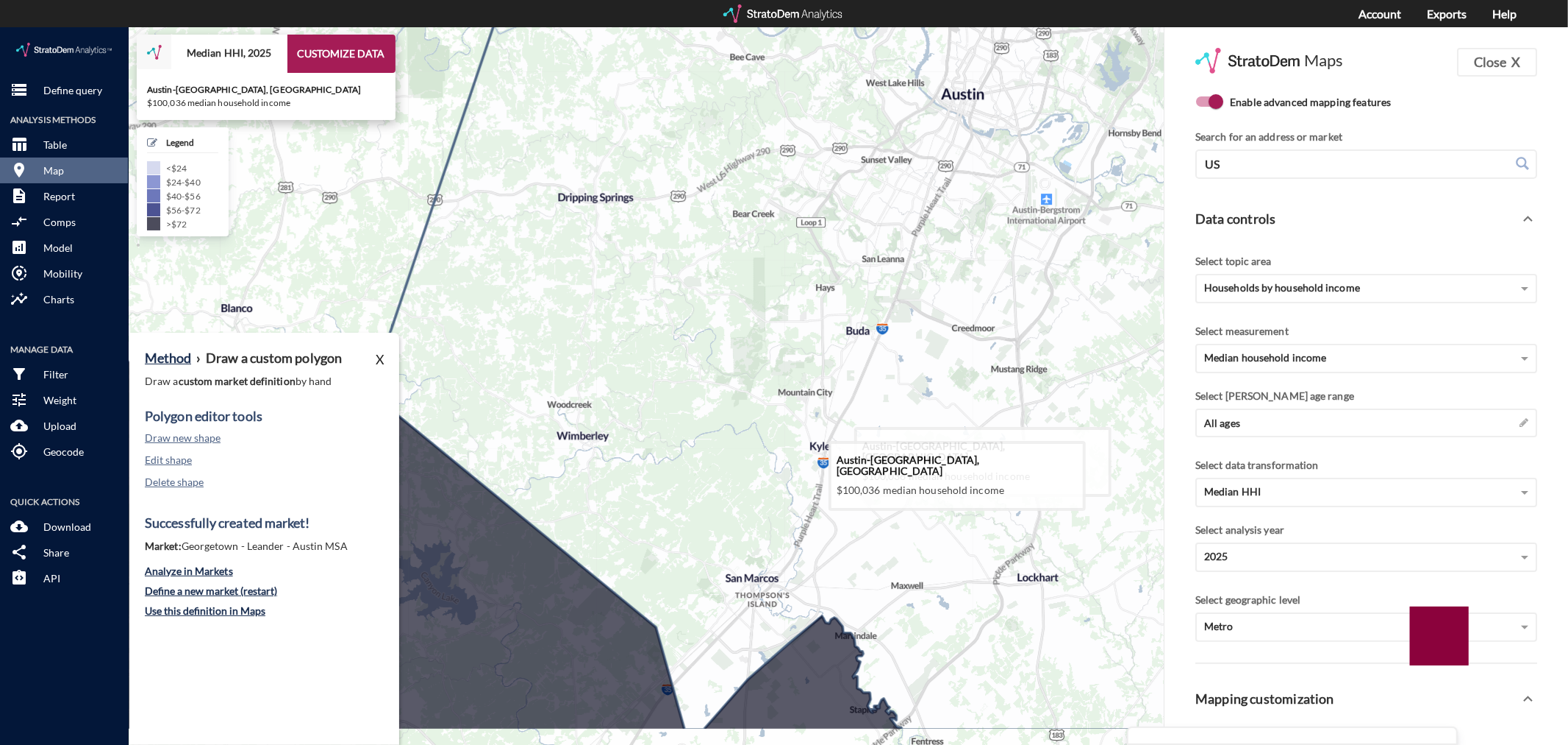
drag, startPoint x: 800, startPoint y: 488, endPoint x: 814, endPoint y: 446, distance: 44.3
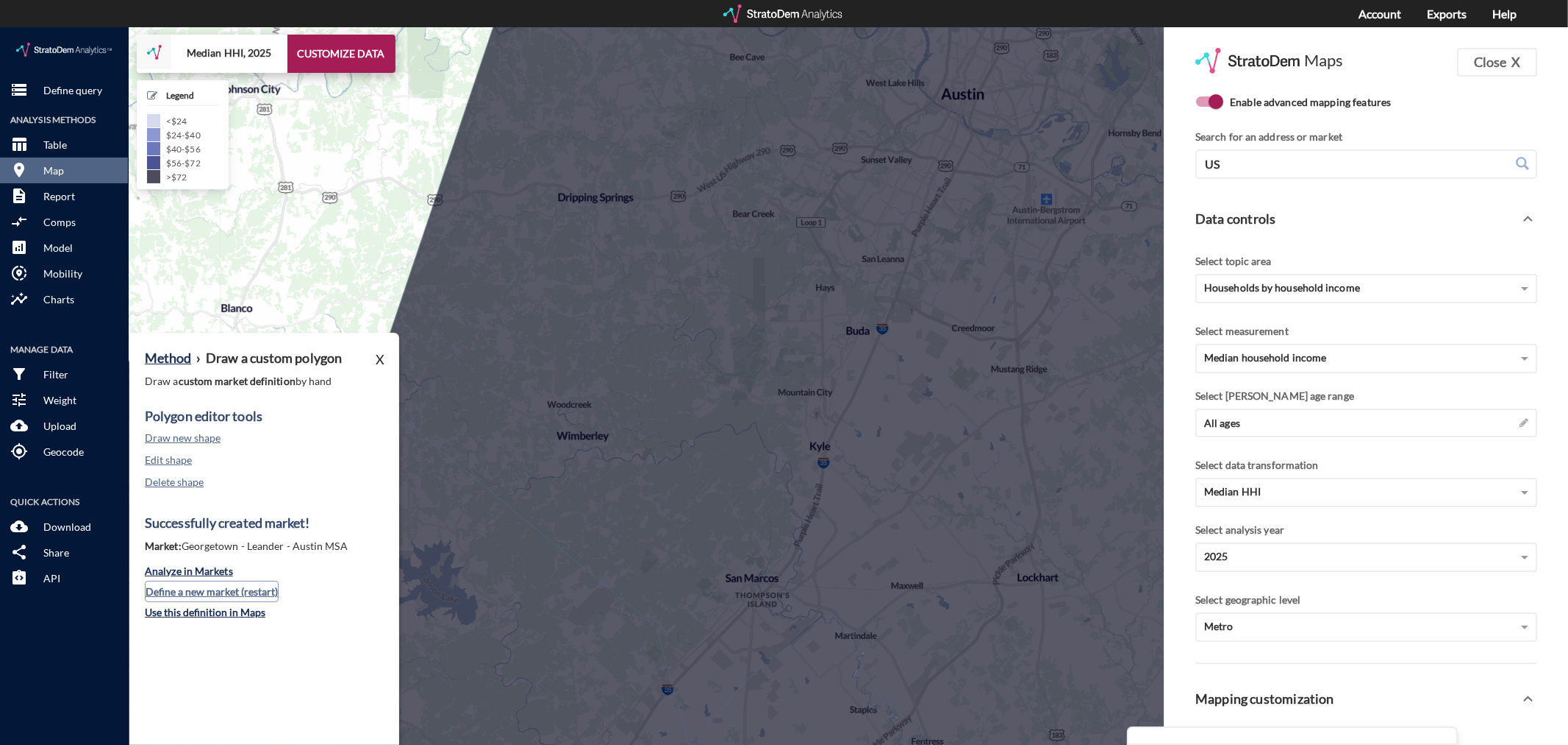
click button "Define a new market (restart)"
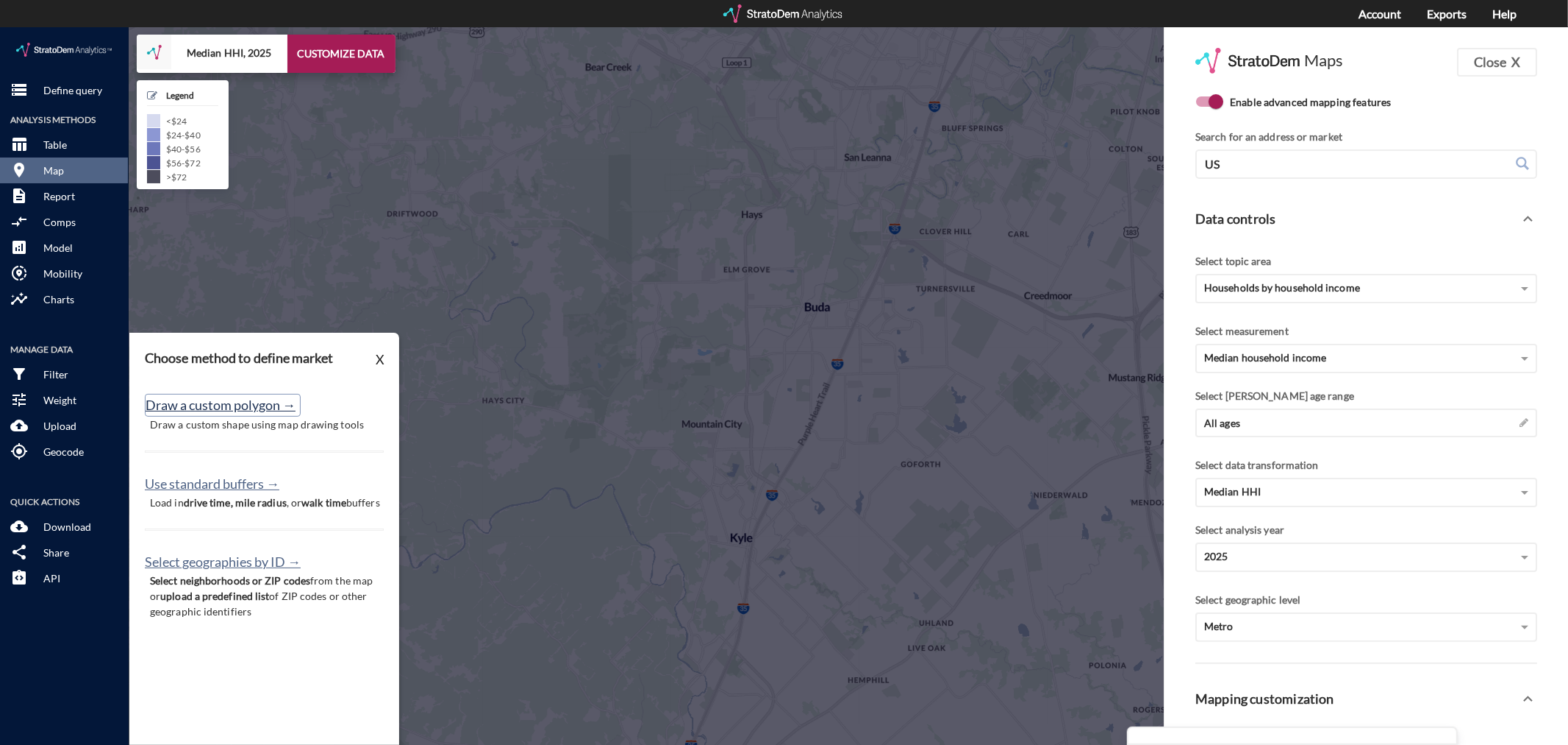
click button "Draw a custom polygon →"
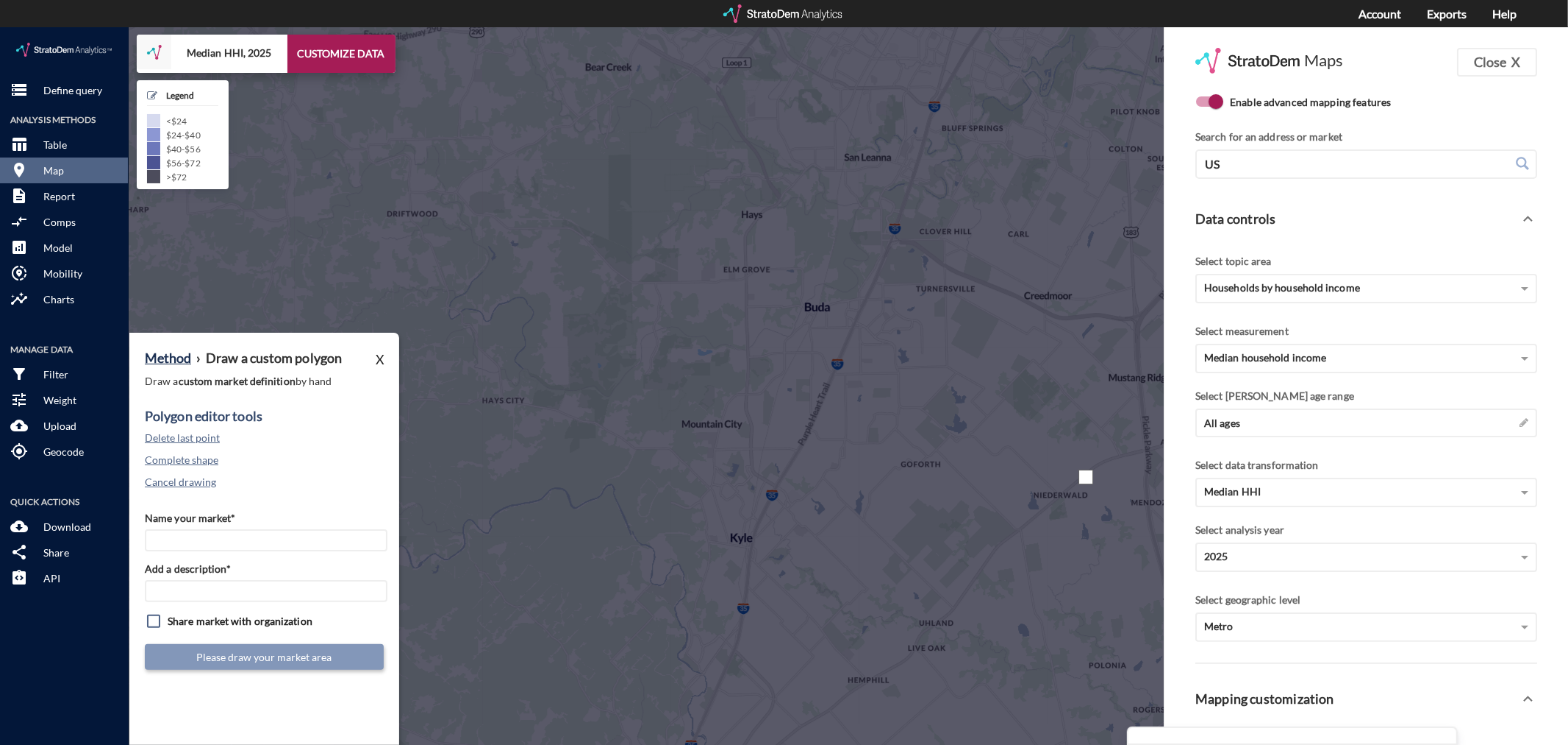
click div
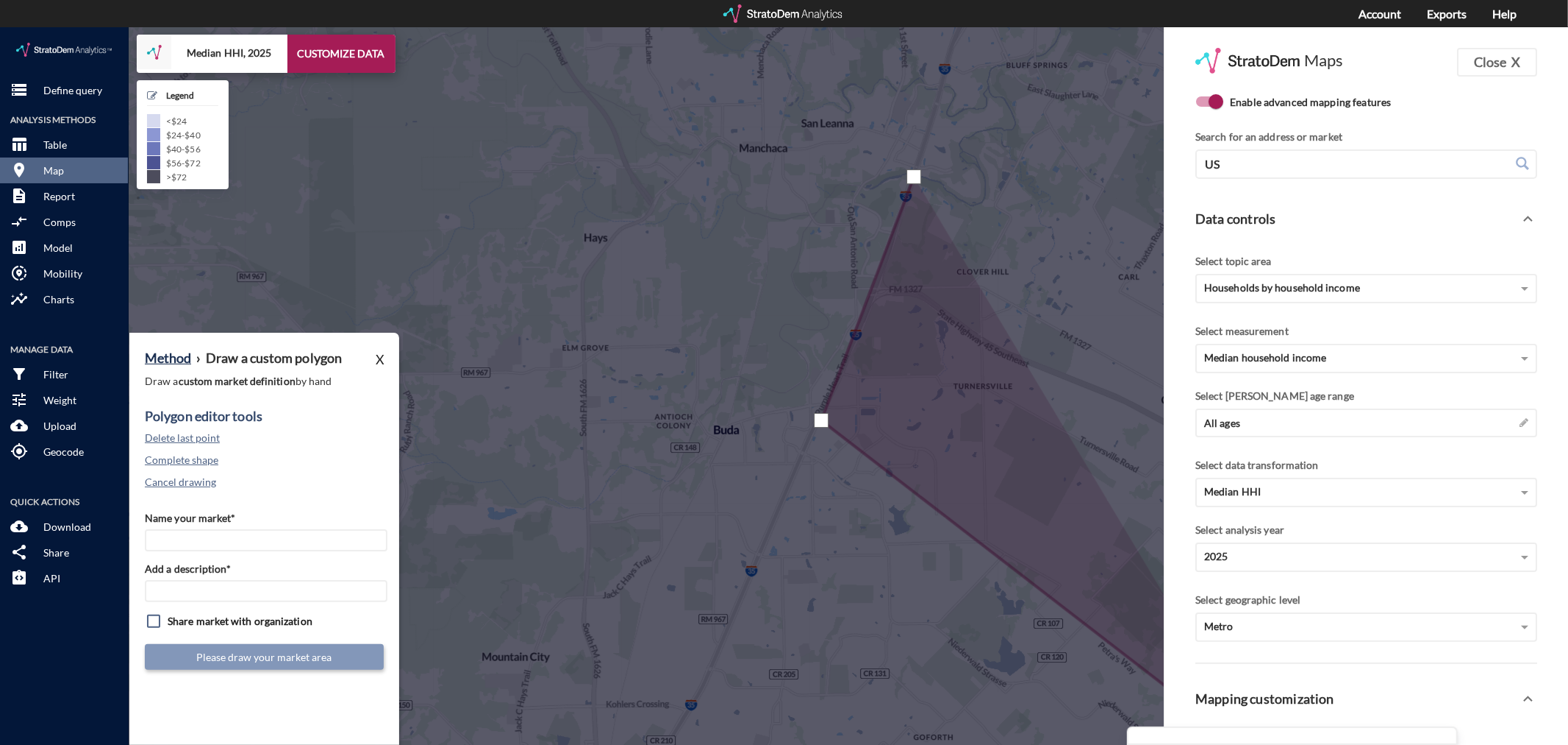
click div
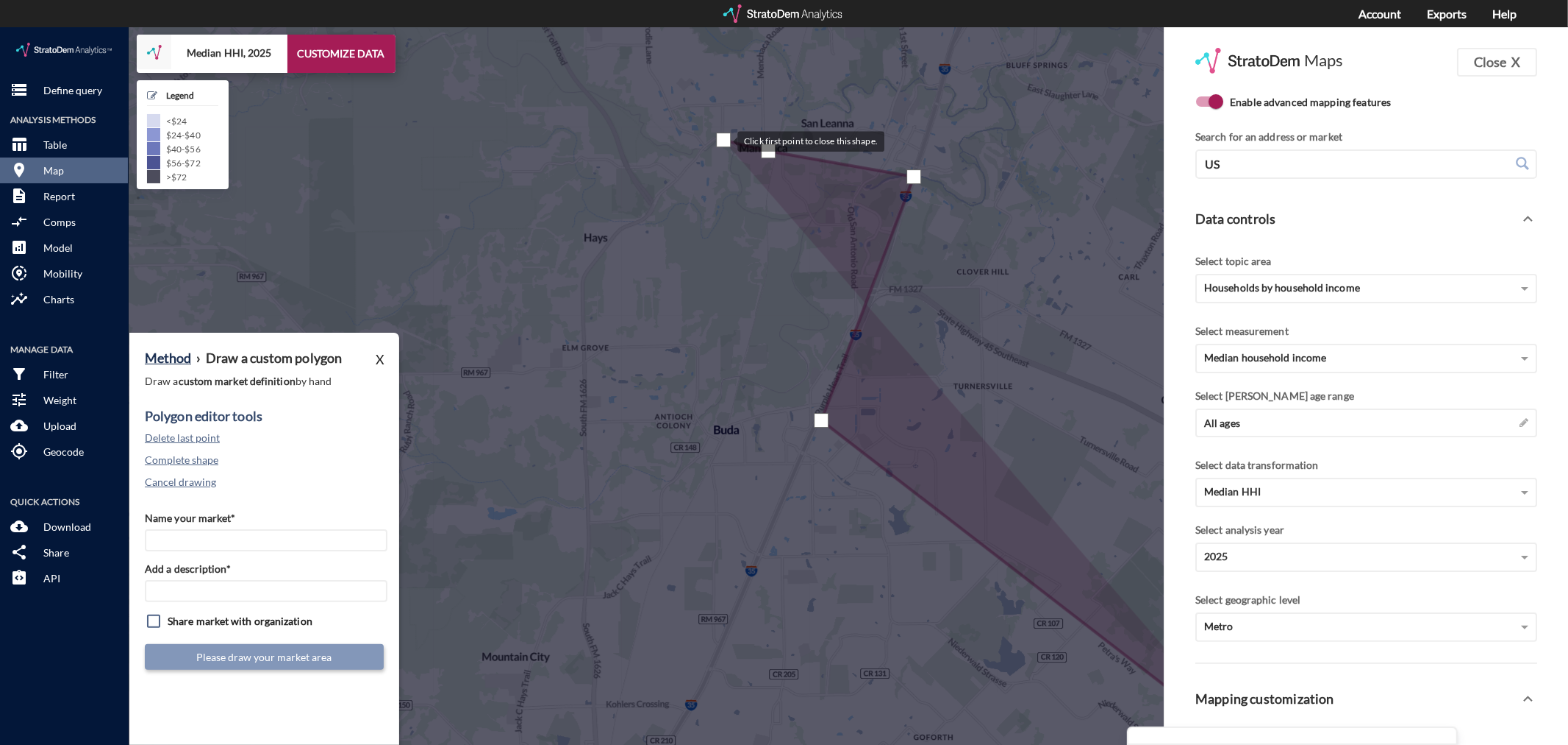
click div
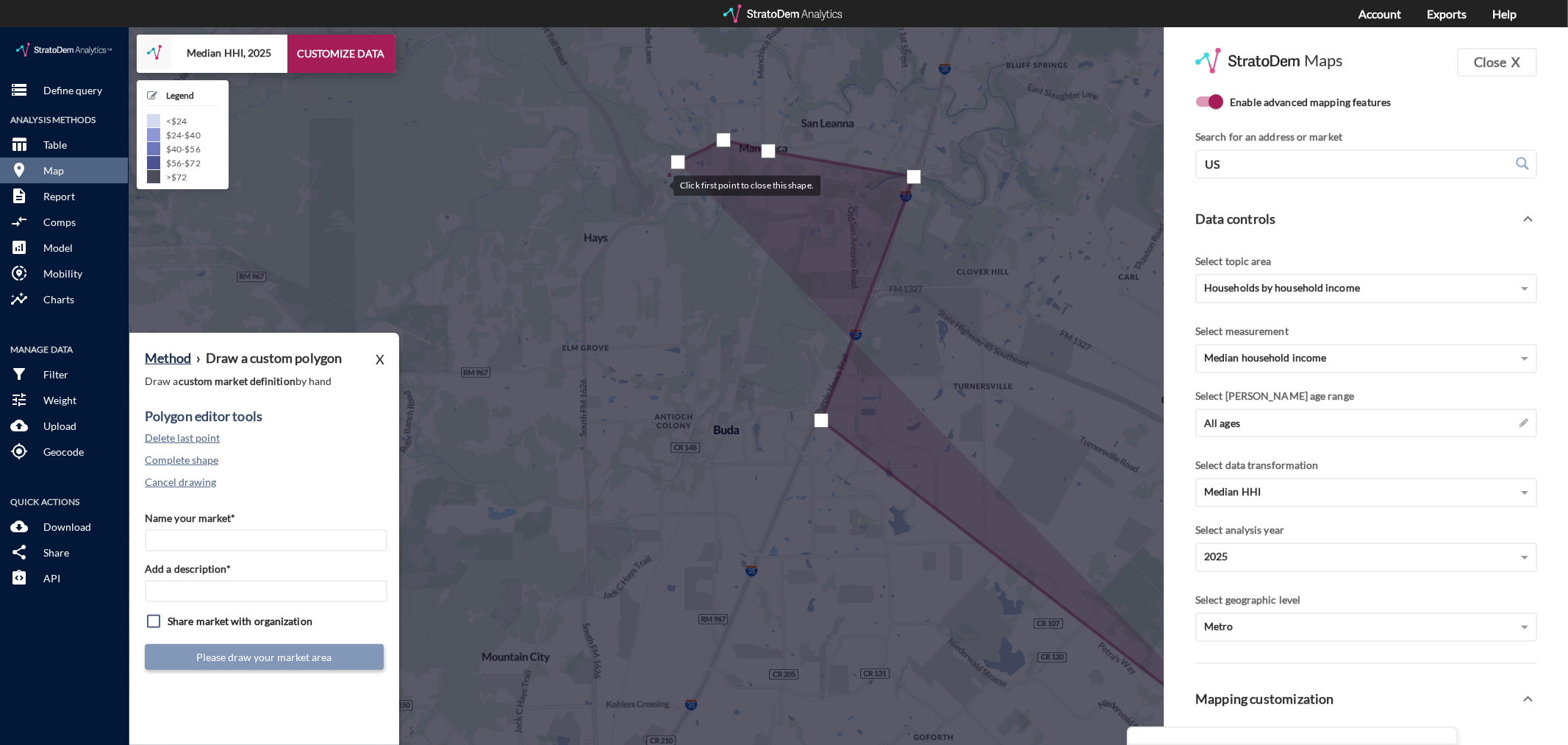
click div
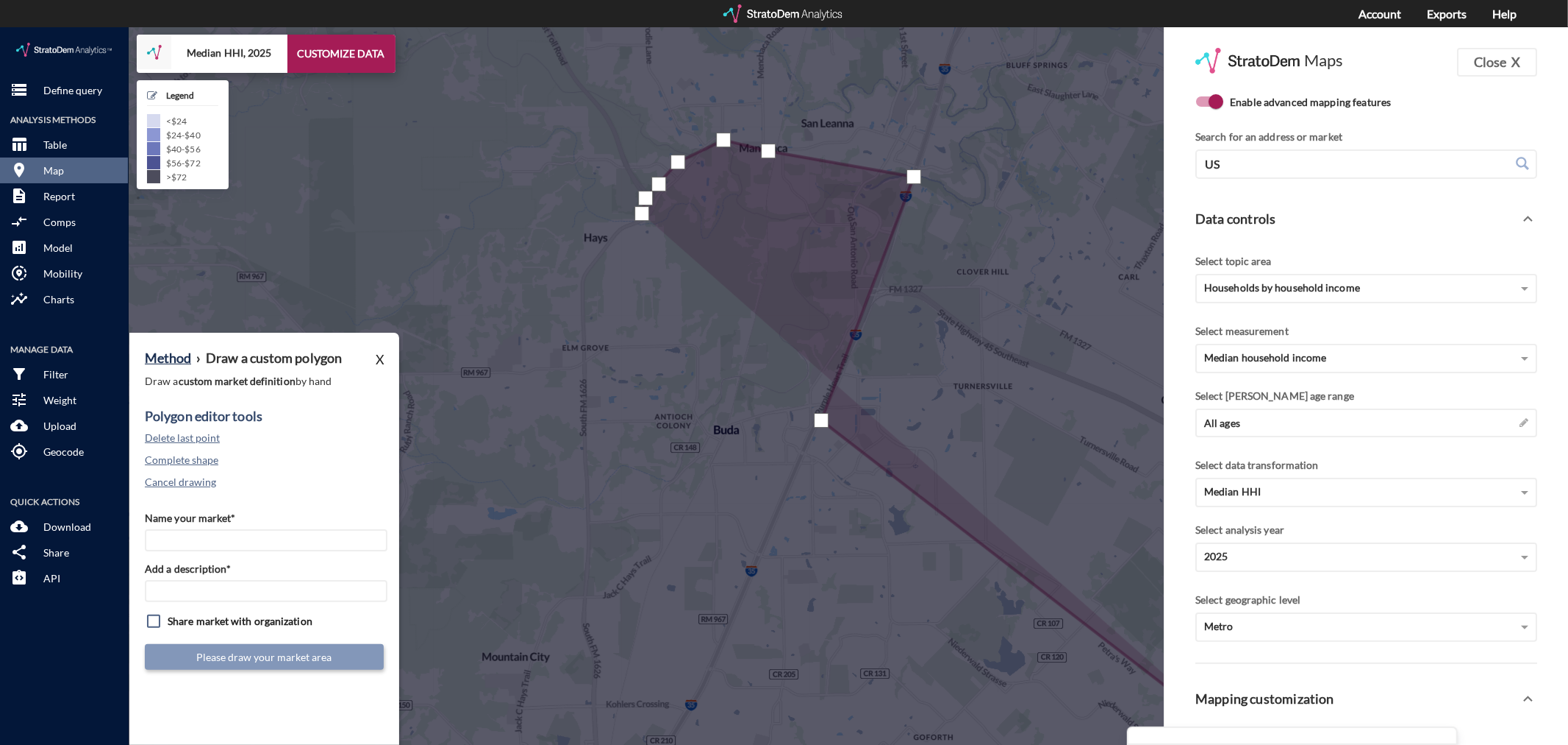
click div
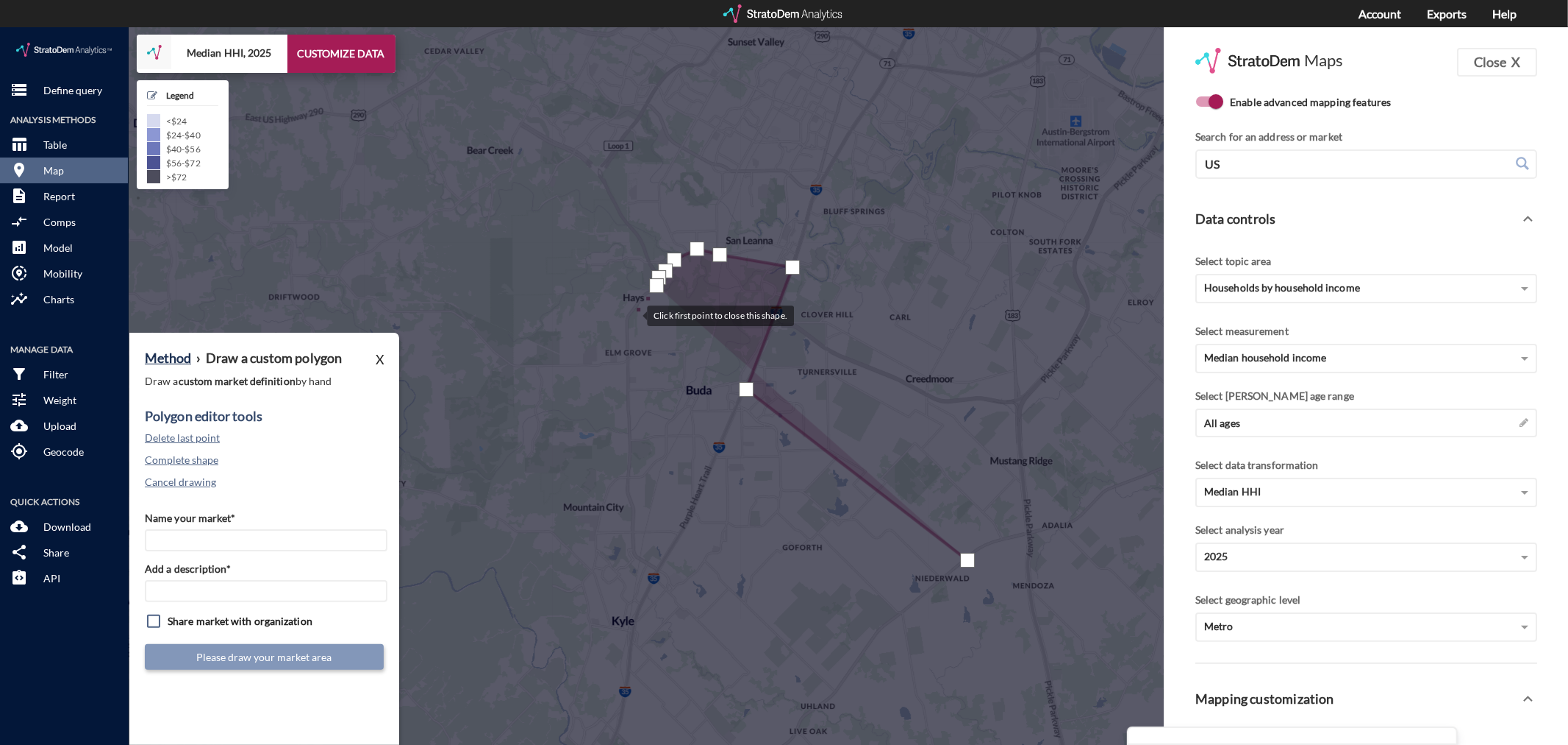
click div
drag, startPoint x: 628, startPoint y: 313, endPoint x: 629, endPoint y: 351, distance: 38.0
click div
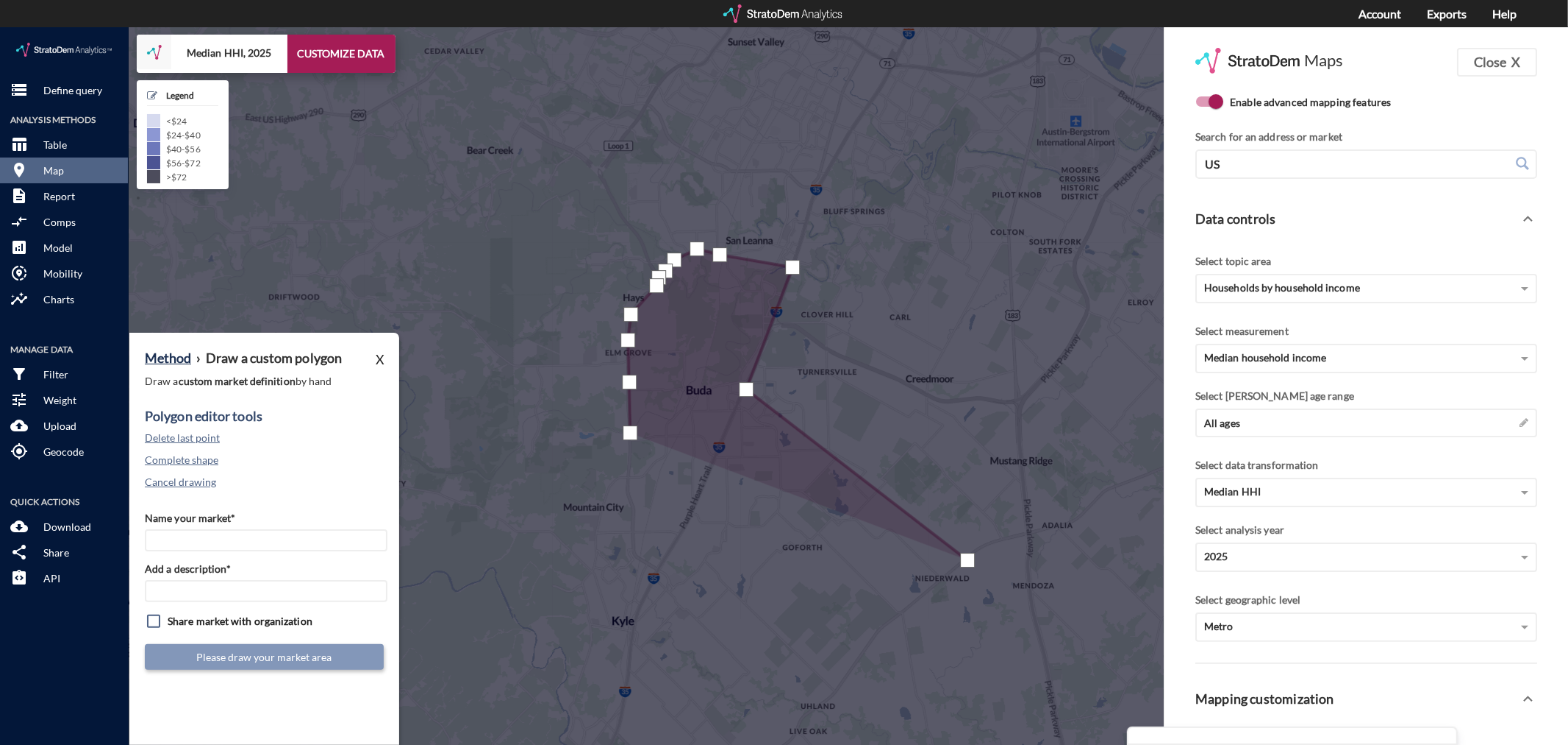
click div
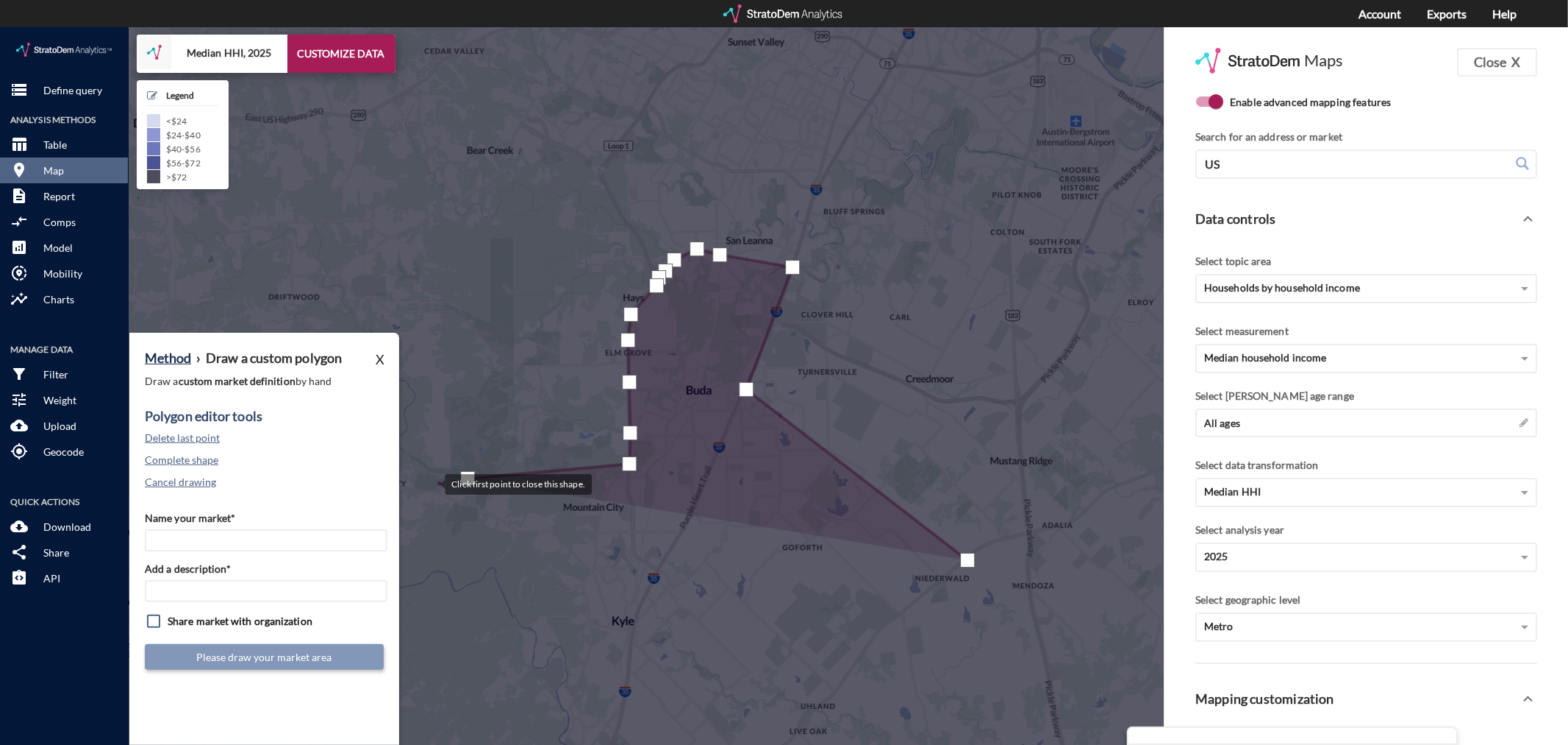
click div
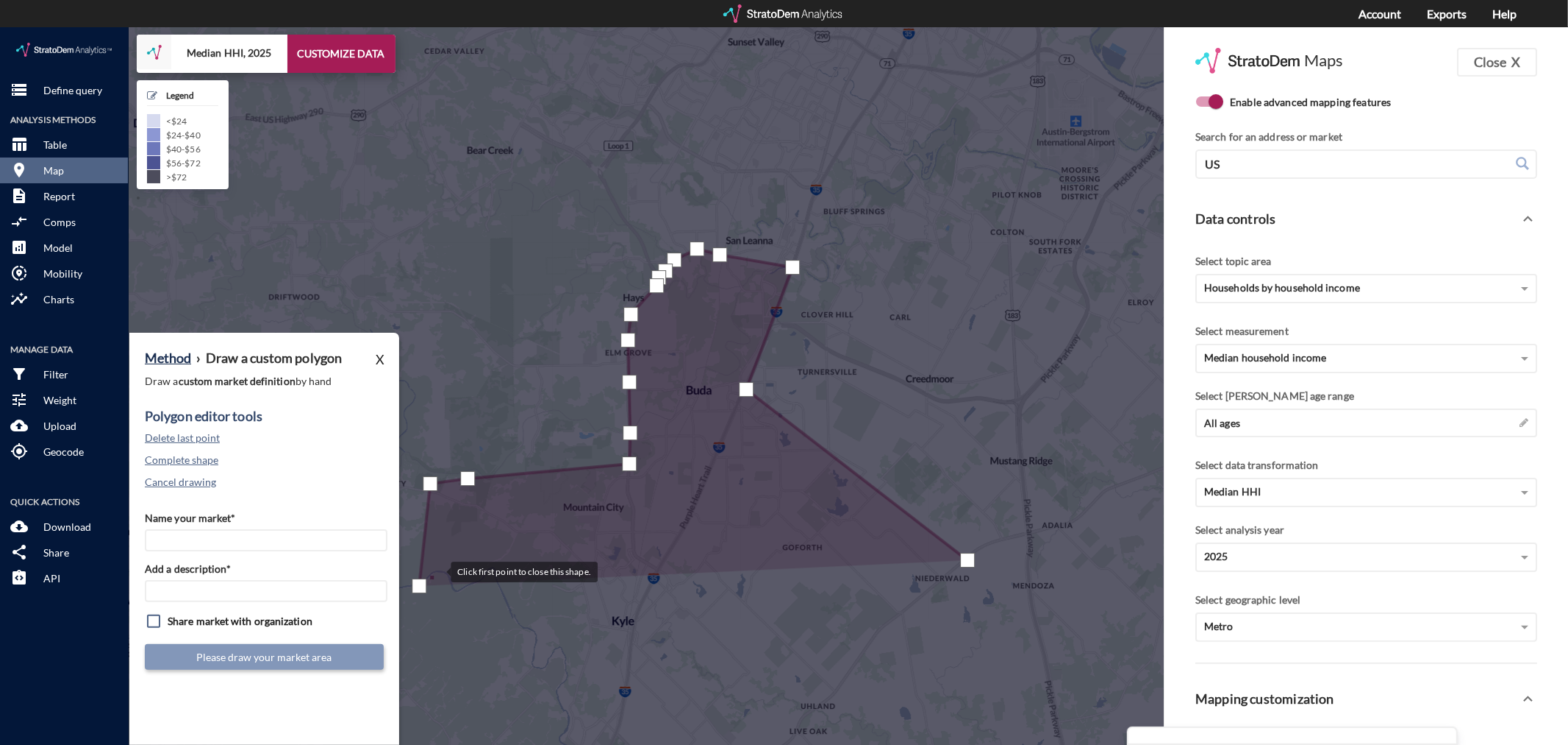
click div
drag, startPoint x: 453, startPoint y: 554, endPoint x: 458, endPoint y: 563, distance: 10.3
click div
drag, startPoint x: 460, startPoint y: 559, endPoint x: 480, endPoint y: 555, distance: 20.4
click div
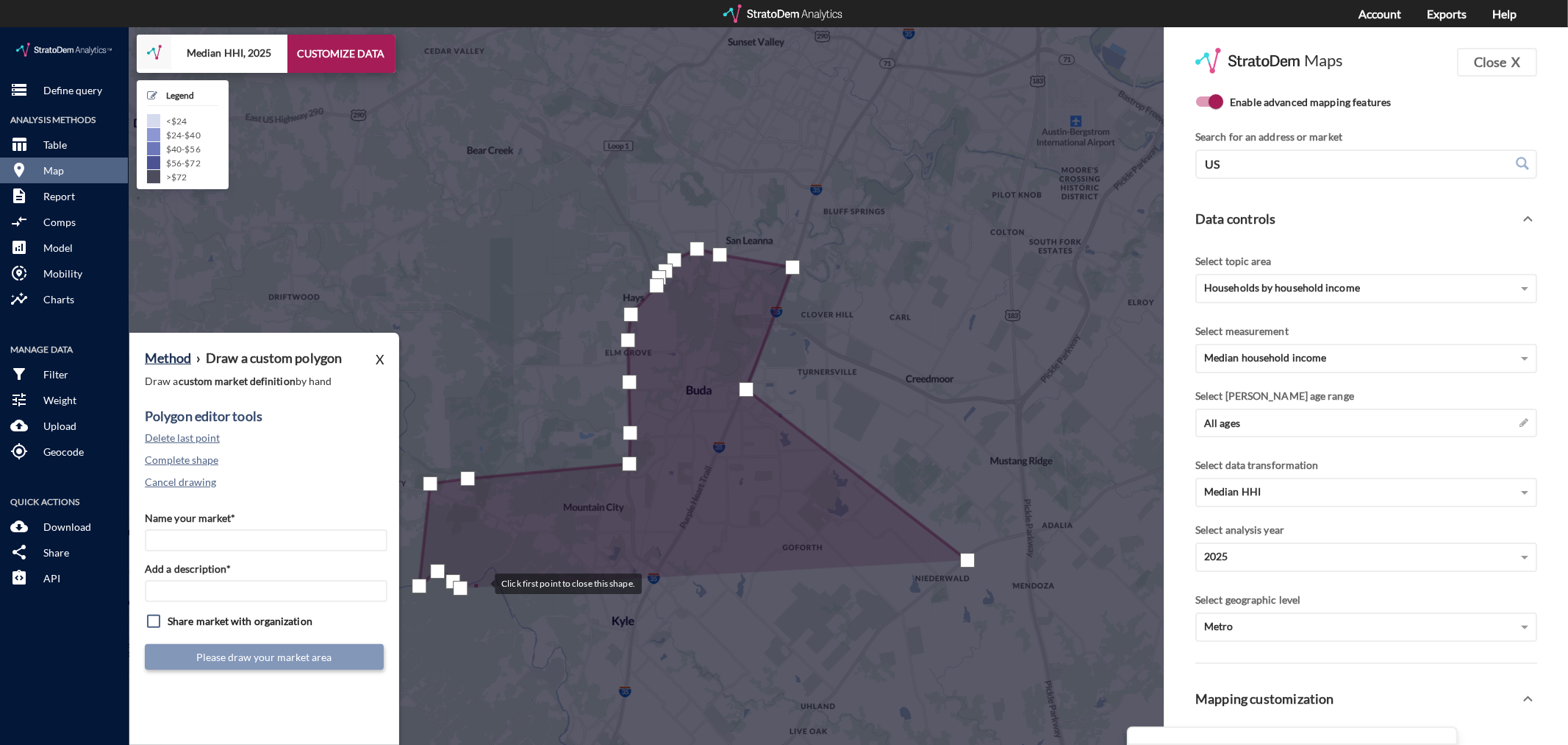
click div
drag, startPoint x: 512, startPoint y: 583, endPoint x: 527, endPoint y: 599, distance: 21.9
click div
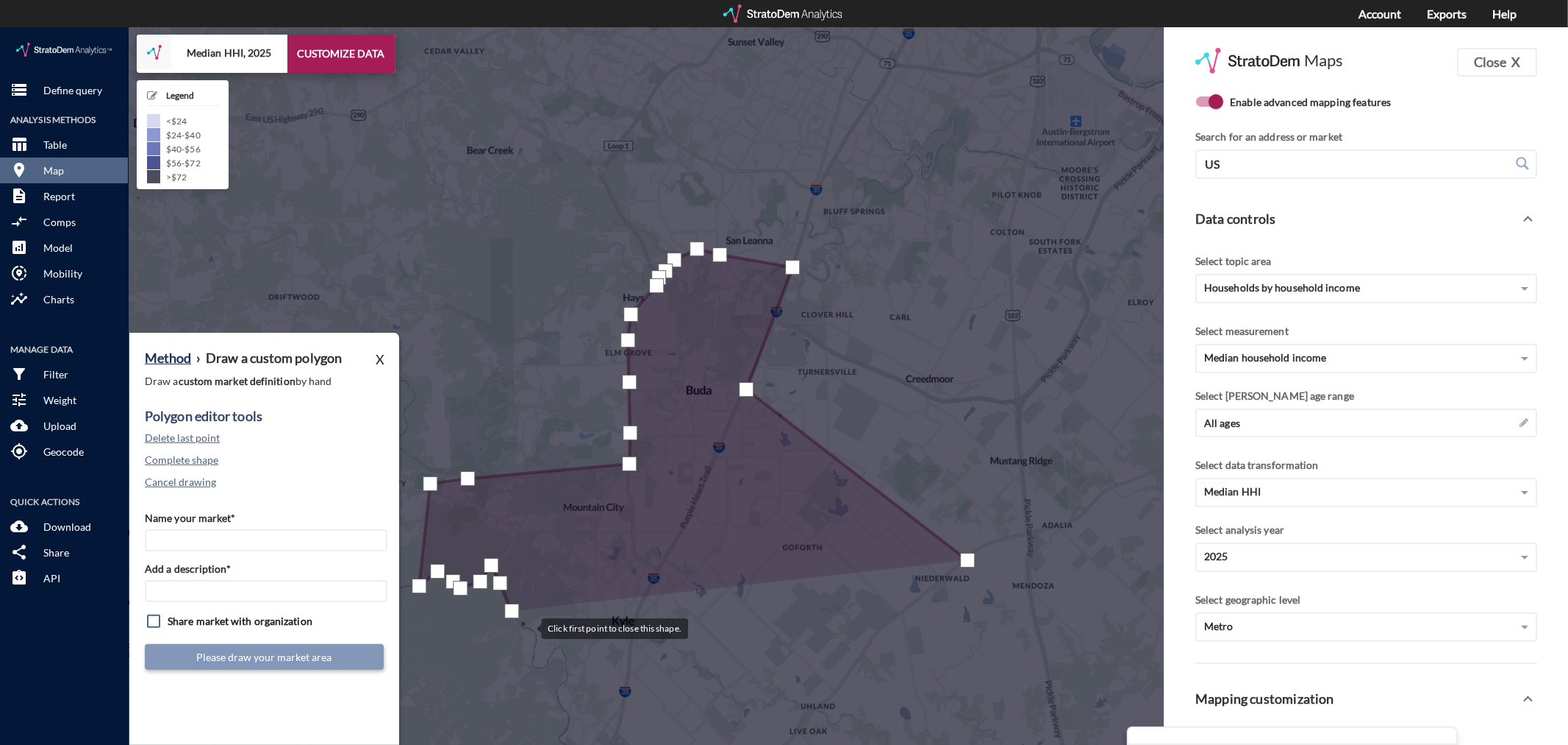
click div
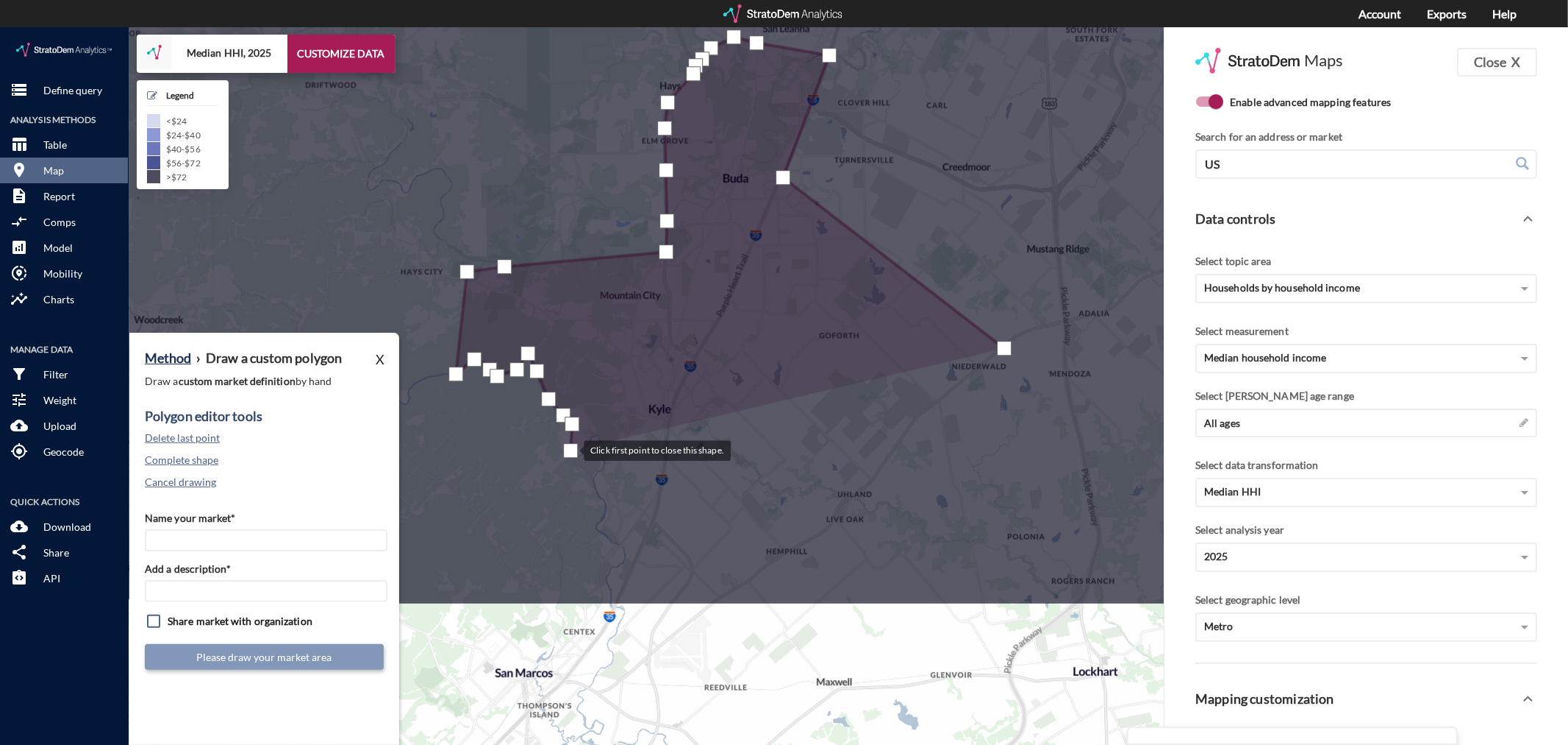
drag, startPoint x: 533, startPoint y: 635, endPoint x: 569, endPoint y: 422, distance: 216.0
click div
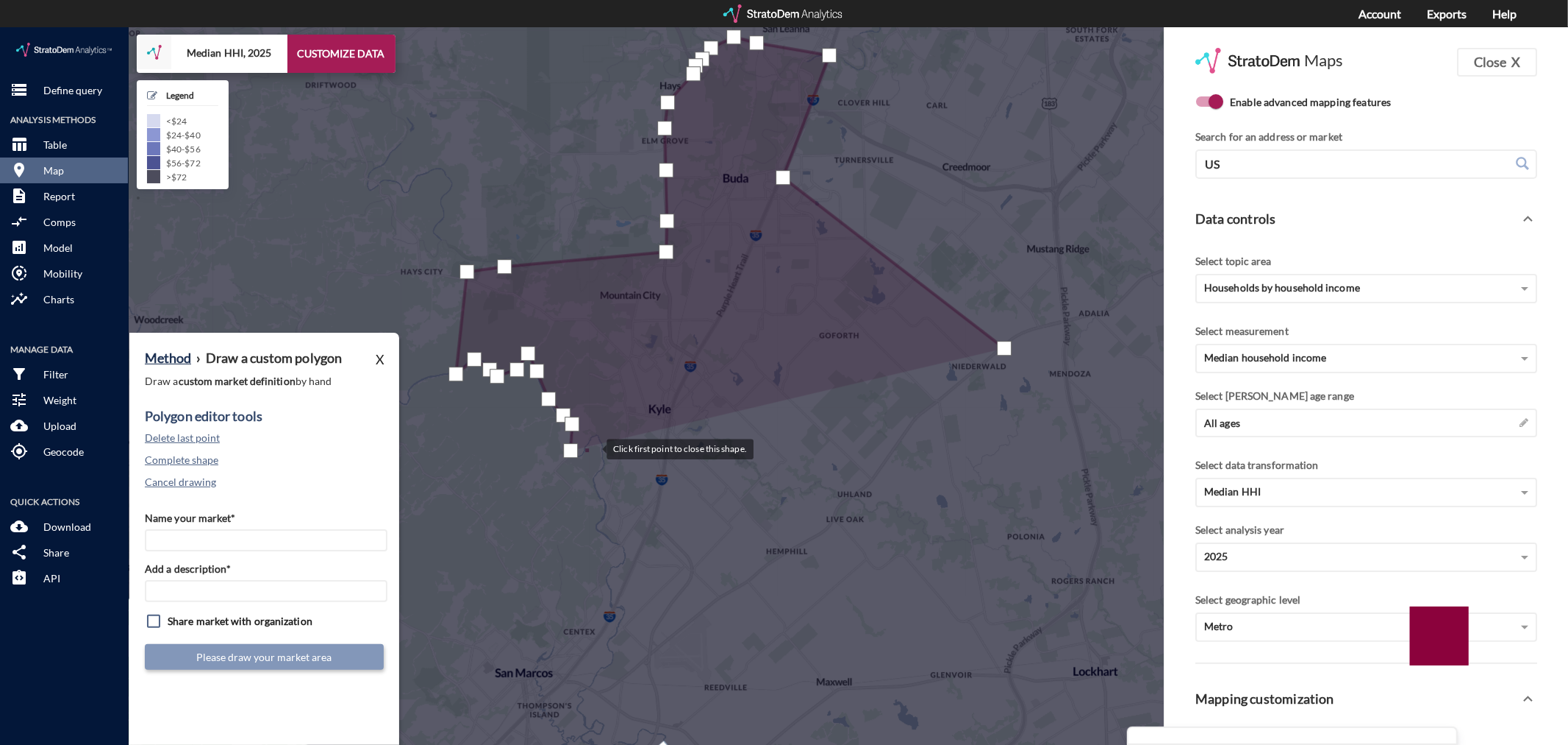
click div
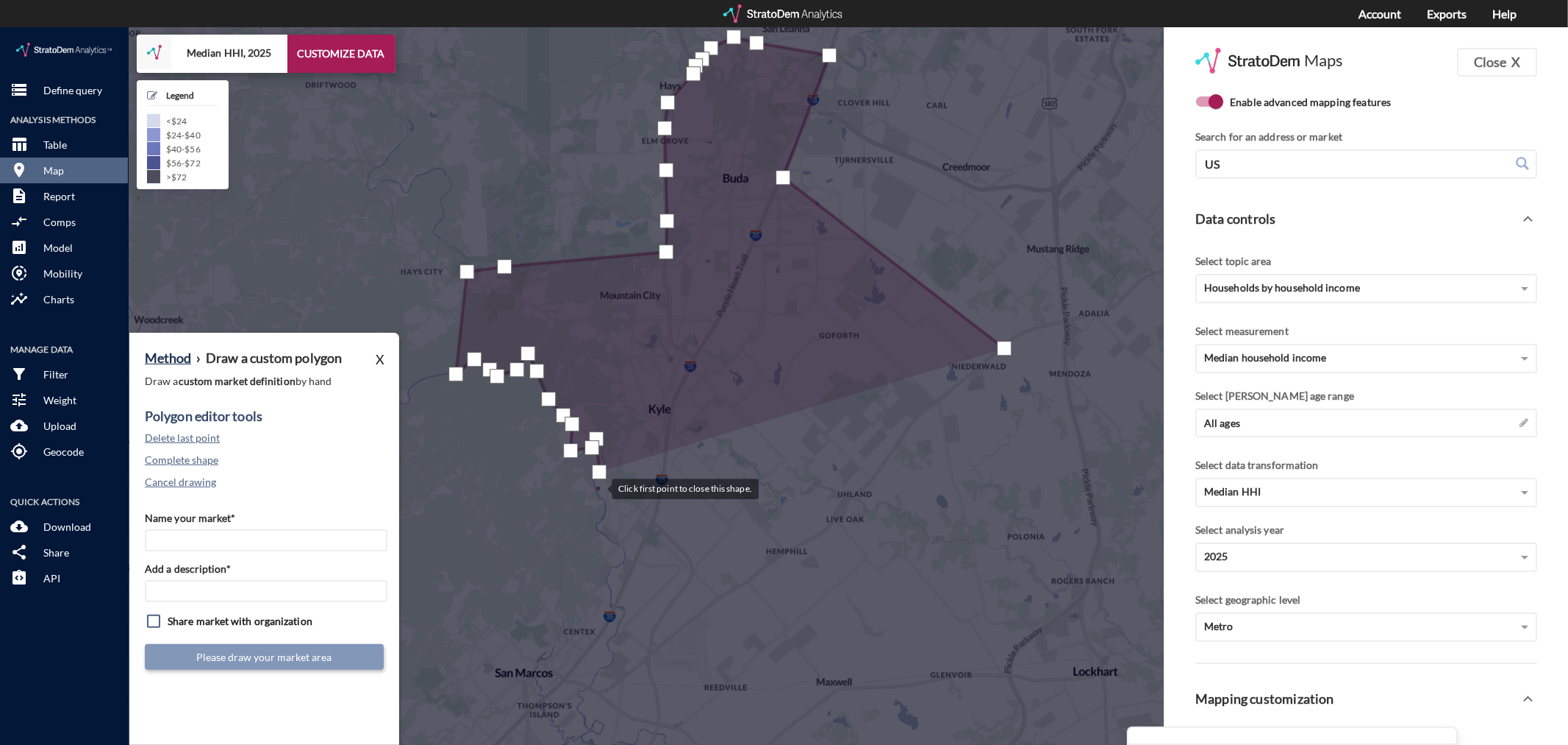
click div
drag, startPoint x: 603, startPoint y: 479, endPoint x: 601, endPoint y: 507, distance: 28.1
click div
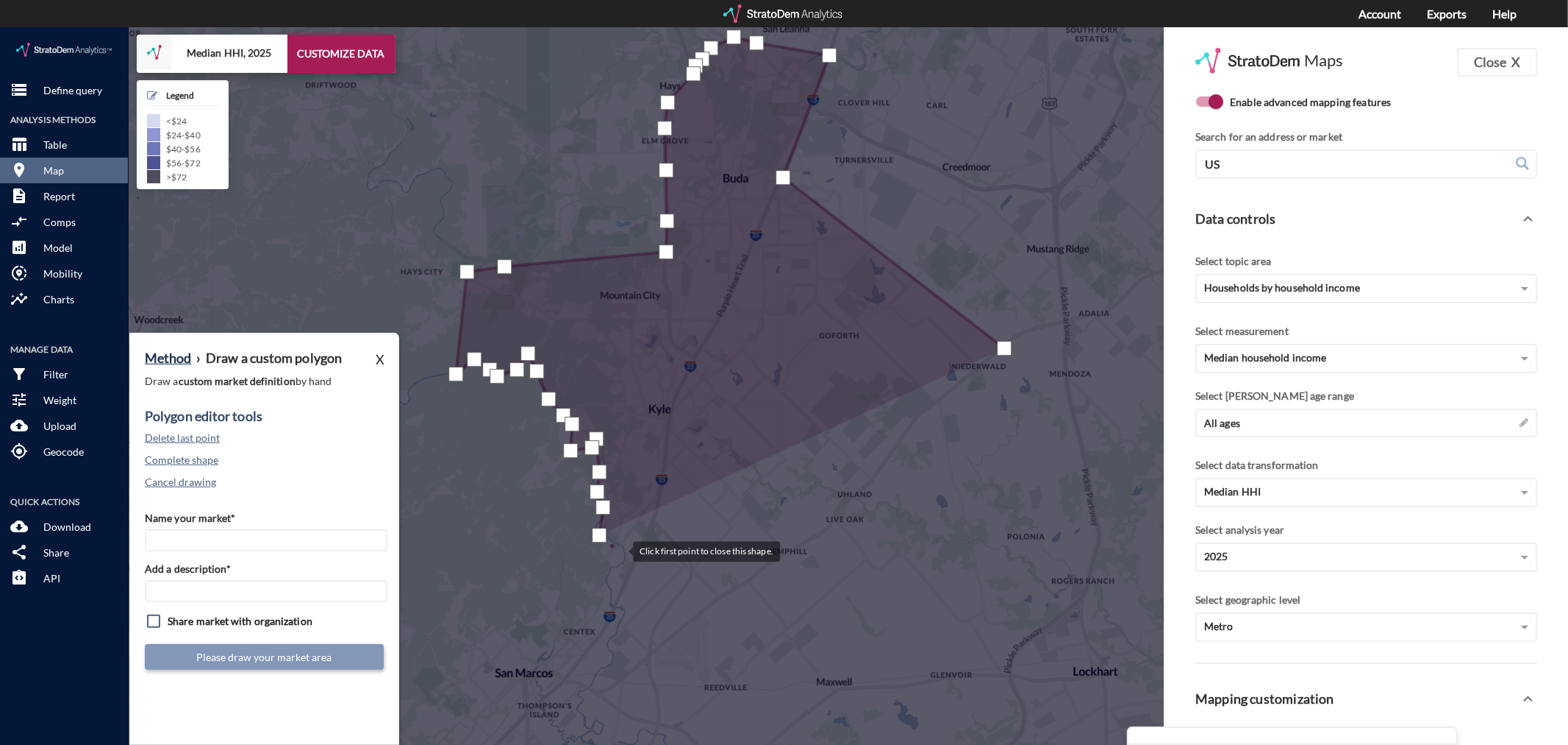
click div
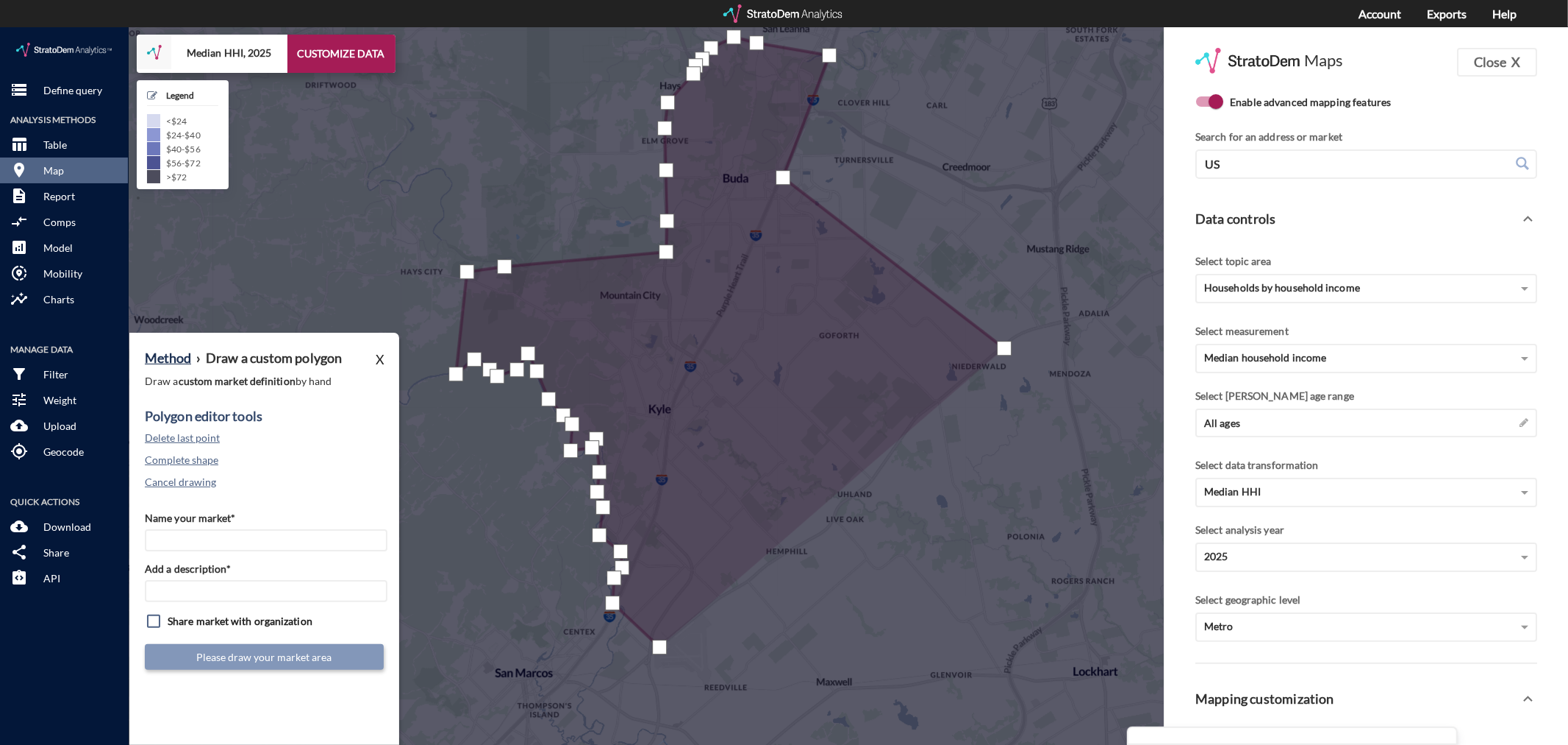
click div
drag, startPoint x: 879, startPoint y: 457, endPoint x: 893, endPoint y: 429, distance: 31.3
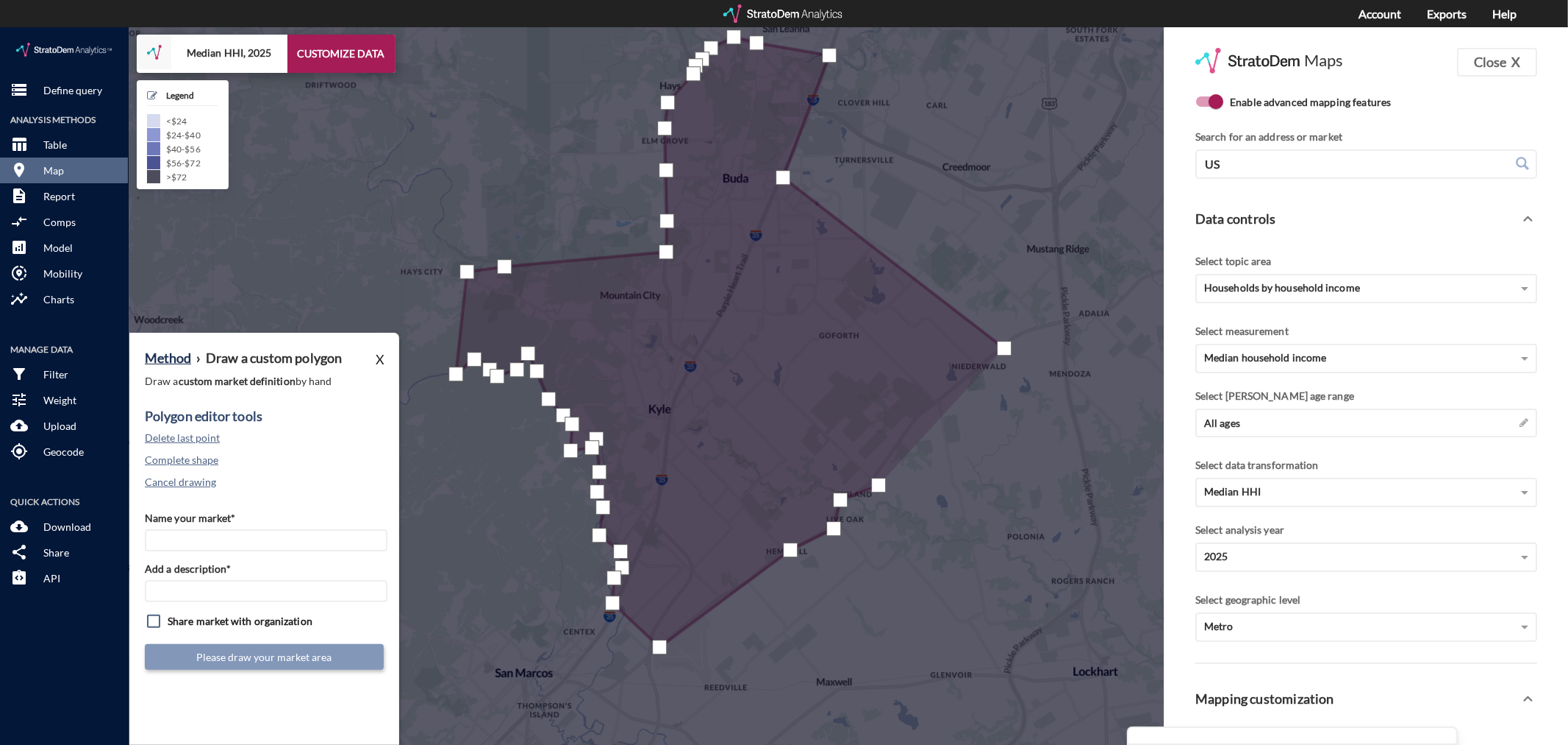
click div
drag, startPoint x: 979, startPoint y: 344, endPoint x: 995, endPoint y: 329, distance: 21.9
click div
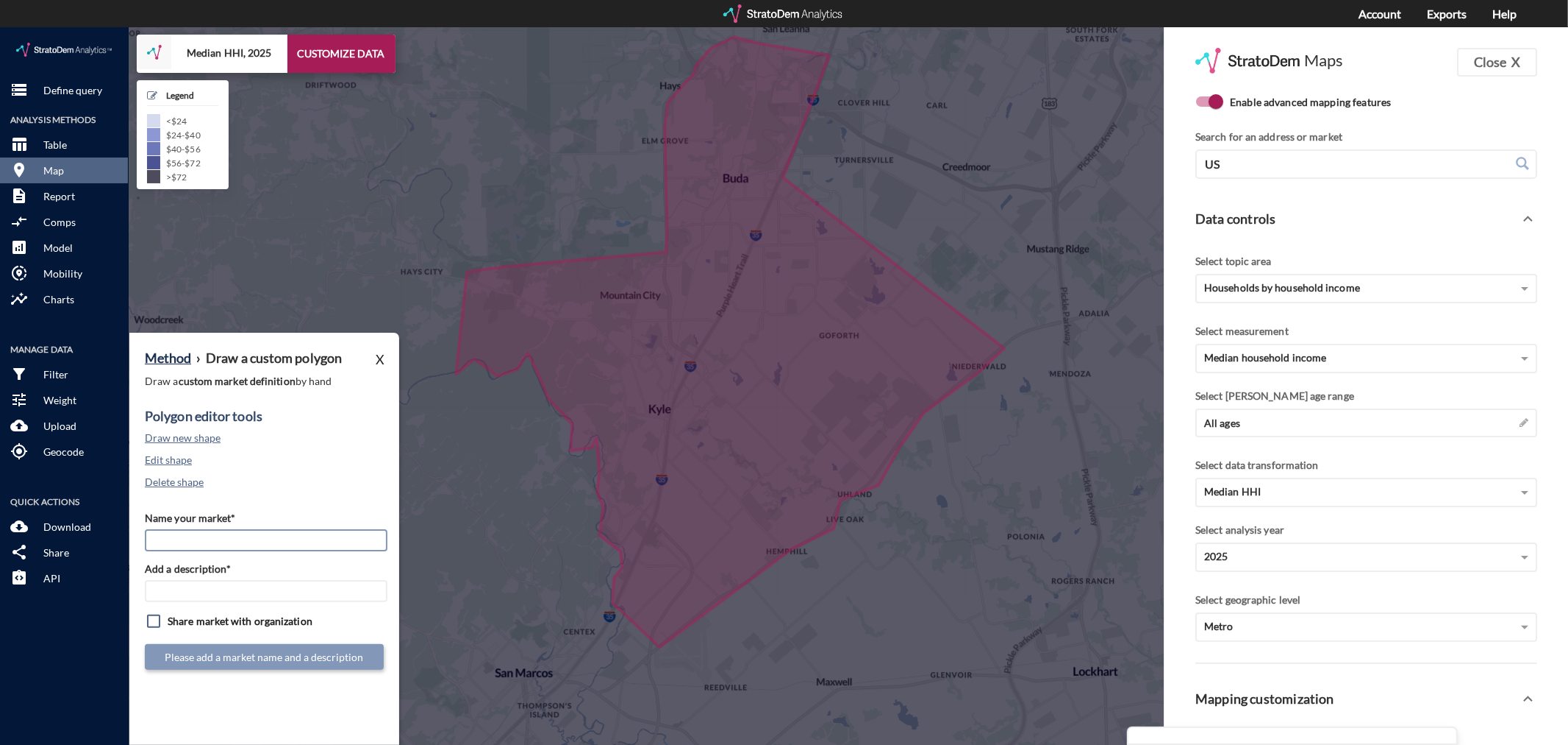
click input "Name your market*"
type input "Buda - Kyle - Austin MSA"
paste input "Buda - Kyle - Austin MSA"
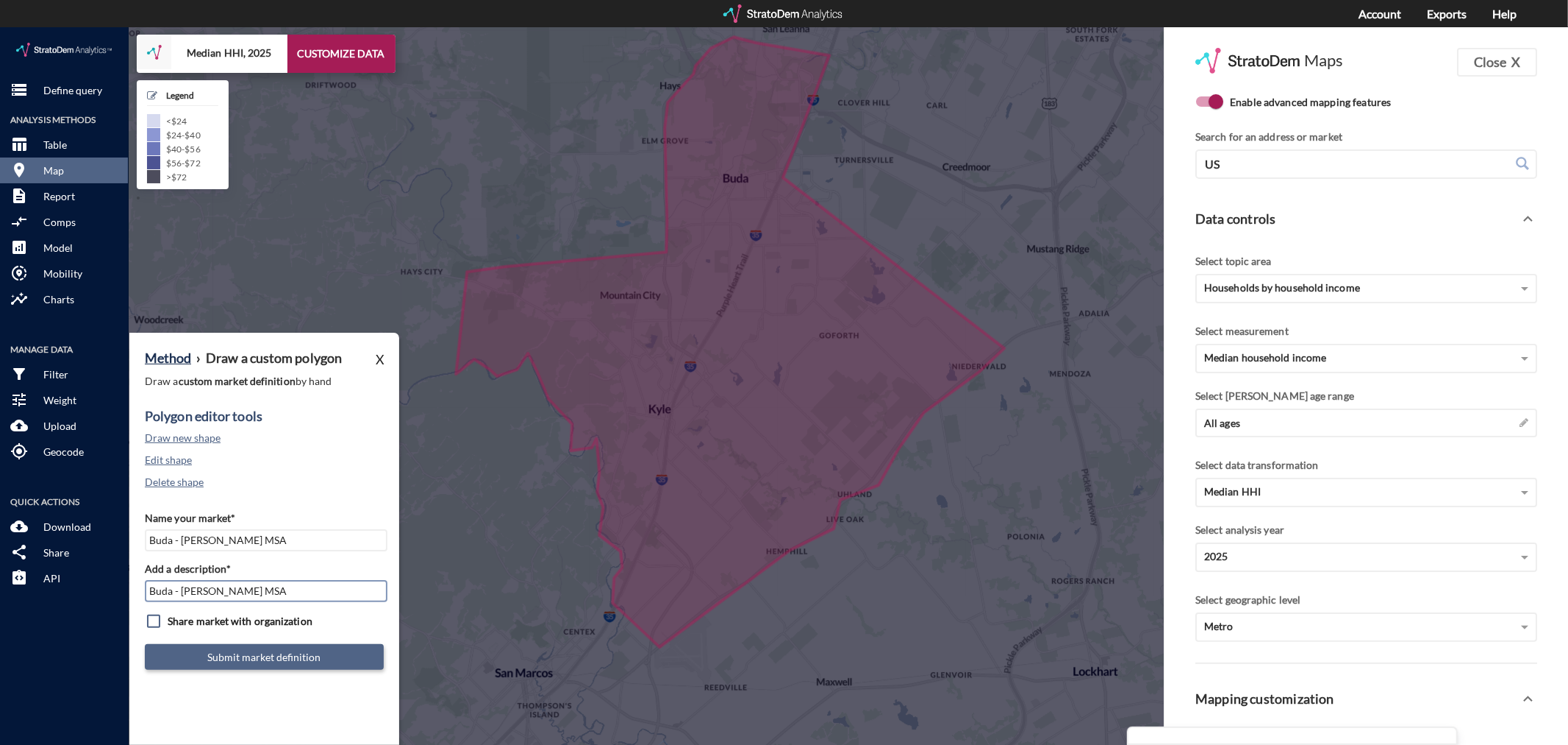
type input "Buda - Kyle - Austin MSA"
click button "Submit market definition"
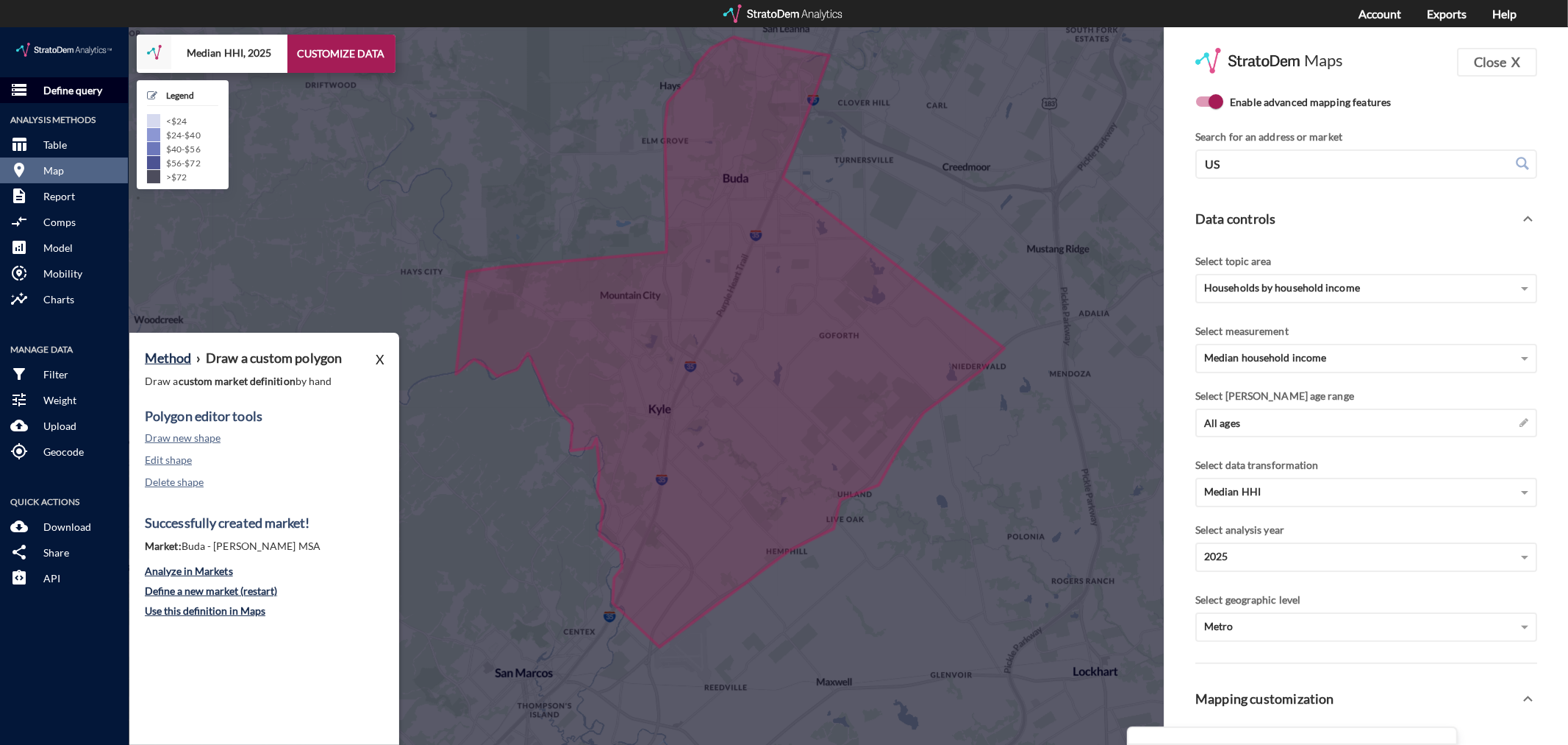
click p "Define query"
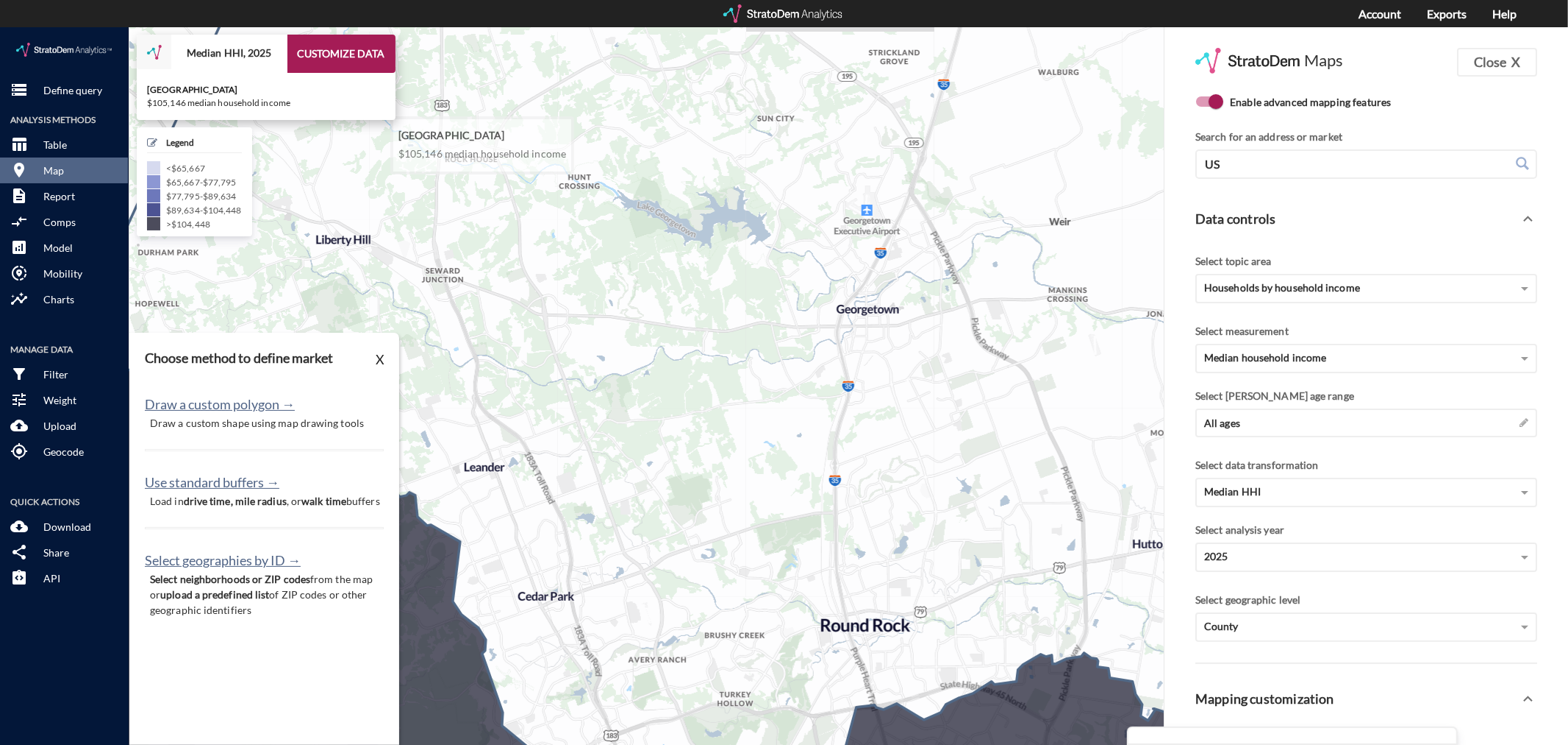
scroll to position [82, 0]
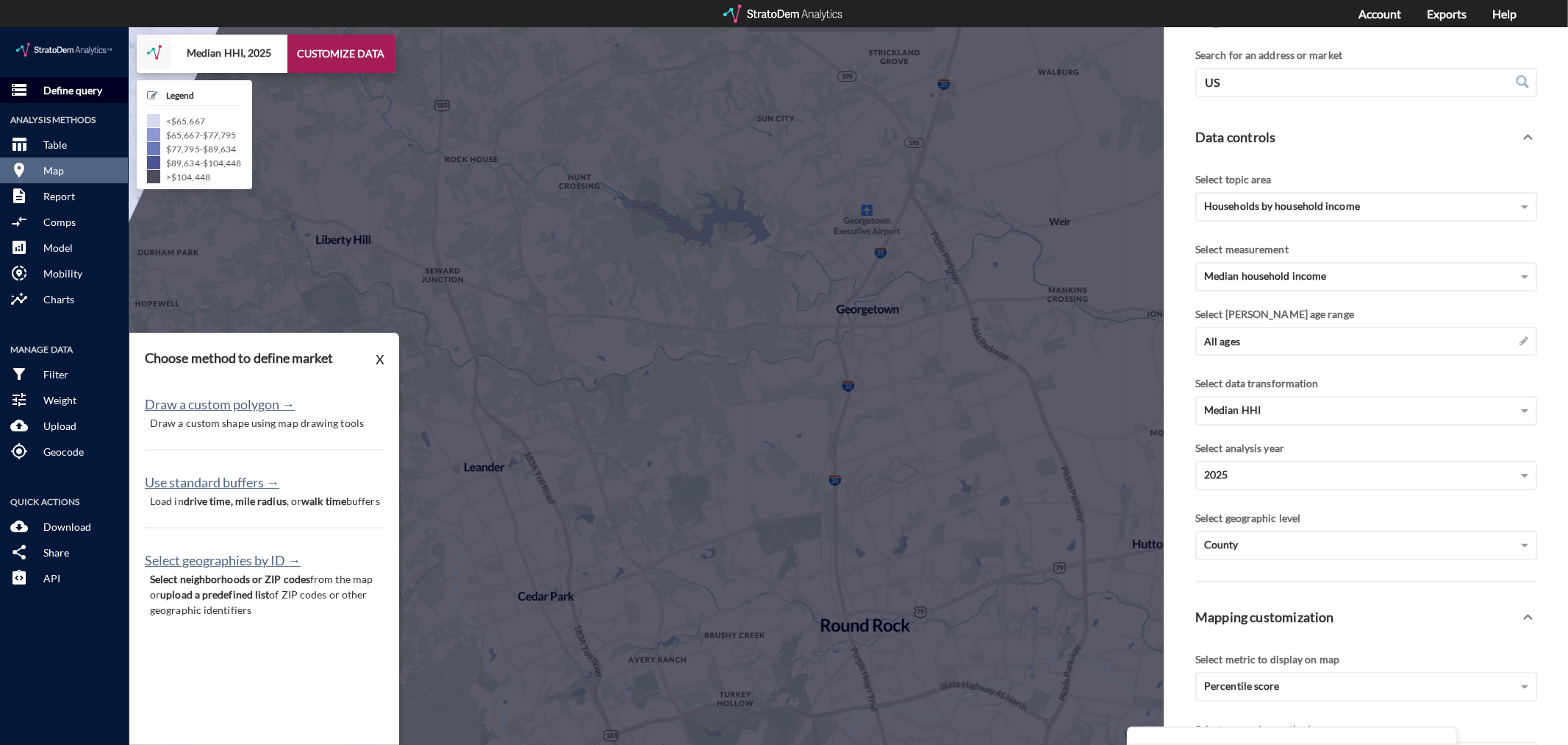
click p "Define query"
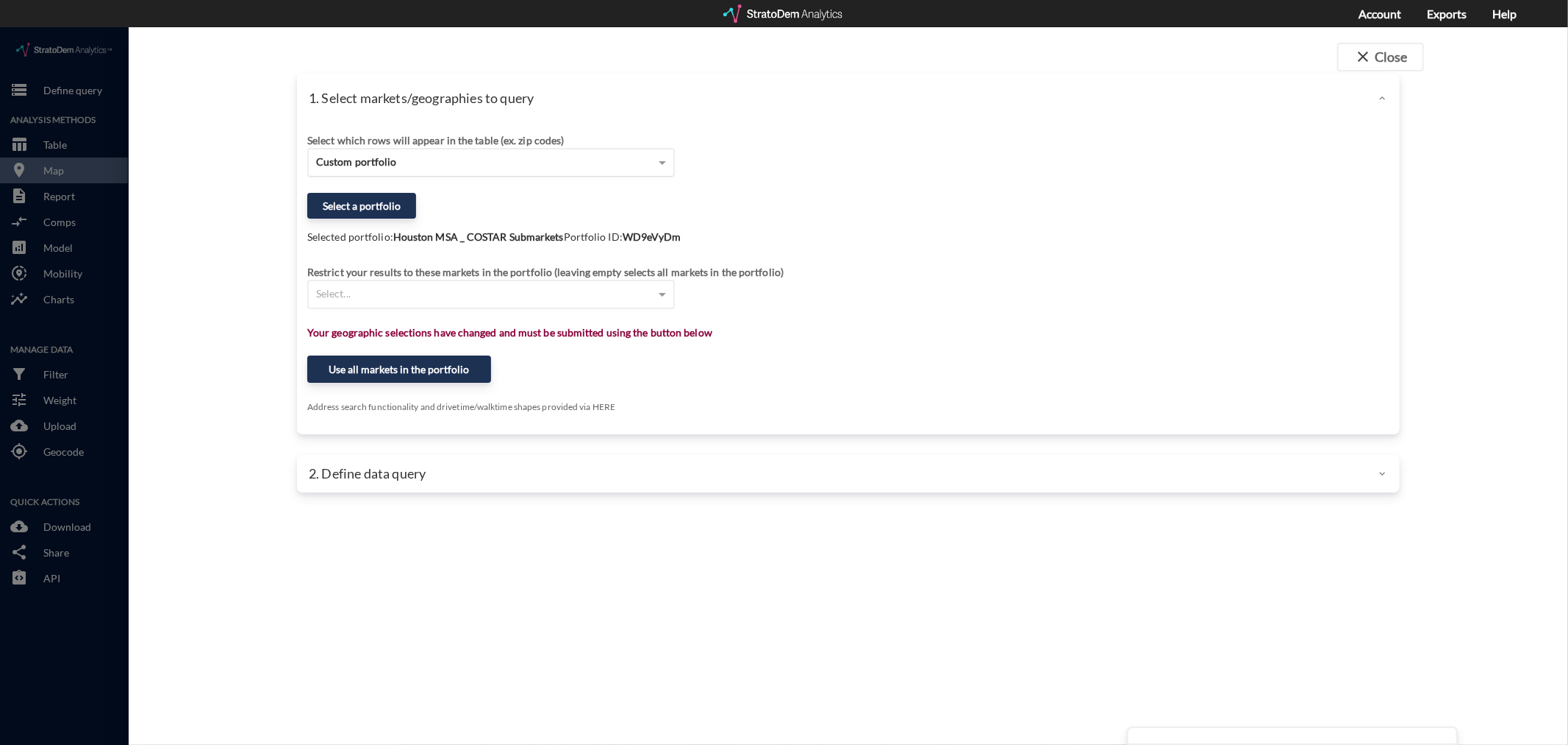
click div "Custom portfolio"
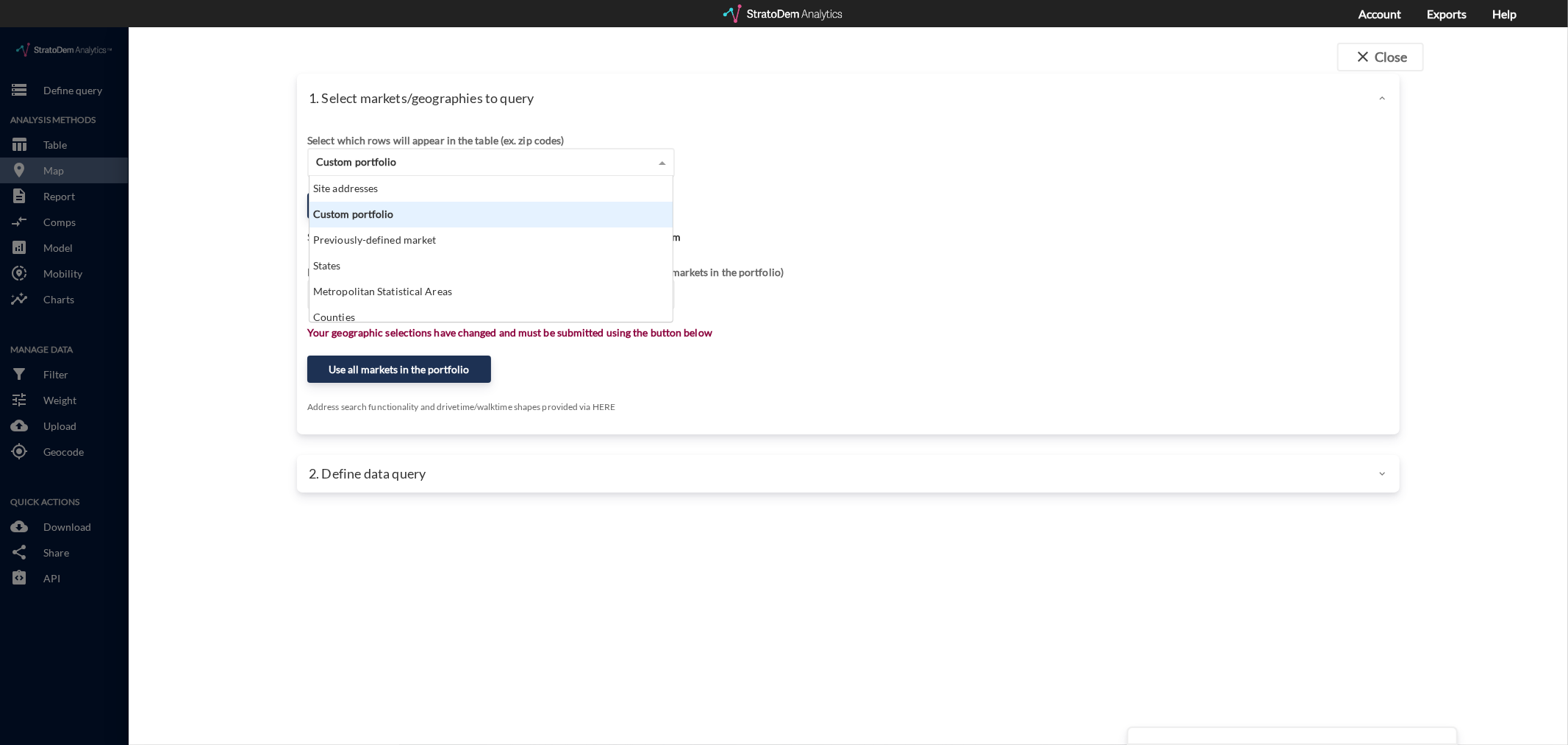
scroll to position [133, 356]
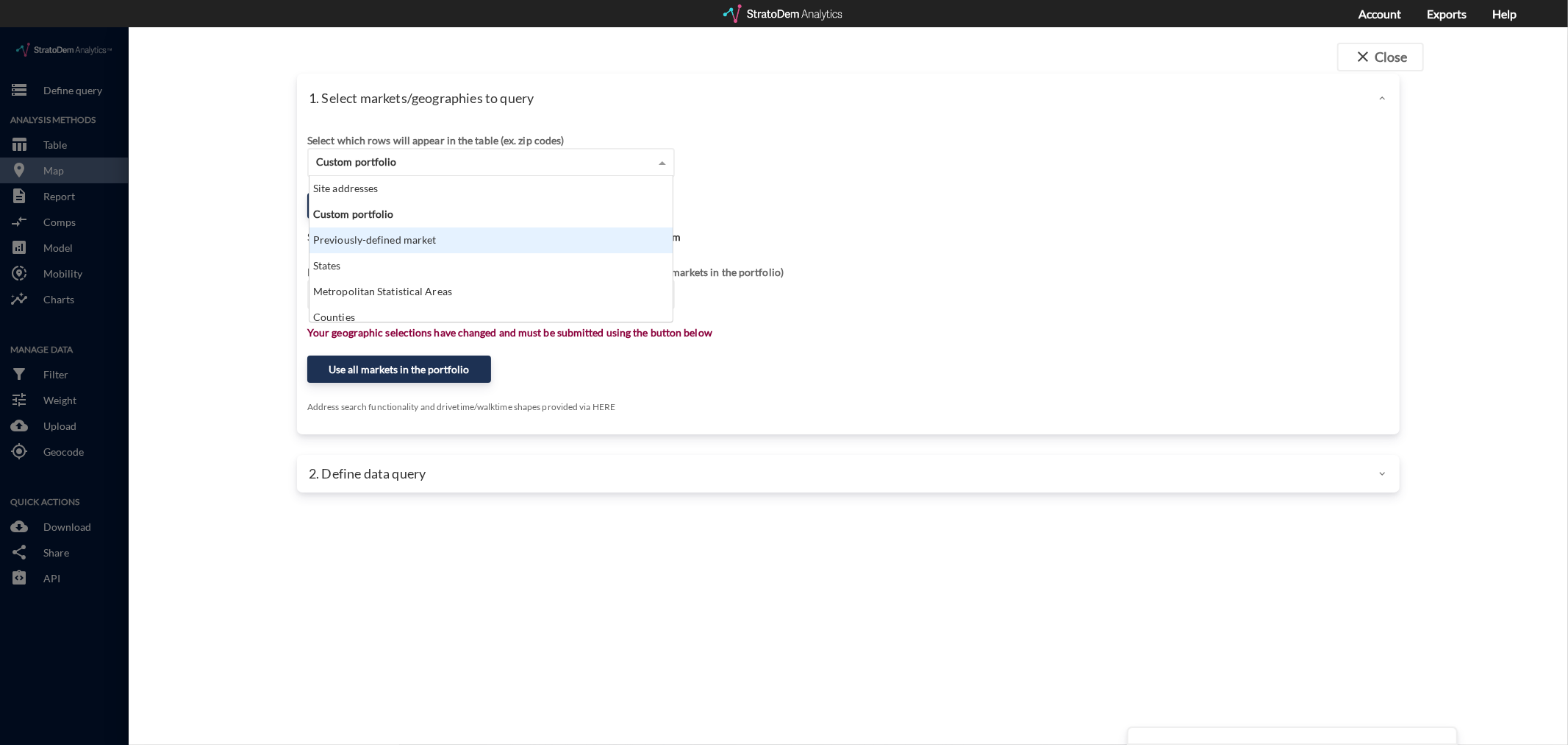
click div "Previously-defined market"
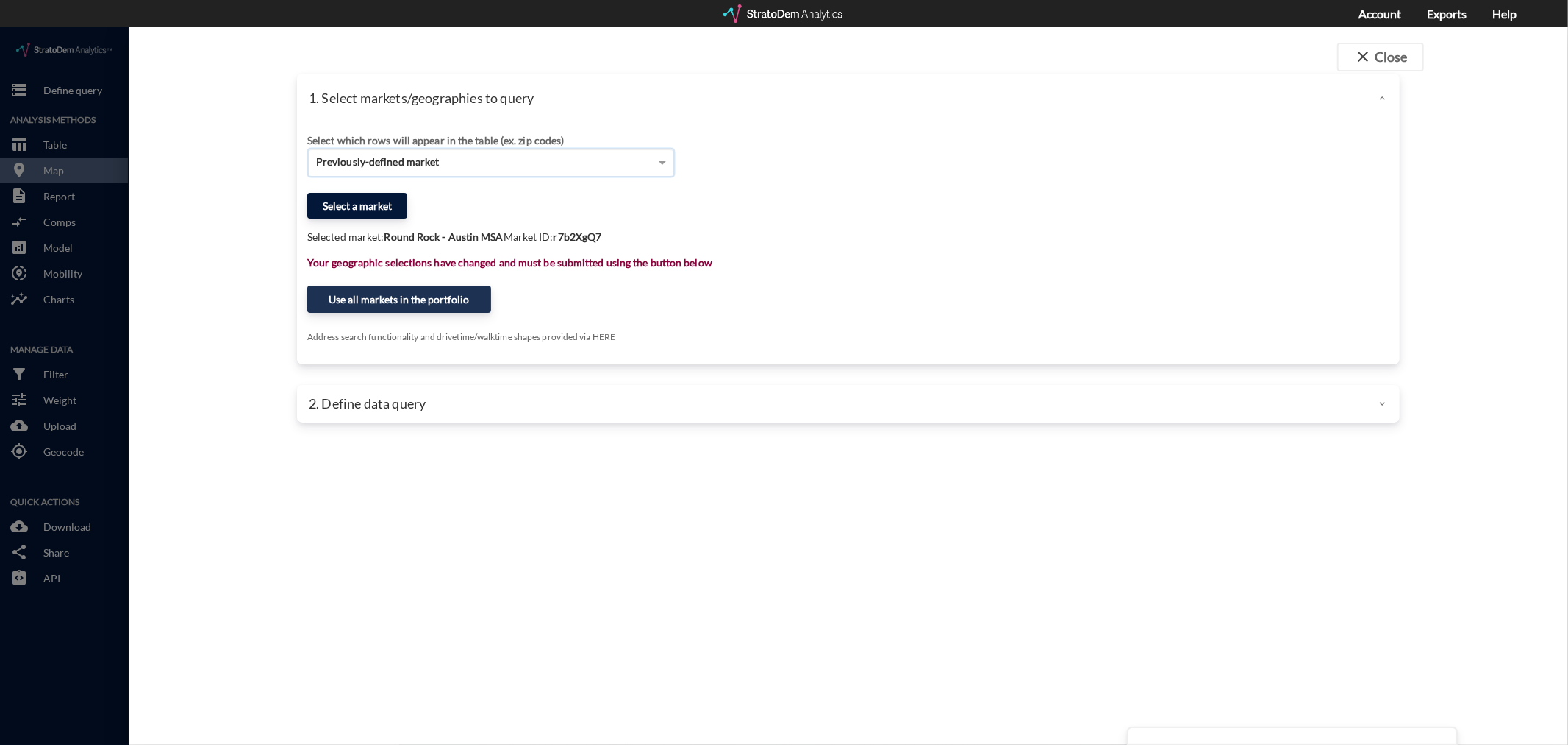
click button "Select a market"
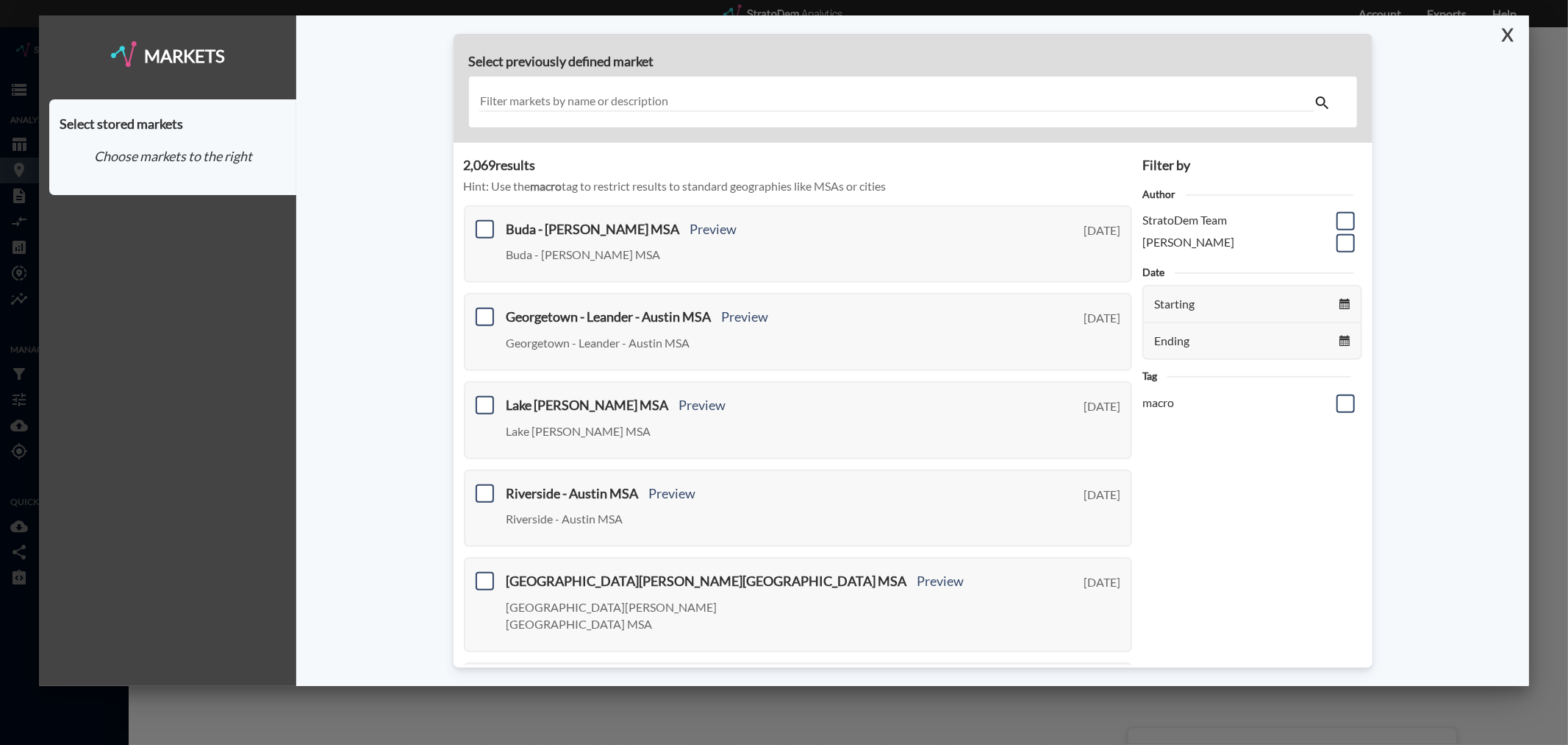
click at [1506, 32] on button "X" at bounding box center [1505, 34] width 26 height 38
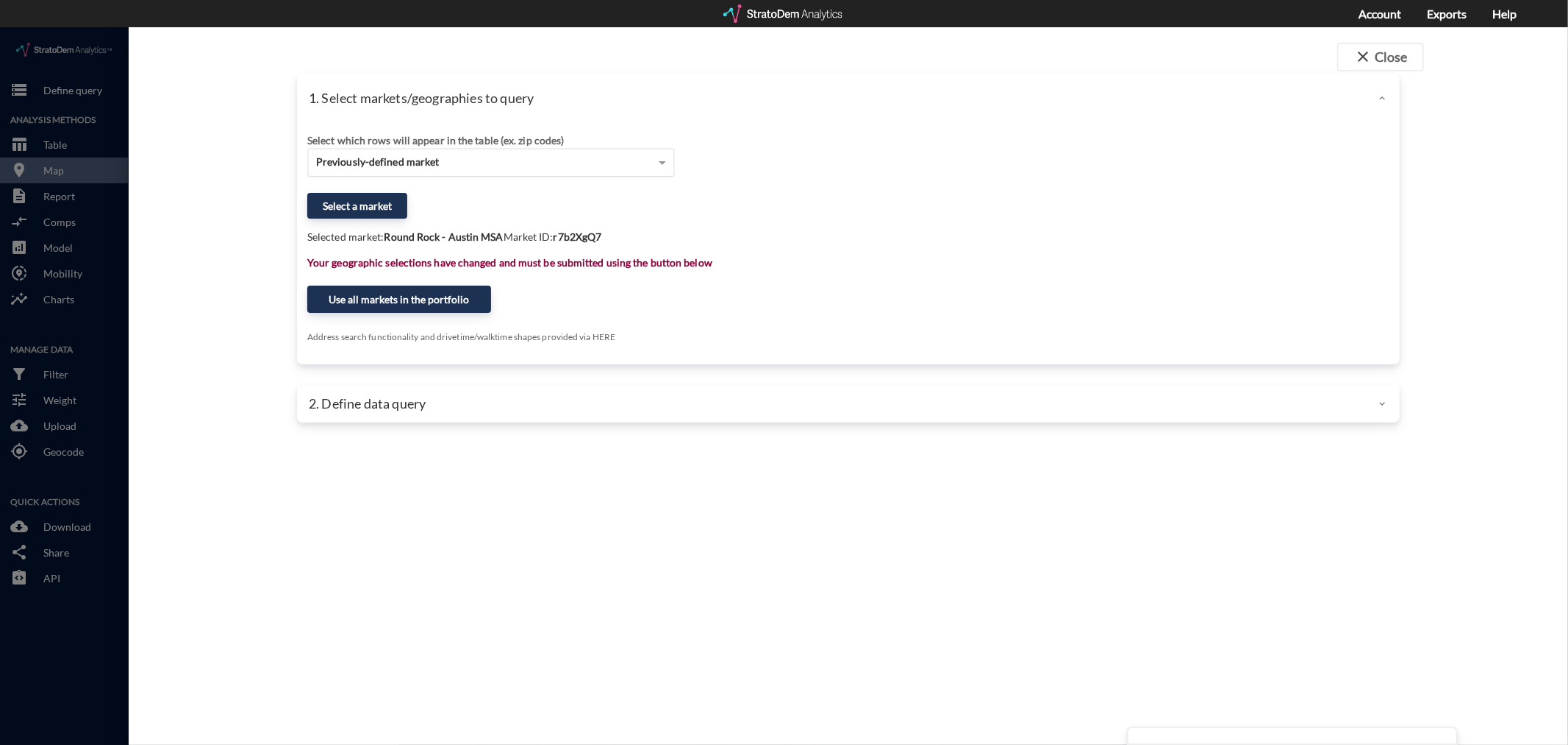
click div "Previously-defined market"
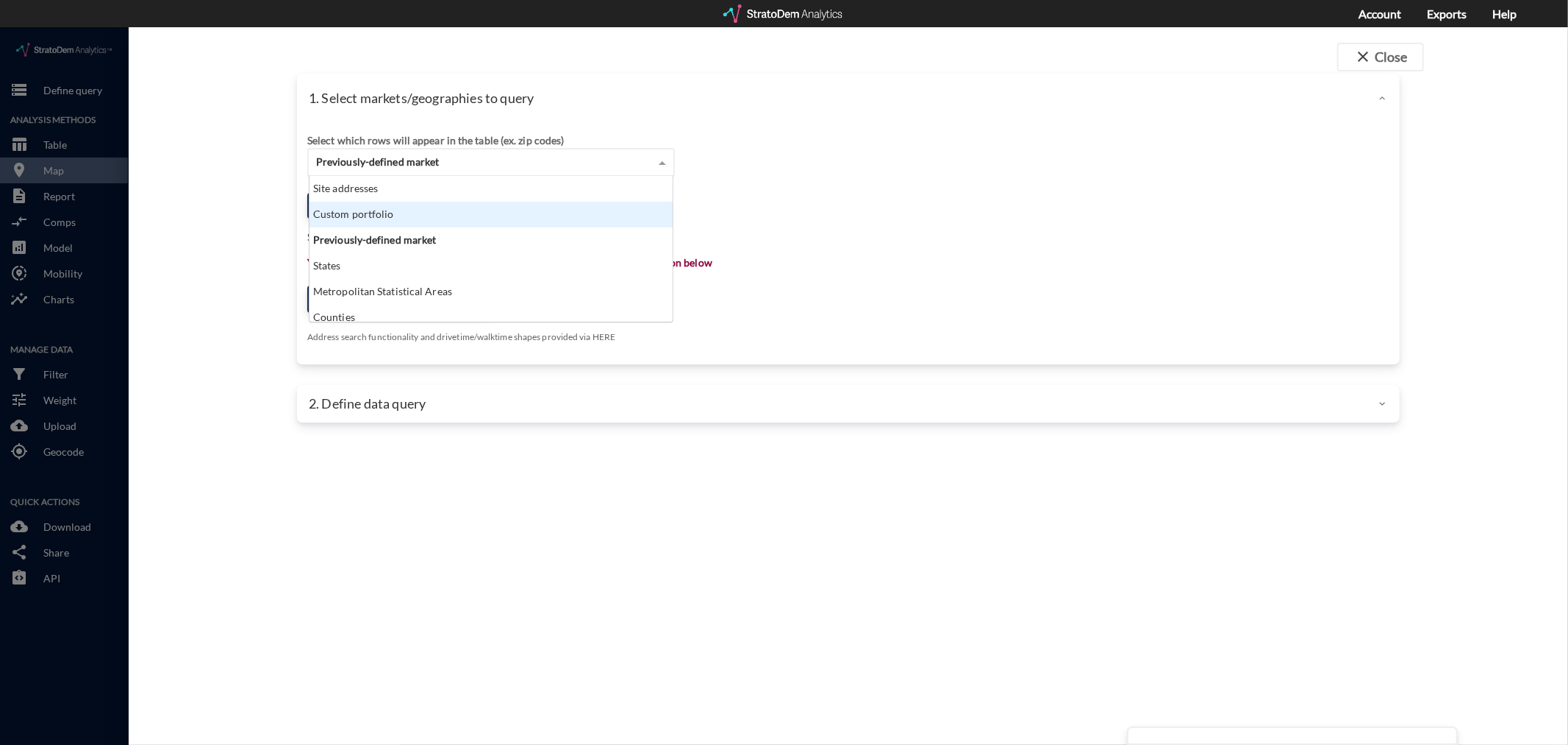
click div "Custom portfolio"
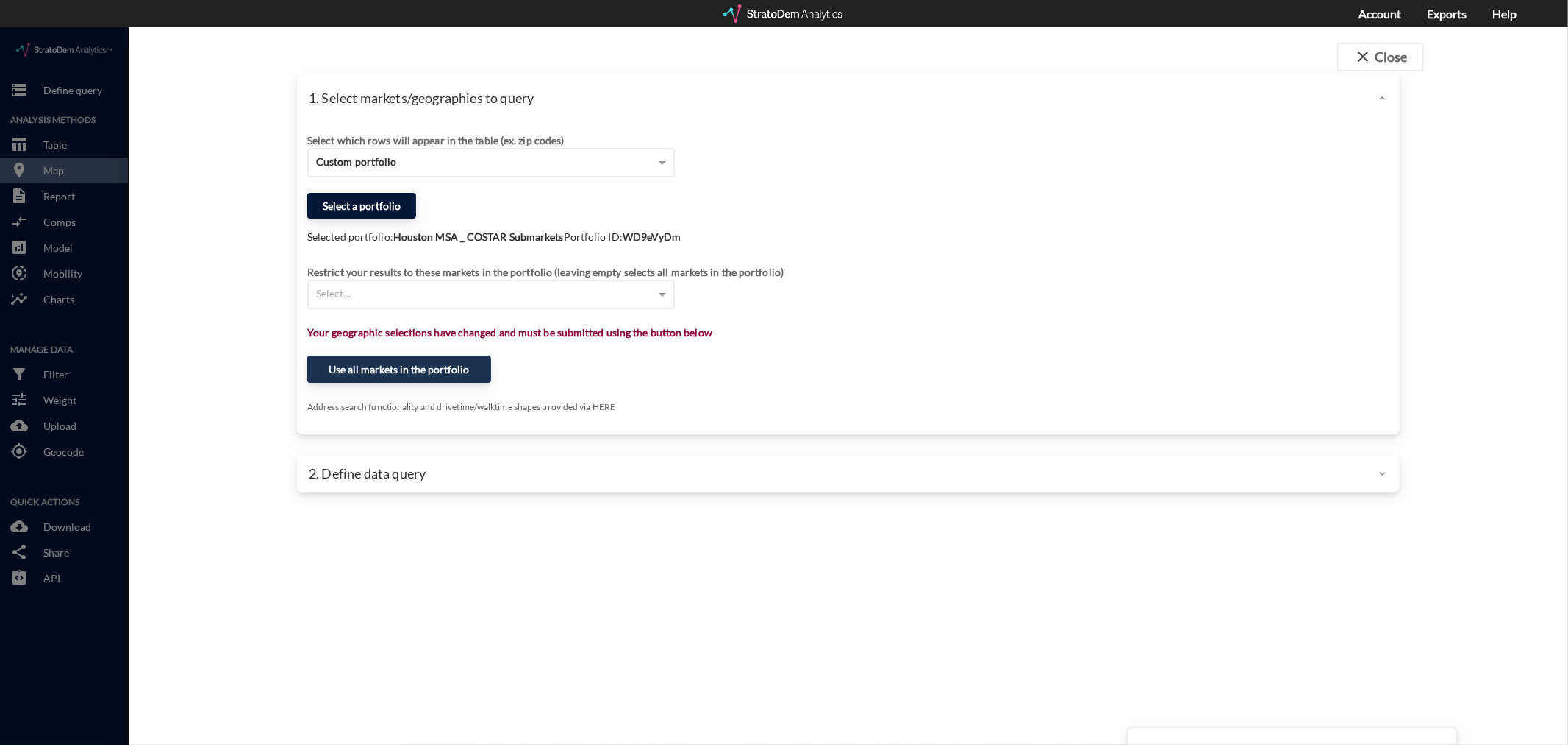
click button "Select a portfolio"
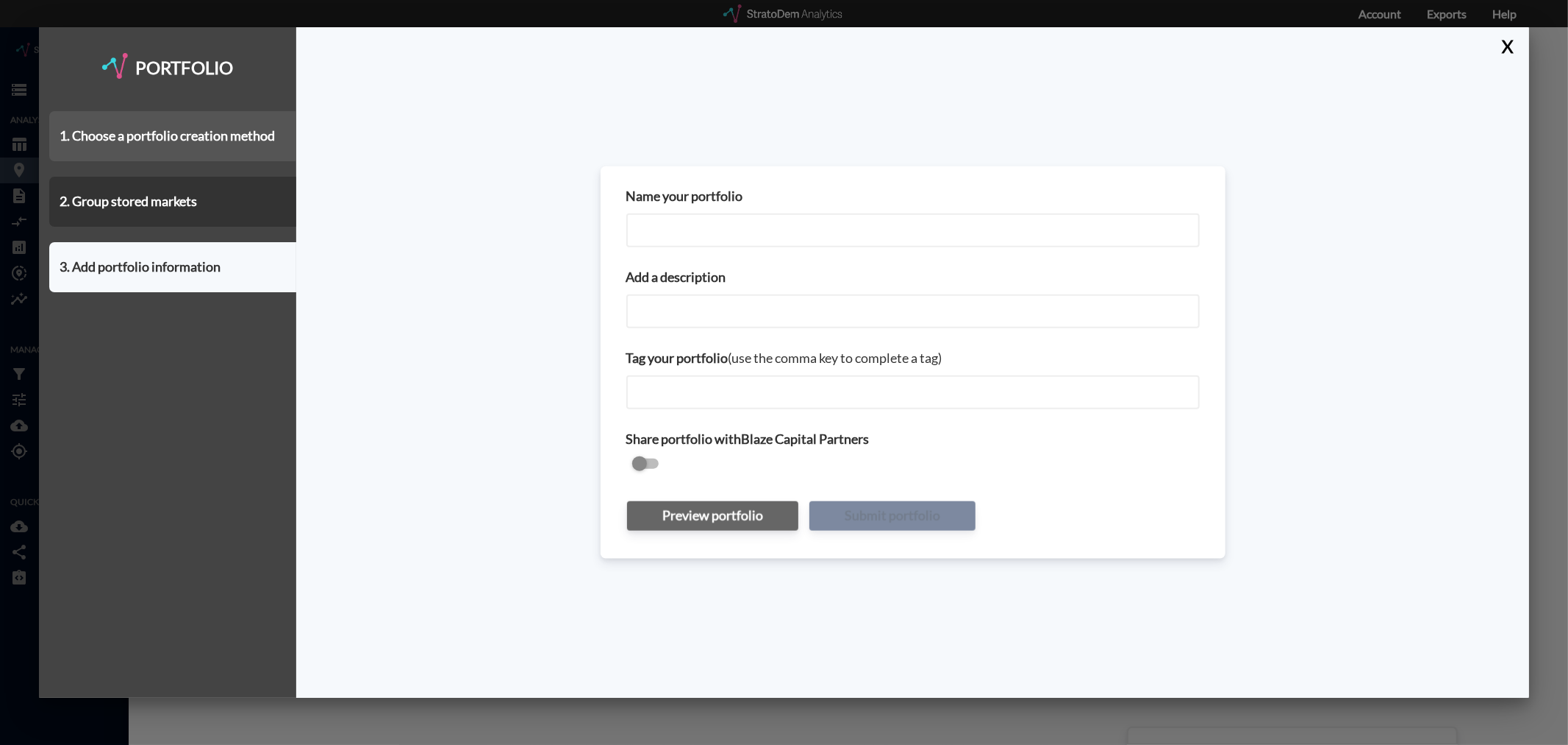
click at [187, 141] on div "1. Choose a portfolio creation method" at bounding box center [173, 136] width 247 height 50
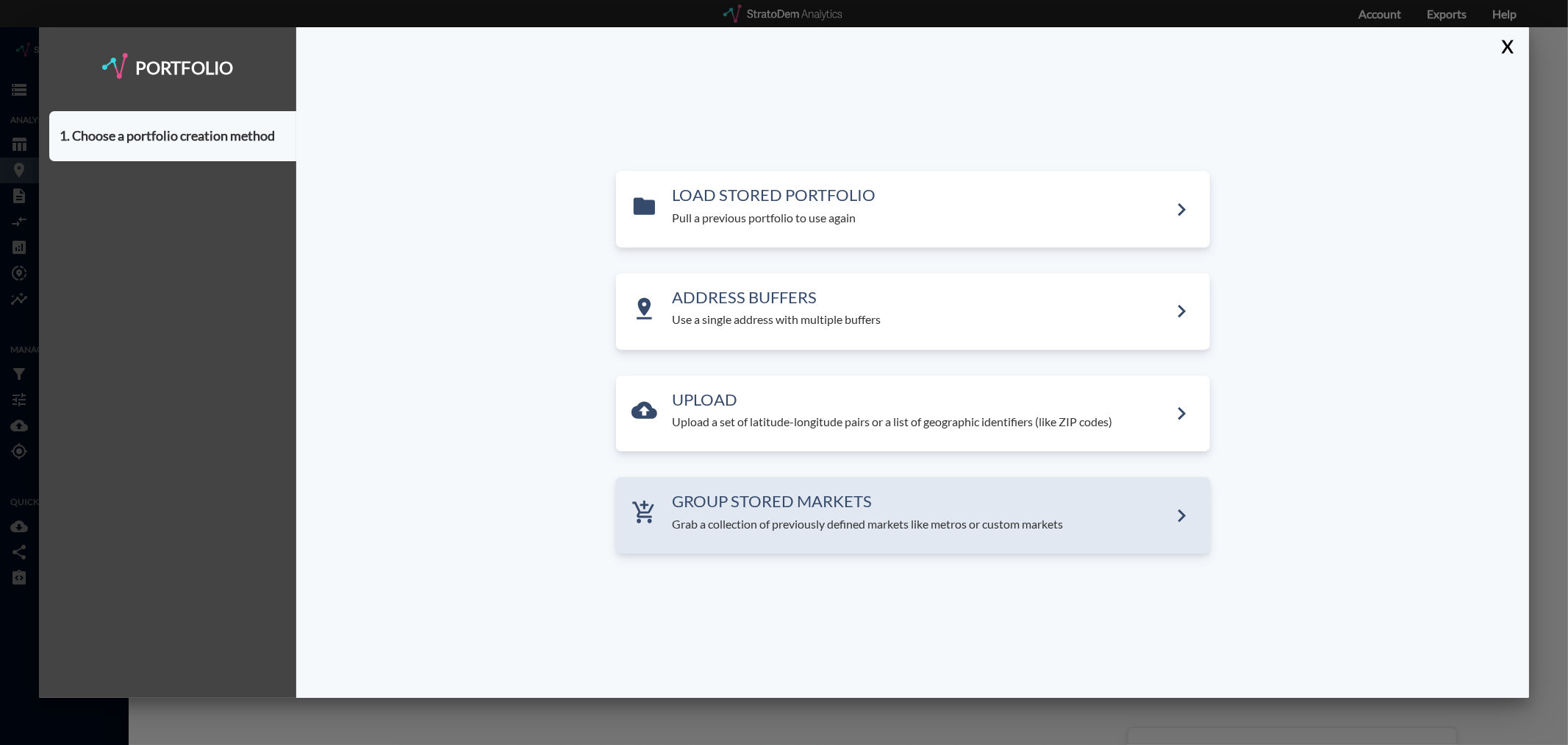
click at [887, 524] on p "Grab a collection of previously defined markets like metros or custom markets" at bounding box center [921, 524] width 496 height 17
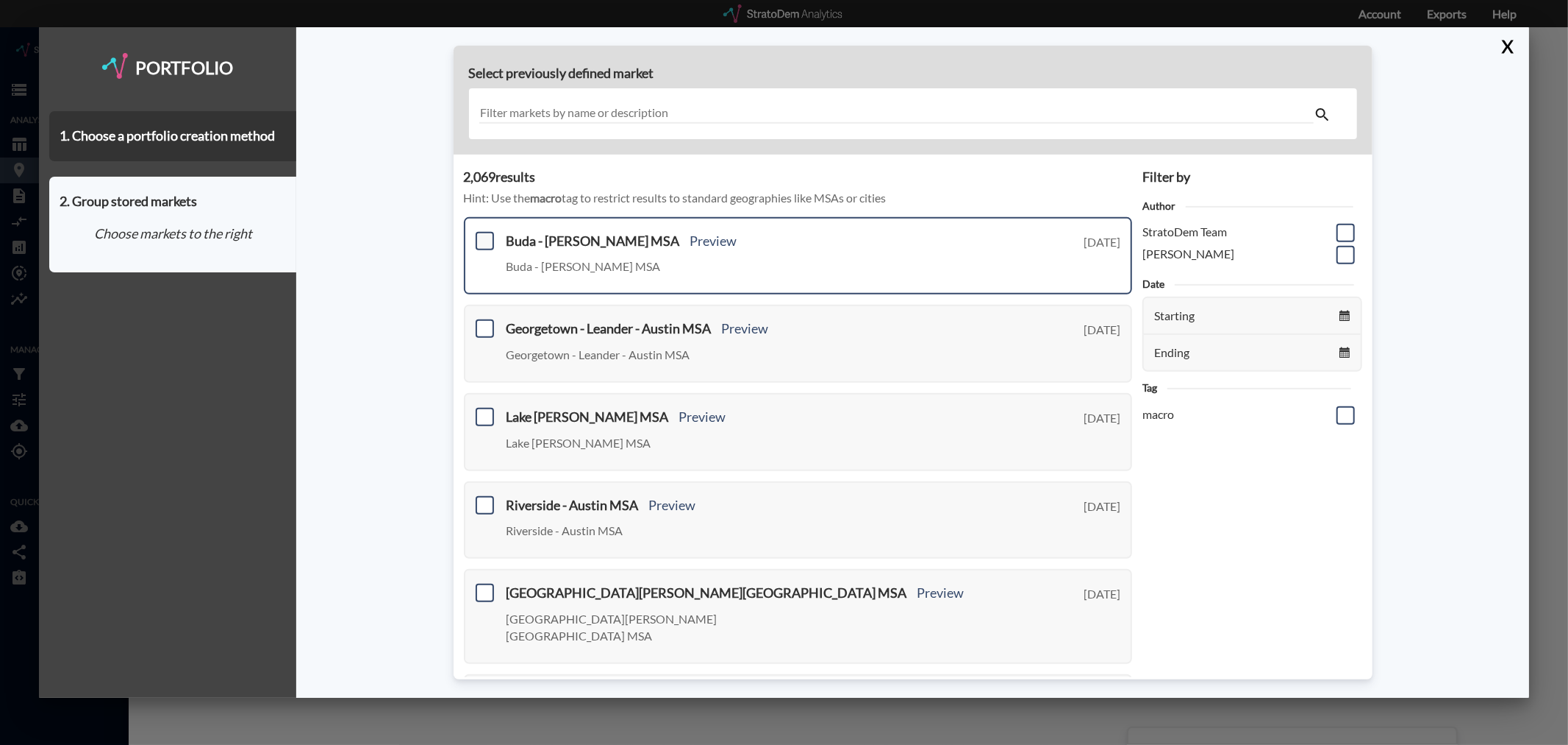
click at [483, 235] on span at bounding box center [484, 241] width 18 height 18
click at [483, 235] on input "checkbox" at bounding box center [483, 235] width 0 height 0
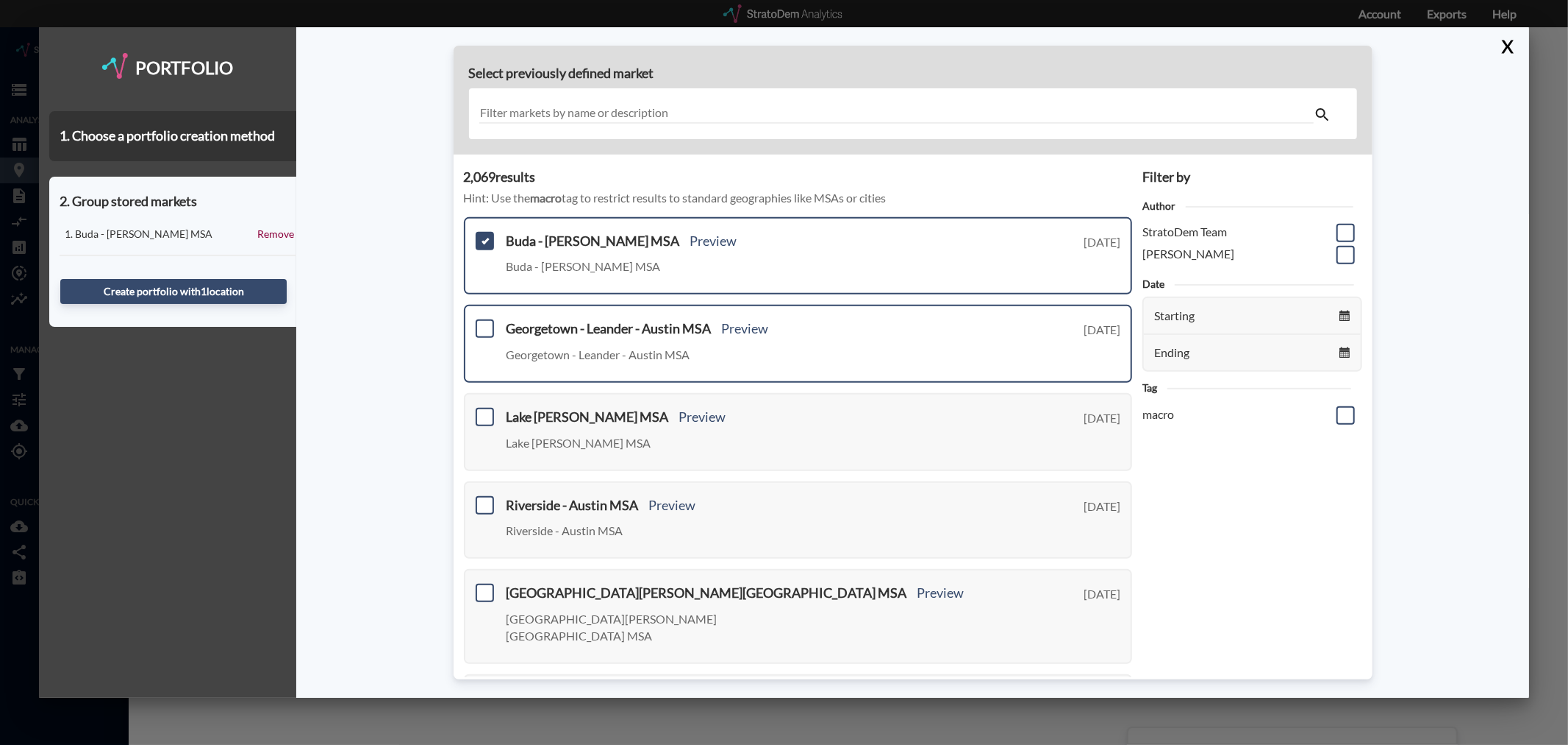
click at [484, 315] on div "Georgetown - Leander - Austin MSA Preview Georgetown - Leander - Austin MSA Tue…" at bounding box center [799, 343] width 669 height 78
click at [485, 336] on div "Georgetown - Leander - Austin MSA Preview Georgetown - Leander - Austin MSA Tue…" at bounding box center [799, 343] width 669 height 78
click at [487, 326] on span at bounding box center [484, 328] width 18 height 18
click at [483, 323] on input "checkbox" at bounding box center [483, 323] width 0 height 0
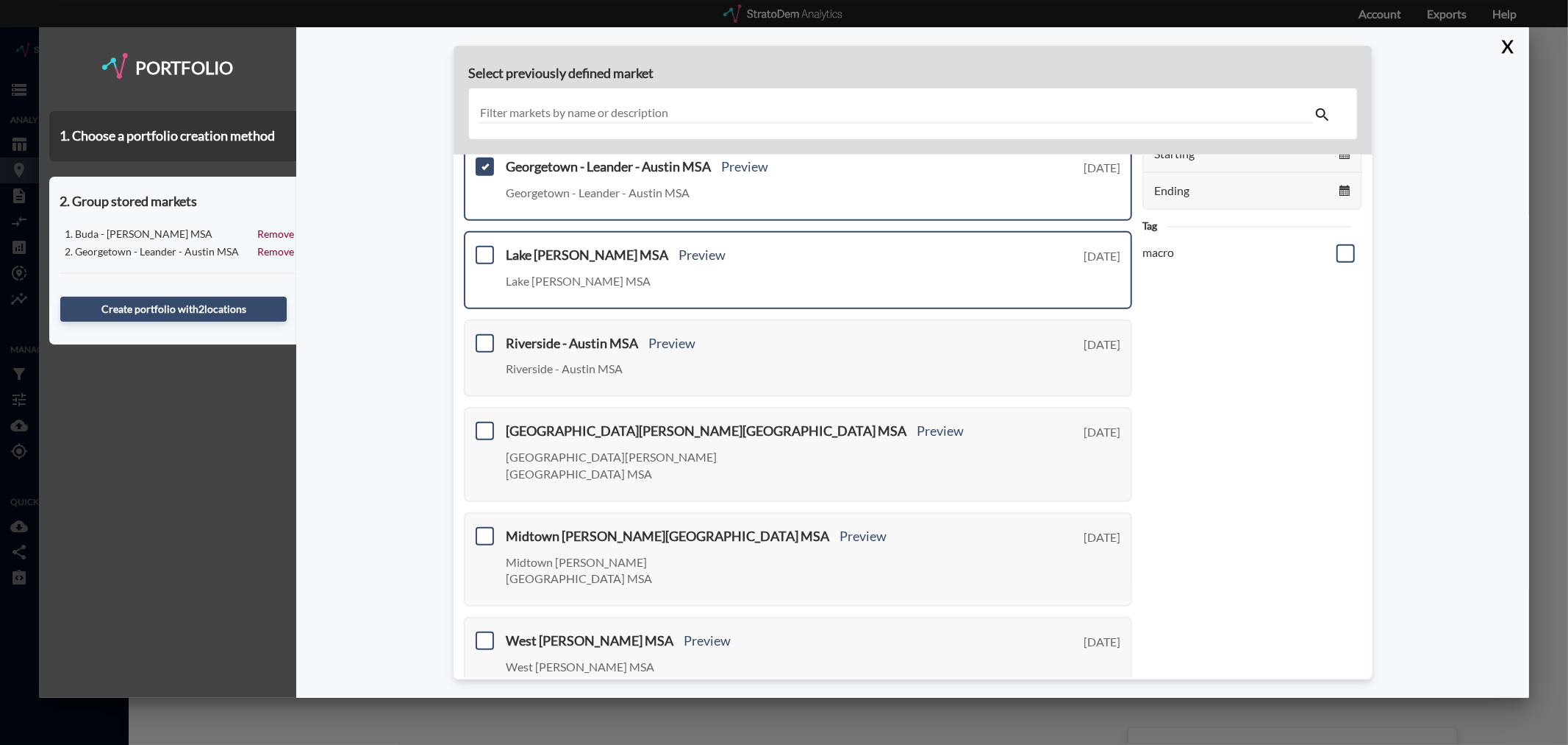
scroll to position [164, 0]
click at [485, 245] on span at bounding box center [484, 253] width 18 height 18
click at [483, 247] on input "checkbox" at bounding box center [483, 247] width 0 height 0
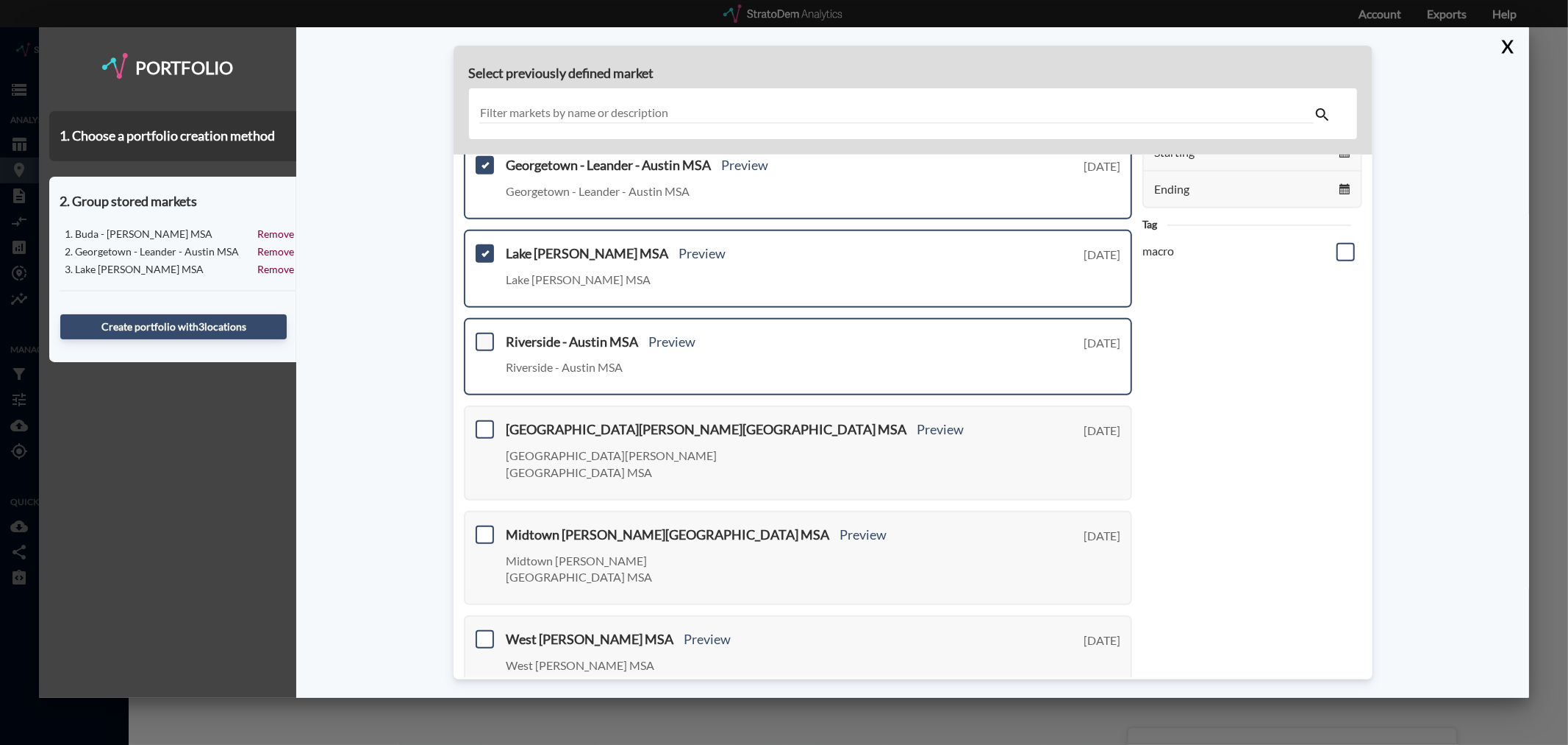
click at [486, 339] on span at bounding box center [484, 342] width 18 height 18
click at [483, 336] on input "checkbox" at bounding box center [483, 336] width 0 height 0
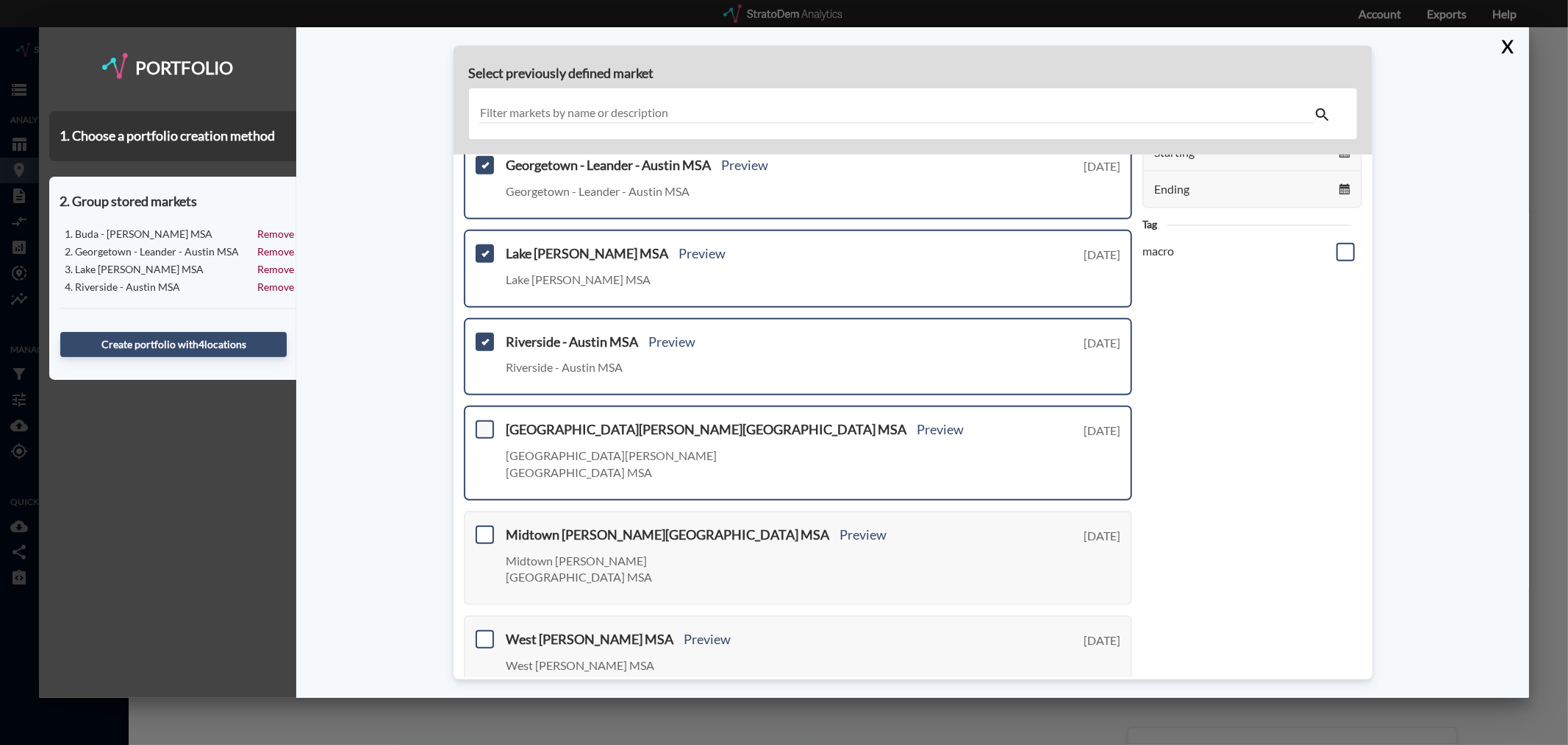
click at [488, 423] on span at bounding box center [484, 429] width 18 height 18
click at [483, 423] on input "checkbox" at bounding box center [483, 423] width 0 height 0
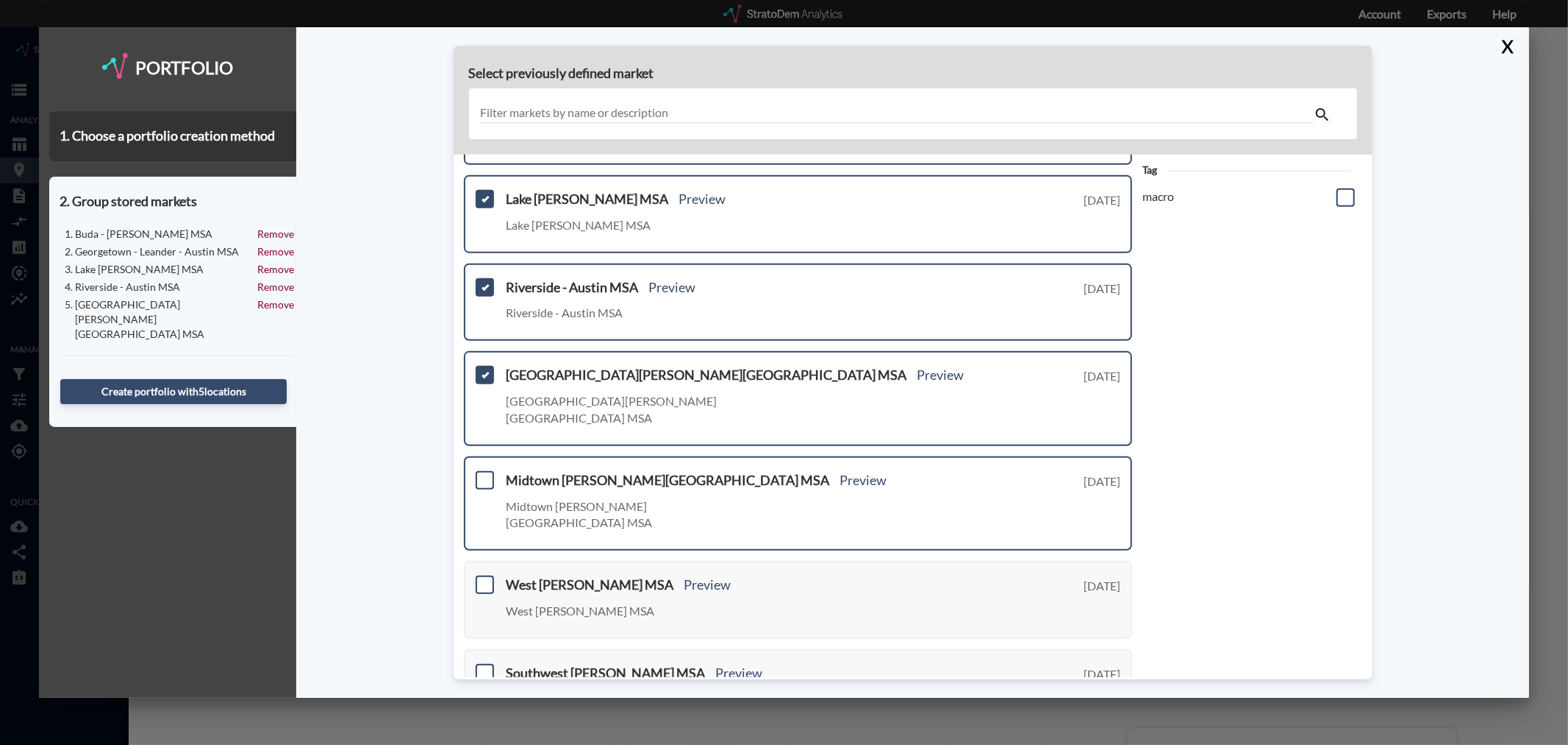
scroll to position [245, 0]
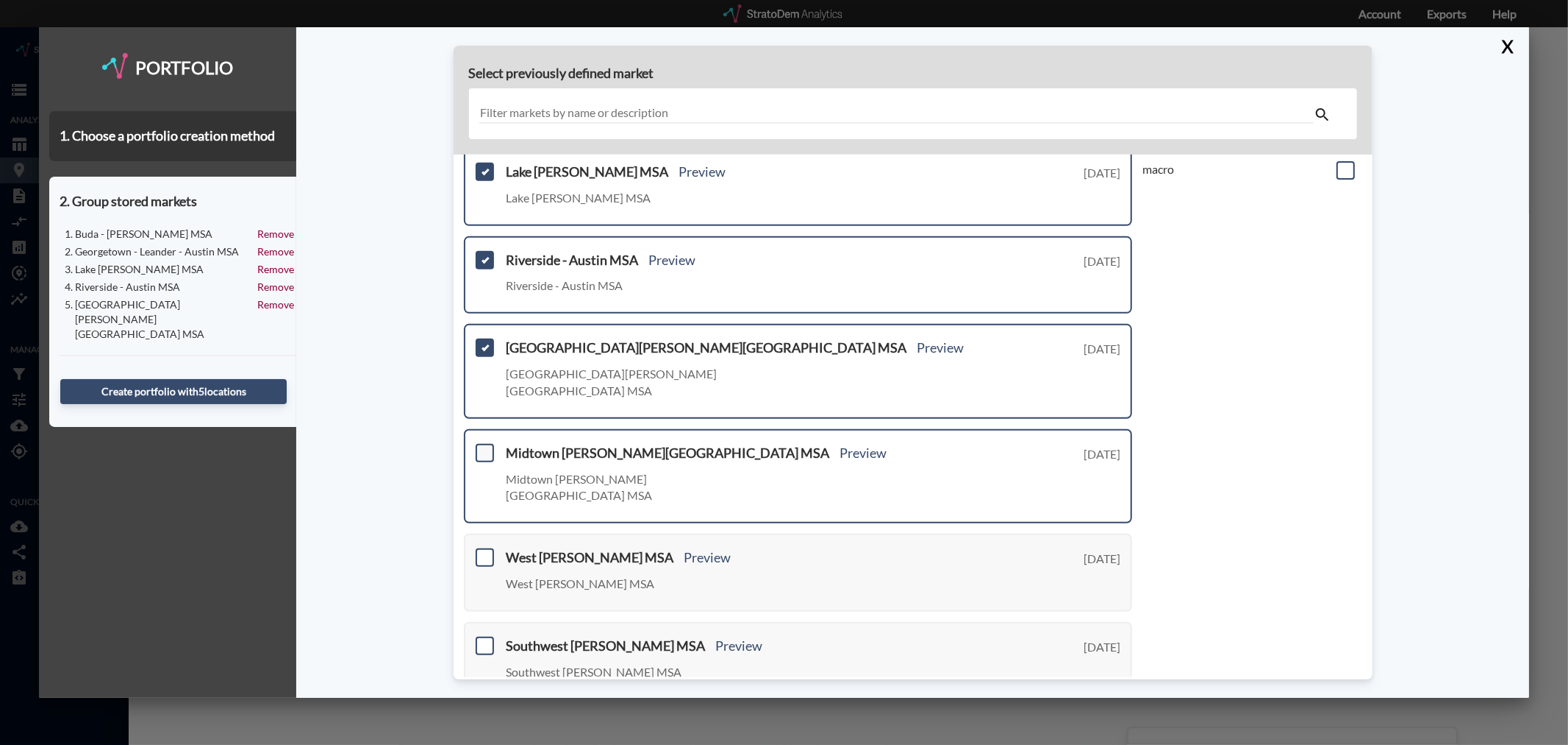
click at [487, 443] on span at bounding box center [484, 452] width 18 height 18
click at [483, 446] on input "checkbox" at bounding box center [483, 446] width 0 height 0
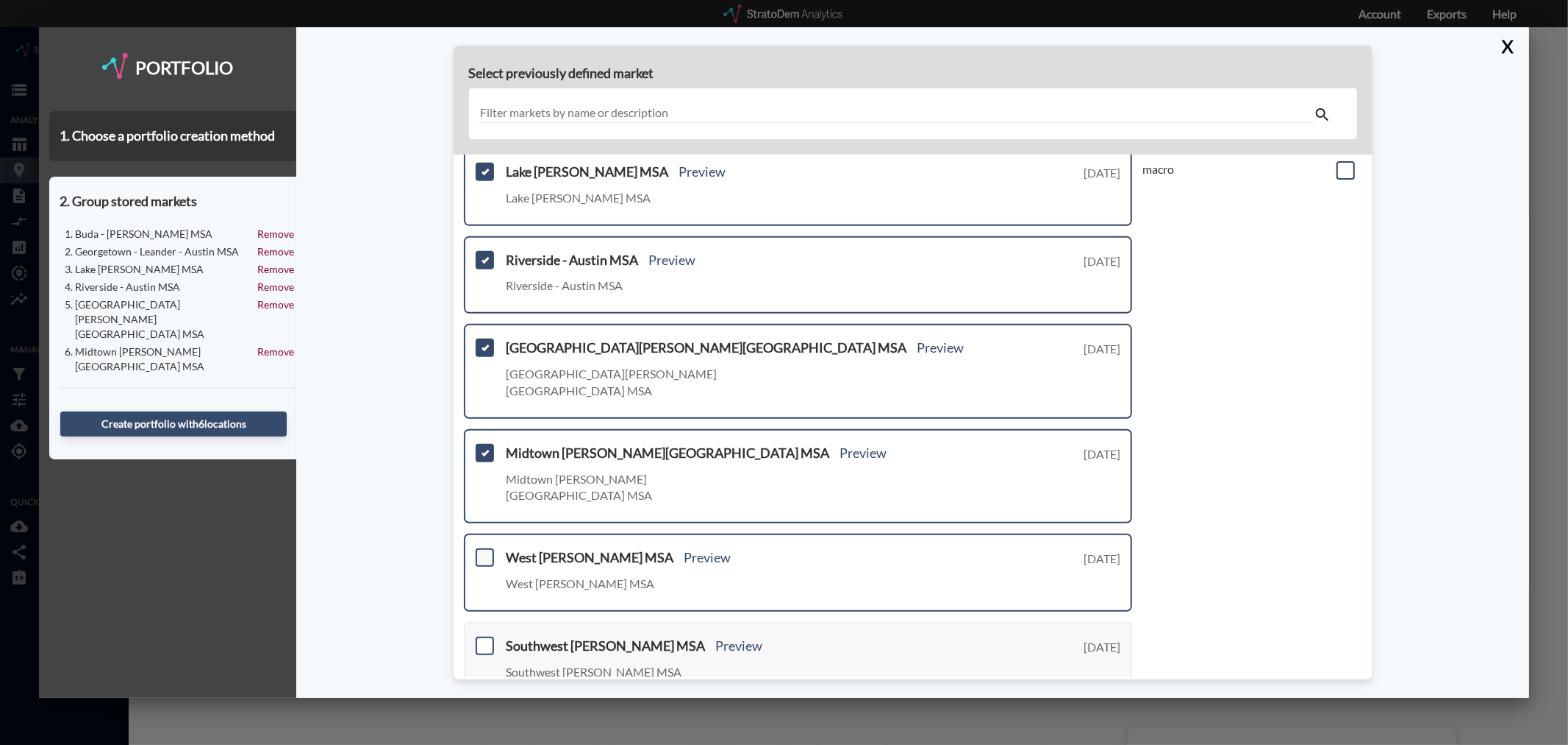
click at [481, 548] on span at bounding box center [484, 557] width 18 height 18
click at [483, 551] on input "checkbox" at bounding box center [483, 551] width 0 height 0
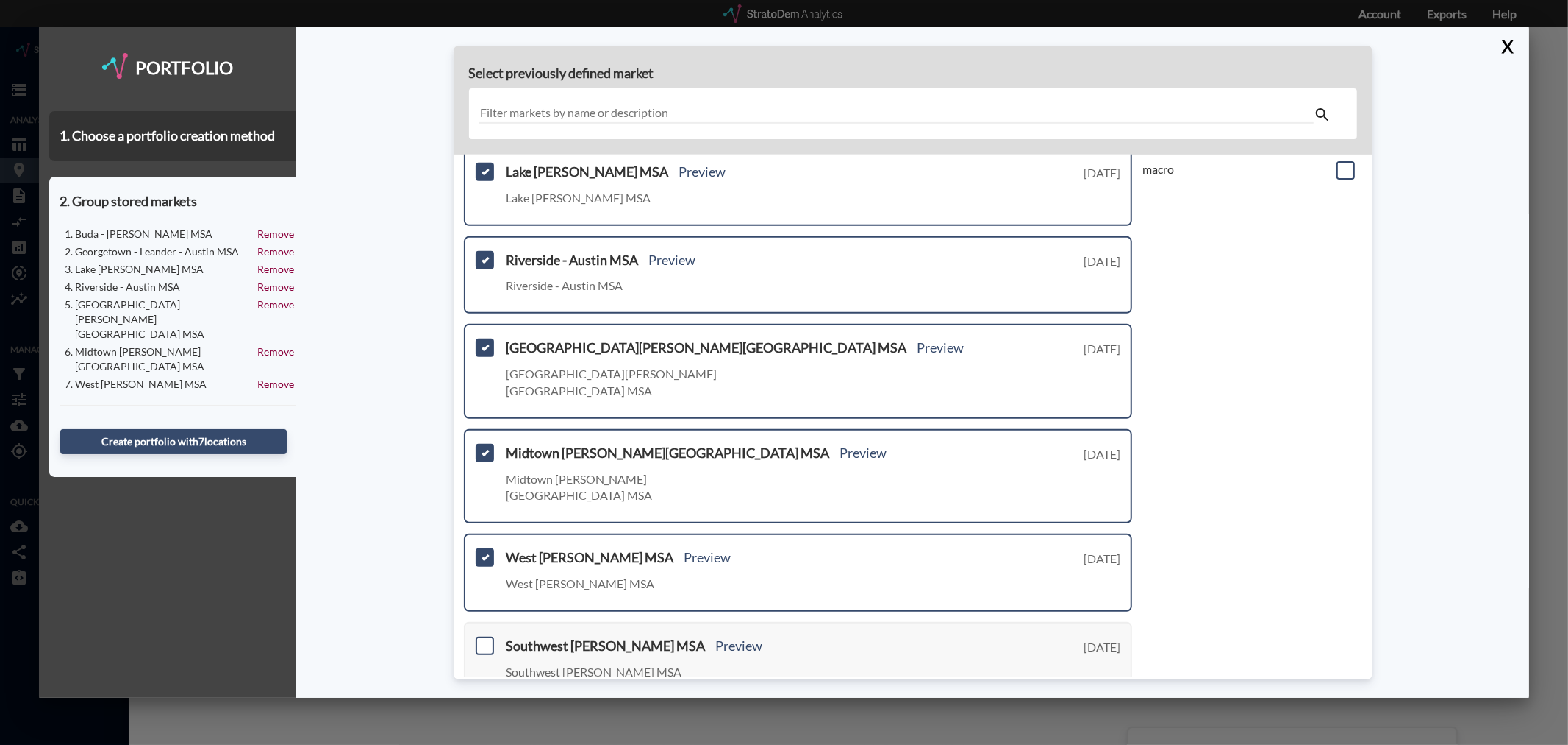
scroll to position [408, 0]
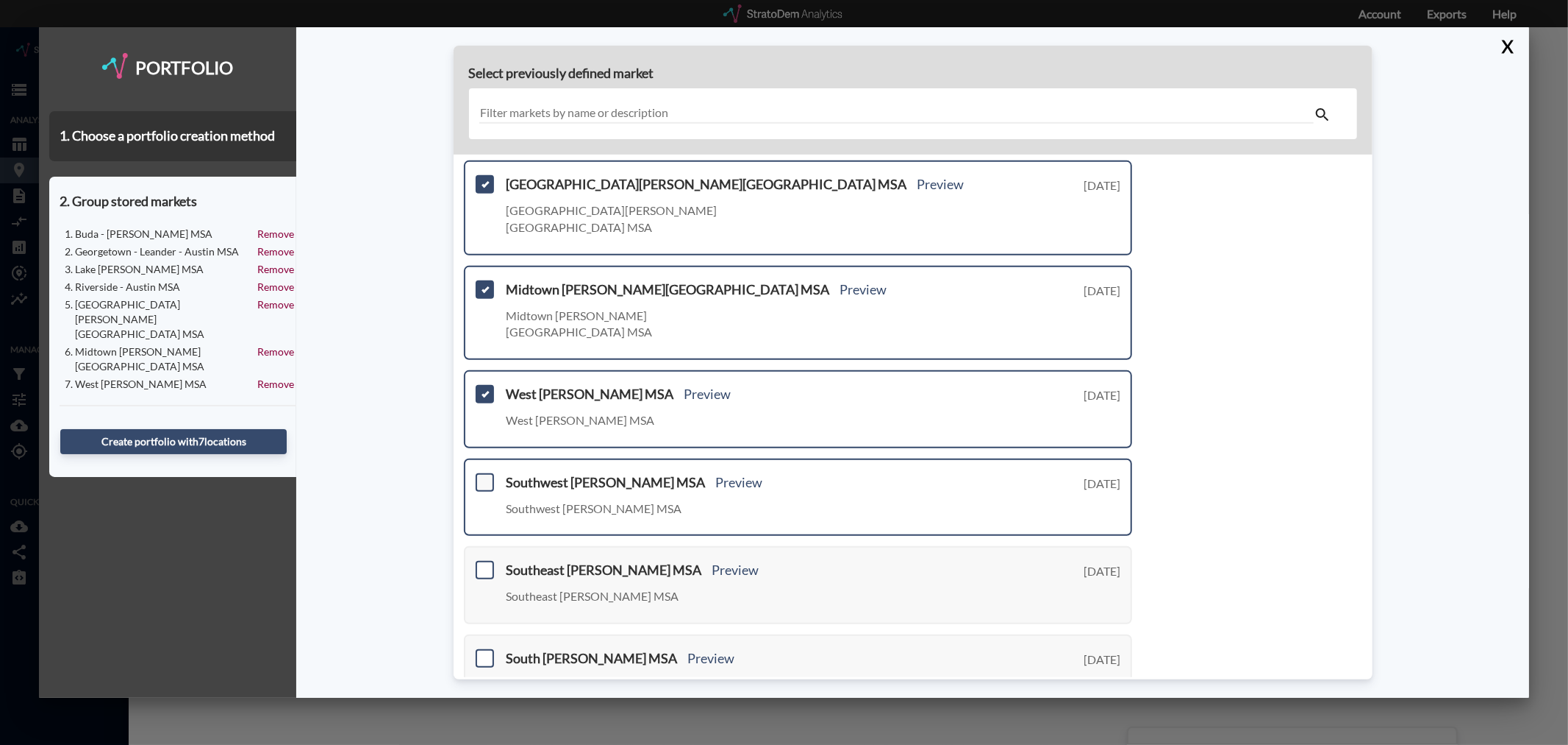
click at [483, 473] on span at bounding box center [484, 481] width 18 height 18
click at [483, 476] on input "checkbox" at bounding box center [483, 476] width 0 height 0
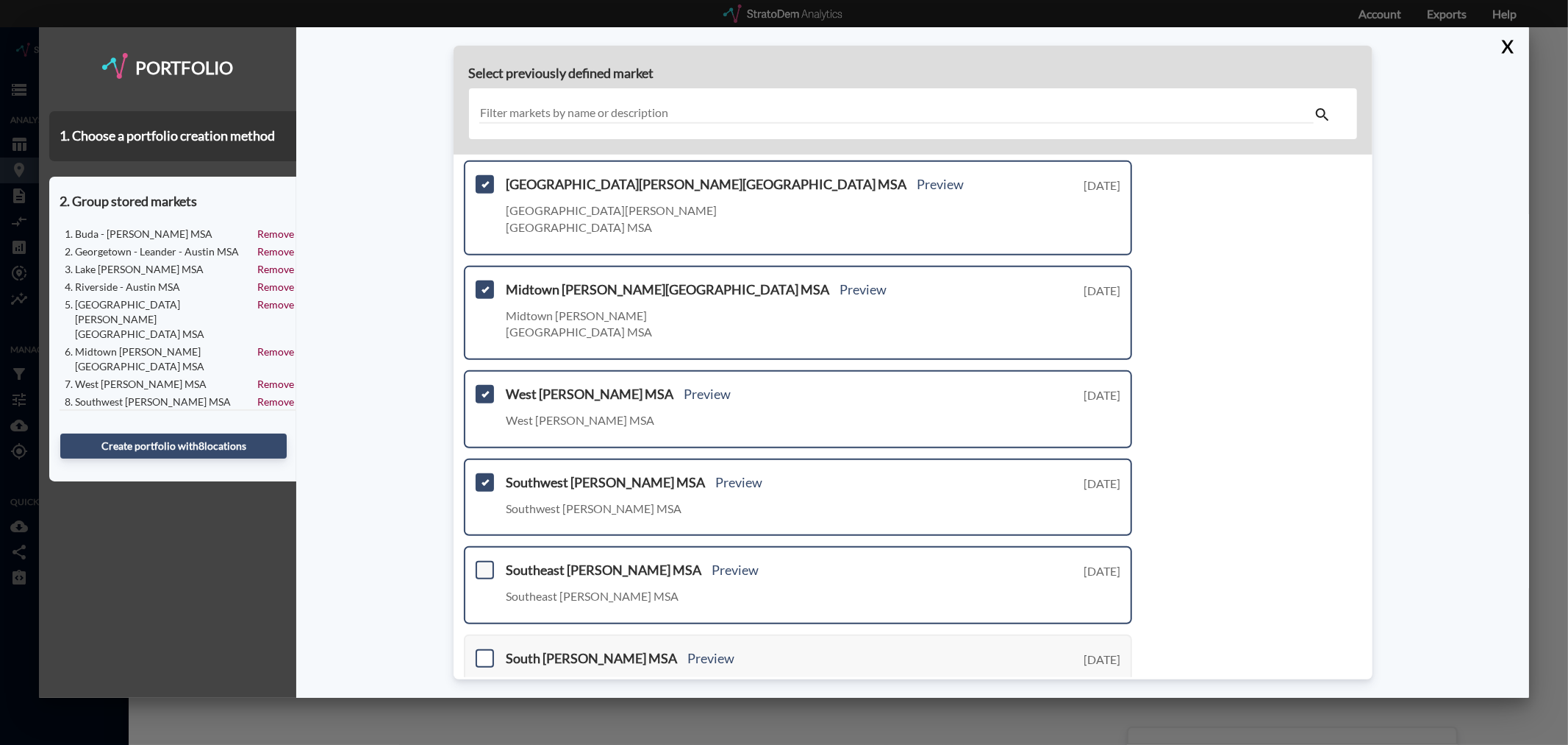
click at [484, 560] on span at bounding box center [484, 569] width 18 height 18
click at [483, 563] on input "checkbox" at bounding box center [483, 563] width 0 height 0
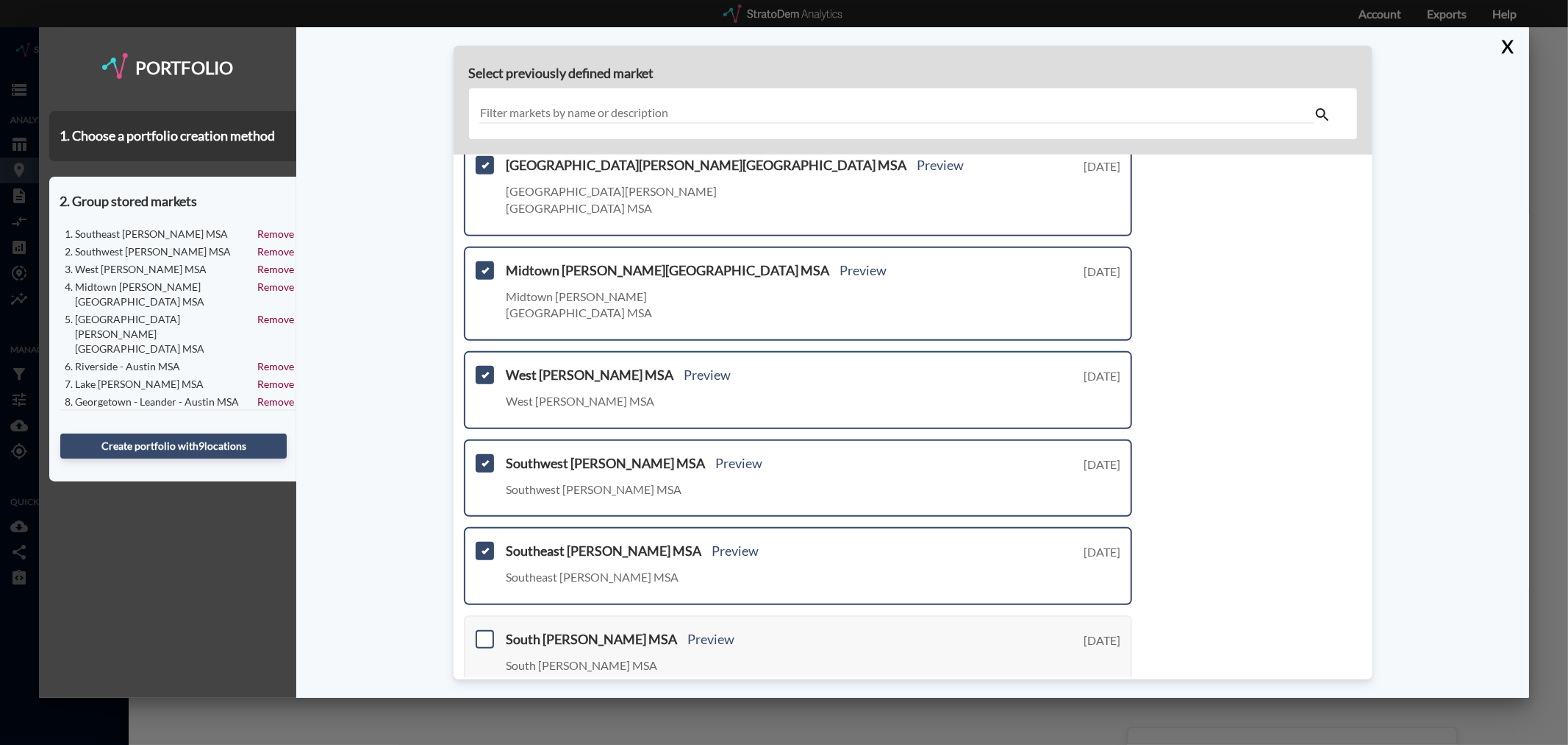
scroll to position [443, 0]
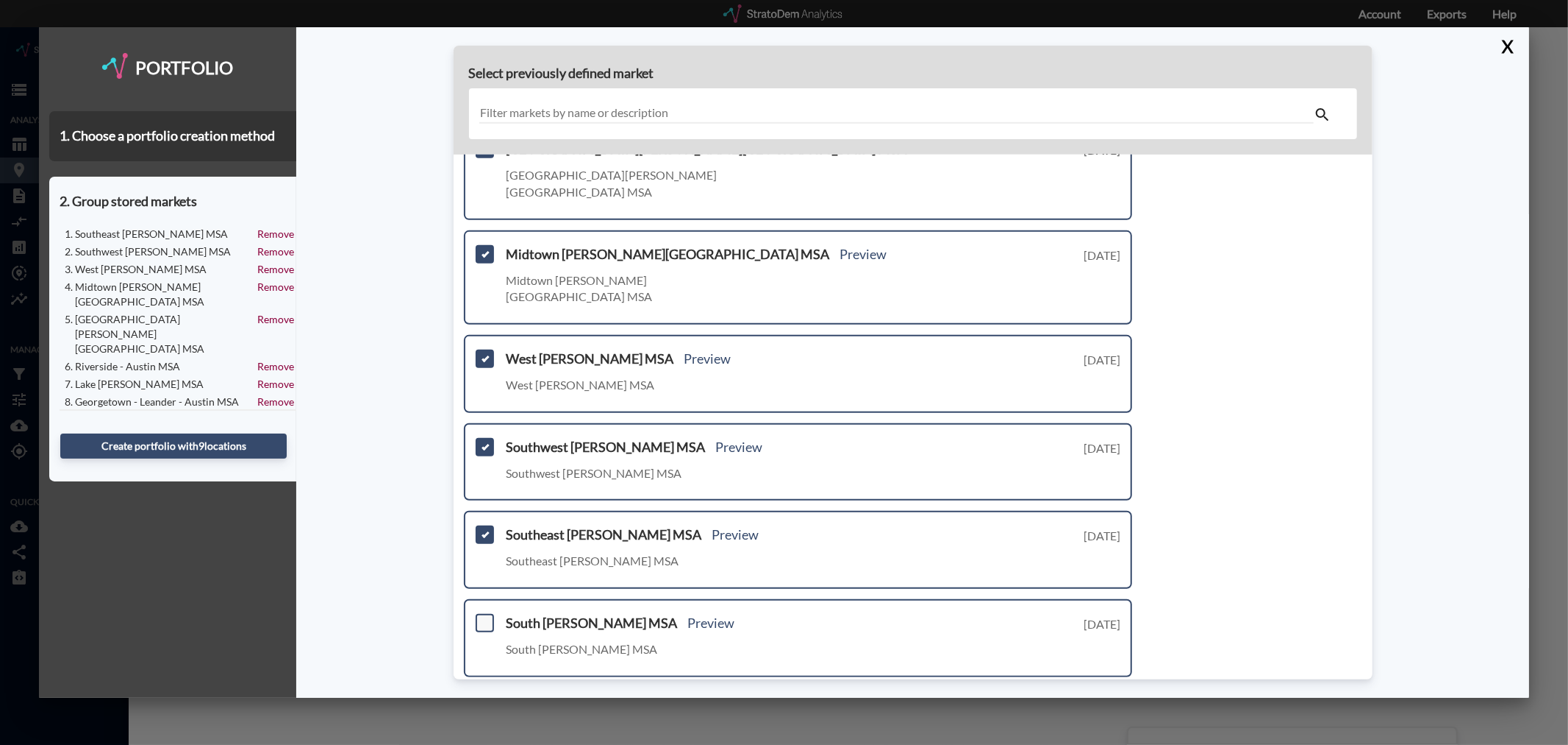
click at [487, 614] on span at bounding box center [484, 622] width 18 height 18
click at [483, 617] on input "checkbox" at bounding box center [483, 617] width 0 height 0
click at [1101, 693] on link "Next >" at bounding box center [1115, 701] width 34 height 17
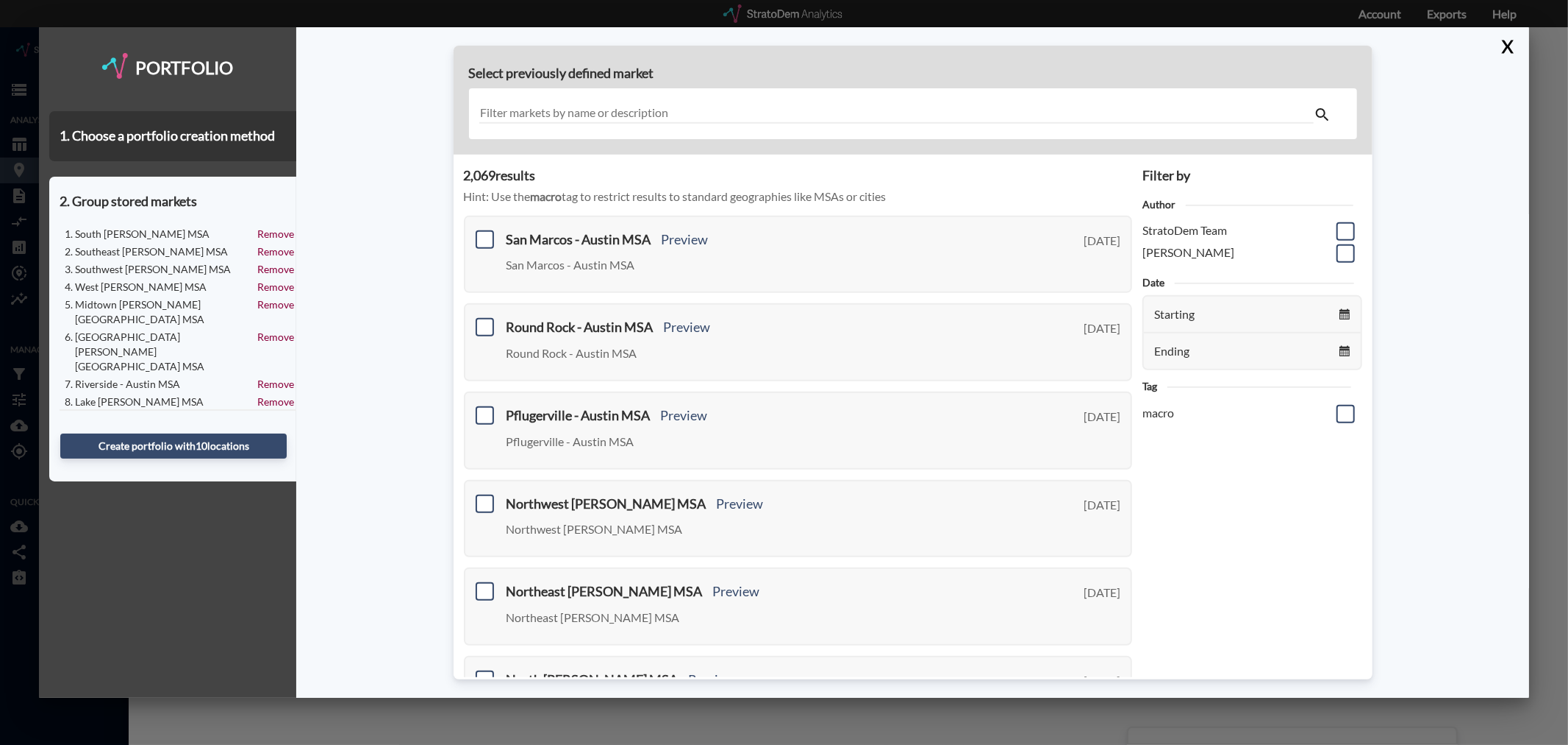
scroll to position [0, 0]
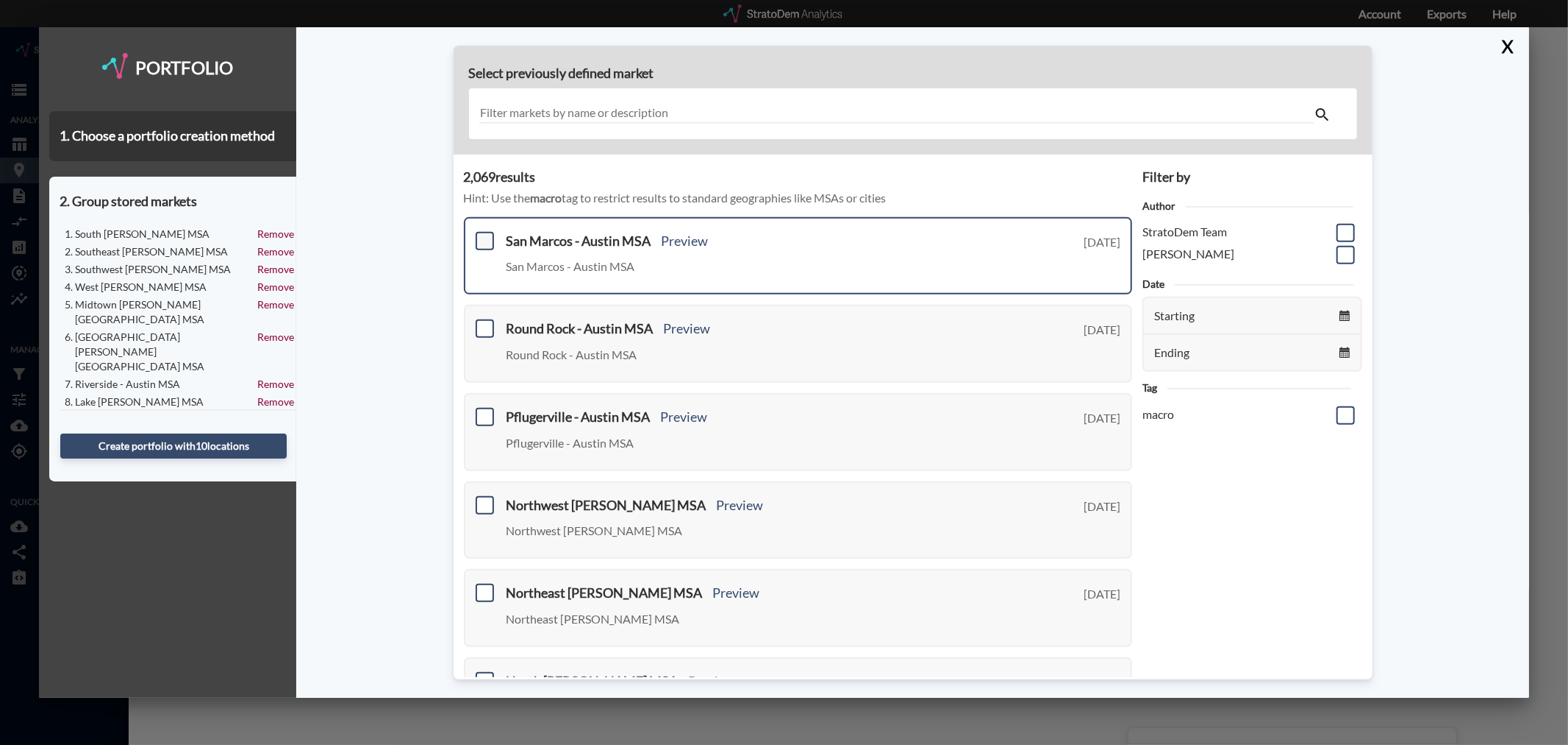
click at [485, 232] on span at bounding box center [484, 241] width 18 height 18
click at [483, 235] on input "checkbox" at bounding box center [483, 235] width 0 height 0
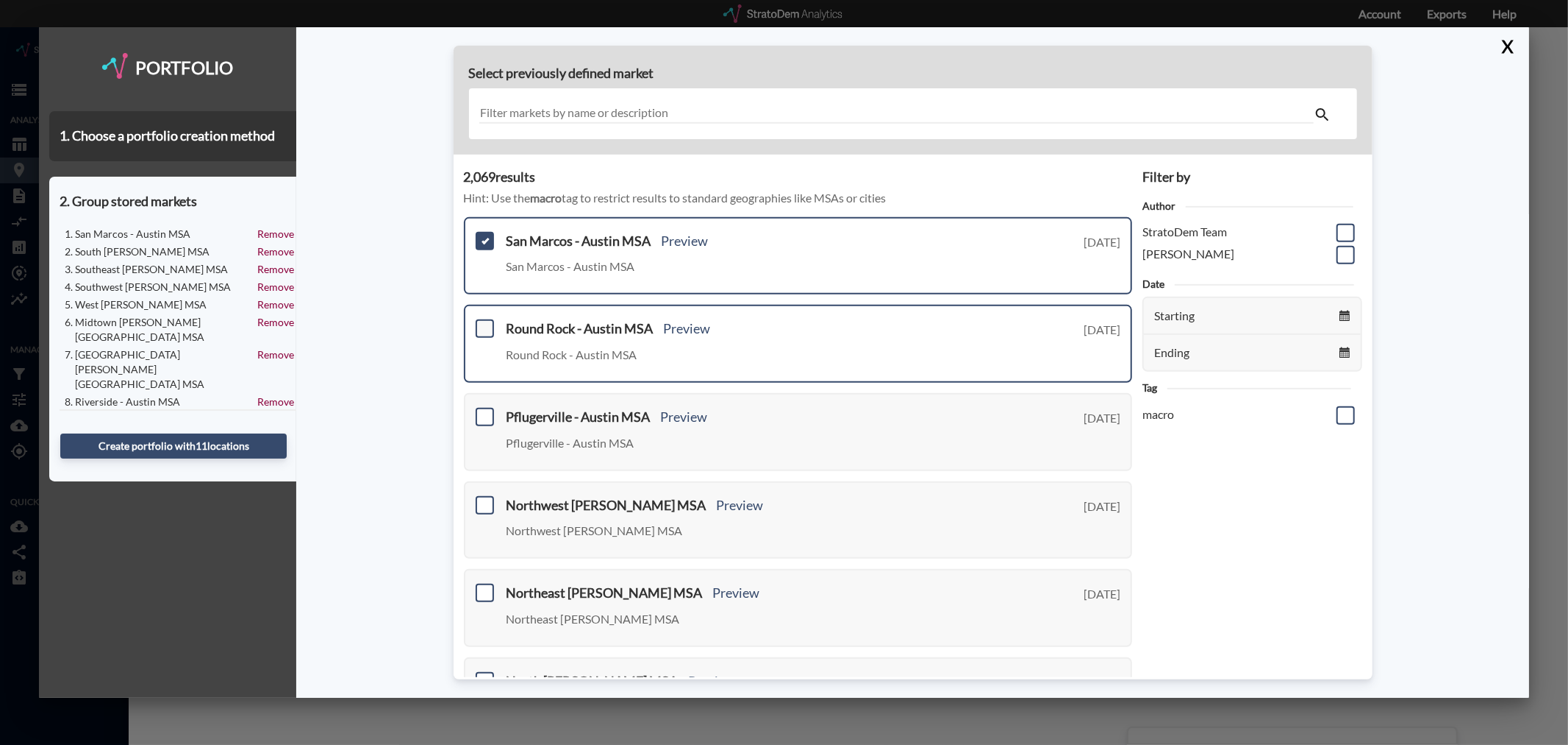
click at [484, 320] on span at bounding box center [484, 328] width 18 height 18
click at [483, 323] on input "checkbox" at bounding box center [483, 323] width 0 height 0
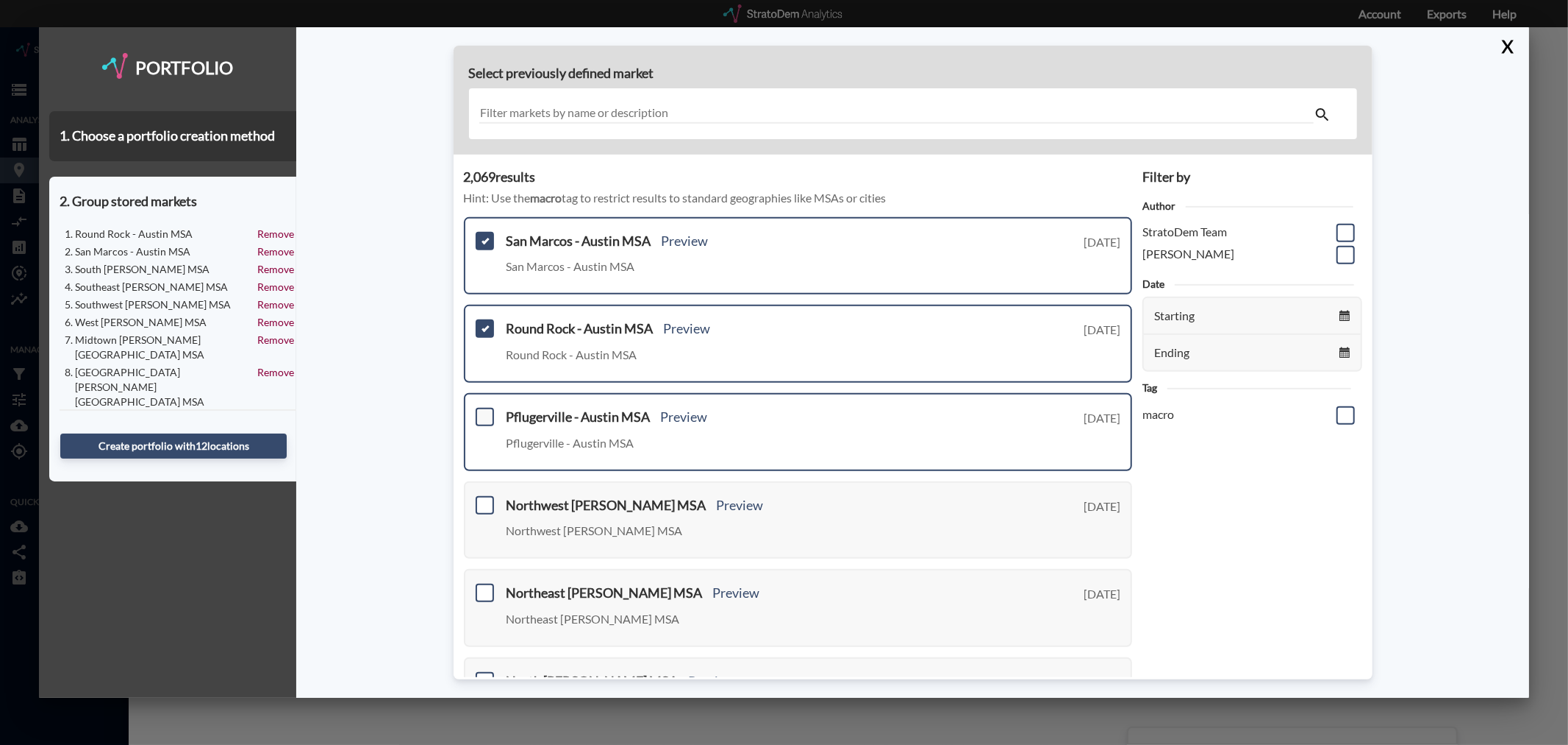
click at [486, 416] on span at bounding box center [484, 416] width 18 height 18
click at [483, 410] on input "checkbox" at bounding box center [483, 410] width 0 height 0
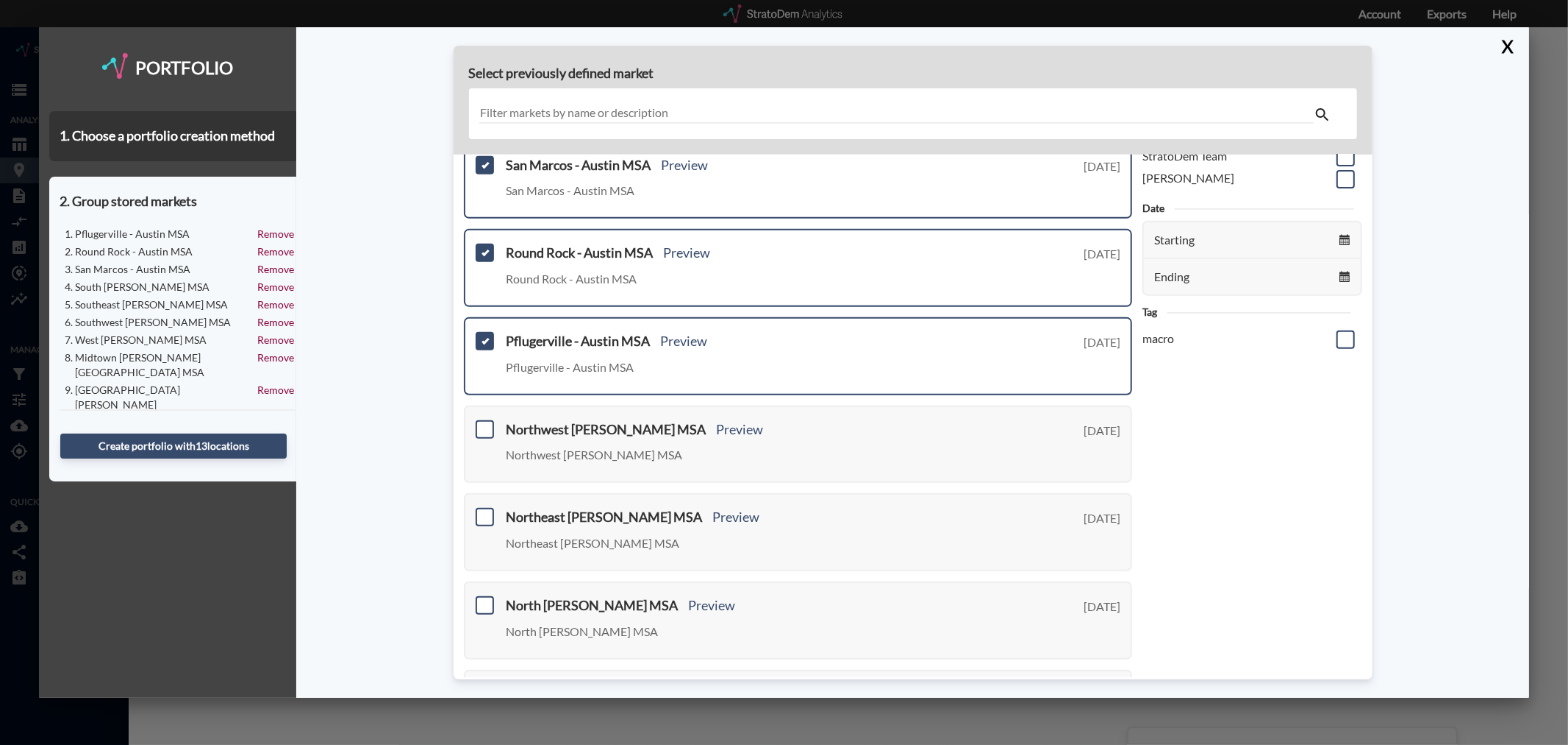
scroll to position [164, 0]
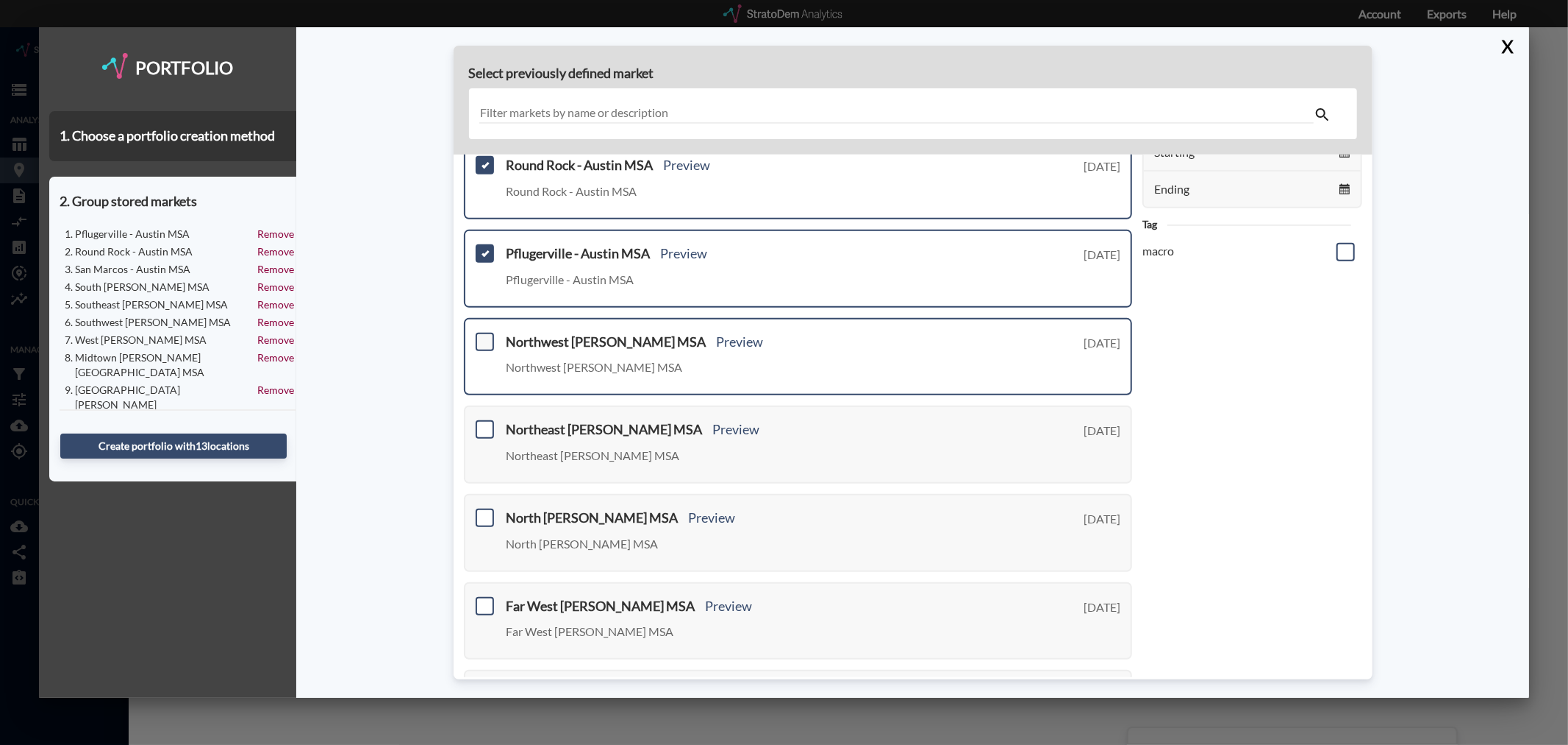
click at [481, 343] on span at bounding box center [484, 342] width 18 height 18
click at [483, 336] on input "checkbox" at bounding box center [483, 336] width 0 height 0
click at [484, 424] on span at bounding box center [484, 429] width 18 height 18
click at [483, 423] on input "checkbox" at bounding box center [483, 423] width 0 height 0
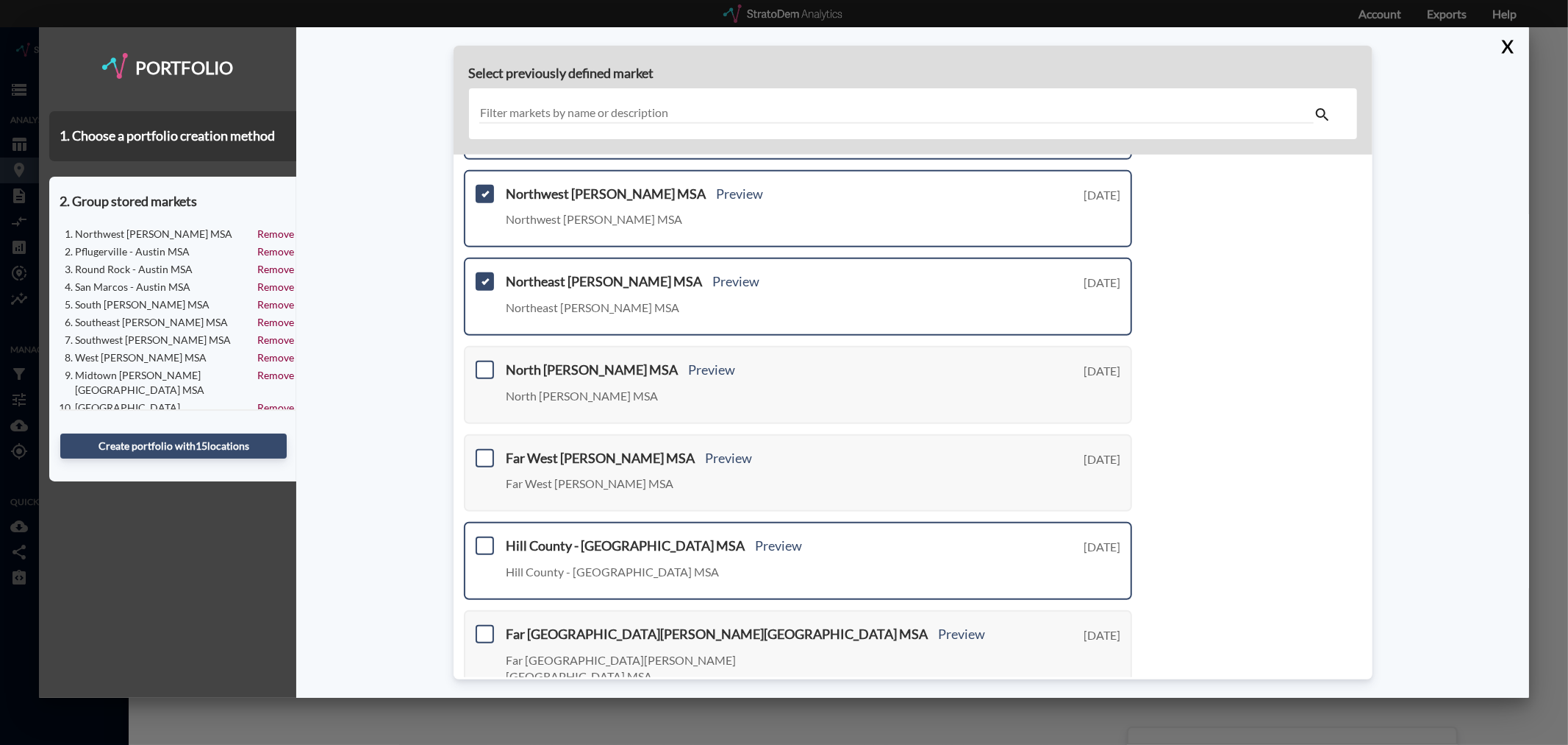
scroll to position [408, 0]
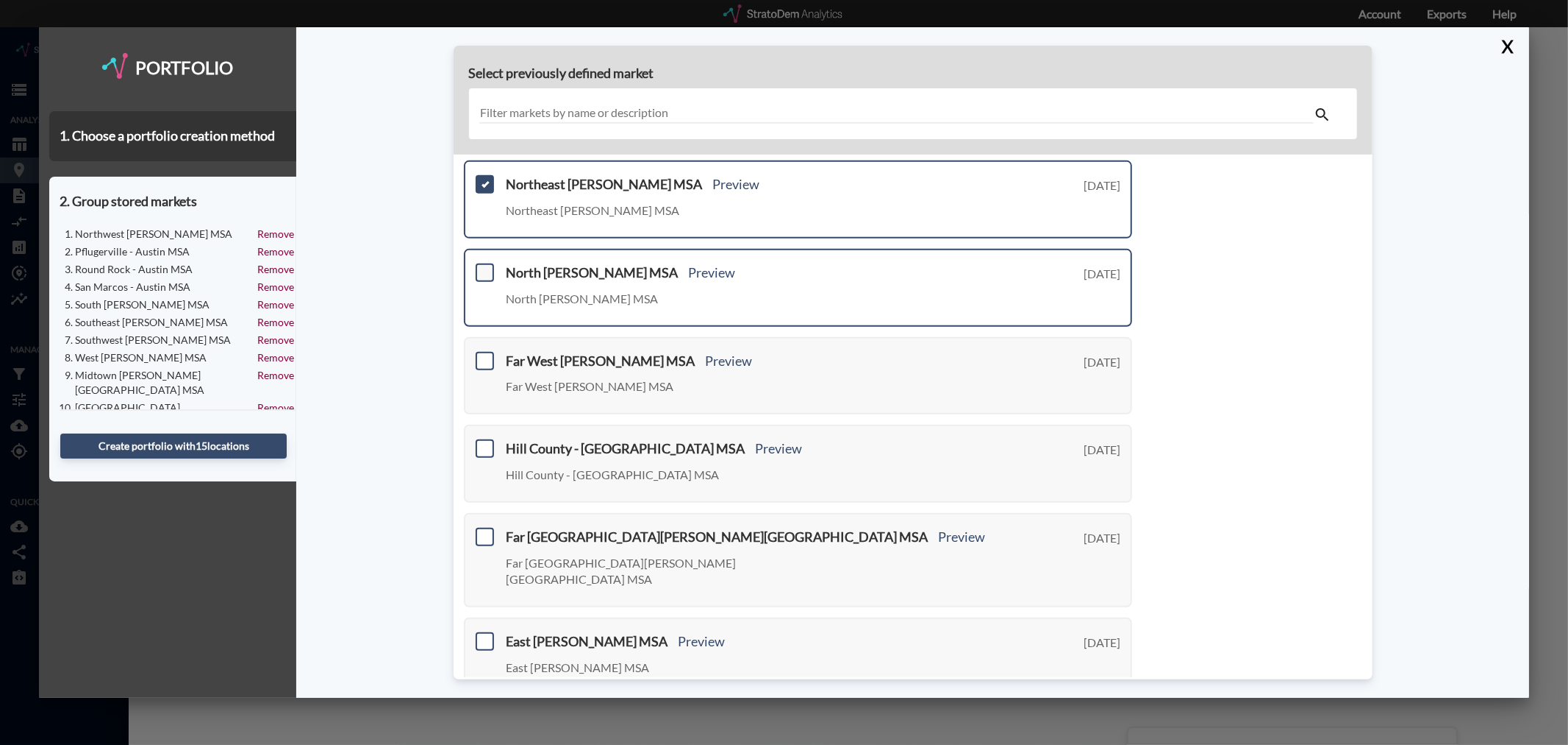
click at [479, 264] on span at bounding box center [484, 272] width 18 height 18
click at [483, 266] on input "checkbox" at bounding box center [483, 266] width 0 height 0
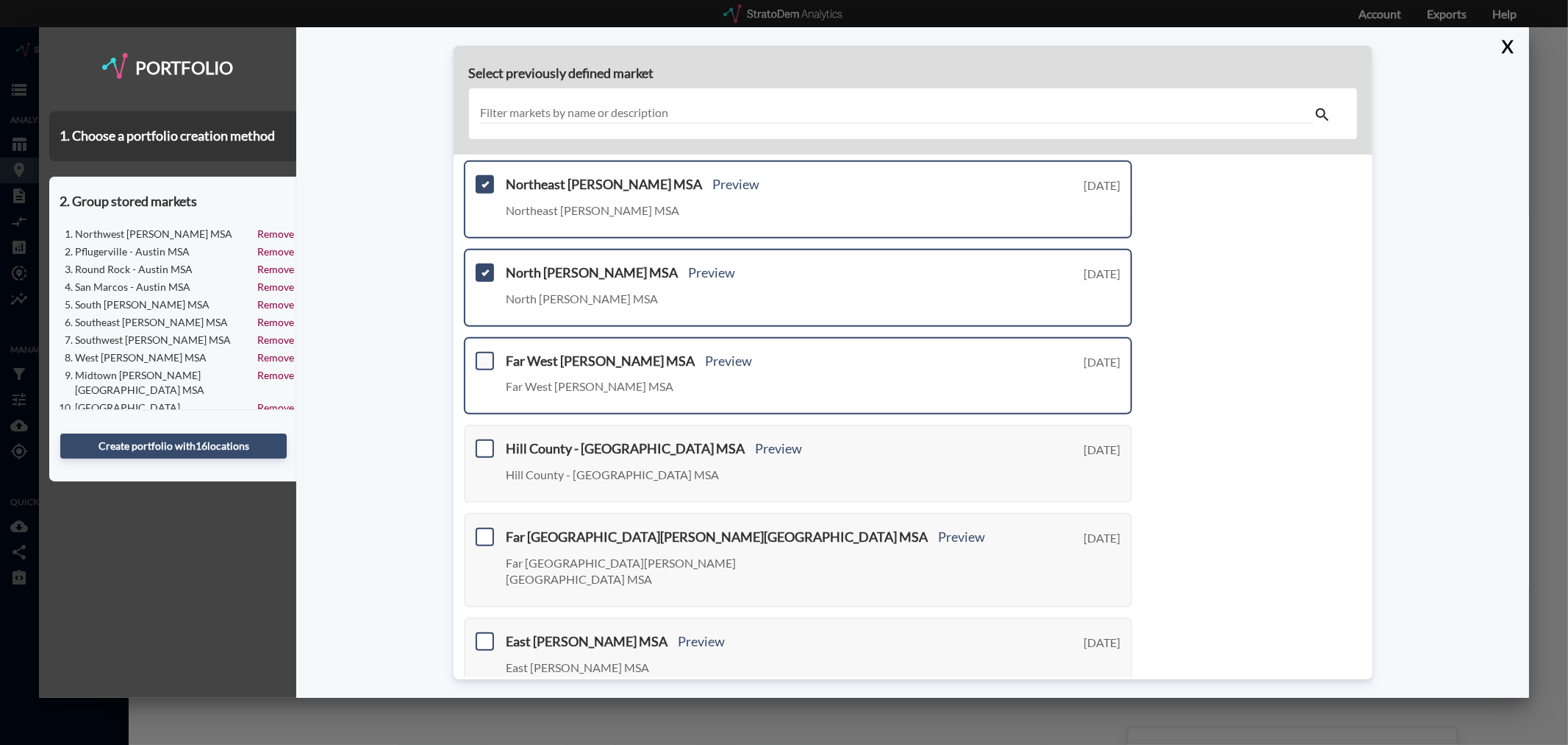
click at [485, 351] on span at bounding box center [484, 360] width 18 height 18
click at [483, 354] on input "checkbox" at bounding box center [483, 354] width 0 height 0
click at [483, 440] on span at bounding box center [484, 448] width 18 height 18
click at [483, 442] on input "checkbox" at bounding box center [483, 442] width 0 height 0
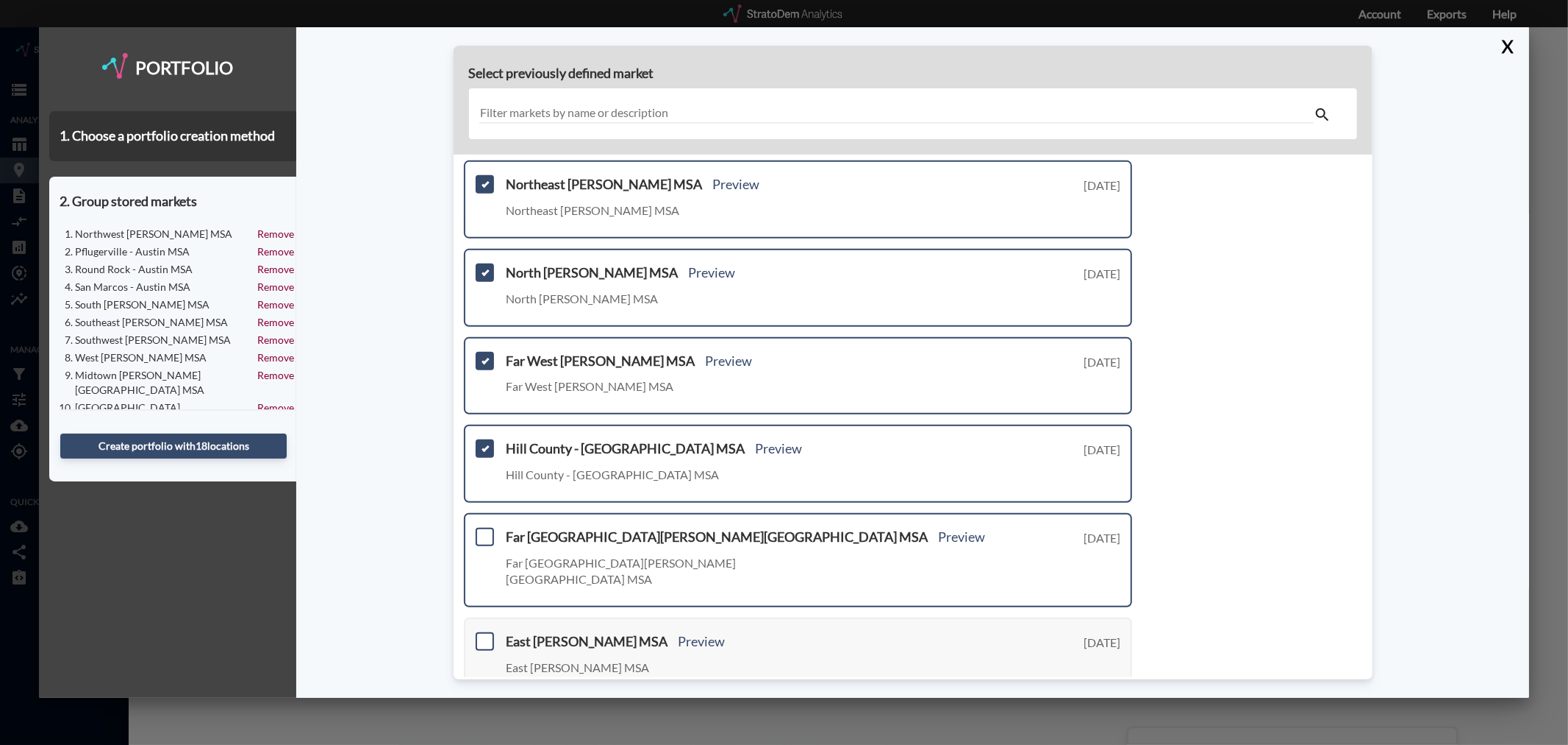
drag, startPoint x: 483, startPoint y: 518, endPoint x: 494, endPoint y: 563, distance: 46.3
click at [483, 527] on span at bounding box center [484, 536] width 18 height 18
click at [483, 531] on input "checkbox" at bounding box center [483, 531] width 0 height 0
click at [489, 632] on span at bounding box center [484, 640] width 18 height 18
click at [483, 635] on input "checkbox" at bounding box center [483, 635] width 0 height 0
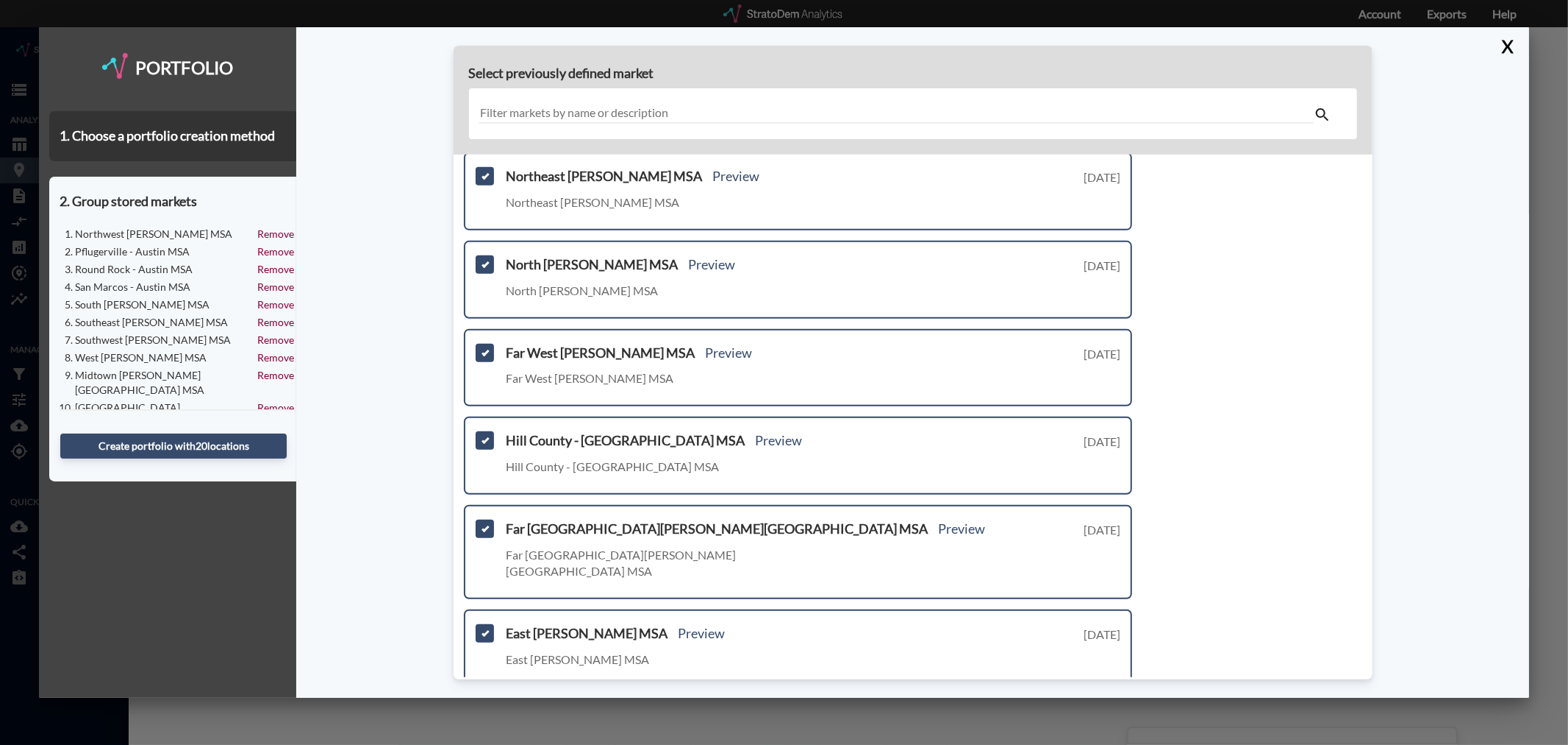
scroll to position [443, 0]
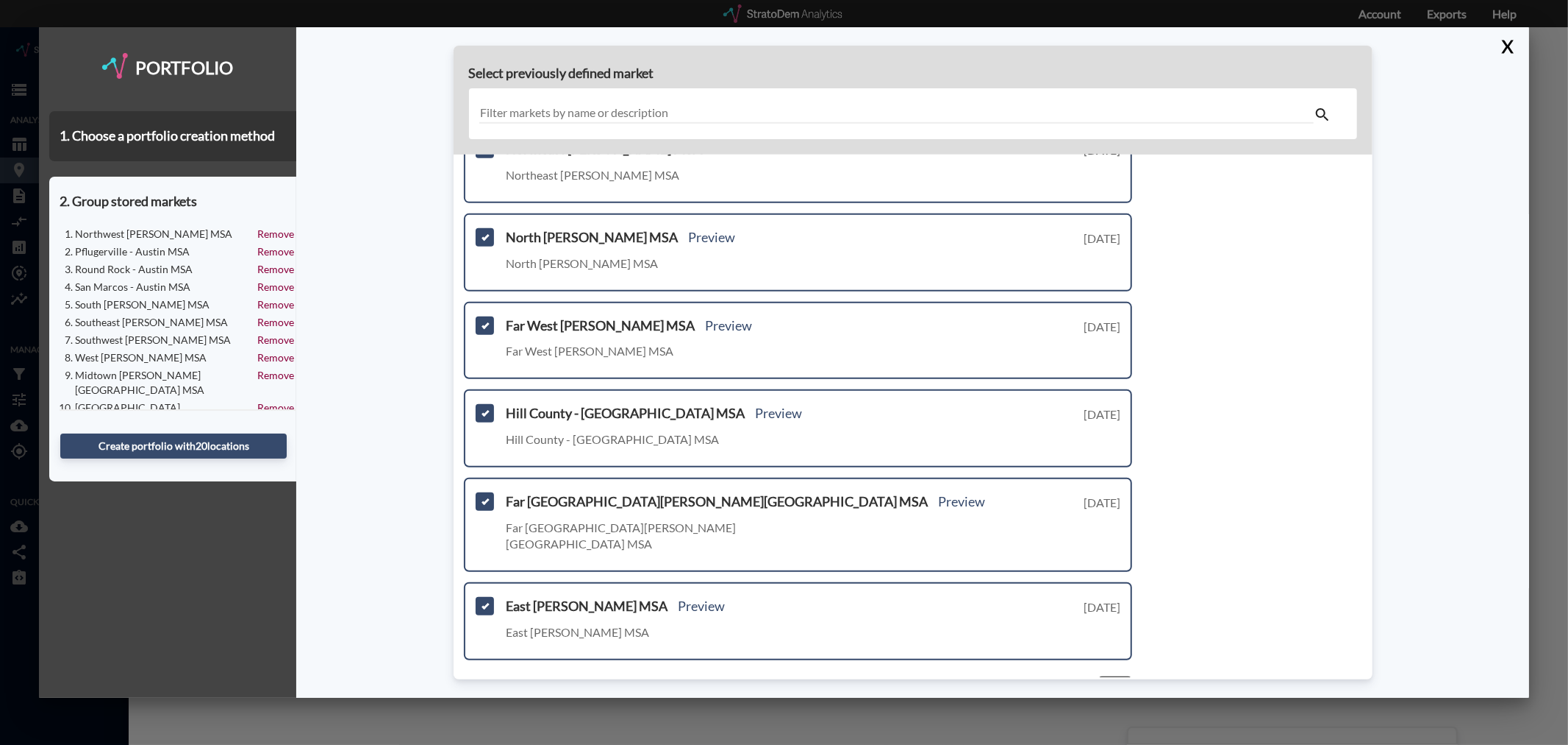
click at [1111, 676] on link "Next >" at bounding box center [1115, 684] width 34 height 17
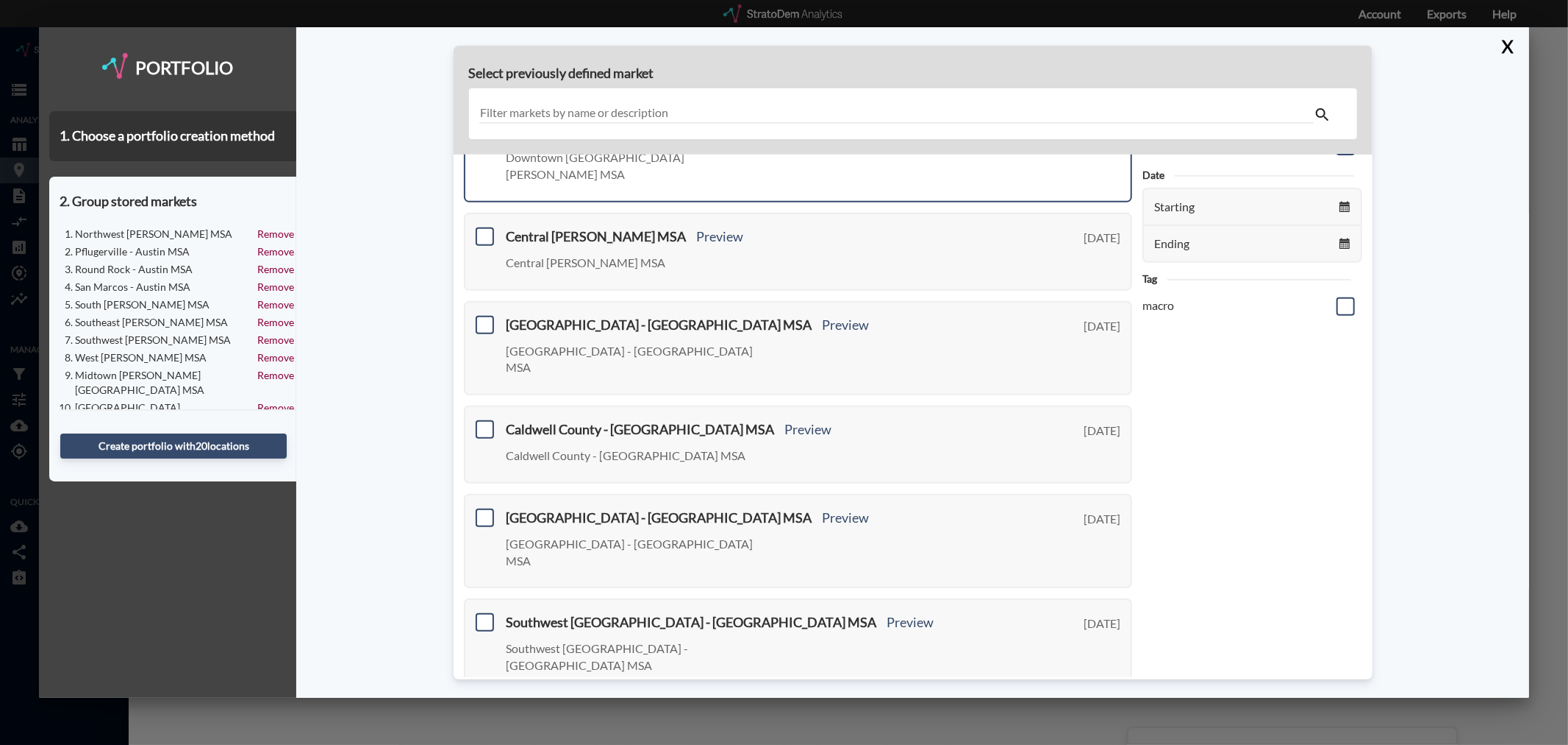
scroll to position [0, 0]
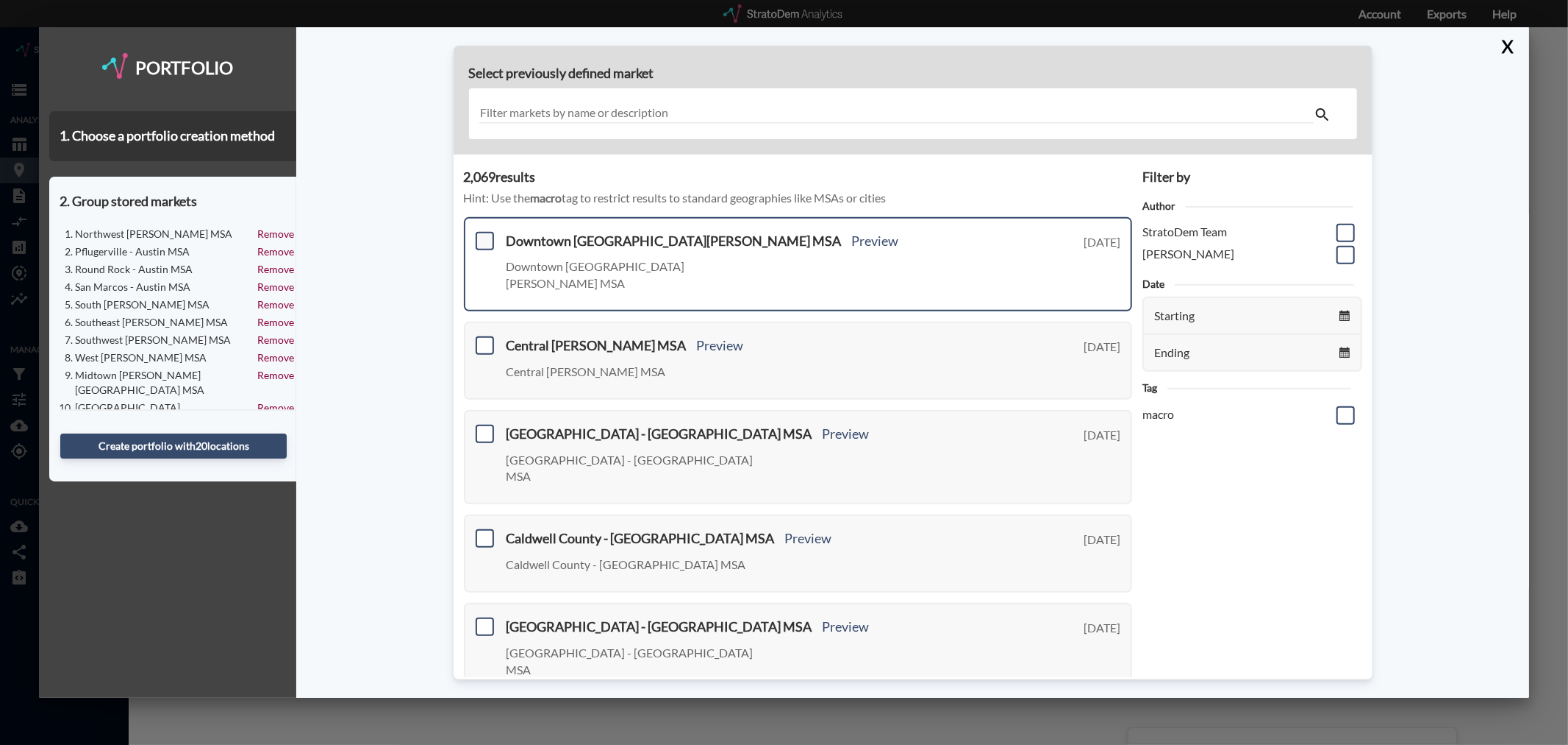
click at [488, 234] on span at bounding box center [484, 241] width 18 height 18
click at [483, 235] on input "checkbox" at bounding box center [483, 235] width 0 height 0
click at [481, 336] on span at bounding box center [484, 344] width 18 height 18
click at [483, 339] on input "checkbox" at bounding box center [483, 339] width 0 height 0
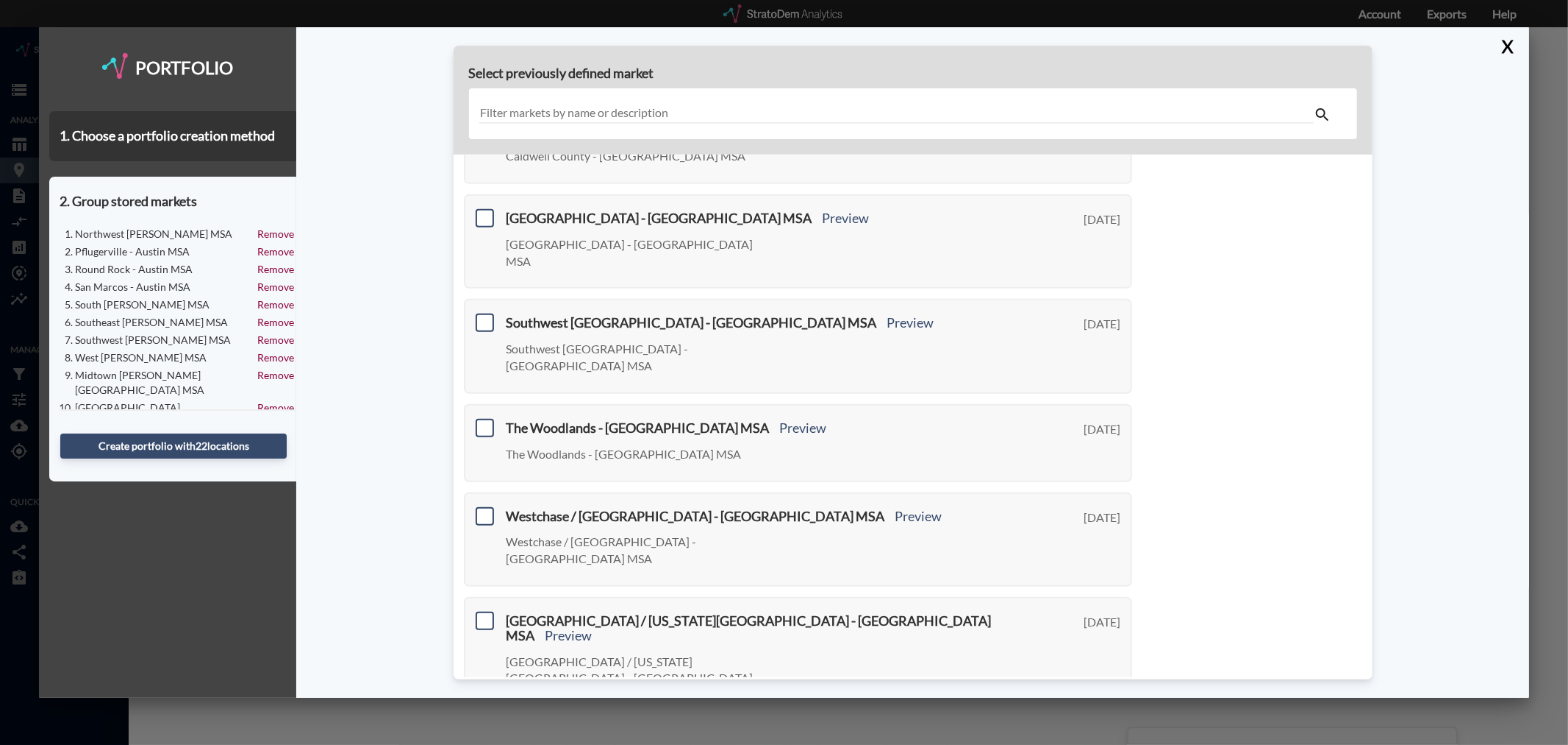
scroll to position [443, 0]
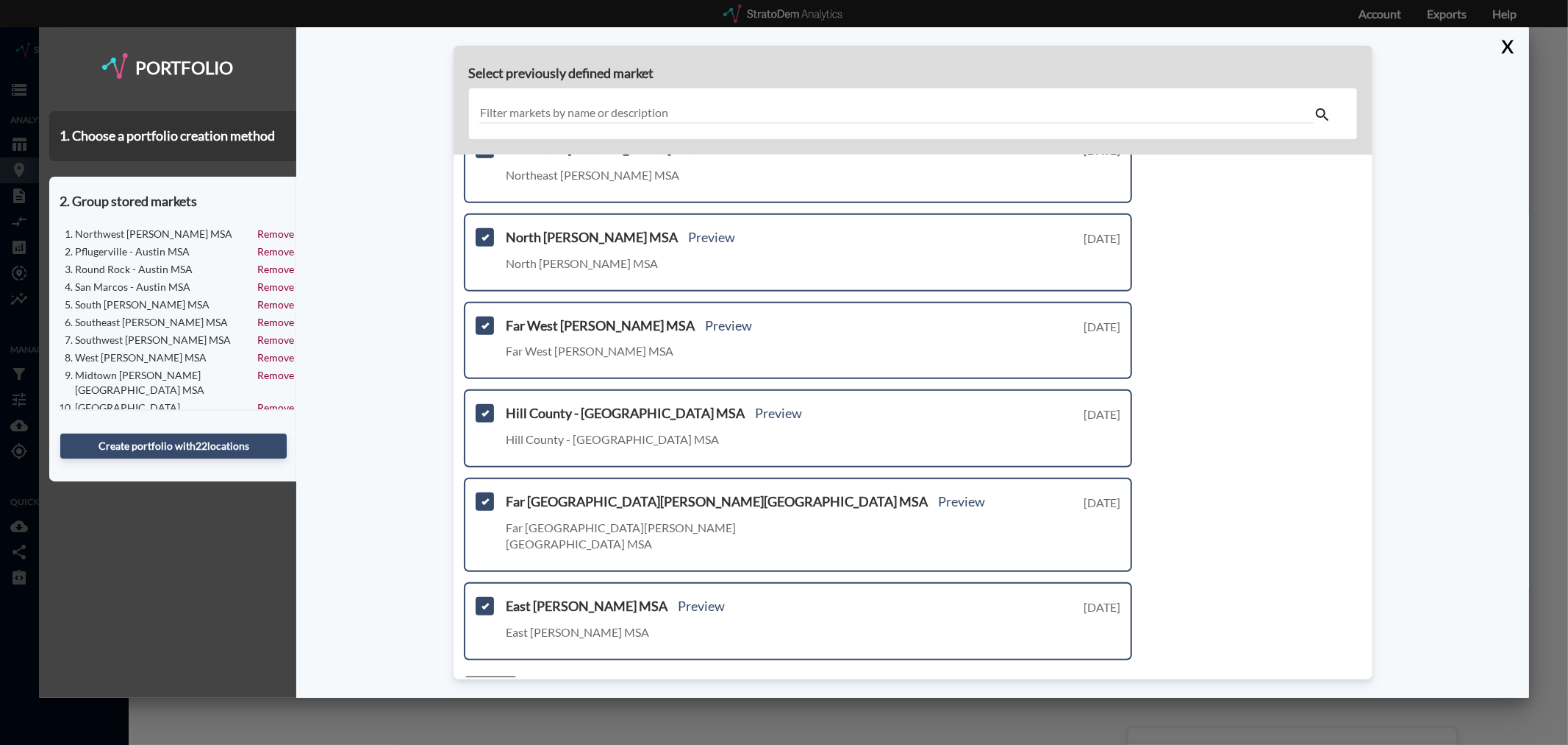
click at [488, 676] on link "< Previous" at bounding box center [491, 684] width 53 height 17
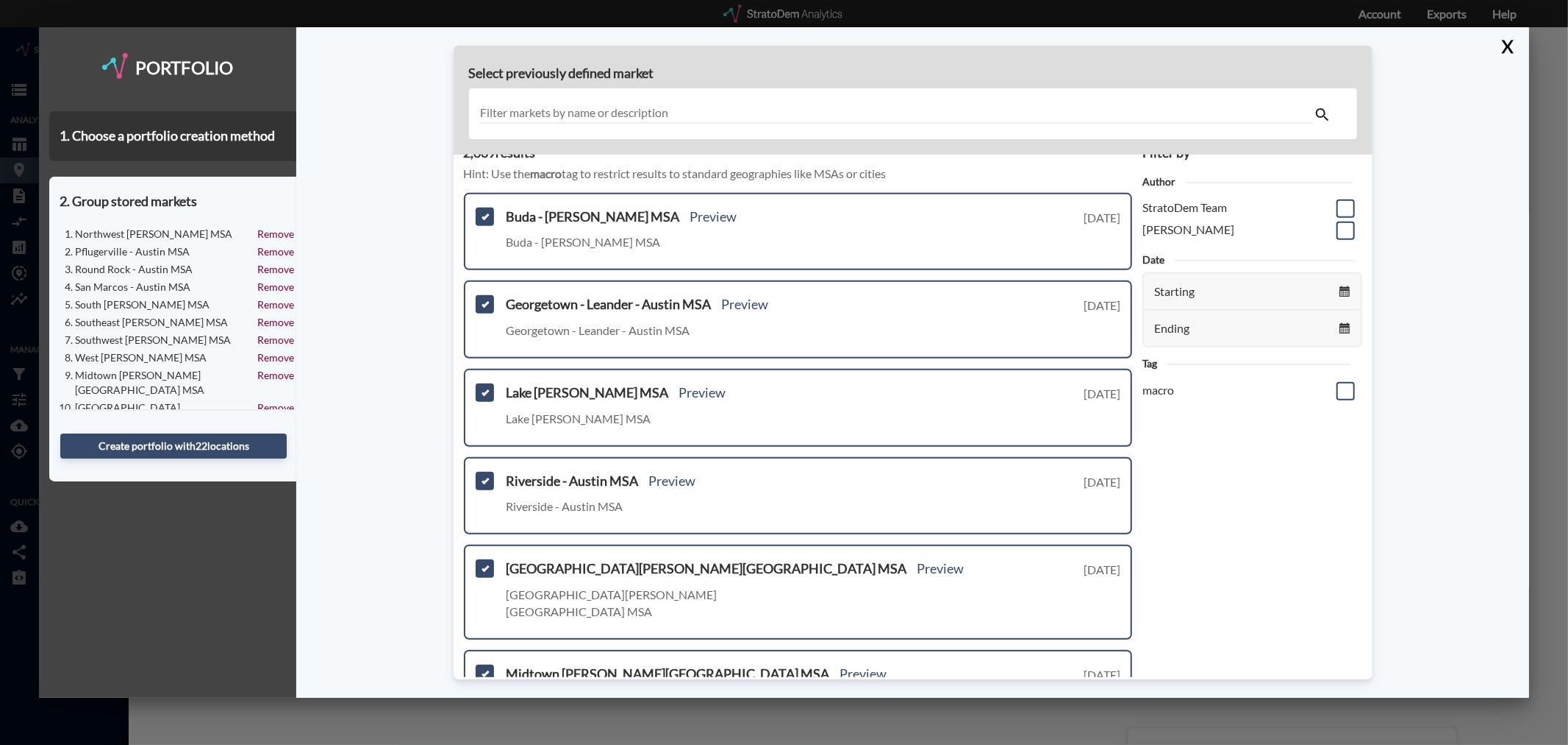
scroll to position [0, 0]
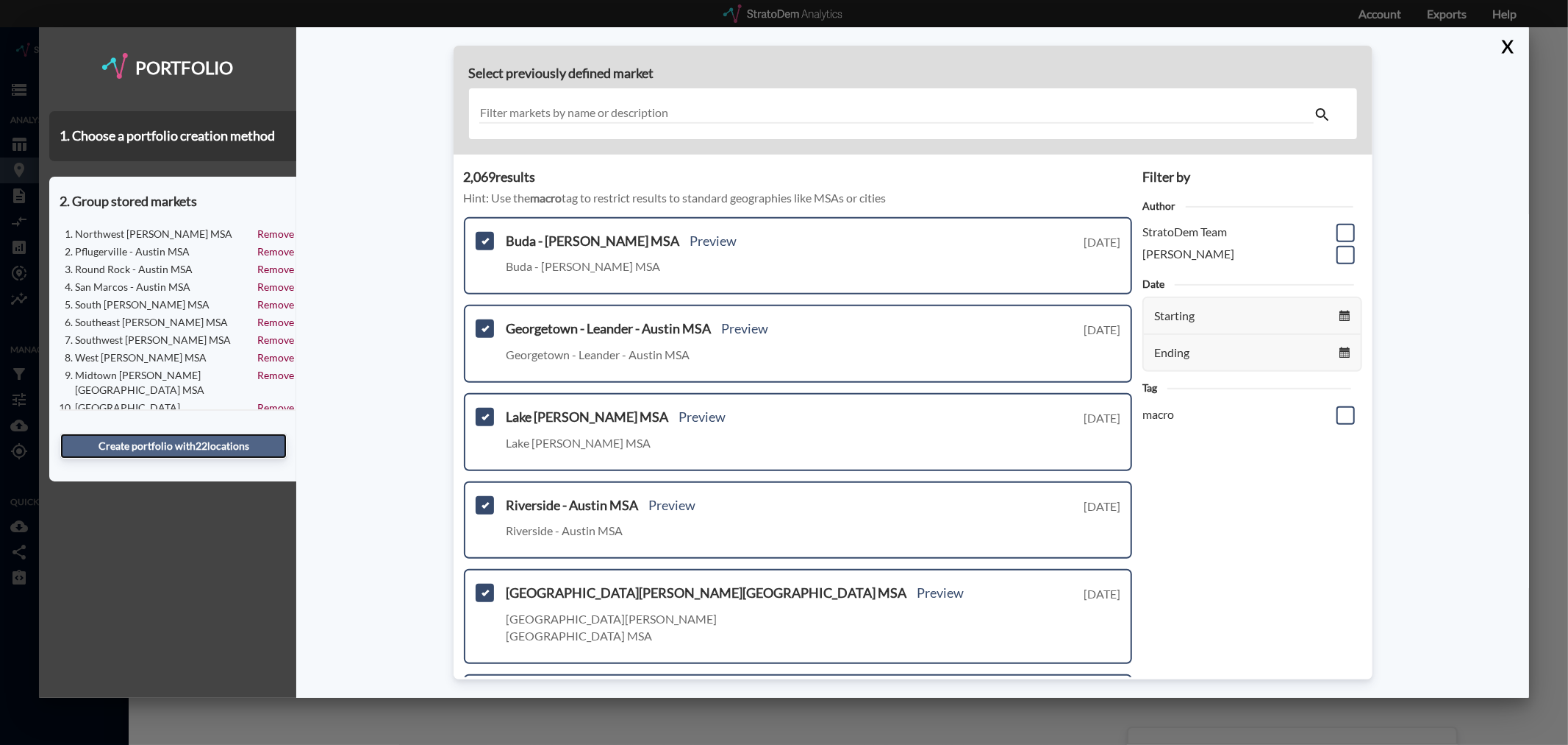
click at [182, 441] on button "Create portfolio with 22 location s" at bounding box center [173, 445] width 226 height 25
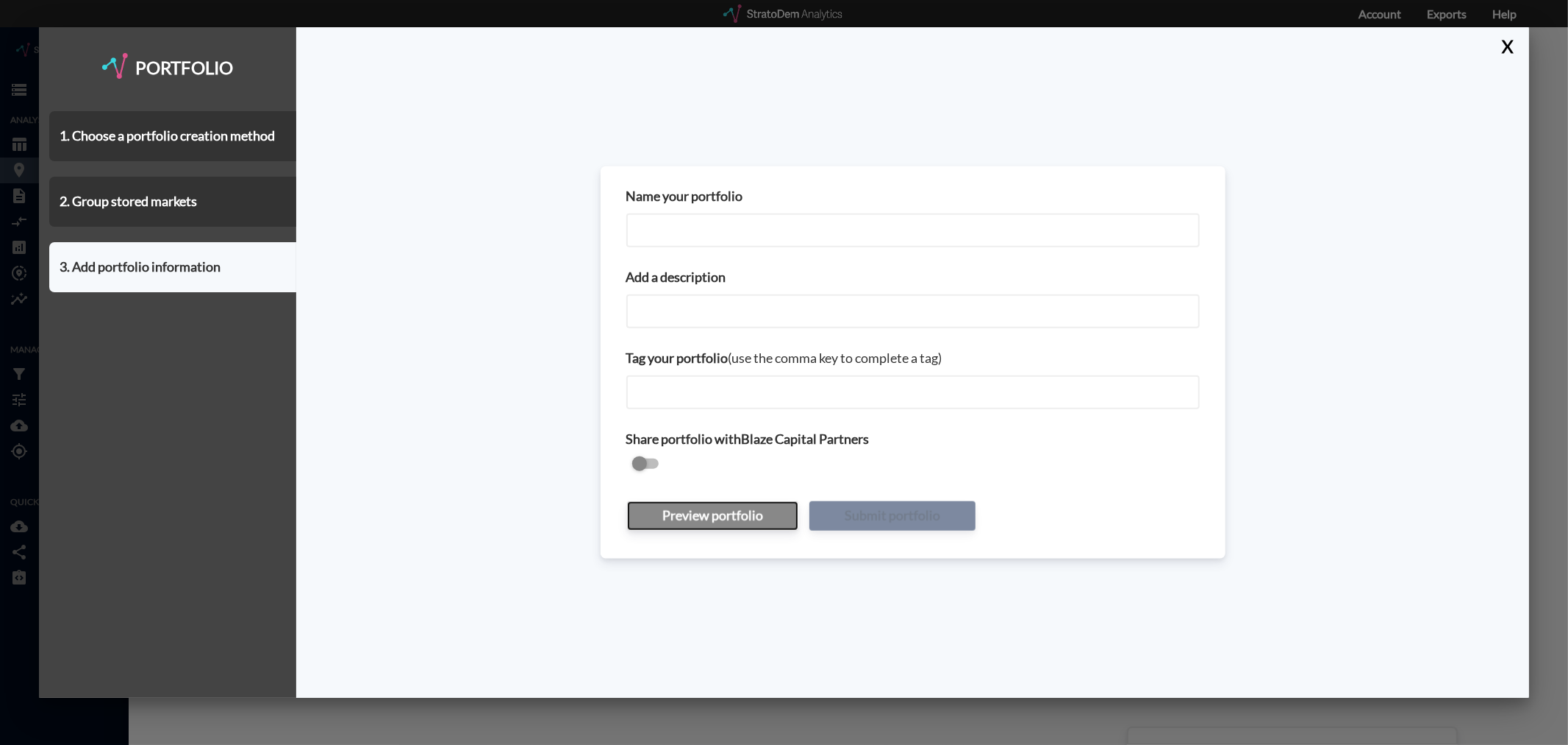
click at [707, 519] on button "Preview portfolio" at bounding box center [713, 516] width 171 height 29
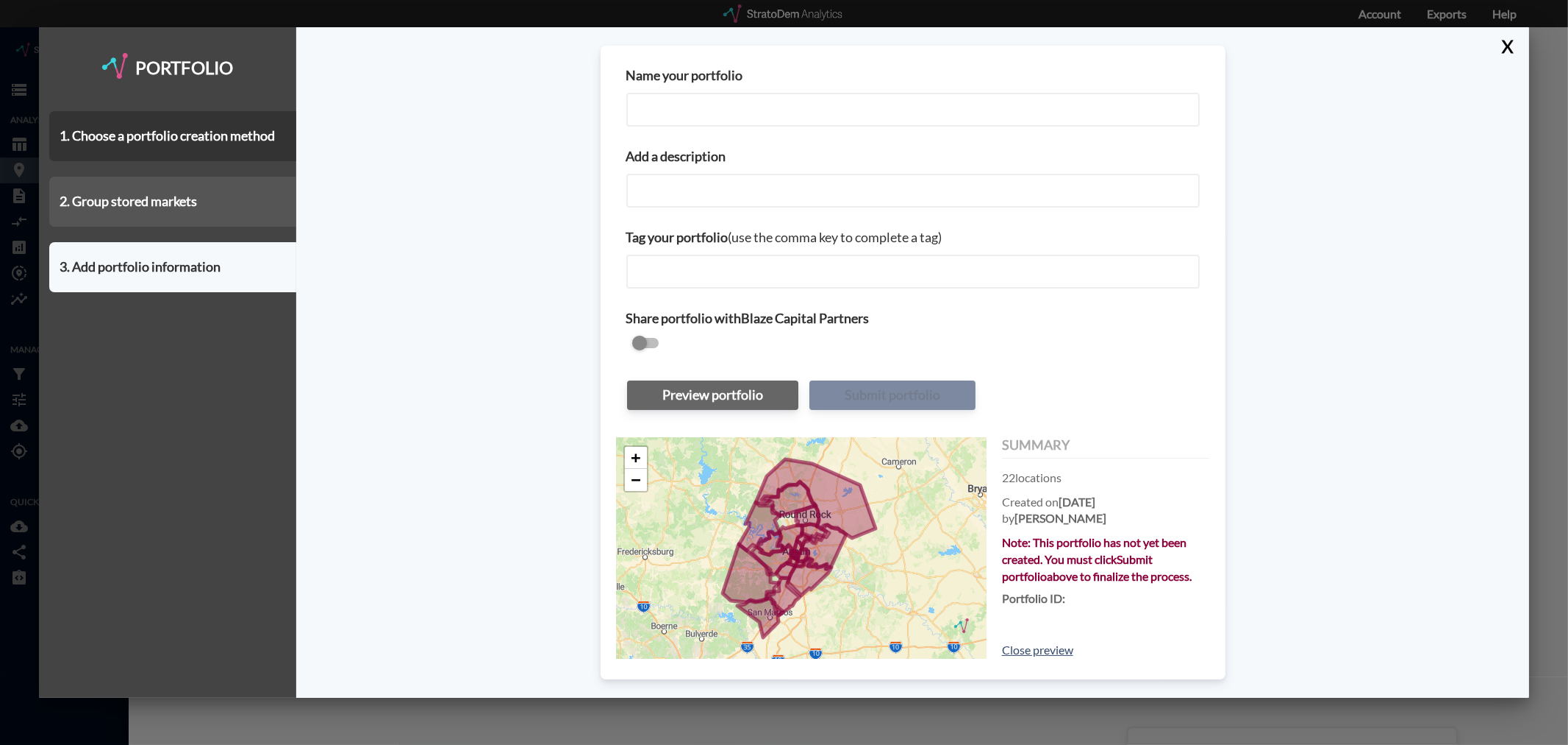
click at [186, 206] on div "2. Group stored markets" at bounding box center [173, 202] width 247 height 50
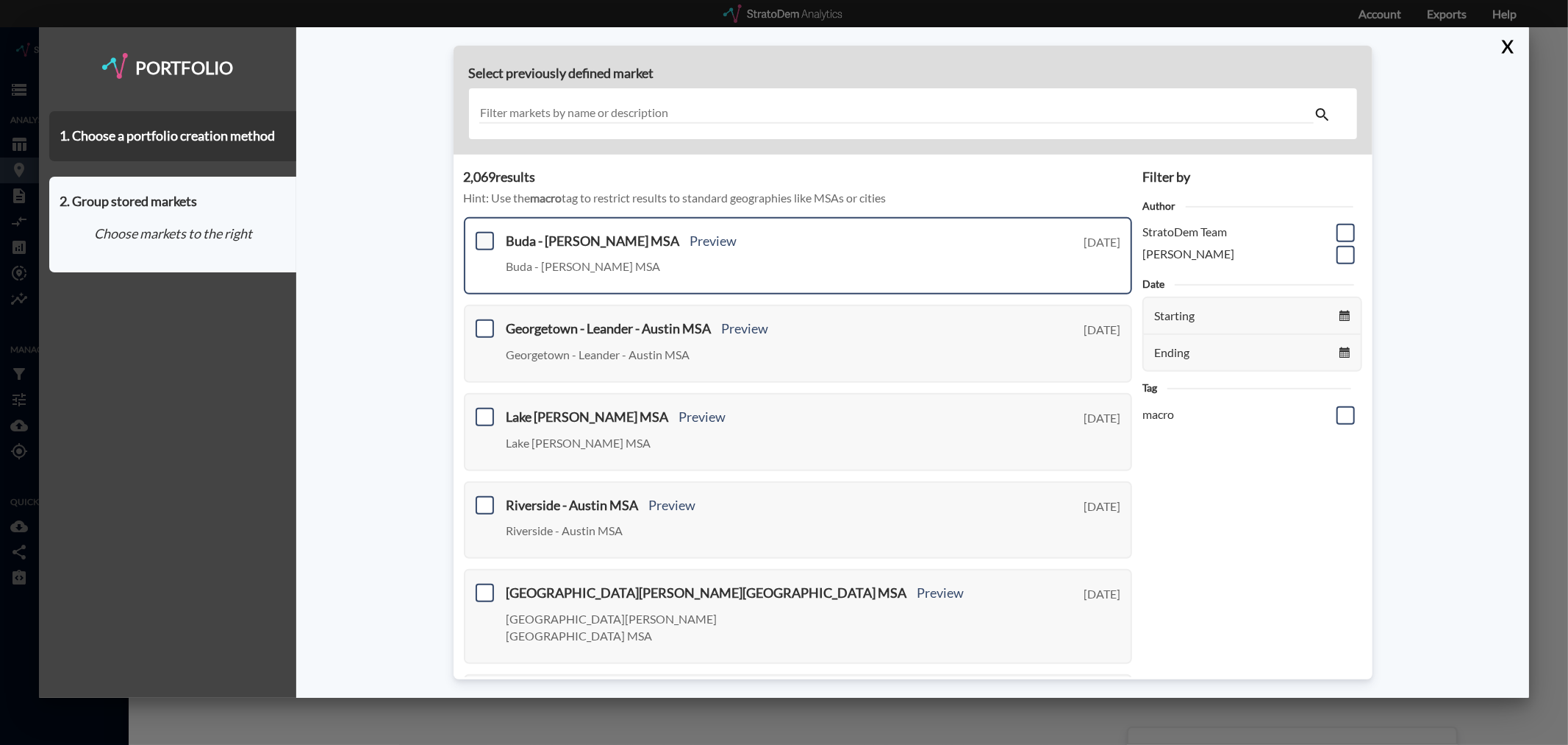
click at [481, 242] on span at bounding box center [484, 241] width 18 height 18
click at [483, 235] on input "checkbox" at bounding box center [483, 235] width 0 height 0
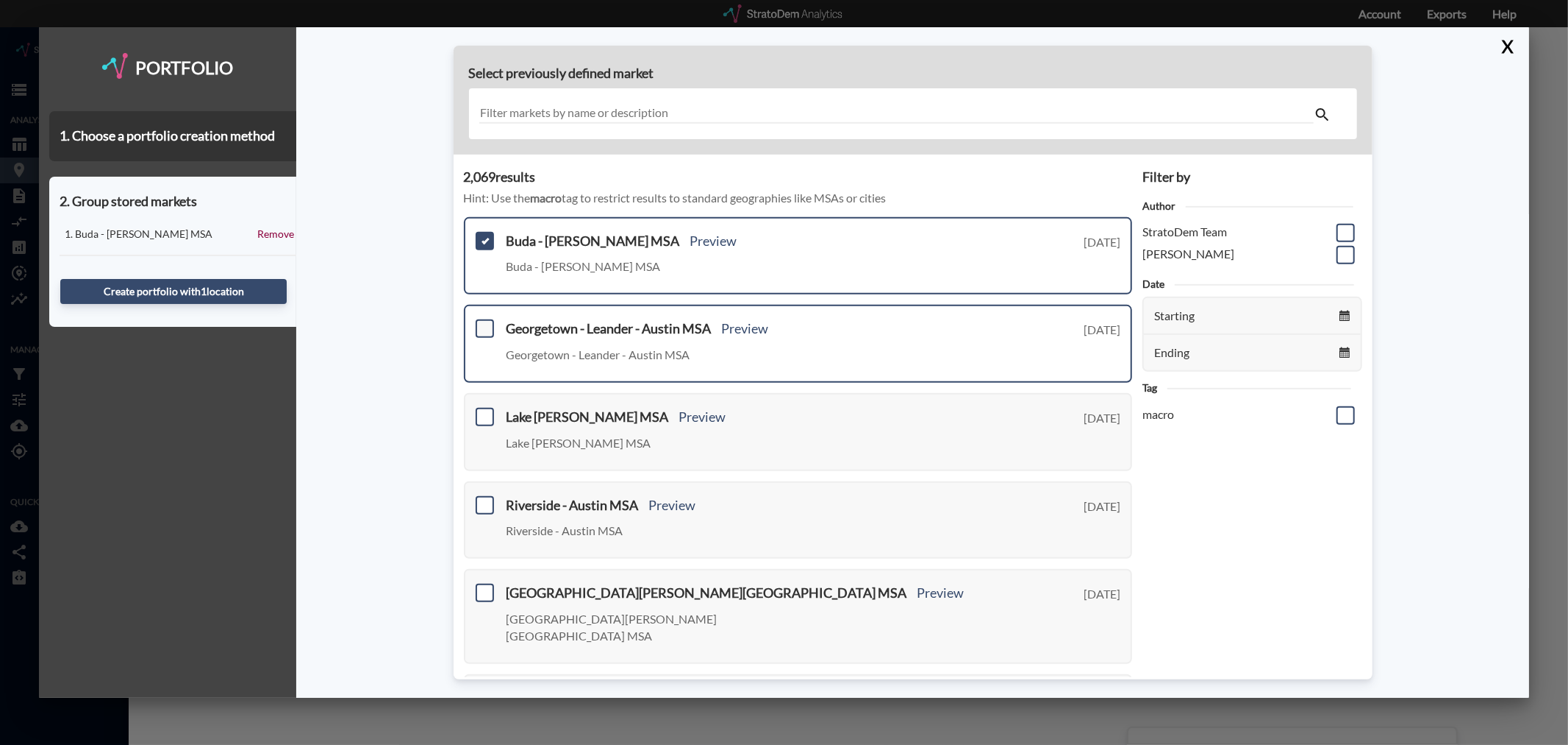
click at [482, 322] on span at bounding box center [484, 328] width 18 height 18
click at [483, 323] on input "checkbox" at bounding box center [483, 323] width 0 height 0
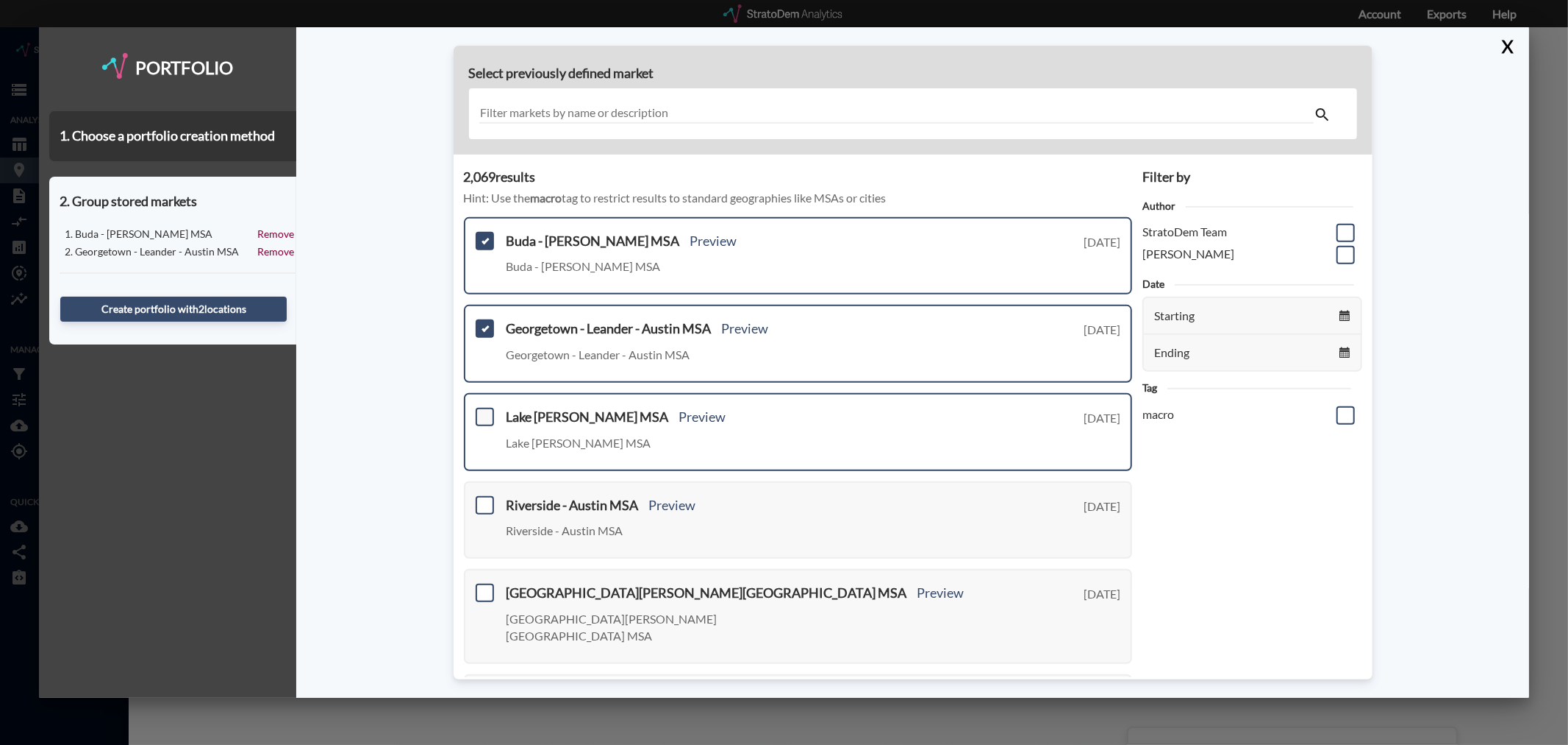
click at [480, 409] on span at bounding box center [484, 416] width 18 height 18
click at [483, 410] on input "checkbox" at bounding box center [483, 410] width 0 height 0
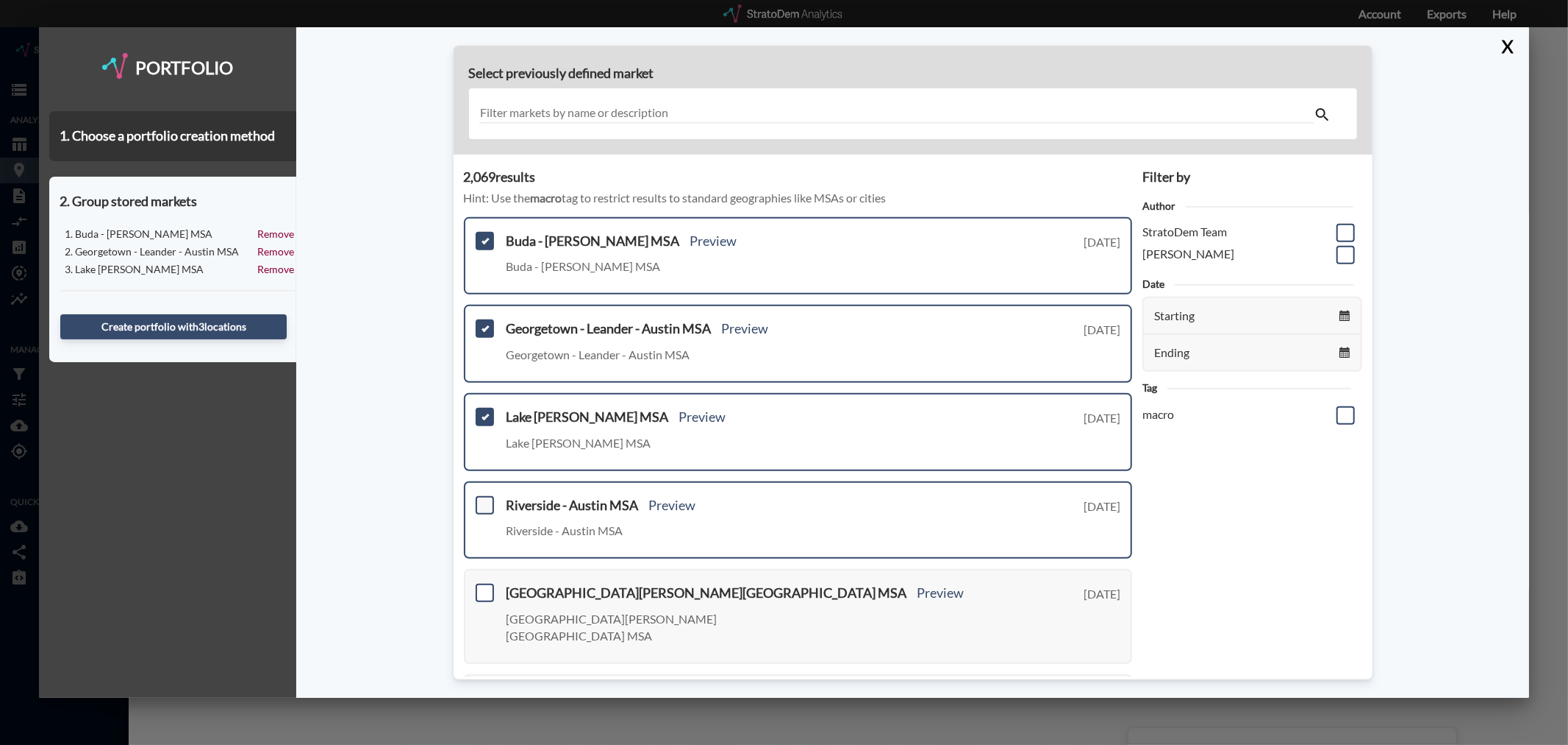
click at [485, 504] on span at bounding box center [484, 504] width 18 height 18
click at [483, 499] on input "checkbox" at bounding box center [483, 499] width 0 height 0
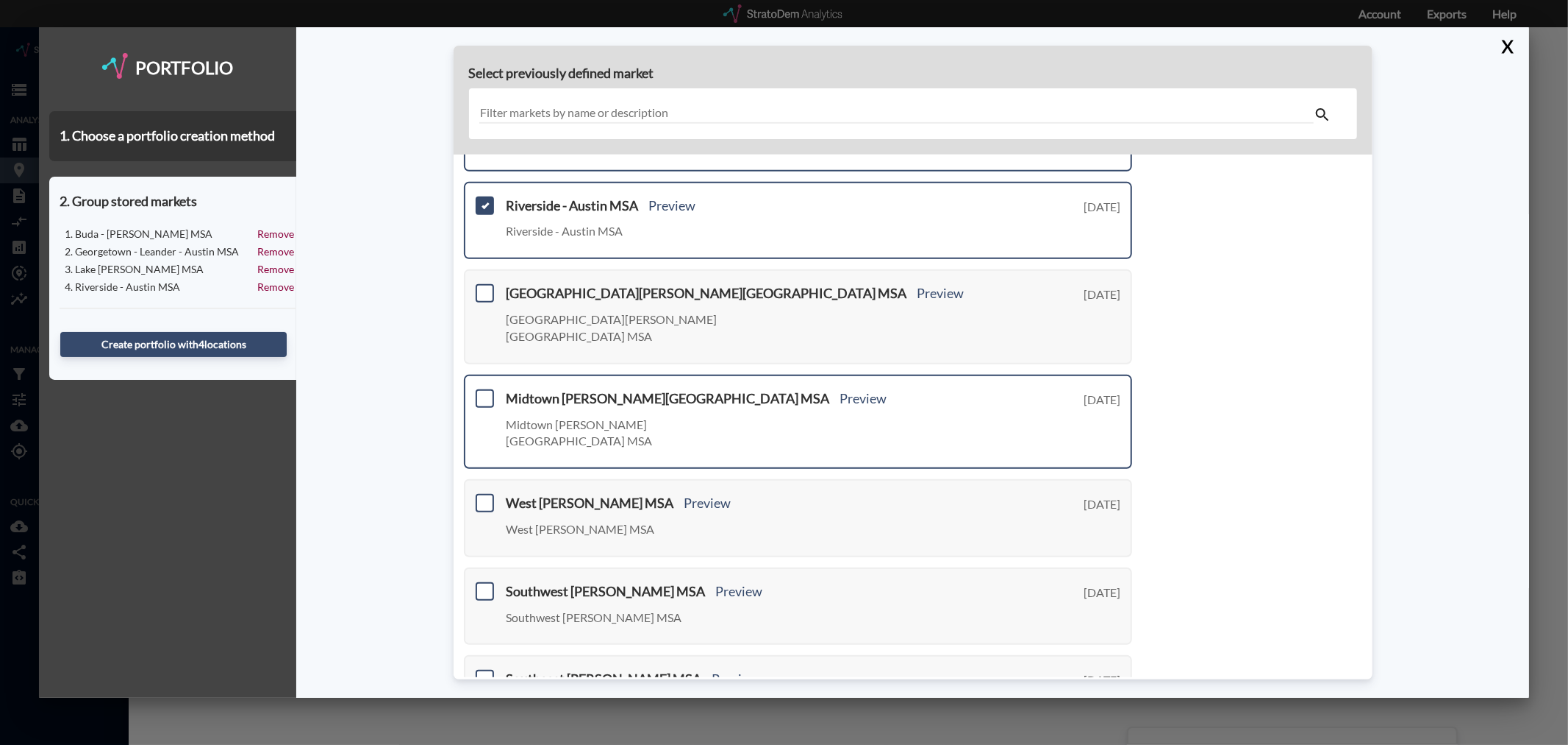
scroll to position [326, 0]
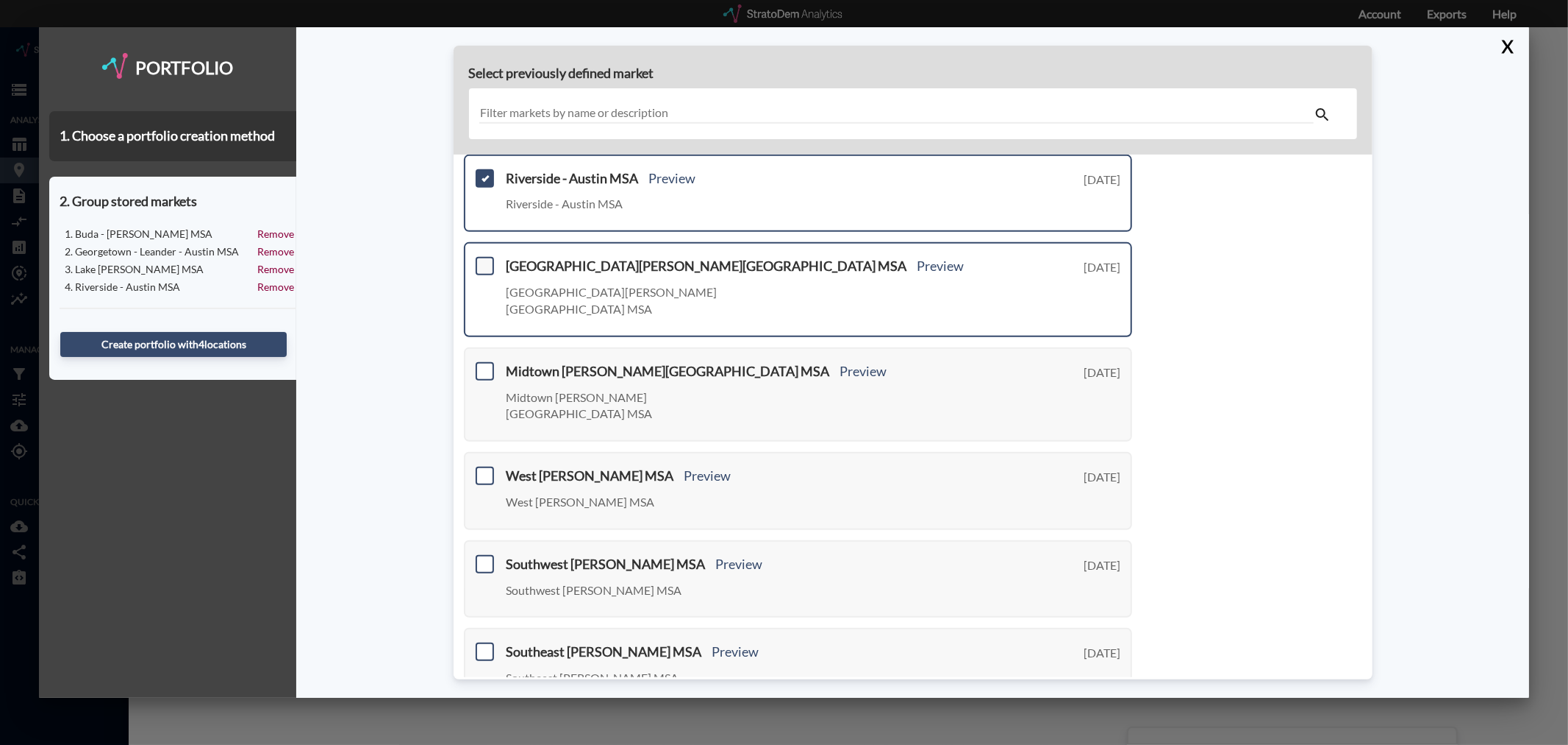
click at [490, 261] on span at bounding box center [484, 265] width 18 height 18
click at [483, 260] on input "checkbox" at bounding box center [483, 260] width 0 height 0
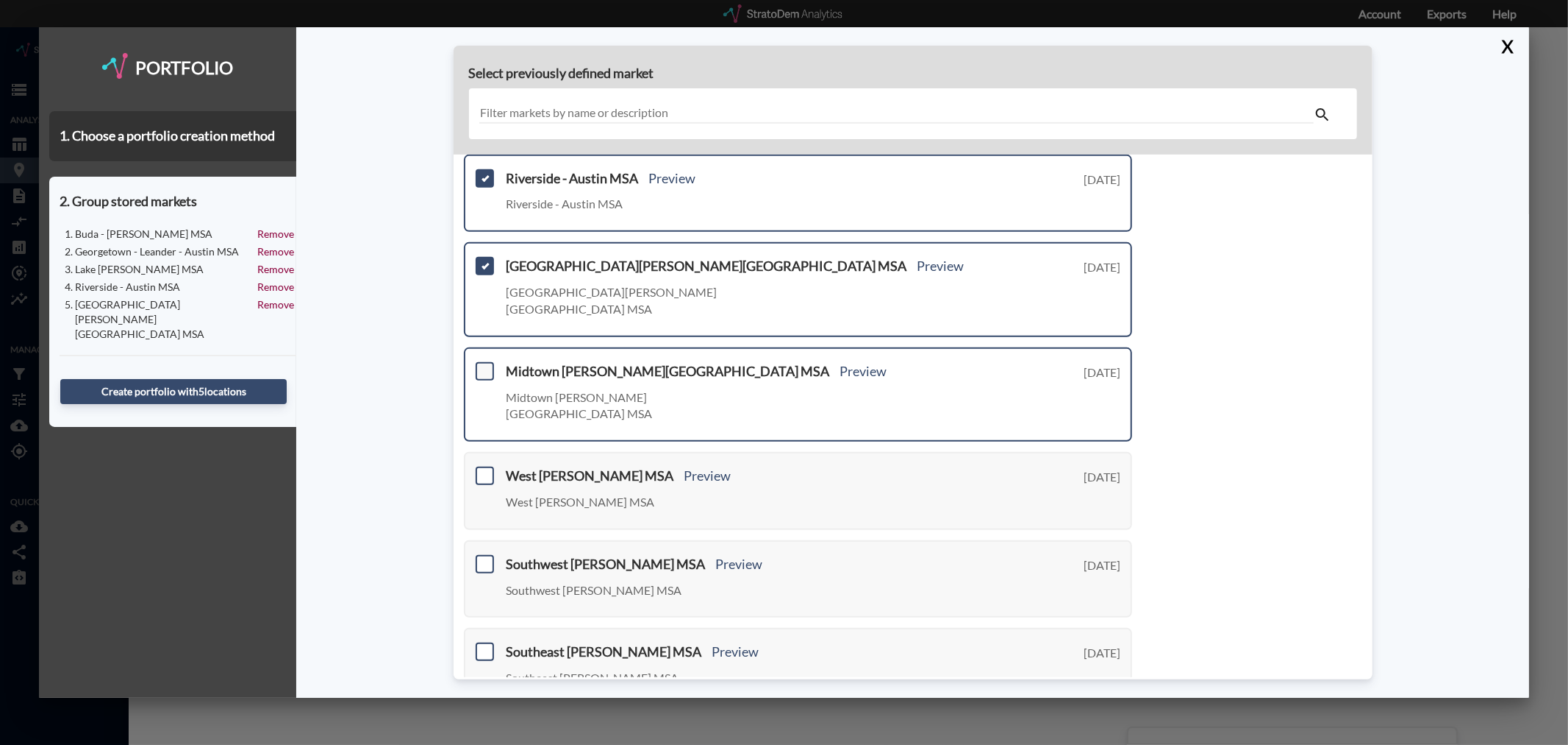
click at [482, 362] on span at bounding box center [484, 370] width 18 height 18
click at [483, 365] on input "checkbox" at bounding box center [483, 365] width 0 height 0
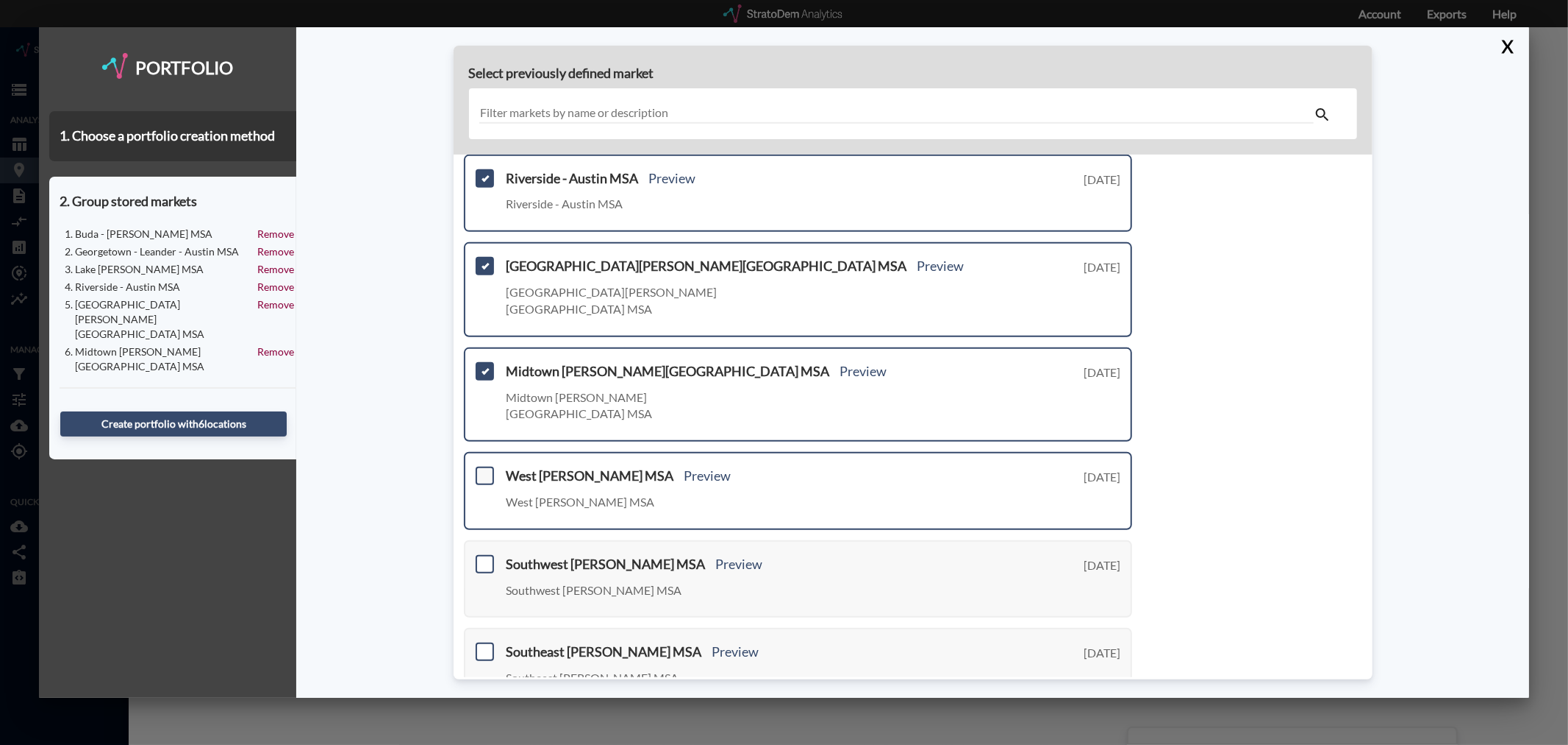
click at [485, 466] on span at bounding box center [484, 475] width 18 height 18
click at [483, 469] on input "checkbox" at bounding box center [483, 469] width 0 height 0
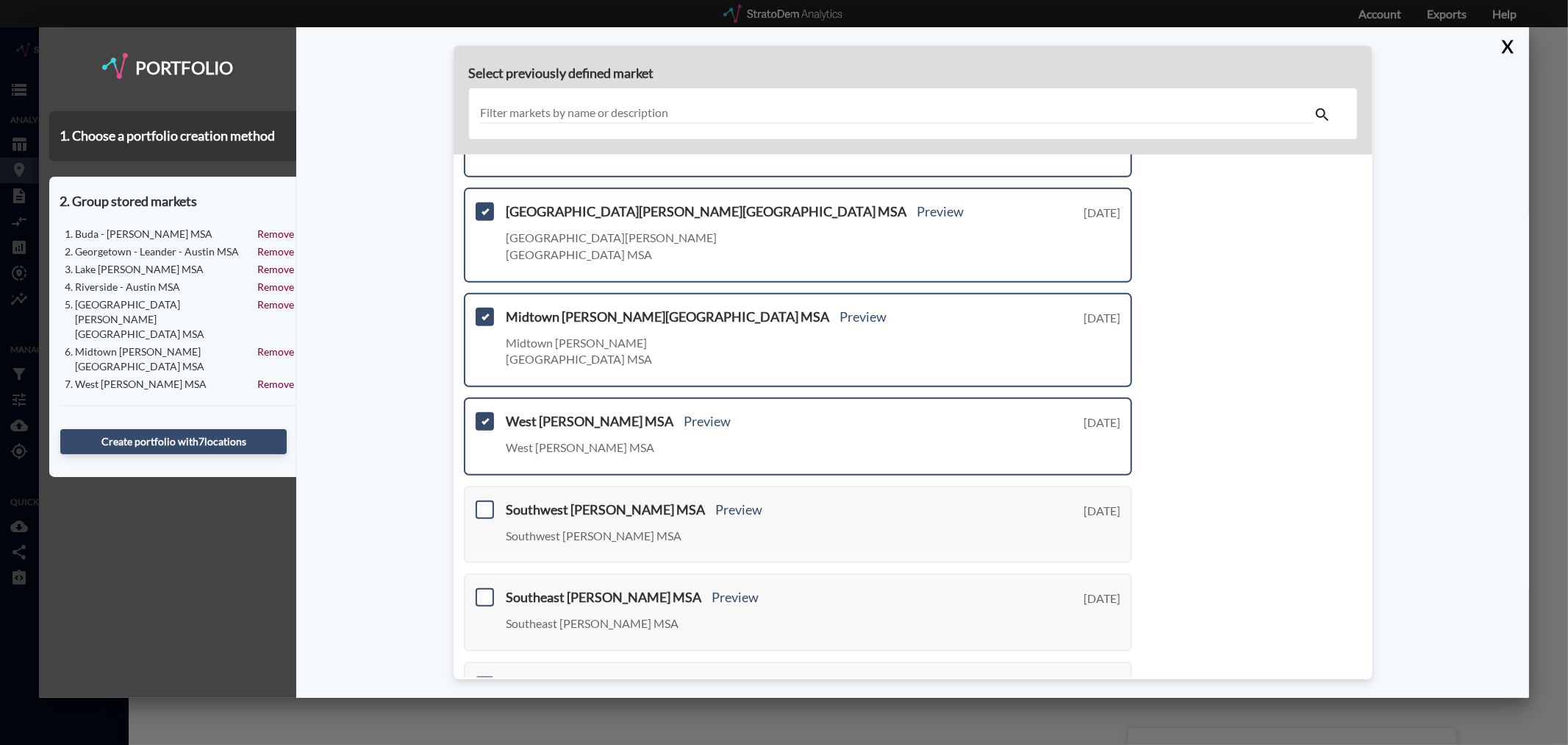
scroll to position [443, 0]
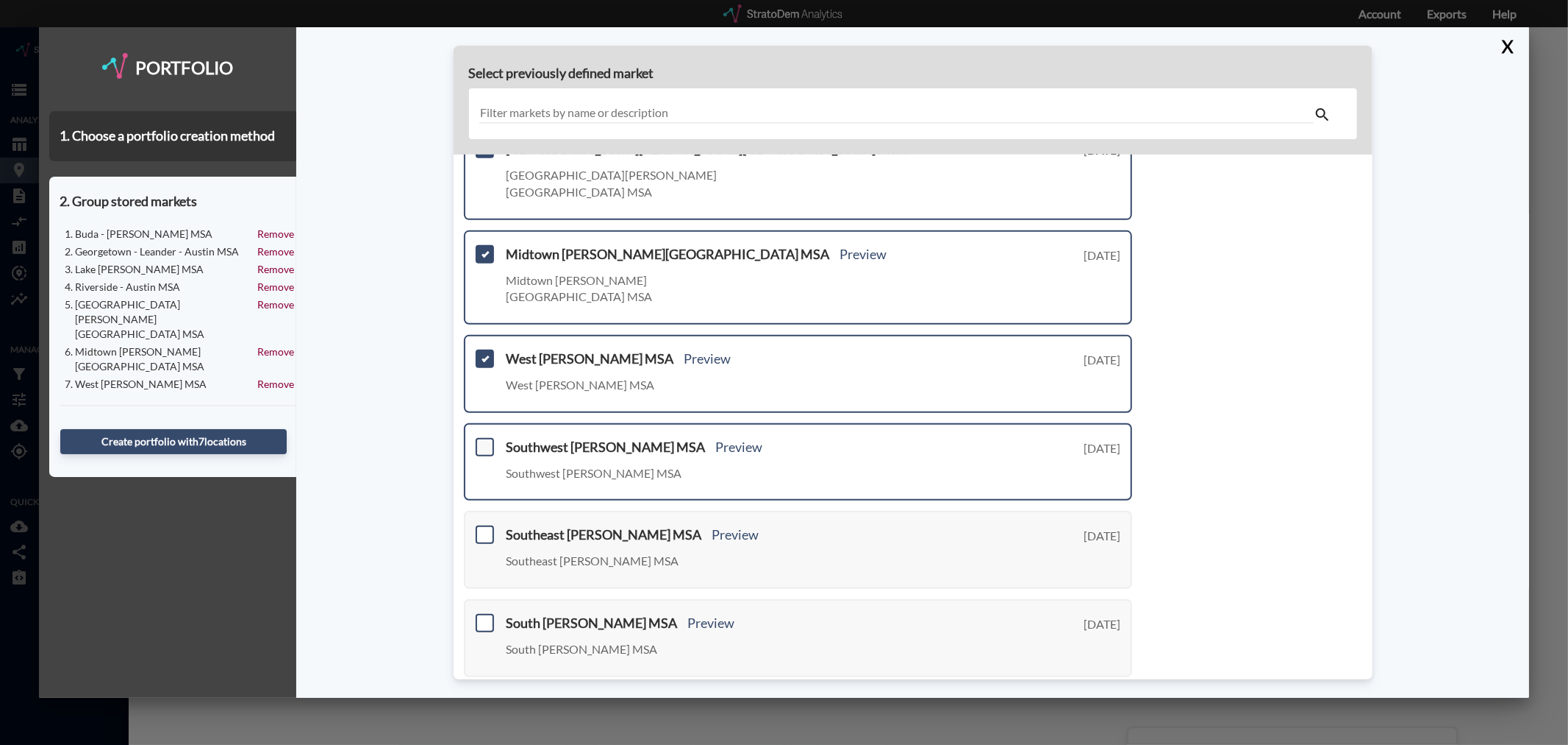
click at [485, 438] on span at bounding box center [484, 446] width 18 height 18
click at [483, 441] on input "checkbox" at bounding box center [483, 441] width 0 height 0
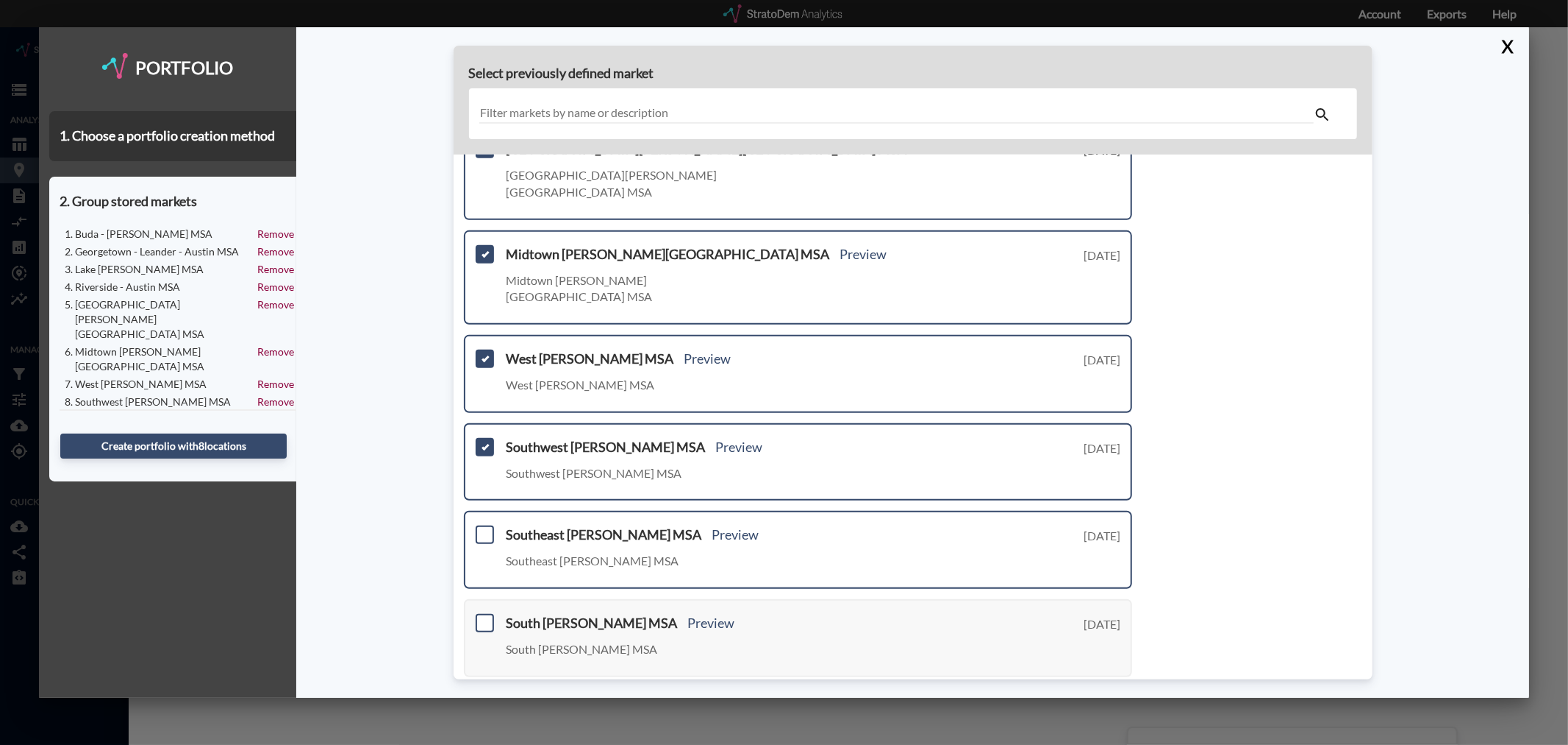
click at [480, 511] on div "Southeast Austin - Austin MSA Preview Southeast Austin - Austin MSA Tuesday, Au…" at bounding box center [799, 550] width 669 height 78
drag, startPoint x: 480, startPoint y: 490, endPoint x: 489, endPoint y: 520, distance: 31.3
click at [481, 525] on span at bounding box center [484, 534] width 18 height 18
click at [483, 528] on input "checkbox" at bounding box center [483, 528] width 0 height 0
drag, startPoint x: 484, startPoint y: 565, endPoint x: 493, endPoint y: 567, distance: 9.2
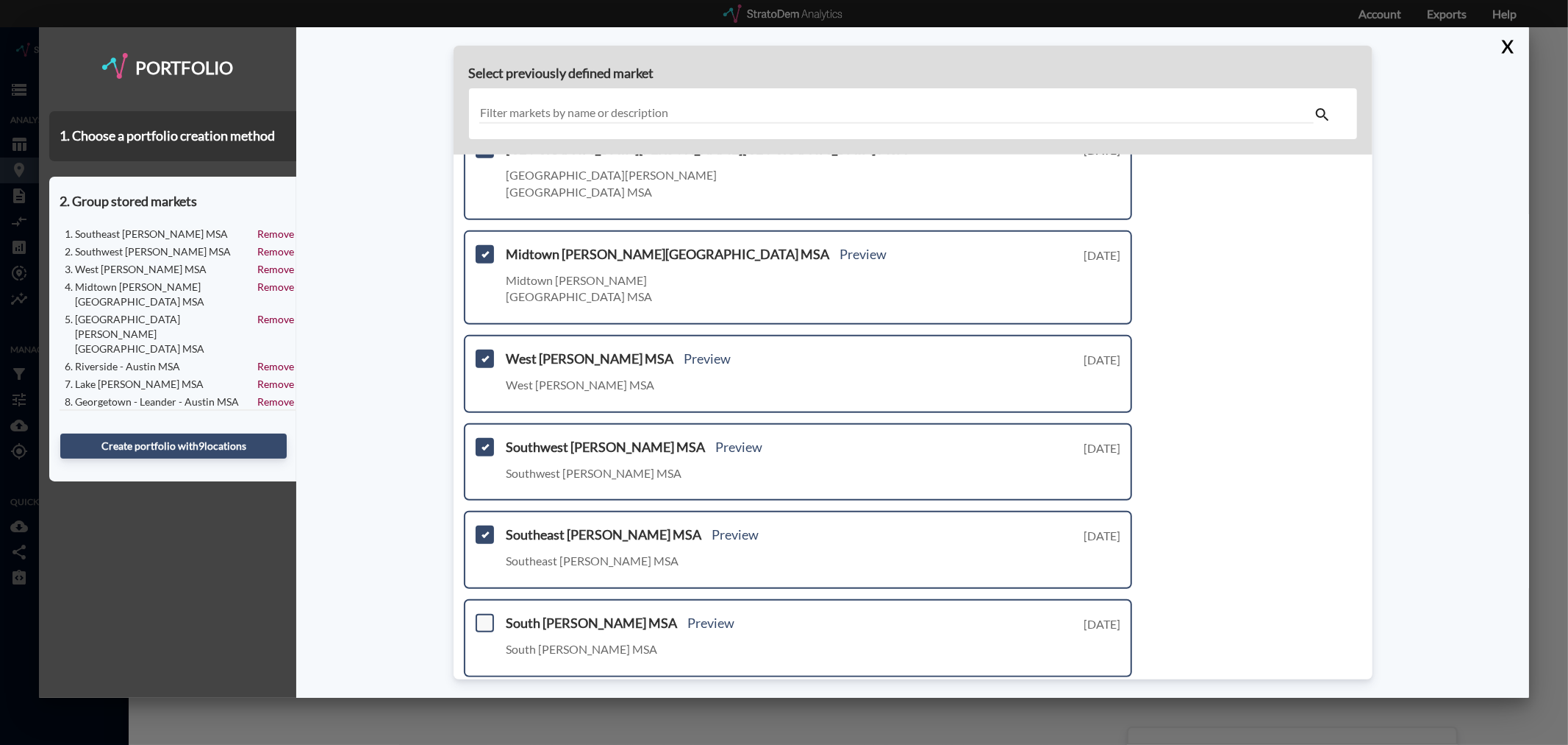
click at [484, 598] on div "South Austin - Austin MSA Preview South Austin - Austin MSA Tuesday, August 12,…" at bounding box center [799, 637] width 669 height 78
click at [484, 614] on span at bounding box center [484, 622] width 18 height 18
click at [483, 617] on input "checkbox" at bounding box center [483, 617] width 0 height 0
click at [1108, 693] on link "Next >" at bounding box center [1115, 701] width 34 height 17
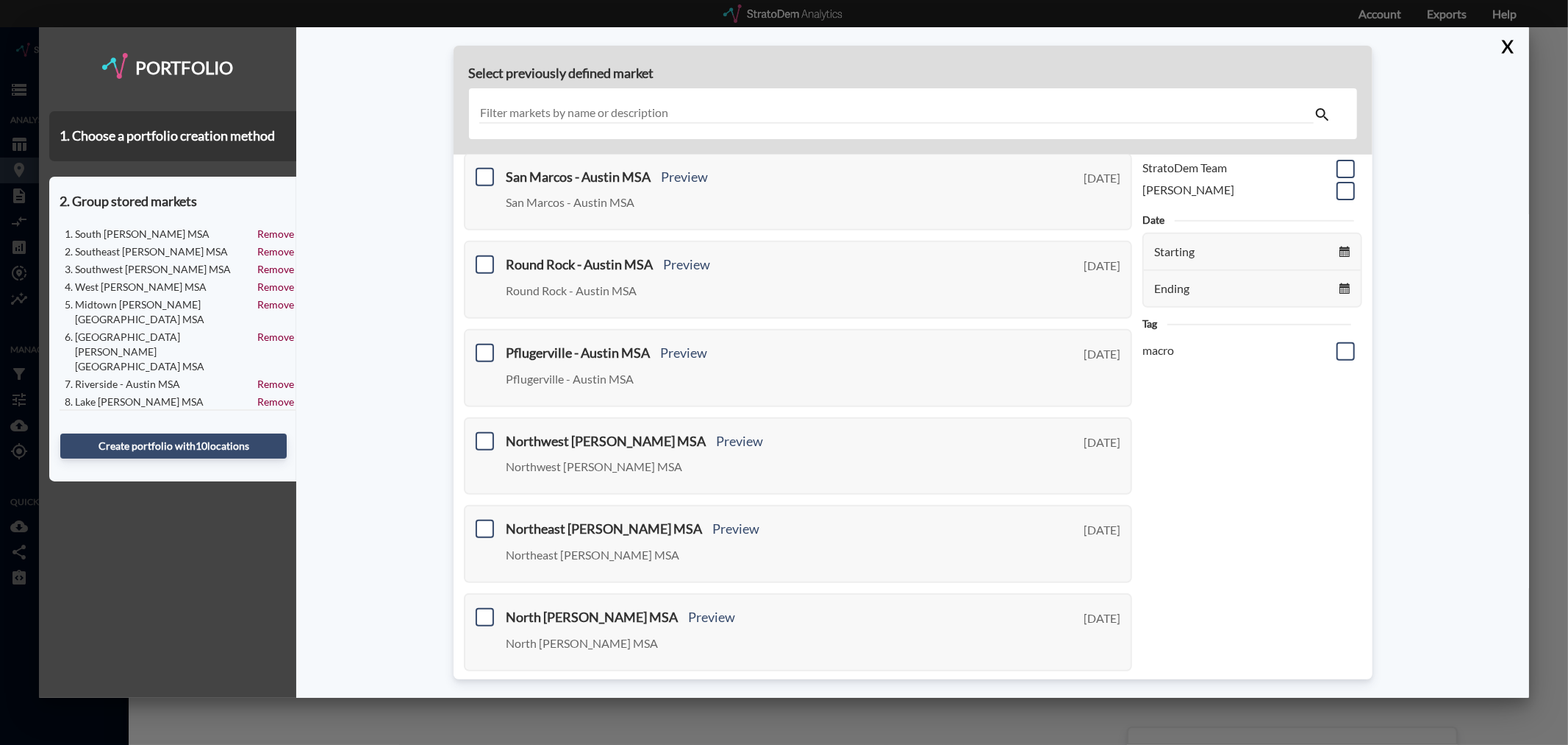
scroll to position [0, 0]
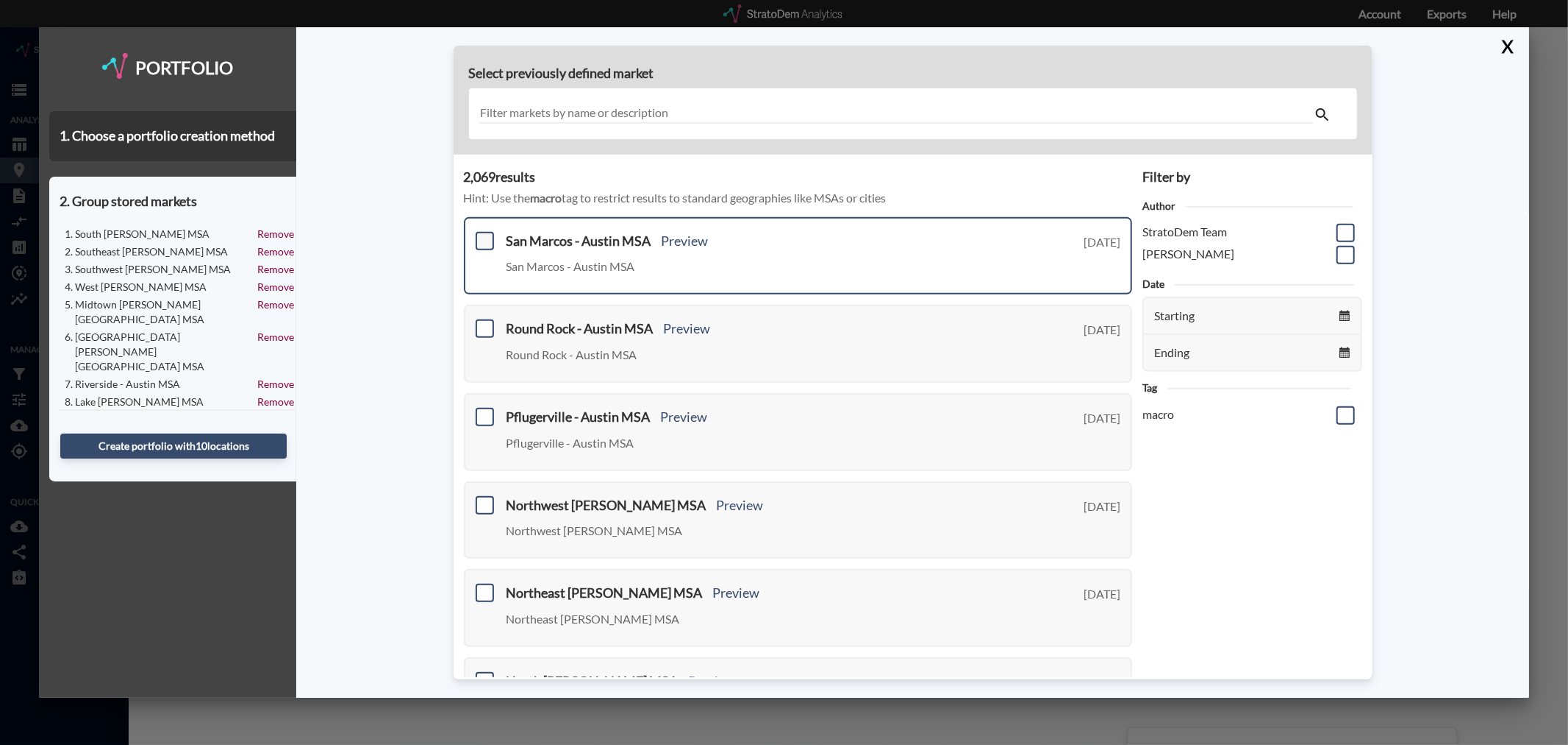
click at [486, 238] on span at bounding box center [484, 241] width 18 height 18
click at [483, 235] on input "checkbox" at bounding box center [483, 235] width 0 height 0
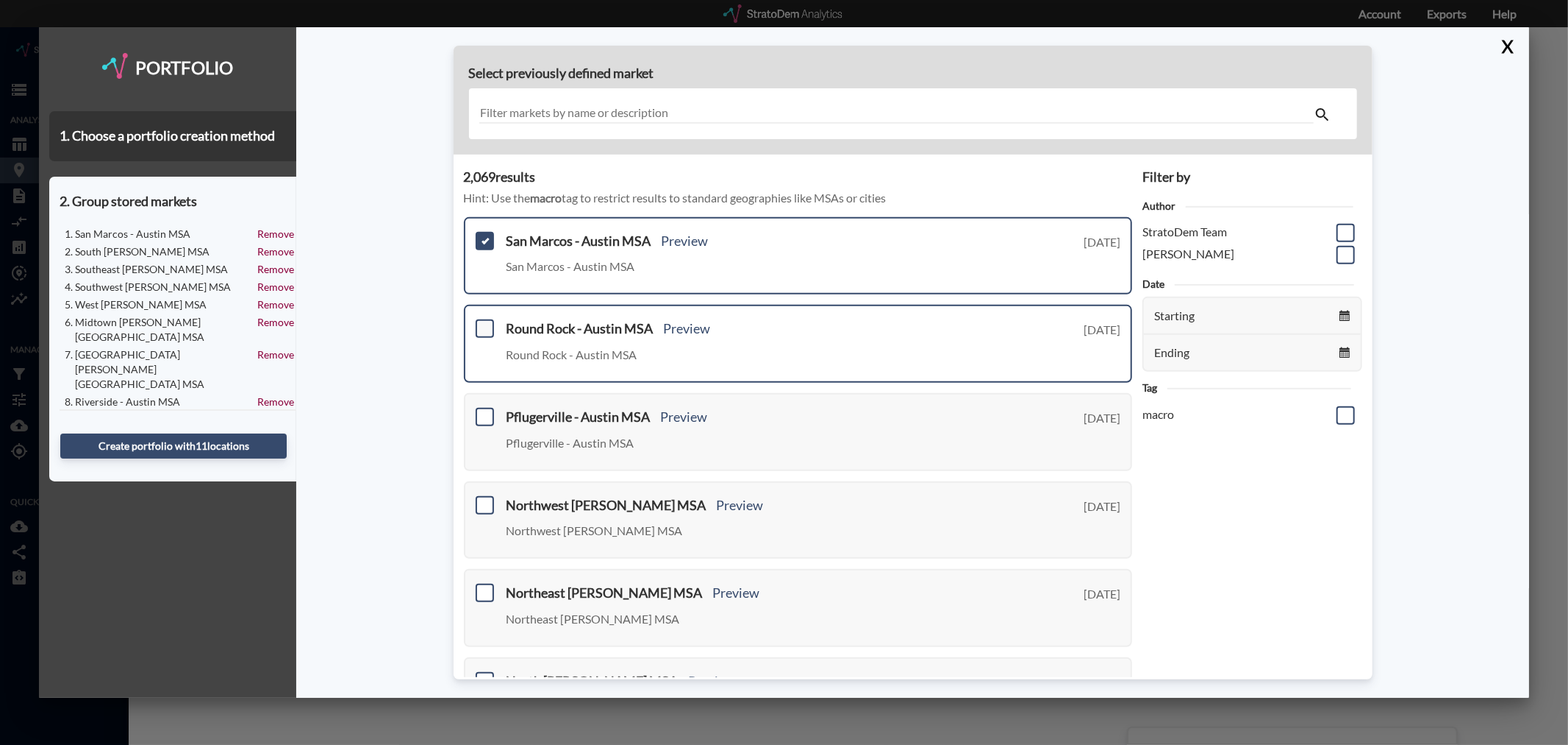
click at [482, 321] on span at bounding box center [484, 328] width 18 height 18
click at [483, 323] on input "checkbox" at bounding box center [483, 323] width 0 height 0
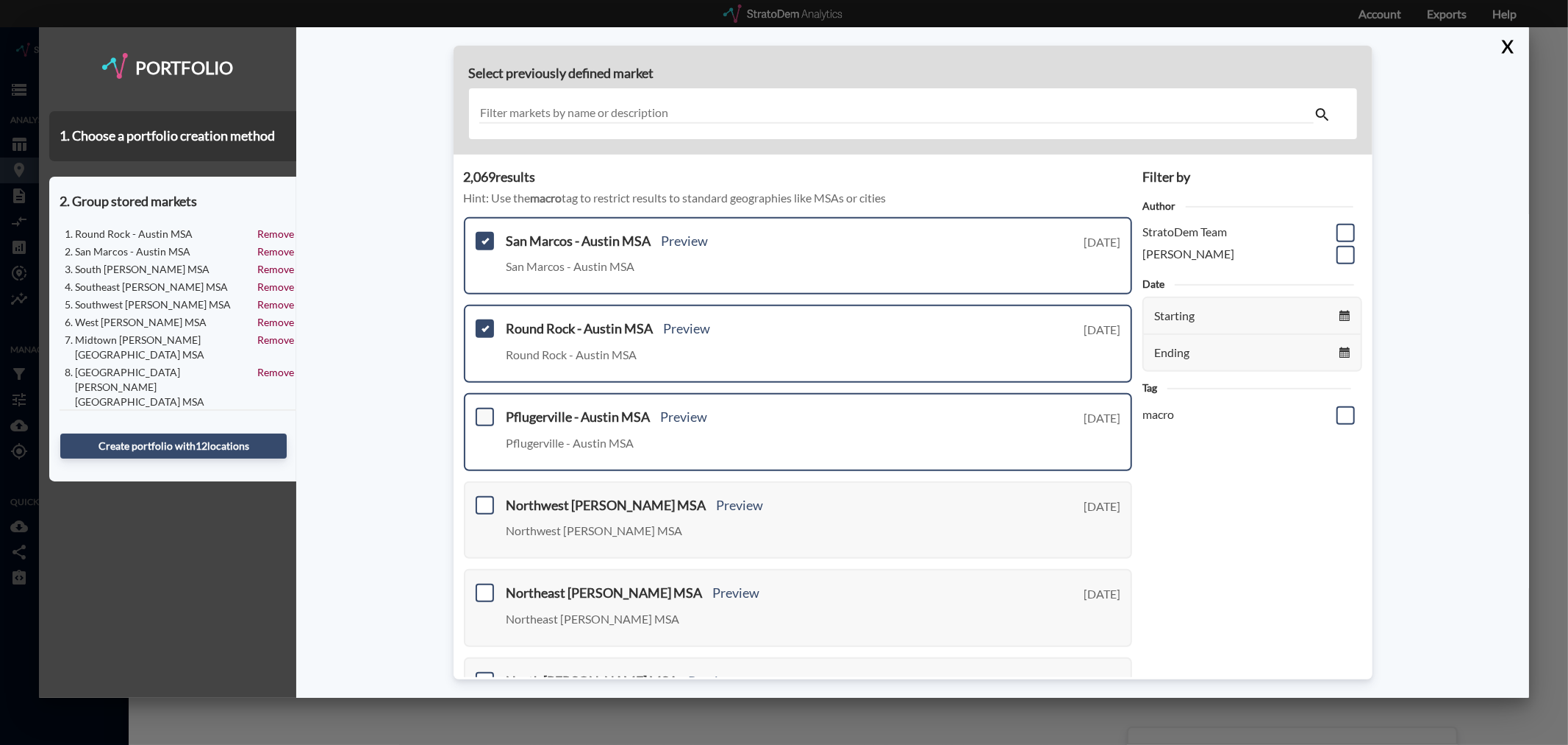
click at [487, 414] on span at bounding box center [484, 416] width 18 height 18
click at [483, 410] on input "checkbox" at bounding box center [483, 410] width 0 height 0
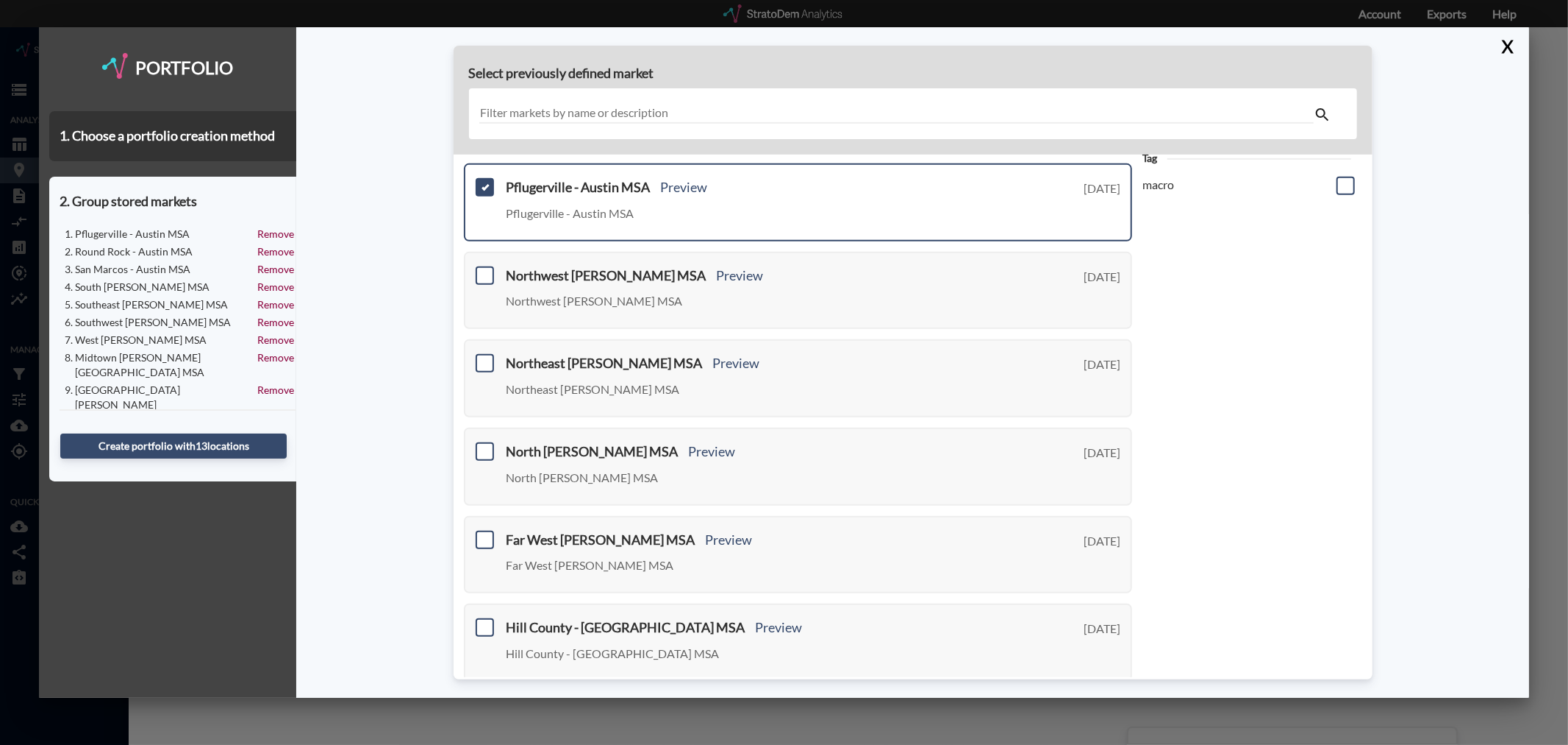
scroll to position [245, 0]
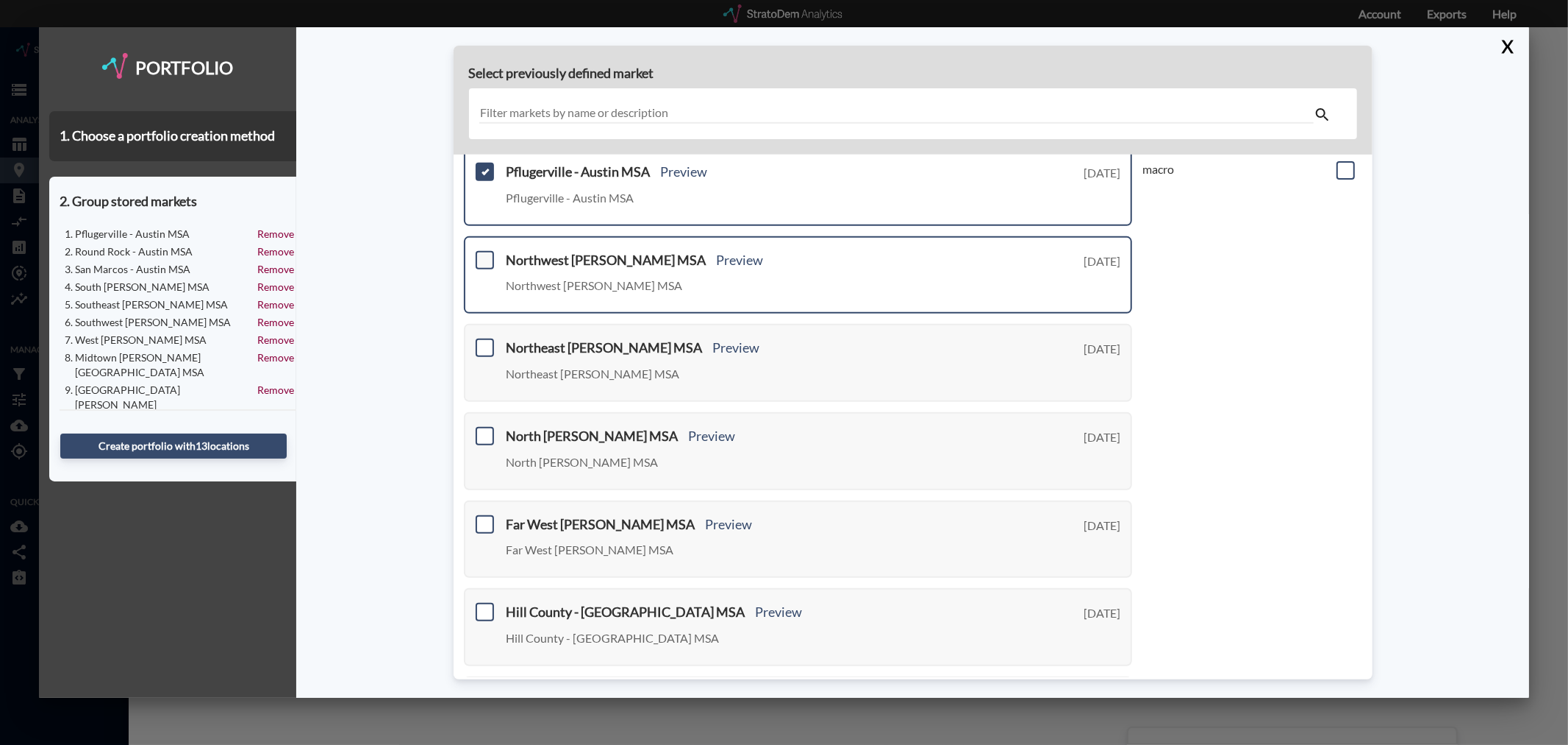
click at [490, 254] on span at bounding box center [484, 260] width 18 height 18
click at [483, 254] on input "checkbox" at bounding box center [483, 254] width 0 height 0
click at [483, 343] on span at bounding box center [484, 347] width 18 height 18
click at [483, 342] on input "checkbox" at bounding box center [483, 342] width 0 height 0
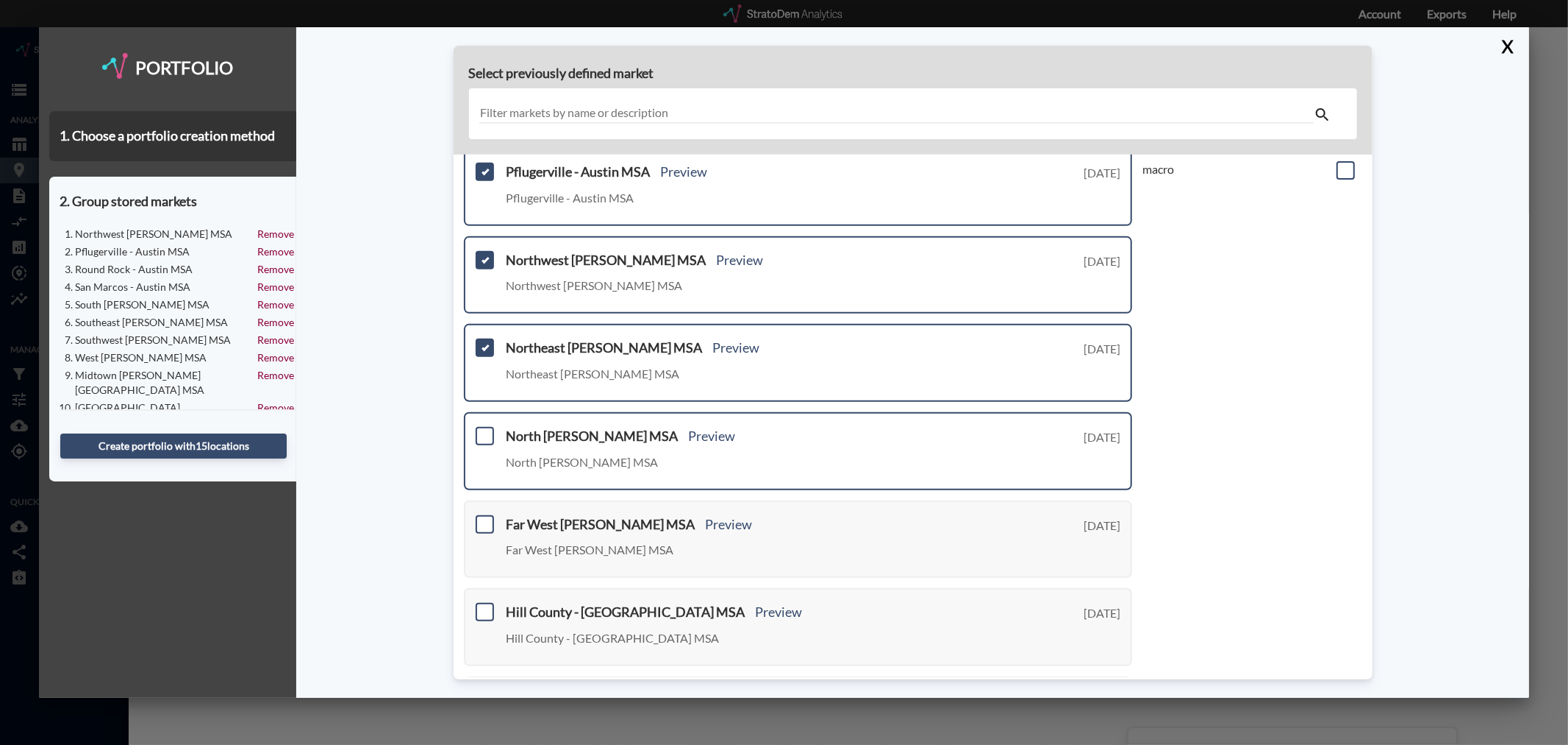
drag, startPoint x: 481, startPoint y: 423, endPoint x: 481, endPoint y: 453, distance: 30.0
click at [481, 426] on span at bounding box center [484, 435] width 18 height 18
click at [483, 430] on input "checkbox" at bounding box center [483, 430] width 0 height 0
drag, startPoint x: 479, startPoint y: 515, endPoint x: 480, endPoint y: 536, distance: 21.0
click at [479, 518] on span at bounding box center [484, 522] width 18 height 18
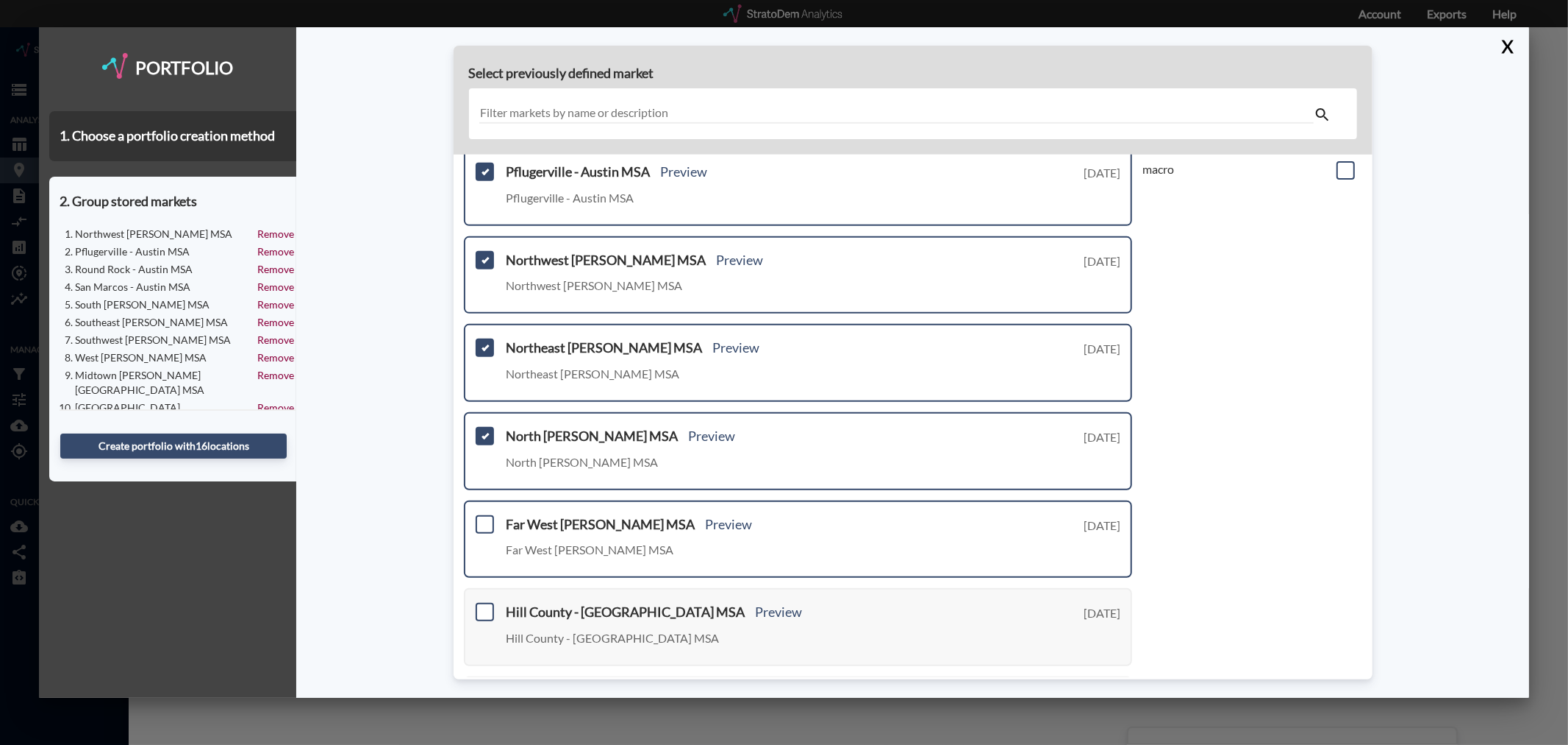
click at [483, 518] on input "checkbox" at bounding box center [483, 518] width 0 height 0
click at [484, 602] on span at bounding box center [484, 611] width 18 height 18
click at [483, 605] on input "checkbox" at bounding box center [483, 605] width 0 height 0
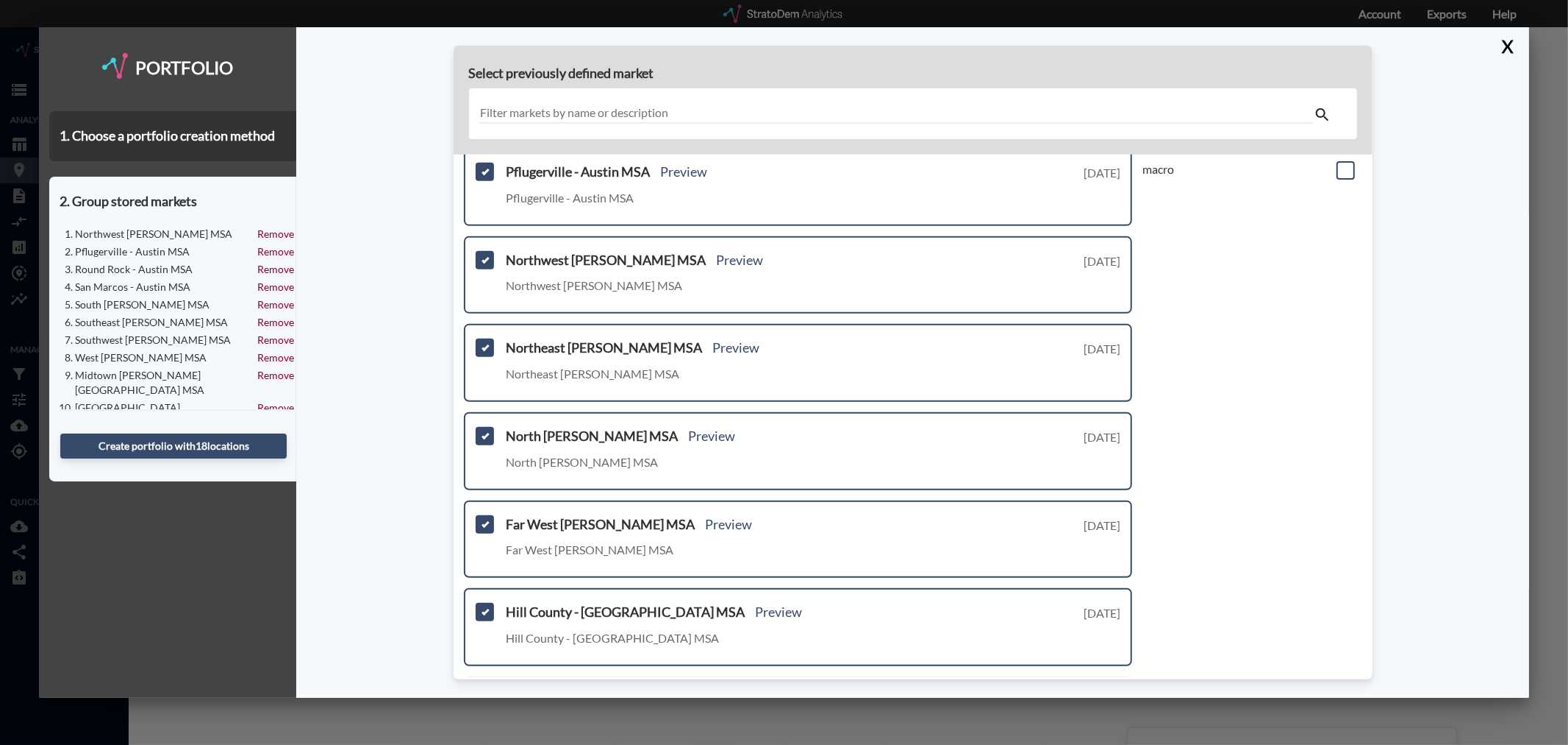
scroll to position [443, 0]
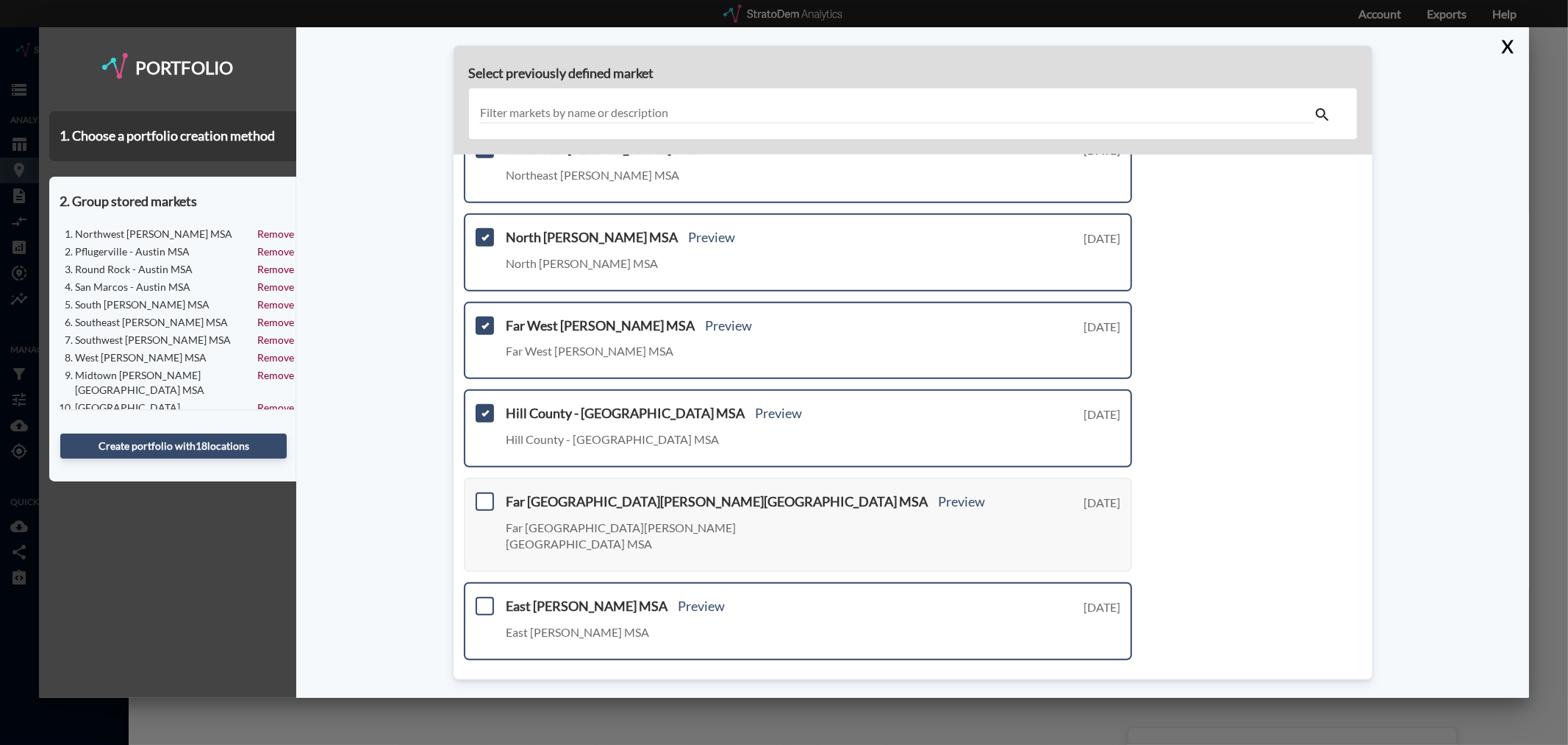
drag, startPoint x: 481, startPoint y: 479, endPoint x: 481, endPoint y: 565, distance: 86.0
click at [481, 481] on div "Far North Austin - Austin MSA Preview Far North Austin - Austin MSA Tuesday, Au…" at bounding box center [799, 524] width 669 height 94
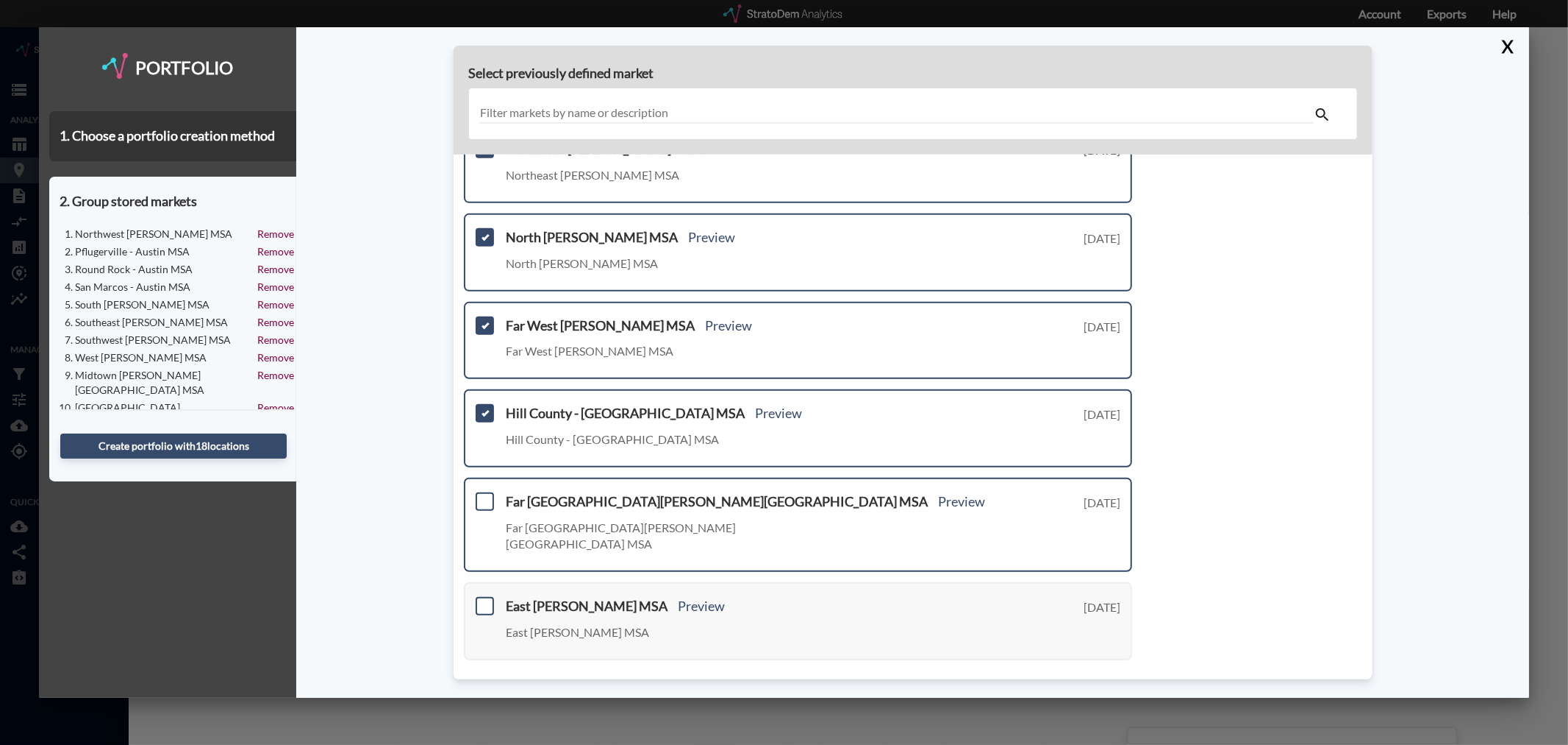
click at [475, 478] on div "Far North Austin - Austin MSA Preview Far North Austin - Austin MSA Tuesday, Au…" at bounding box center [799, 524] width 669 height 94
drag, startPoint x: 494, startPoint y: 493, endPoint x: 488, endPoint y: 498, distance: 7.8
click at [490, 496] on div "Far North Austin - Austin MSA Preview Far North Austin - Austin MSA Tuesday, Au…" at bounding box center [799, 524] width 669 height 94
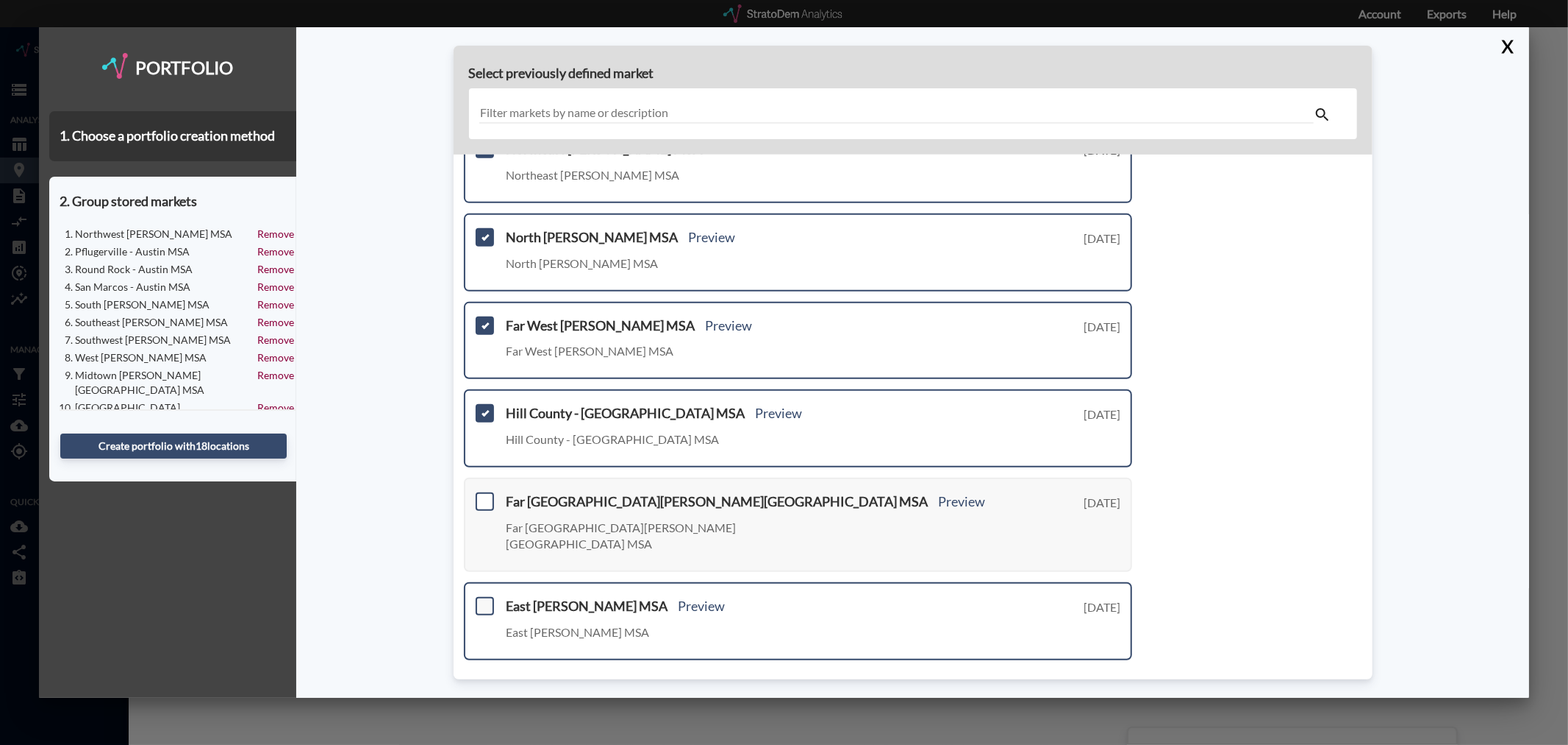
click at [488, 597] on span at bounding box center [484, 605] width 18 height 18
click at [483, 599] on input "checkbox" at bounding box center [483, 599] width 0 height 0
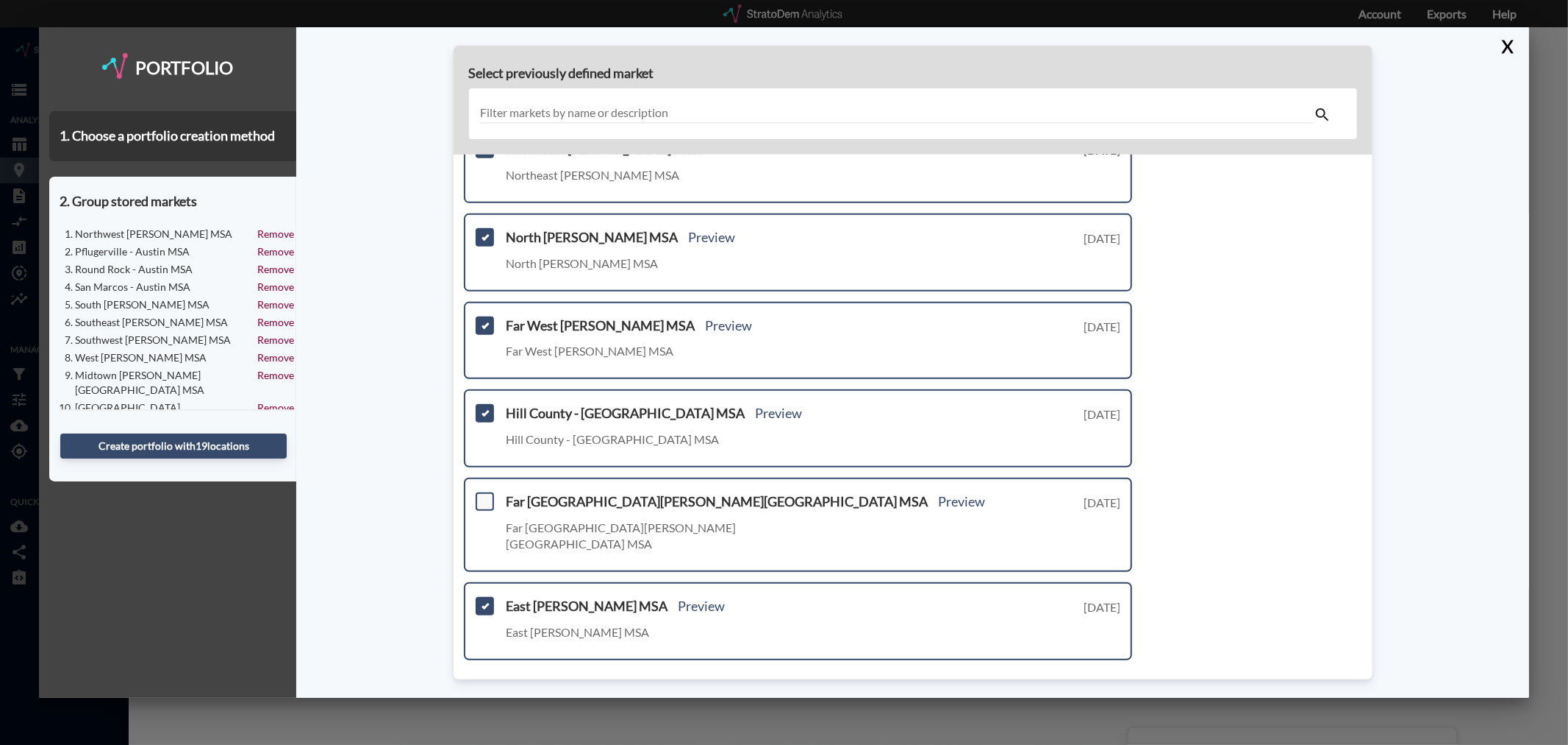
click at [482, 492] on span at bounding box center [484, 500] width 18 height 18
click at [483, 495] on input "checkbox" at bounding box center [483, 495] width 0 height 0
click at [1107, 676] on link "Next >" at bounding box center [1115, 684] width 34 height 17
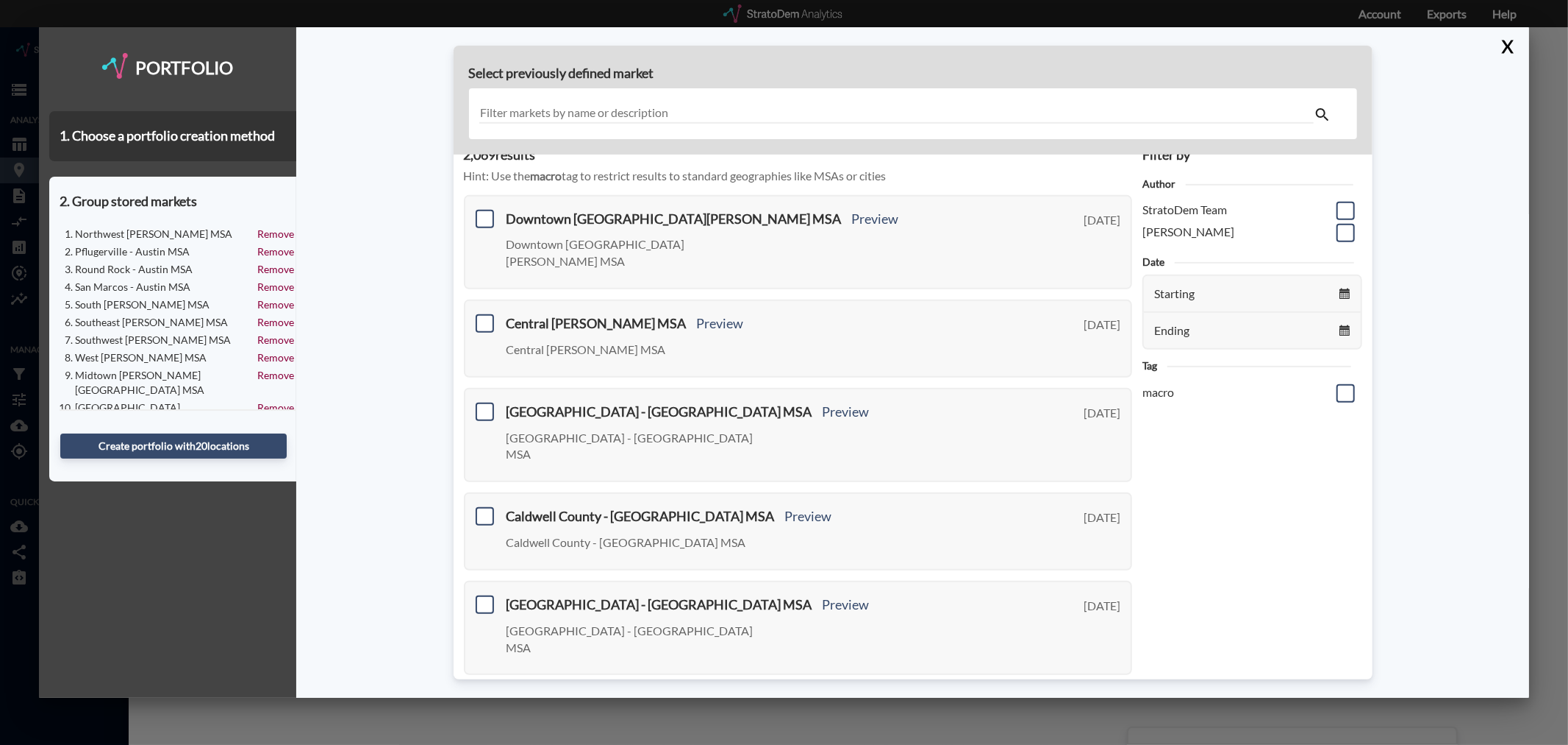
scroll to position [0, 0]
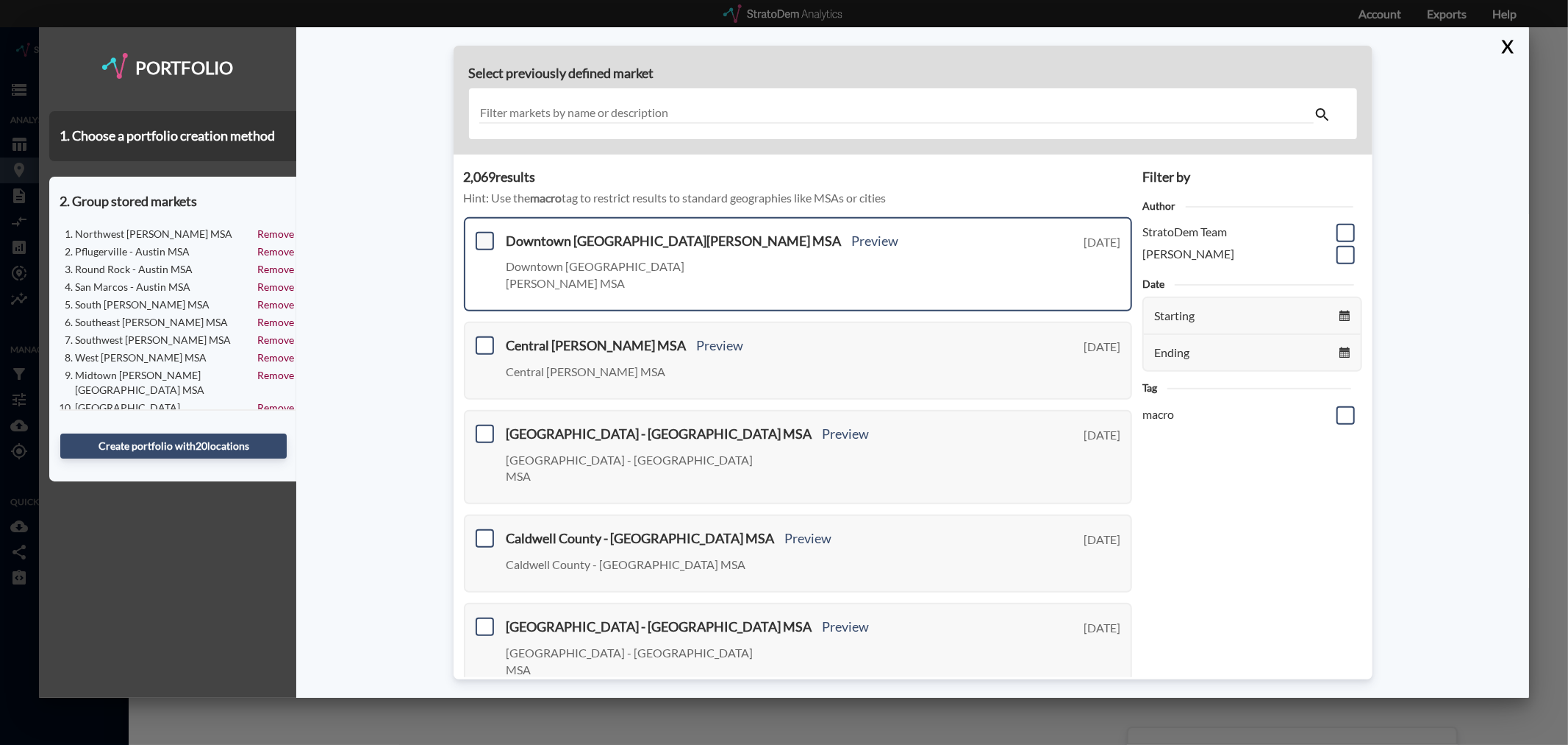
click at [488, 240] on span at bounding box center [484, 241] width 18 height 18
click at [483, 235] on input "checkbox" at bounding box center [483, 235] width 0 height 0
click at [484, 336] on span at bounding box center [484, 344] width 18 height 18
click at [483, 339] on input "checkbox" at bounding box center [483, 339] width 0 height 0
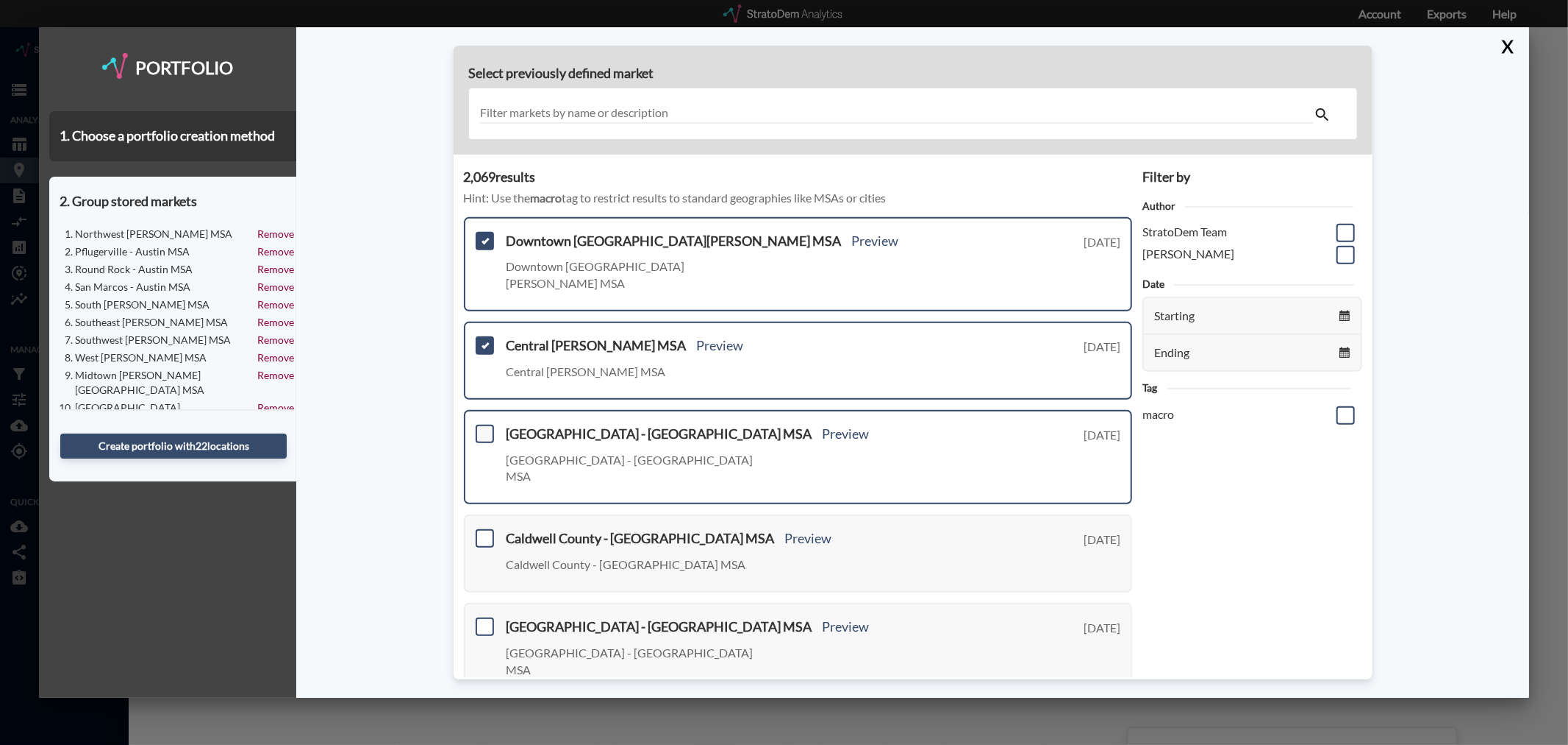
click at [485, 424] on span at bounding box center [484, 433] width 18 height 18
click at [483, 427] on input "checkbox" at bounding box center [483, 427] width 0 height 0
click at [235, 449] on button "Create portfolio with 23 location s" at bounding box center [173, 445] width 226 height 25
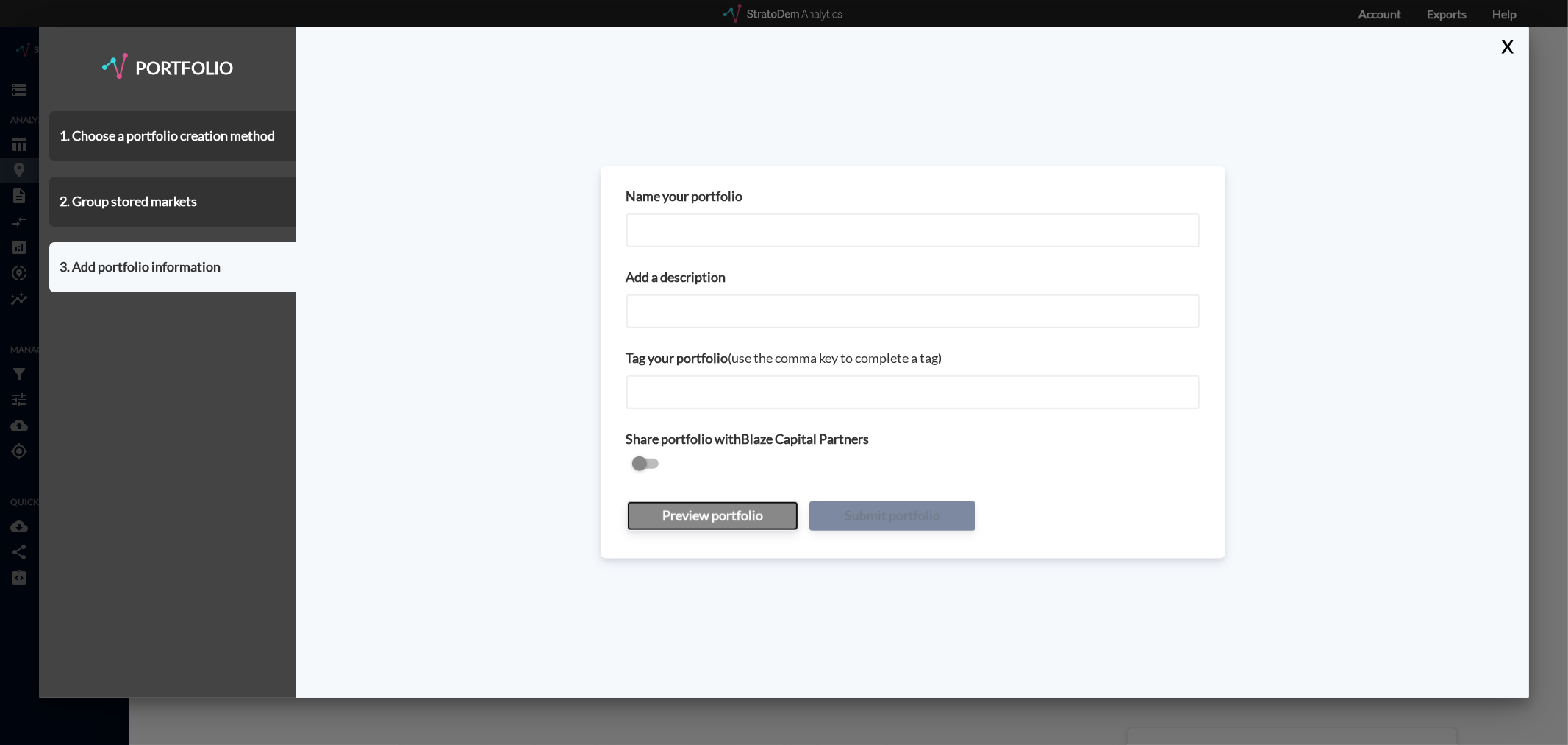
click at [689, 513] on button "Preview portfolio" at bounding box center [713, 516] width 171 height 29
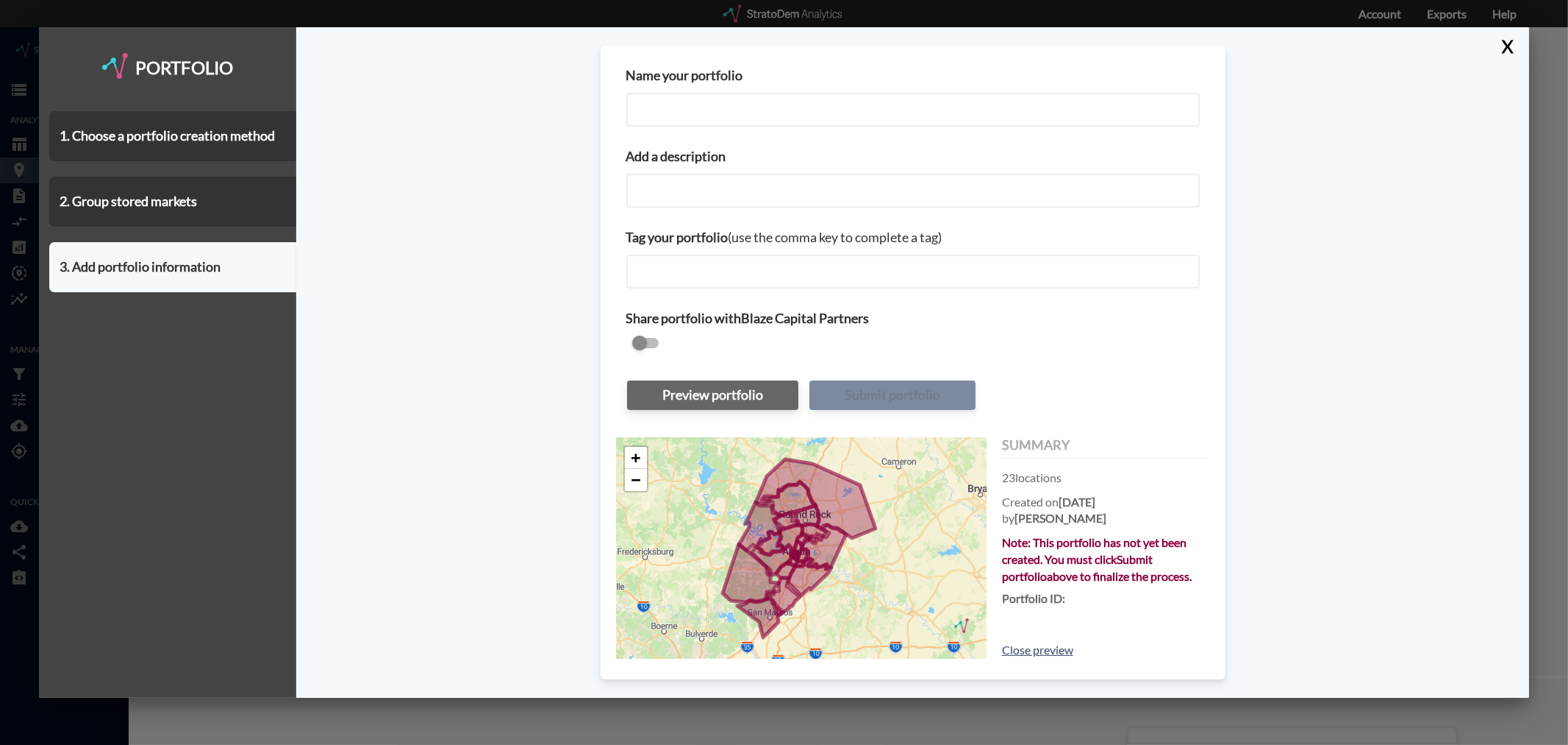
click at [755, 107] on input "Name your portfolio" at bounding box center [913, 109] width 573 height 34
type input "Austin MSA _Costar Submarkets"
paste input "Austin MSA _Costar Submarkets"
type input "Austin MSA _Costar Submarkets"
click at [895, 398] on button "Submit portfolio" at bounding box center [892, 395] width 166 height 29
